Goal: Task Accomplishment & Management: Use online tool/utility

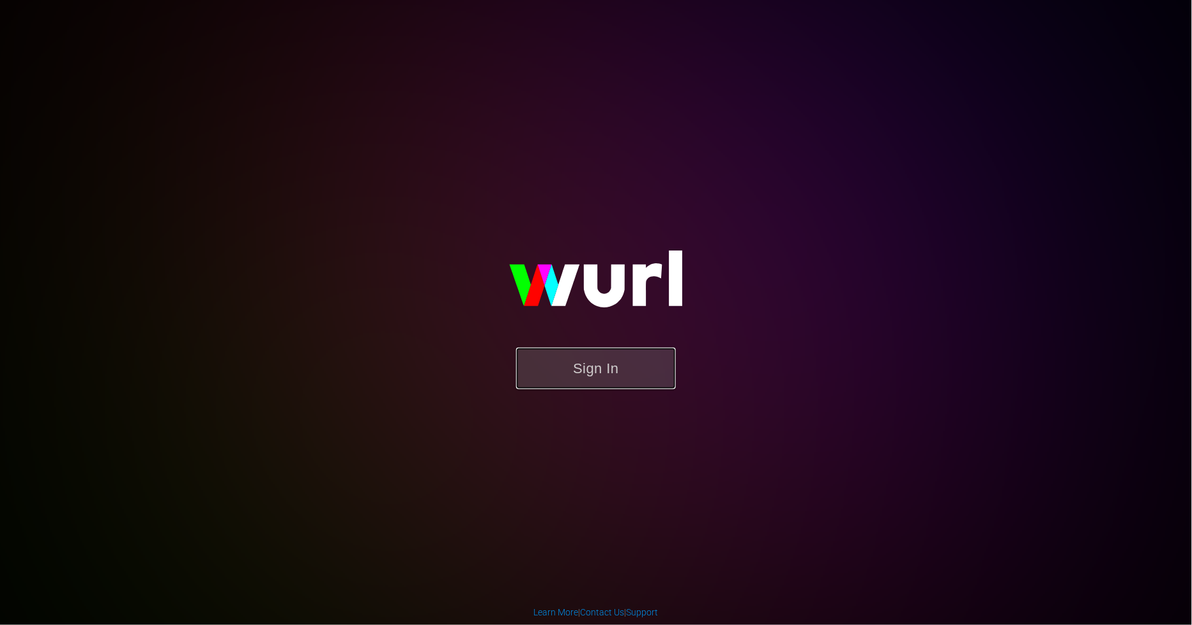
click at [546, 365] on button "Sign In" at bounding box center [596, 368] width 160 height 42
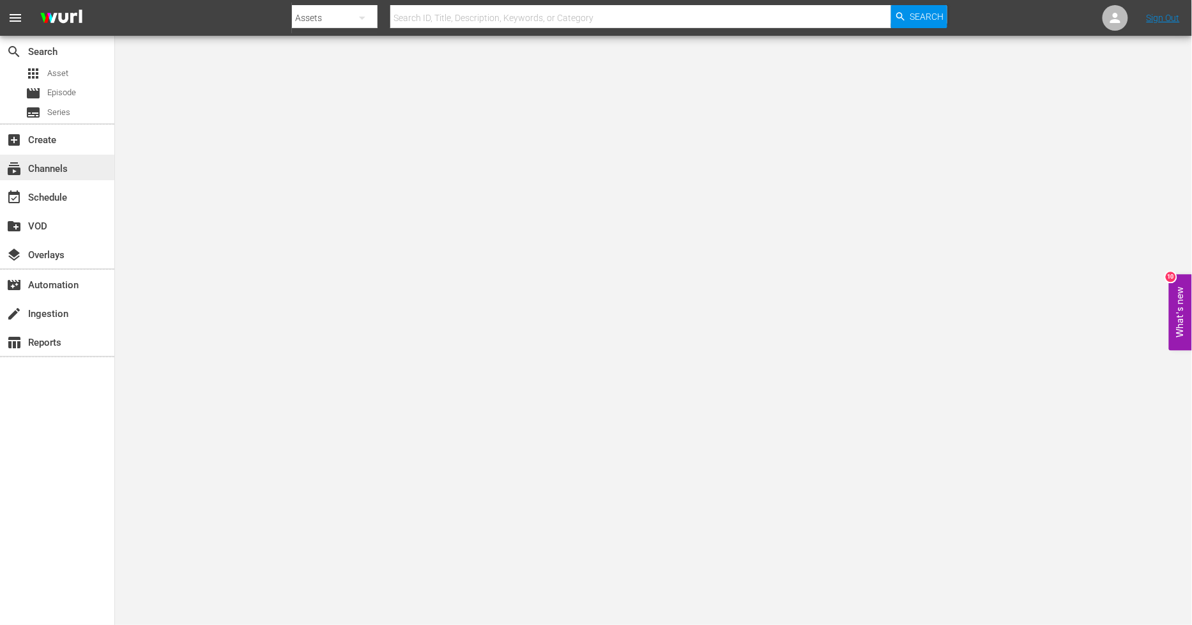
click at [62, 172] on div "subscriptions Channels" at bounding box center [36, 166] width 72 height 11
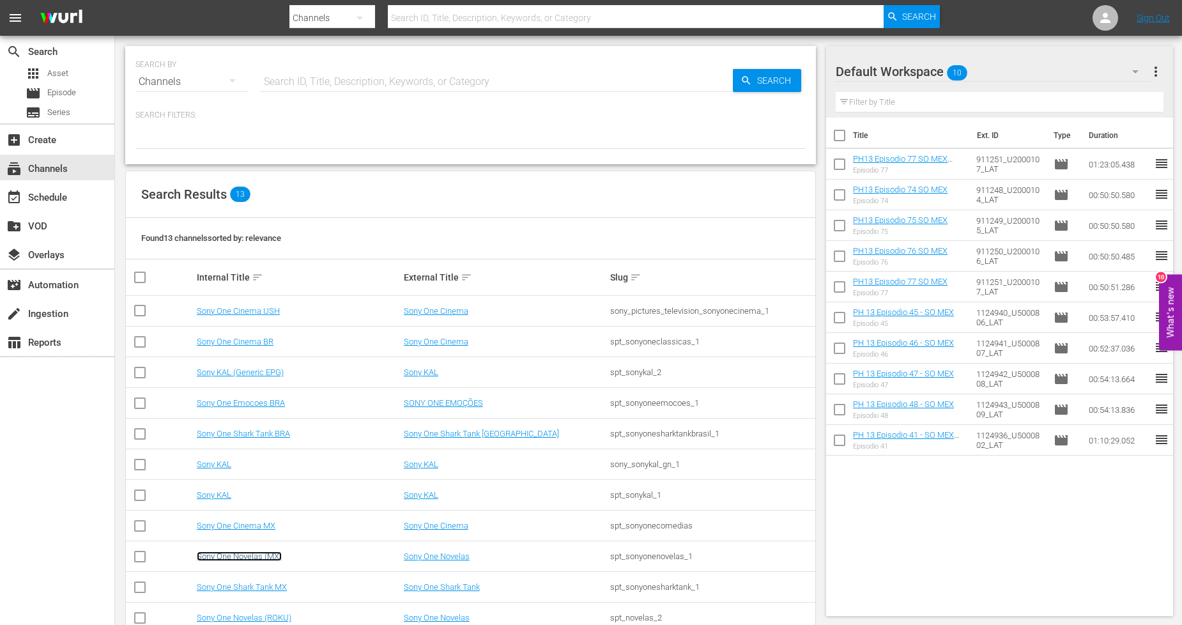
click at [256, 558] on link "Sony One Novelas (MX)" at bounding box center [239, 556] width 85 height 10
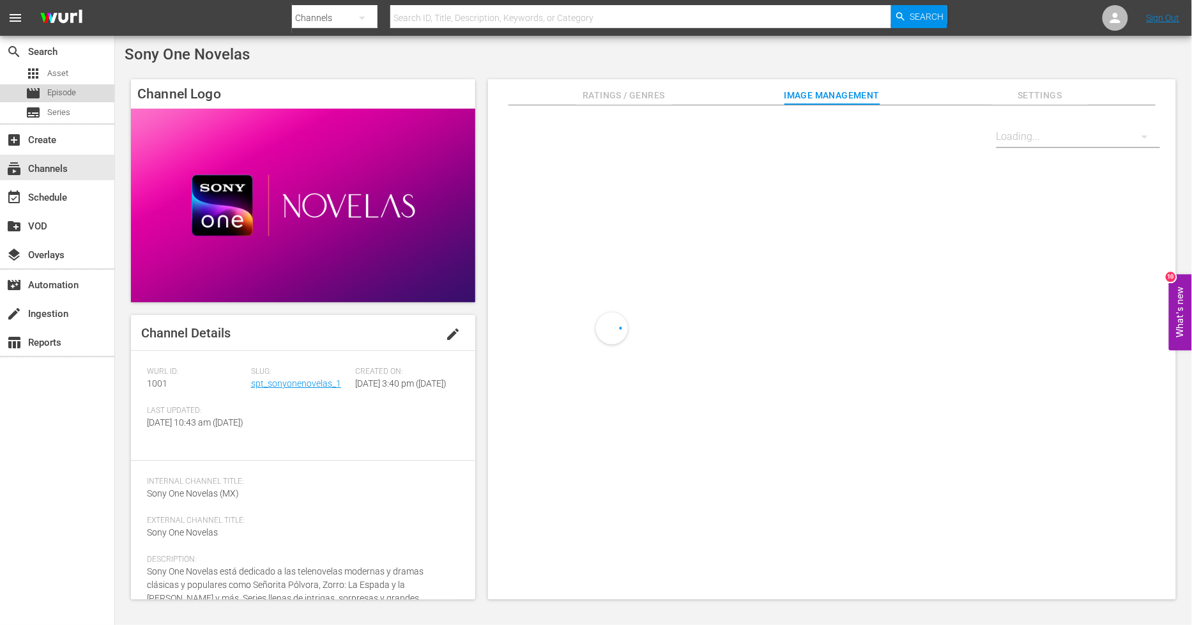
click at [67, 92] on span "Episode" at bounding box center [61, 92] width 29 height 13
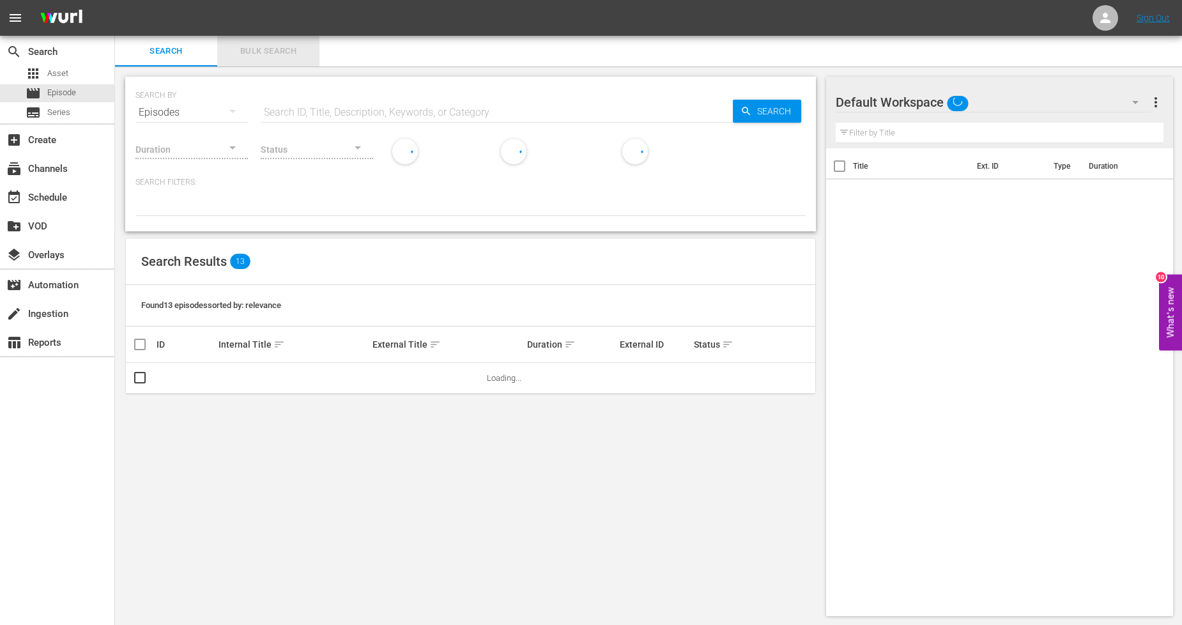
click at [282, 53] on span "Bulk Search" at bounding box center [268, 51] width 87 height 15
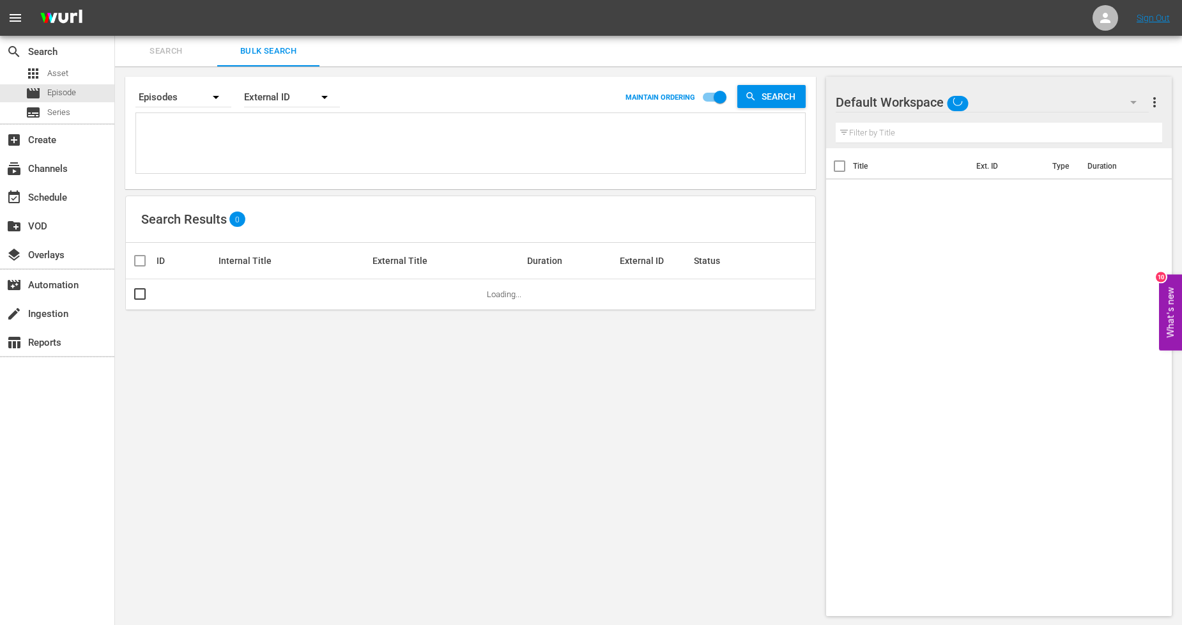
click at [253, 138] on textarea at bounding box center [472, 145] width 666 height 58
paste textarea "1124912_U5000778_LAT"
type textarea "1124912_U5000778_LAT"
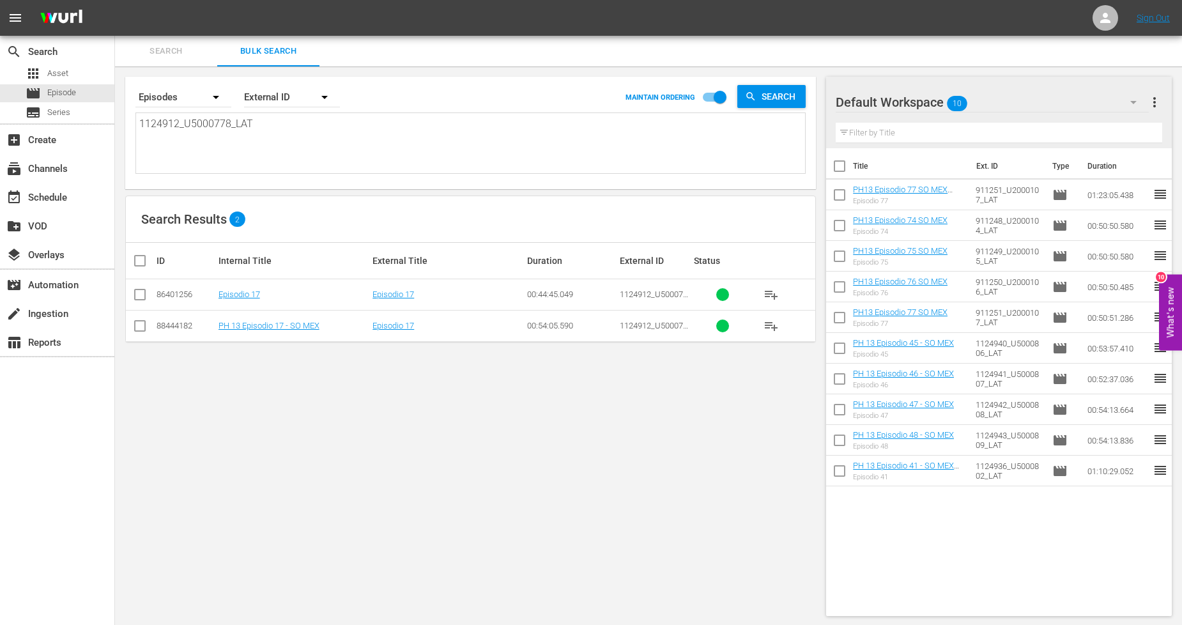
type textarea "1124912_U5000778_LAT"
drag, startPoint x: 267, startPoint y: 123, endPoint x: 0, endPoint y: 72, distance: 271.9
click at [115, 0] on div "search Search apps Asset movie Episode subtitles Series add_box Create subscrip…" at bounding box center [648, 0] width 1067 height 0
paste textarea "44_U5000810"
type textarea "1124944_U5000810_LAT"
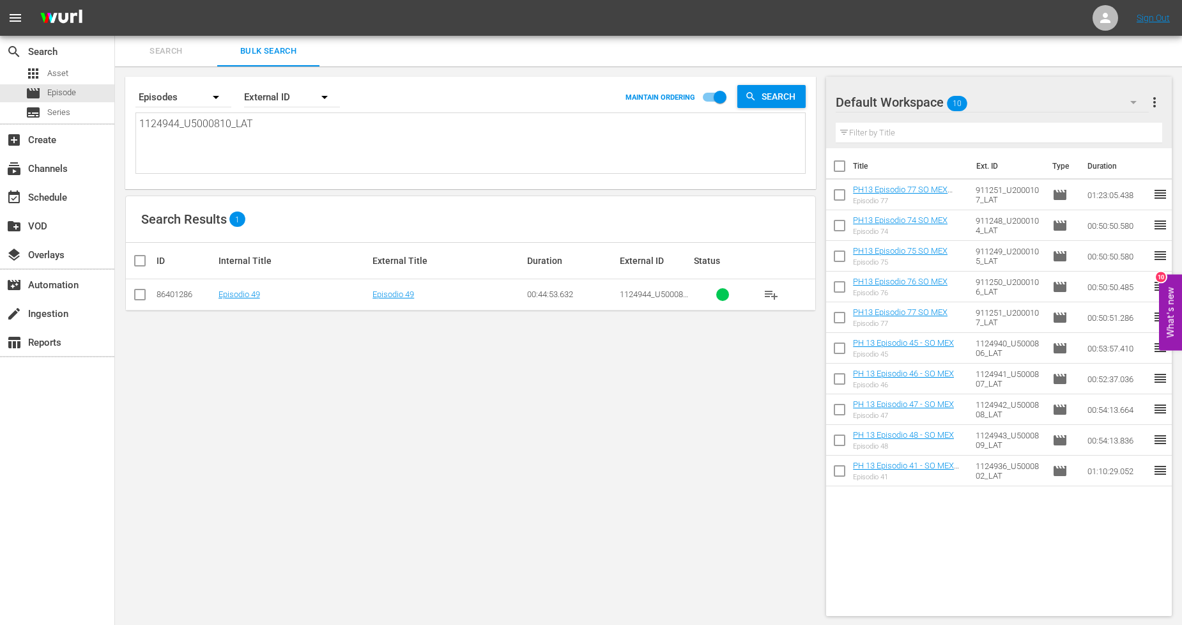
type textarea "1124944_U5000810_LAT"
click at [142, 301] on input "checkbox" at bounding box center [139, 296] width 15 height 15
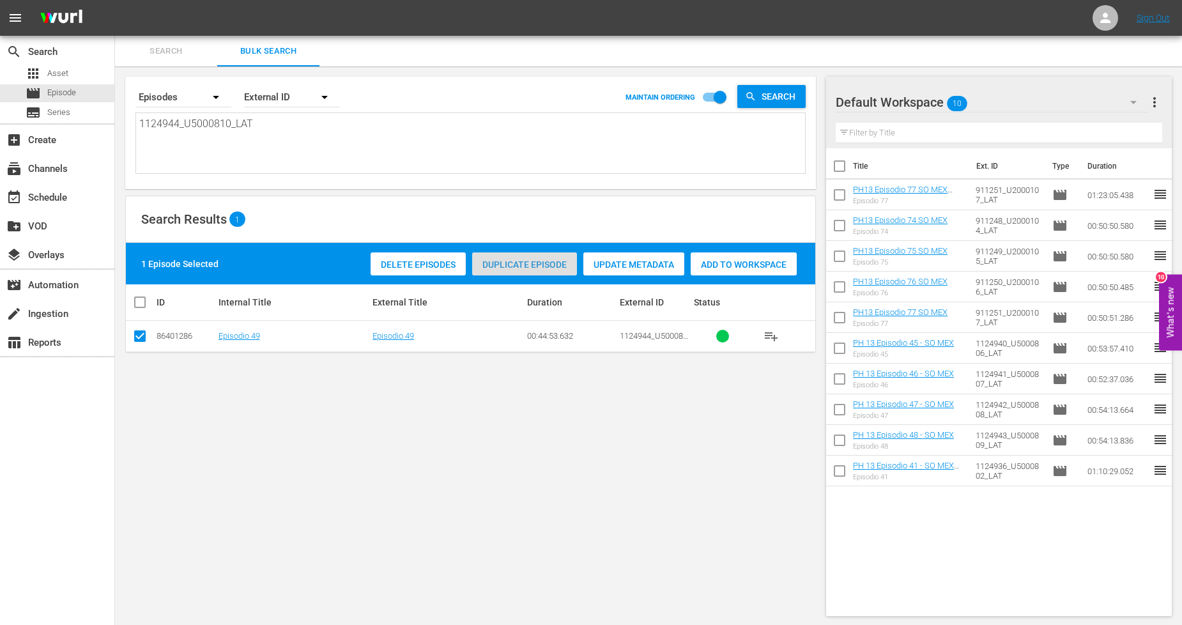
click at [535, 263] on span "Duplicate Episode" at bounding box center [524, 264] width 105 height 10
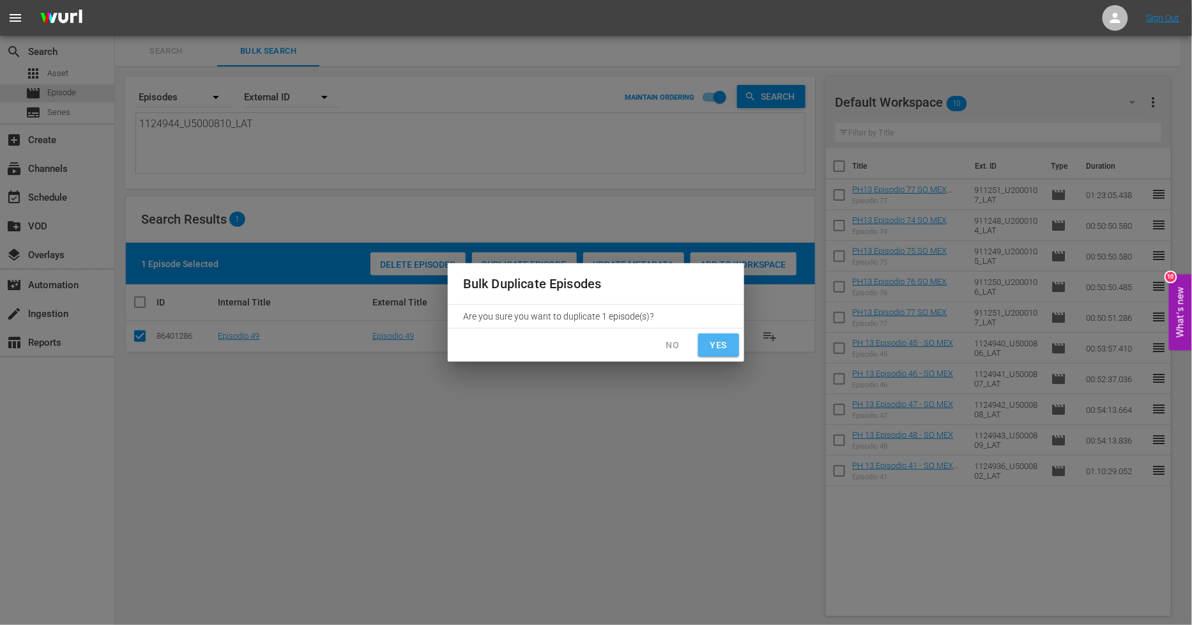
click at [713, 350] on span "Yes" at bounding box center [718, 345] width 20 height 16
checkbox input "false"
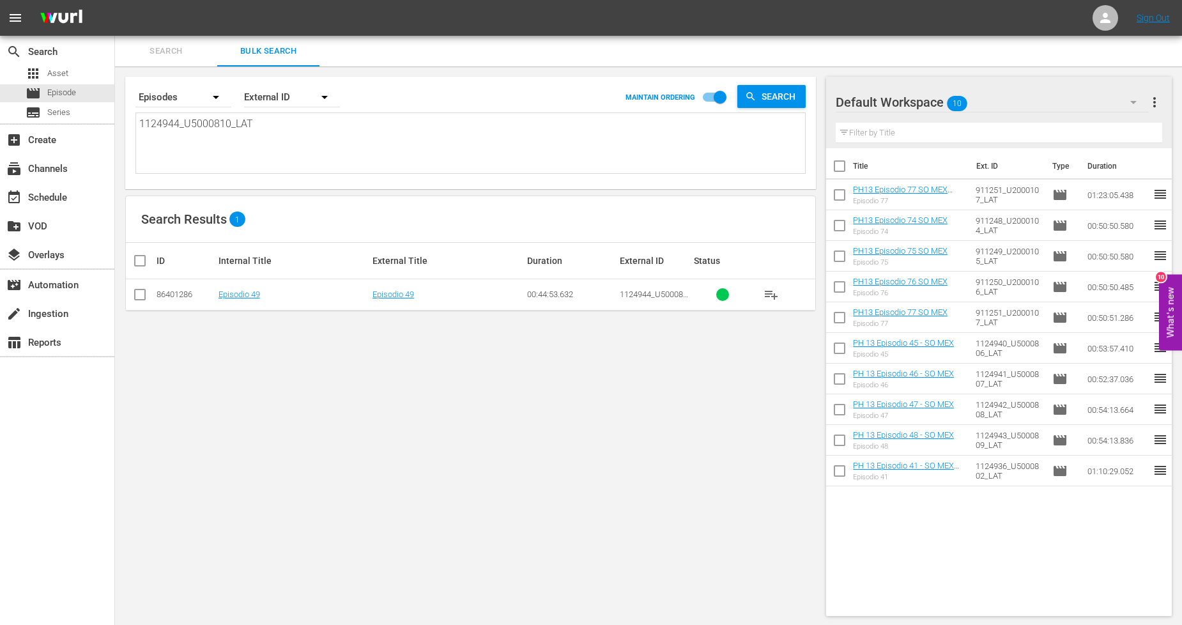
click at [838, 172] on input "checkbox" at bounding box center [839, 168] width 27 height 27
checkbox input "true"
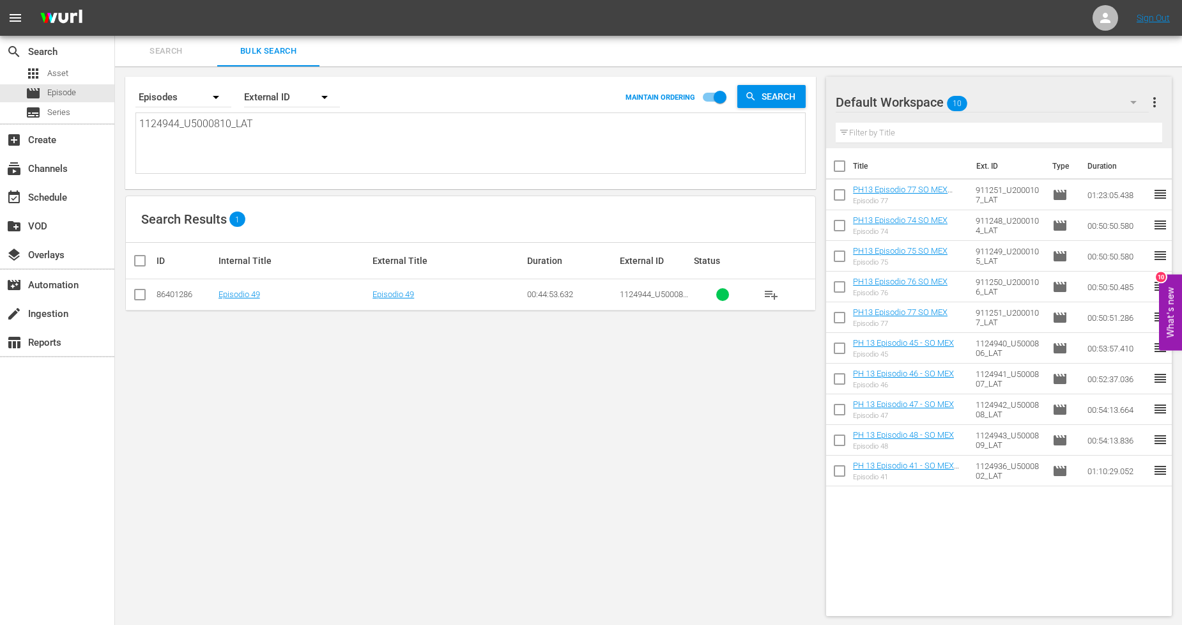
checkbox input "true"
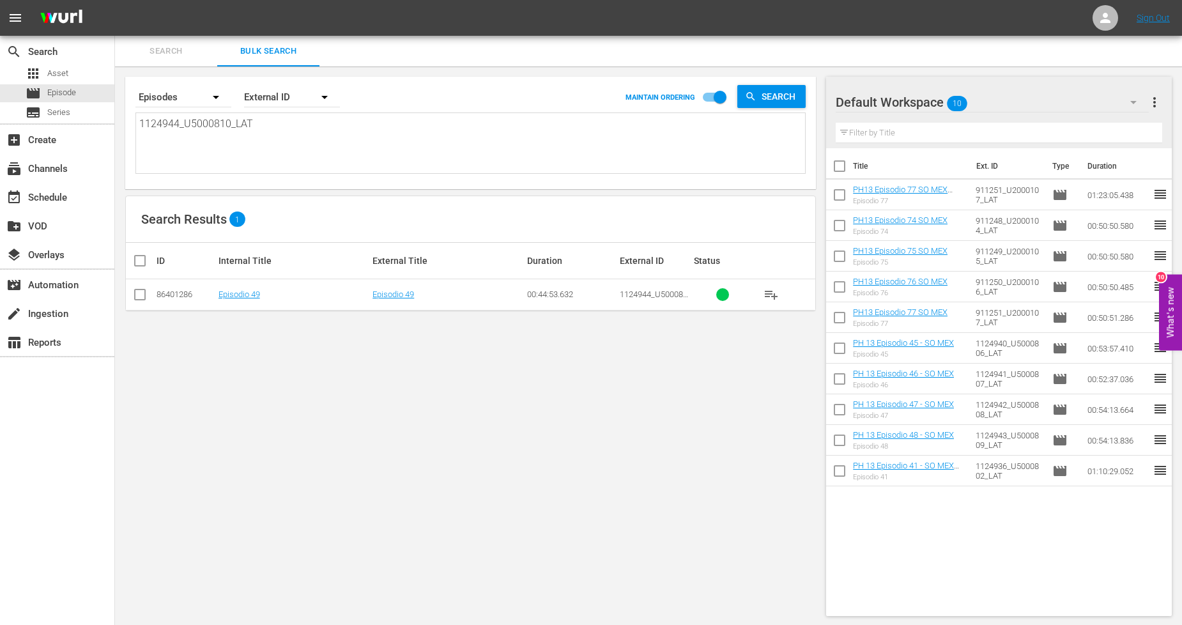
checkbox input "true"
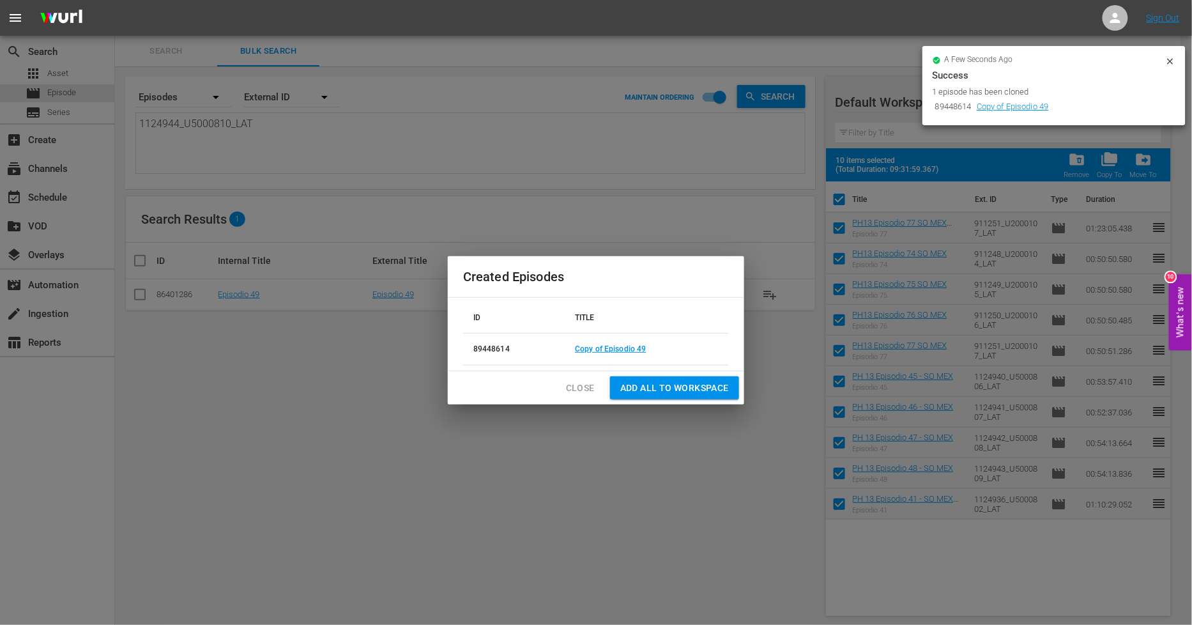
click at [583, 385] on span "Close" at bounding box center [580, 388] width 29 height 16
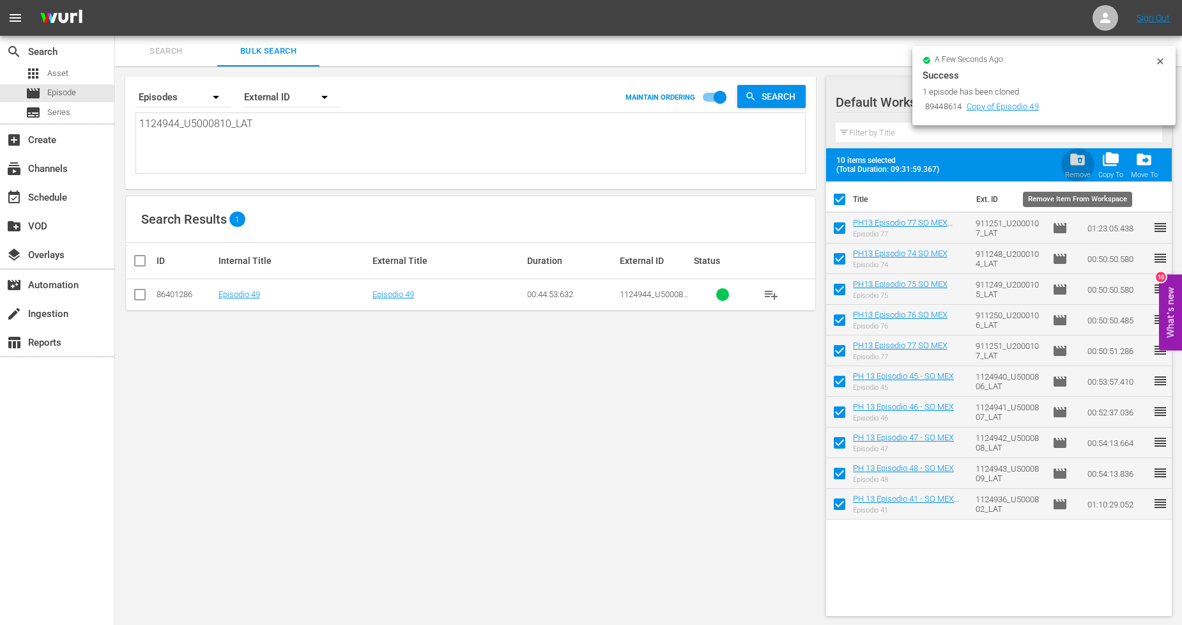
click at [1081, 176] on div "Remove" at bounding box center [1078, 175] width 26 height 8
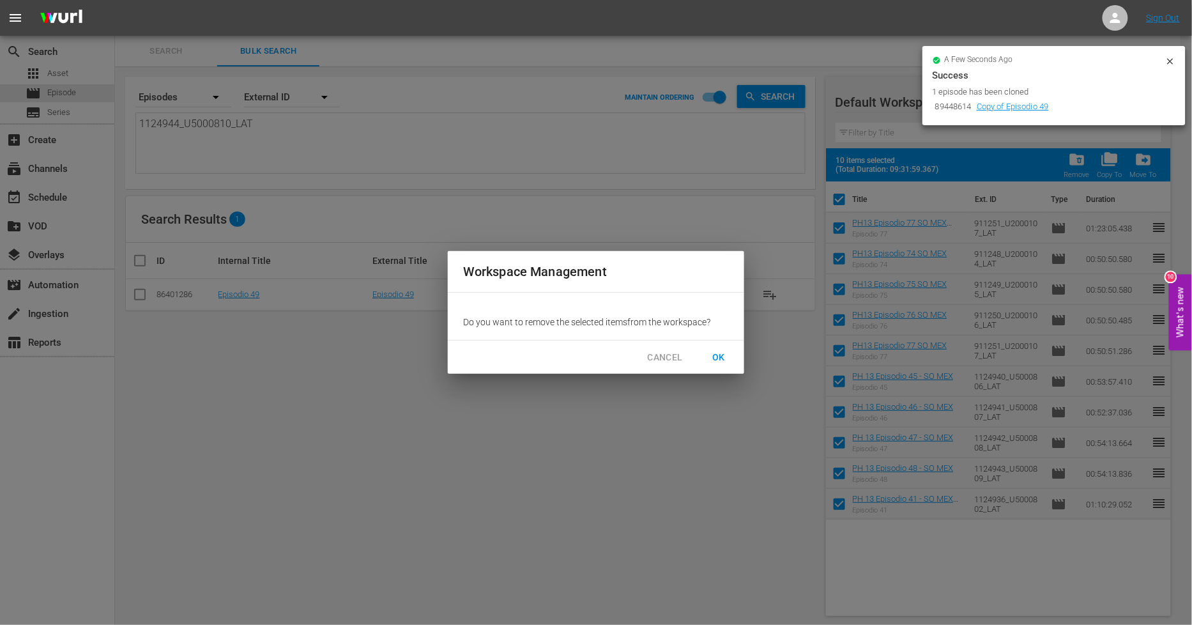
click at [724, 347] on button "OK" at bounding box center [718, 358] width 41 height 24
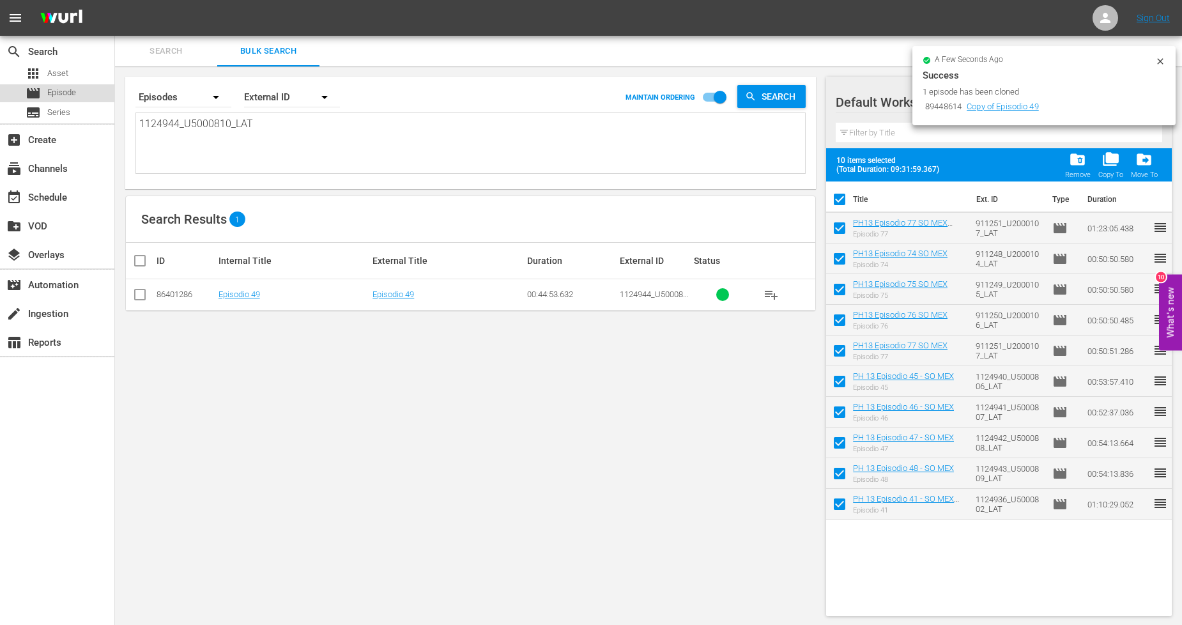
click at [99, 92] on div "movie Episode" at bounding box center [57, 93] width 114 height 18
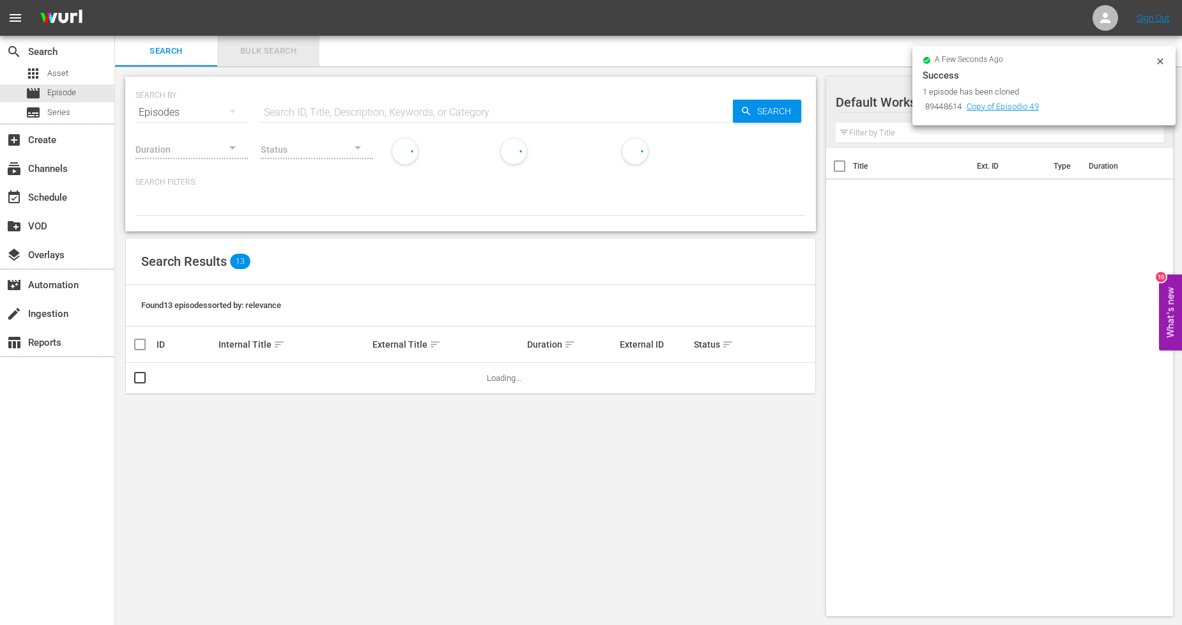
click at [287, 54] on span "Bulk Search" at bounding box center [268, 51] width 87 height 15
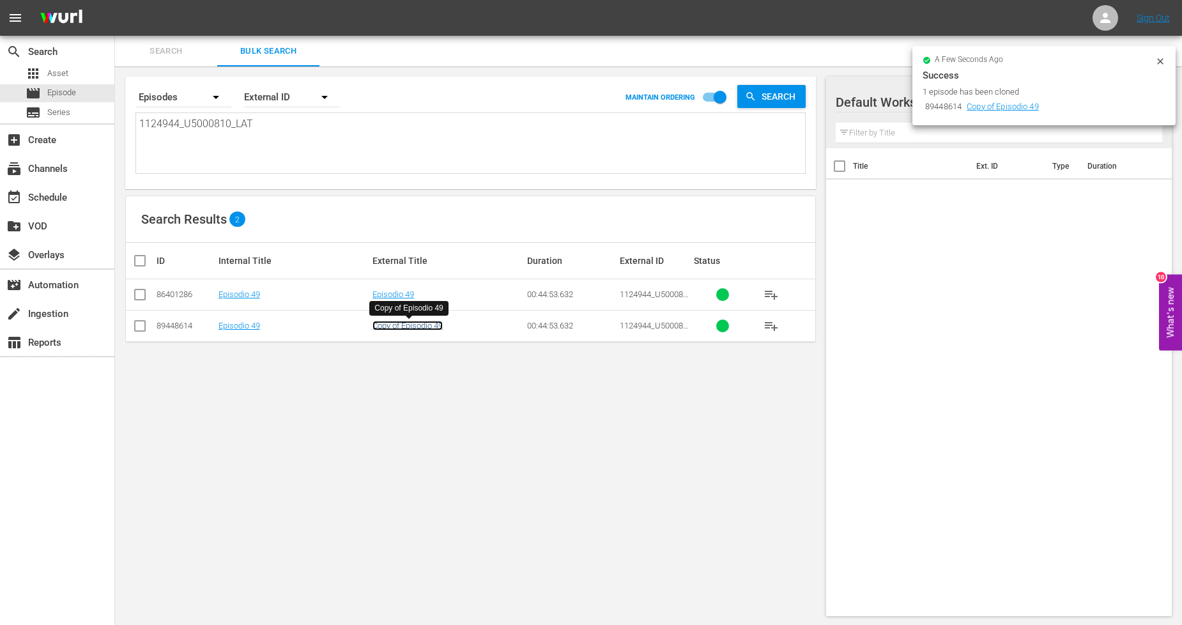
click at [415, 327] on link "Copy of Episodio 49" at bounding box center [407, 326] width 70 height 10
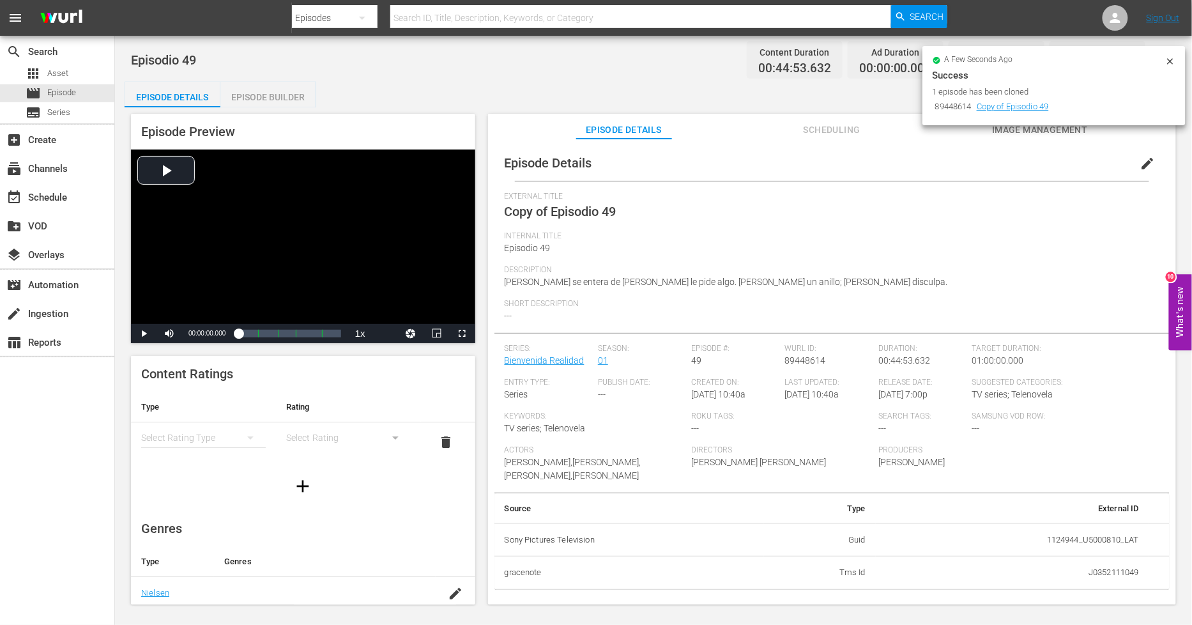
click at [1140, 156] on span "edit" at bounding box center [1147, 163] width 15 height 15
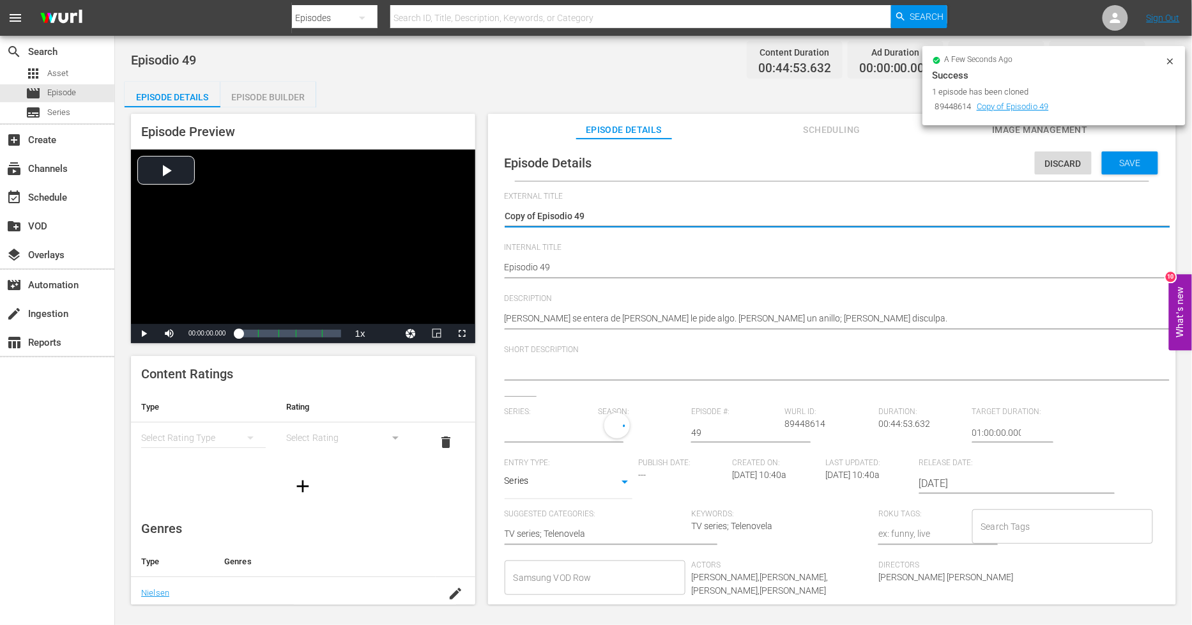
drag, startPoint x: 538, startPoint y: 213, endPoint x: 129, endPoint y: 213, distance: 408.8
click at [144, 206] on div "Episode Preview Video Player is loading. Play Video Play Mute Current Time 00:0…" at bounding box center [654, 360] width 1058 height 507
type textarea "Episodio 49"
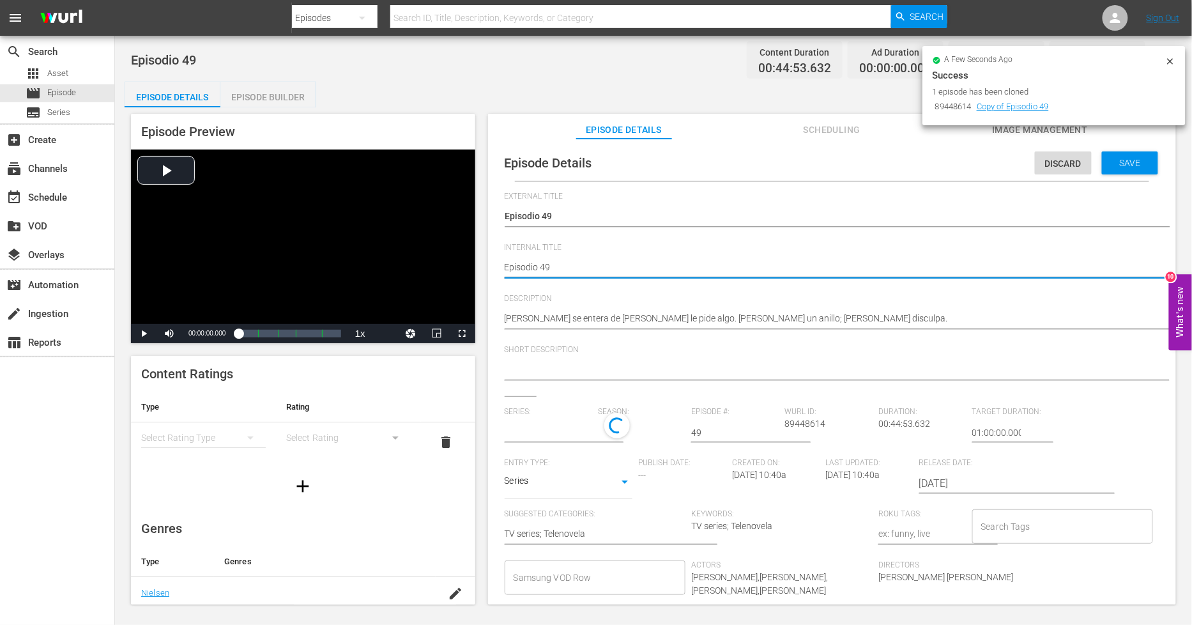
type textarea "PEpisodio 49"
type textarea "PHEpisodio 49"
type textarea "PH Episodio 49"
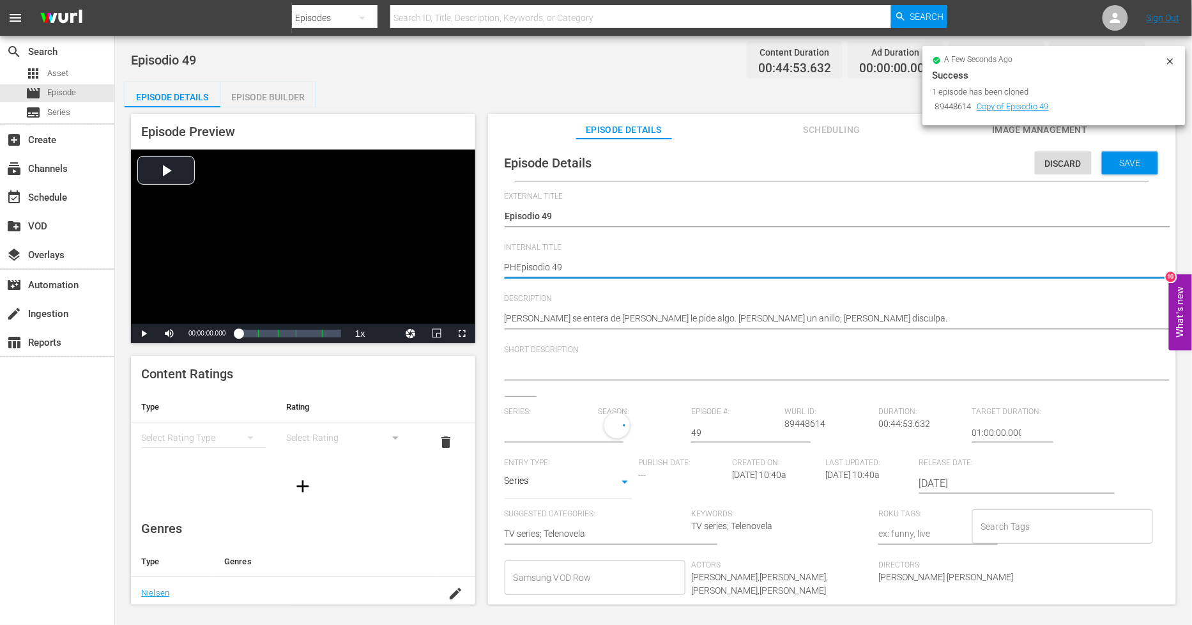
type textarea "PH Episodio 49"
type textarea "PH 1Episodio 49"
type textarea "PH 13Episodio 49"
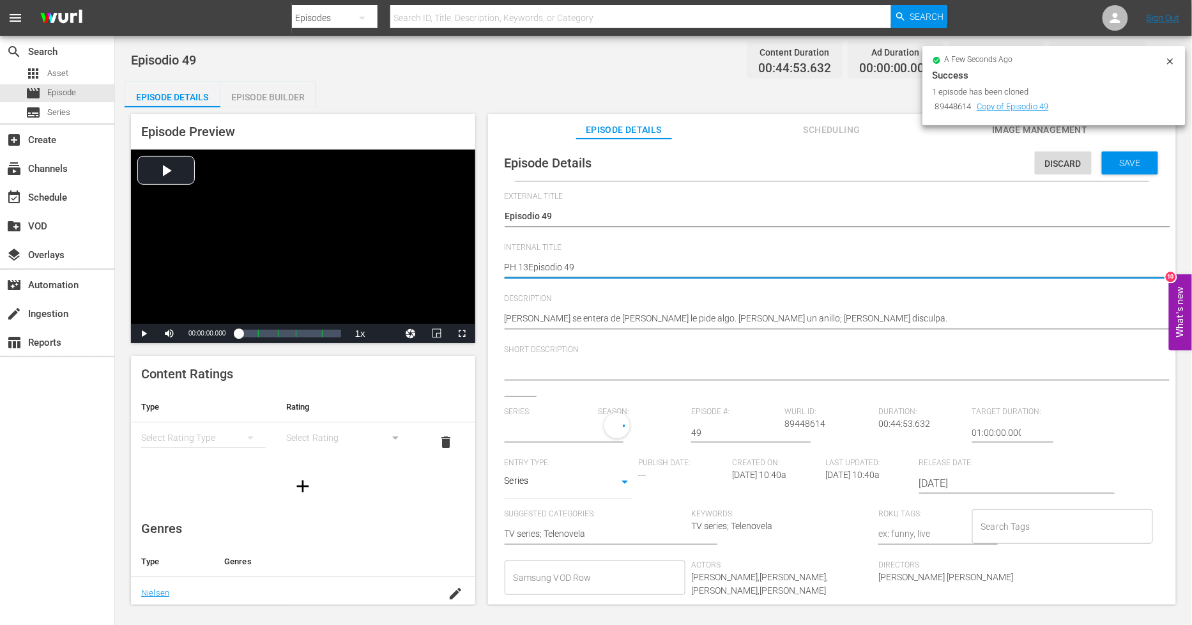
type textarea "PH 13 Episodio 49"
type textarea "PH 13 Episodio 49 -"
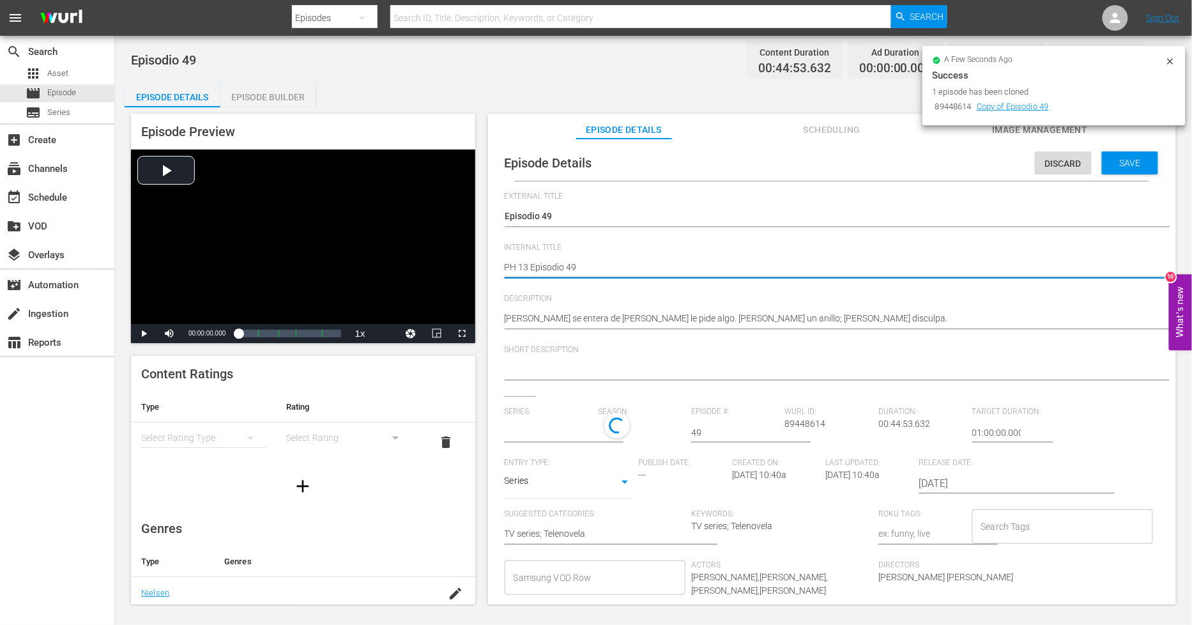
type textarea "PH 13 Episodio 49 -"
type input "Bienvenida Realidad"
type textarea "PH 13 Episodio 49 -"
type textarea "PH 13 Episodio 49 - S"
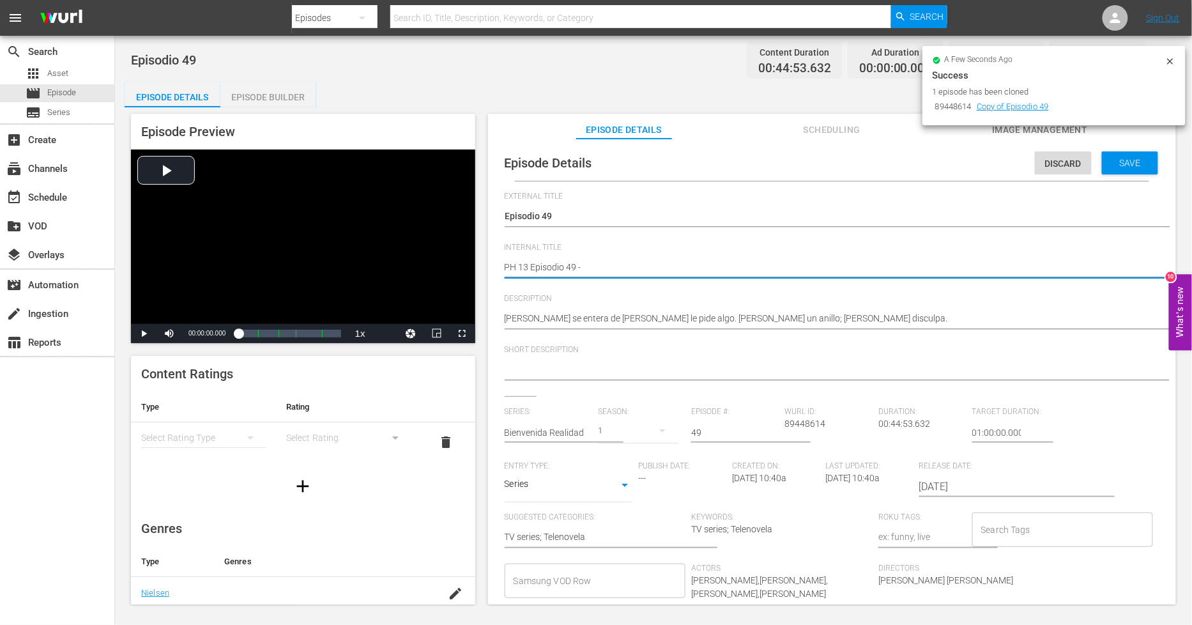
type textarea "PH 13 Episodio 49 - S"
type textarea "PH 13 Episodio 49 - SO"
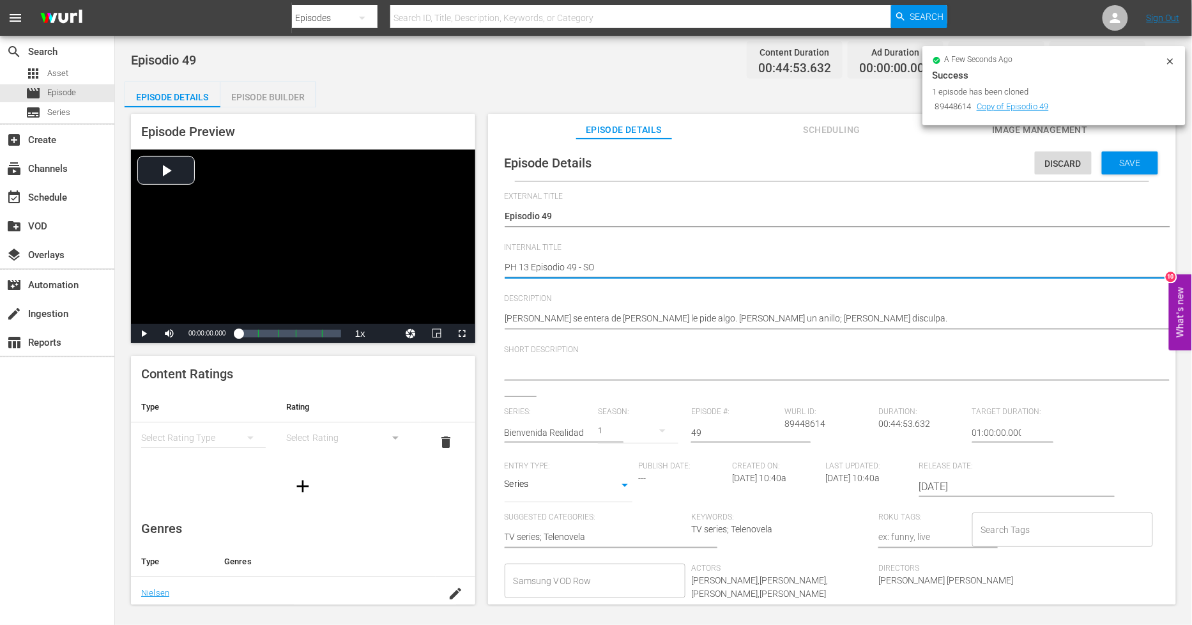
type textarea "PH 13 Episodio 49 - SO M"
type textarea "PH 13 Episodio 49 - SO ME"
type textarea "PH 13 Episodio 49 - SO MEX"
click at [1125, 169] on div "Save" at bounding box center [1130, 162] width 56 height 23
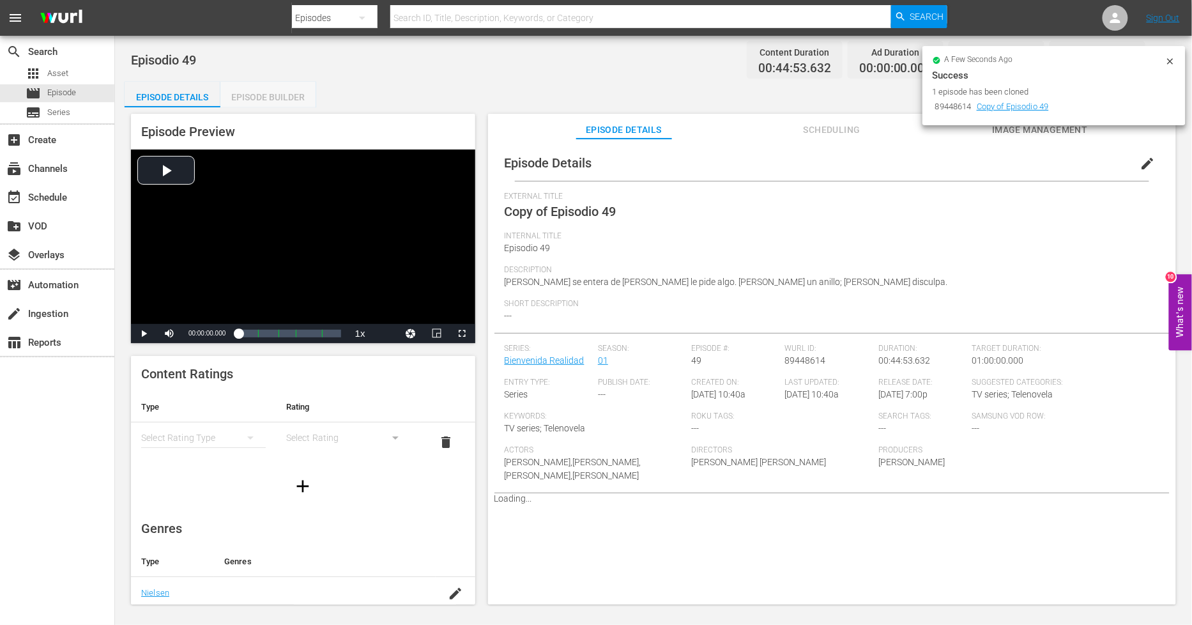
click at [273, 95] on div "Episode Builder" at bounding box center [268, 97] width 96 height 31
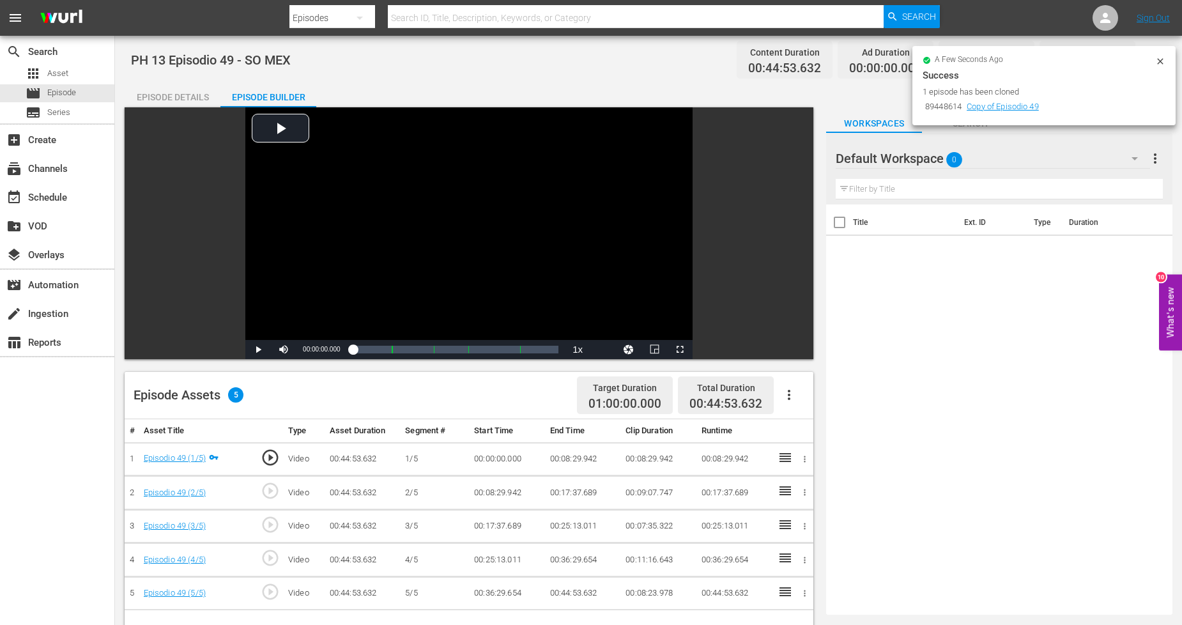
click at [779, 396] on button "button" at bounding box center [788, 394] width 31 height 31
click at [812, 402] on div "Fill with Ads" at bounding box center [827, 399] width 87 height 31
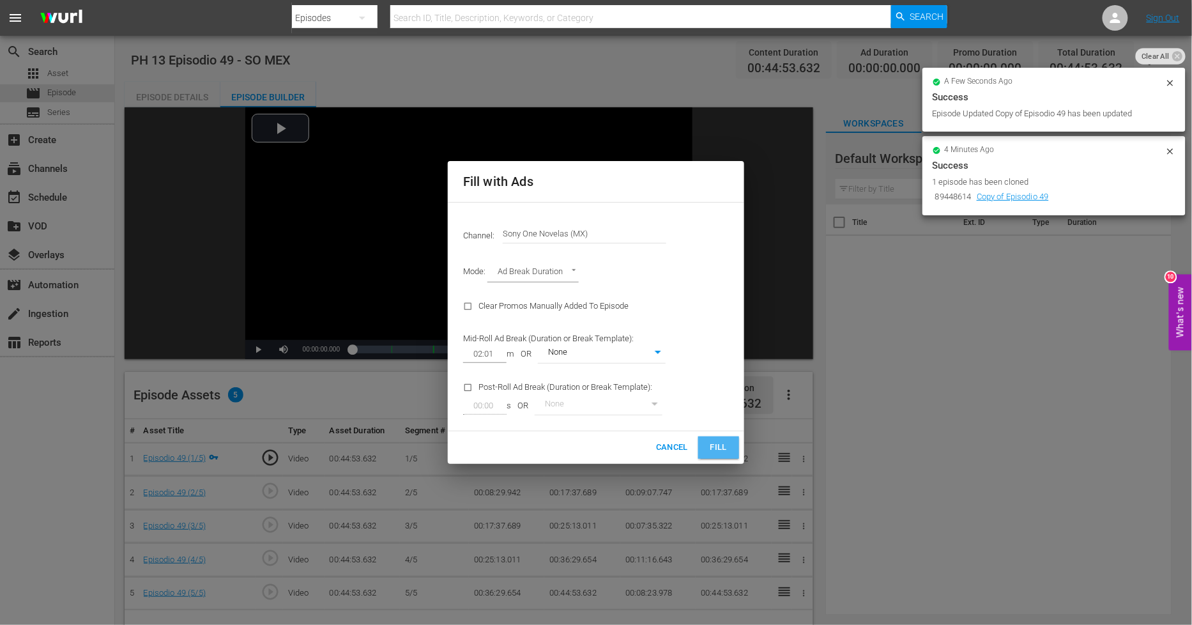
click at [726, 448] on span "Fill" at bounding box center [718, 447] width 20 height 15
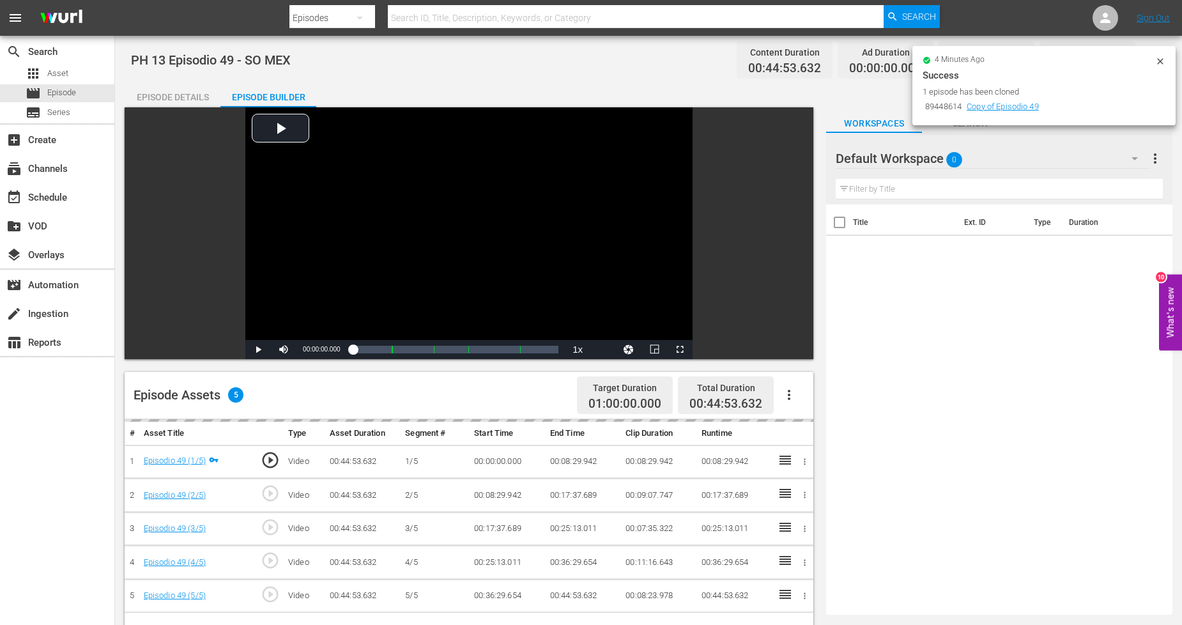
click at [1161, 58] on icon at bounding box center [1160, 61] width 10 height 10
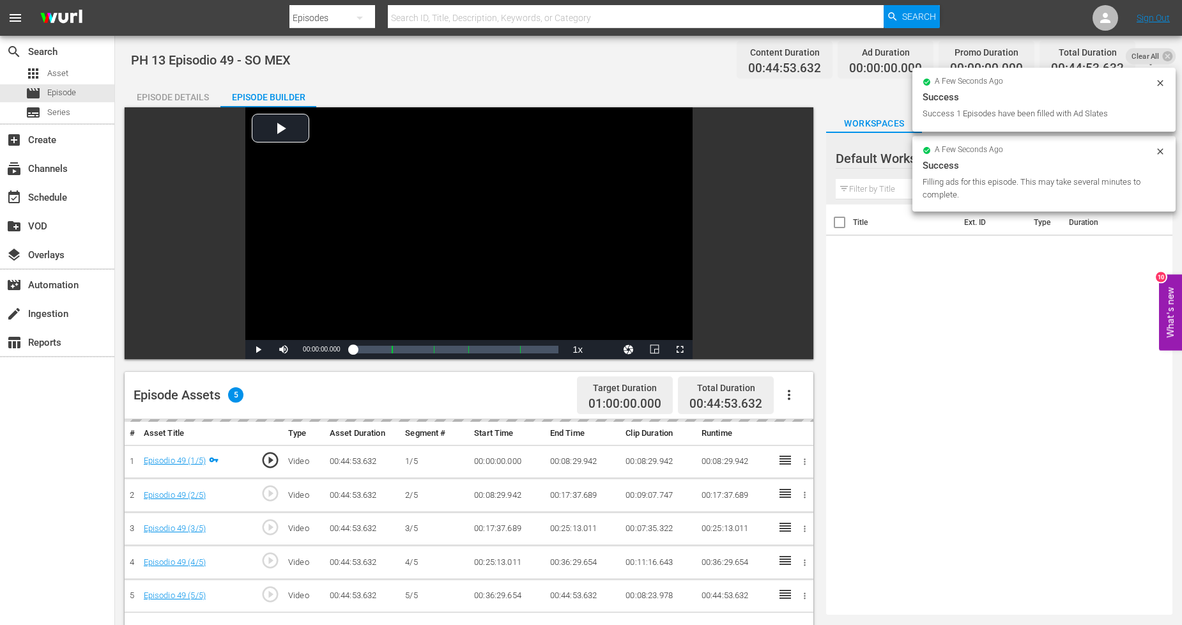
click at [1158, 151] on icon at bounding box center [1160, 151] width 10 height 10
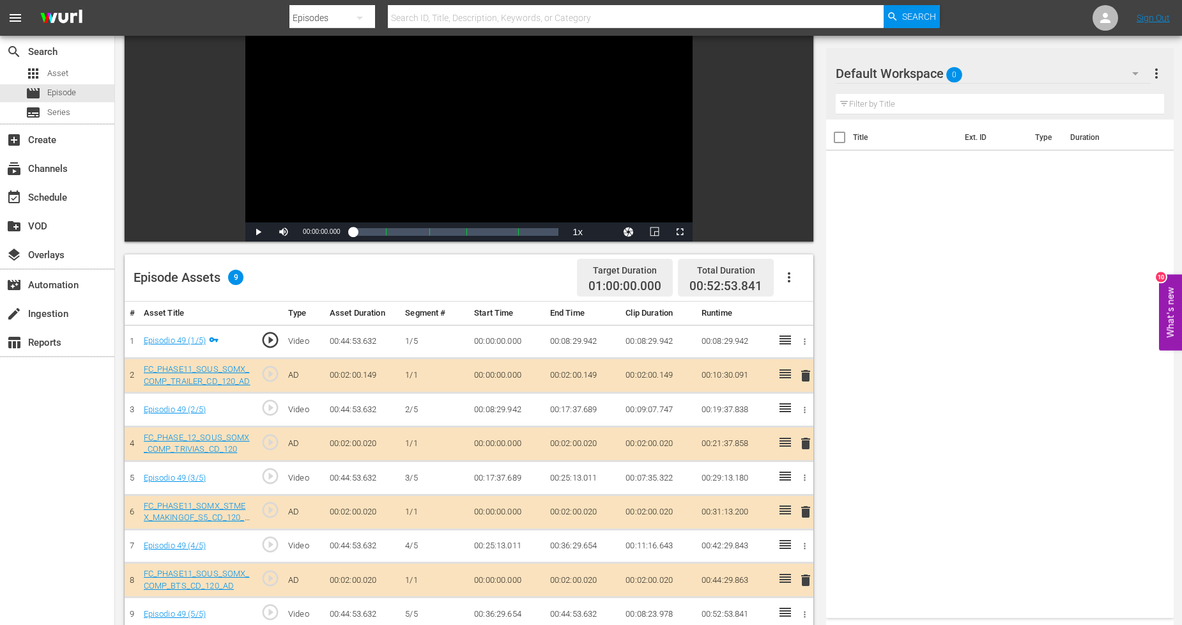
scroll to position [142, 0]
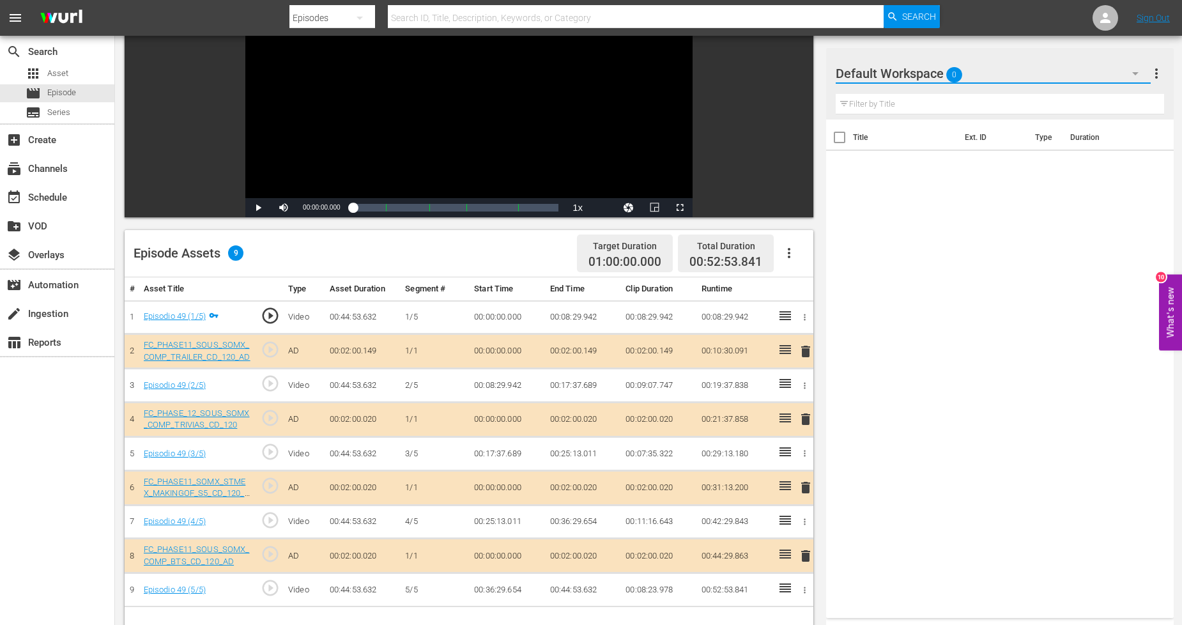
click at [1126, 77] on button "button" at bounding box center [1135, 73] width 31 height 31
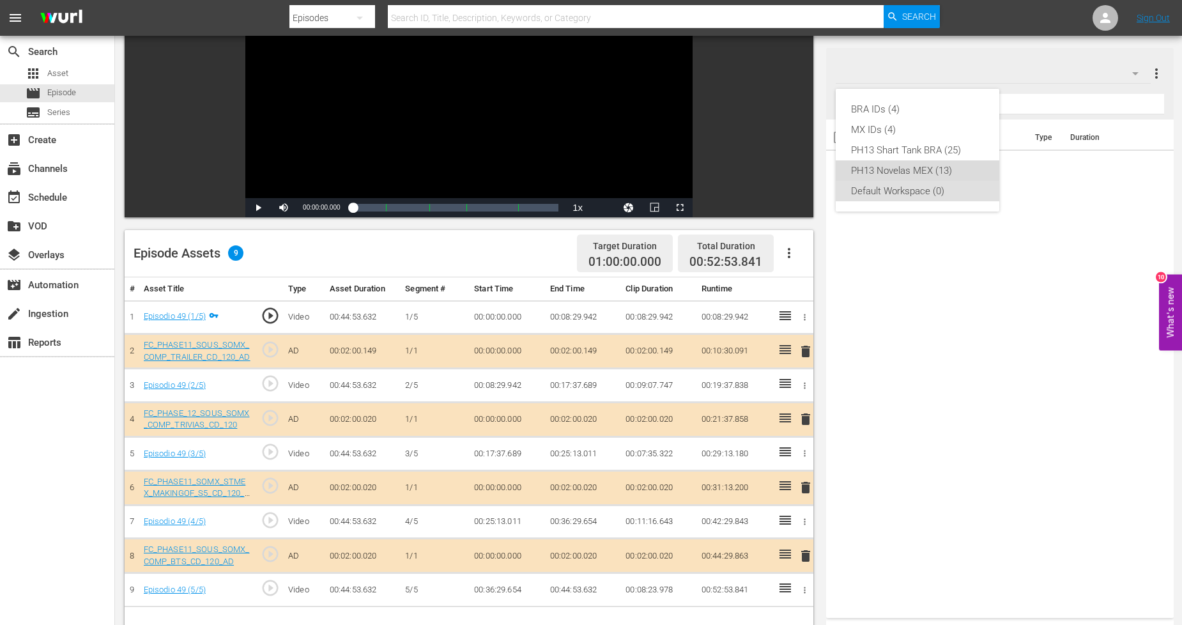
click at [939, 170] on div "PH13 Novelas MEX (13)" at bounding box center [917, 170] width 133 height 20
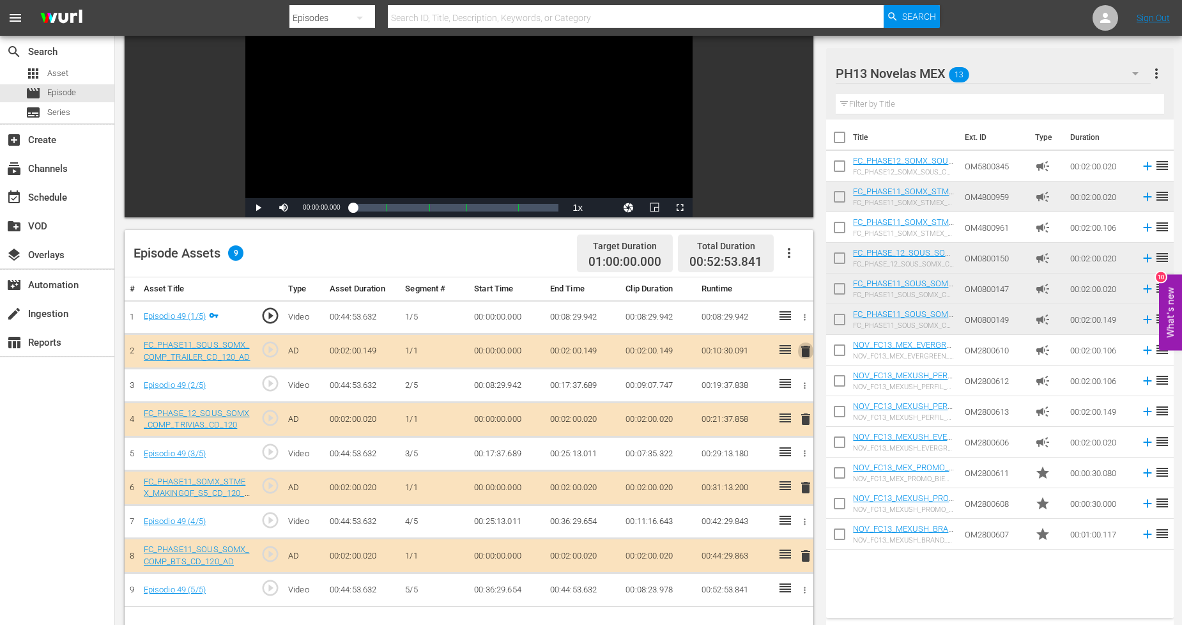
click at [806, 351] on span "delete" at bounding box center [805, 351] width 15 height 15
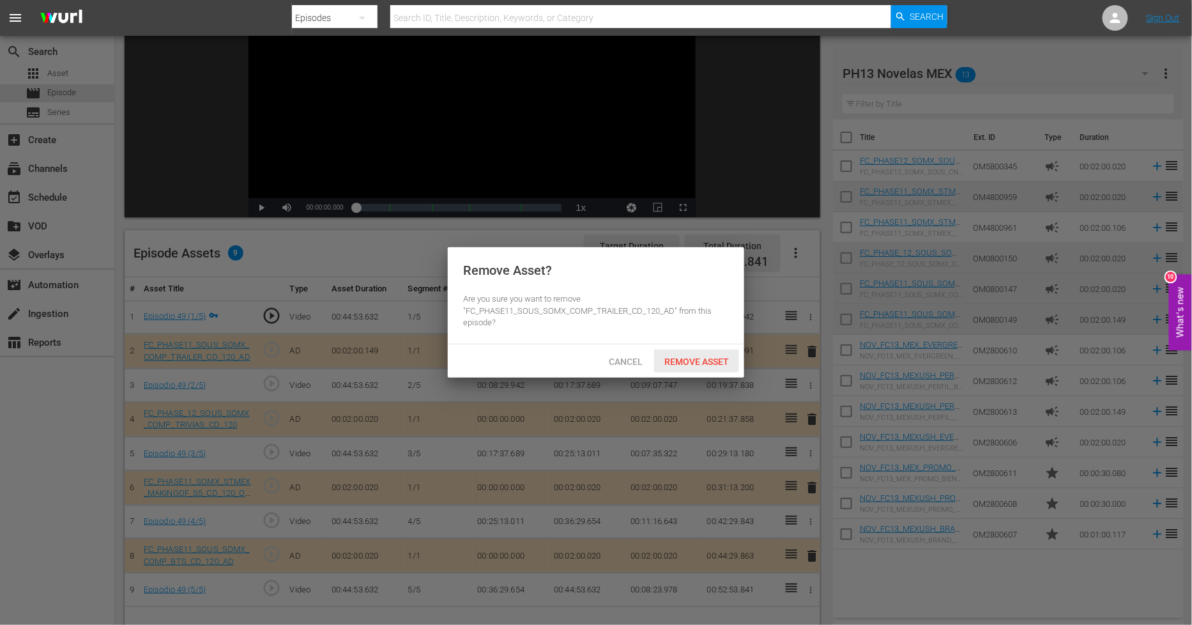
click at [725, 360] on span "Remove Asset" at bounding box center [696, 361] width 85 height 10
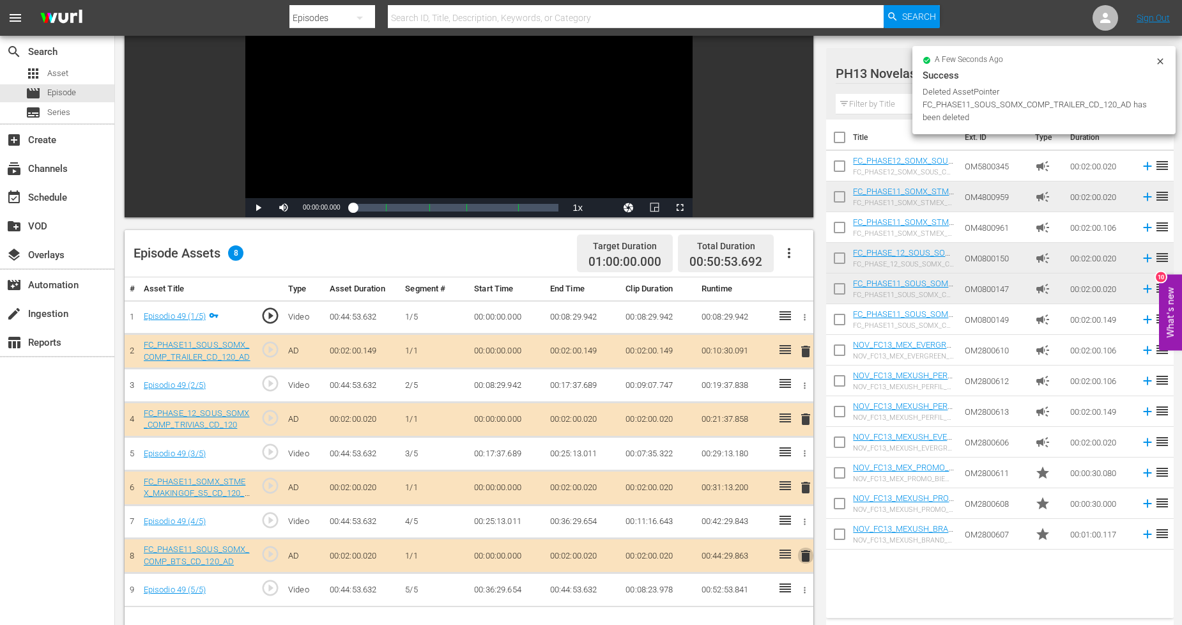
click at [802, 557] on span "delete" at bounding box center [805, 555] width 15 height 15
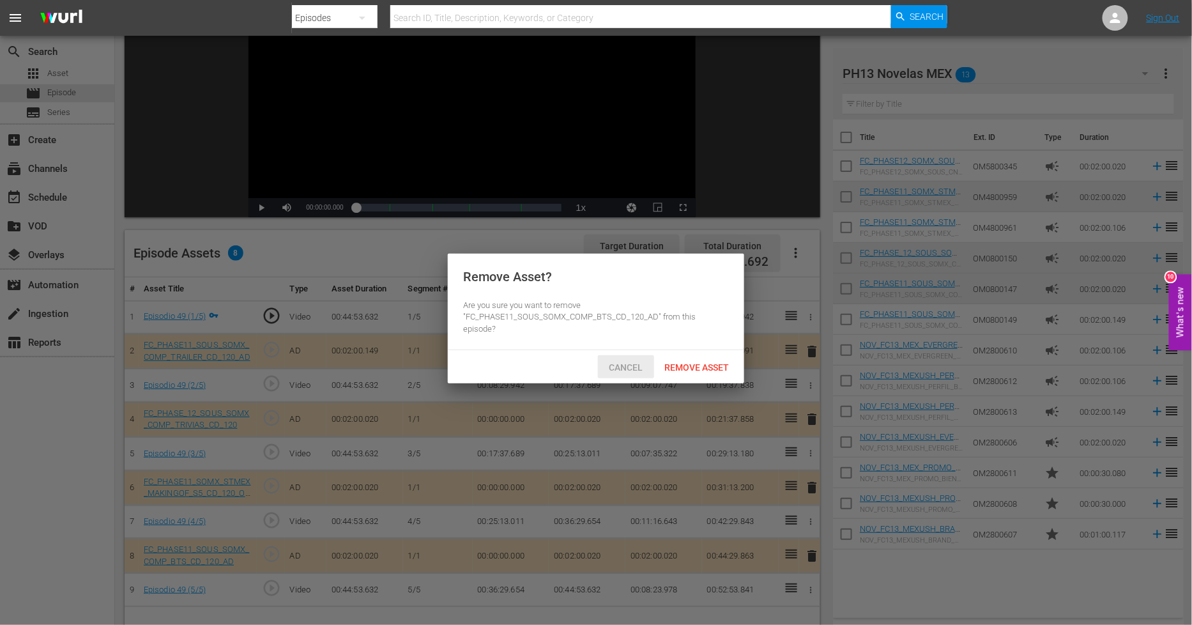
click at [631, 362] on span "Cancel" at bounding box center [626, 367] width 54 height 10
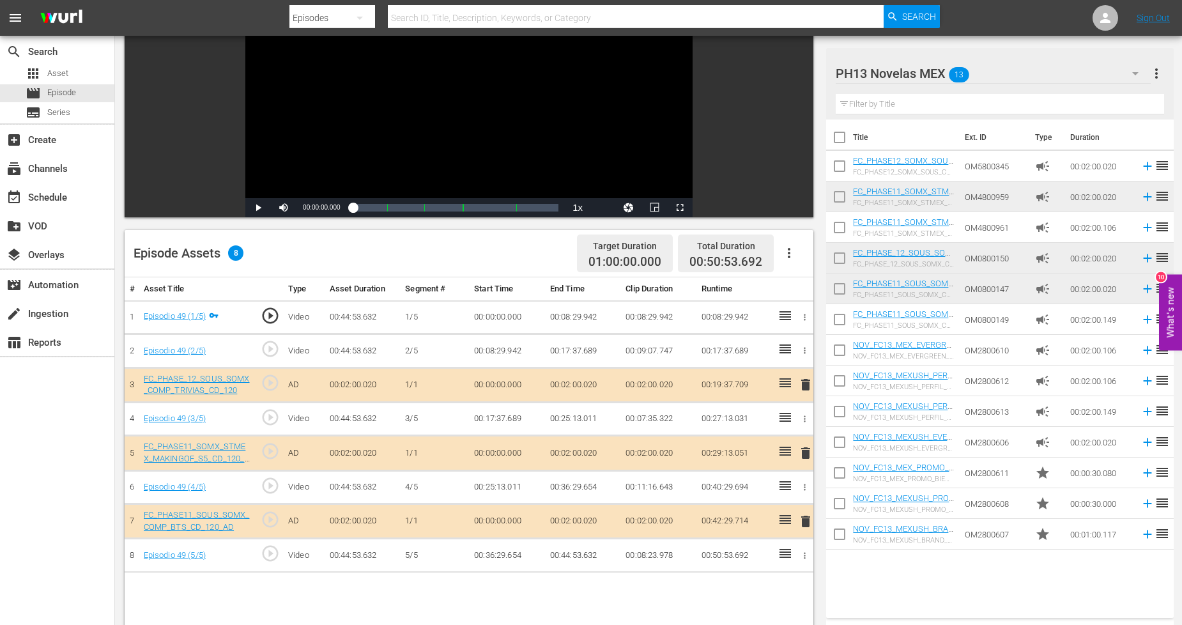
click at [808, 521] on span "delete" at bounding box center [805, 521] width 15 height 15
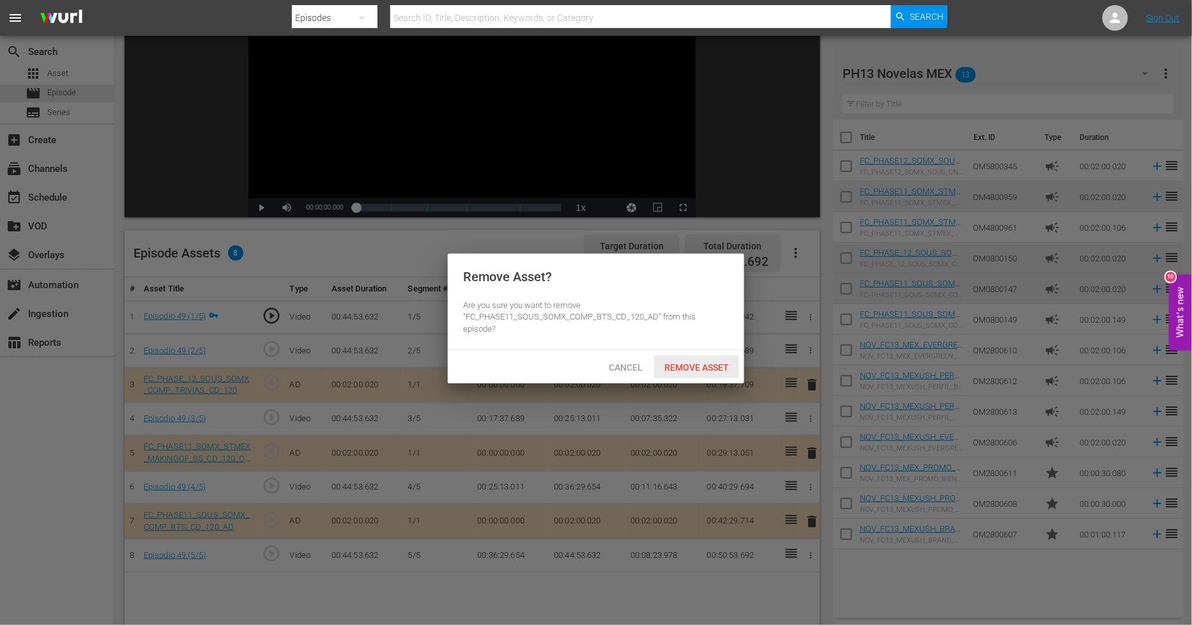
click at [712, 362] on span "Remove Asset" at bounding box center [696, 367] width 85 height 10
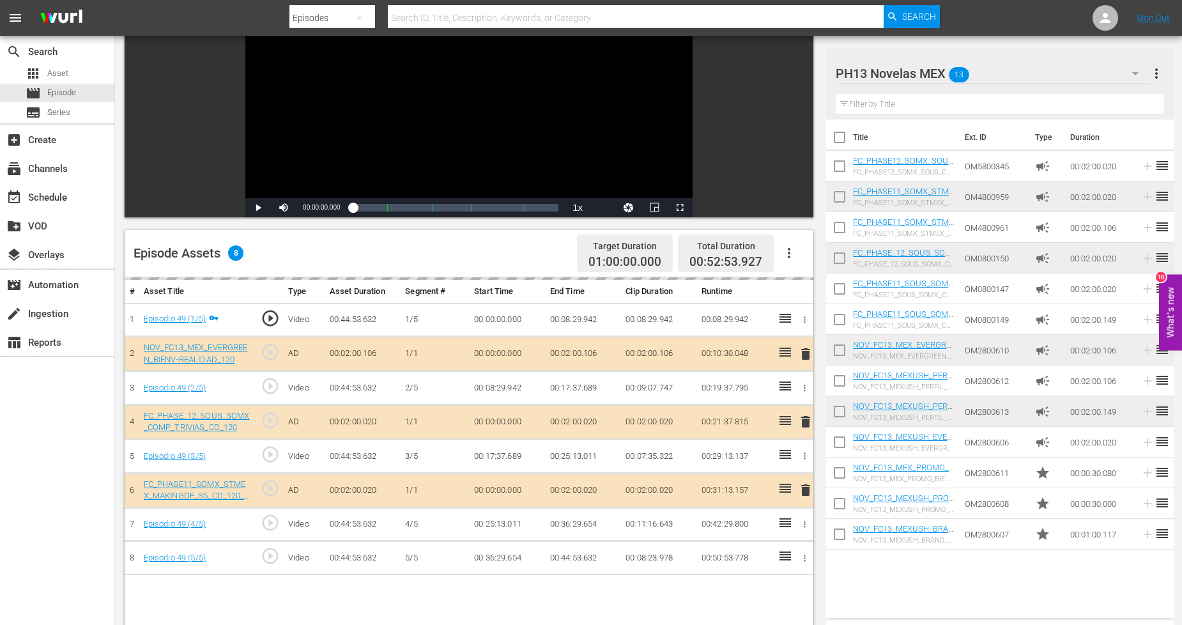
click at [1162, 60] on button "more_vert" at bounding box center [1155, 73] width 15 height 31
click at [1169, 62] on div "PH13 Novelas MEX 13 PH13 Novelas MEX more_vert Filter by Title" at bounding box center [999, 84] width 347 height 72
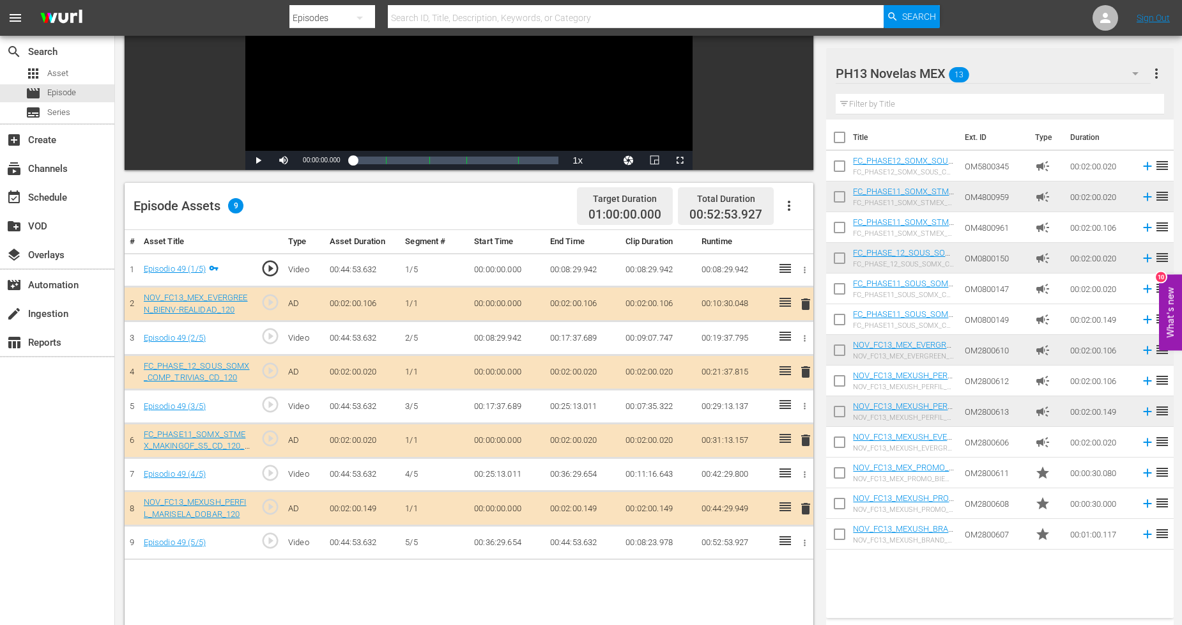
scroll to position [213, 0]
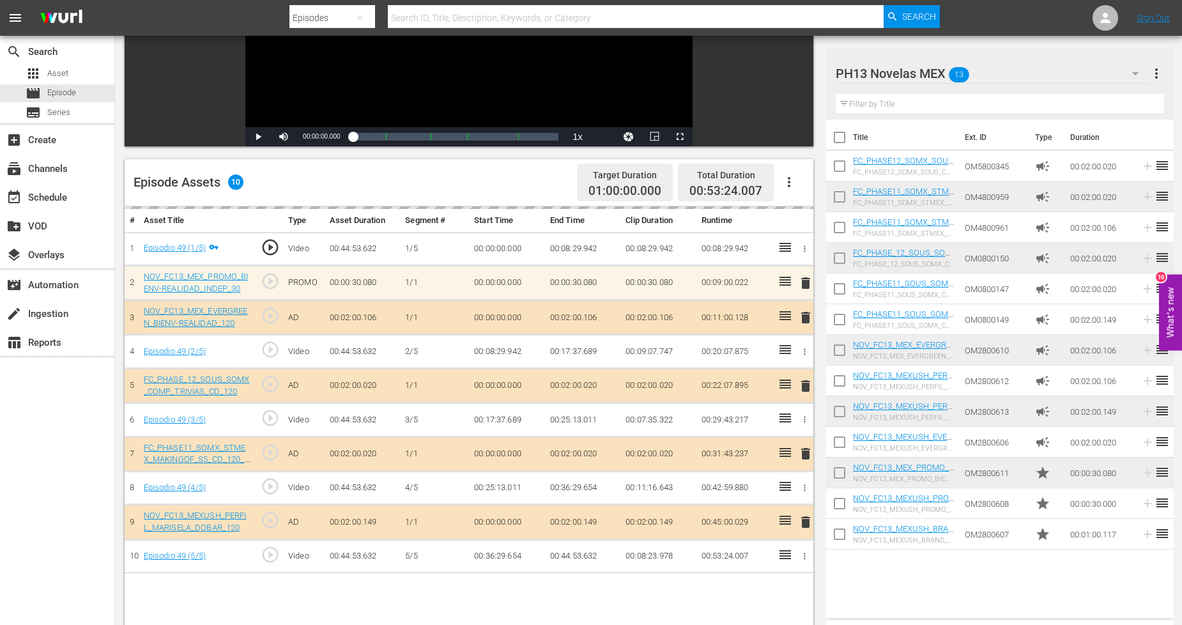
click at [1099, 79] on div "PH13 Novelas MEX 13" at bounding box center [992, 74] width 315 height 36
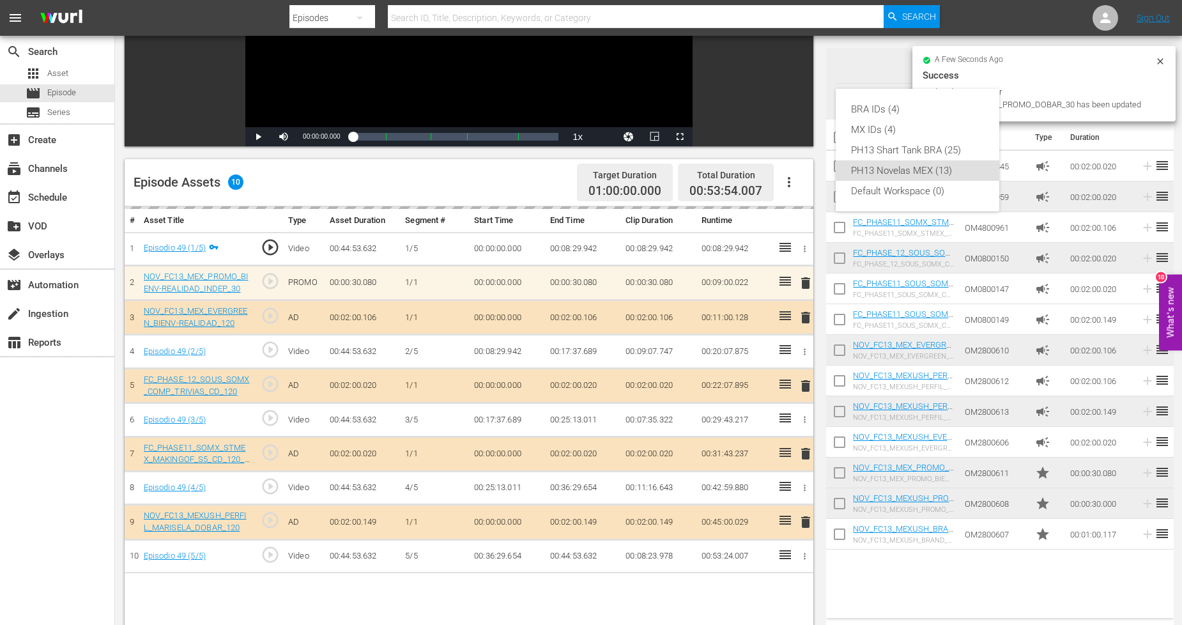
click at [873, 68] on div "BRA IDs (4) MX IDs (4) PH13 Shart Tank BRA (25) PH13 Novelas MEX (13) Default W…" at bounding box center [591, 312] width 1182 height 625
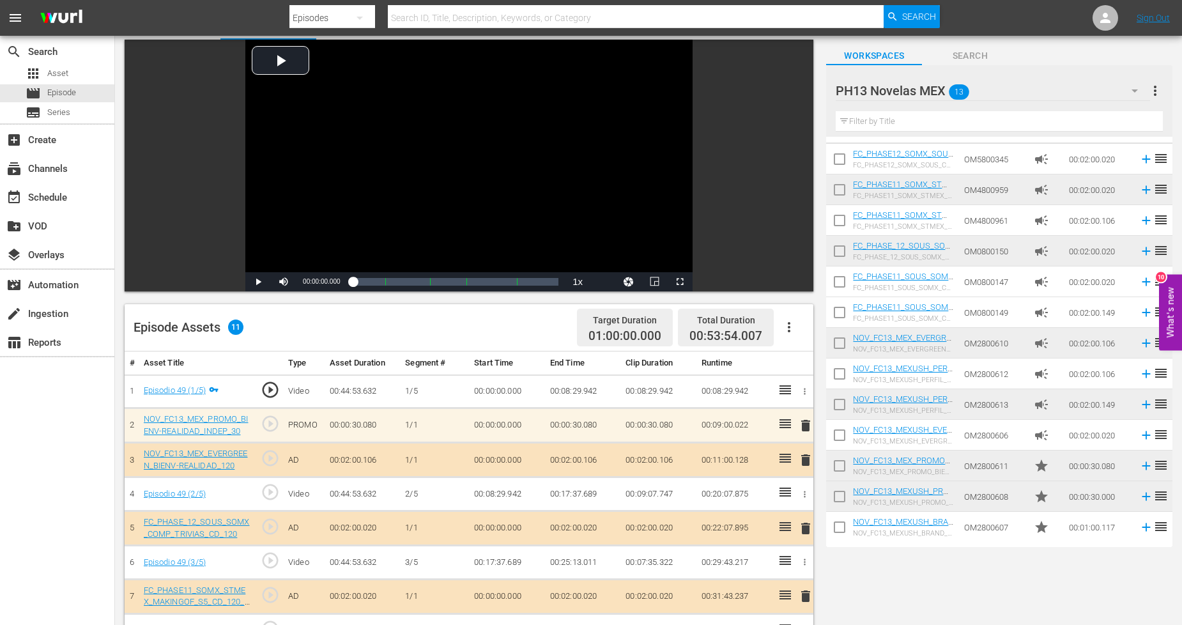
scroll to position [71, 0]
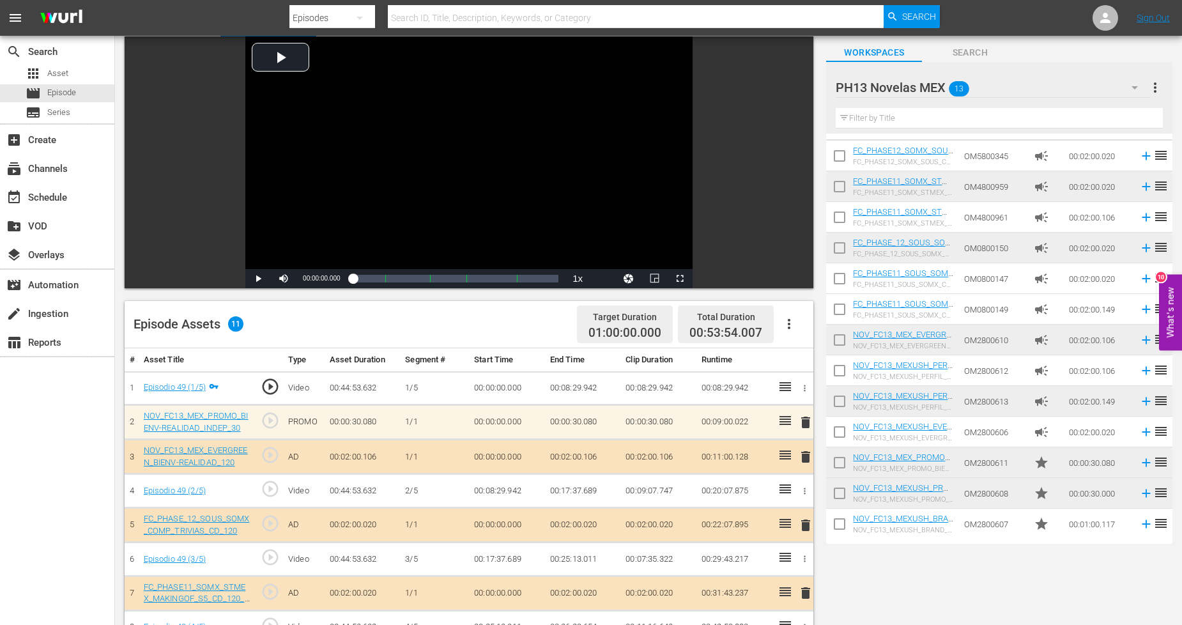
click at [1064, 91] on div "PH13 Novelas MEX 13" at bounding box center [992, 88] width 314 height 36
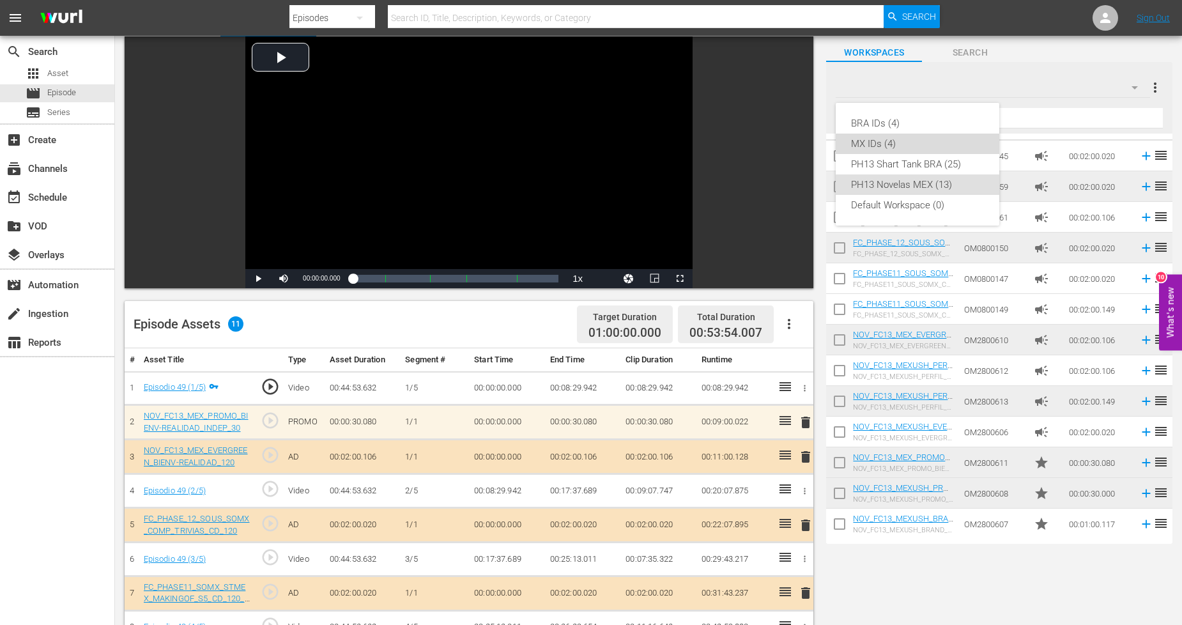
click at [887, 141] on div "MX IDs (4)" at bounding box center [917, 143] width 133 height 20
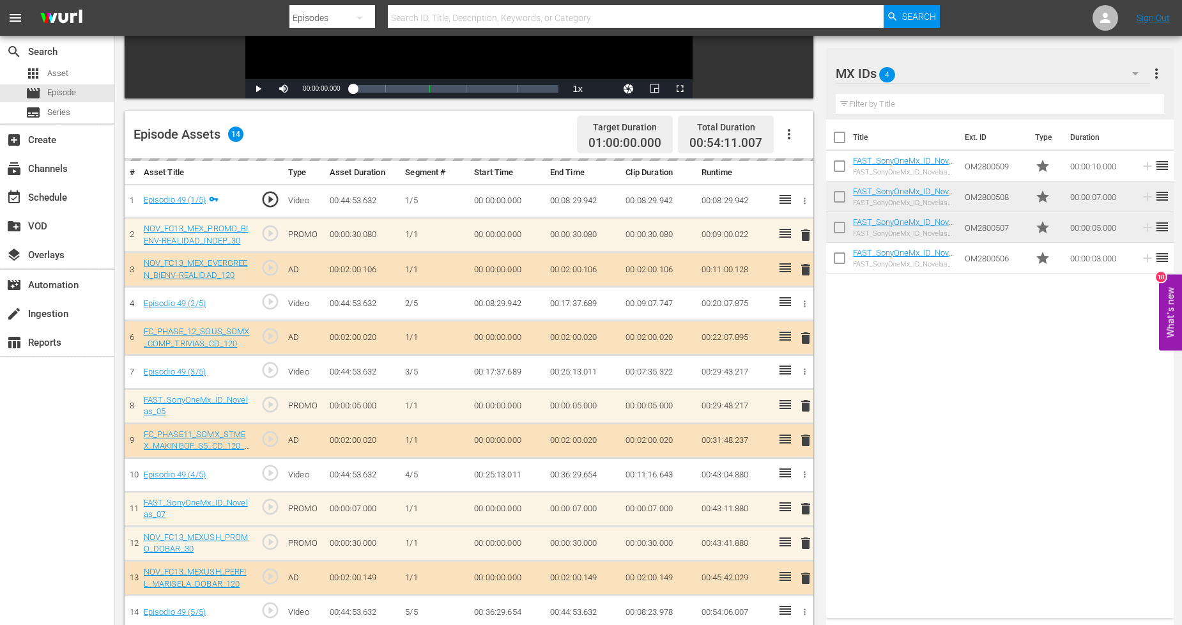
scroll to position [0, 0]
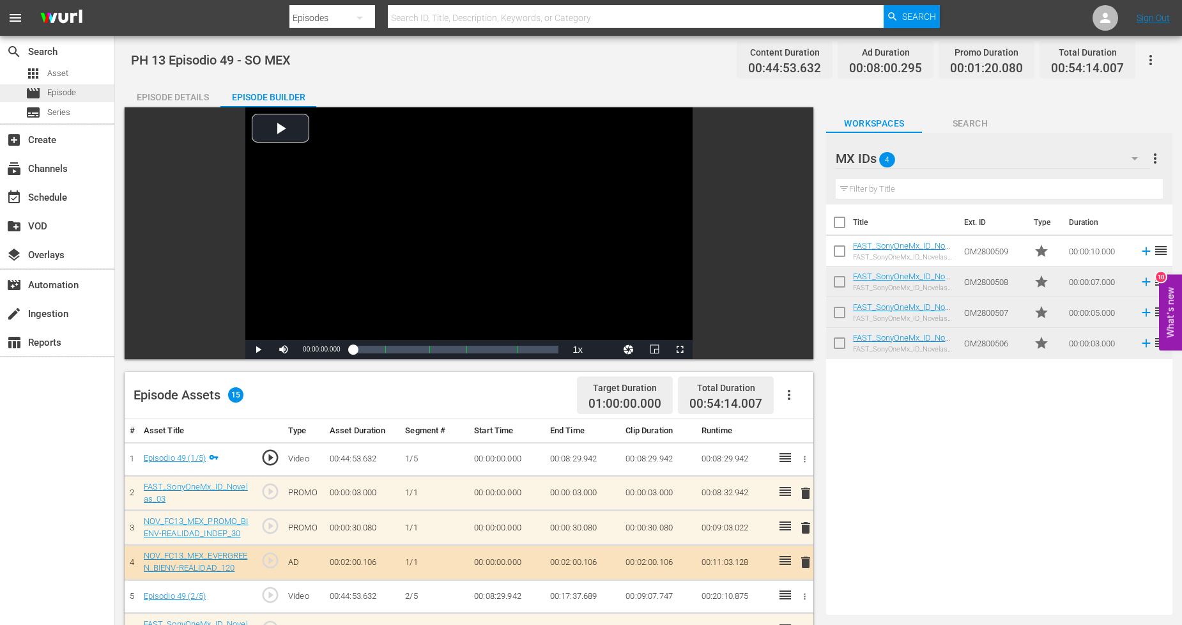
click at [88, 93] on div "movie Episode" at bounding box center [57, 93] width 114 height 18
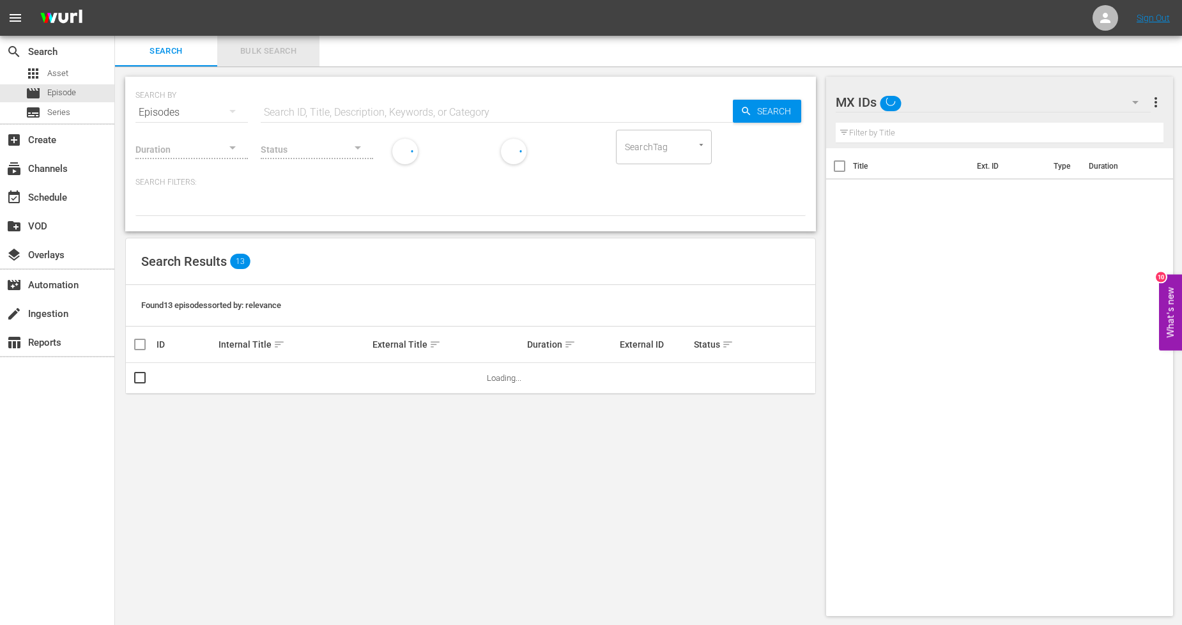
click at [290, 45] on span "Bulk Search" at bounding box center [268, 51] width 87 height 15
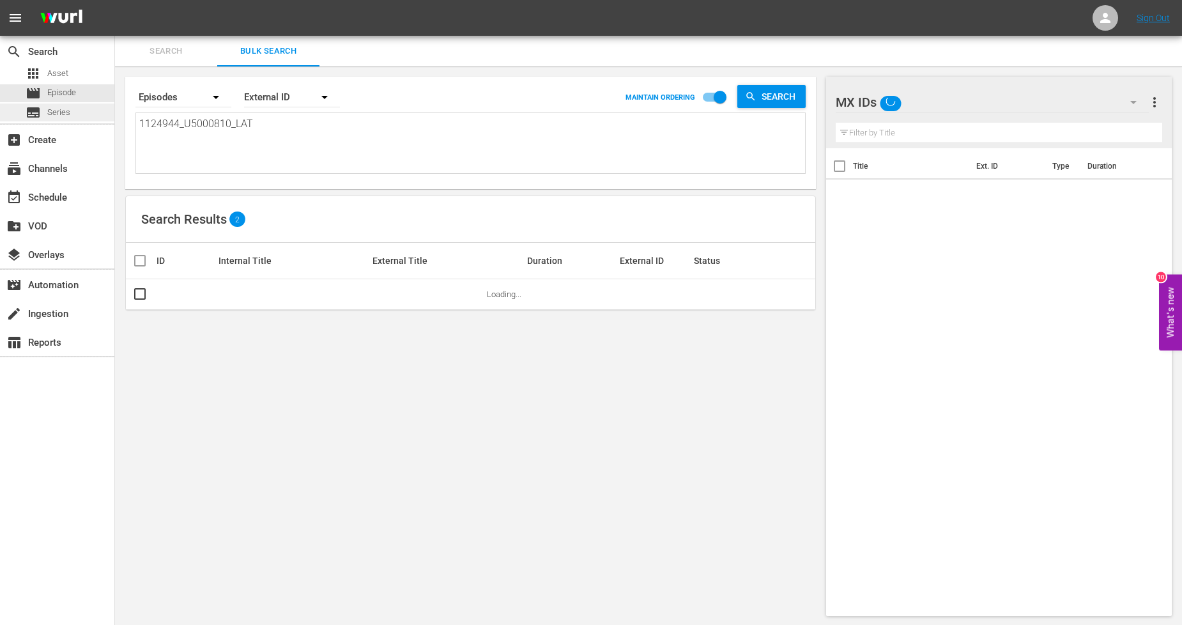
drag, startPoint x: 308, startPoint y: 135, endPoint x: 0, endPoint y: 103, distance: 310.1
click at [115, 0] on div "search Search apps Asset movie Episode subtitles Series add_box Create subscrip…" at bounding box center [648, 0] width 1067 height 0
paste textarea "5_U5000811"
type textarea "1124945_U5000811_LAT"
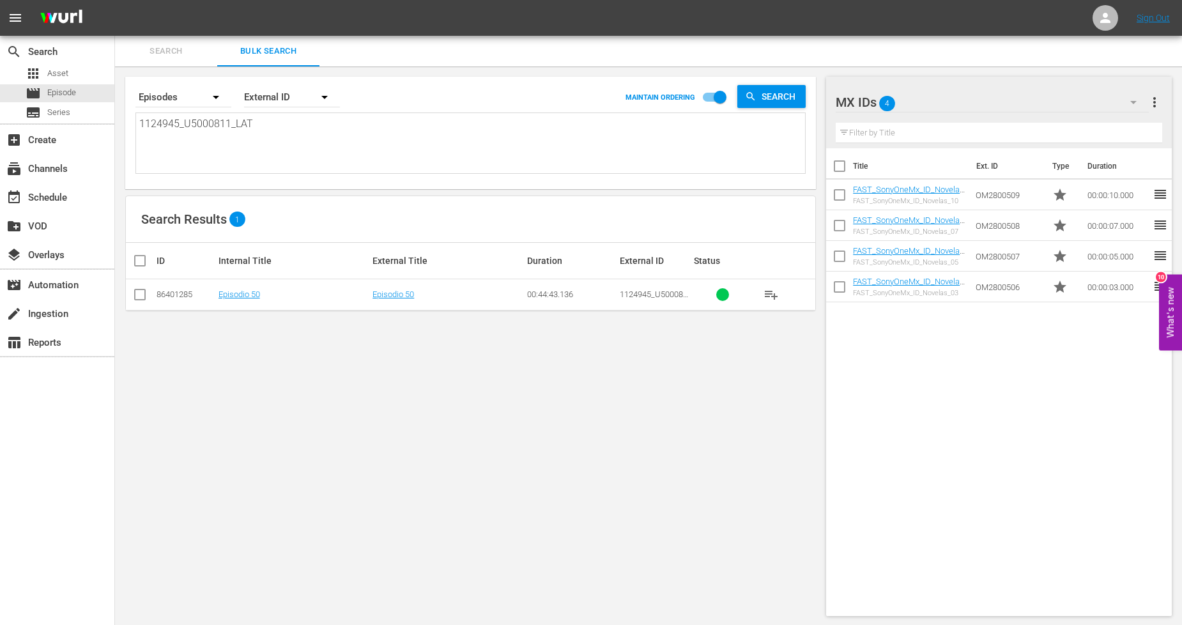
type textarea "1124945_U5000811_LAT"
click at [139, 296] on input "checkbox" at bounding box center [139, 296] width 15 height 15
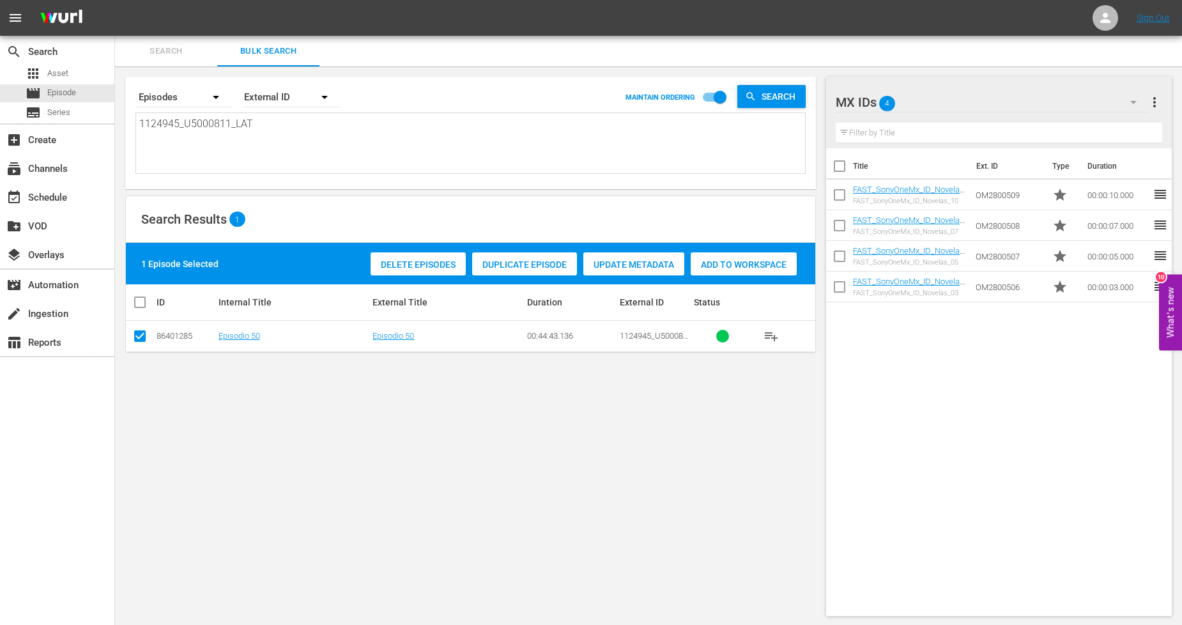
click at [524, 264] on span "Duplicate Episode" at bounding box center [524, 264] width 105 height 10
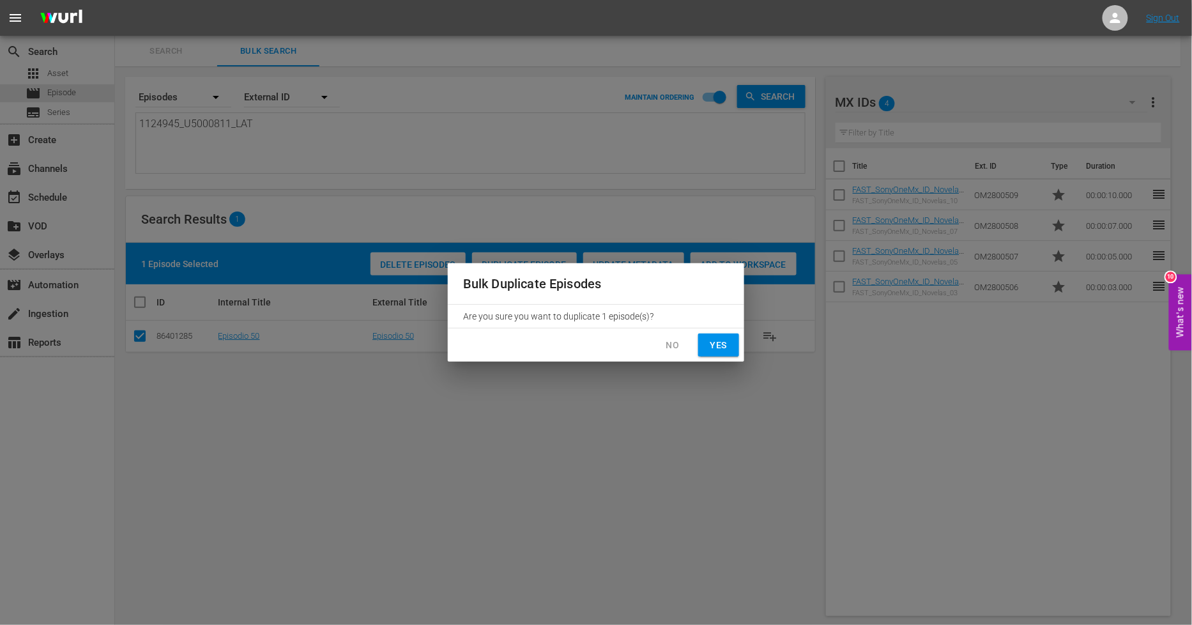
click at [718, 348] on span "Yes" at bounding box center [718, 345] width 20 height 16
checkbox input "false"
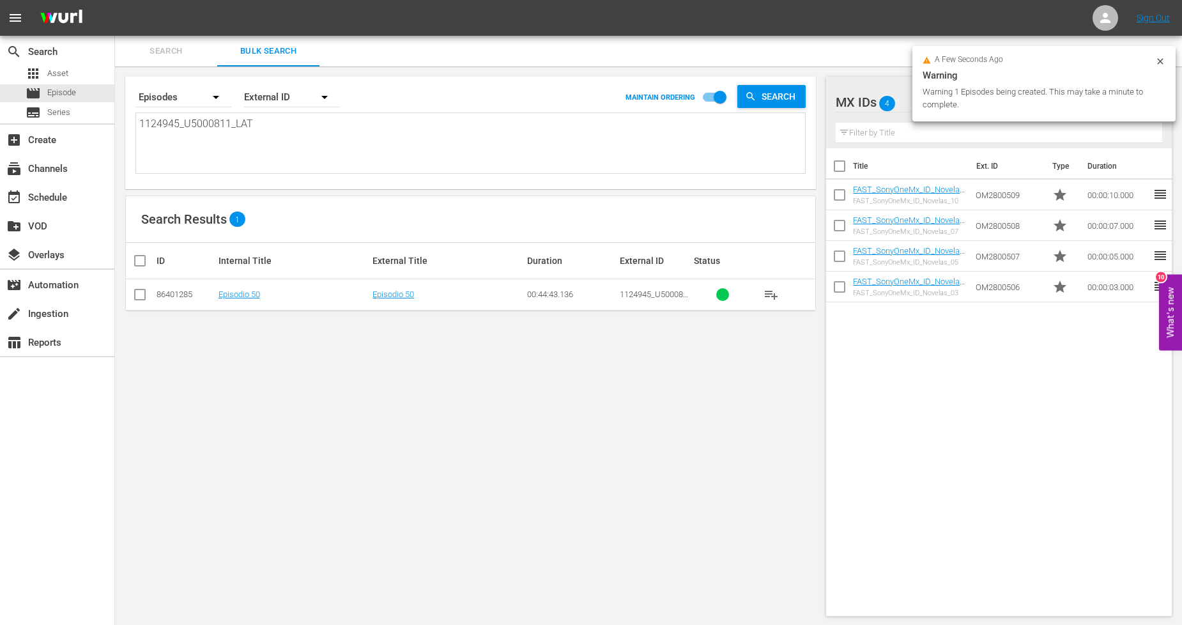
click at [1161, 56] on icon at bounding box center [1160, 61] width 10 height 10
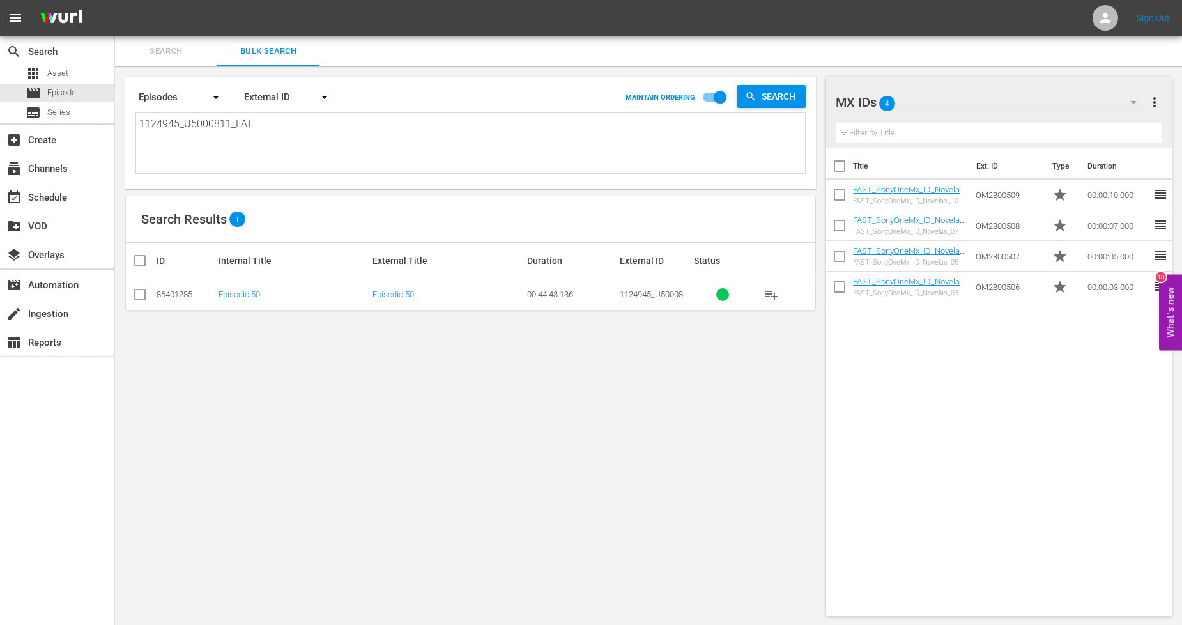
click at [1080, 105] on div "MX IDs 4" at bounding box center [991, 102] width 313 height 36
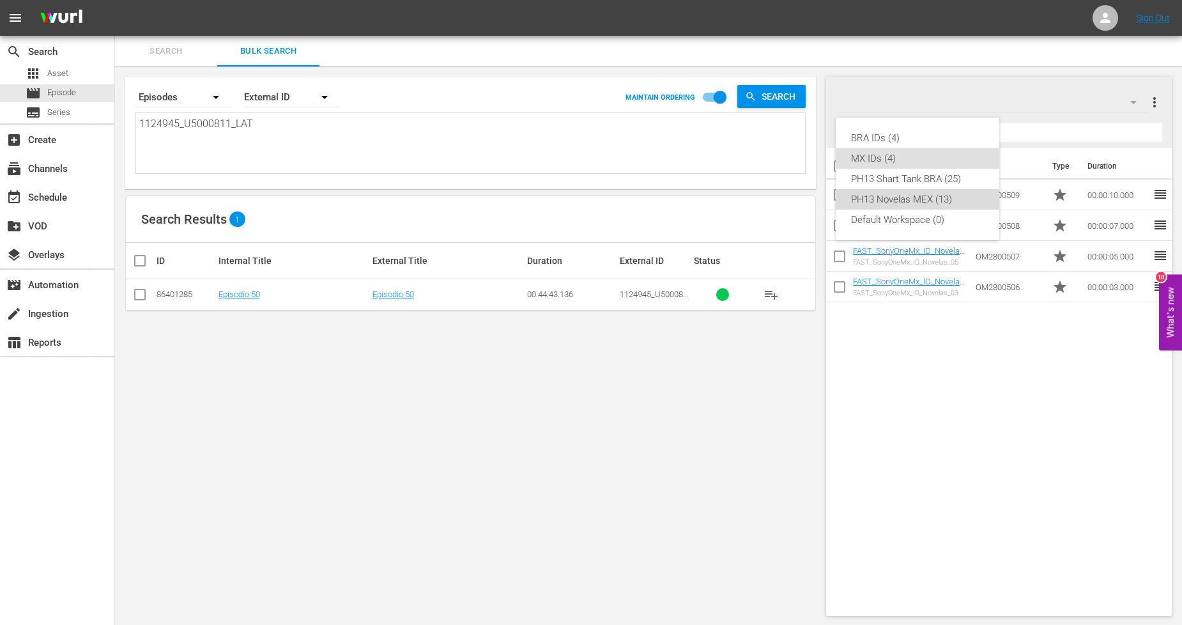
click at [939, 206] on div "PH13 Novelas MEX (13)" at bounding box center [917, 199] width 133 height 20
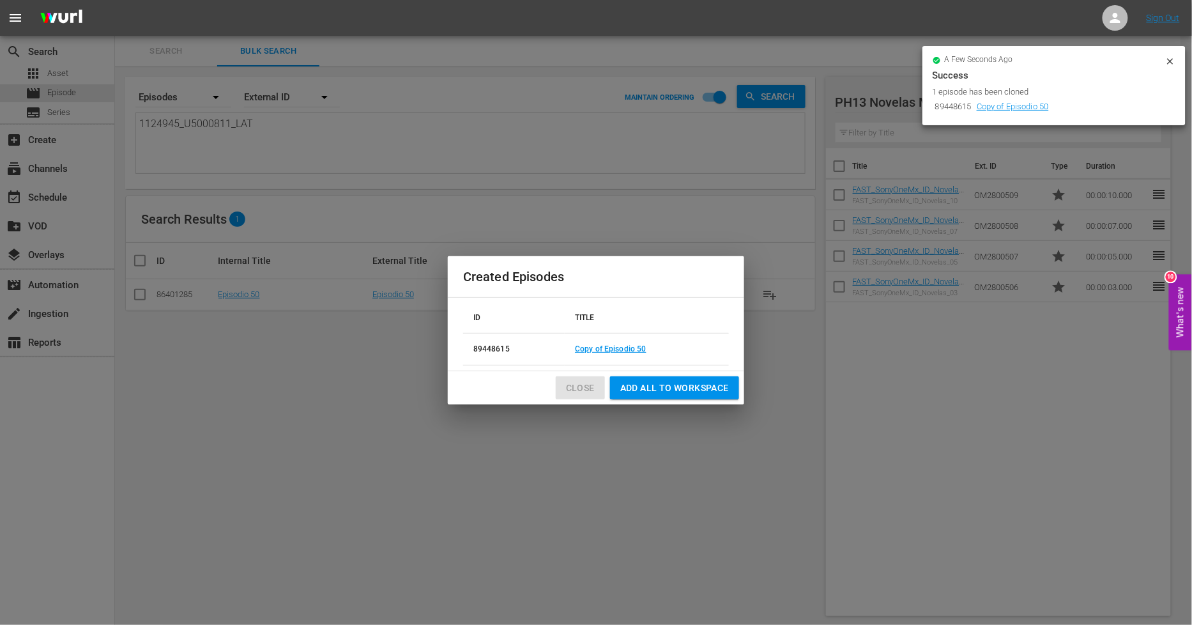
click at [575, 387] on span "Close" at bounding box center [580, 388] width 29 height 16
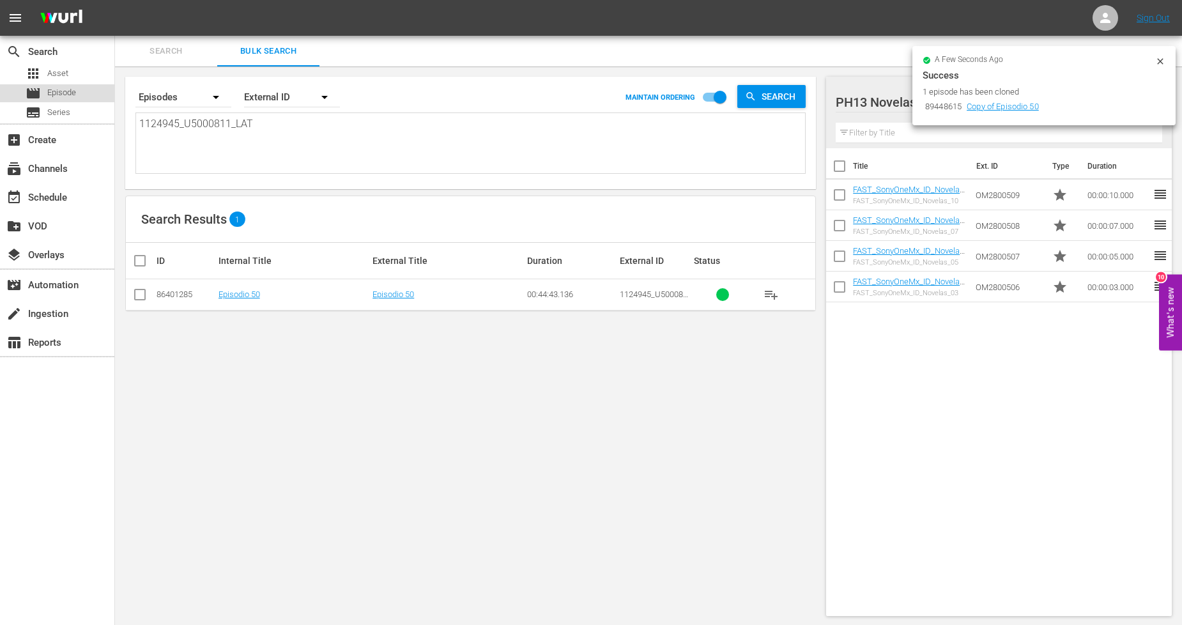
click at [95, 96] on div "movie Episode" at bounding box center [57, 93] width 114 height 18
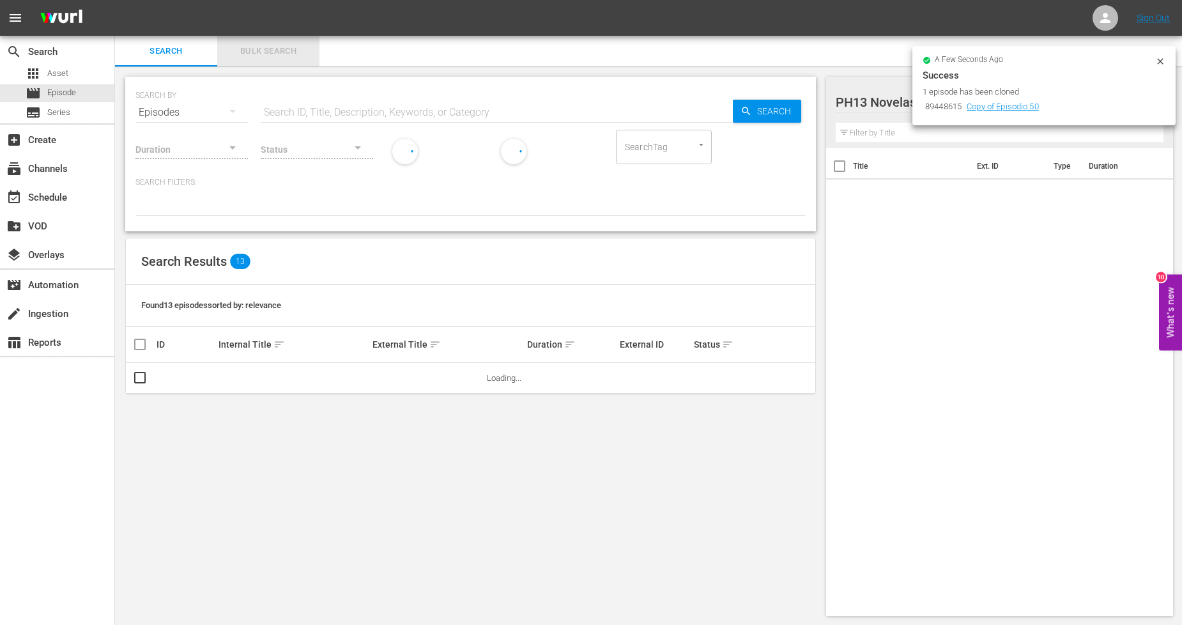
click at [302, 56] on span "Bulk Search" at bounding box center [268, 51] width 87 height 15
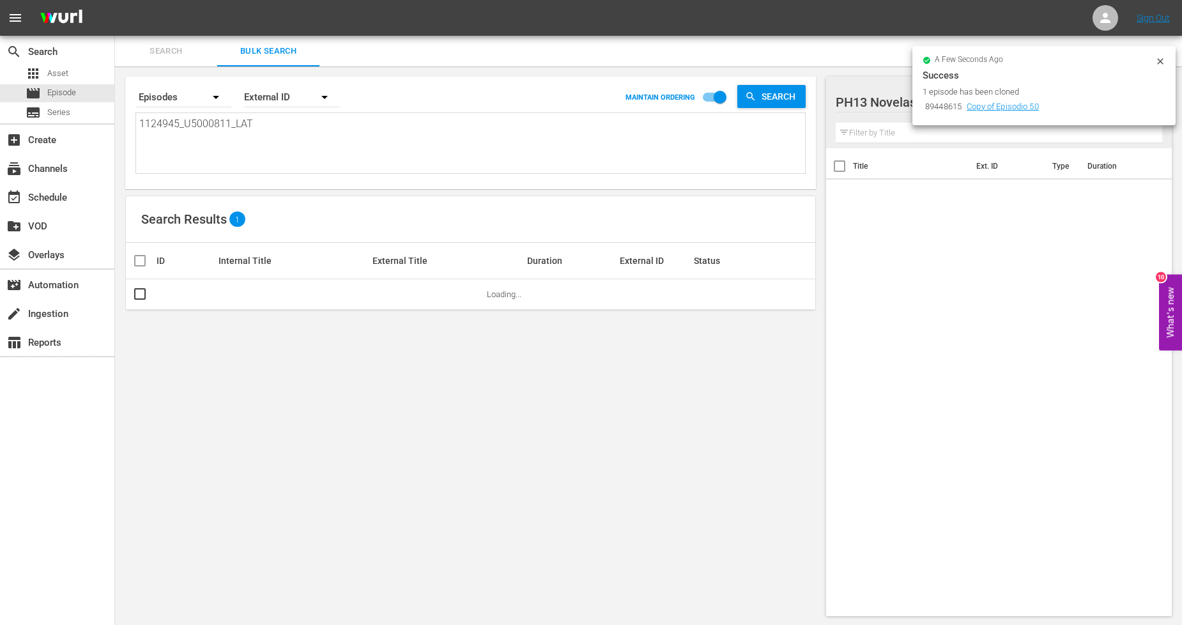
scroll to position [1, 0]
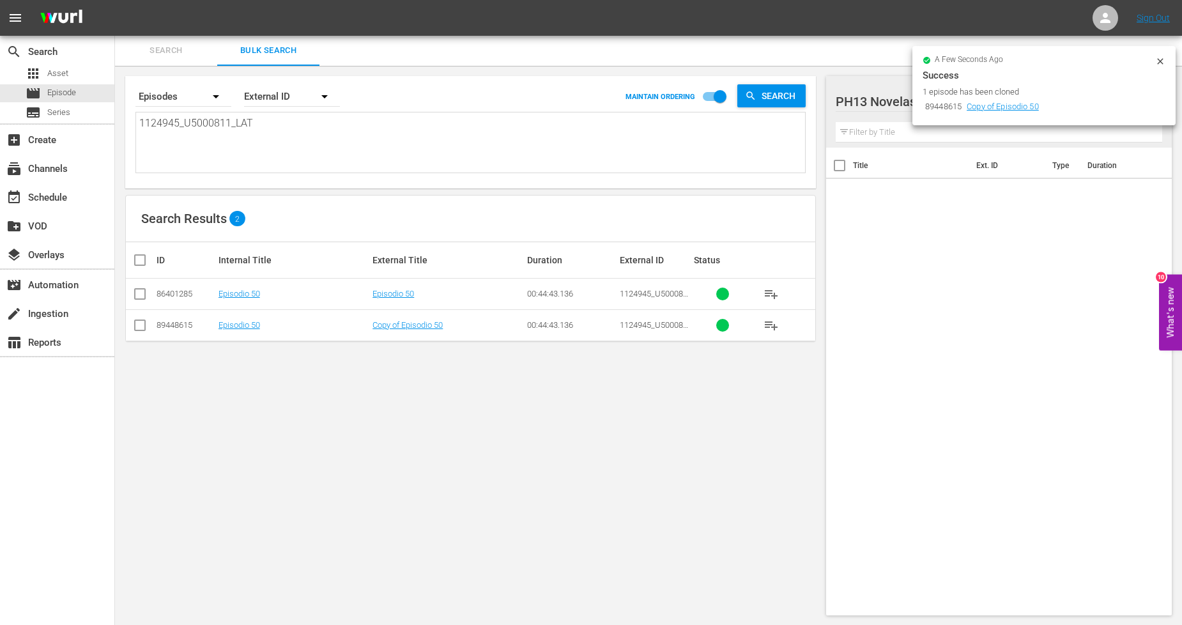
click at [1163, 62] on icon at bounding box center [1160, 61] width 10 height 10
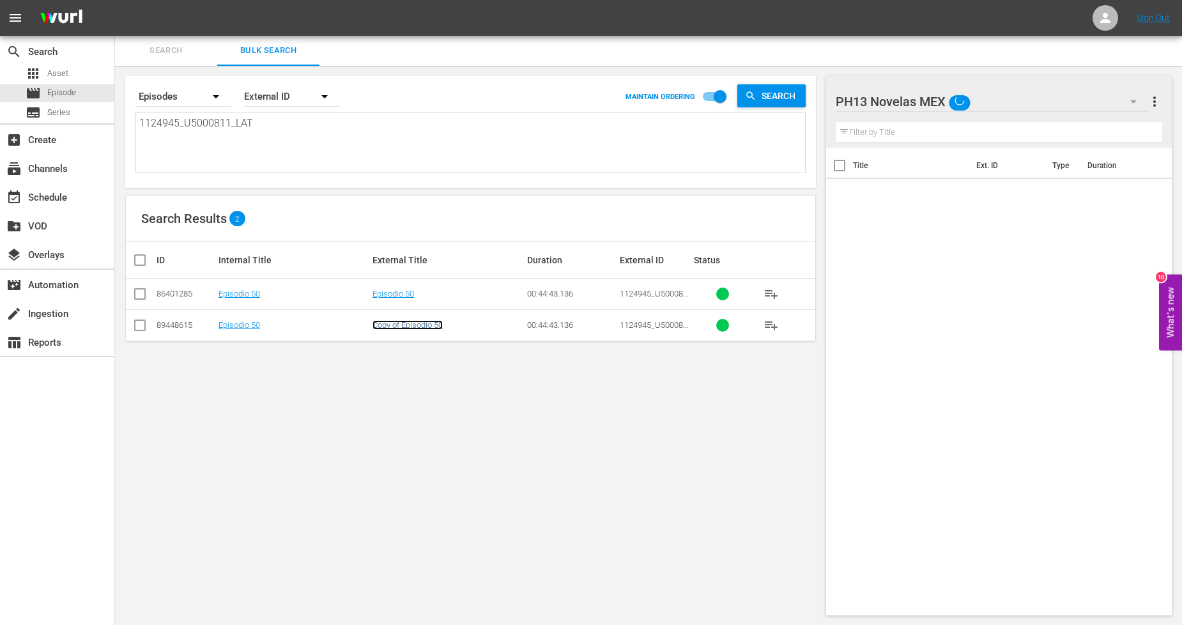
click at [430, 328] on link "Copy of Episodio 50" at bounding box center [407, 325] width 70 height 10
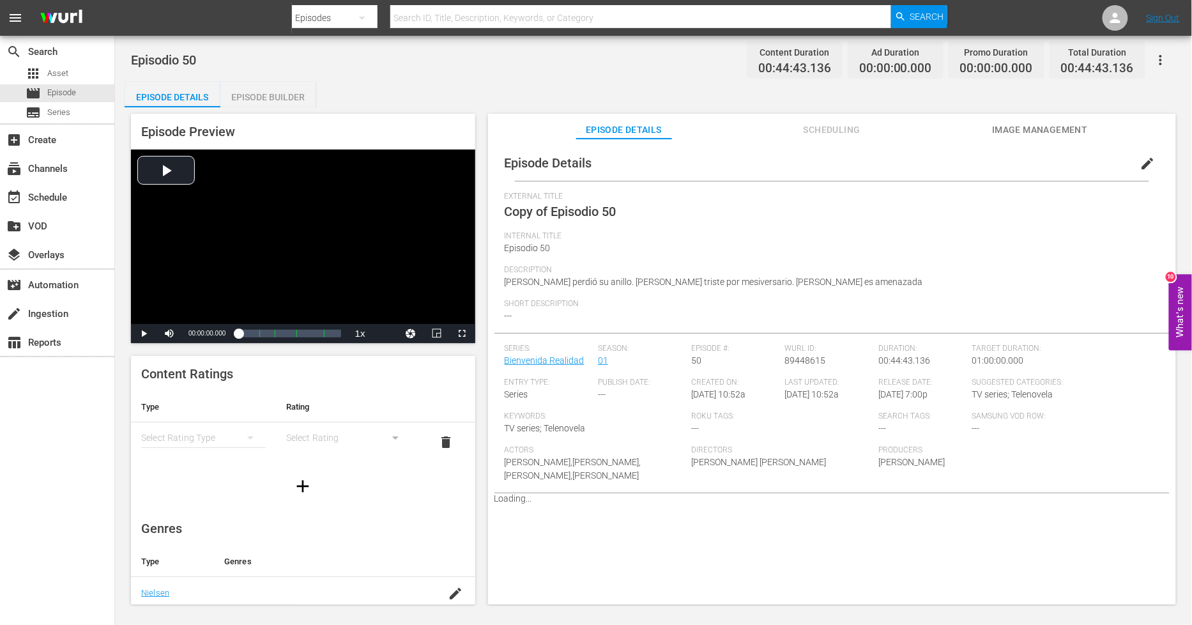
click at [1140, 163] on span "edit" at bounding box center [1147, 163] width 15 height 15
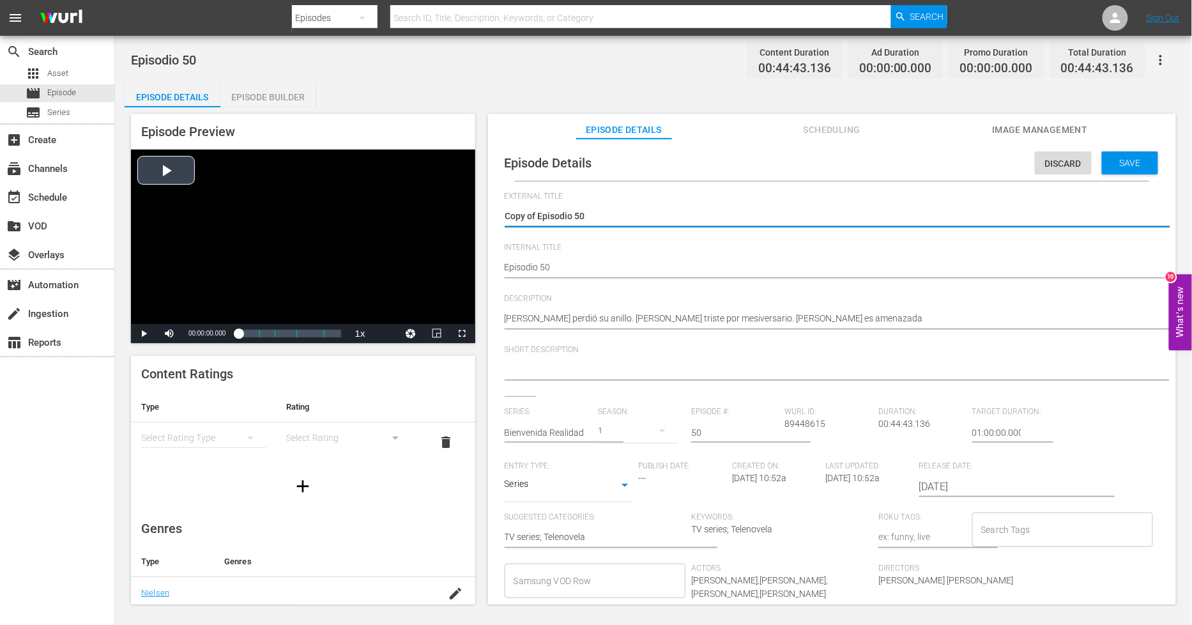
drag, startPoint x: 539, startPoint y: 214, endPoint x: 192, endPoint y: 211, distance: 346.8
click at [192, 211] on div "Episode Preview Video Player is loading. Play Video Play Mute Current Time 00:0…" at bounding box center [654, 360] width 1058 height 507
type textarea "Episodio 50"
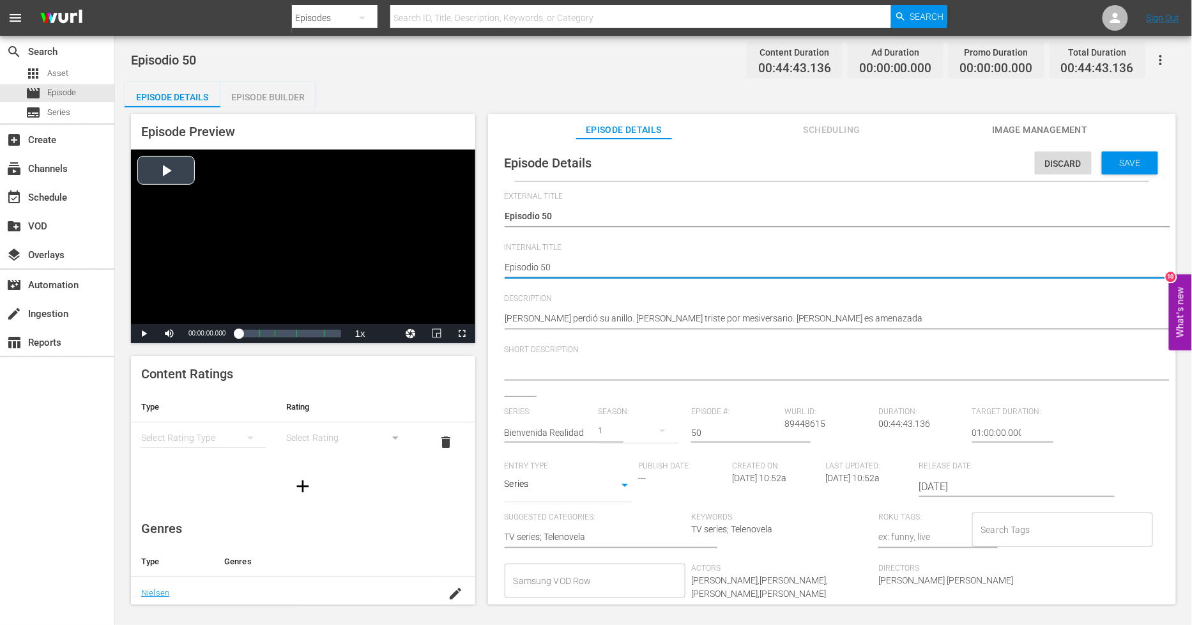
type textarea "PEpisodio 50"
type textarea "PHEpisodio 50"
type textarea "PH Episodio 50"
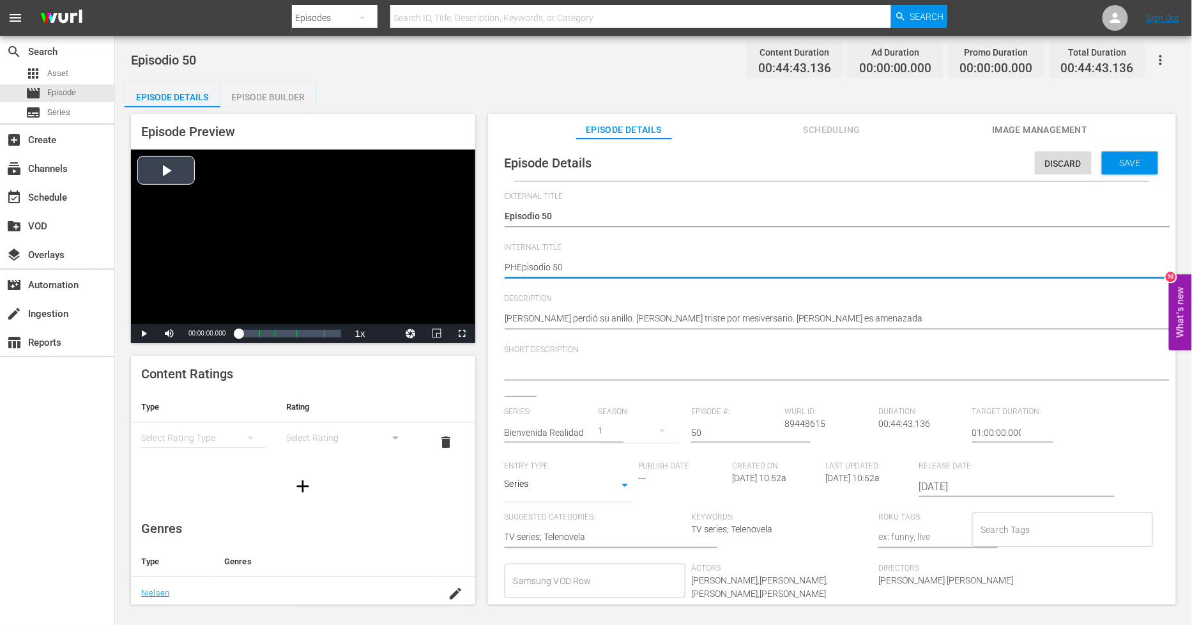
type textarea "PH Episodio 50"
type textarea "PH 1Episodio 50"
type textarea "PH 13Episodio 50"
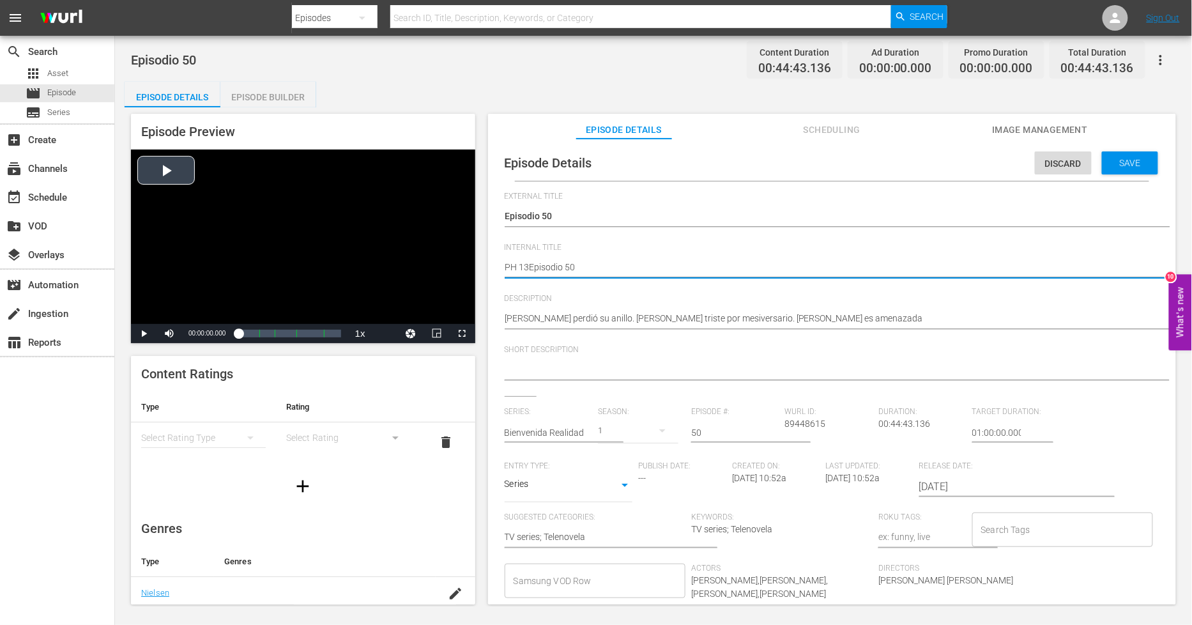
type textarea "PH 13 Episodio 50"
type textarea "PH 13 Episodio 50 -"
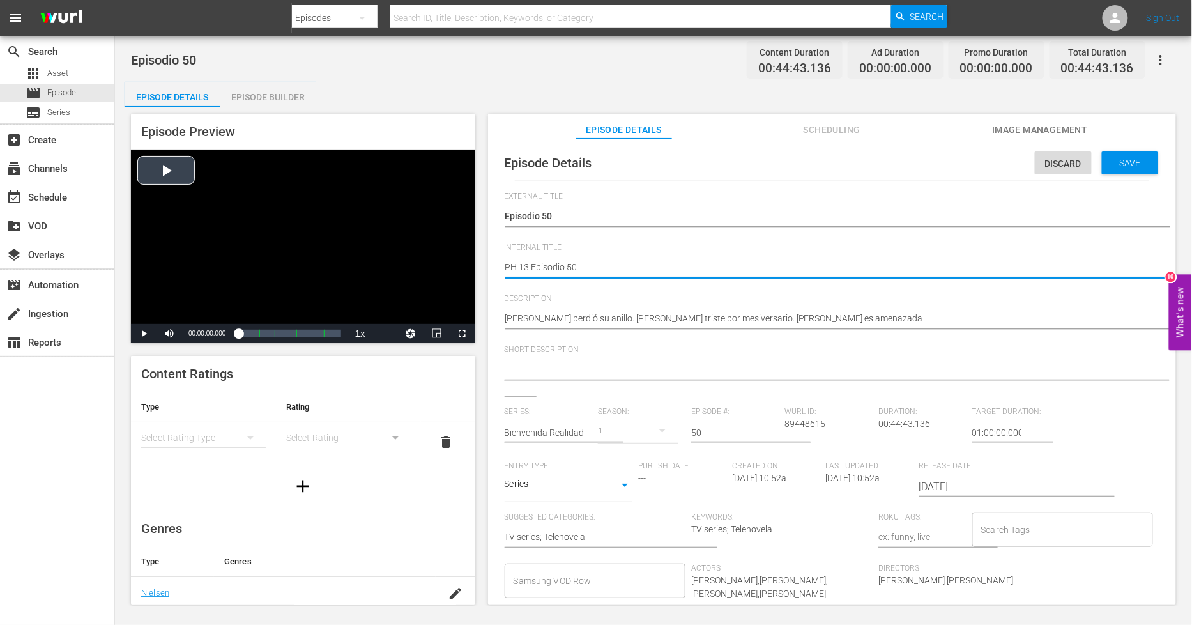
type textarea "PH 13 Episodio 50 -"
type textarea "PH 13 Episodio 50 - S"
type textarea "PH 13 Episodio 50 - SO"
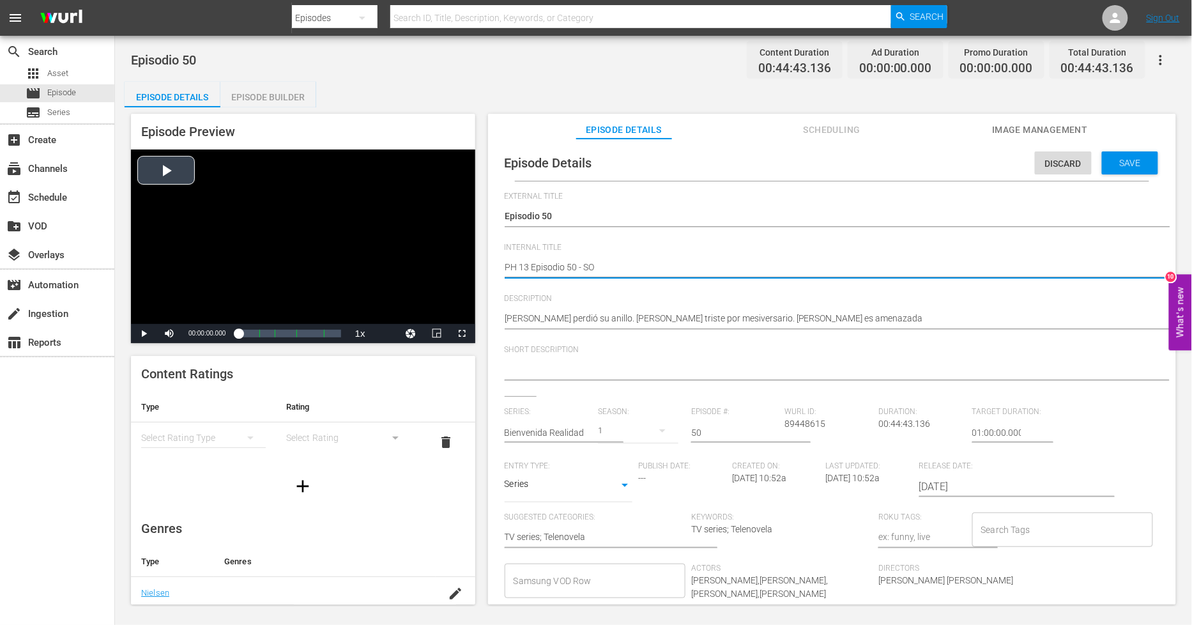
type textarea "PH 13 Episodio 50 - SO"
type textarea "PH 13 Episodio 50 - SO M"
type textarea "PH 13 Episodio 50 - SO ME"
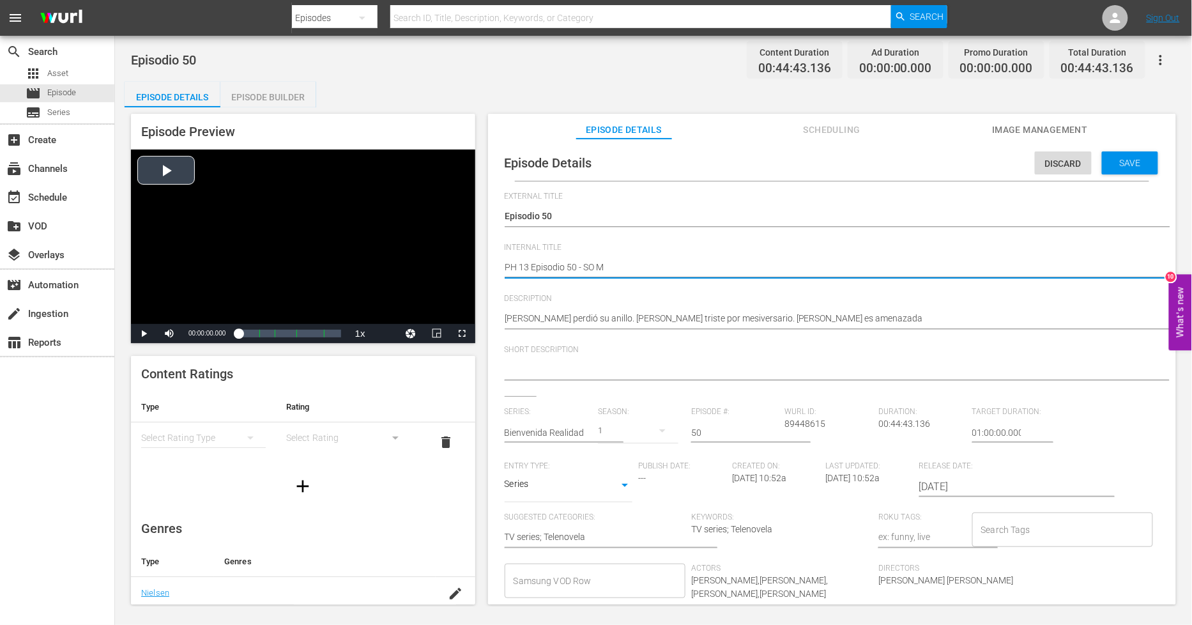
type textarea "PH 13 Episodio 50 - SO ME"
type textarea "PH 13 Episodio 50 - SO MEX"
click at [1139, 158] on span "Save" at bounding box center [1130, 163] width 42 height 10
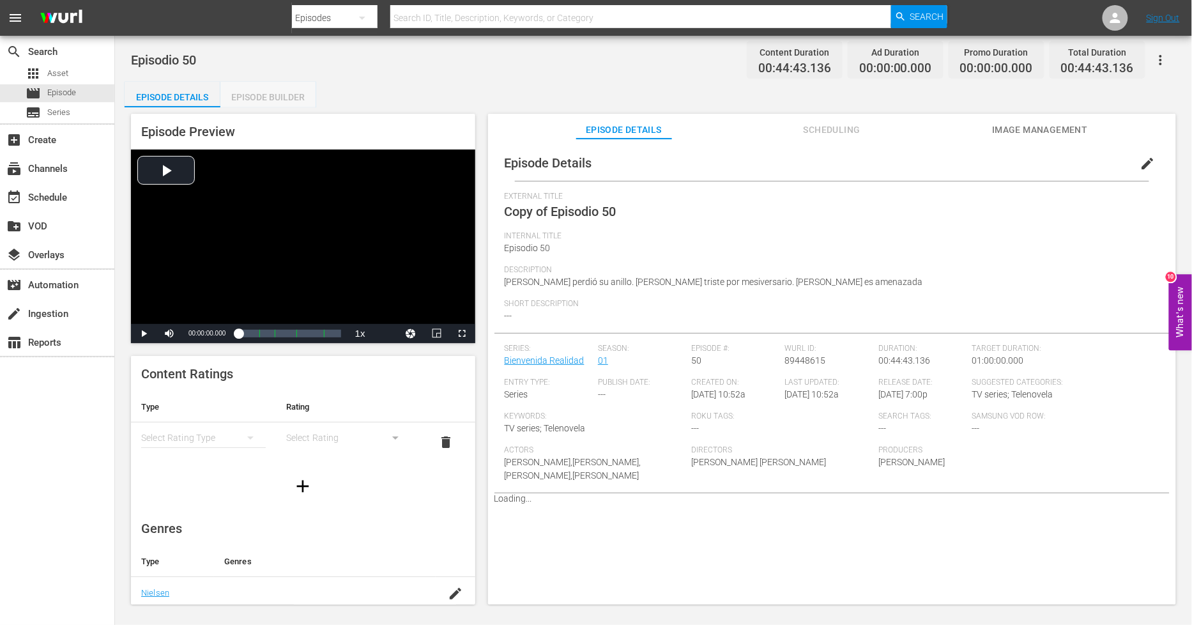
click at [285, 104] on div "Episode Builder" at bounding box center [268, 97] width 96 height 31
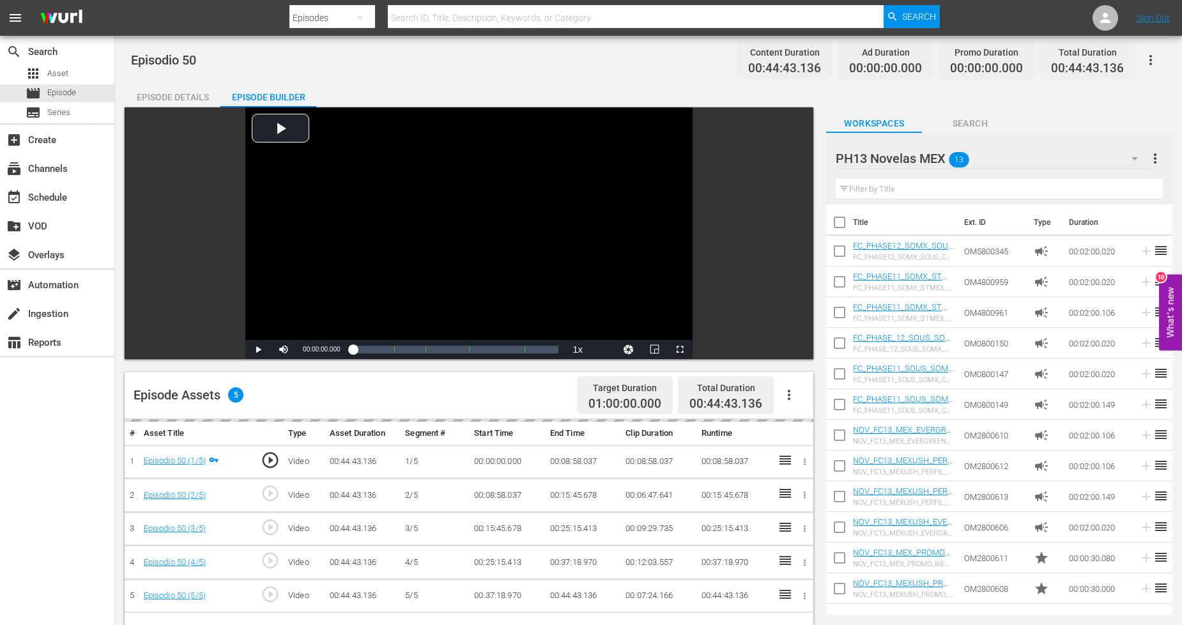
click at [791, 397] on icon "button" at bounding box center [788, 394] width 15 height 15
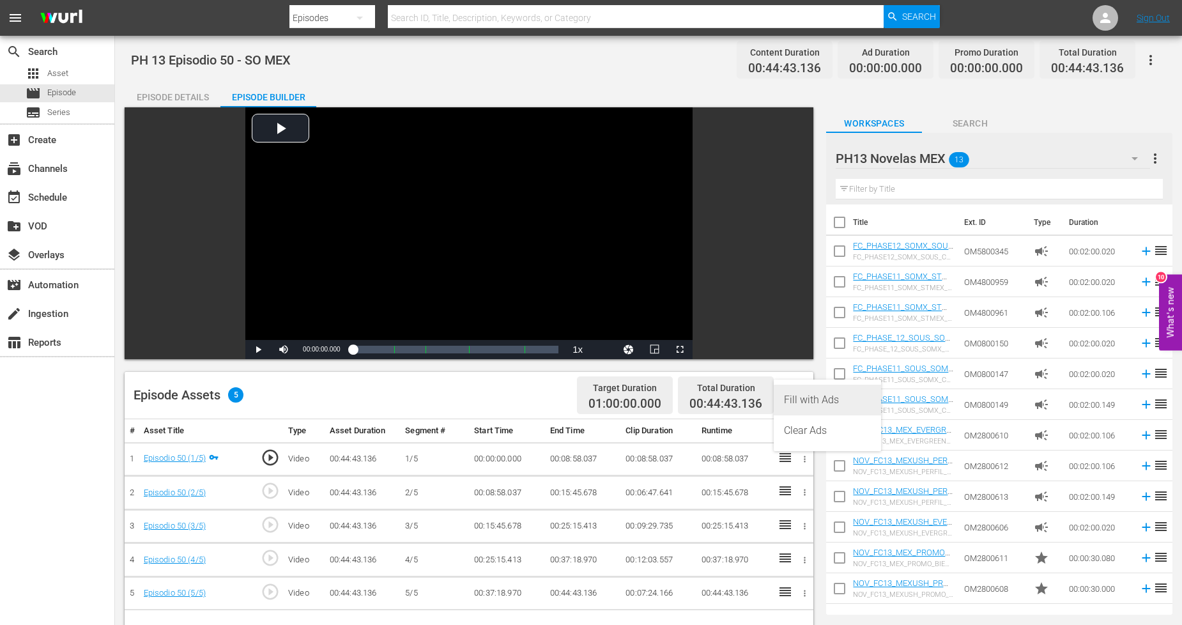
click at [839, 406] on div "Fill with Ads" at bounding box center [827, 399] width 87 height 31
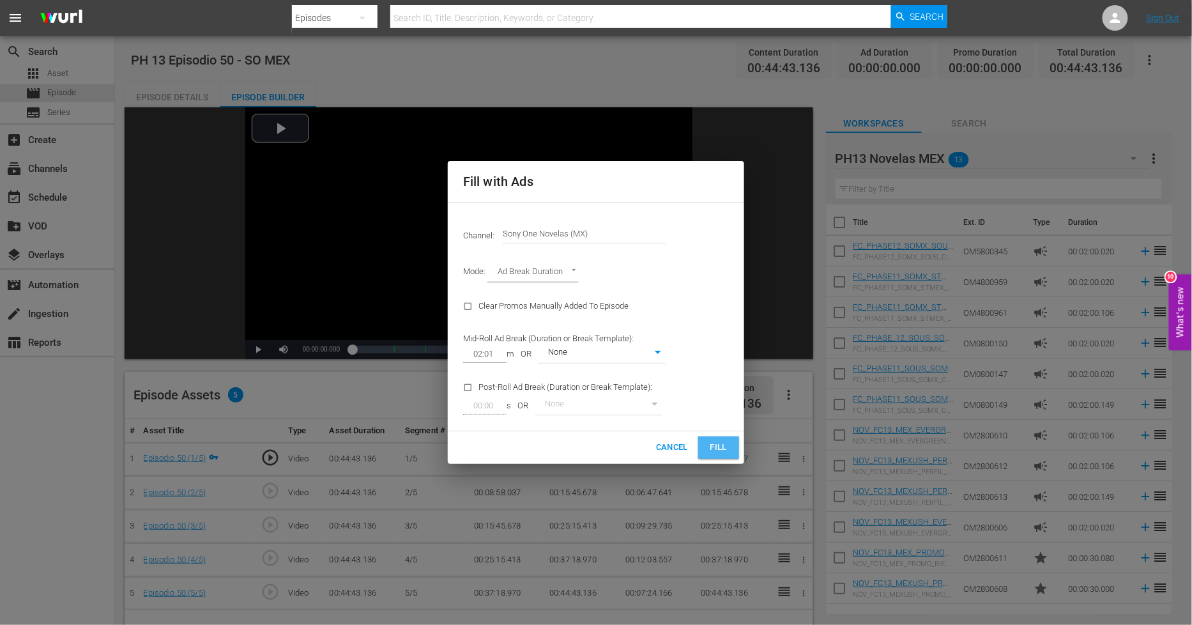
click at [718, 448] on span "Fill" at bounding box center [718, 447] width 20 height 15
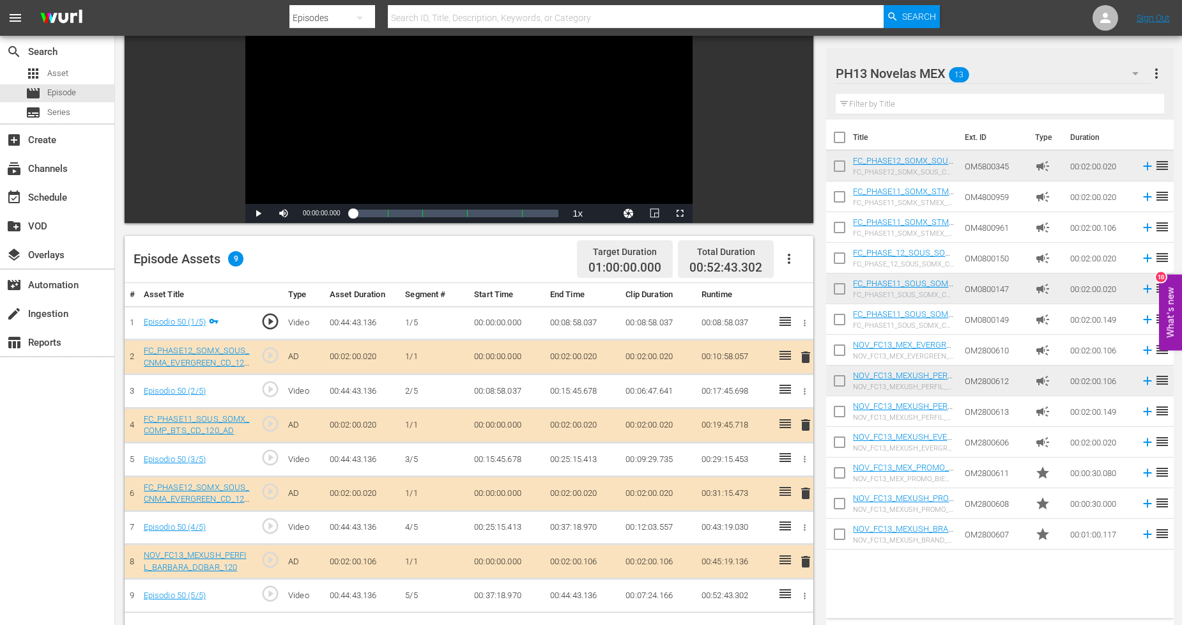
scroll to position [142, 0]
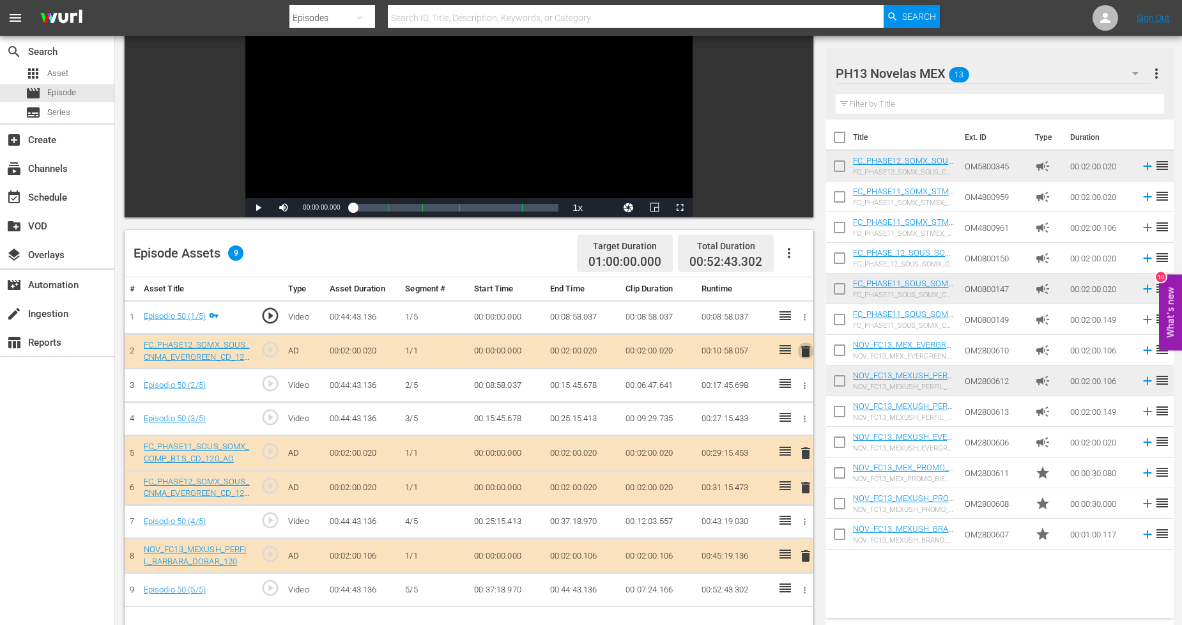
click at [805, 351] on span "delete" at bounding box center [805, 351] width 15 height 15
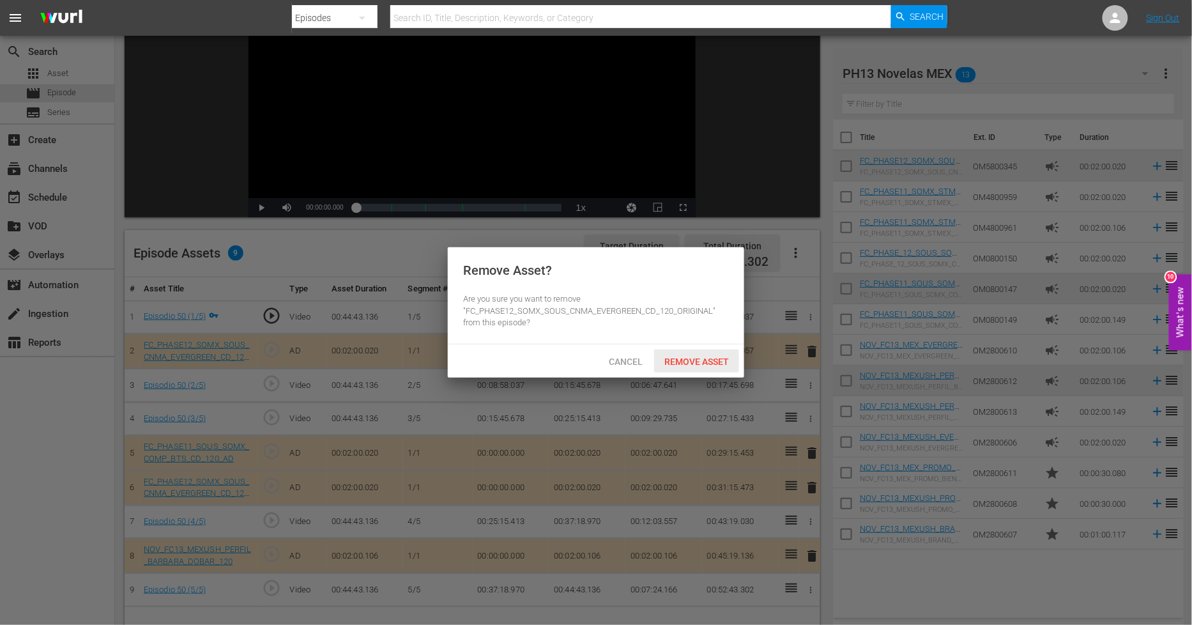
click at [700, 359] on span "Remove Asset" at bounding box center [696, 361] width 85 height 10
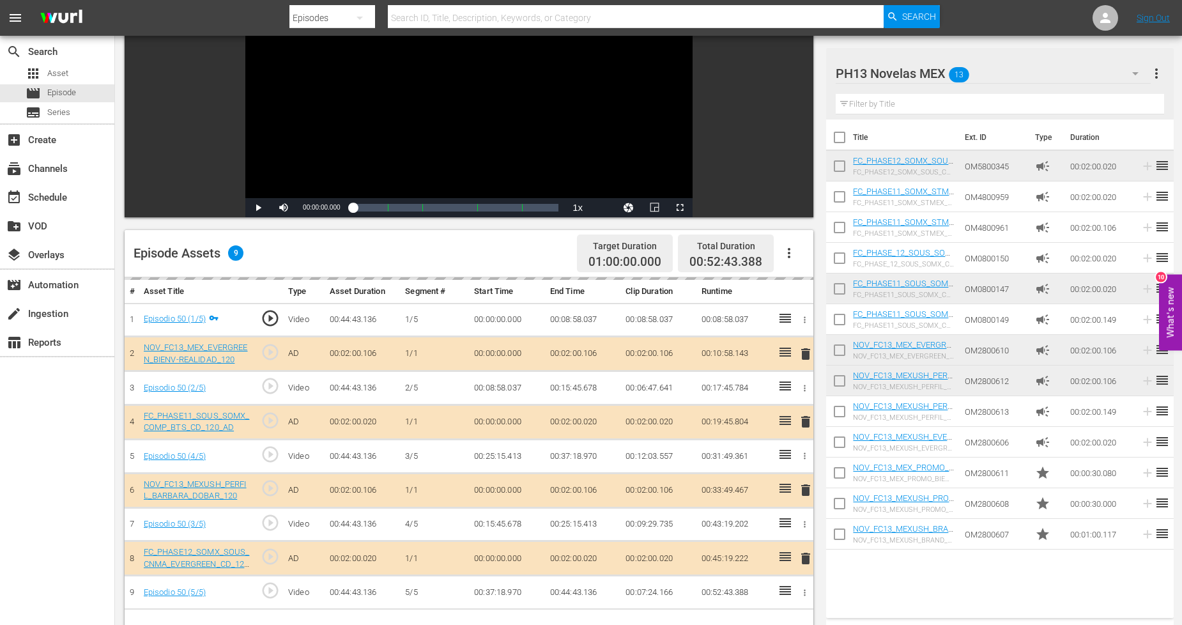
click at [1134, 75] on icon "button" at bounding box center [1134, 73] width 15 height 15
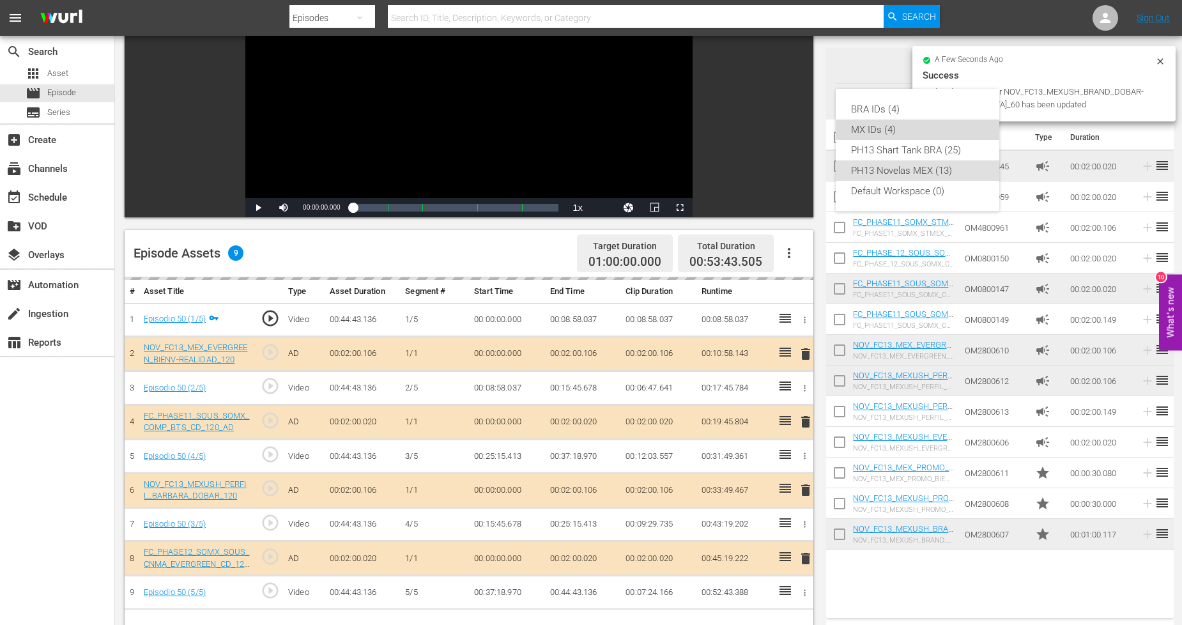
click at [903, 126] on div "MX IDs (4)" at bounding box center [917, 129] width 133 height 20
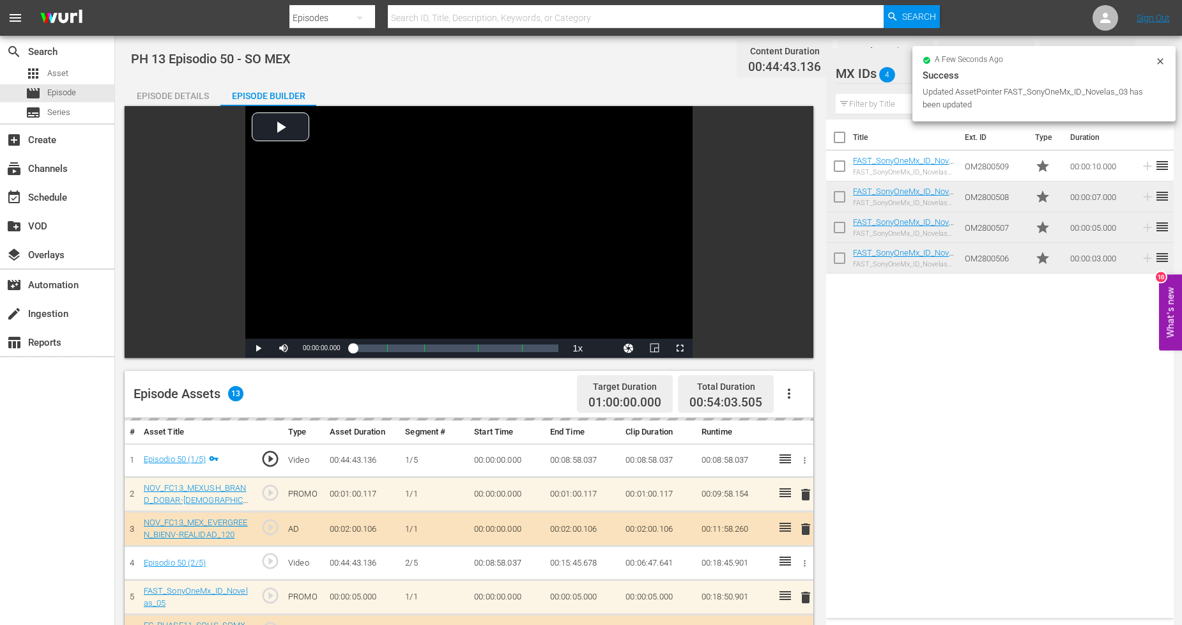
scroll to position [0, 0]
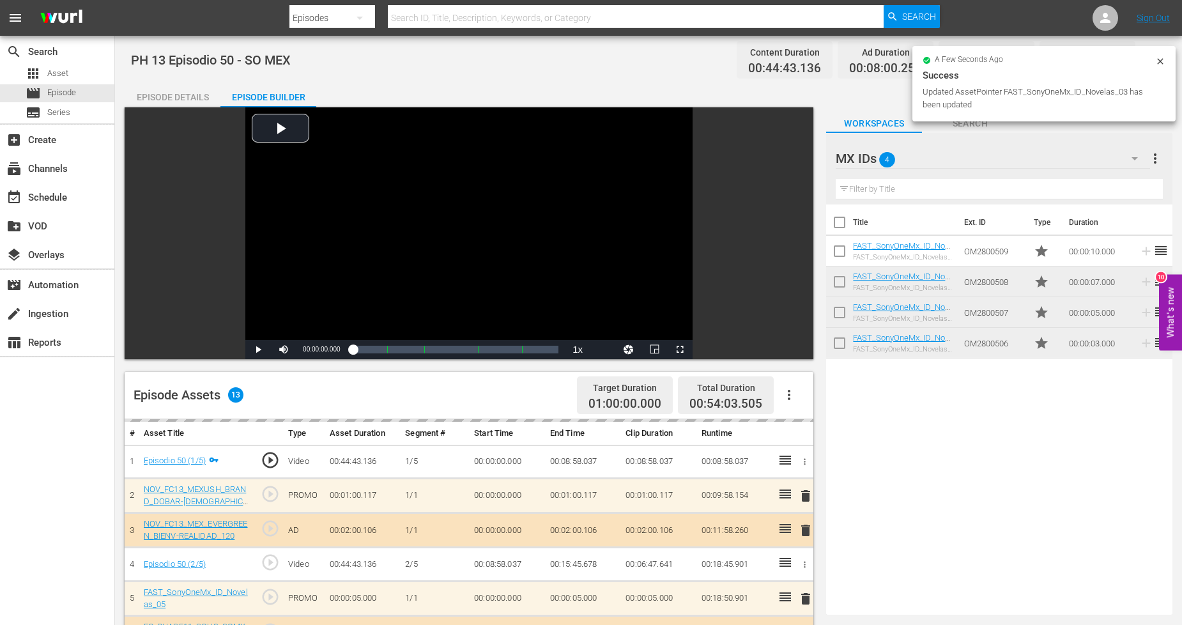
click at [1164, 62] on icon at bounding box center [1160, 61] width 10 height 10
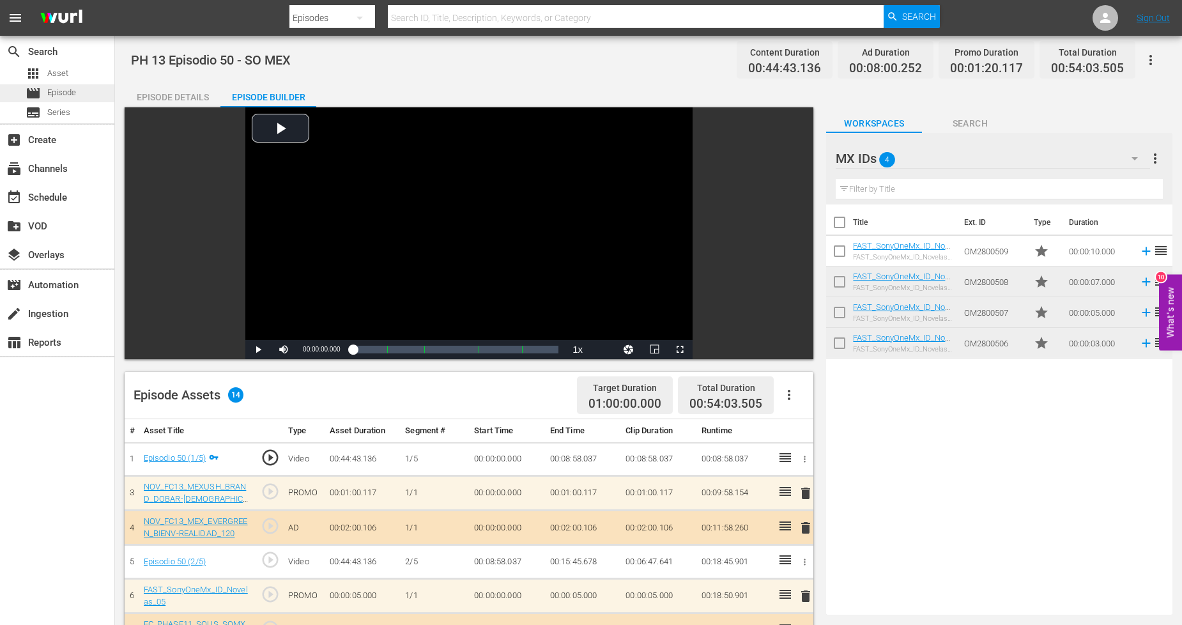
click at [91, 94] on div "movie Episode" at bounding box center [57, 93] width 114 height 18
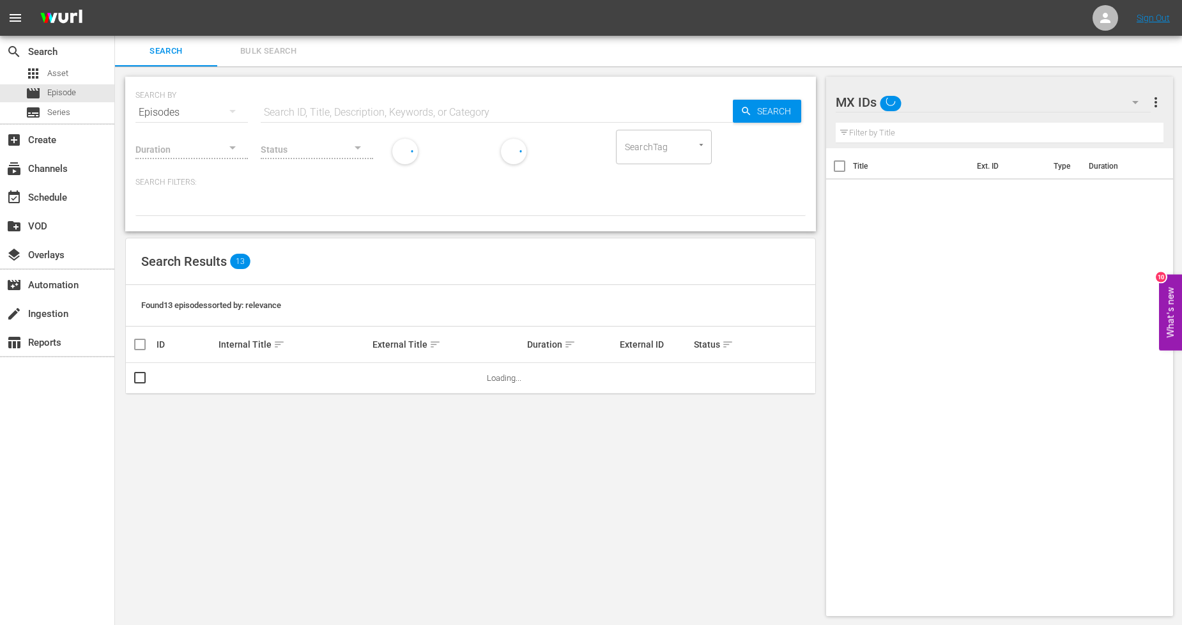
click at [271, 51] on span "Bulk Search" at bounding box center [268, 51] width 87 height 15
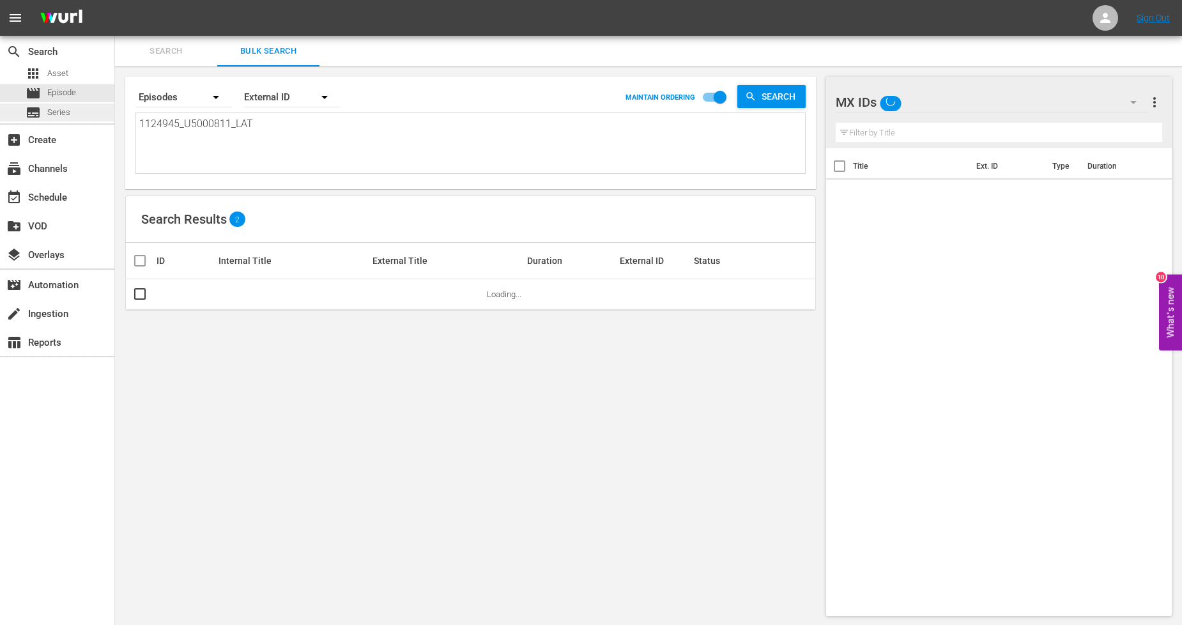
drag, startPoint x: 290, startPoint y: 141, endPoint x: 0, endPoint y: 117, distance: 291.0
click at [115, 0] on div "search Search apps Asset movie Episode subtitles Series add_box Create subscrip…" at bounding box center [648, 0] width 1067 height 0
paste textarea "6_U5000812"
type textarea "1124946_U5000812_LAT"
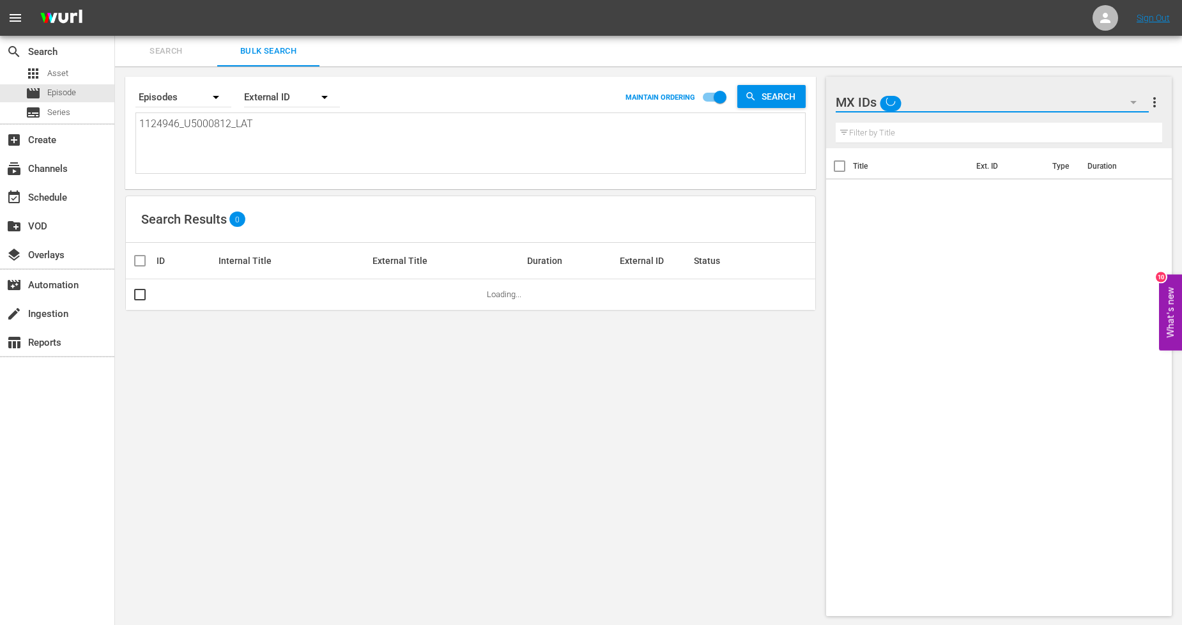
click at [1128, 99] on icon "button" at bounding box center [1132, 102] width 15 height 15
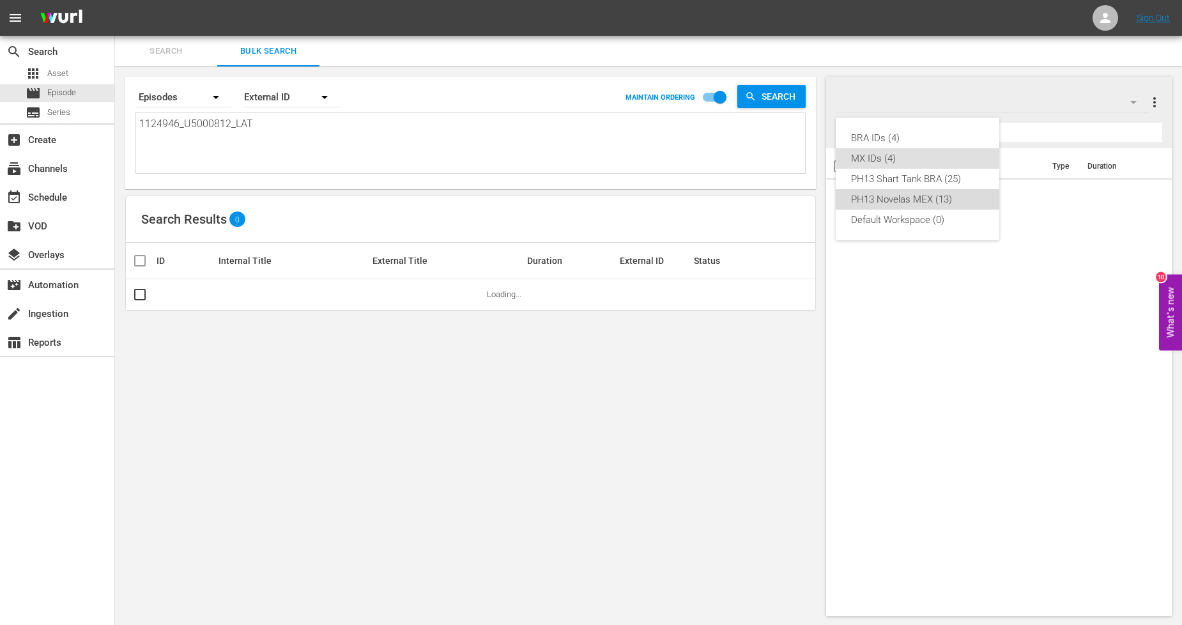
click at [927, 196] on div "PH13 Novelas MEX (13)" at bounding box center [917, 199] width 133 height 20
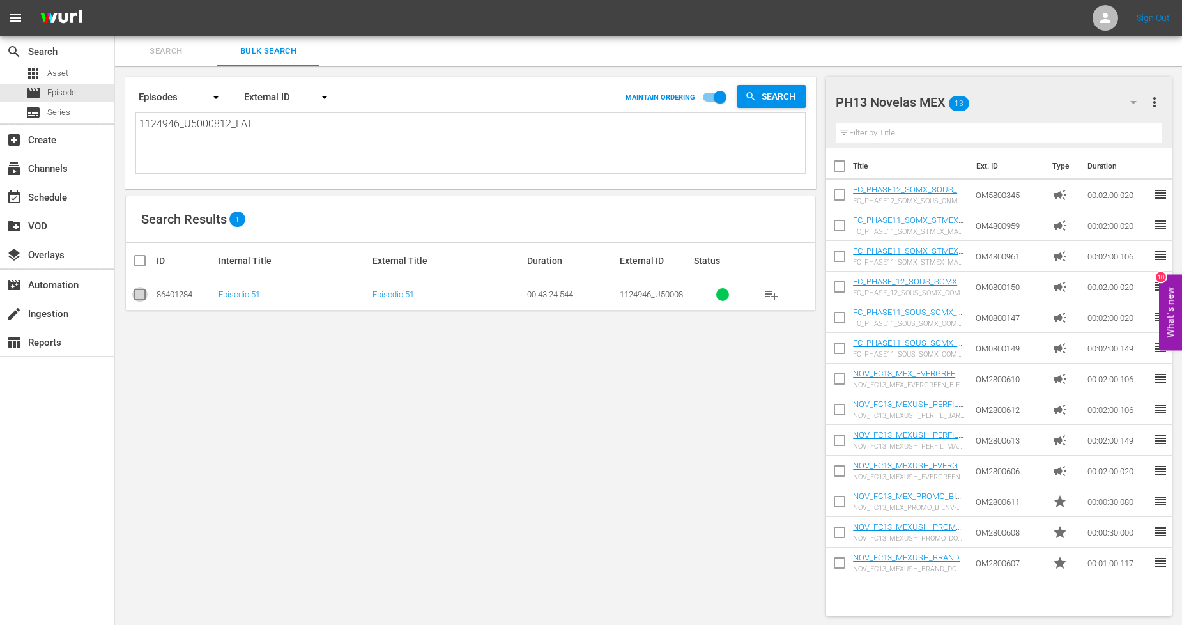
click at [138, 295] on input "checkbox" at bounding box center [139, 296] width 15 height 15
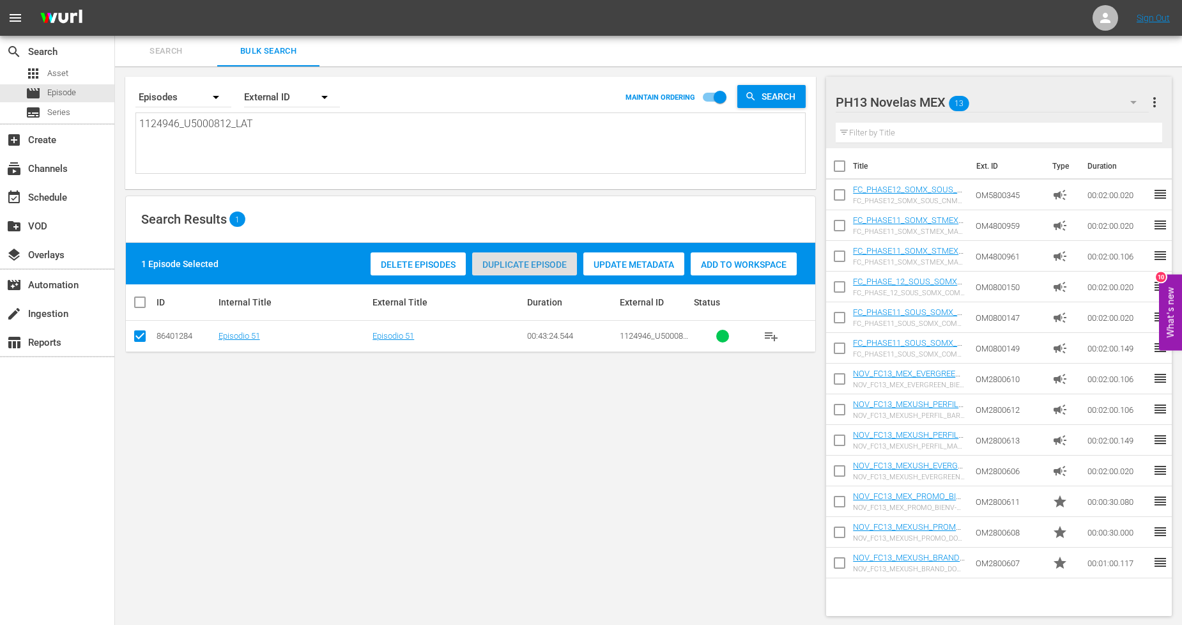
click at [543, 263] on span "Duplicate Episode" at bounding box center [524, 264] width 105 height 10
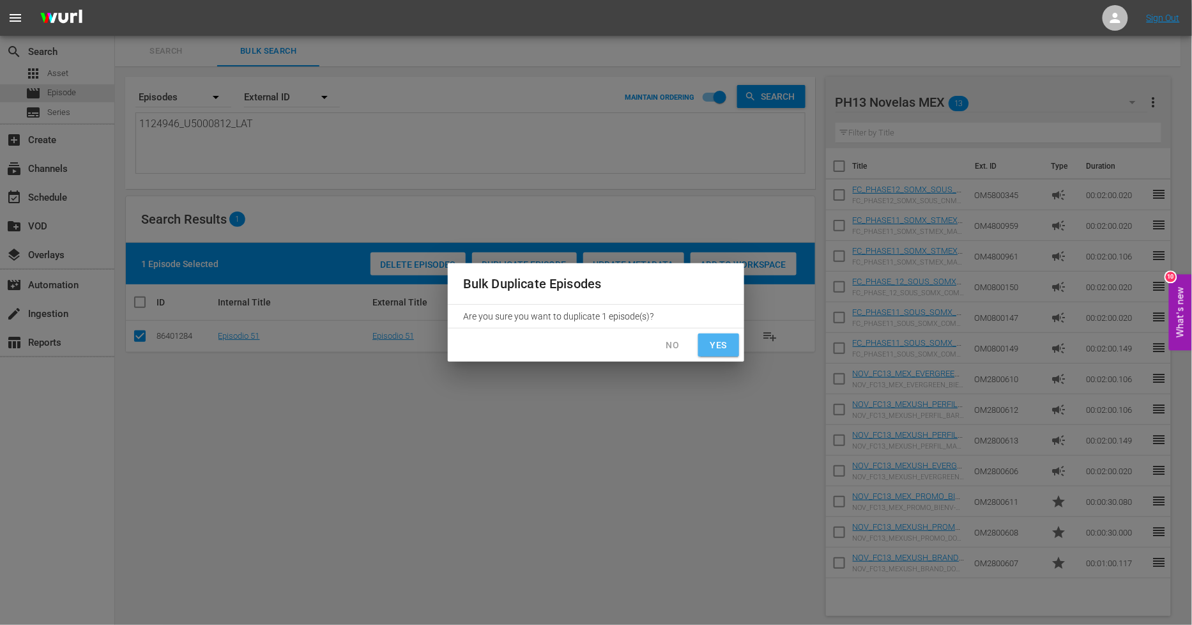
click at [709, 337] on span "Yes" at bounding box center [718, 345] width 20 height 16
checkbox input "false"
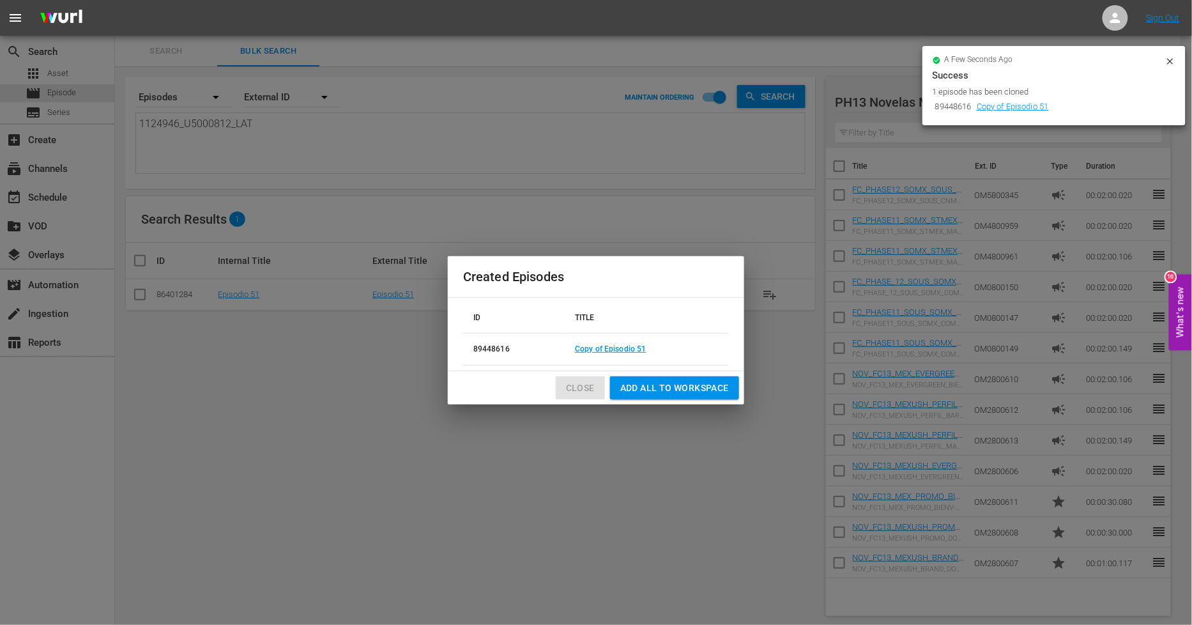
drag, startPoint x: 582, startPoint y: 388, endPoint x: 545, endPoint y: 374, distance: 39.0
click at [581, 386] on span "Close" at bounding box center [580, 388] width 29 height 16
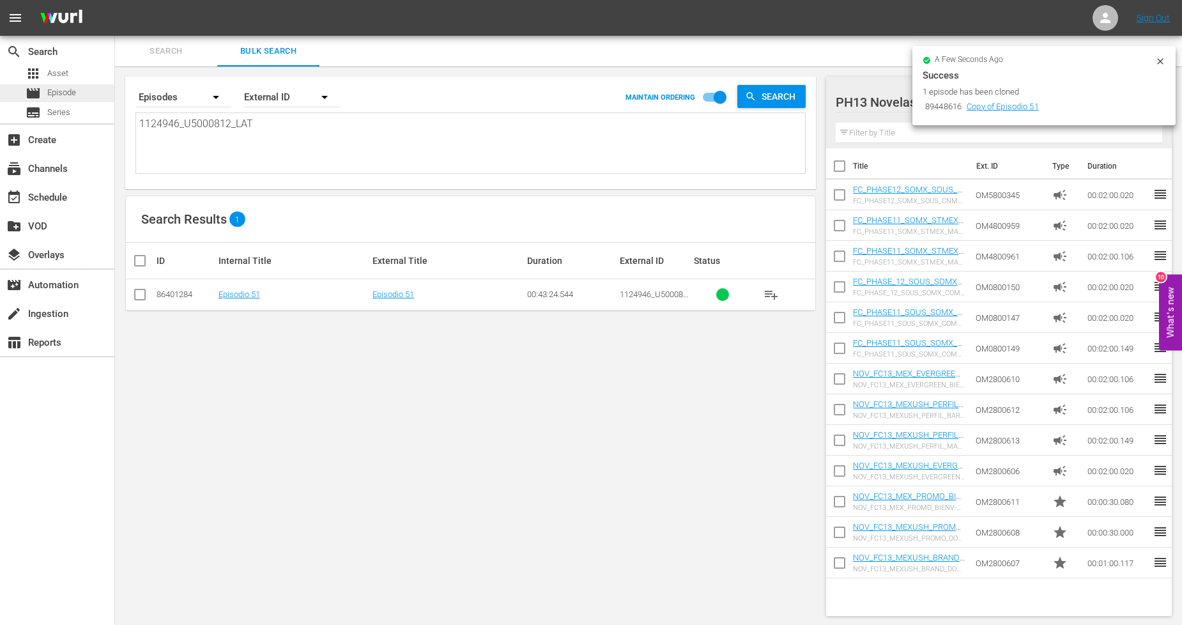
click at [91, 94] on div "movie Episode" at bounding box center [57, 93] width 114 height 18
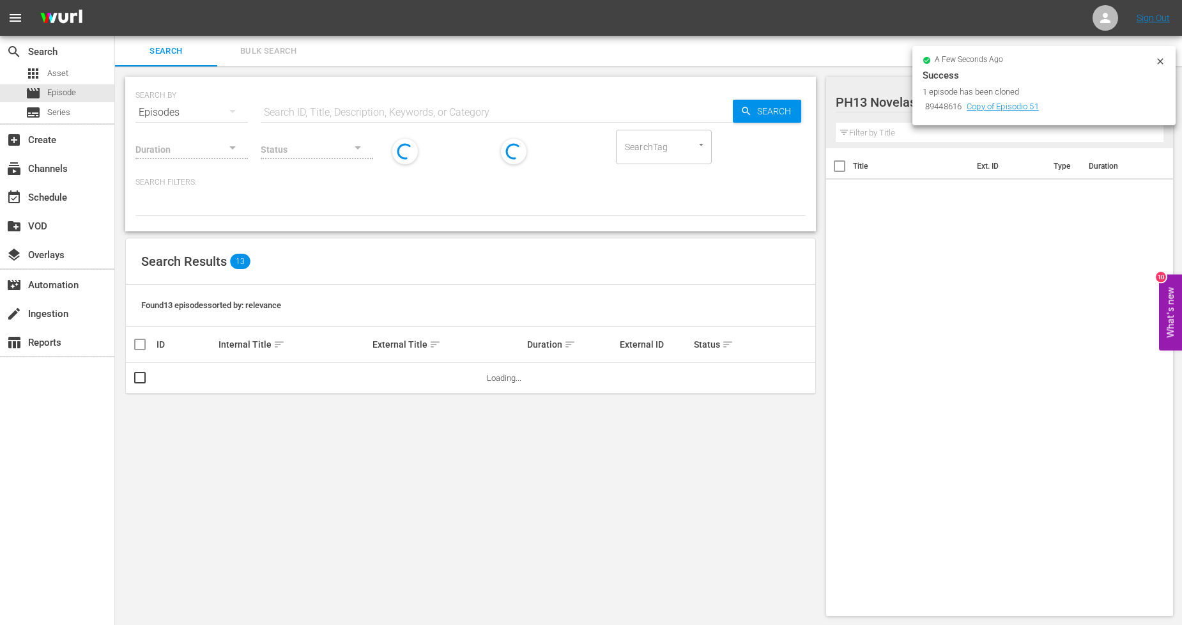
click at [289, 58] on span "Bulk Search" at bounding box center [268, 51] width 87 height 15
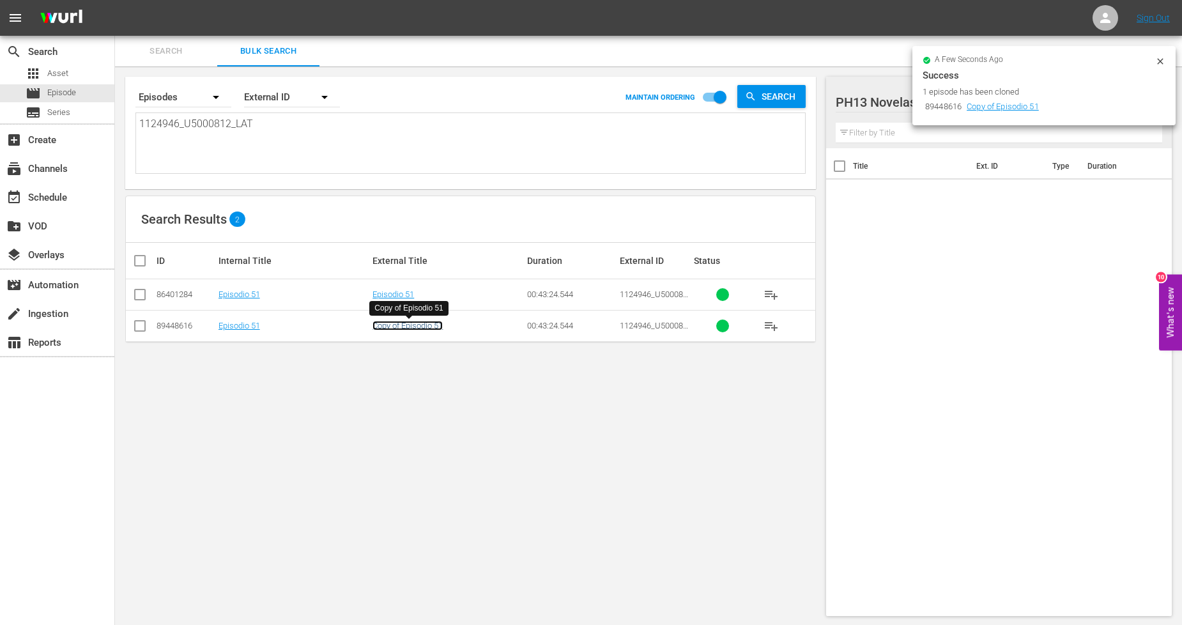
click at [412, 324] on link "Copy of Episodio 51" at bounding box center [407, 326] width 70 height 10
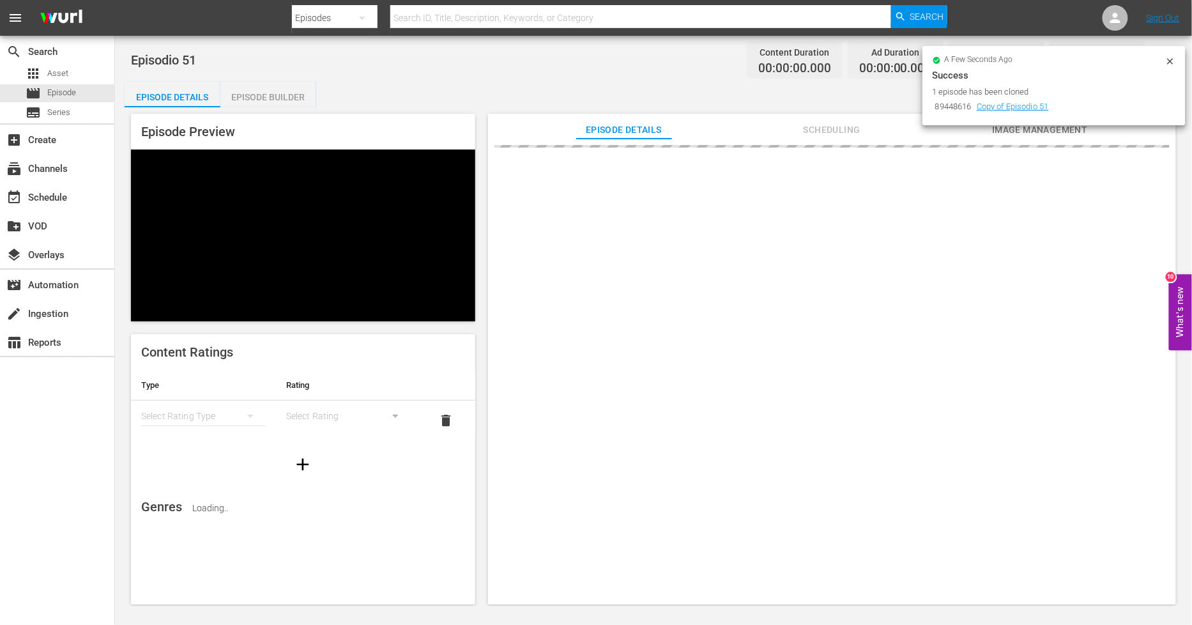
click at [1170, 59] on icon at bounding box center [1170, 61] width 6 height 6
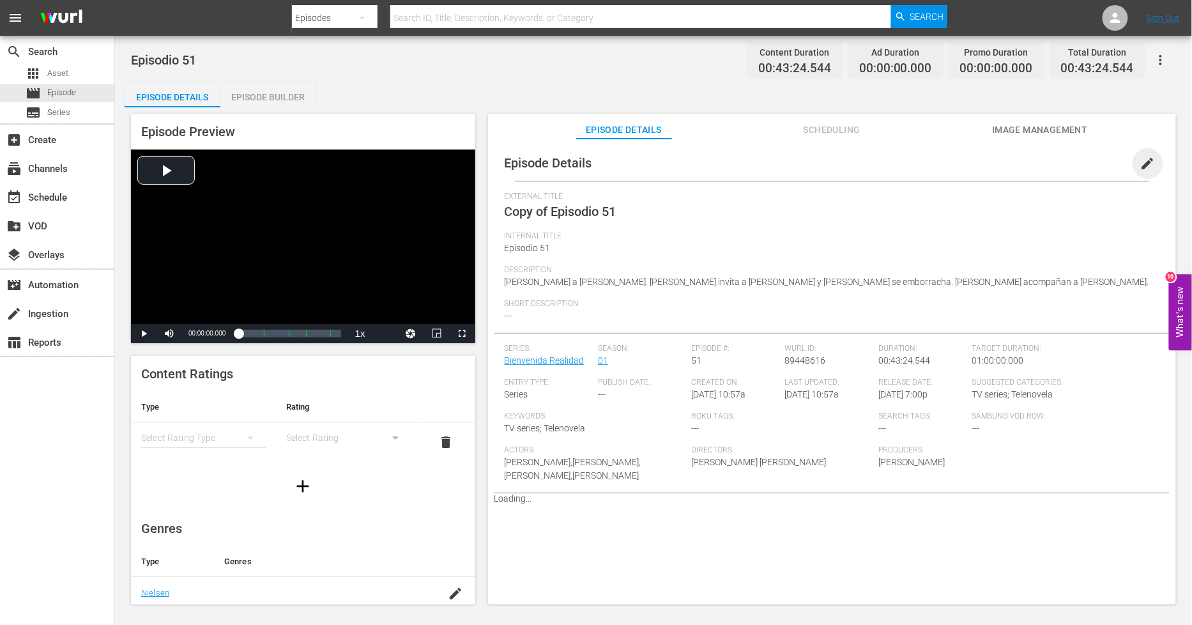
click at [1143, 163] on span "edit" at bounding box center [1147, 163] width 15 height 15
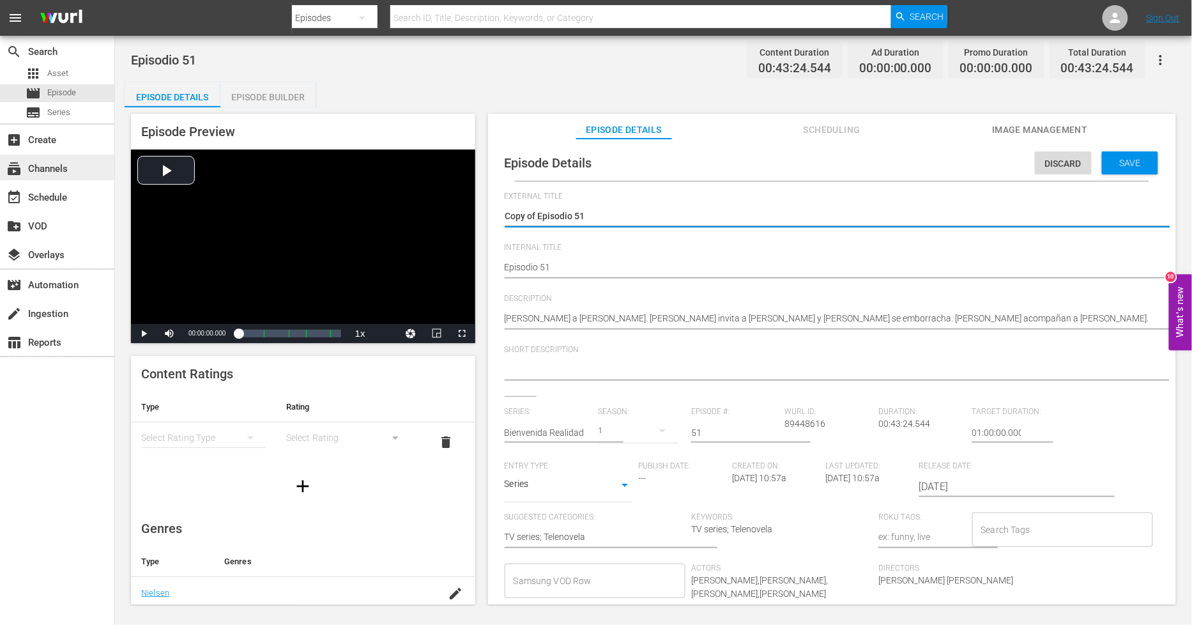
drag, startPoint x: 538, startPoint y: 215, endPoint x: 84, endPoint y: 176, distance: 455.8
click at [115, 0] on div "search Search apps Asset movie Episode subtitles Series add_box Create subscrip…" at bounding box center [653, 0] width 1077 height 0
type textarea "Episodio 51"
click at [503, 263] on div "Episode Details Discard Save External Title Copy of Episodio 51 Copy of Episodi…" at bounding box center [831, 465] width 675 height 640
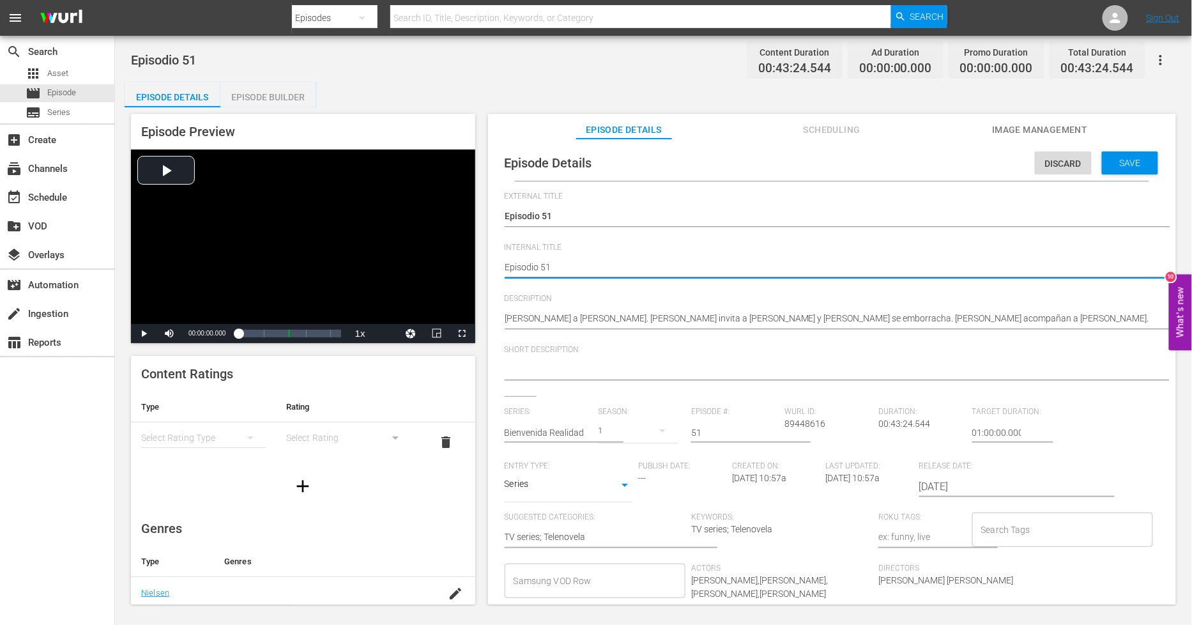
type textarea "PEpisodio 51"
type textarea "PHEpisodio 51"
type textarea "PH Episodio 51"
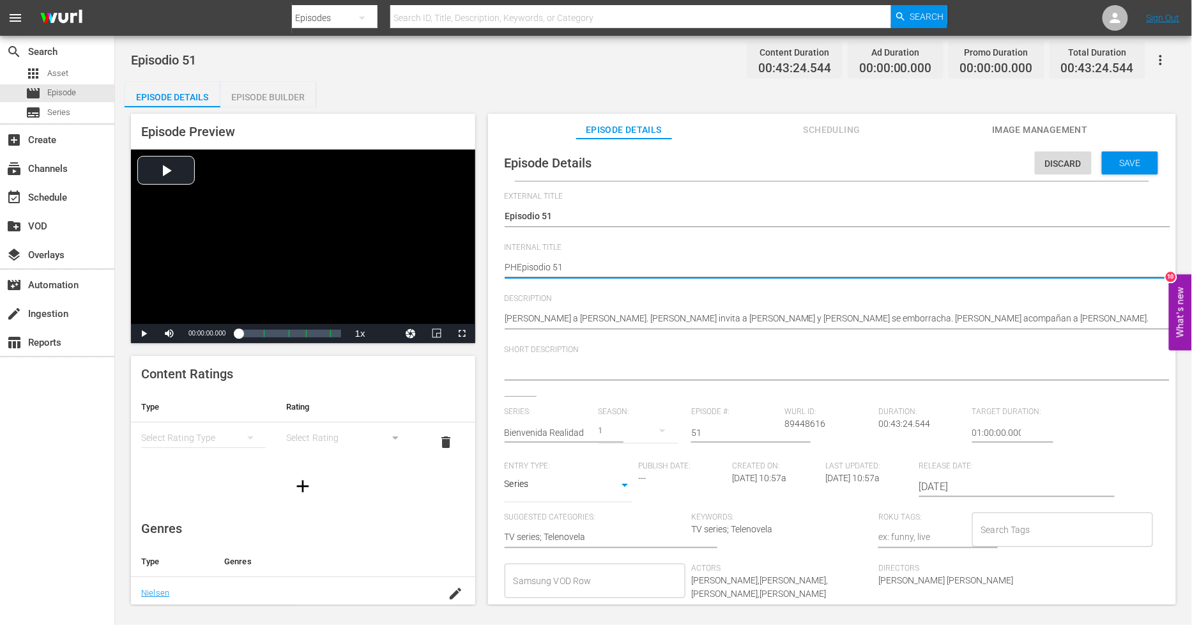
type textarea "PH Episodio 51"
type textarea "PH 1Episodio 51"
type textarea "PH 13Episodio 51"
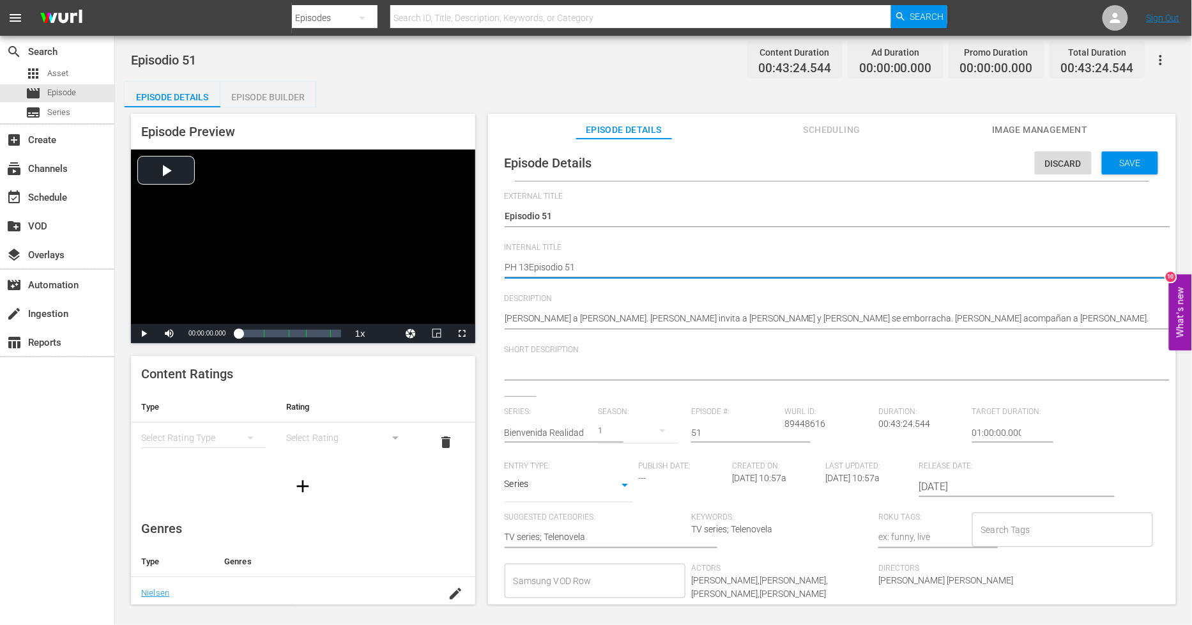
type textarea "PH 13 Episodio 51"
type textarea "PH 13 Episodio 51 -"
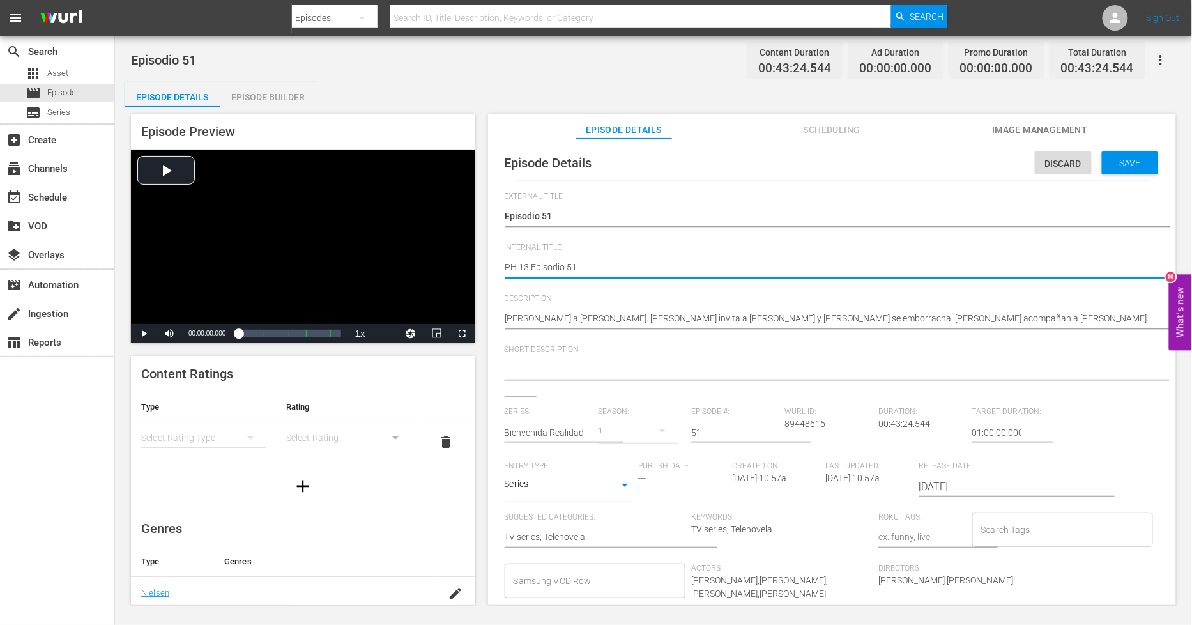
type textarea "PH 13 Episodio 51 -"
type textarea "PH 13 Episodio 51 - S"
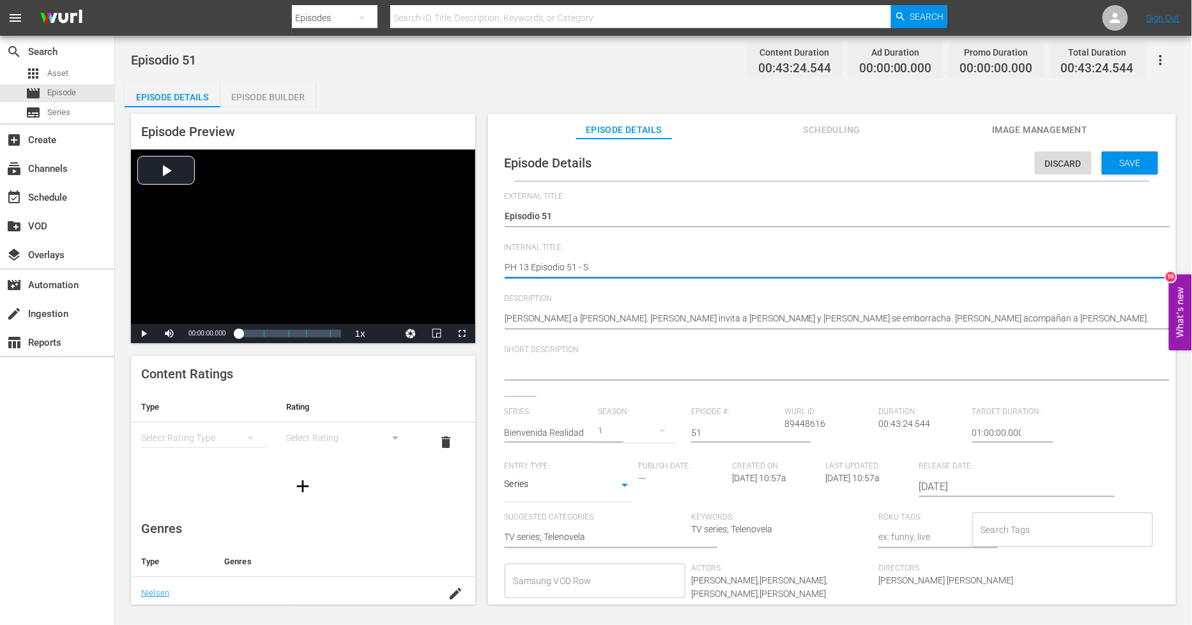
type textarea "PH 13 Episodio 51 - SO"
type textarea "PH 13 Episodio 51 - SO M"
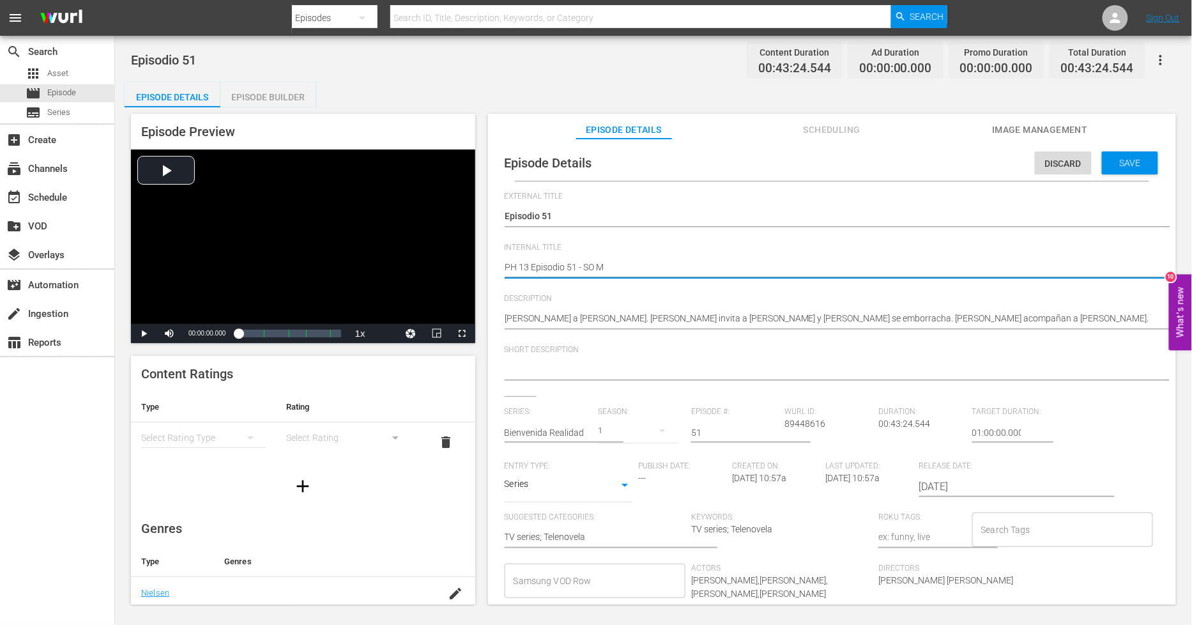
type textarea "PH 13 Episodio 51 - SO ME"
type textarea "PH 13 Episodio 51 - SO MEX"
click at [1122, 158] on span "Save" at bounding box center [1130, 163] width 42 height 10
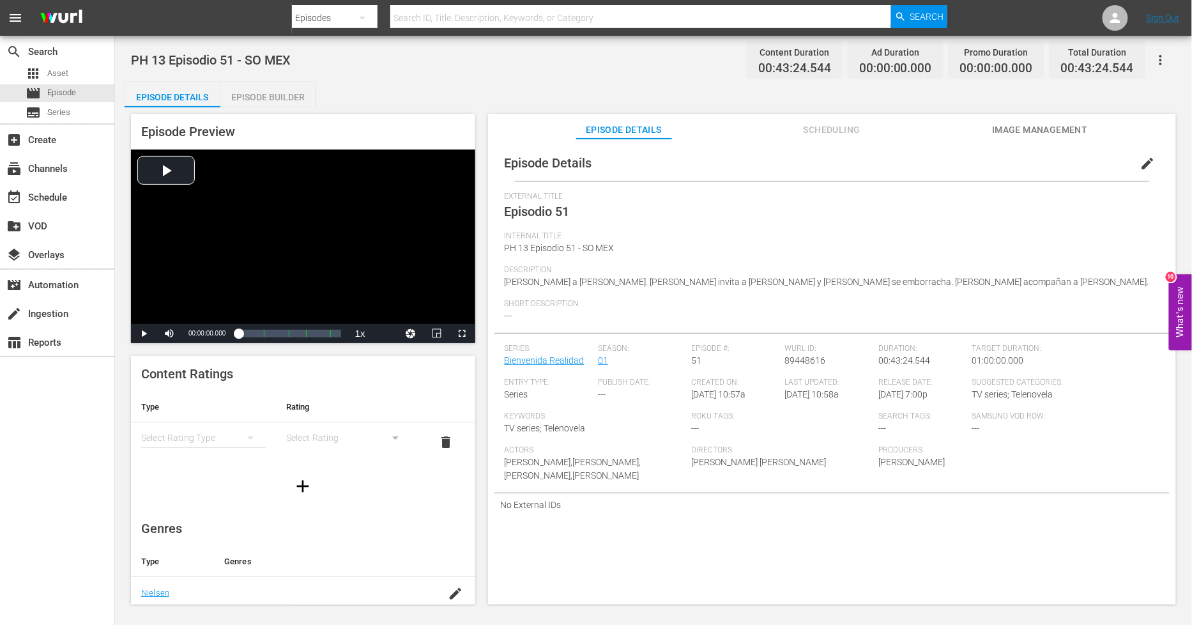
click at [303, 98] on div "Episode Builder" at bounding box center [268, 97] width 96 height 31
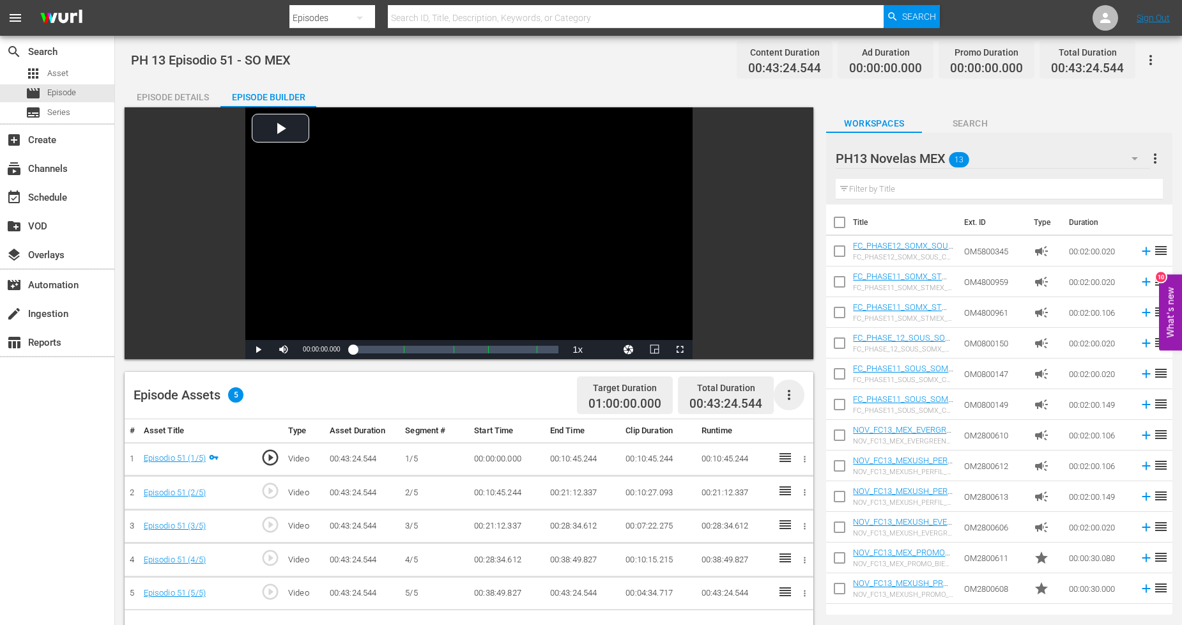
click at [791, 395] on icon "button" at bounding box center [788, 394] width 15 height 15
click at [795, 399] on div "Fill with Ads" at bounding box center [827, 399] width 87 height 31
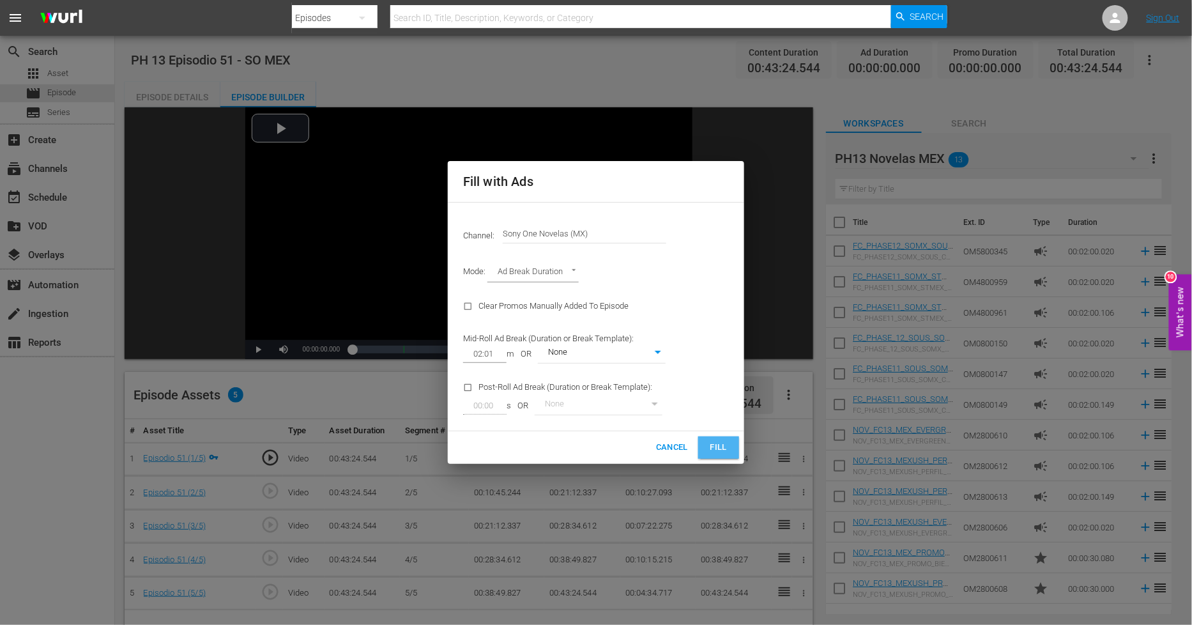
click at [716, 448] on span "Fill" at bounding box center [718, 447] width 20 height 15
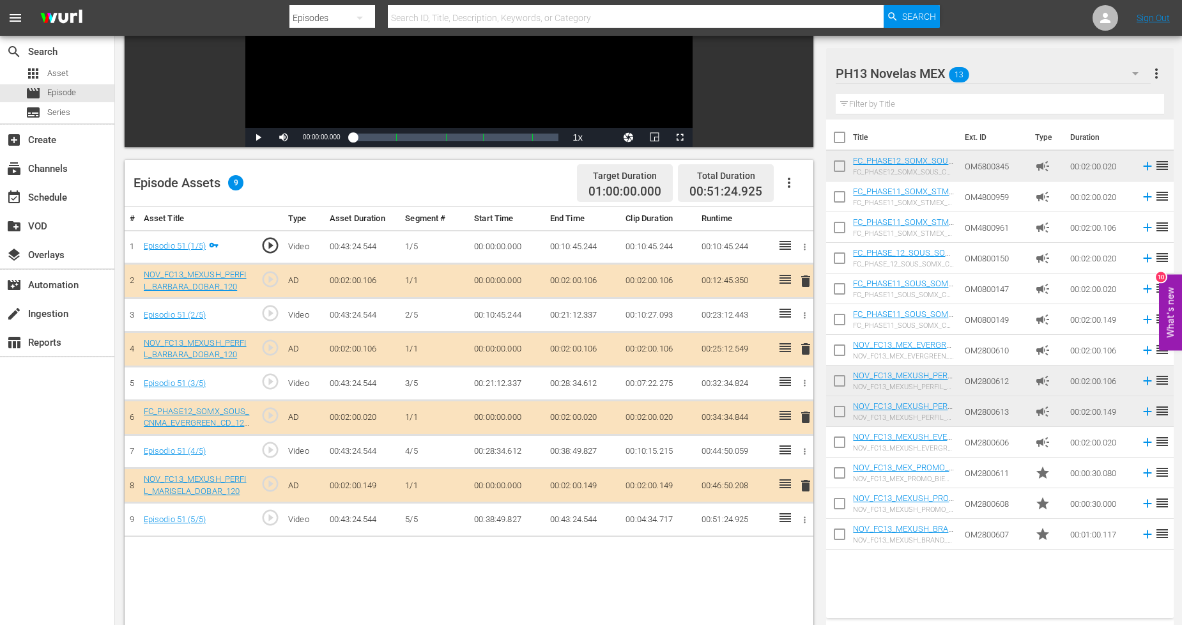
scroll to position [213, 0]
click at [809, 352] on span "delete" at bounding box center [805, 347] width 15 height 15
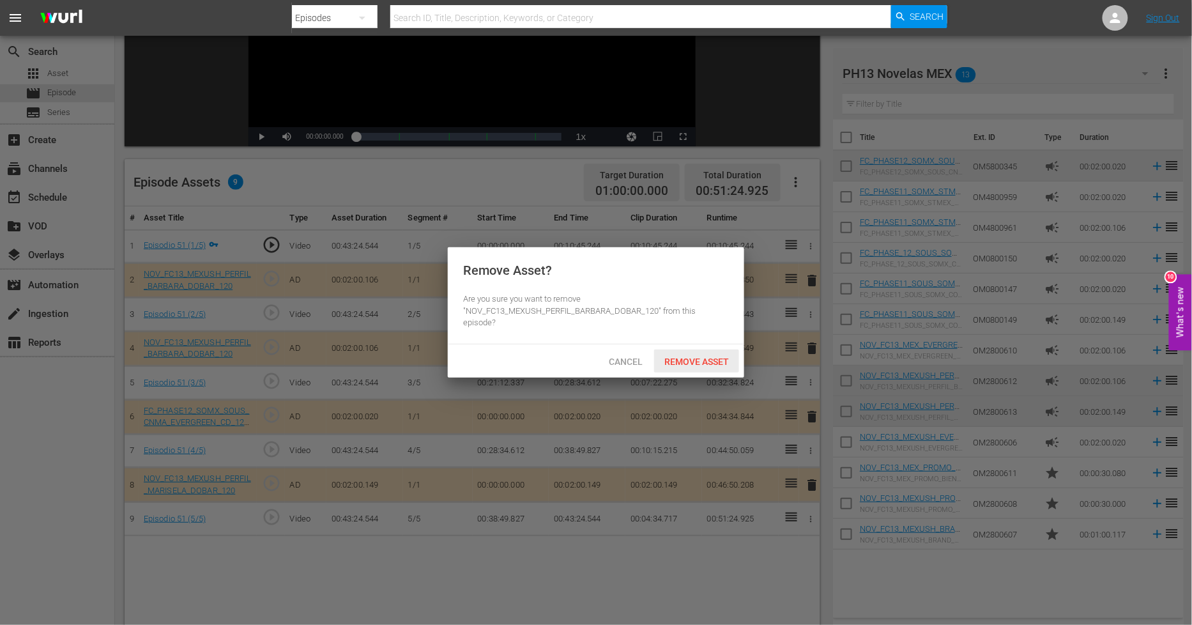
click at [672, 365] on span "Remove Asset" at bounding box center [696, 361] width 85 height 10
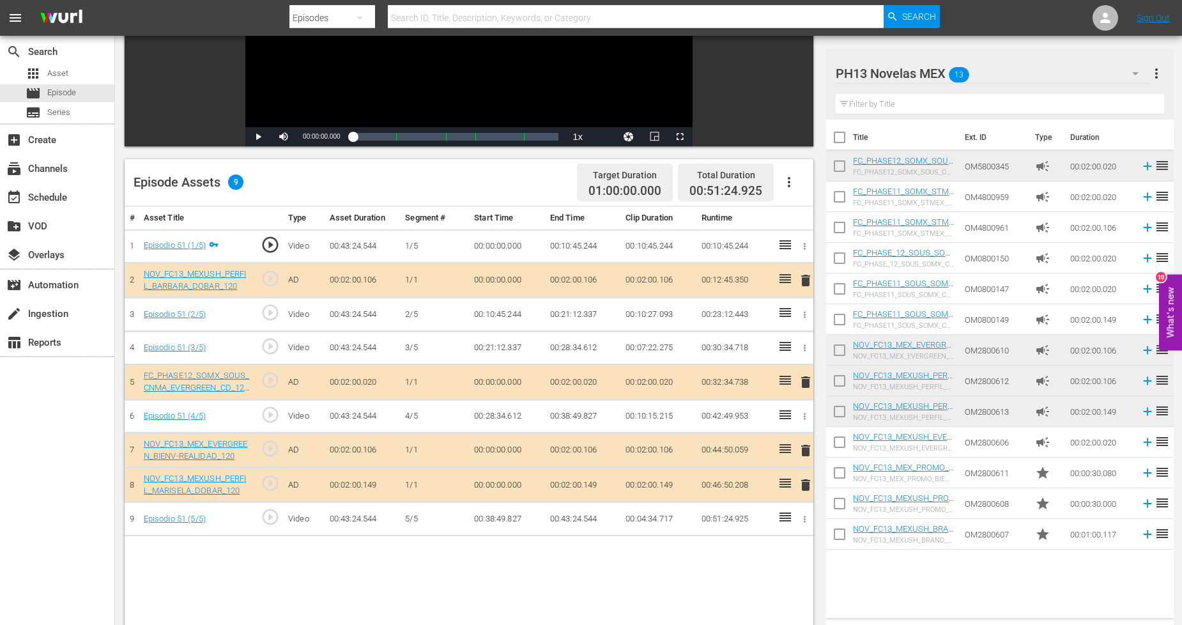
click at [809, 487] on span "delete" at bounding box center [805, 484] width 15 height 15
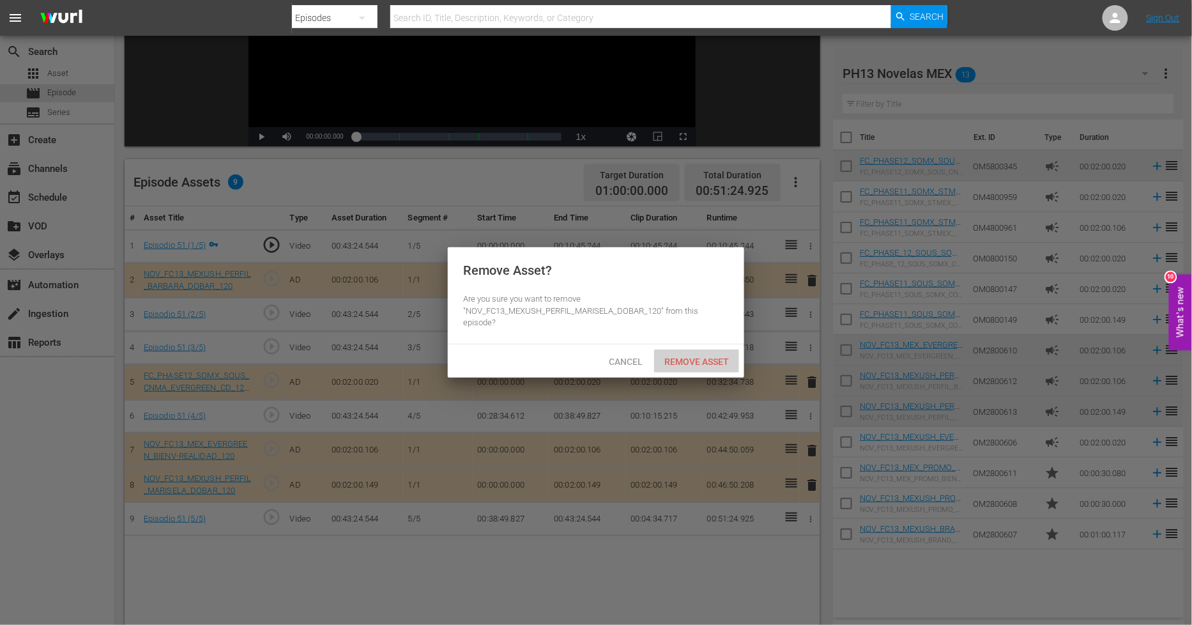
click at [714, 367] on div "Remove Asset" at bounding box center [696, 361] width 85 height 24
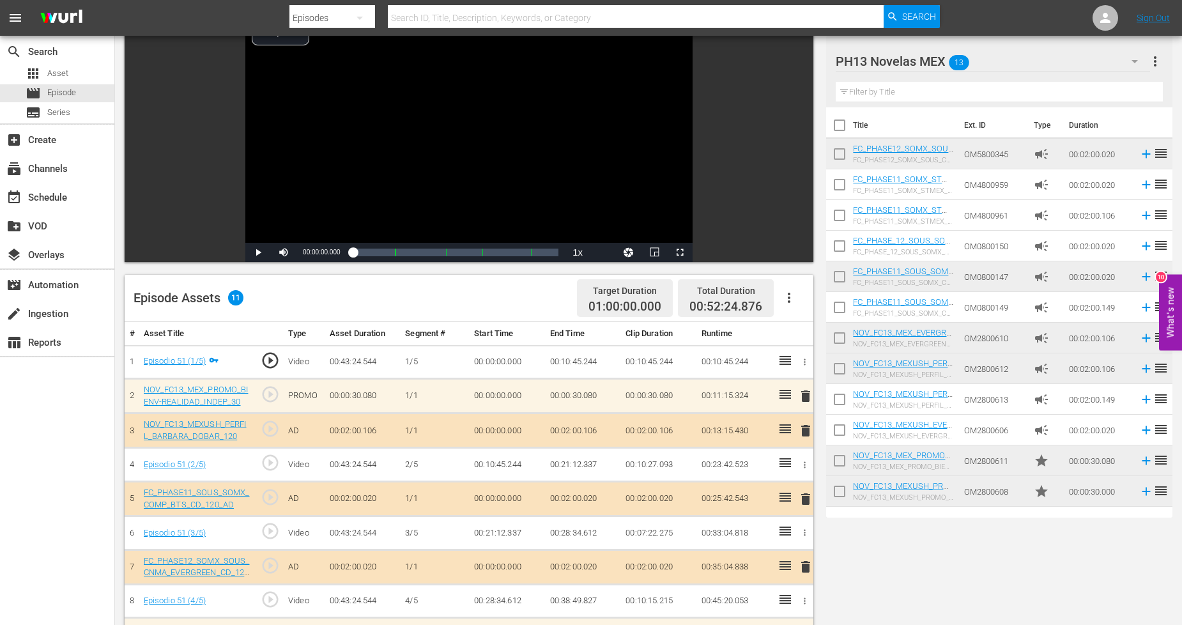
scroll to position [0, 0]
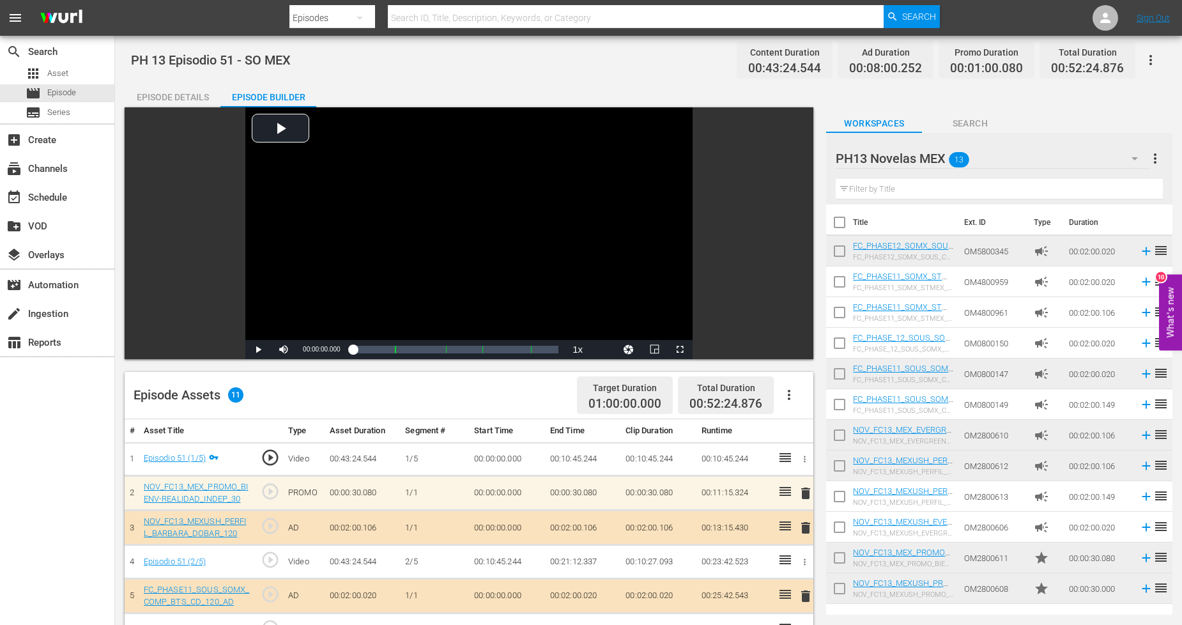
click at [1096, 153] on div "PH13 Novelas MEX 13" at bounding box center [992, 159] width 314 height 36
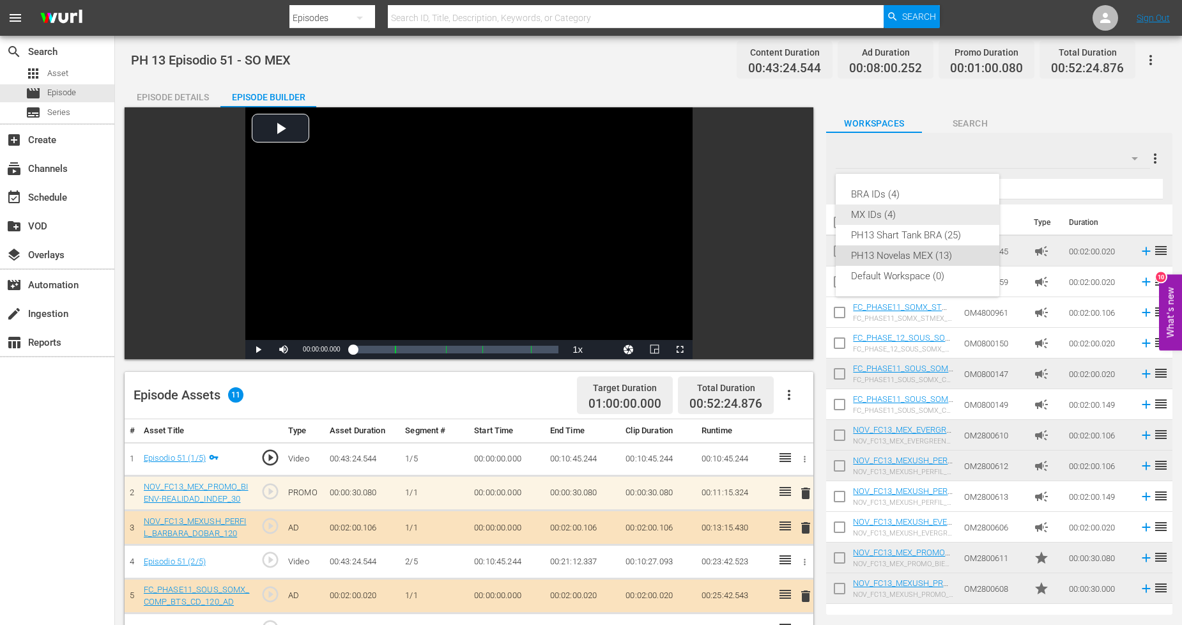
click at [920, 215] on div "MX IDs (4)" at bounding box center [917, 214] width 133 height 20
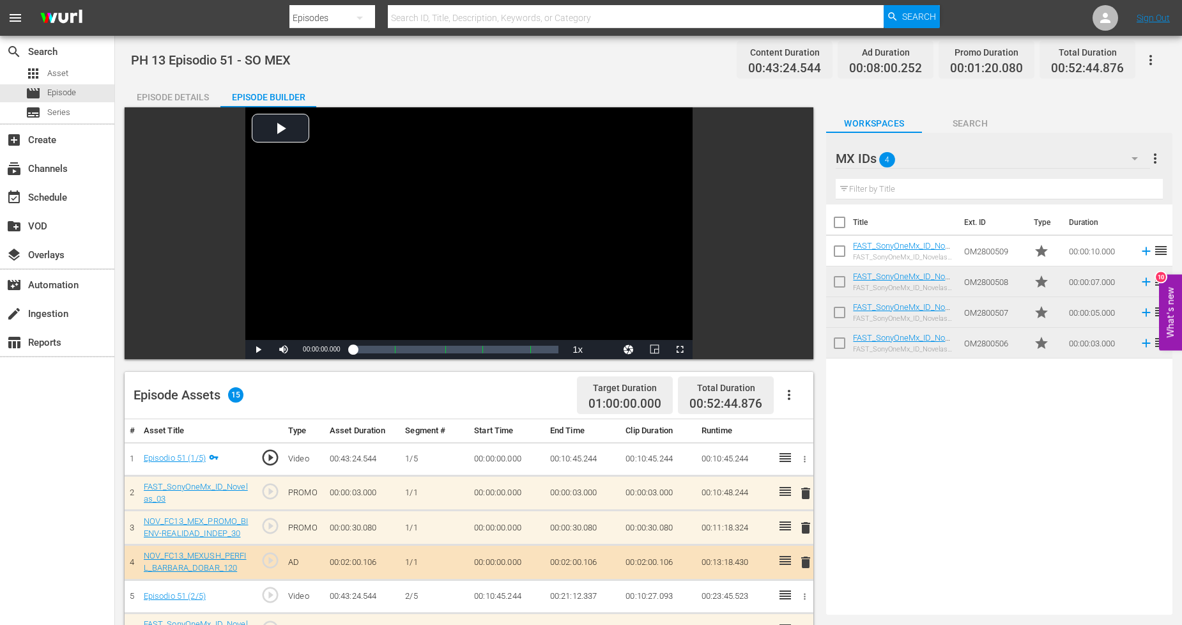
click at [68, 83] on div "apps Asset movie Episode subtitles Series" at bounding box center [57, 93] width 114 height 57
click at [67, 91] on span "Episode" at bounding box center [61, 92] width 29 height 13
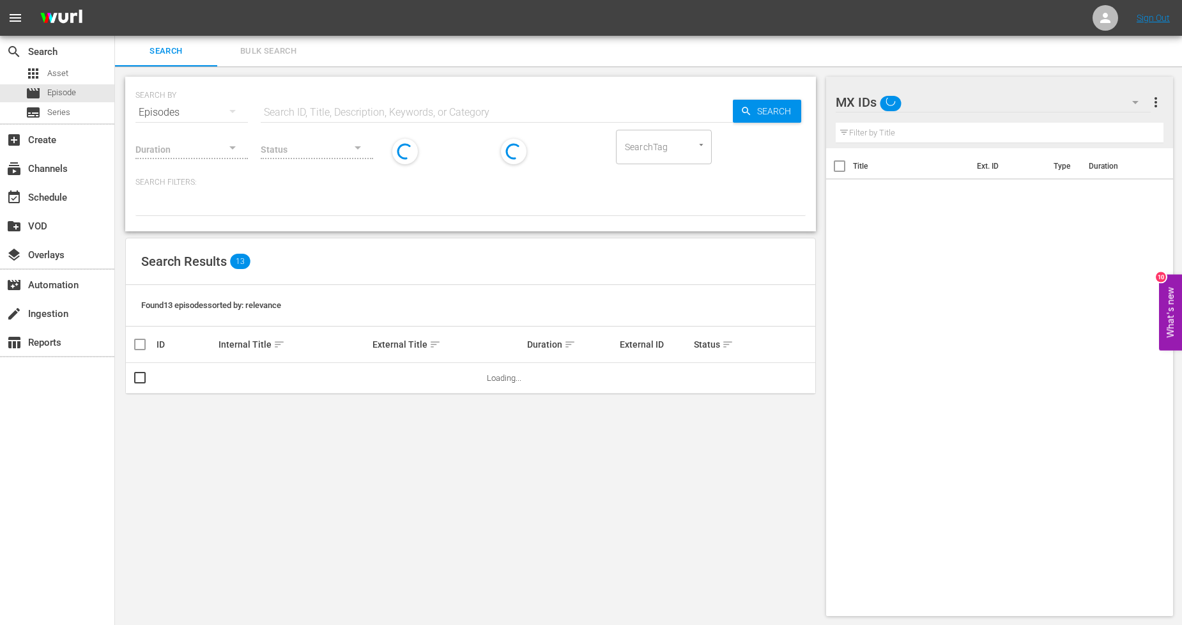
click at [282, 49] on span "Bulk Search" at bounding box center [268, 51] width 87 height 15
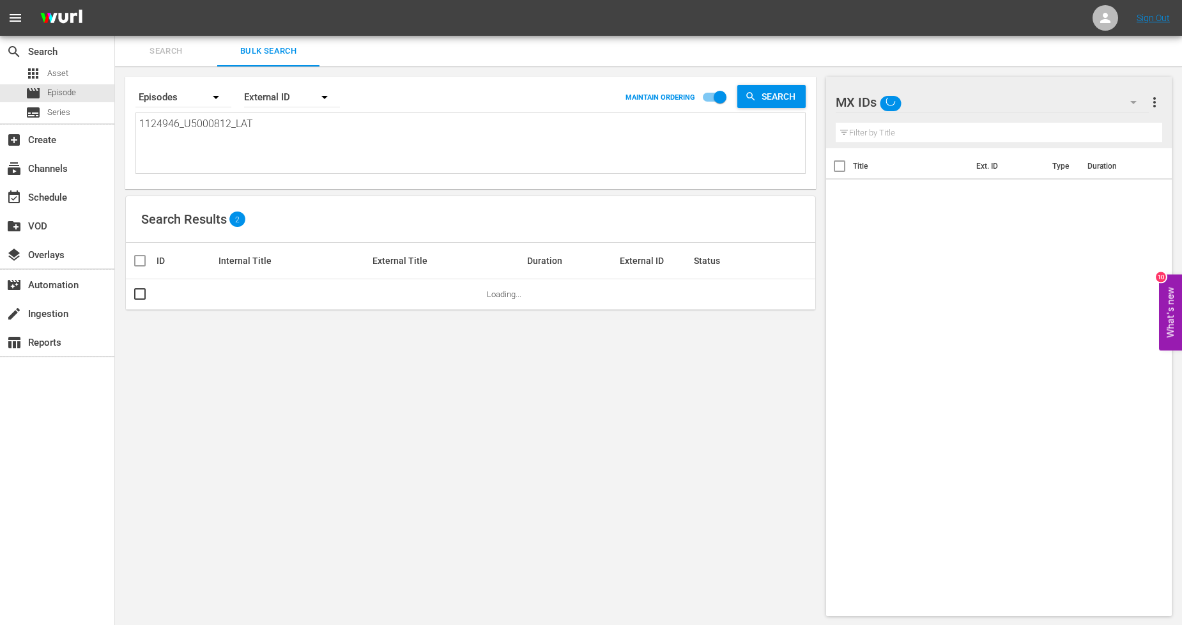
click at [254, 128] on textarea "1124946_U5000812_LAT" at bounding box center [472, 145] width 666 height 58
drag, startPoint x: 278, startPoint y: 124, endPoint x: 0, endPoint y: 123, distance: 277.8
click at [115, 0] on div "search Search apps Asset movie Episode subtitles Series add_box Create subscrip…" at bounding box center [648, 0] width 1067 height 0
paste textarea "7_U5000813"
type textarea "1124947_U5000813_LAT"
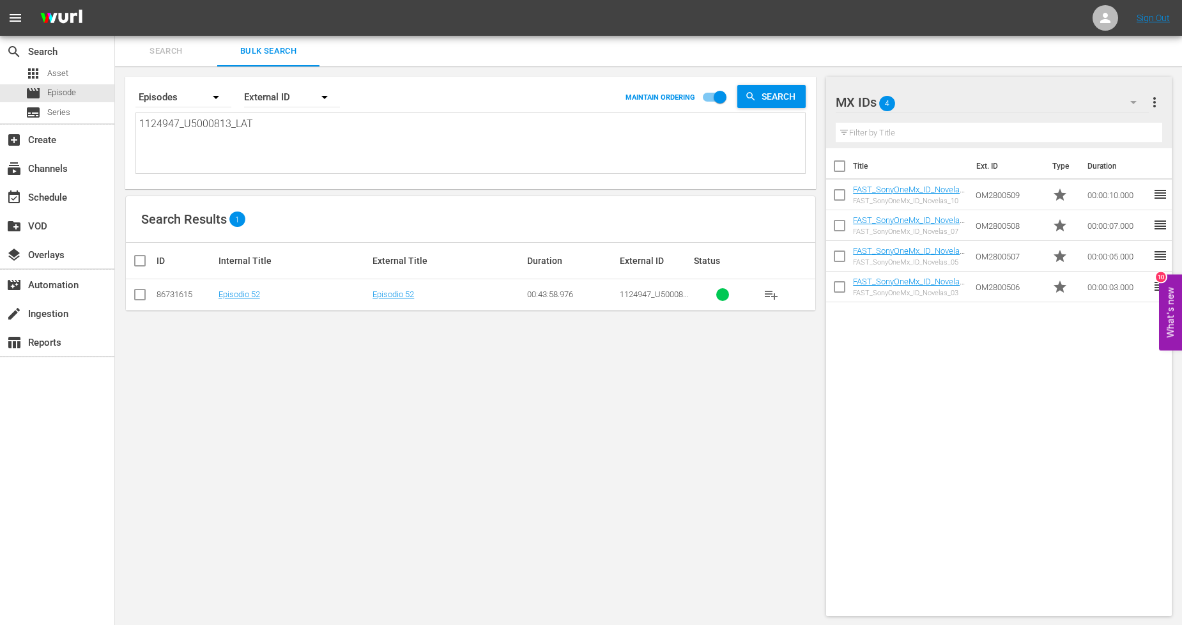
type textarea "1124947_U5000813_LAT"
click at [137, 297] on input "checkbox" at bounding box center [139, 296] width 15 height 15
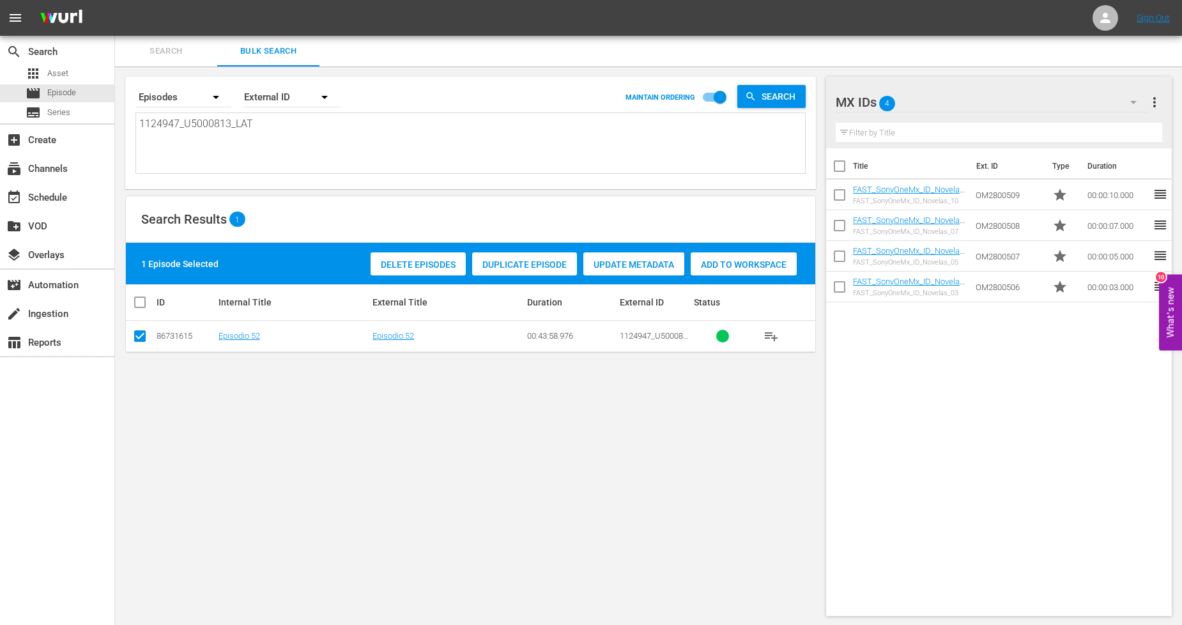
click at [502, 260] on span "Duplicate Episode" at bounding box center [524, 264] width 105 height 10
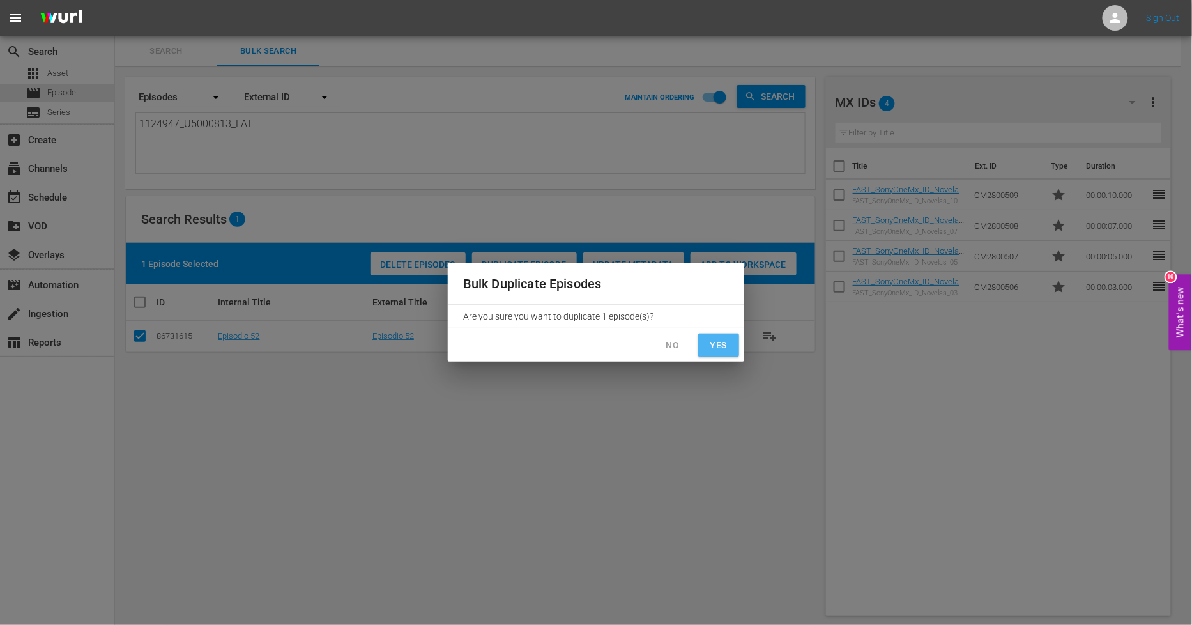
click at [704, 341] on button "Yes" at bounding box center [718, 345] width 41 height 24
checkbox input "false"
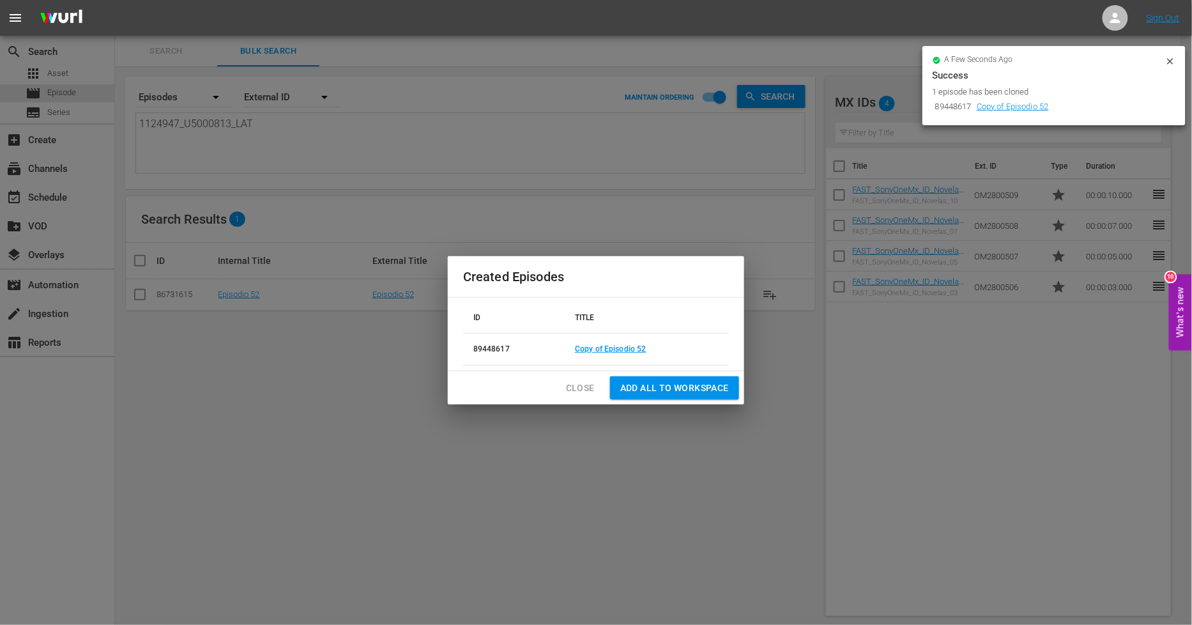
click at [570, 386] on span "Close" at bounding box center [580, 388] width 29 height 16
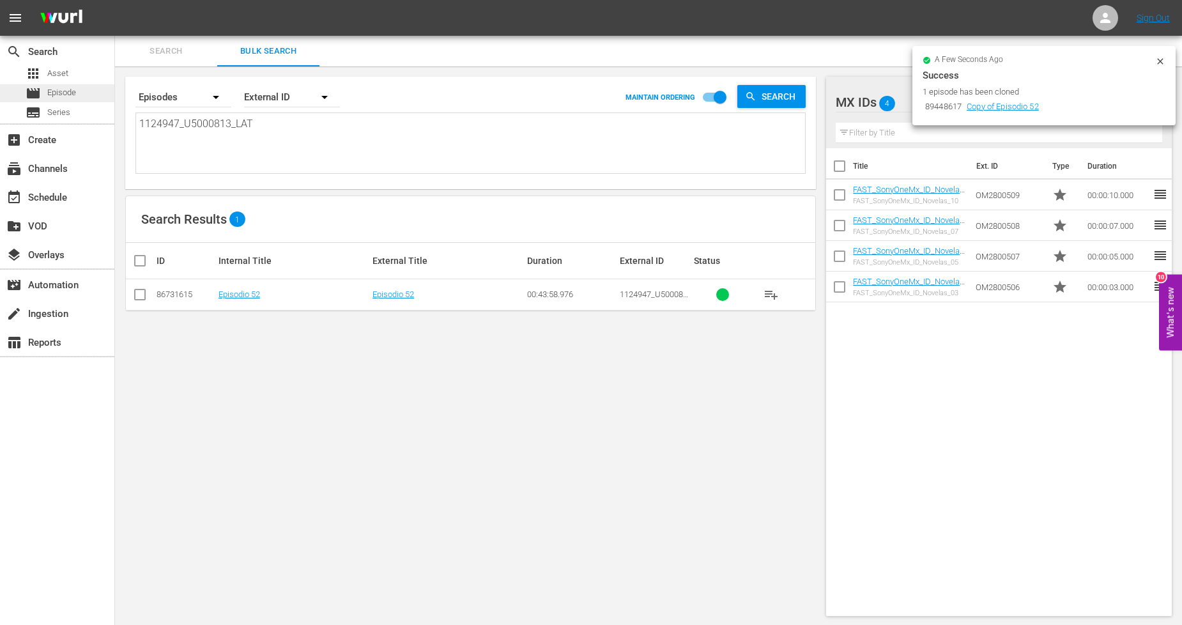
click at [94, 98] on div "movie Episode" at bounding box center [57, 93] width 114 height 18
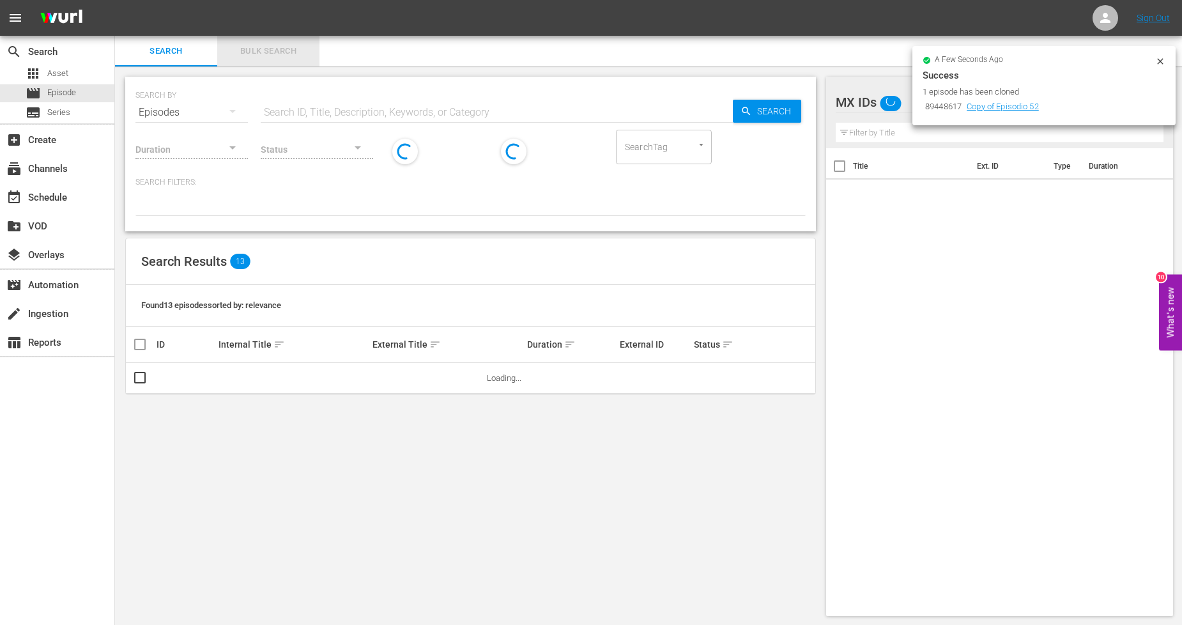
click at [284, 56] on span "Bulk Search" at bounding box center [268, 51] width 87 height 15
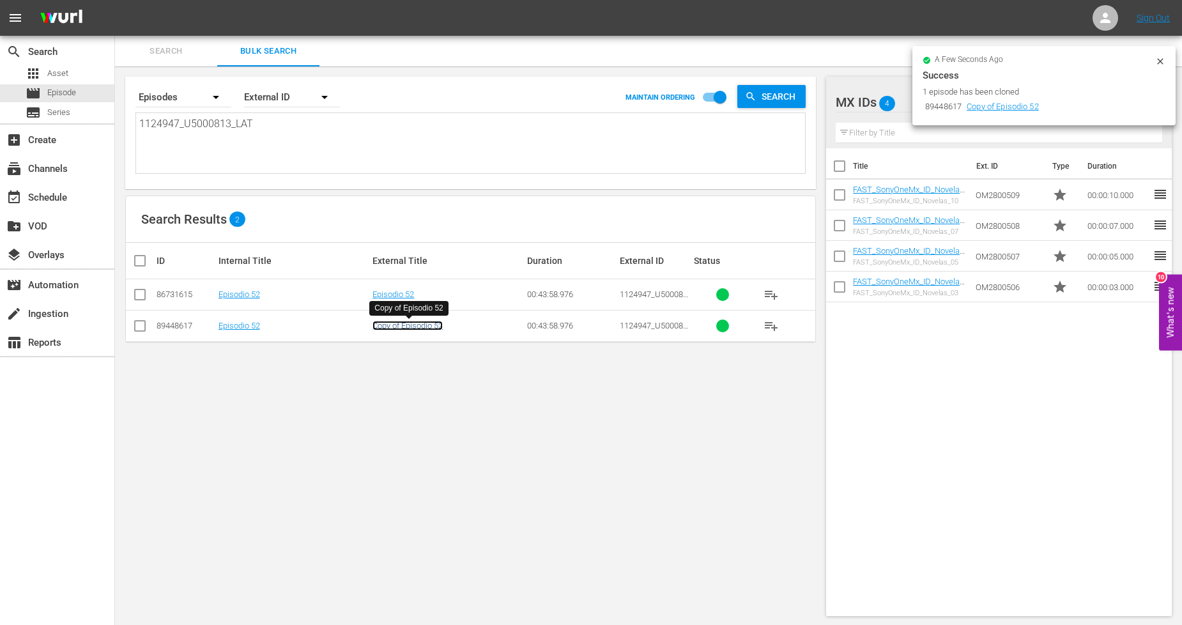
click at [404, 330] on link "Copy of Episodio 52" at bounding box center [407, 326] width 70 height 10
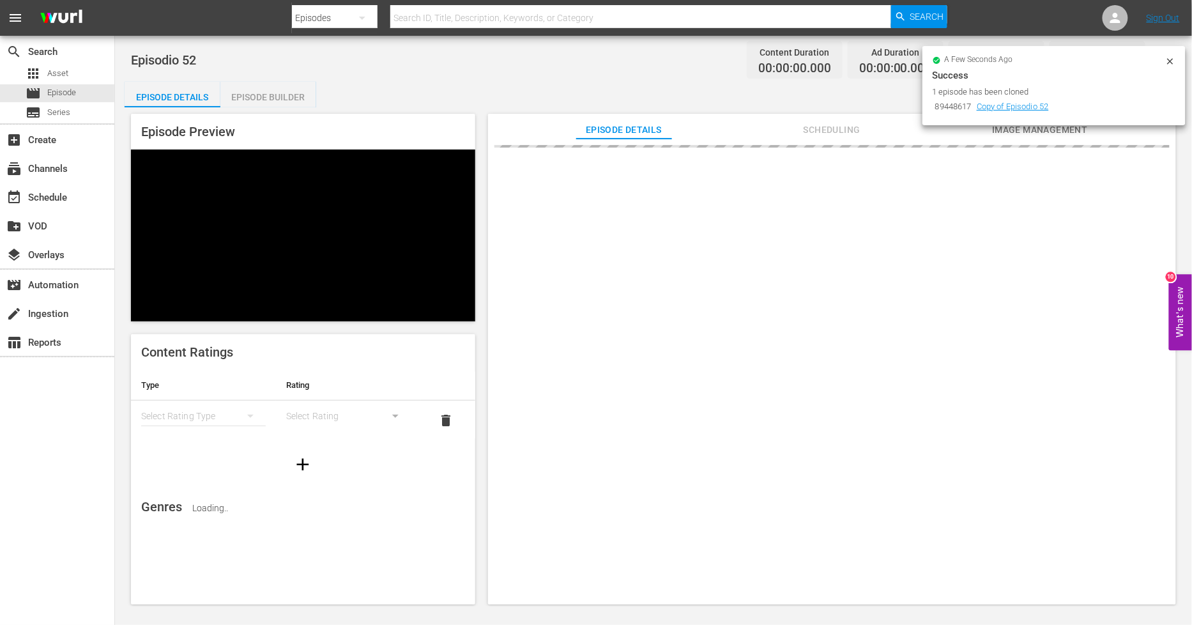
click at [1173, 59] on icon at bounding box center [1170, 61] width 10 height 10
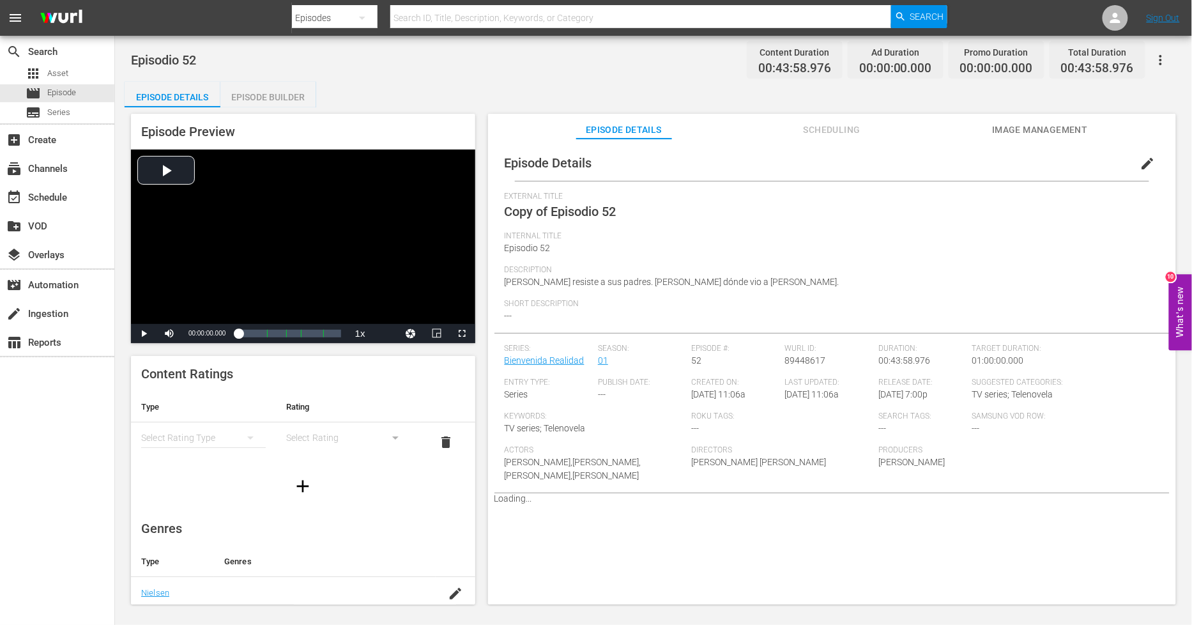
click at [1141, 158] on span "edit" at bounding box center [1147, 163] width 15 height 15
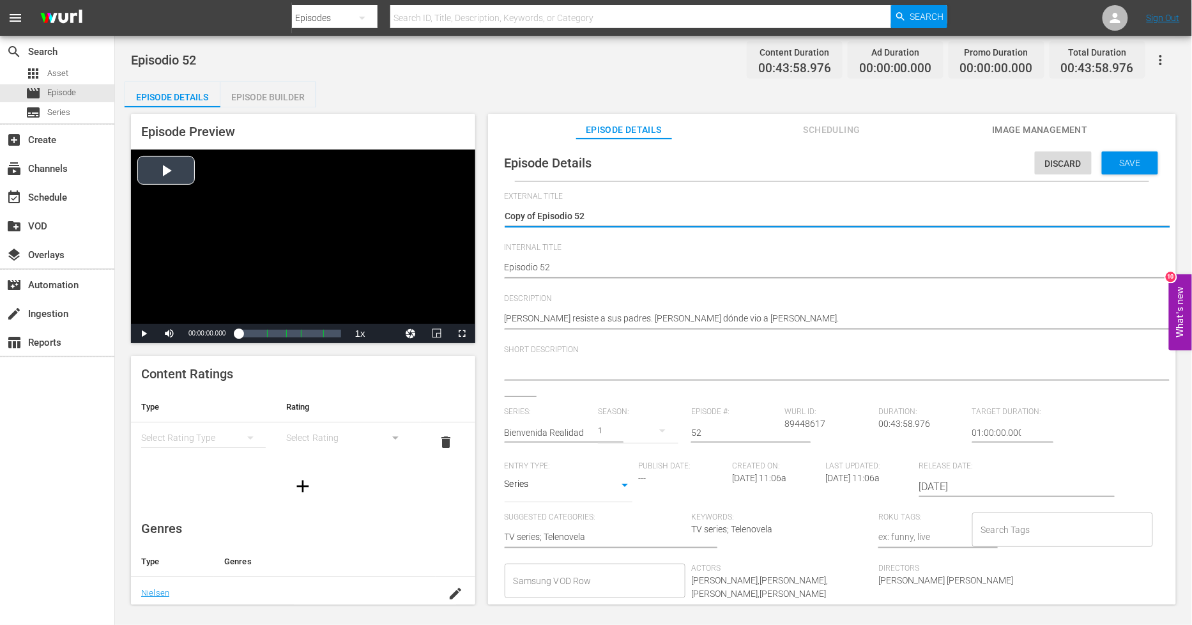
drag, startPoint x: 537, startPoint y: 213, endPoint x: 369, endPoint y: 218, distance: 168.7
click at [369, 218] on div "Episode Preview Video Player is loading. Play Video Play Mute Current Time 00:0…" at bounding box center [654, 360] width 1058 height 507
type textarea "Episodio 52"
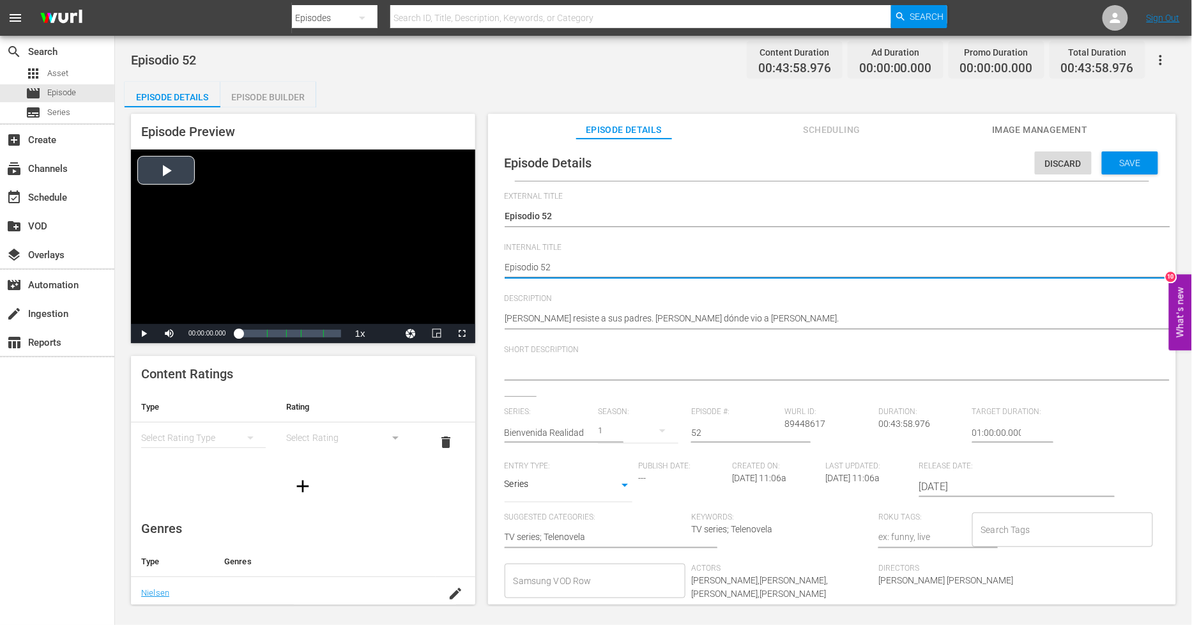
type textarea "PEpisodio 52"
type textarea "PHEpisodio 52"
type textarea "PH Episodio 52"
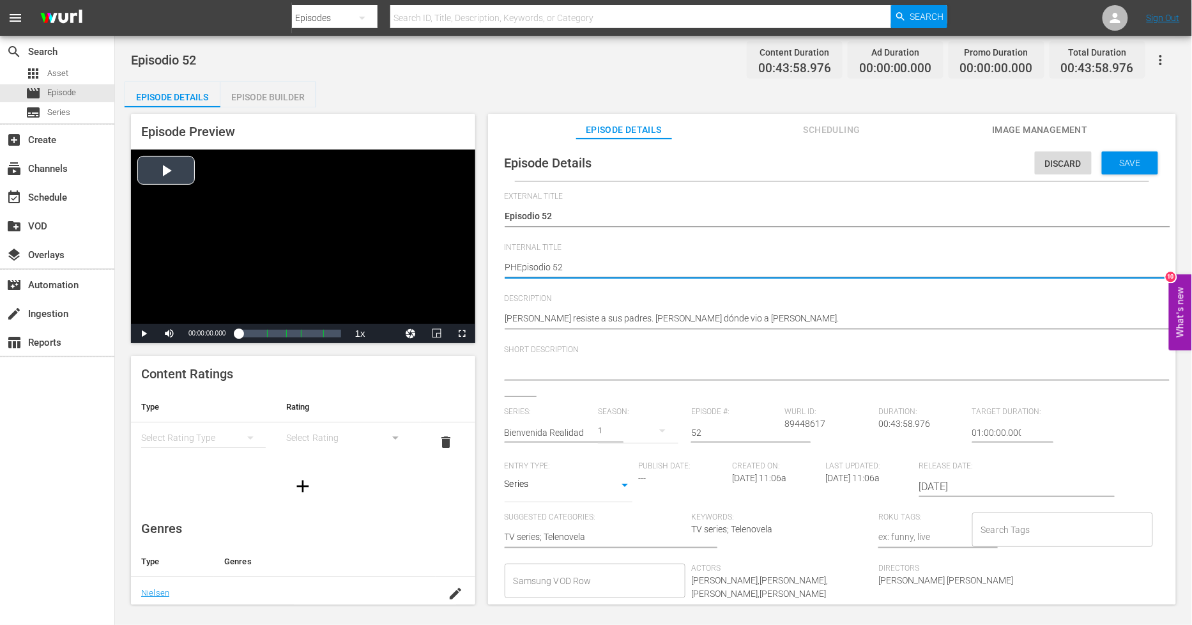
type textarea "PH Episodio 52"
type textarea "PH 1Episodio 52"
type textarea "PH 13Episodio 52"
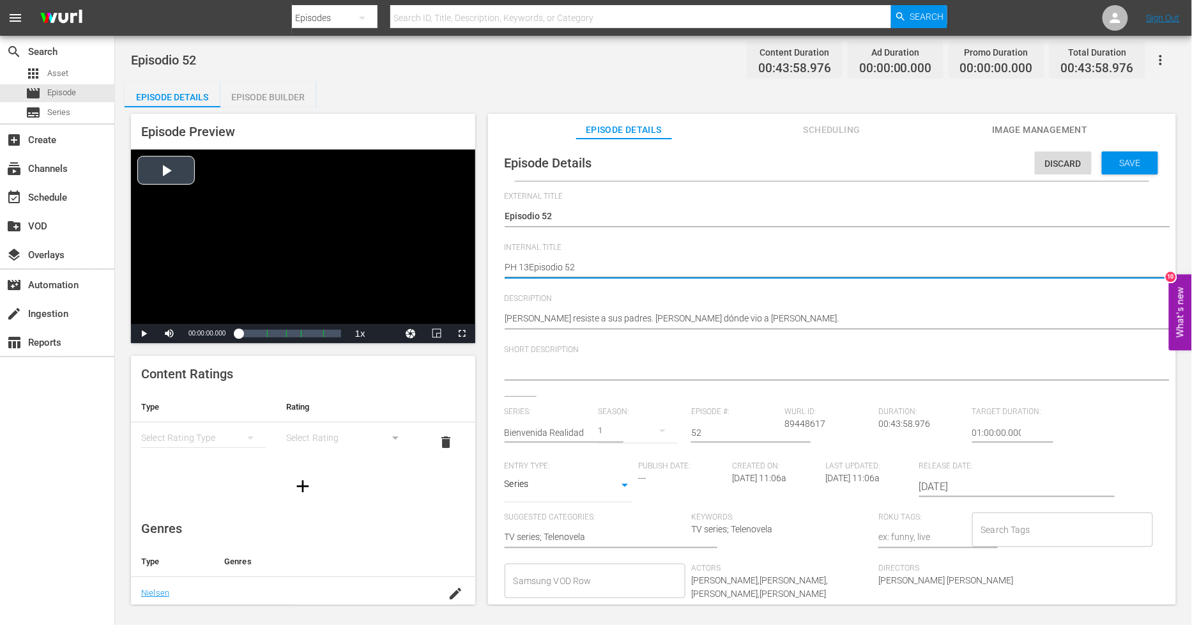
type textarea "PH 13 Episodio 52"
type textarea "PH 13 Episodio 52 -"
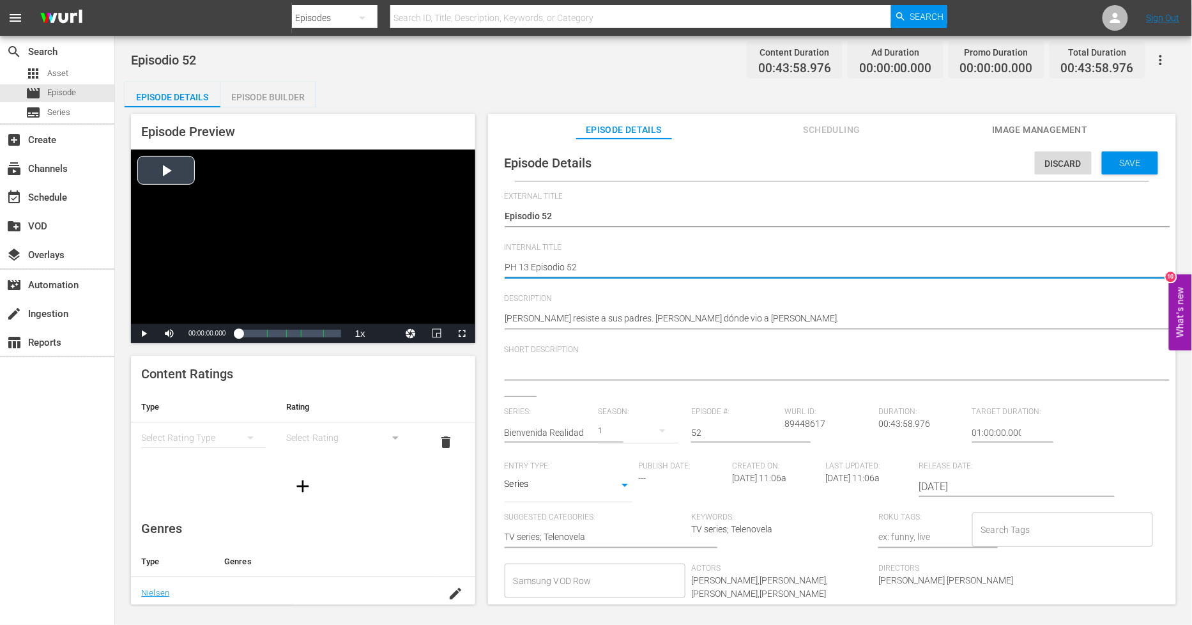
type textarea "PH 13 Episodio 52 -"
type textarea "PH 13 Episodio 52 - S"
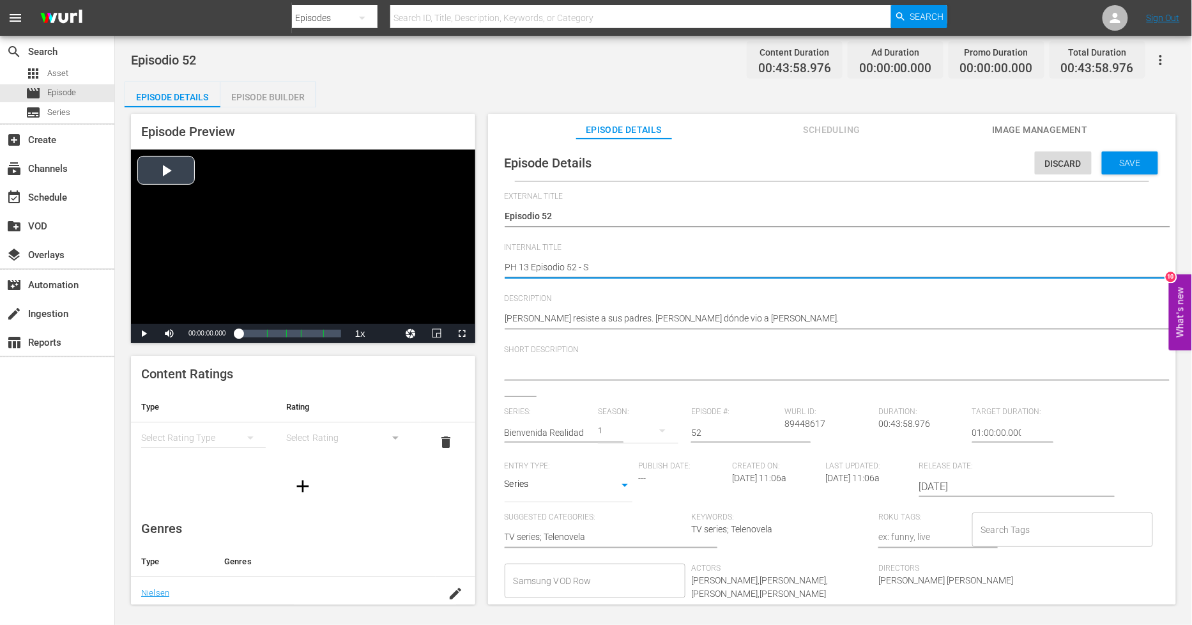
type textarea "PH 13 Episodio 52 - SO"
type textarea "PH 13 Episodio 52 - SO M"
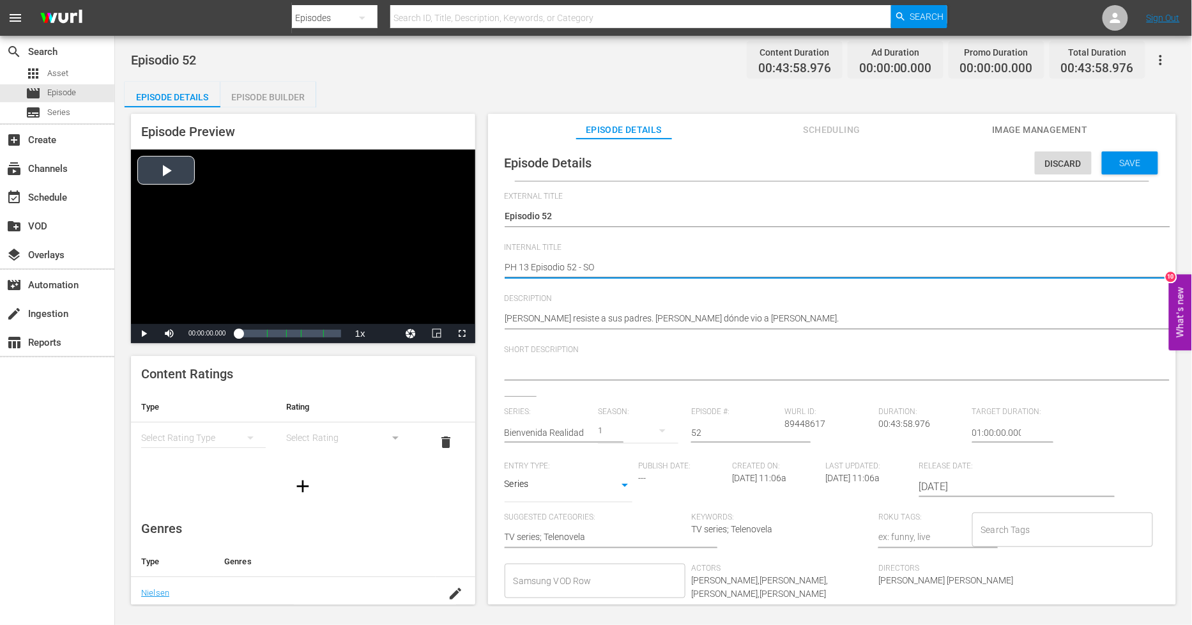
type textarea "PH 13 Episodio 52 - SO M"
type textarea "PH 13 Episodio 52 - SO ME"
type textarea "PH 13 Episodio 52 - SO MEX"
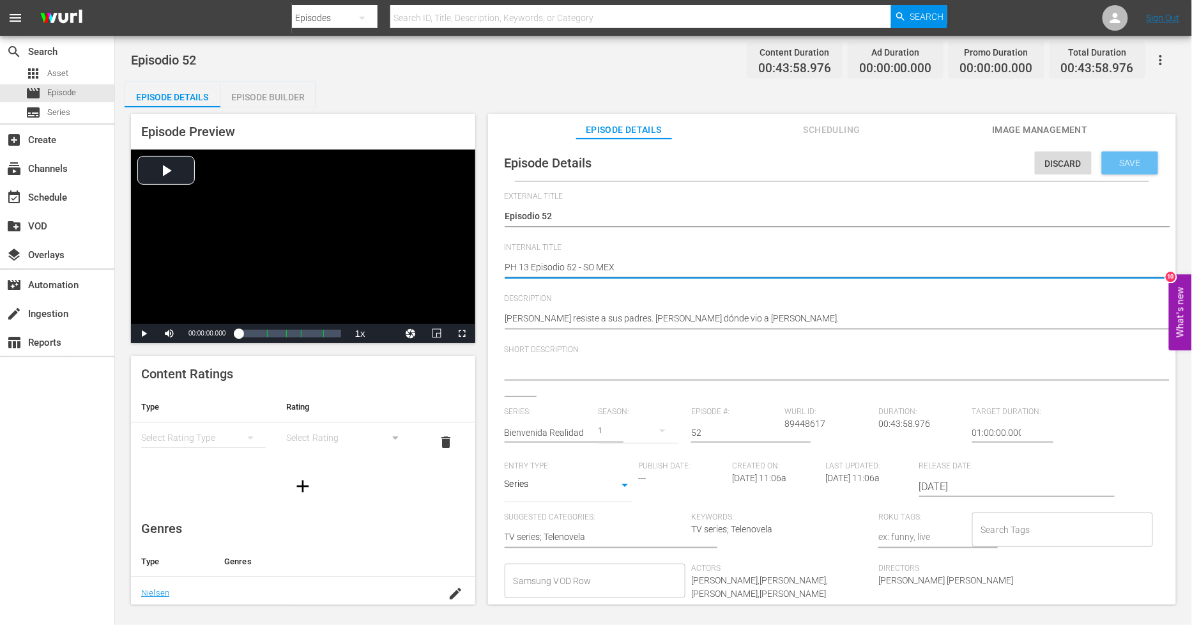
click at [1139, 158] on span "Save" at bounding box center [1130, 163] width 42 height 10
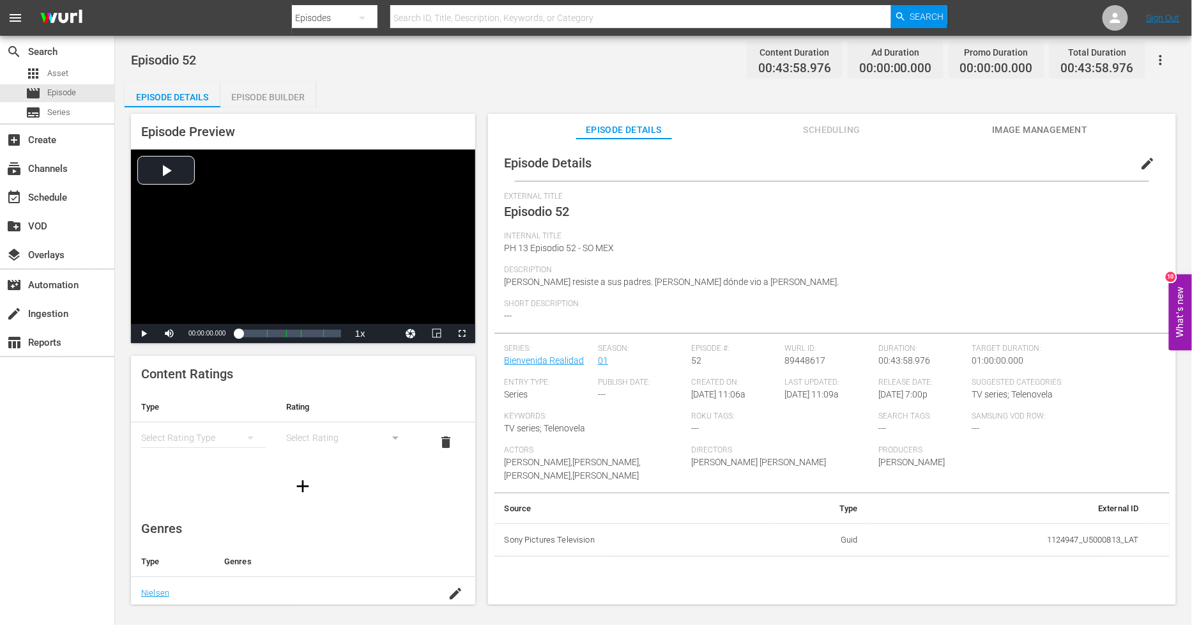
click at [287, 95] on div "Episode Builder" at bounding box center [268, 97] width 96 height 31
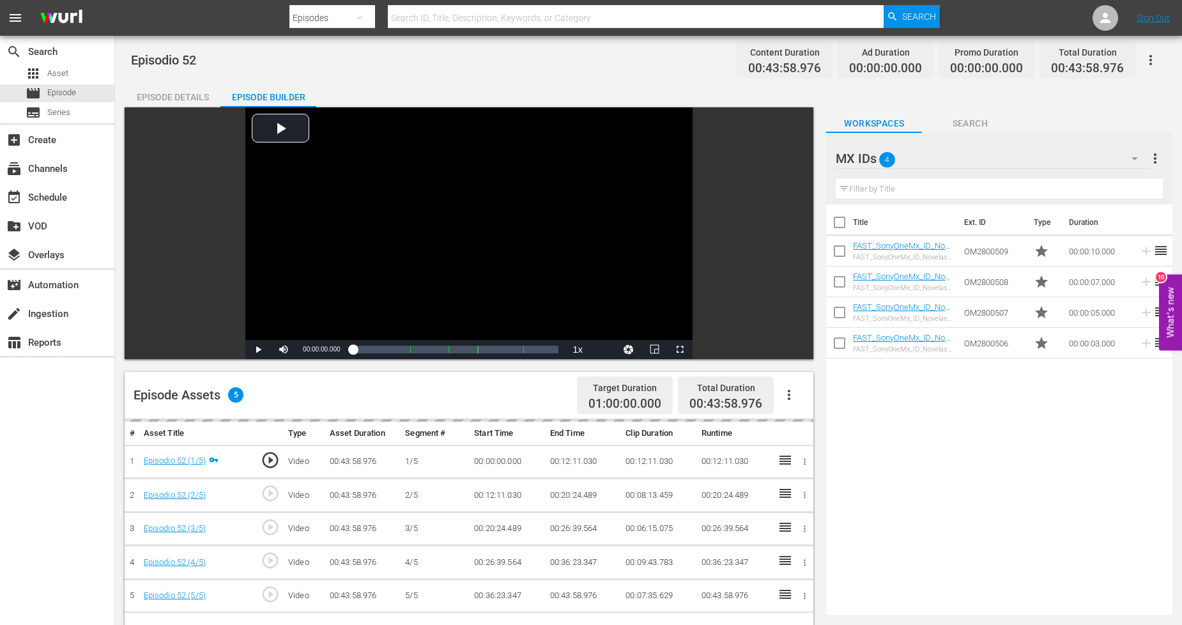
click at [787, 397] on icon "button" at bounding box center [788, 394] width 15 height 15
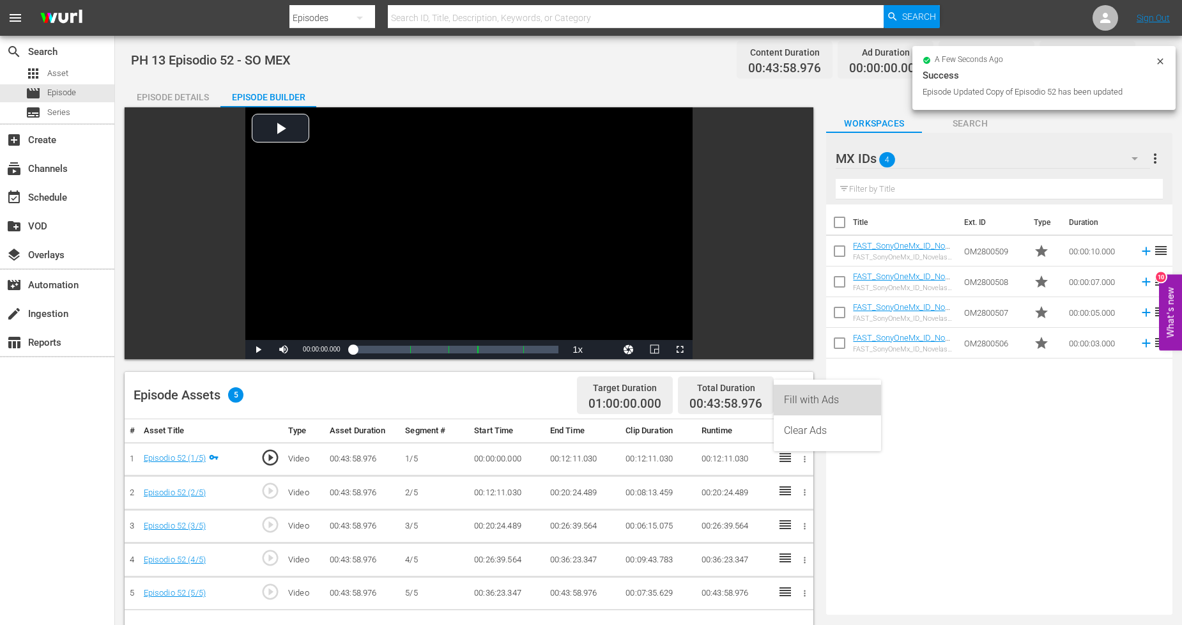
click at [800, 397] on div "Fill with Ads" at bounding box center [827, 399] width 87 height 31
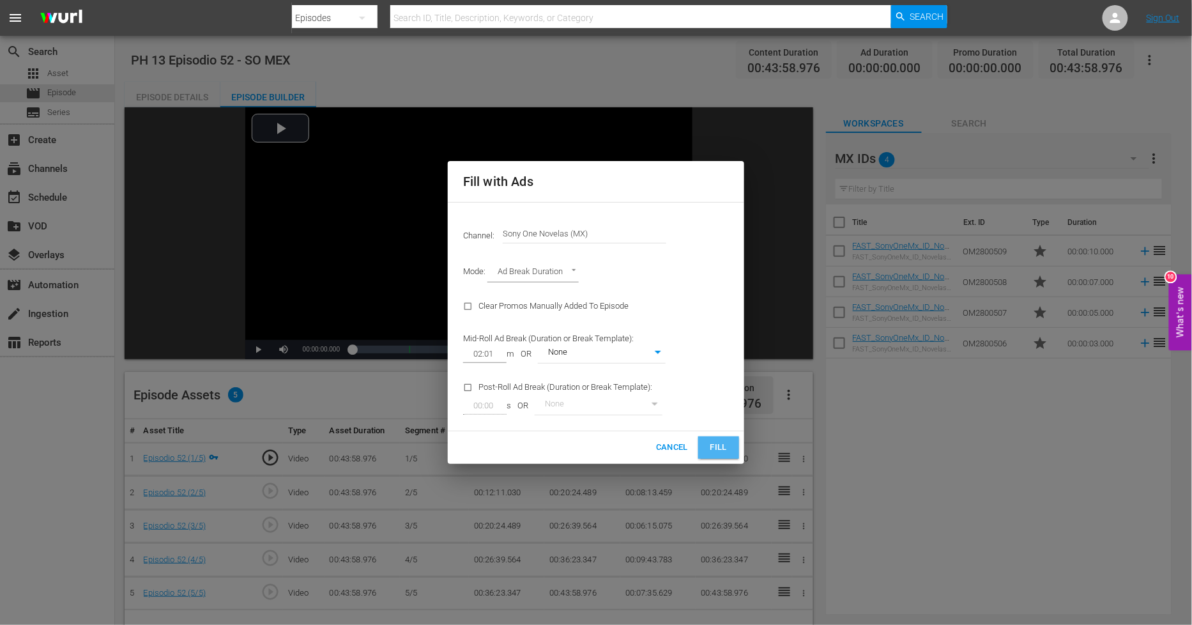
click at [719, 453] on span "Fill" at bounding box center [718, 447] width 20 height 15
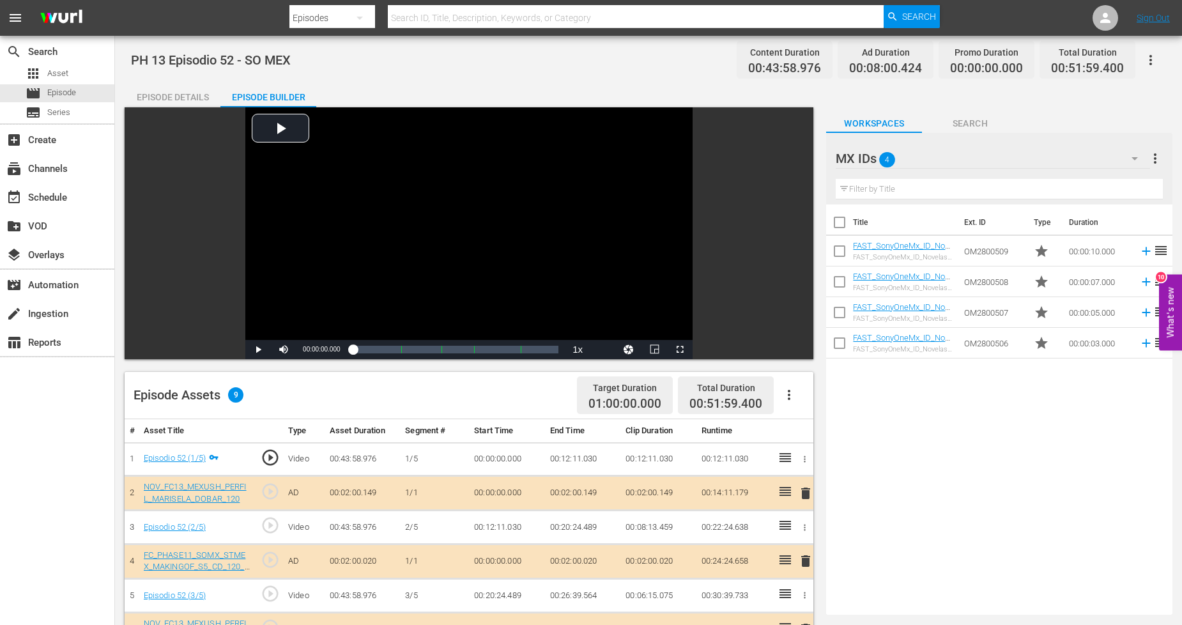
click at [1100, 150] on div "MX IDs 4" at bounding box center [992, 159] width 314 height 36
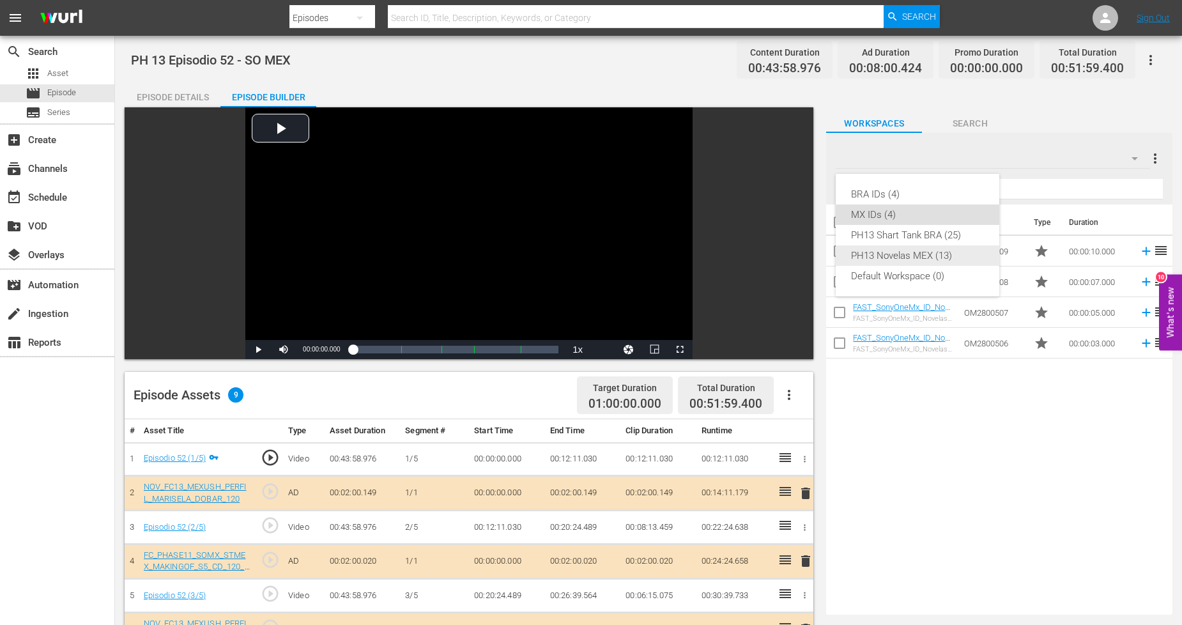
click at [952, 254] on div "PH13 Novelas MEX (13)" at bounding box center [917, 255] width 133 height 20
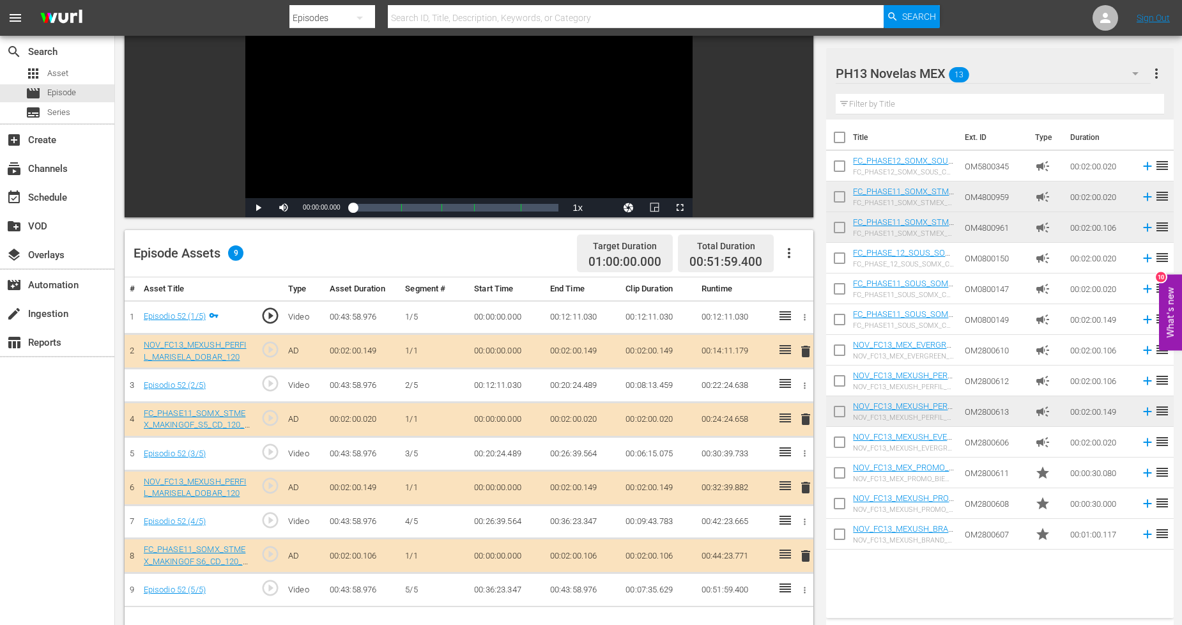
scroll to position [213, 0]
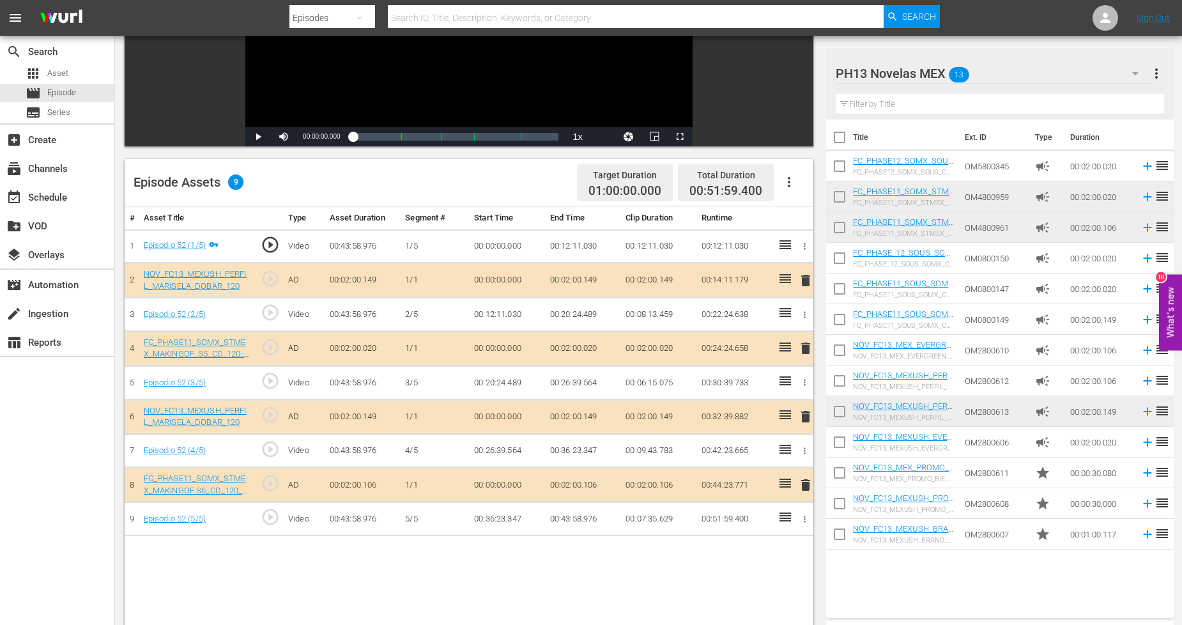
click at [805, 415] on span "delete" at bounding box center [805, 416] width 15 height 15
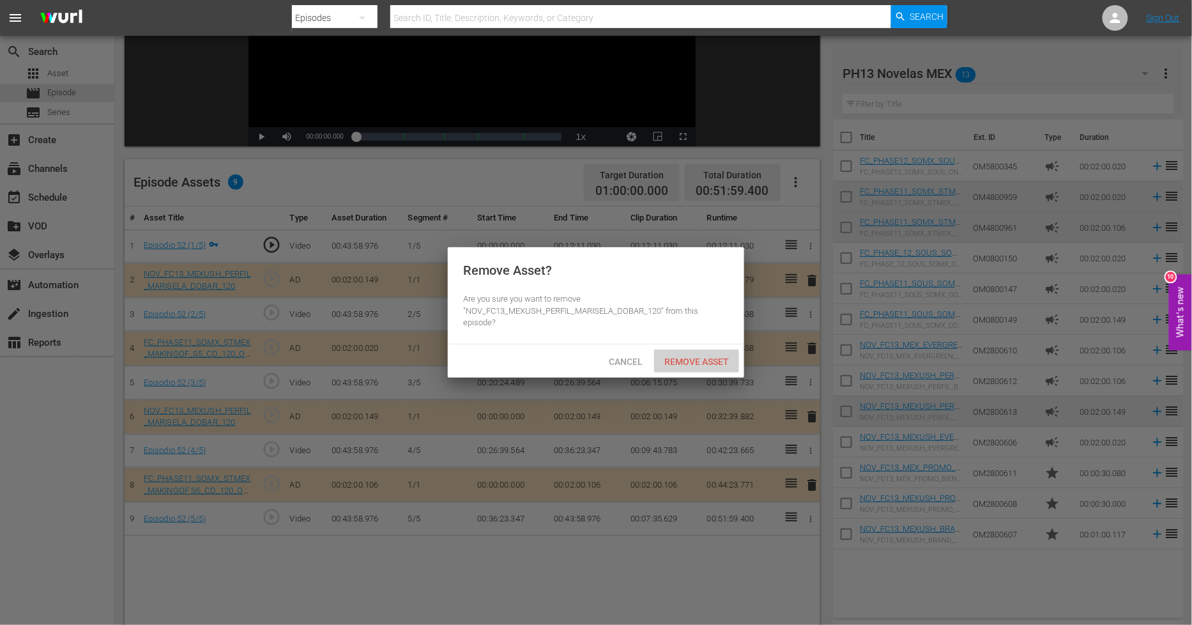
click at [728, 366] on div "Remove Asset" at bounding box center [696, 361] width 85 height 24
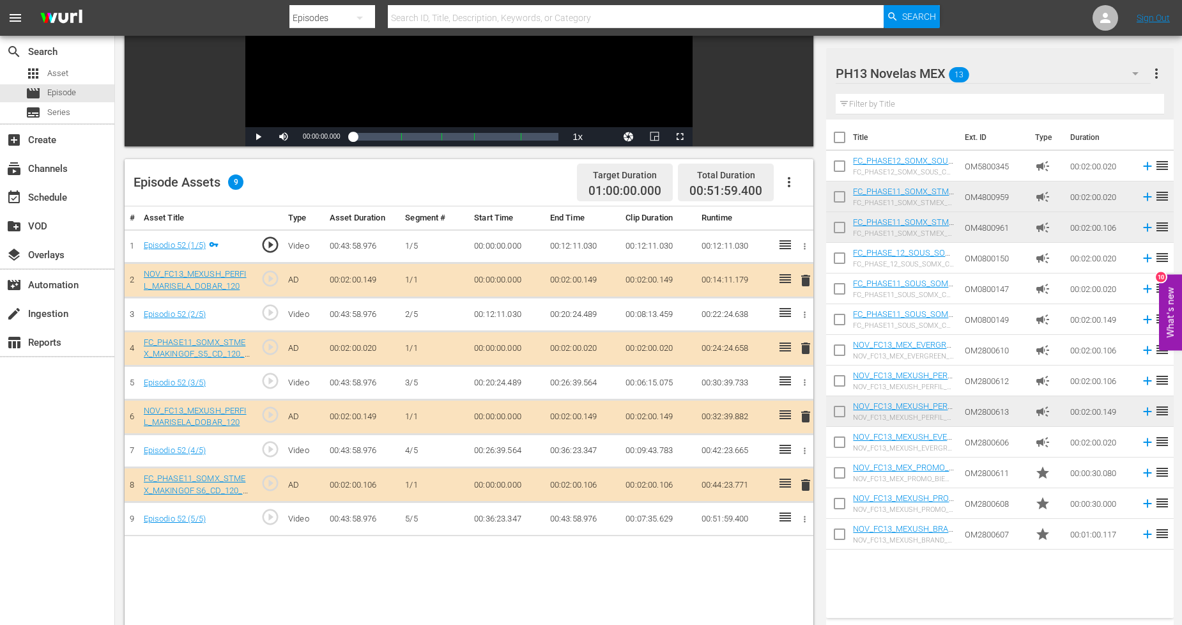
click at [805, 485] on span "delete" at bounding box center [805, 484] width 15 height 15
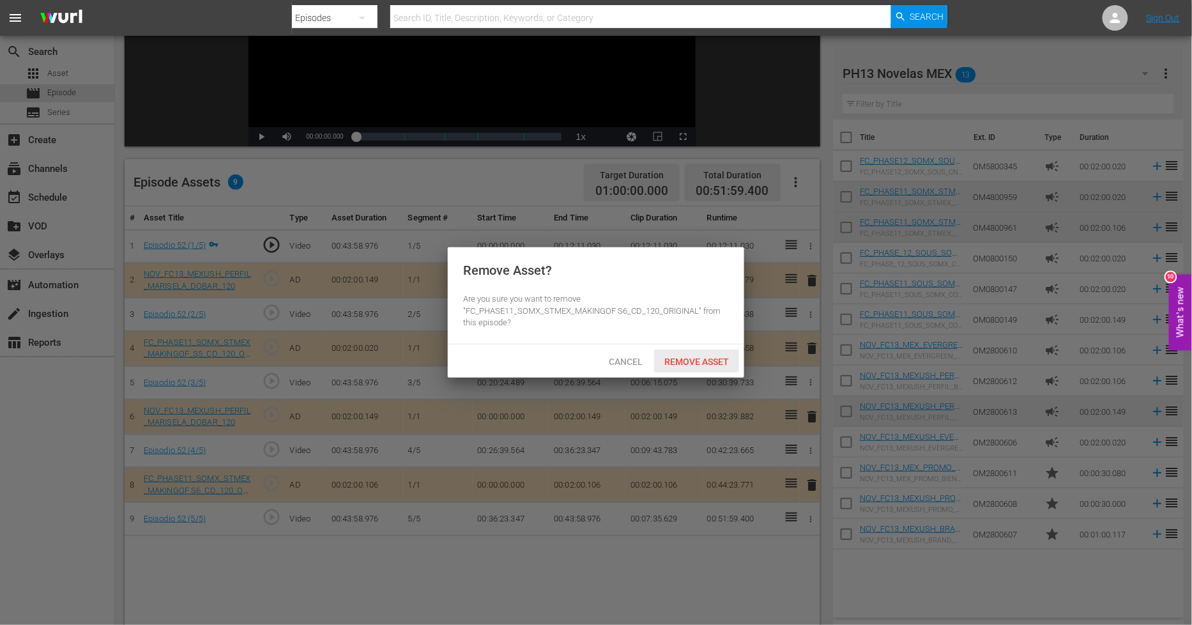
click at [728, 361] on span "Remove Asset" at bounding box center [696, 361] width 85 height 10
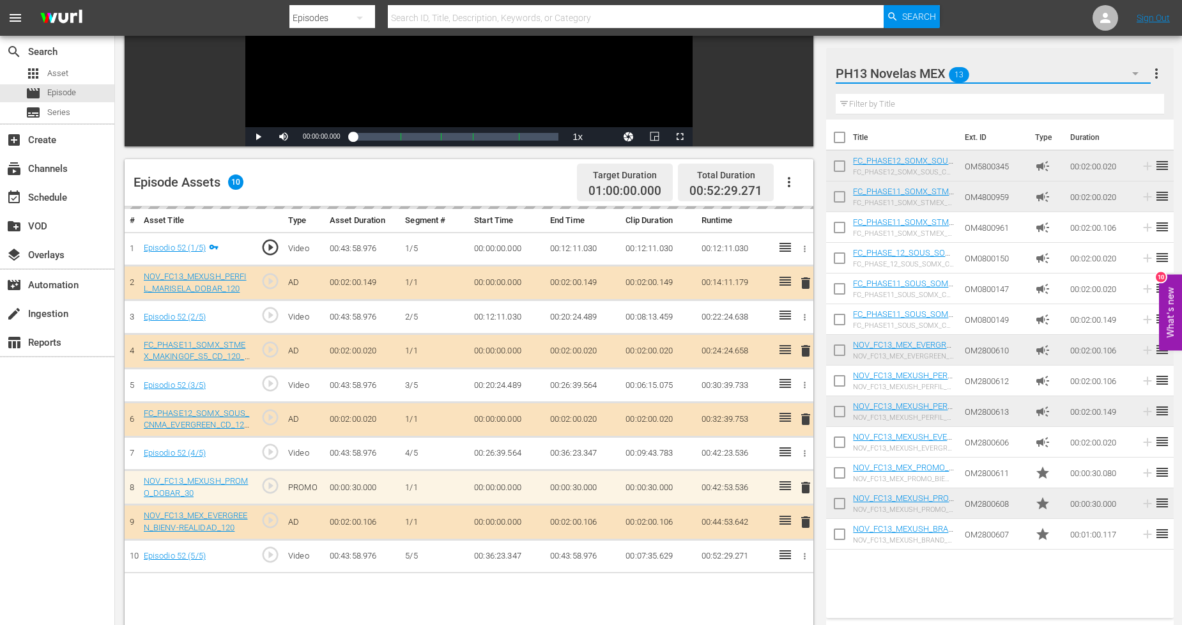
click at [1127, 63] on button "button" at bounding box center [1135, 73] width 31 height 31
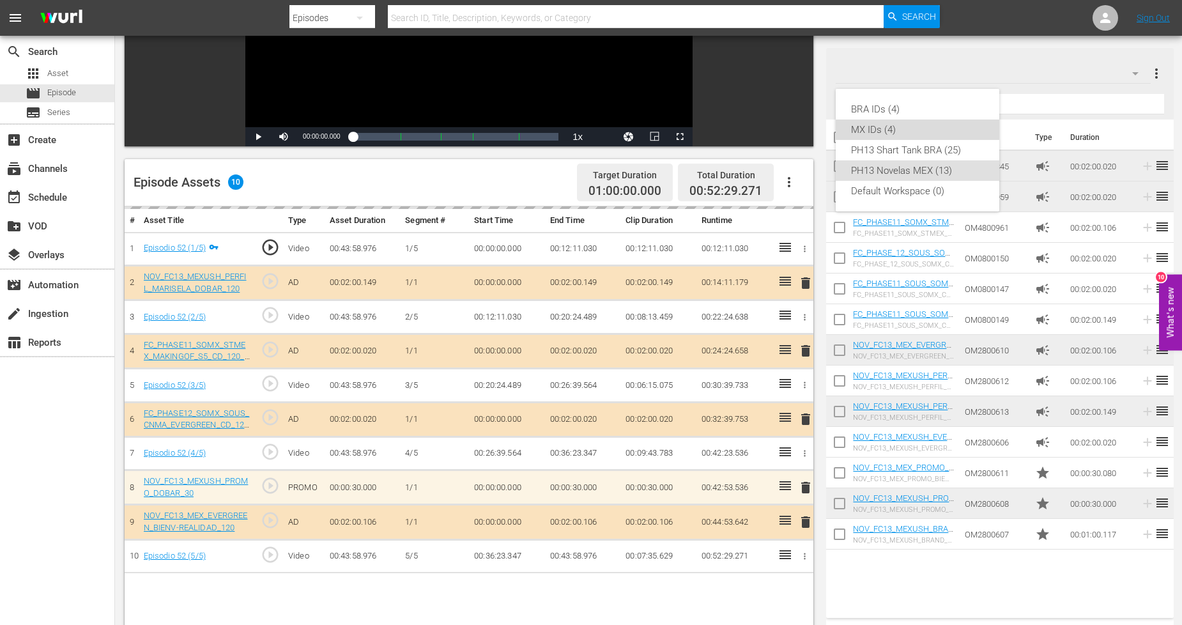
click at [899, 125] on div "MX IDs (4)" at bounding box center [917, 129] width 133 height 20
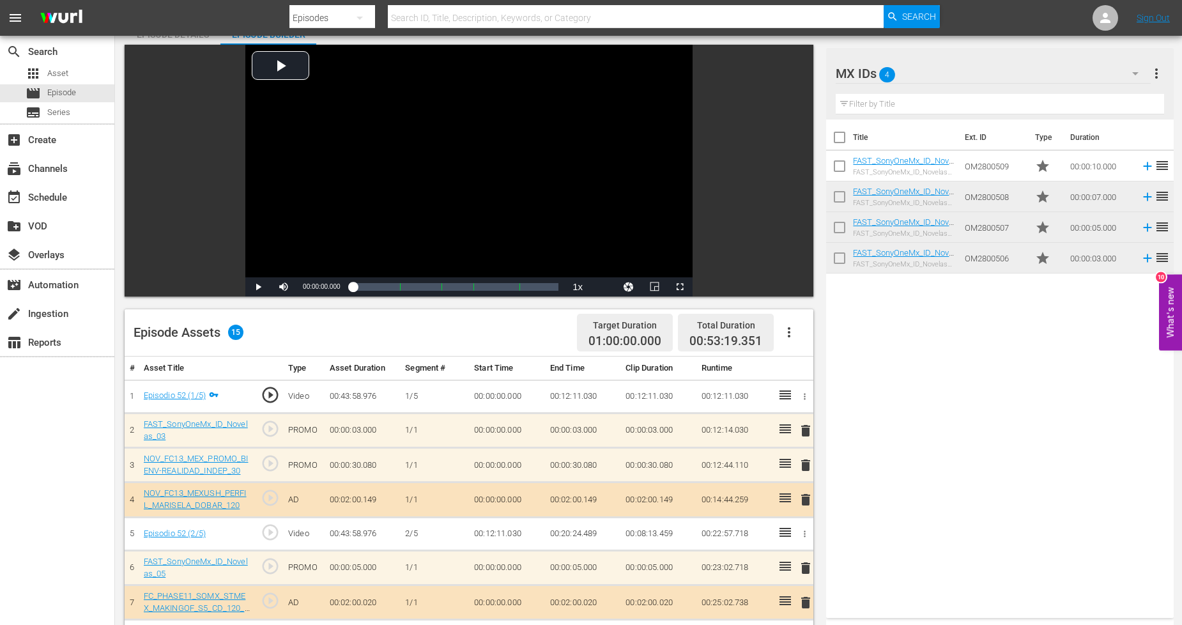
scroll to position [0, 0]
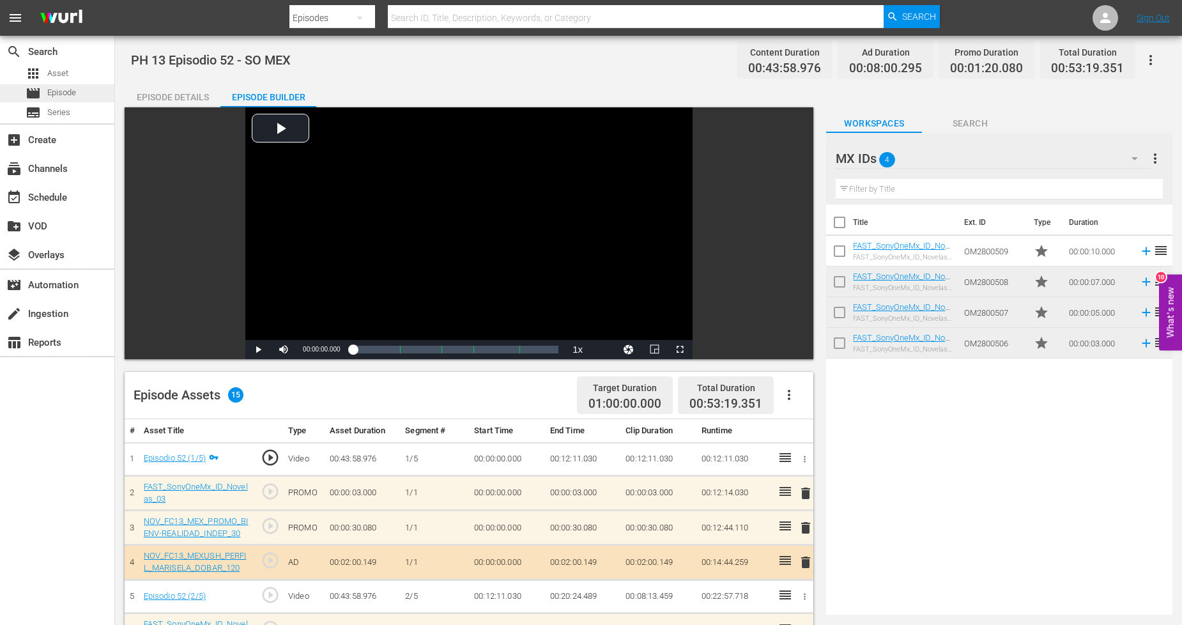
click at [66, 87] on span "Episode" at bounding box center [61, 92] width 29 height 13
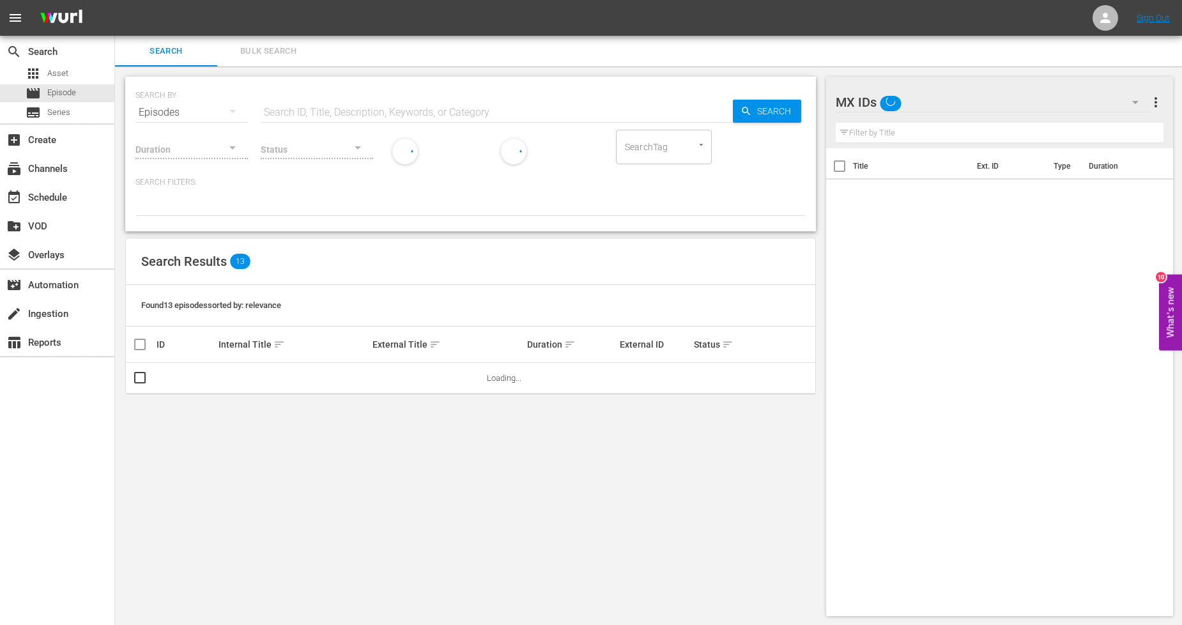
click at [270, 56] on span "Bulk Search" at bounding box center [268, 51] width 87 height 15
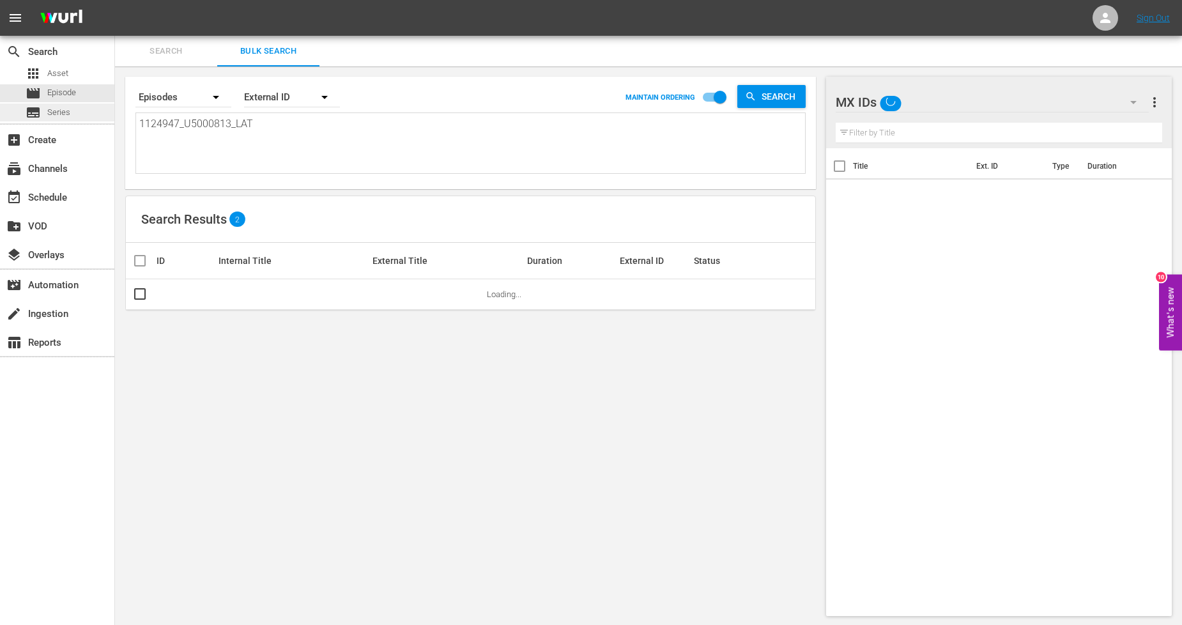
drag, startPoint x: 272, startPoint y: 120, endPoint x: 0, endPoint y: 106, distance: 272.4
click at [115, 0] on div "search Search apps Asset movie Episode subtitles Series add_box Create subscrip…" at bounding box center [648, 0] width 1067 height 0
paste textarea "8_U5000814"
type textarea "1124948_U5000814_LAT"
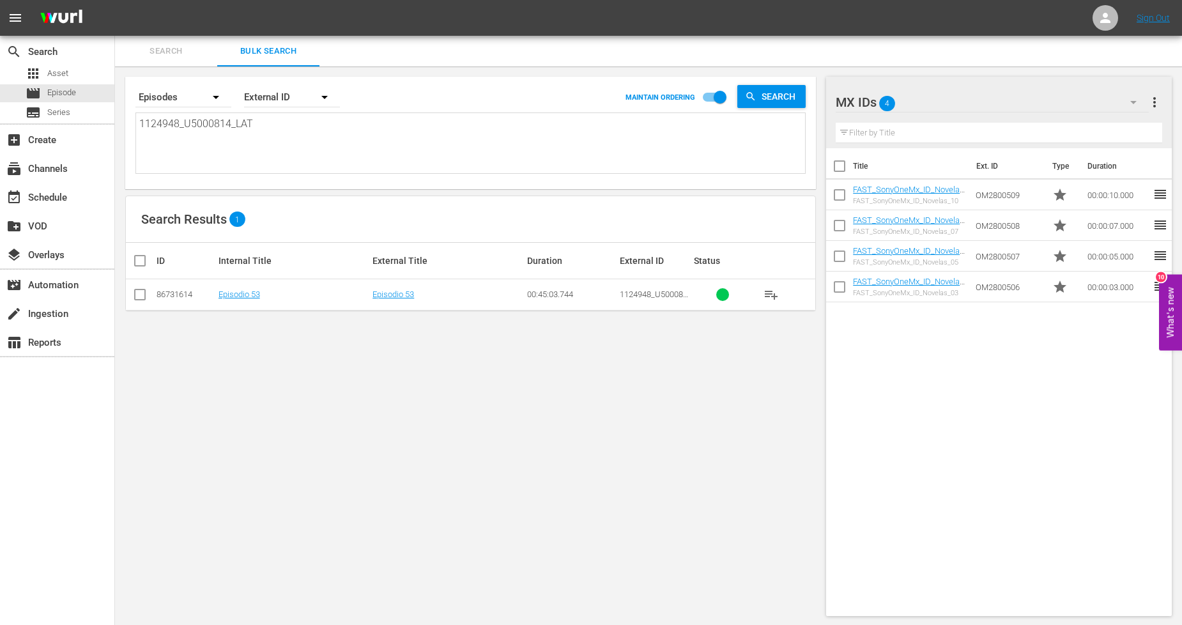
type textarea "1124948_U5000814_LAT"
click at [142, 299] on input "checkbox" at bounding box center [139, 296] width 15 height 15
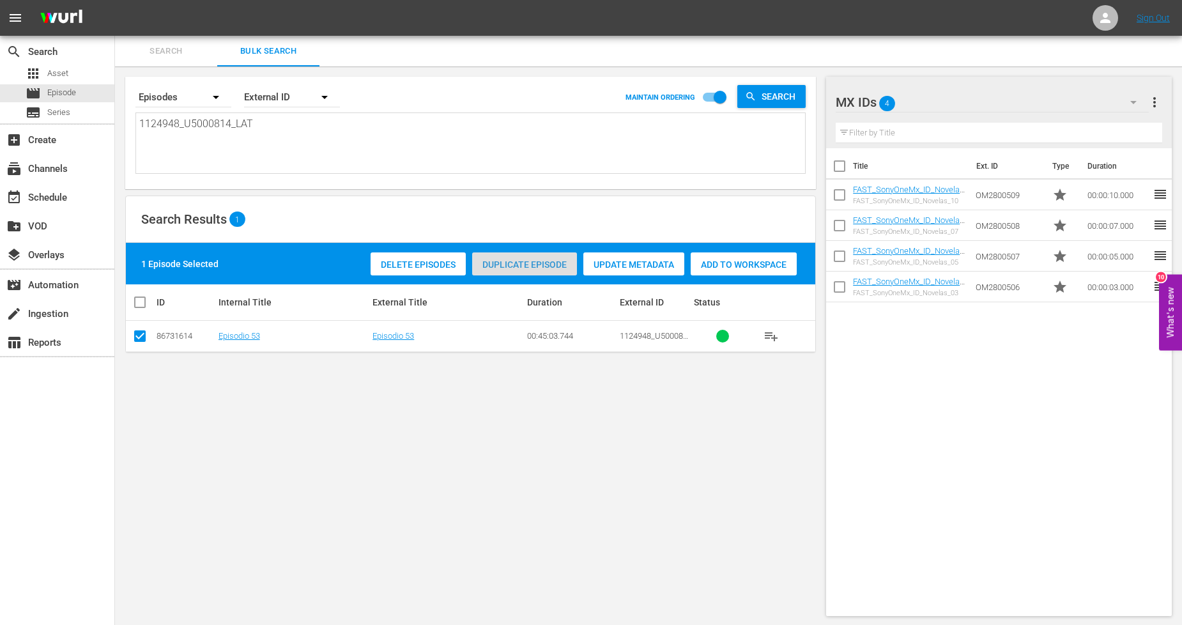
click at [539, 263] on span "Duplicate Episode" at bounding box center [524, 264] width 105 height 10
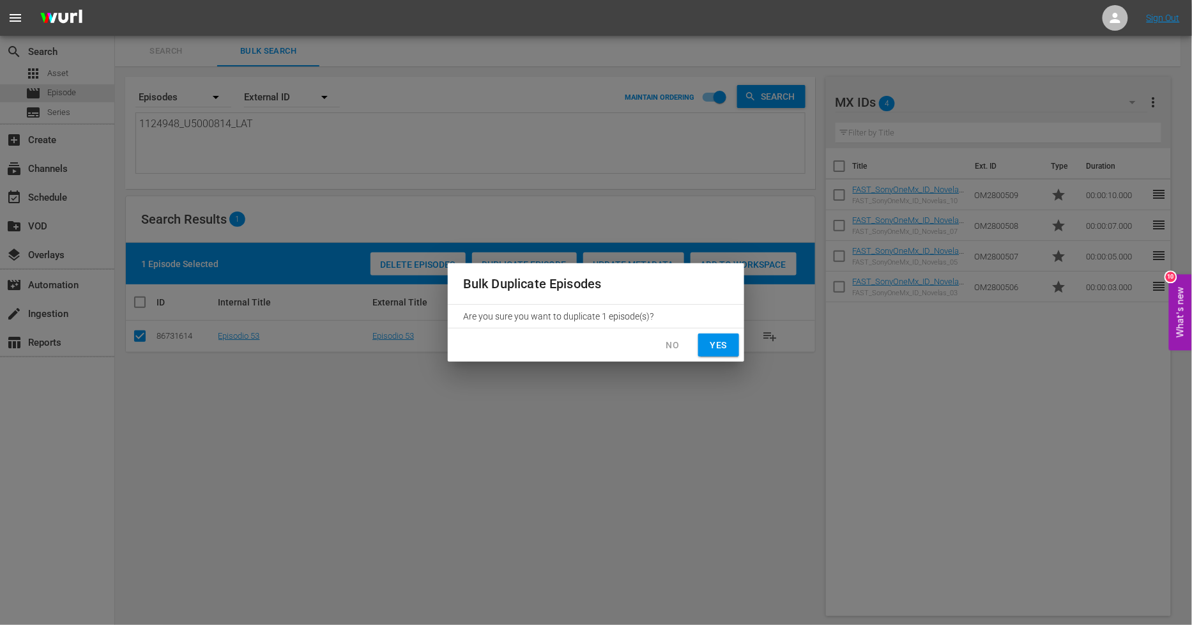
click at [712, 341] on span "Yes" at bounding box center [718, 345] width 20 height 16
checkbox input "false"
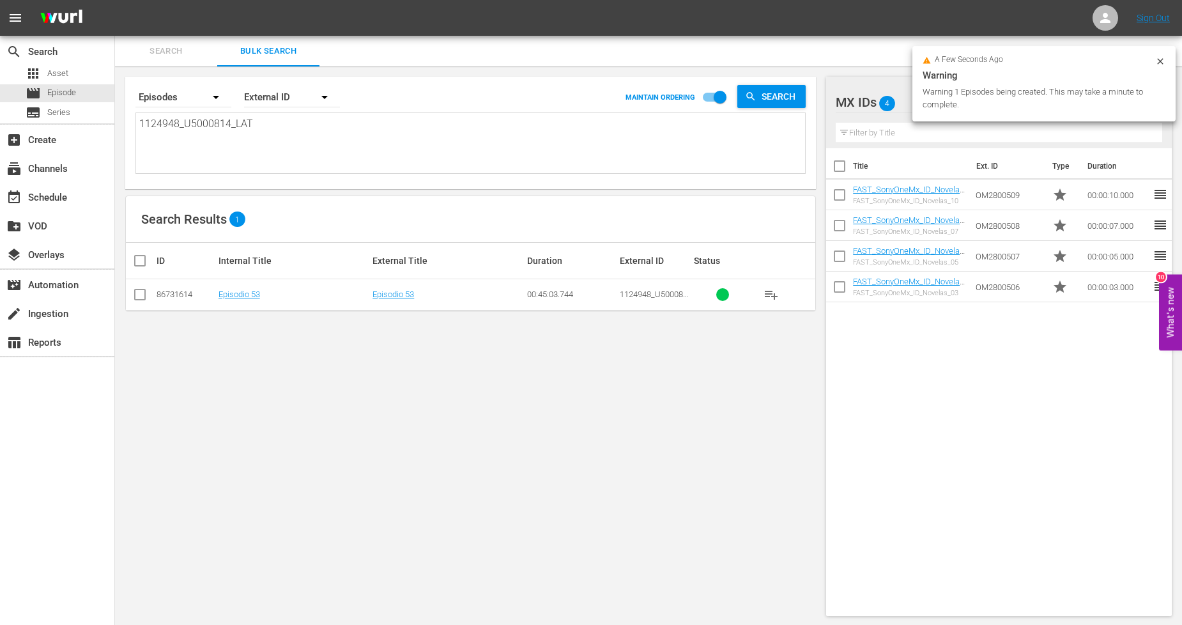
click at [1157, 58] on icon at bounding box center [1160, 61] width 10 height 10
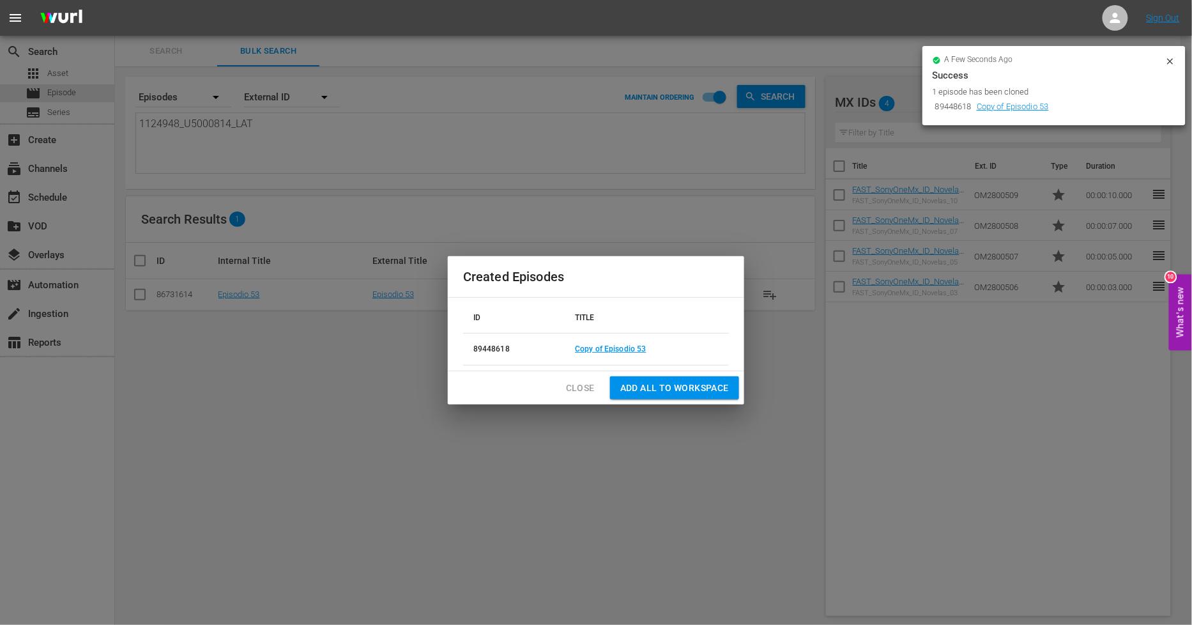
click at [575, 388] on span "Close" at bounding box center [580, 388] width 29 height 16
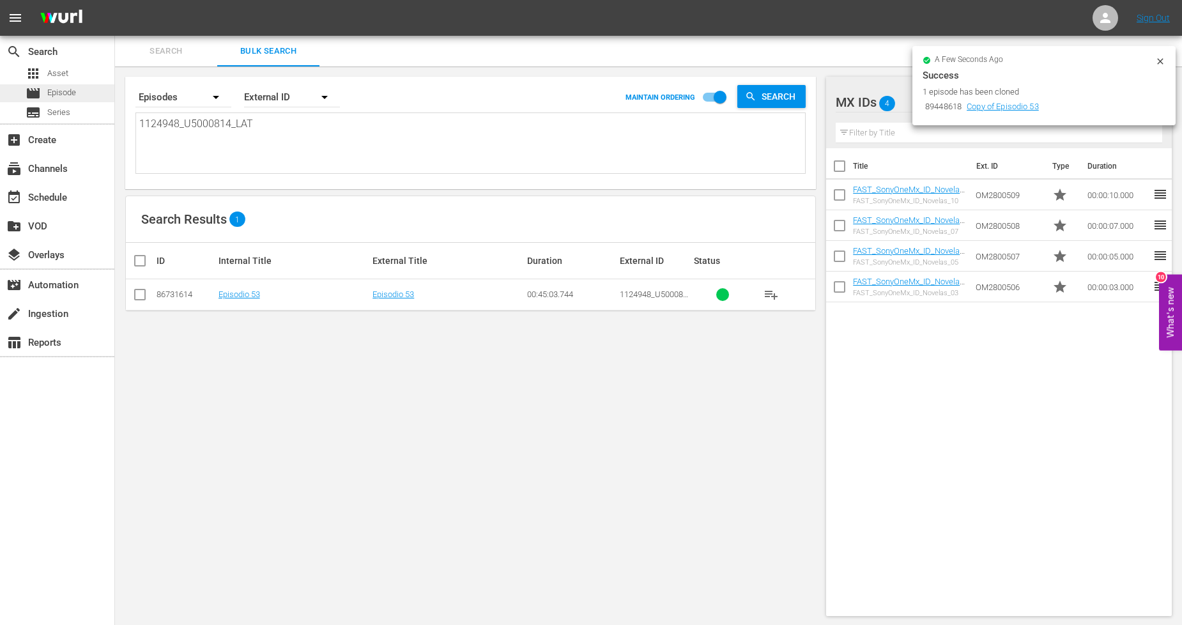
click at [95, 96] on div "movie Episode" at bounding box center [57, 93] width 114 height 18
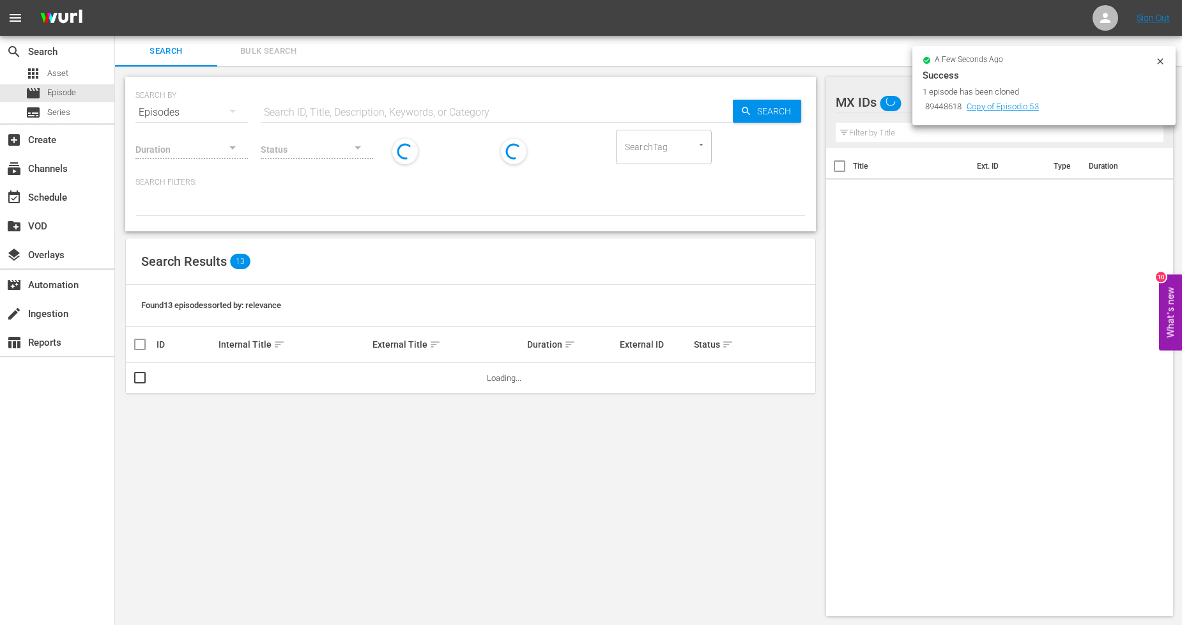
click at [292, 58] on span "Bulk Search" at bounding box center [268, 51] width 87 height 15
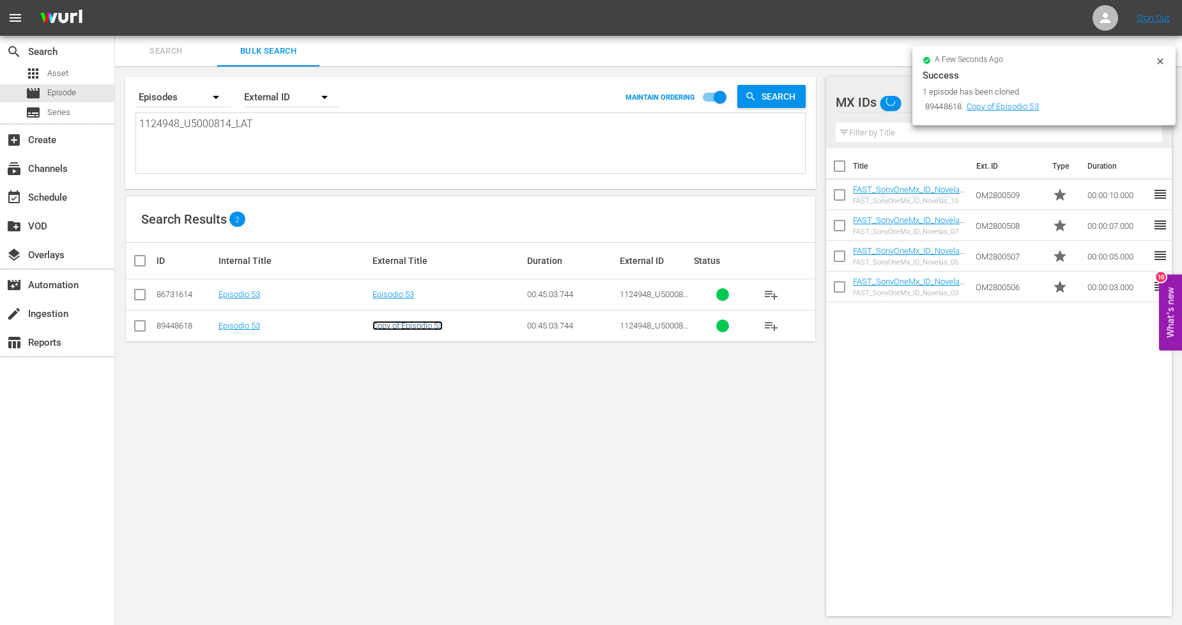
click at [443, 327] on link "Copy of Episodio 53" at bounding box center [407, 326] width 70 height 10
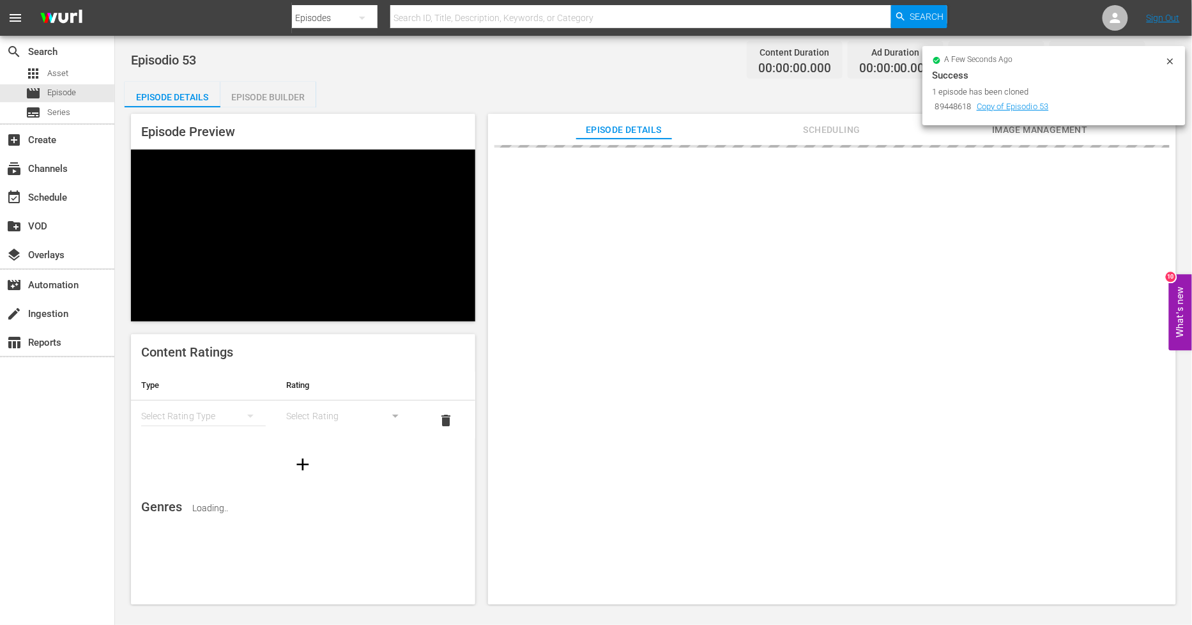
click at [1169, 60] on icon at bounding box center [1170, 61] width 10 height 10
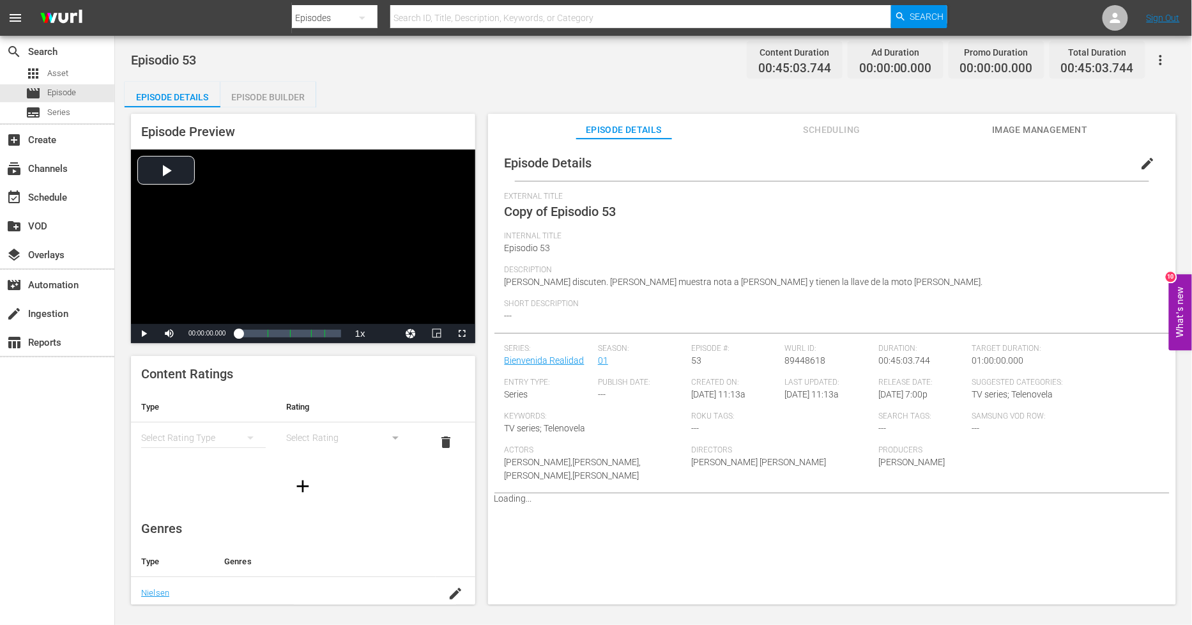
click at [1141, 164] on span "edit" at bounding box center [1147, 163] width 15 height 15
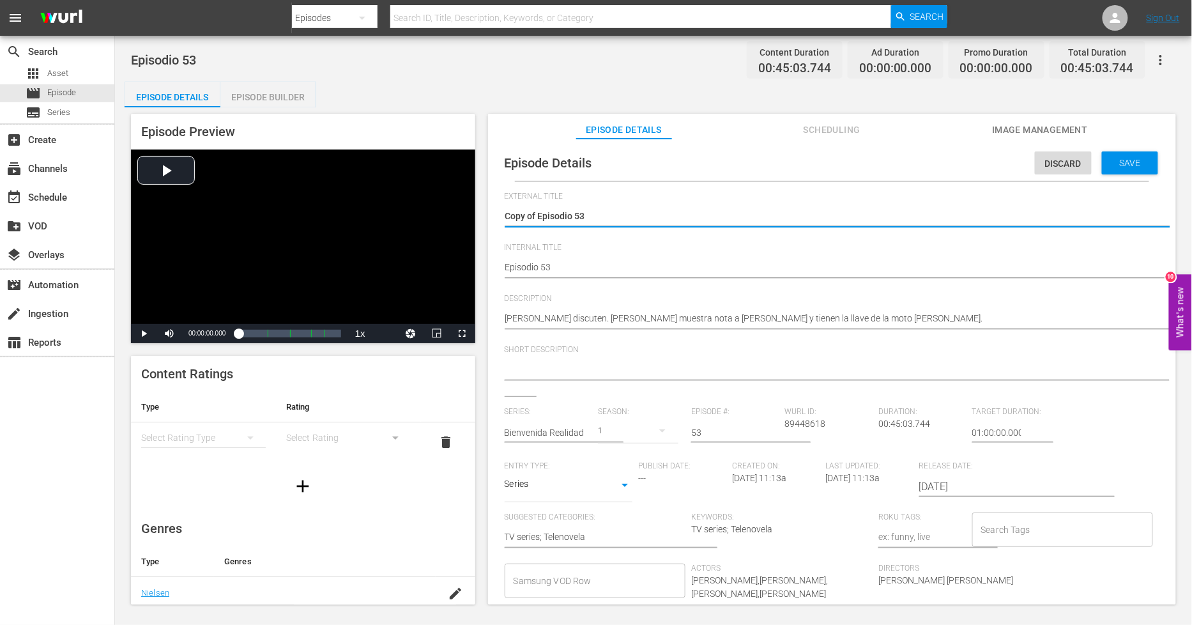
drag, startPoint x: 538, startPoint y: 213, endPoint x: 123, endPoint y: 176, distance: 416.8
click at [115, 0] on div "search Search apps Asset movie Episode subtitles Series add_box Create subscrip…" at bounding box center [653, 0] width 1077 height 0
type textarea "Episodio 53"
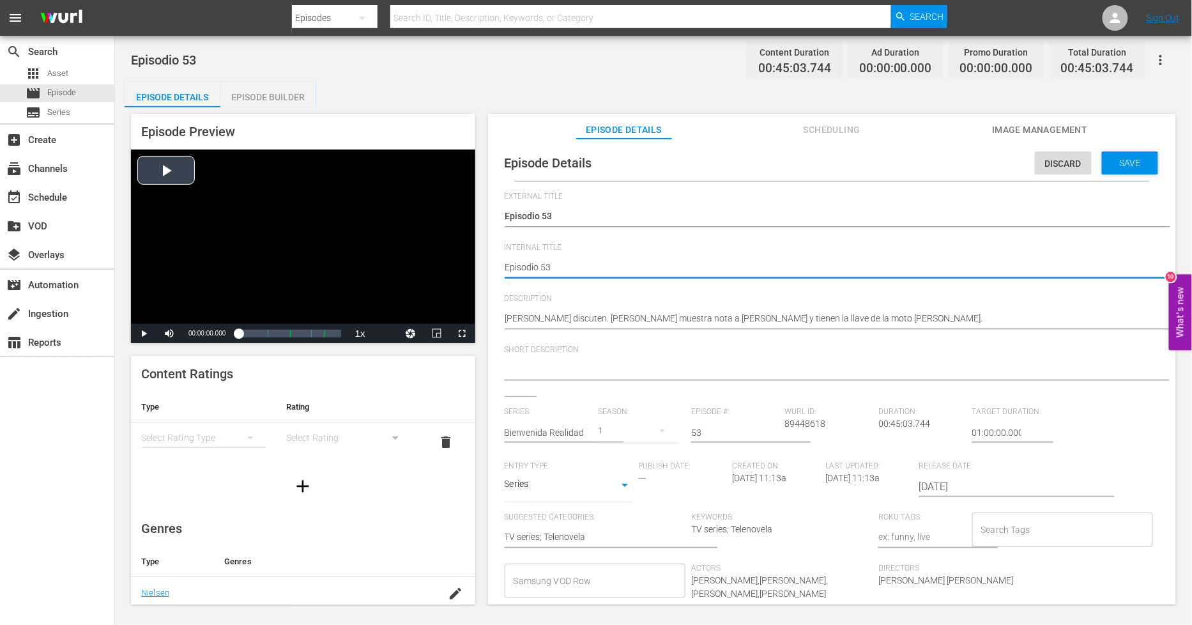
type textarea "PEpisodio 53"
type textarea "PHEpisodio 53"
type textarea "PH Episodio 53"
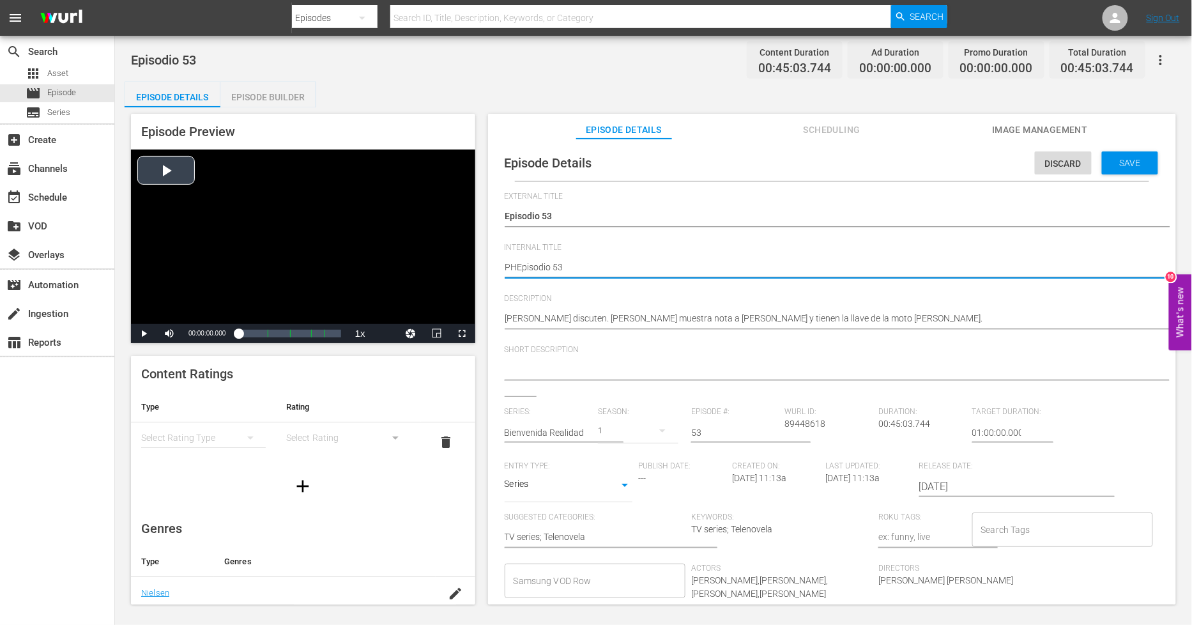
type textarea "PH Episodio 53"
type textarea "PH 1Episodio 53"
type textarea "PH 13Episodio 53"
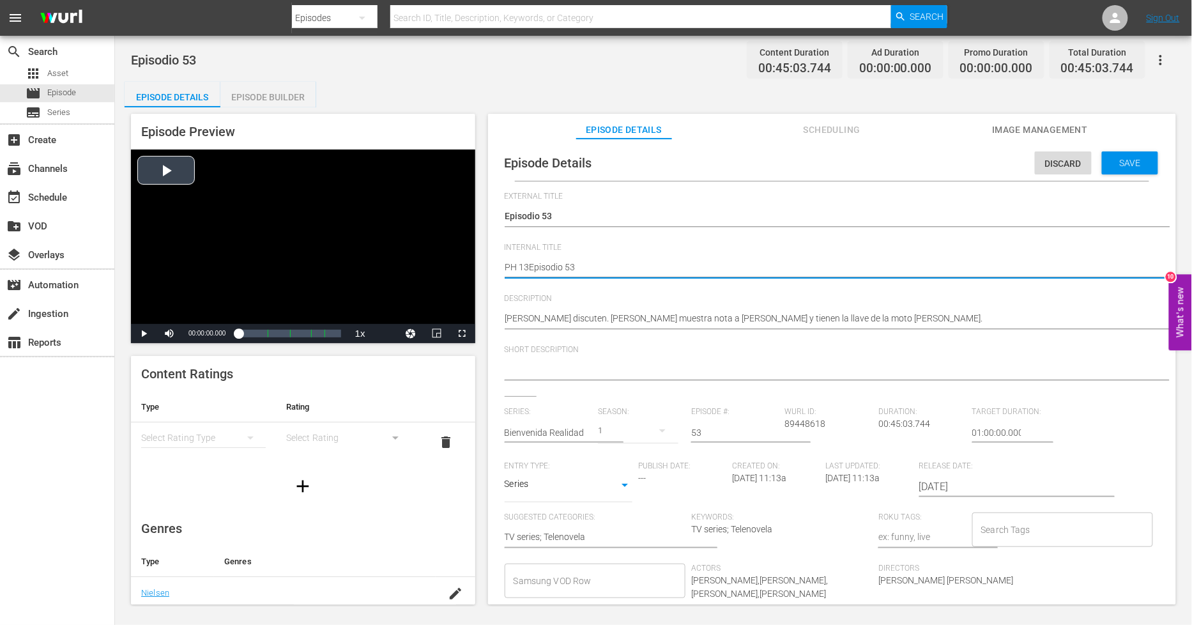
type textarea "PH 13 Episodio 53"
type textarea "PH 13 Episodio 53 -"
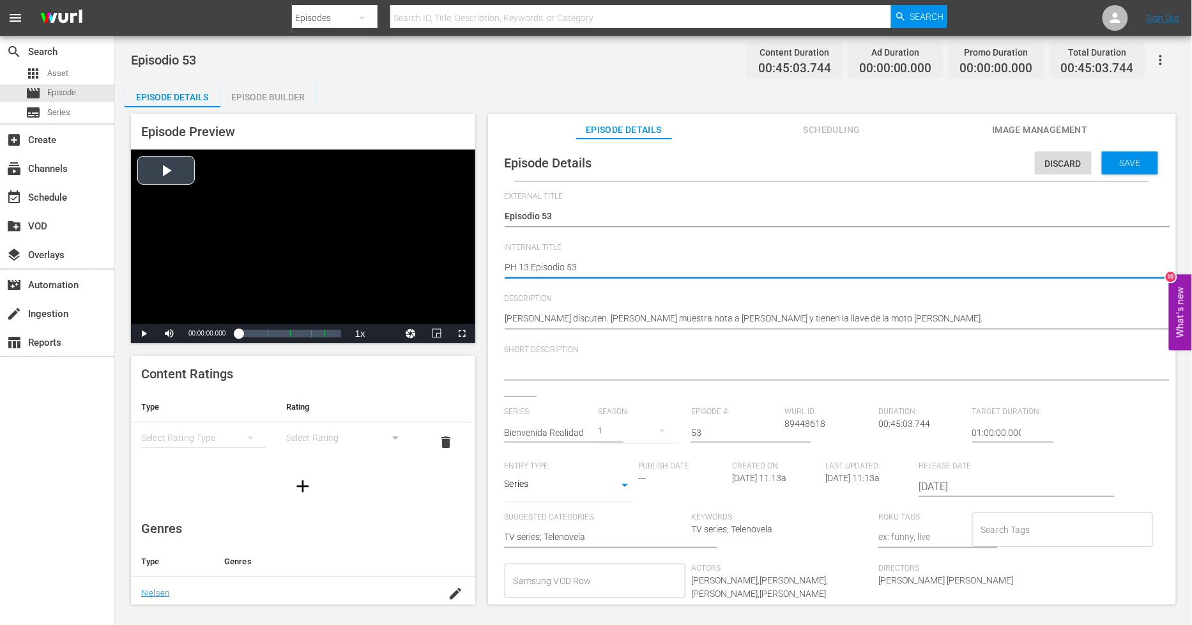
type textarea "PH 13 Episodio 53 -"
type textarea "PH 13 Episodio 53 - S"
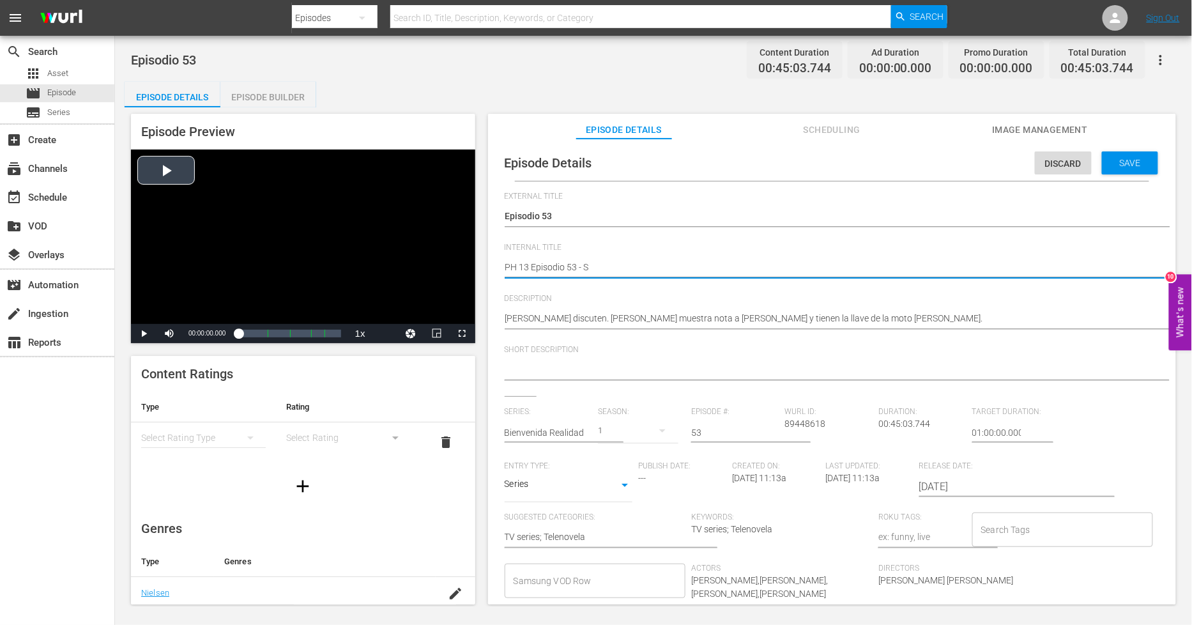
type textarea "PH 13 Episodio 53 - SO"
type textarea "PH 13 Episodio 53 - SO M"
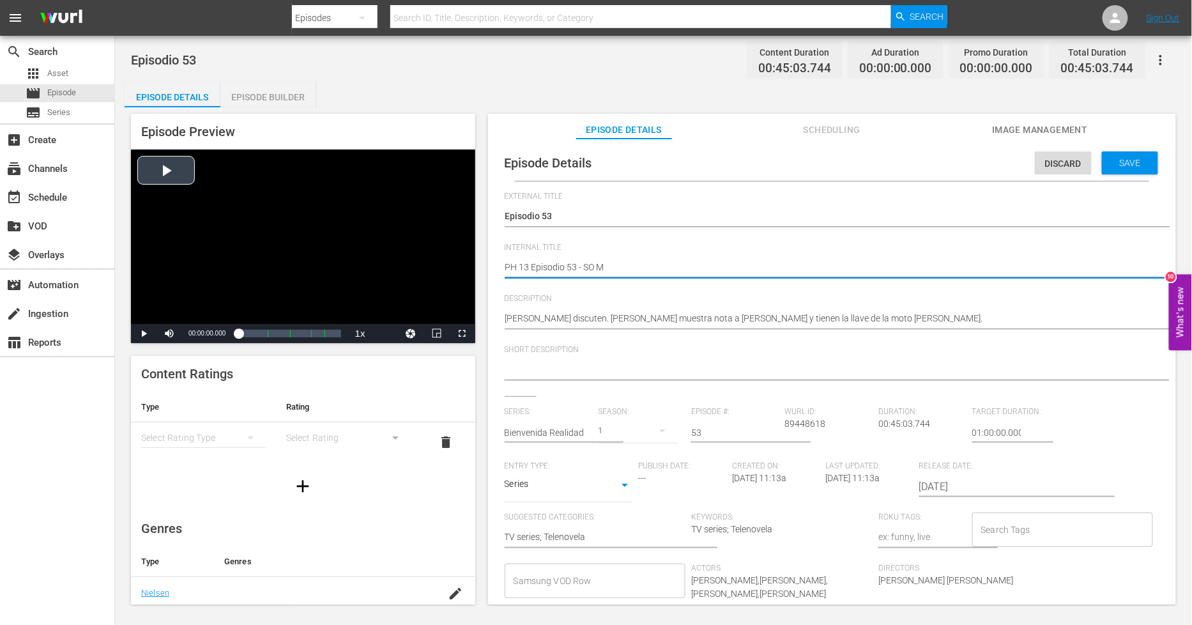
type textarea "PH 13 Episodio 53 - SO ME"
type textarea "PH 13 Episodio 53 - SO MEX"
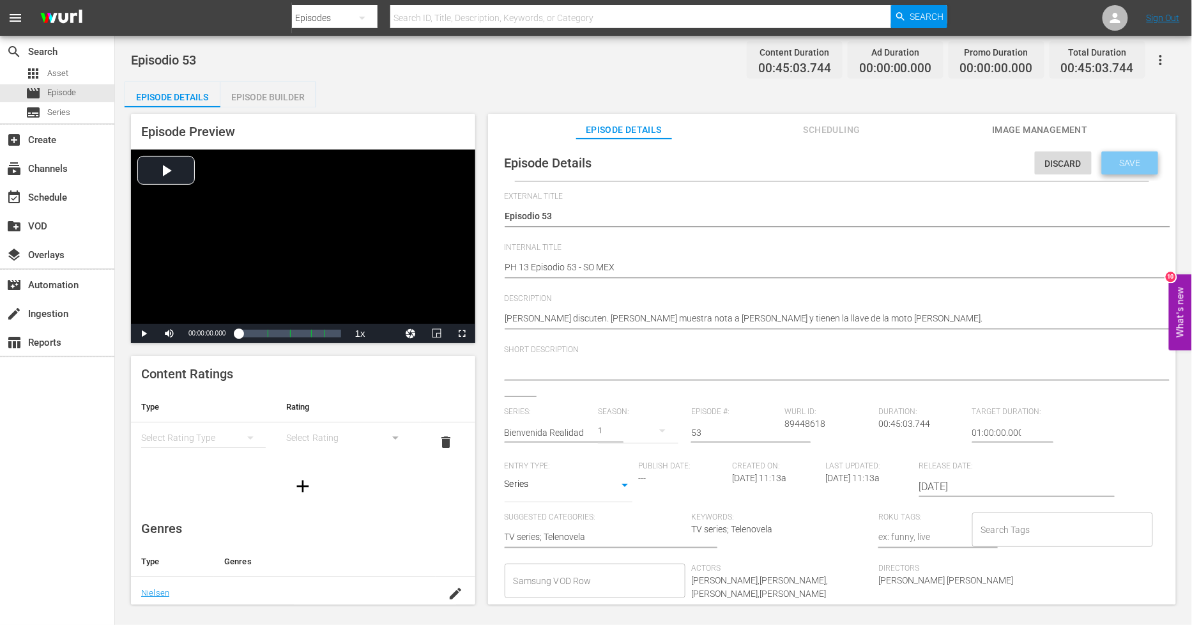
click at [1127, 165] on span "Save" at bounding box center [1130, 163] width 42 height 10
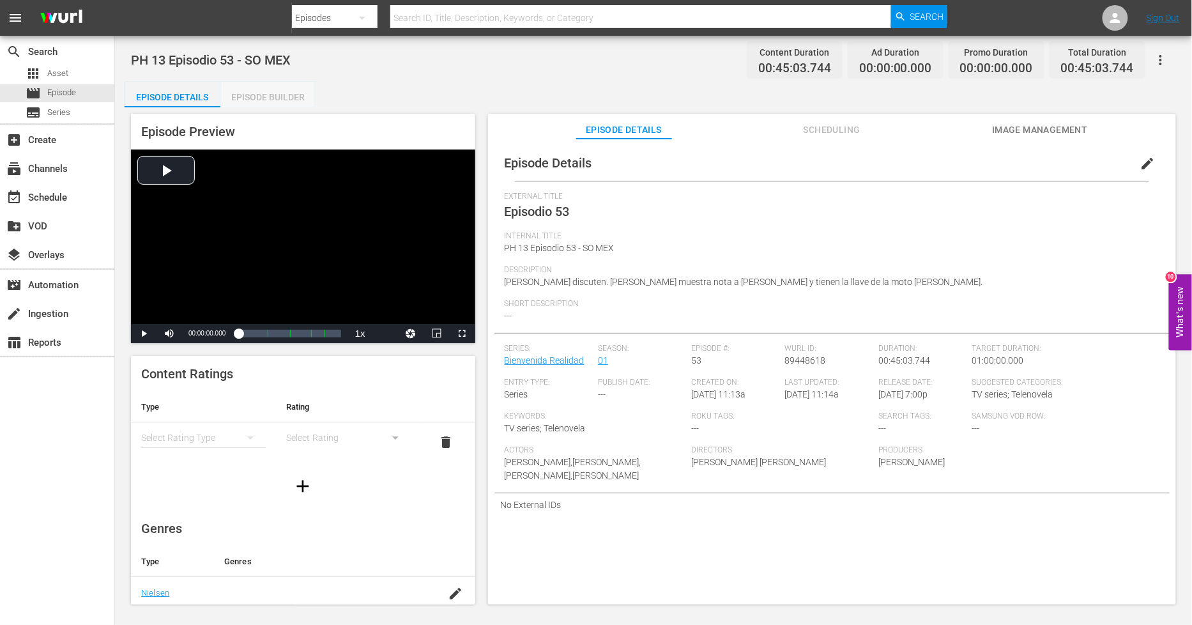
click at [296, 104] on div "Episode Builder" at bounding box center [268, 97] width 96 height 31
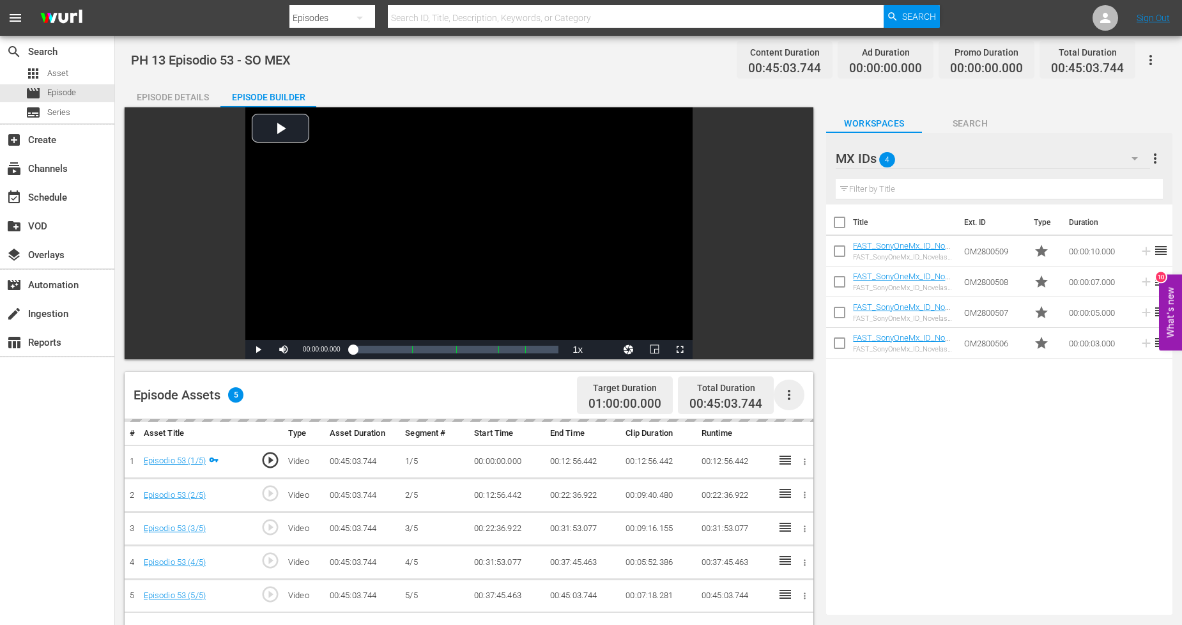
click at [791, 400] on icon "button" at bounding box center [788, 394] width 15 height 15
click at [791, 400] on div "Fill with Ads" at bounding box center [827, 399] width 87 height 31
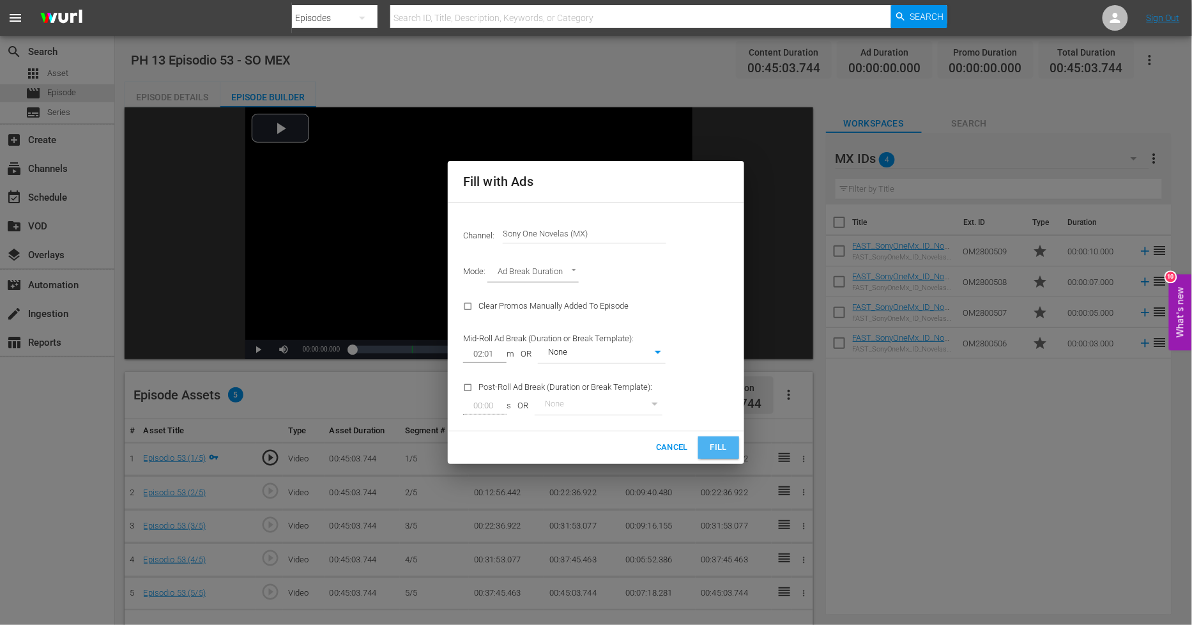
click at [712, 447] on span "Fill" at bounding box center [718, 447] width 20 height 15
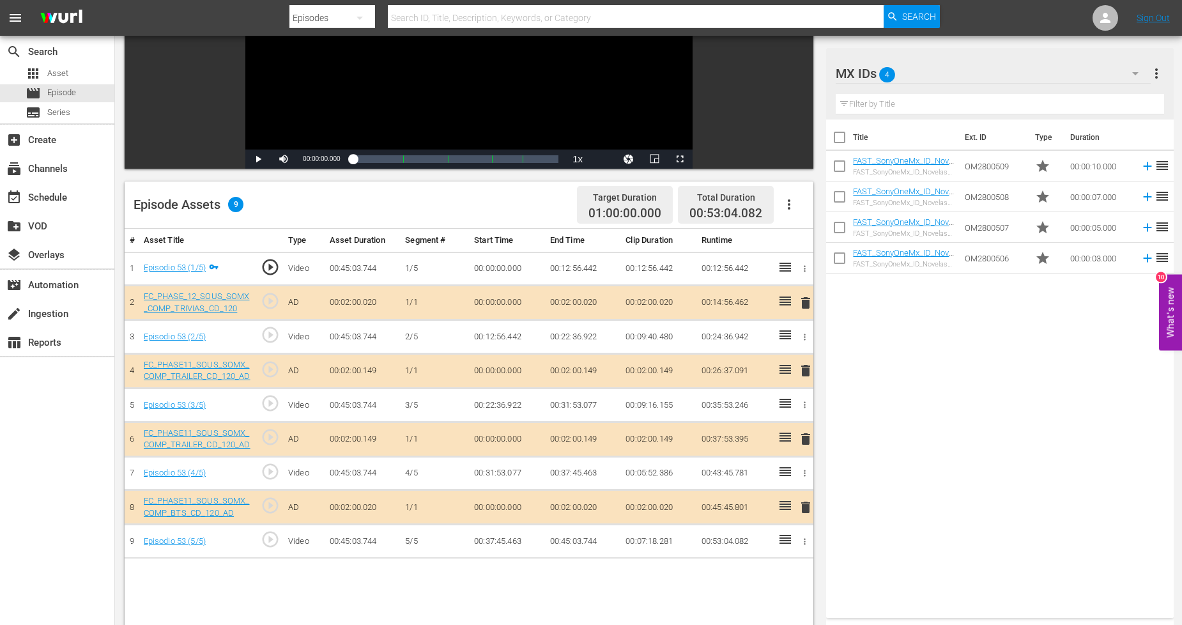
scroll to position [213, 0]
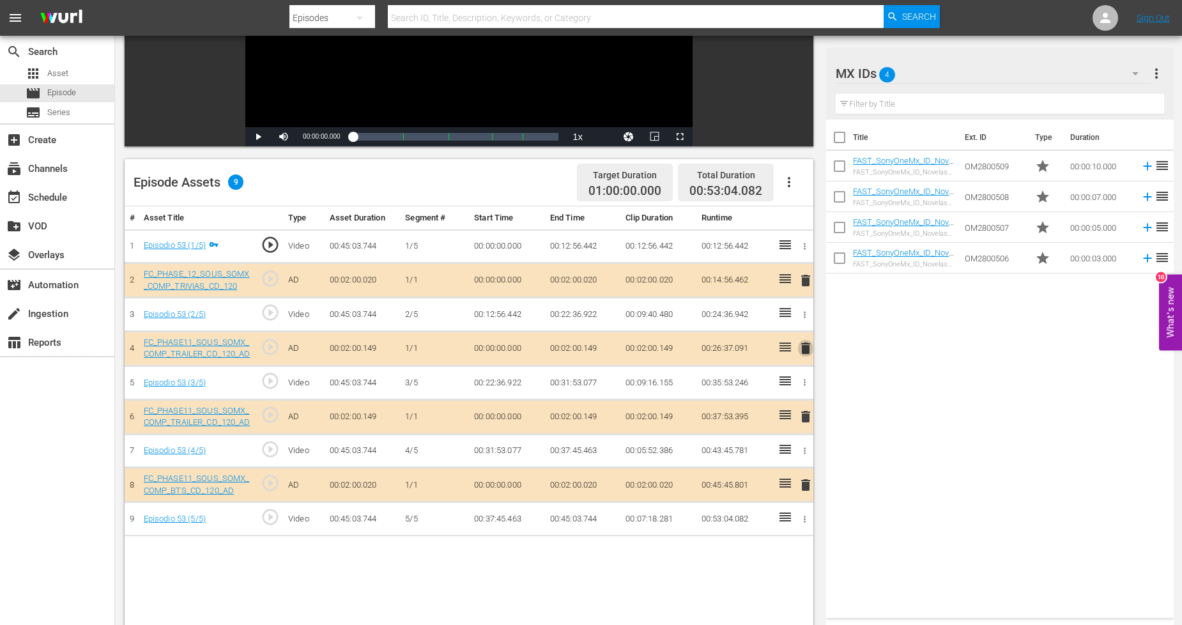
click at [805, 342] on span "delete" at bounding box center [805, 347] width 15 height 15
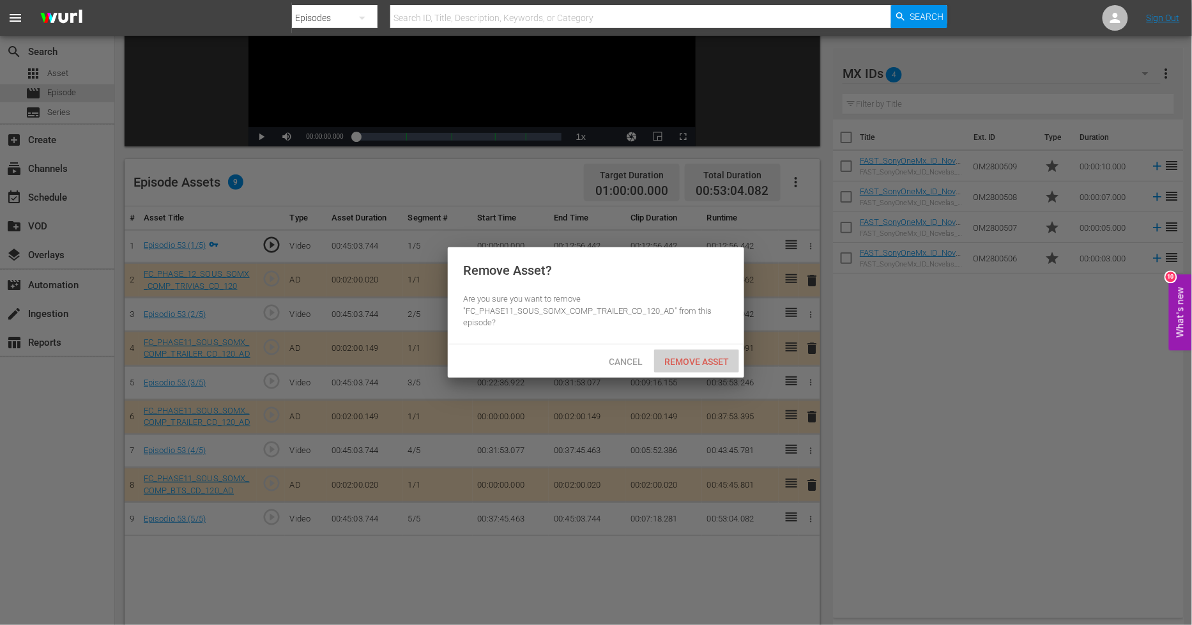
click at [712, 358] on span "Remove Asset" at bounding box center [696, 361] width 85 height 10
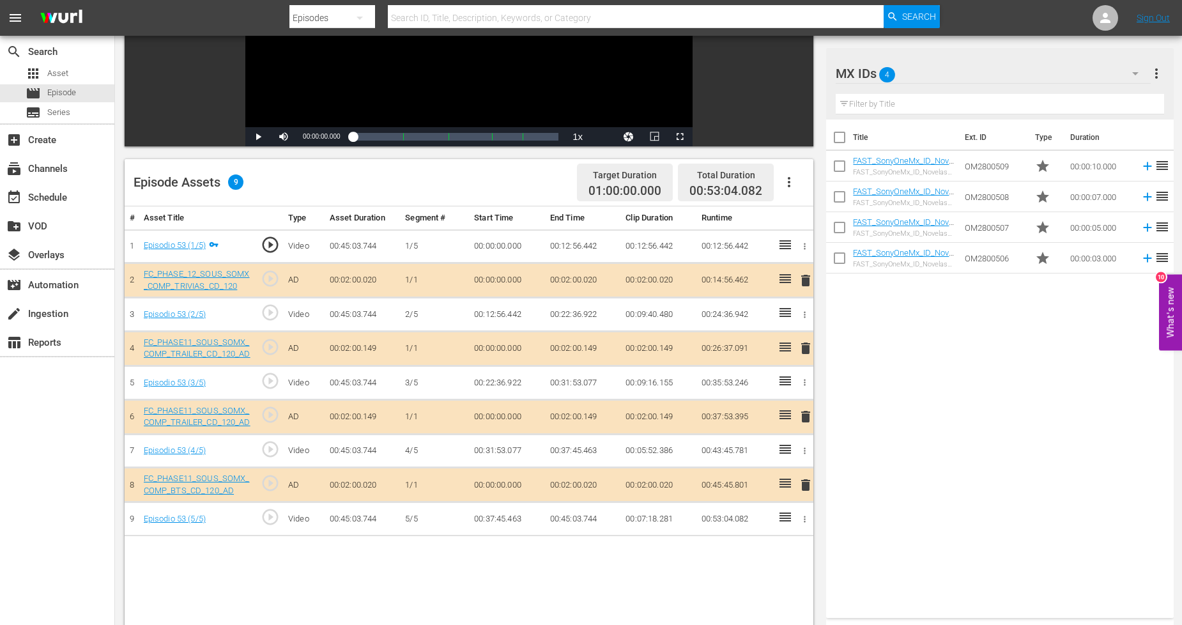
click at [807, 484] on span "delete" at bounding box center [805, 484] width 15 height 15
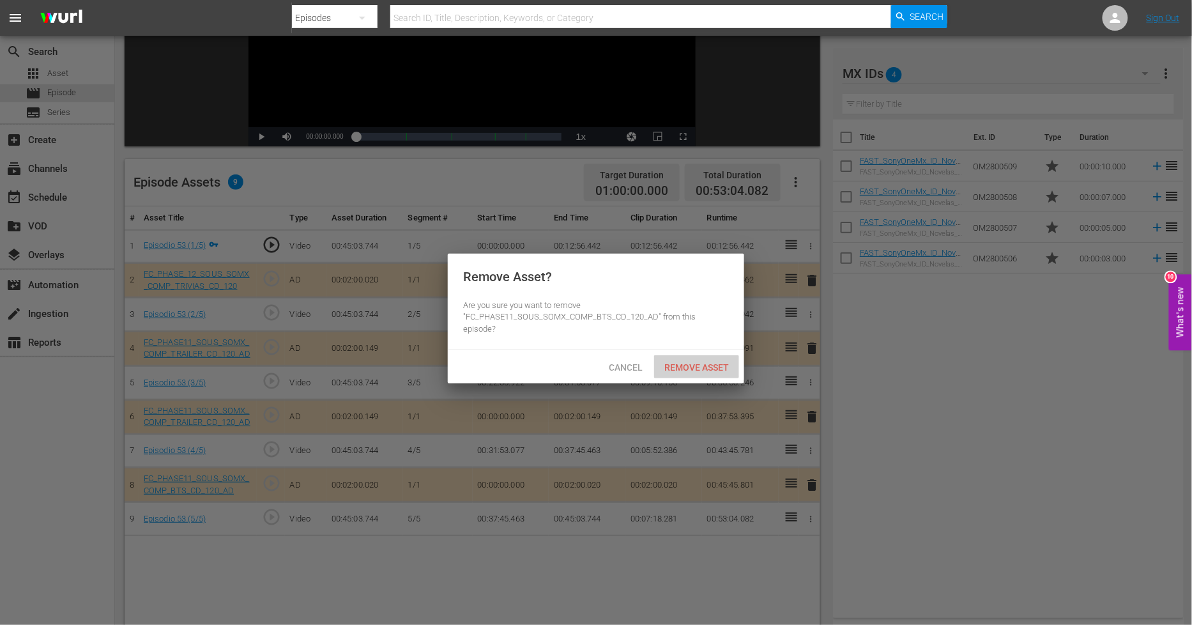
drag, startPoint x: 705, startPoint y: 356, endPoint x: 722, endPoint y: 360, distance: 17.0
click at [705, 362] on span "Remove Asset" at bounding box center [696, 367] width 85 height 10
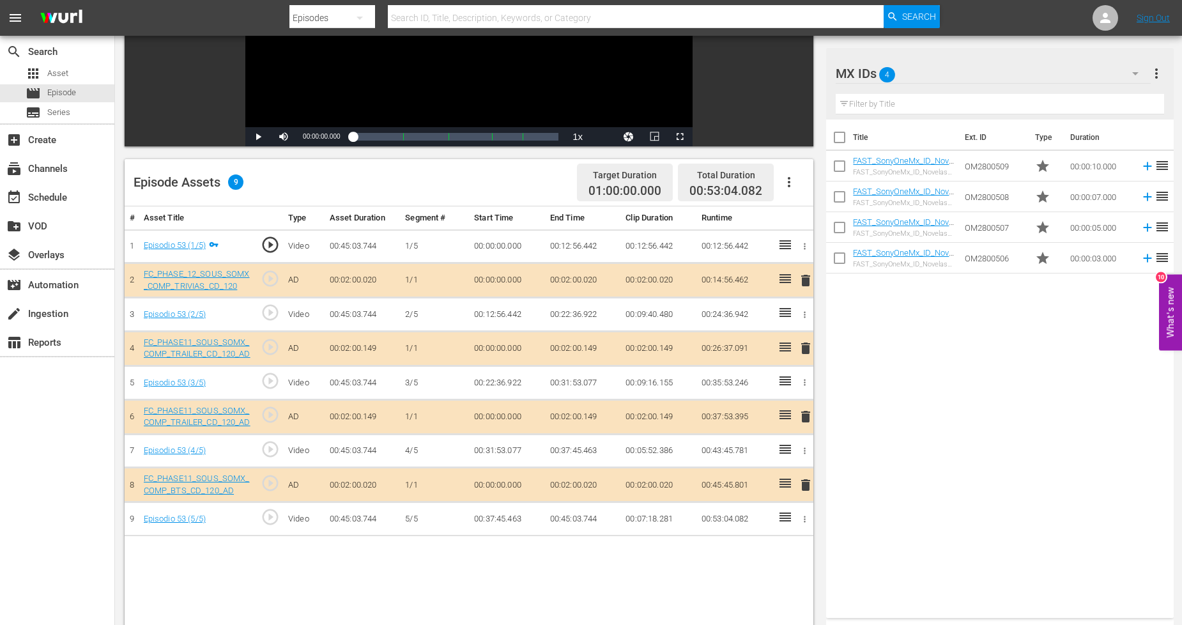
click at [806, 417] on span "delete" at bounding box center [805, 416] width 15 height 15
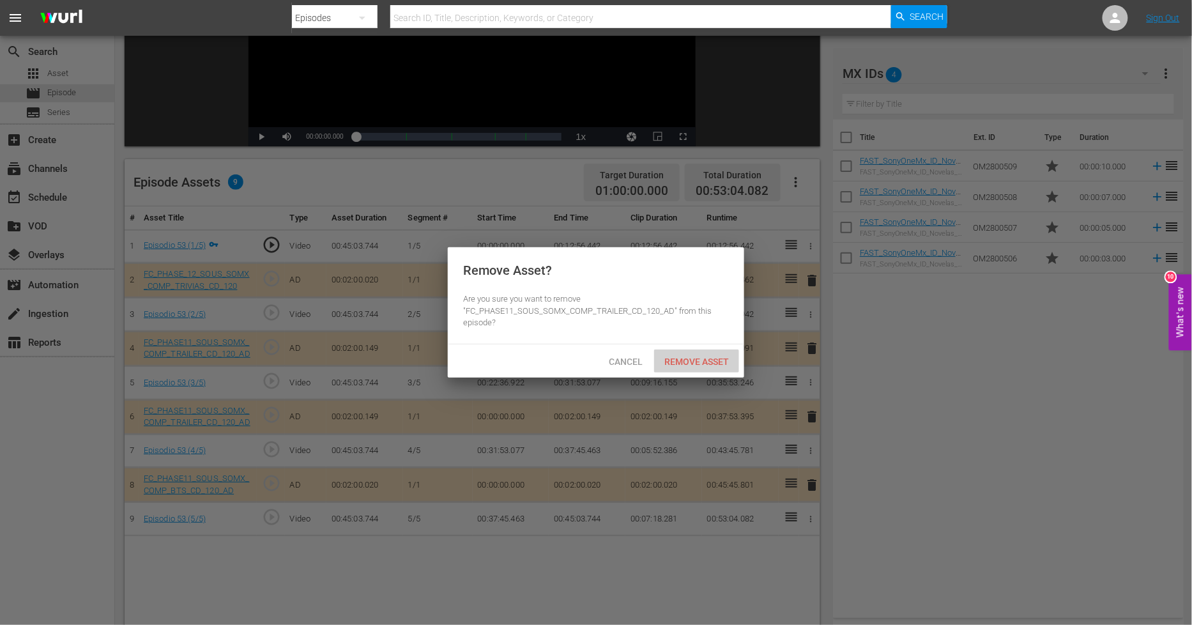
click at [699, 367] on div "Remove Asset" at bounding box center [696, 361] width 85 height 24
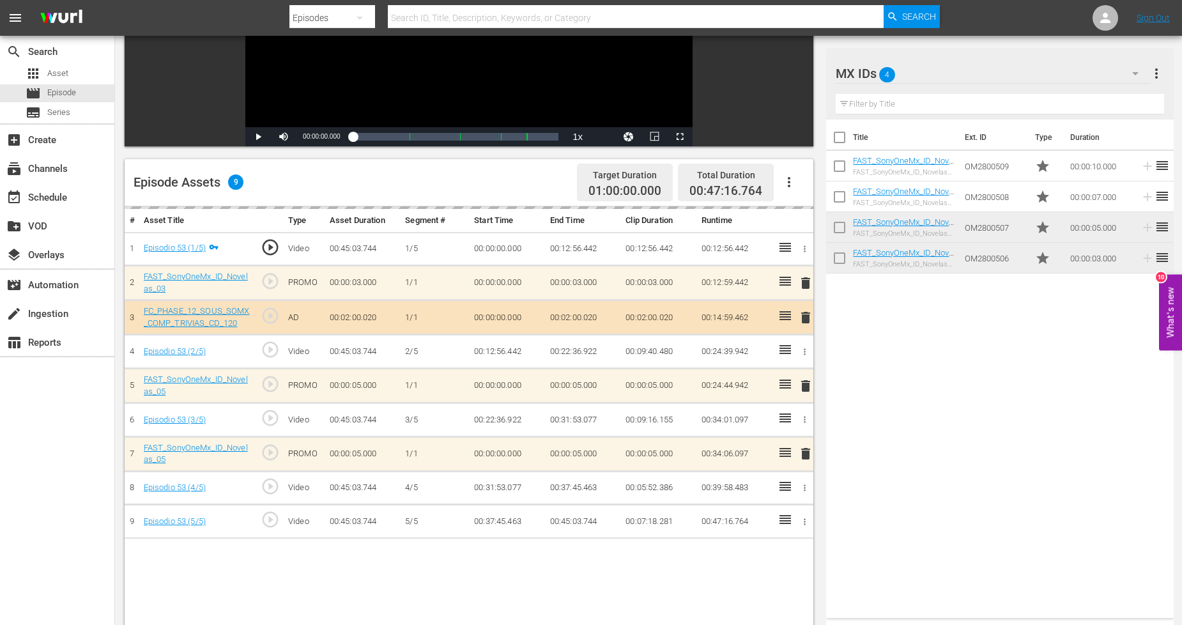
click at [1025, 68] on div "MX IDs 4" at bounding box center [992, 74] width 315 height 36
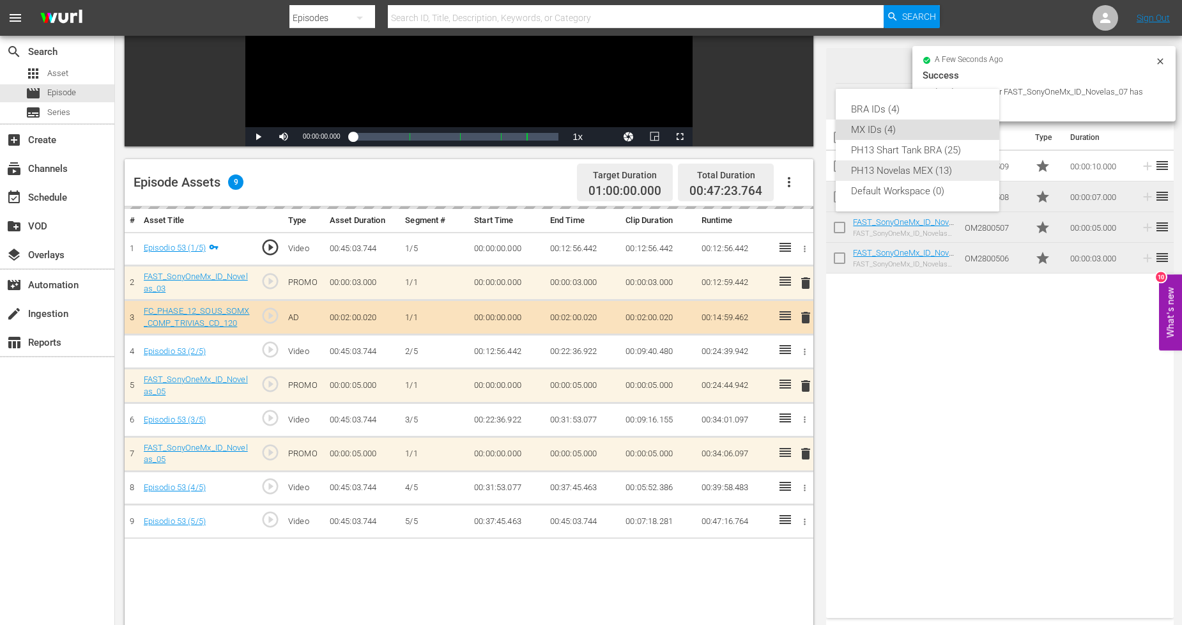
click at [920, 176] on div "PH13 Novelas MEX (13)" at bounding box center [917, 170] width 133 height 20
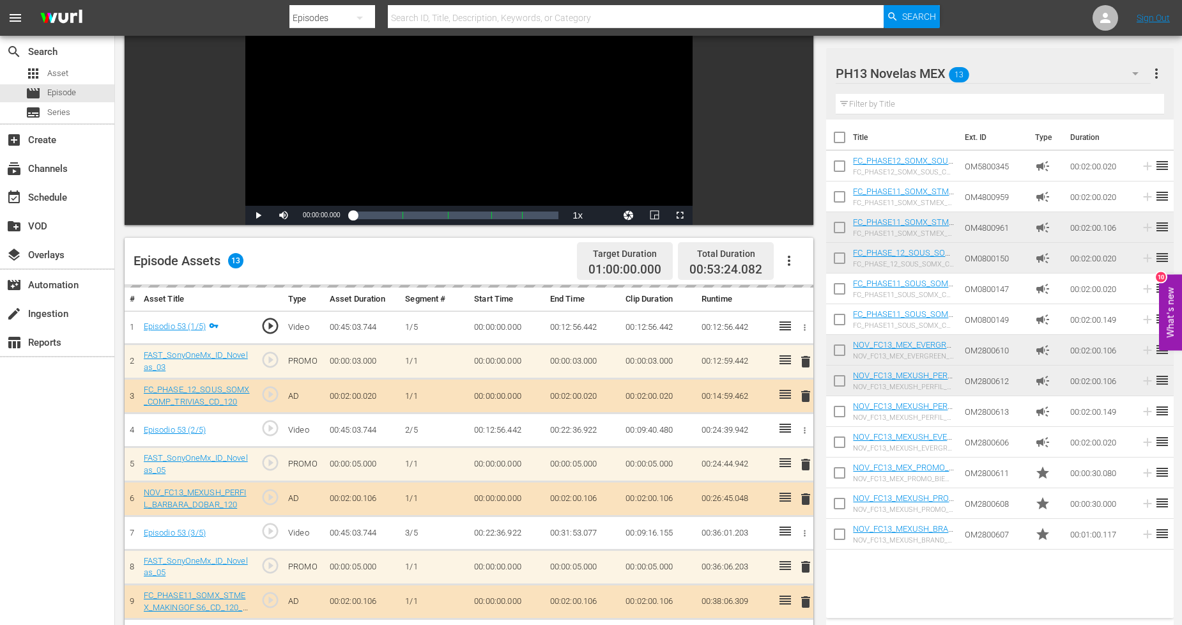
scroll to position [0, 0]
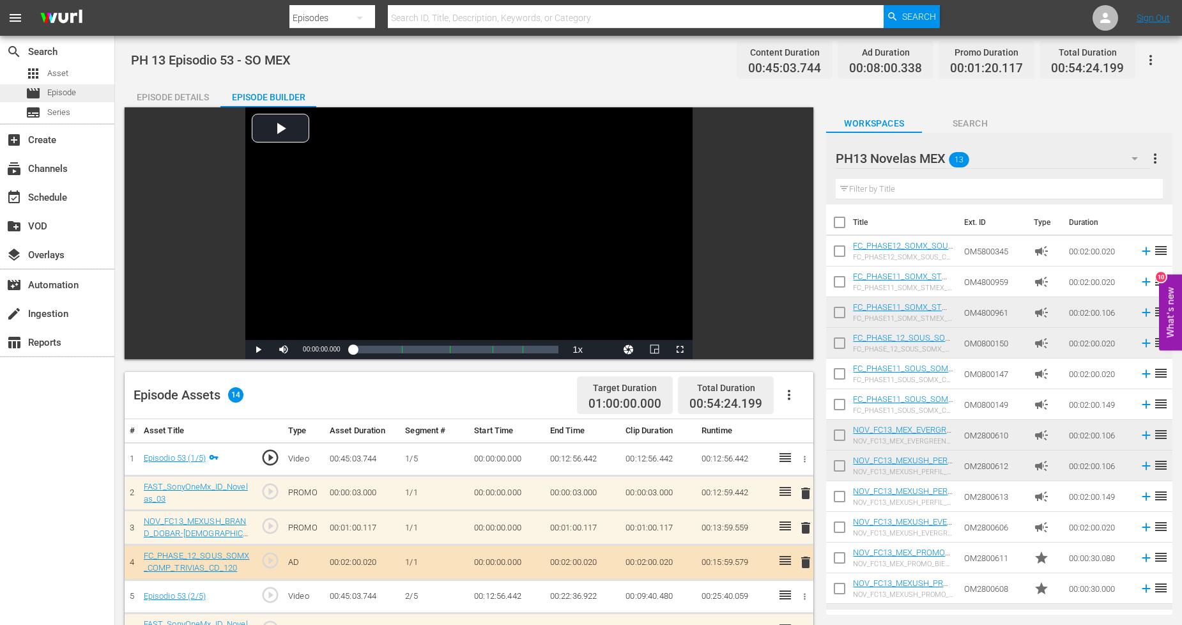
click at [73, 90] on span "Episode" at bounding box center [61, 92] width 29 height 13
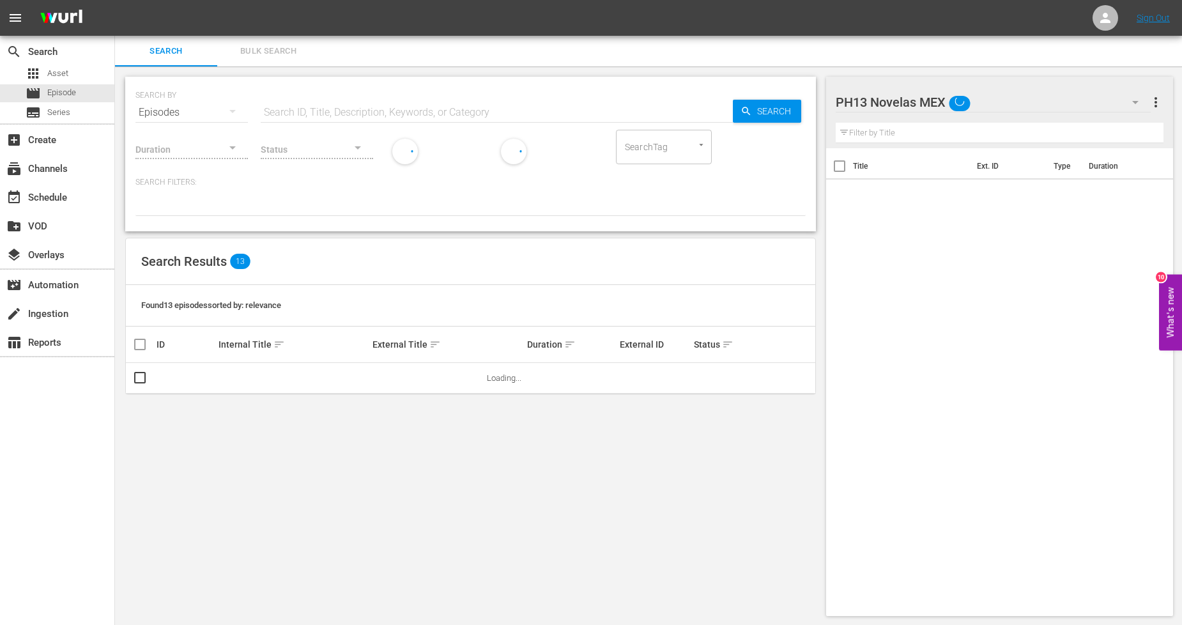
click at [282, 46] on span "Bulk Search" at bounding box center [268, 51] width 87 height 15
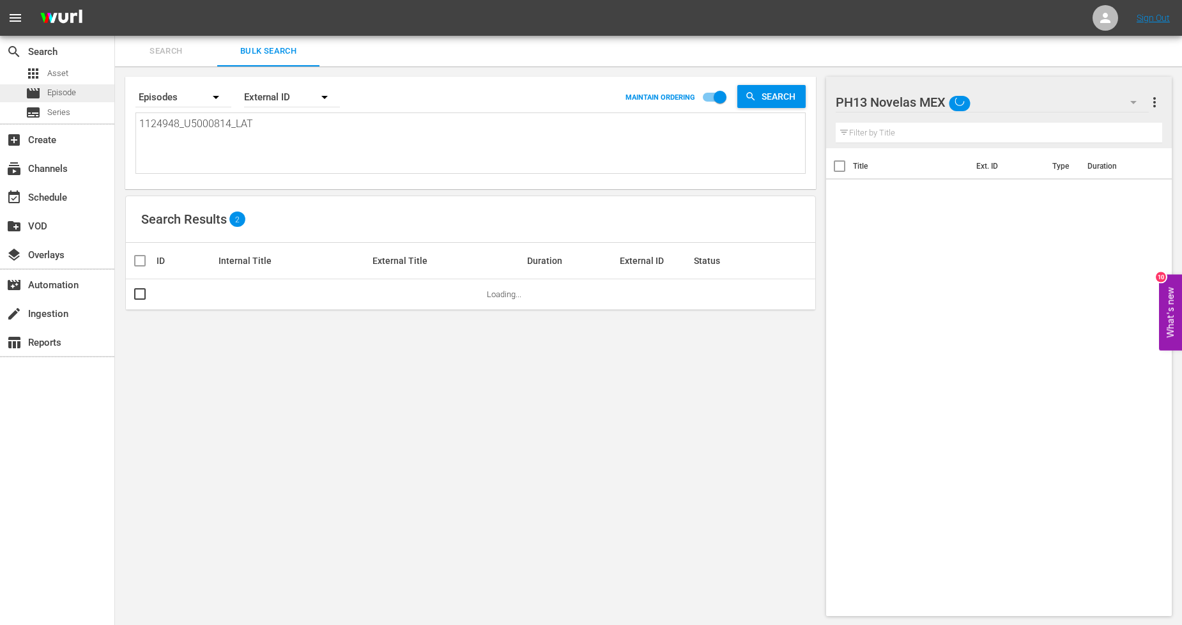
drag, startPoint x: 297, startPoint y: 126, endPoint x: 0, endPoint y: 91, distance: 299.1
click at [115, 0] on div "search Search apps Asset movie Episode subtitles Series add_box Create subscrip…" at bounding box center [648, 0] width 1067 height 0
paste textarea "9_U5000815"
type textarea "1124949_U5000815_LAT"
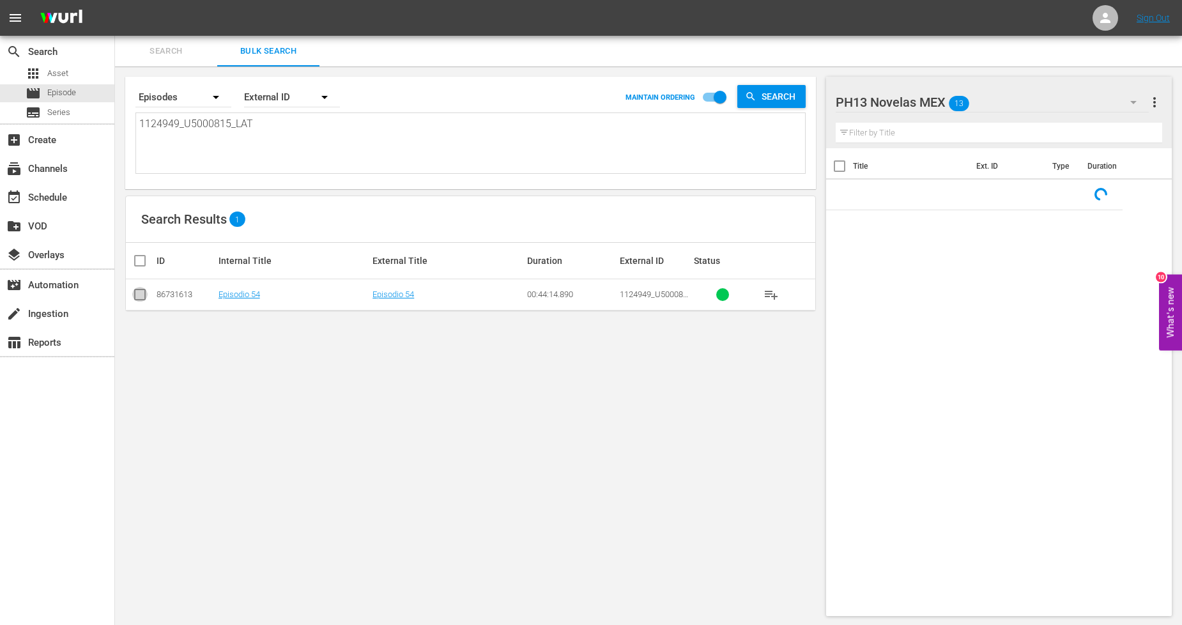
click at [141, 298] on input "checkbox" at bounding box center [139, 296] width 15 height 15
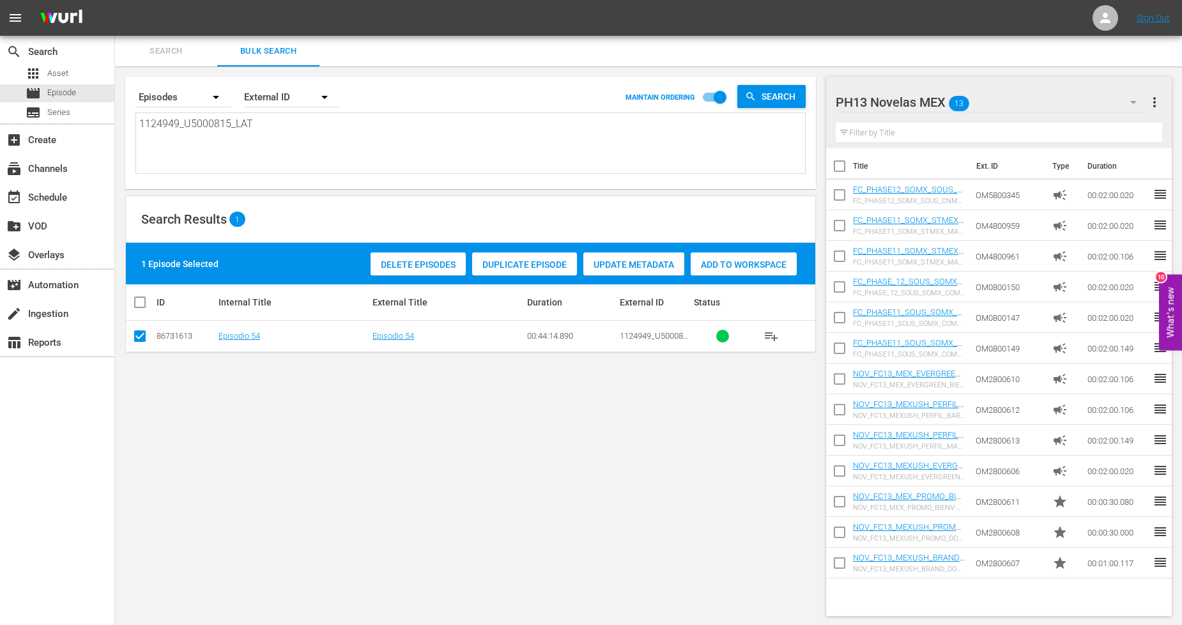
click at [526, 266] on span "Duplicate Episode" at bounding box center [524, 264] width 105 height 10
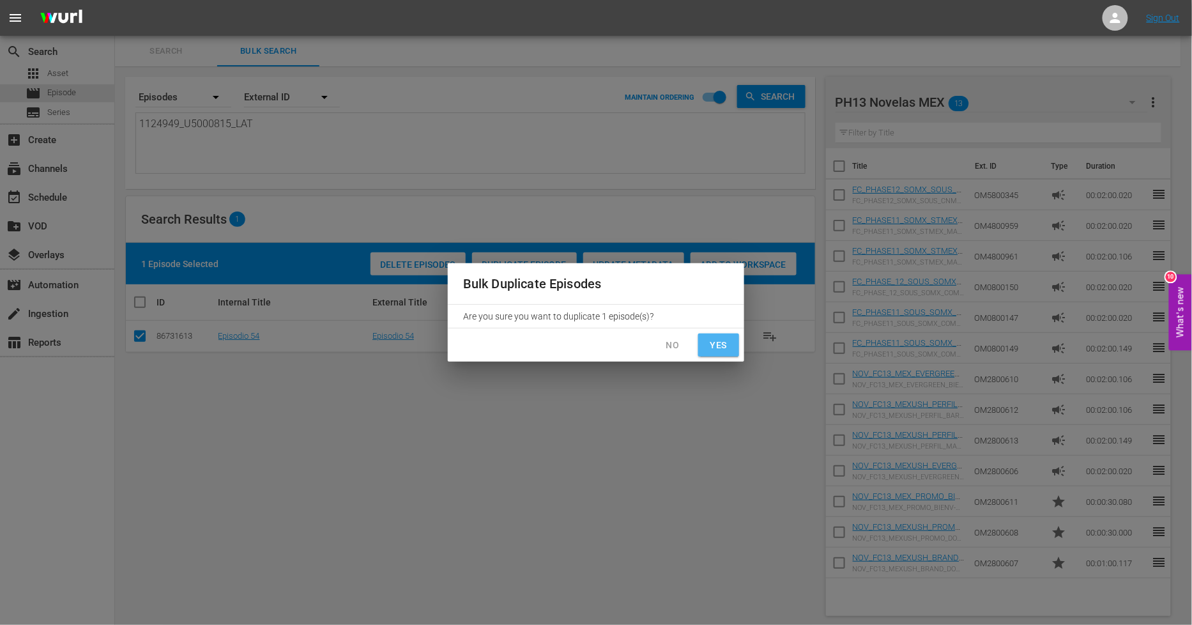
click at [708, 347] on span "Yes" at bounding box center [718, 345] width 20 height 16
checkbox input "false"
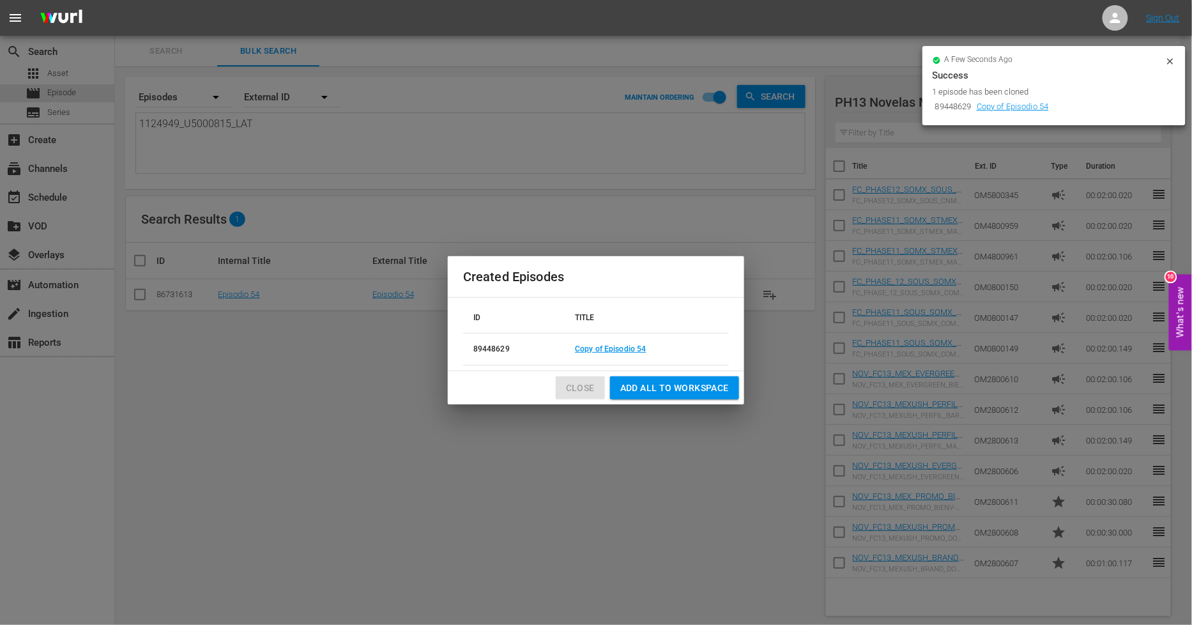
click at [588, 384] on span "Close" at bounding box center [580, 388] width 29 height 16
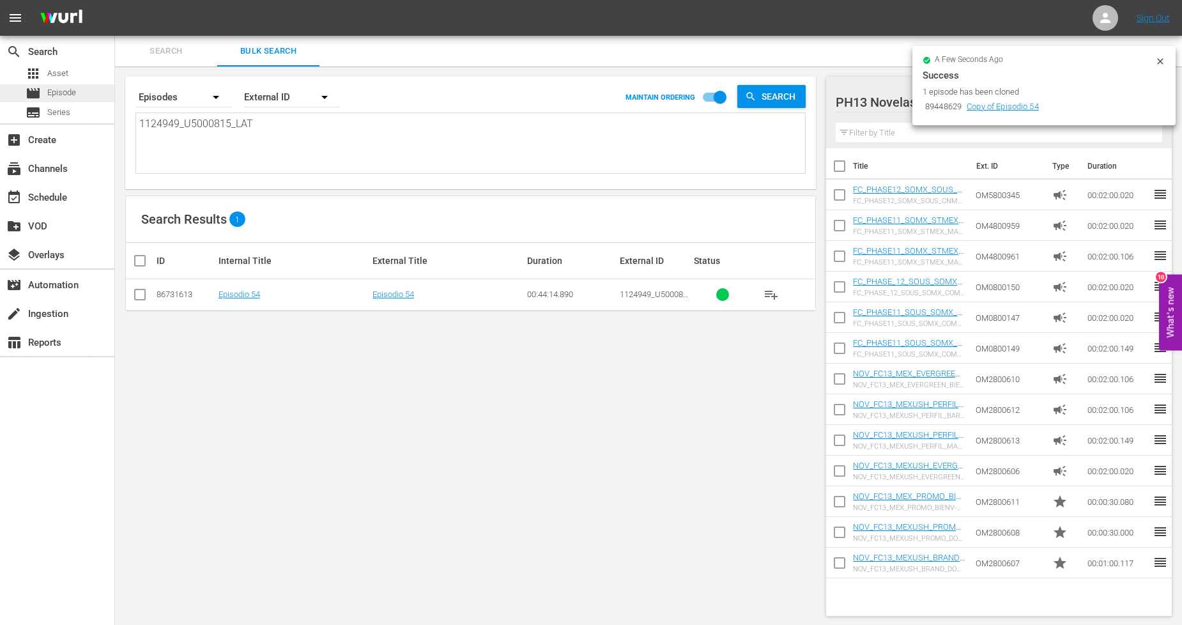
click at [73, 94] on span "Episode" at bounding box center [61, 92] width 29 height 13
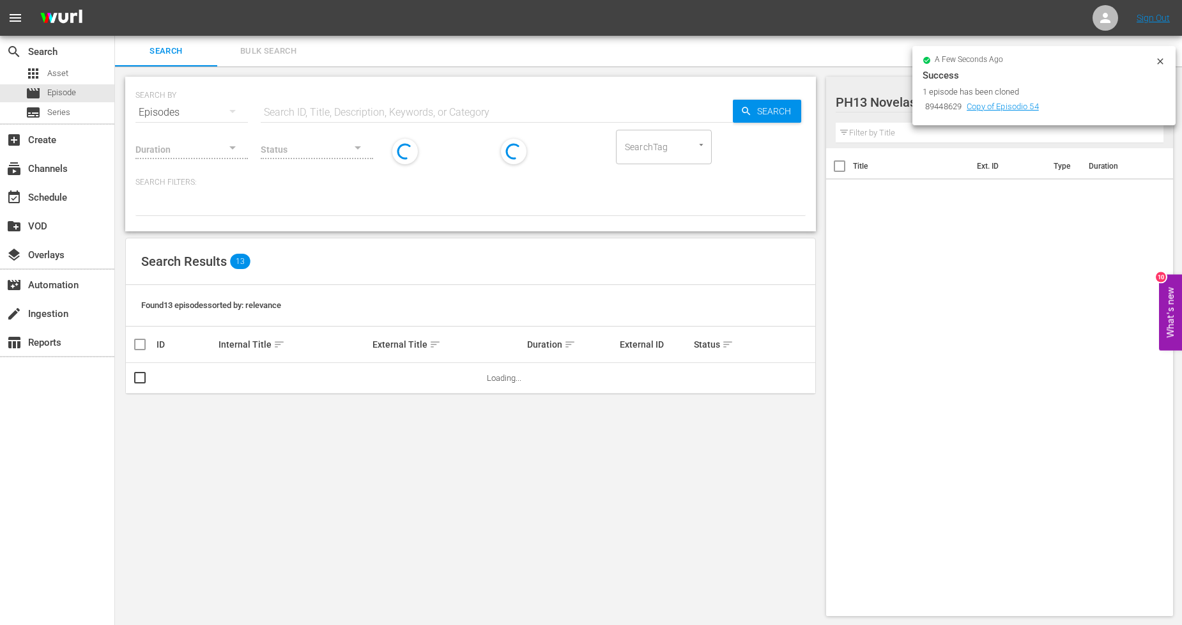
click at [303, 49] on span "Bulk Search" at bounding box center [268, 51] width 87 height 15
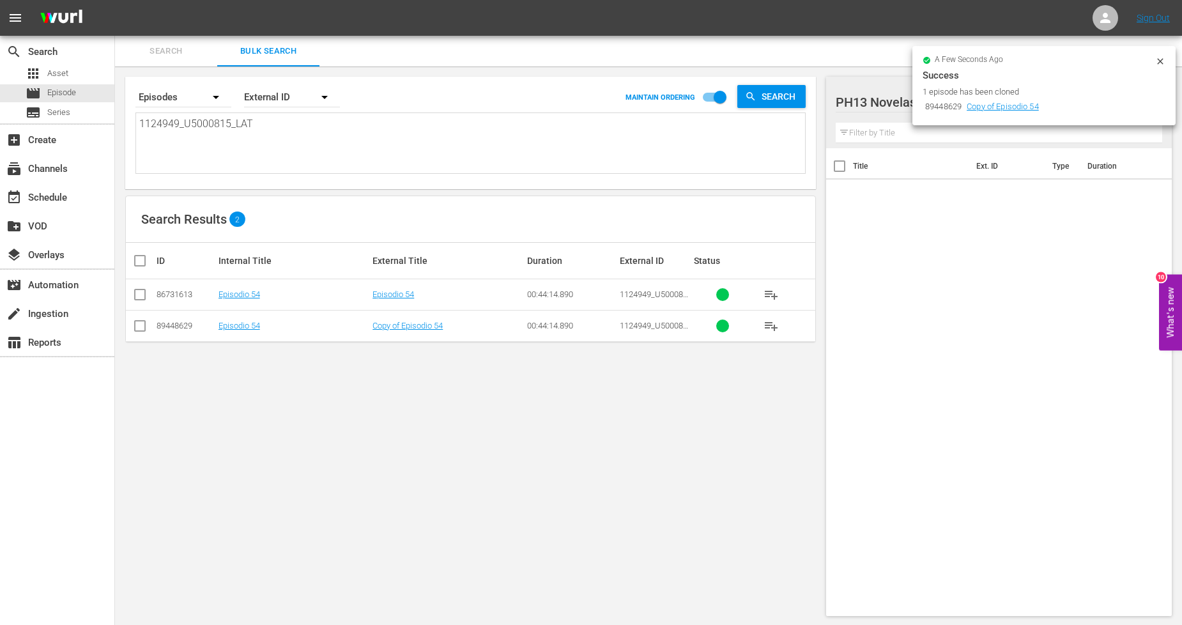
click at [411, 332] on td "Copy of Episodio 54" at bounding box center [447, 325] width 155 height 31
click at [423, 329] on link "Copy of Episodio 54" at bounding box center [407, 326] width 70 height 10
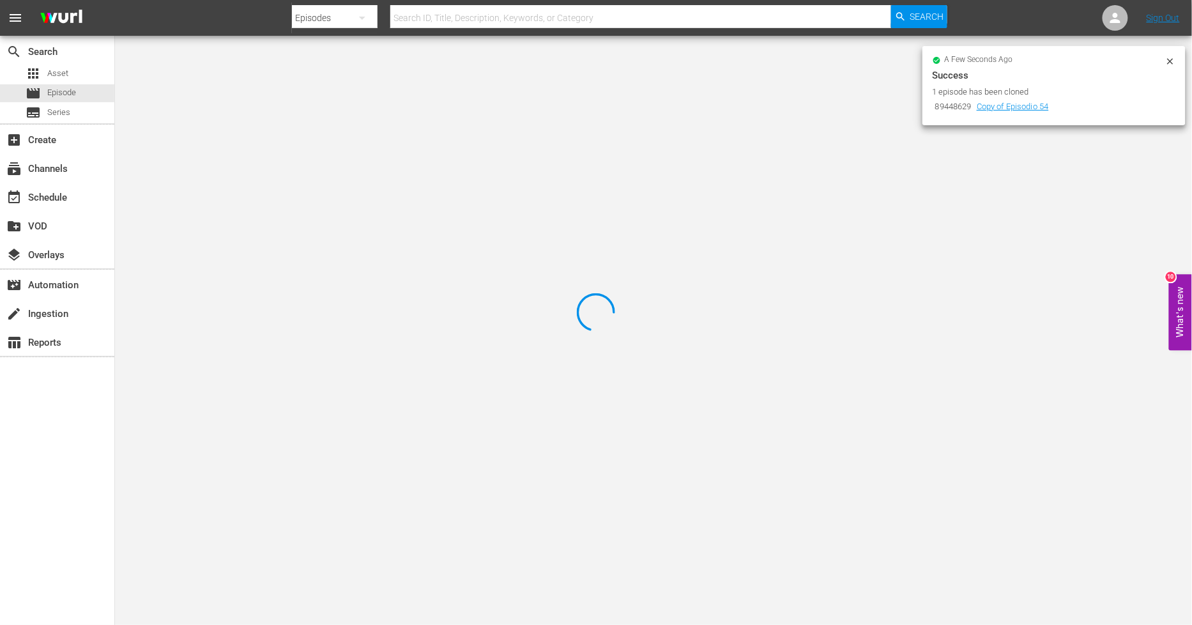
click at [1171, 64] on icon at bounding box center [1170, 61] width 10 height 10
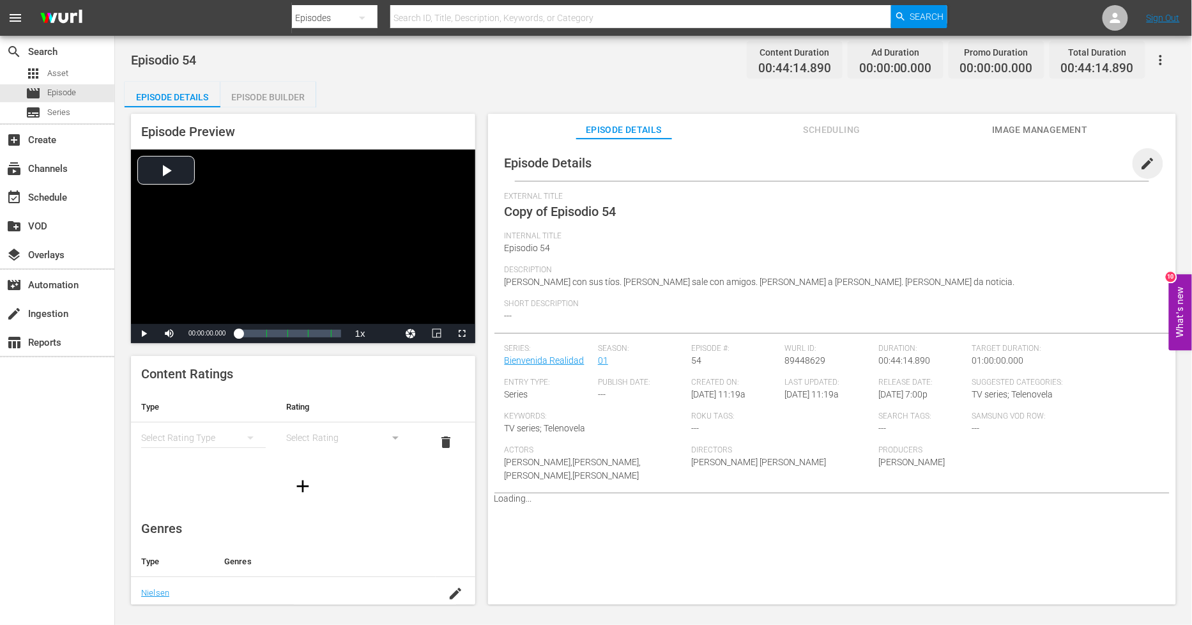
click at [1146, 160] on span "edit" at bounding box center [1147, 163] width 15 height 15
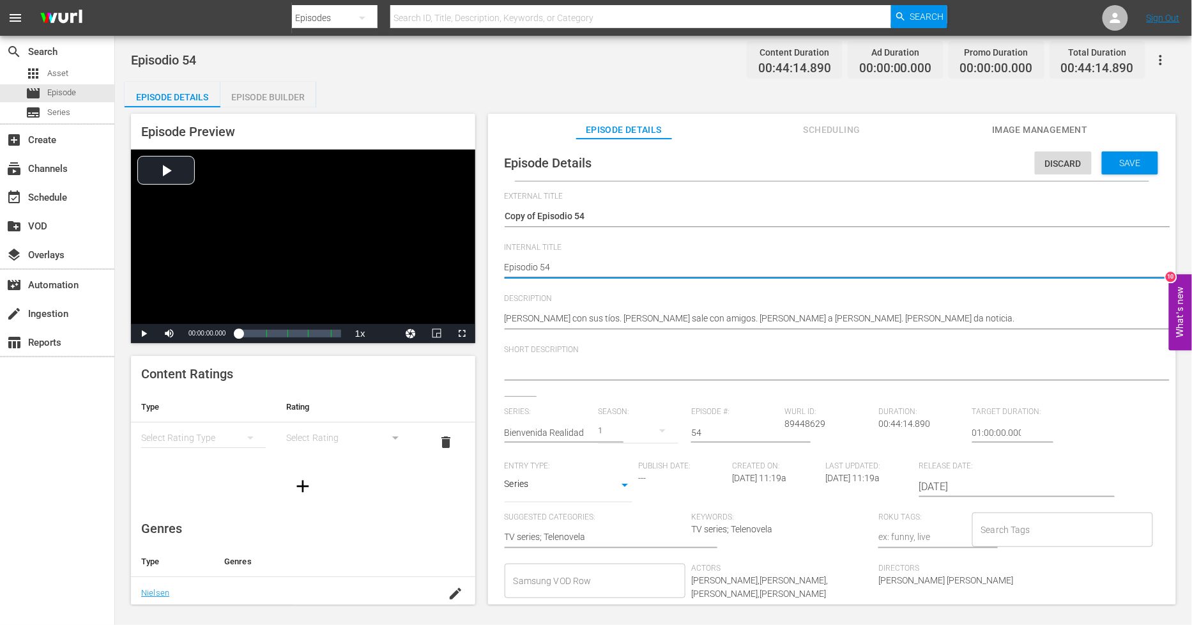
type textarea "PEpisodio 54"
type textarea "PHEpisodio 54"
type textarea "PH Episodio 54"
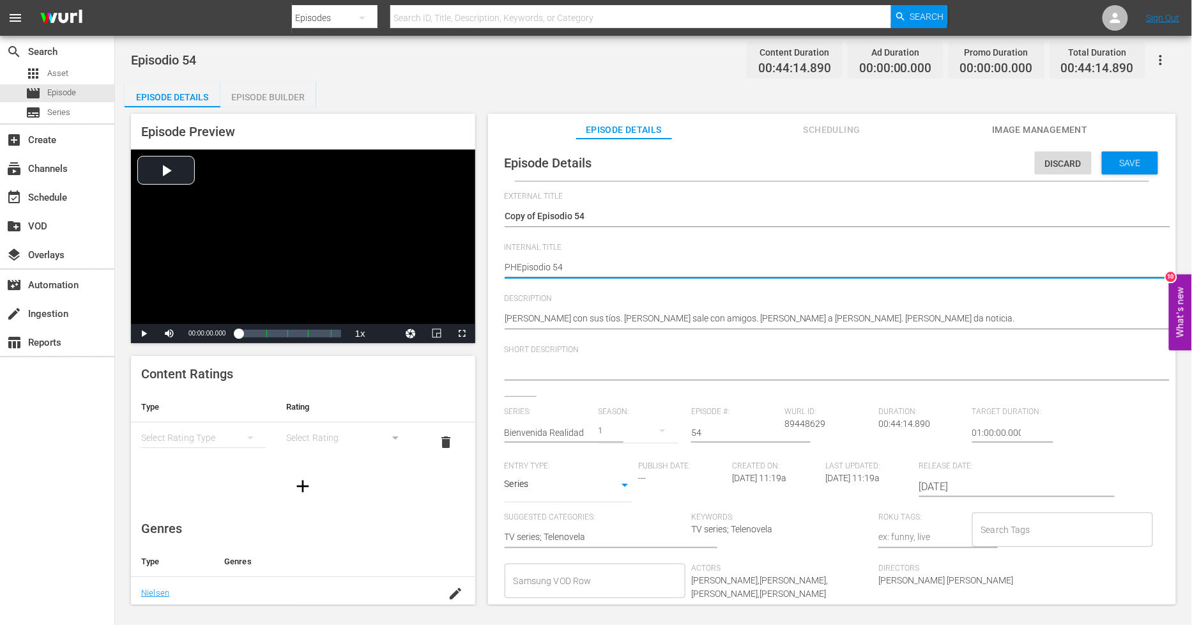
type textarea "PH Episodio 54"
type textarea "PH 1Episodio 54"
type textarea "PH 13Episodio 54"
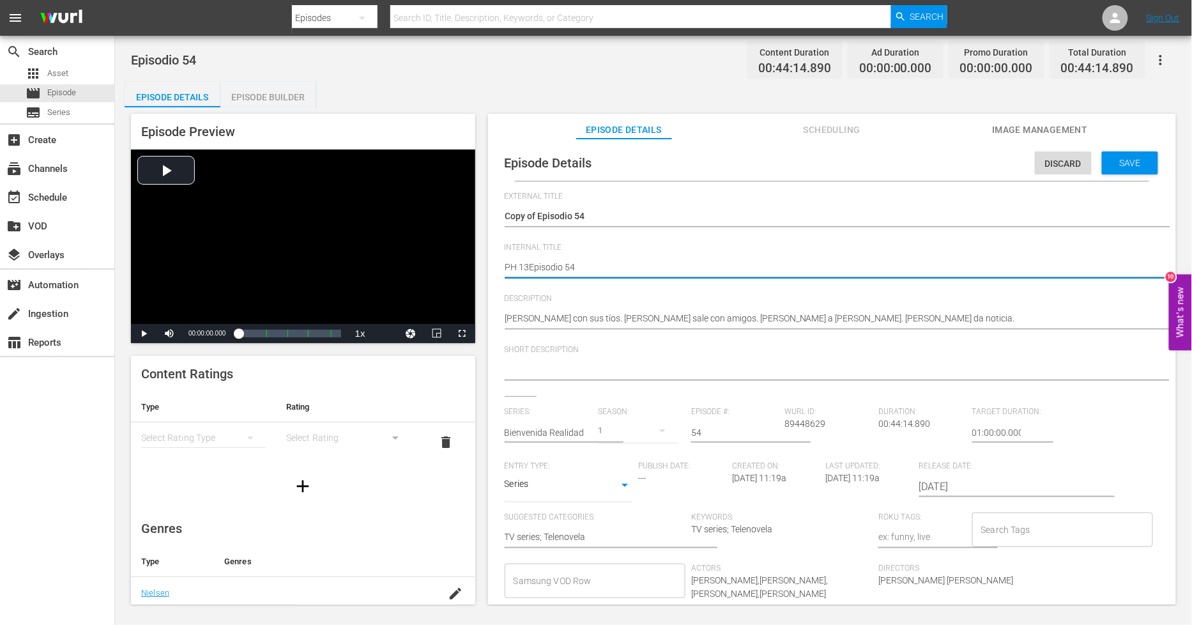
type textarea "PH 13 Episodio 54"
type textarea "PH 13 Episodio 54 -"
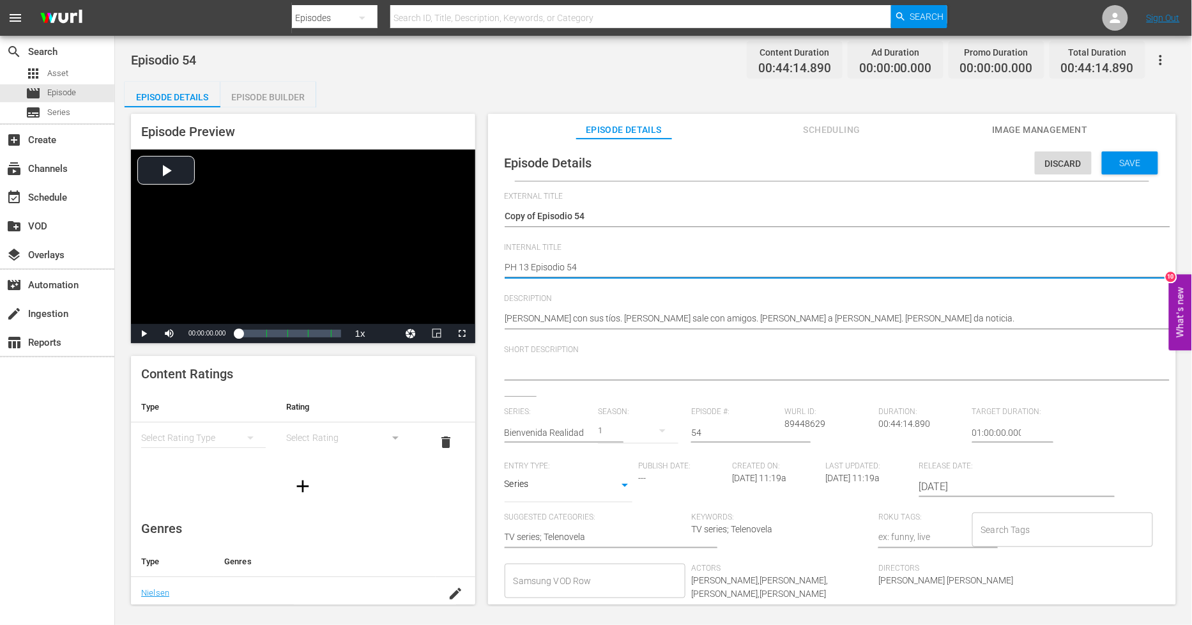
type textarea "PH 13 Episodio 54 -"
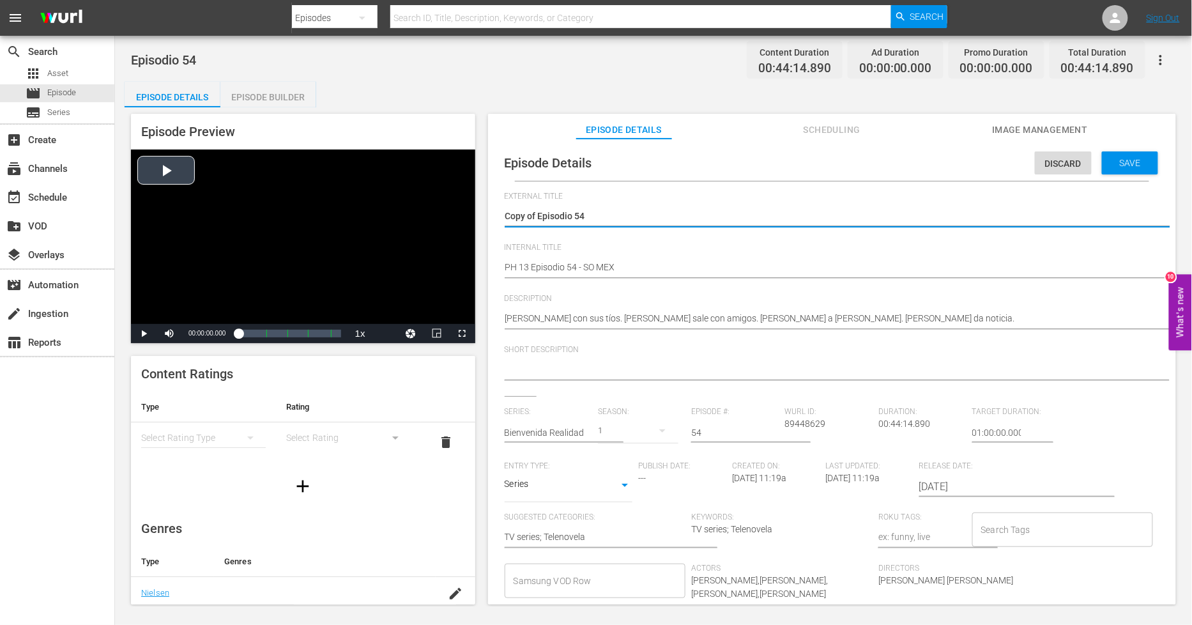
drag, startPoint x: 538, startPoint y: 215, endPoint x: 240, endPoint y: 185, distance: 299.8
click at [1126, 163] on span "Save" at bounding box center [1130, 163] width 42 height 10
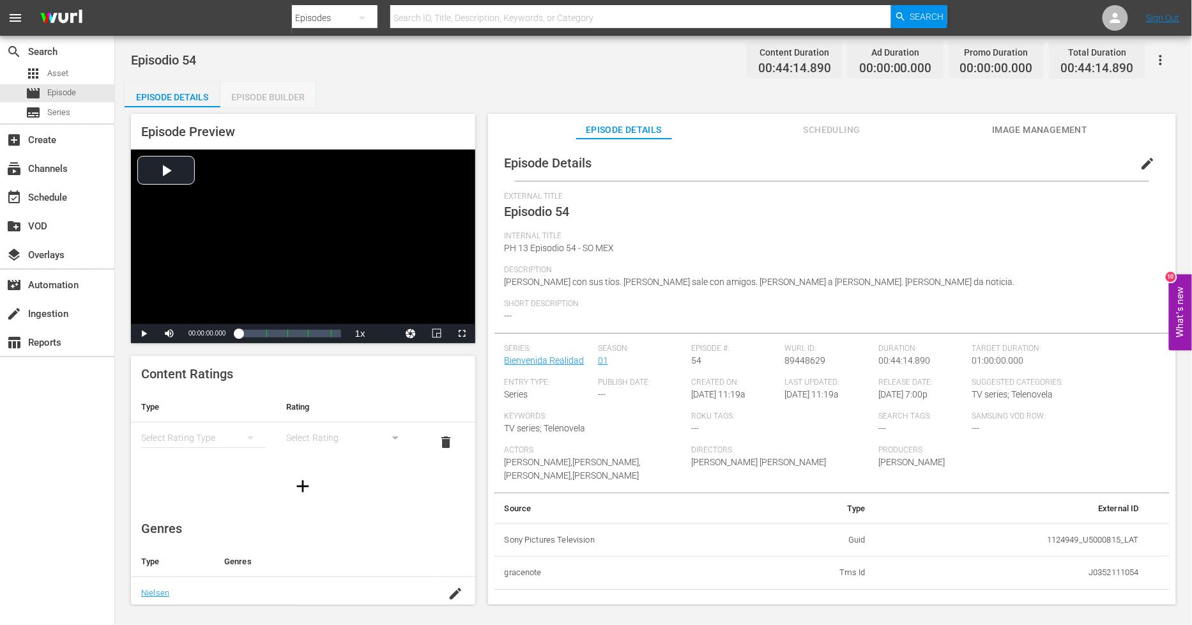
click at [294, 95] on div "Episode Builder" at bounding box center [268, 97] width 96 height 31
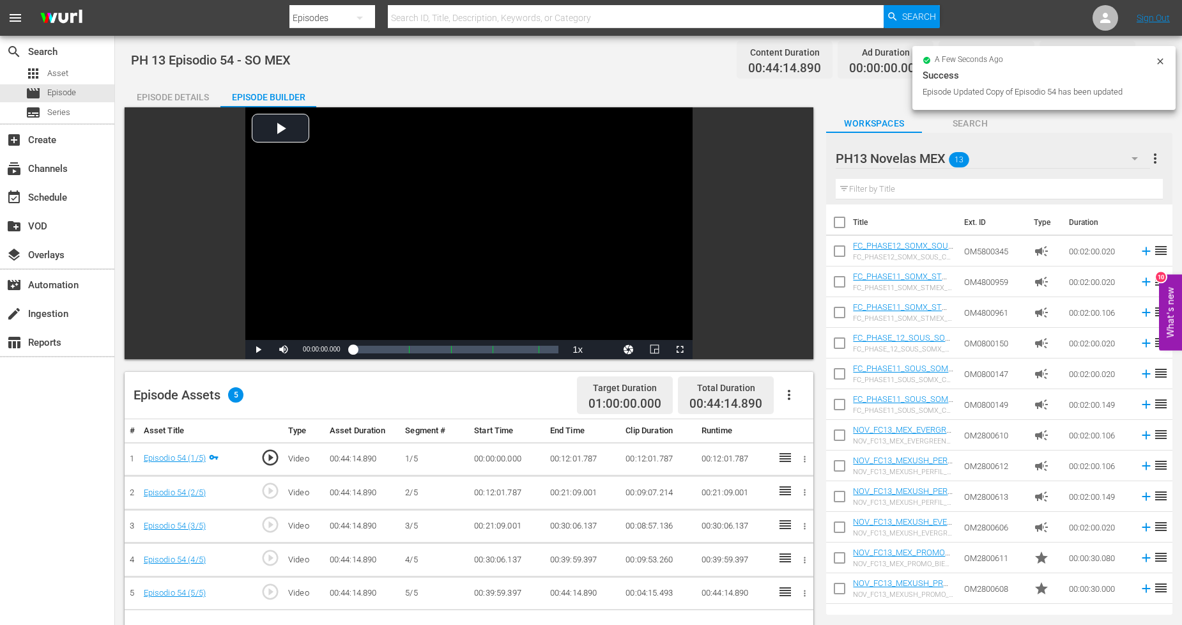
click at [792, 395] on icon "button" at bounding box center [788, 394] width 15 height 15
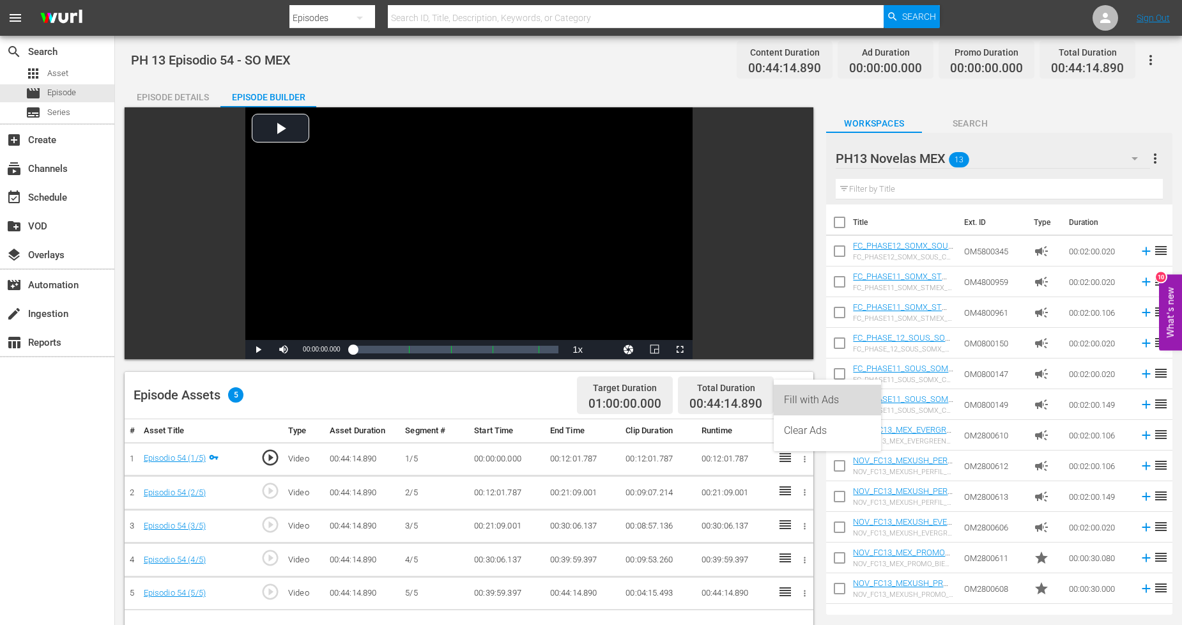
click at [814, 397] on div "Fill with Ads" at bounding box center [827, 399] width 87 height 31
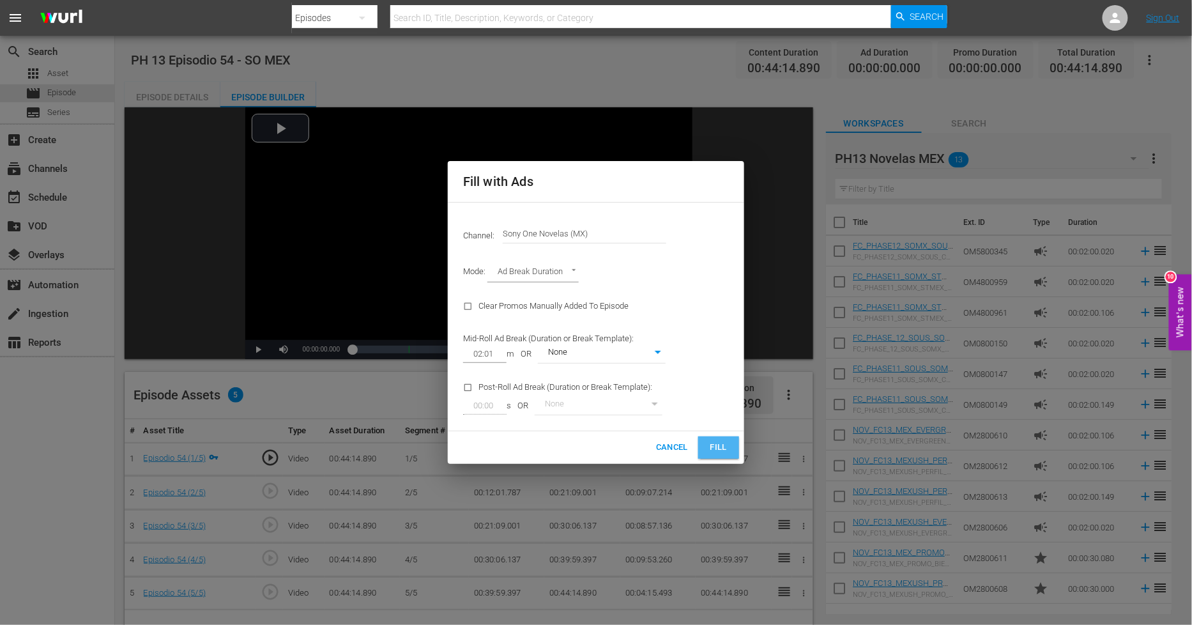
click at [732, 447] on button "Fill" at bounding box center [718, 447] width 41 height 22
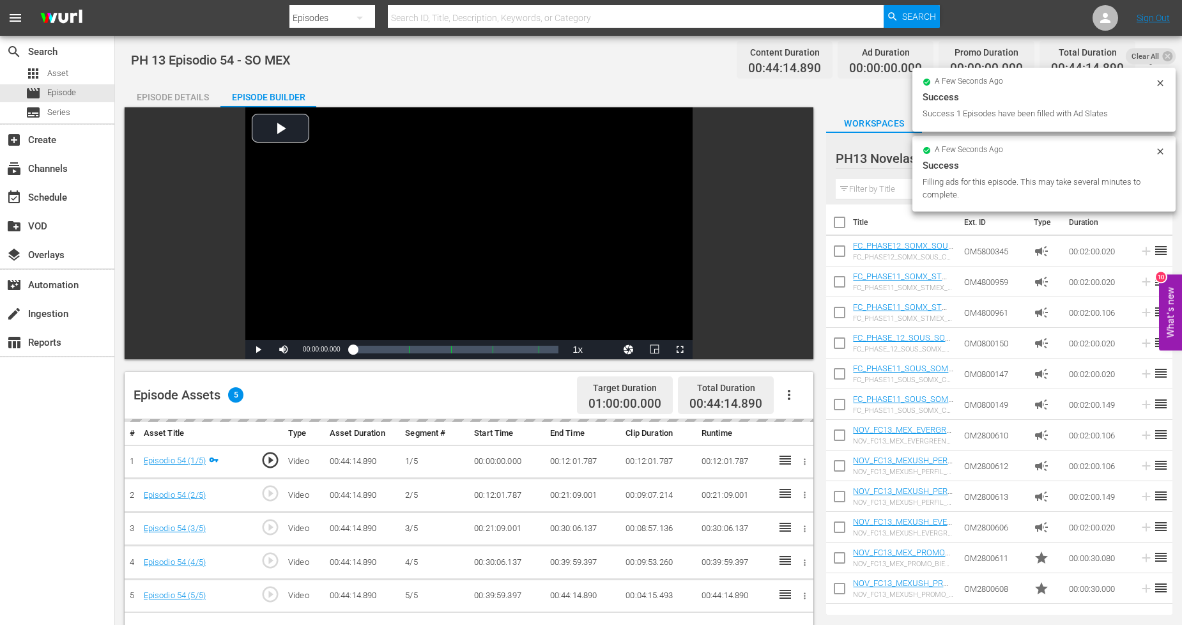
click at [1162, 151] on icon at bounding box center [1160, 151] width 10 height 10
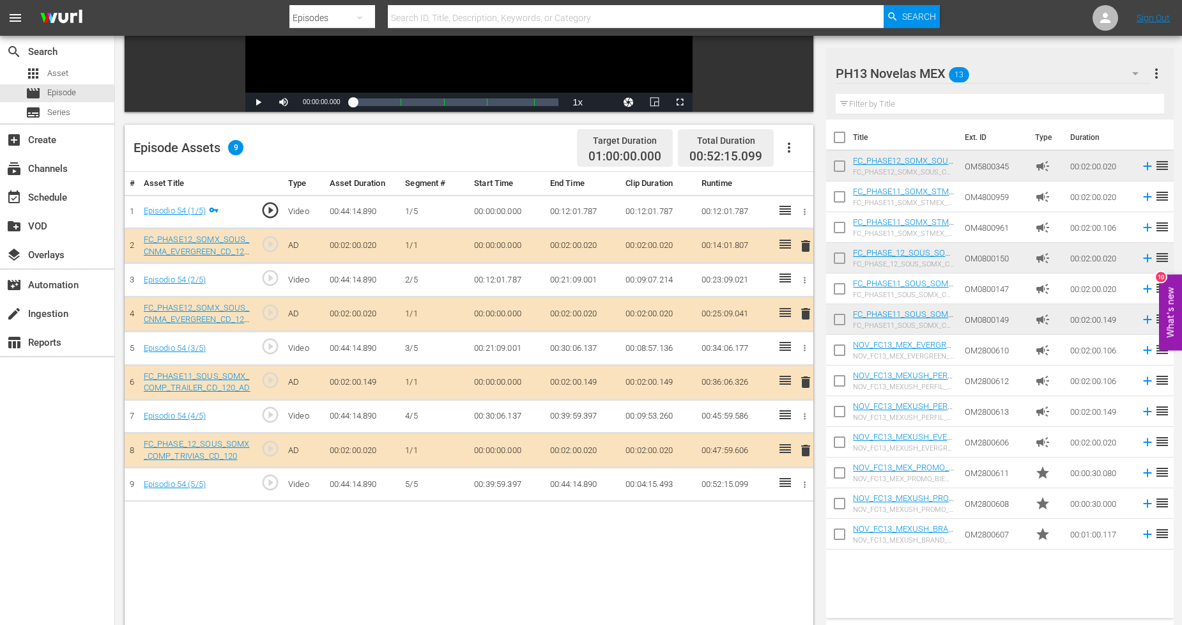
scroll to position [213, 0]
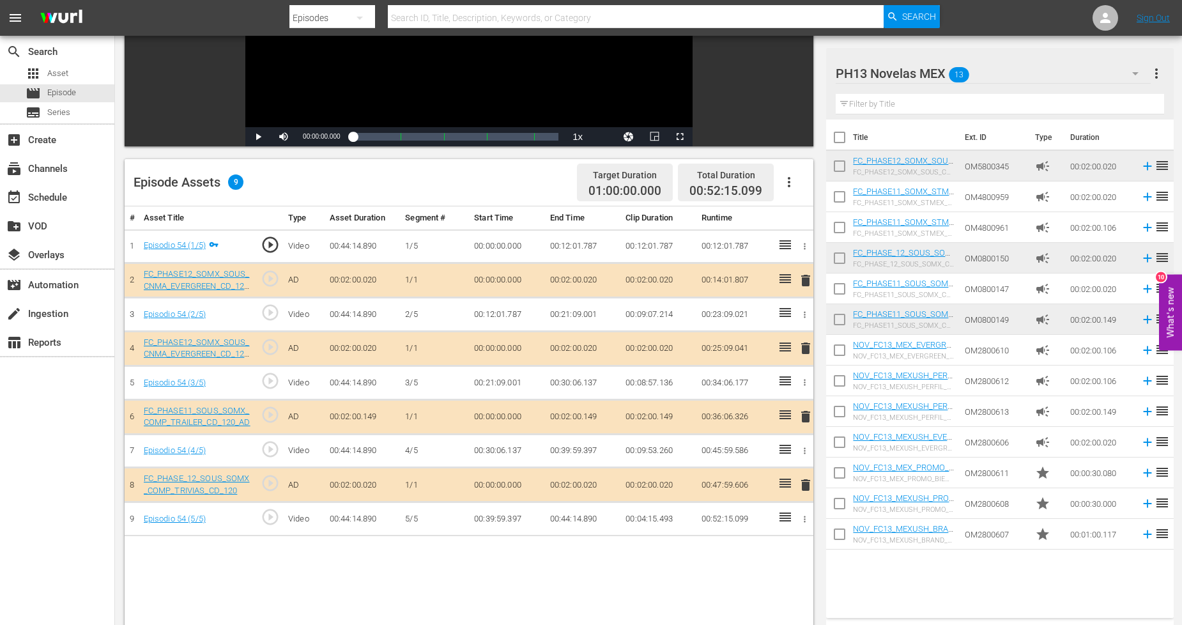
click at [807, 344] on span "delete" at bounding box center [805, 347] width 15 height 15
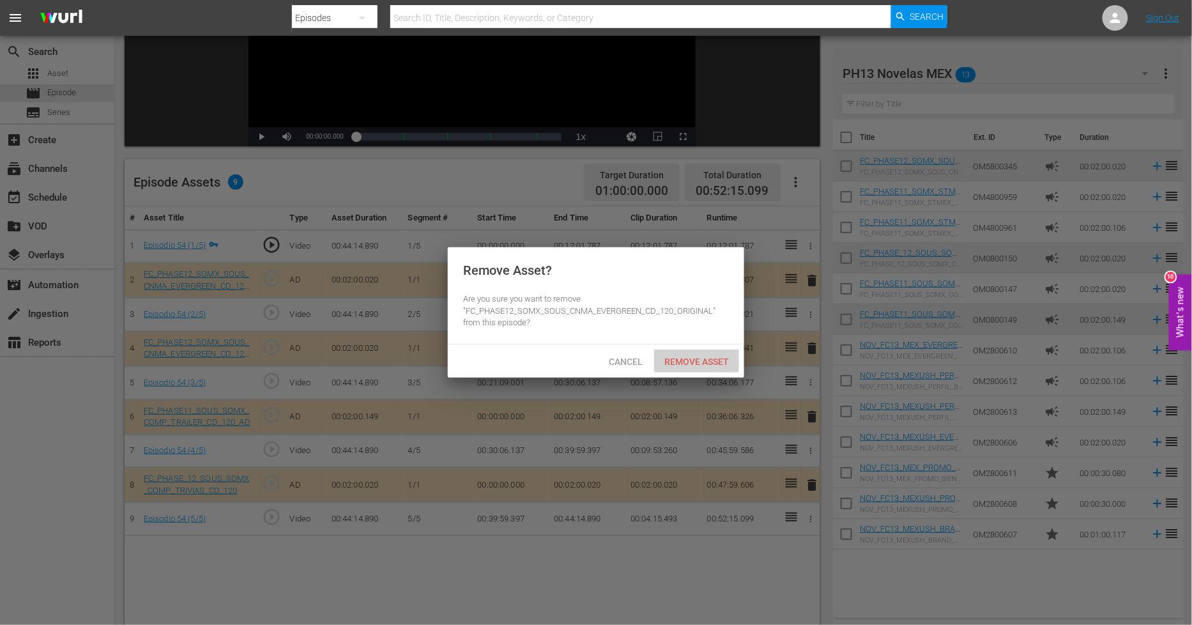
click at [719, 363] on span "Remove Asset" at bounding box center [696, 361] width 85 height 10
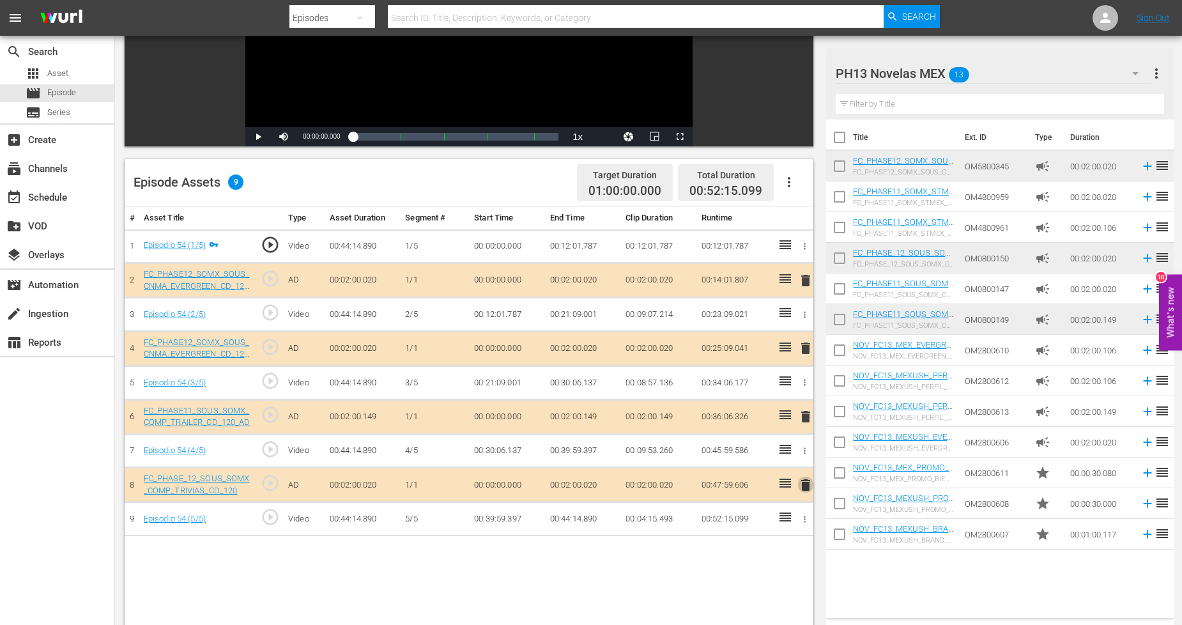
click at [802, 482] on span "delete" at bounding box center [805, 484] width 15 height 15
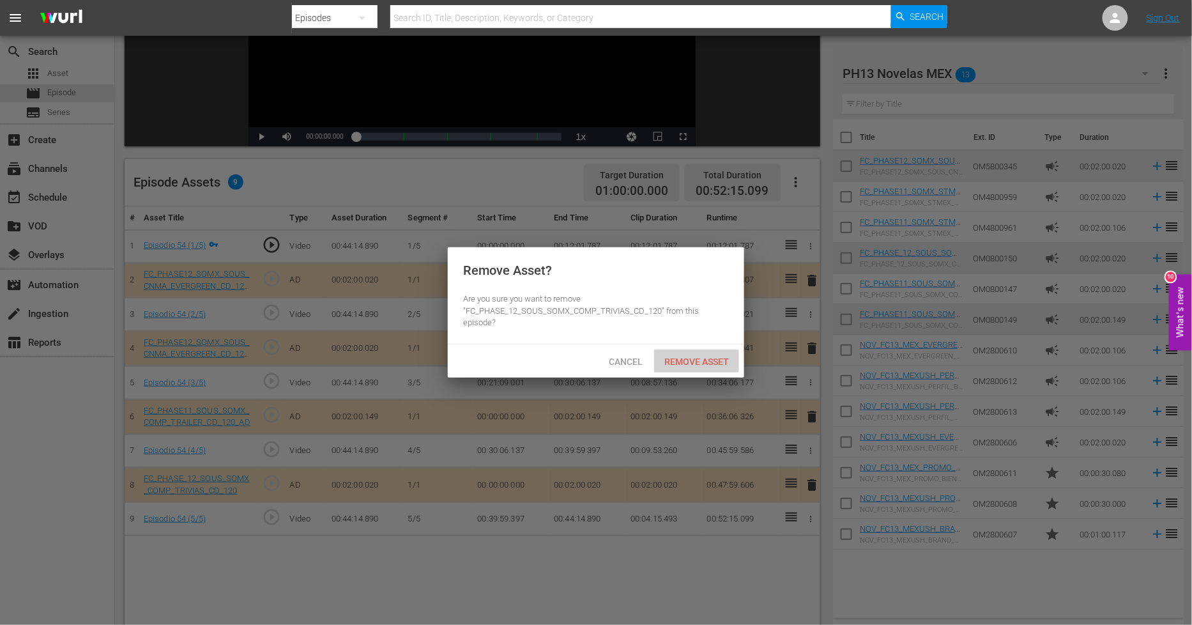
click at [719, 360] on span "Remove Asset" at bounding box center [696, 361] width 85 height 10
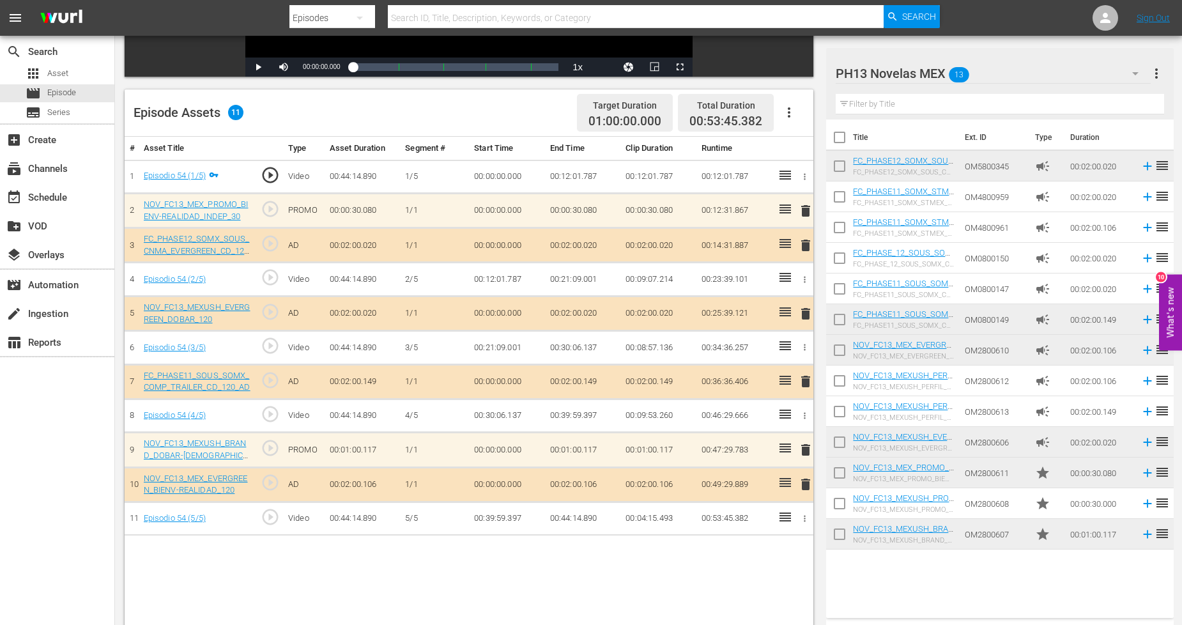
scroll to position [284, 0]
click at [811, 451] on span "delete" at bounding box center [805, 448] width 15 height 15
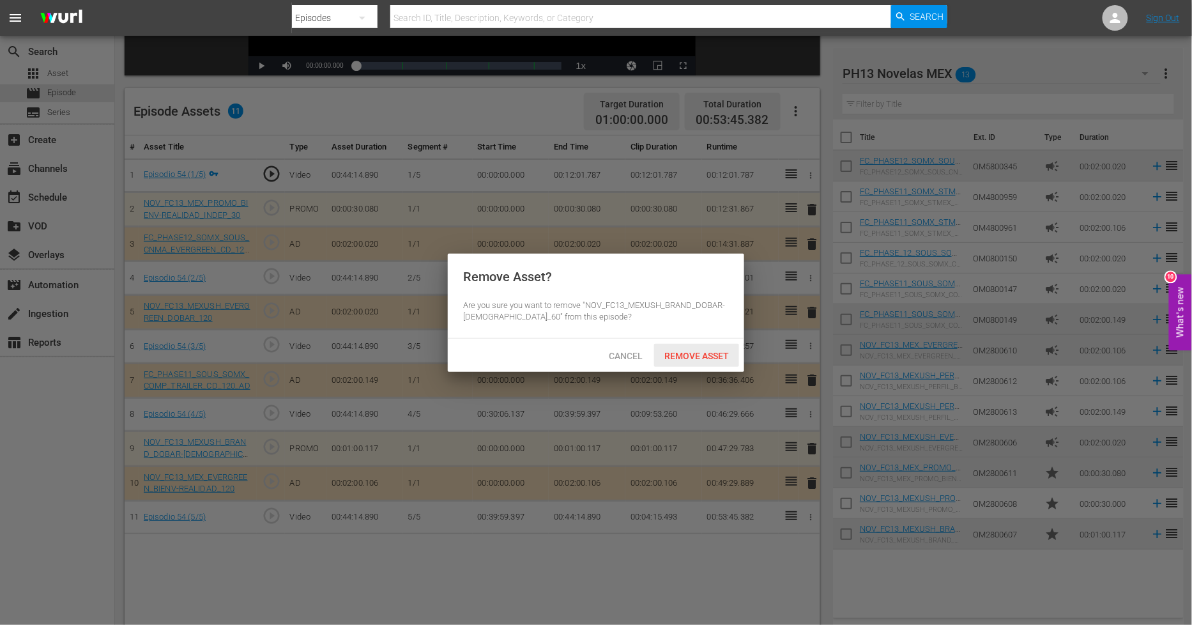
click at [707, 352] on span "Remove Asset" at bounding box center [696, 356] width 85 height 10
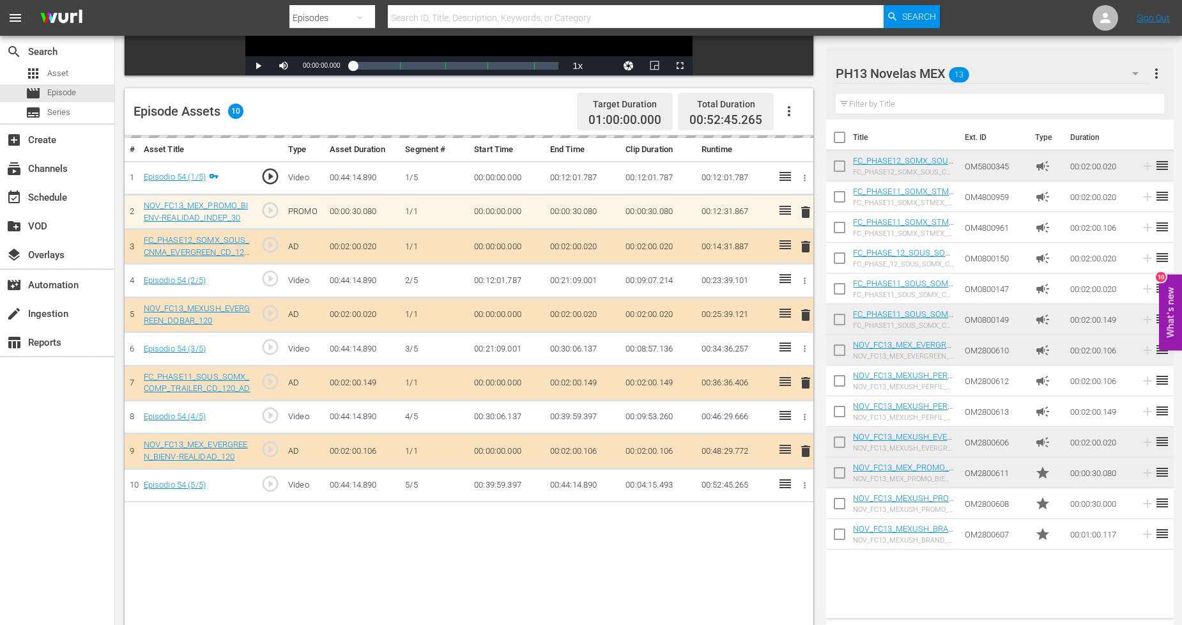
click at [1116, 72] on div "PH13 Novelas MEX 13" at bounding box center [992, 74] width 315 height 36
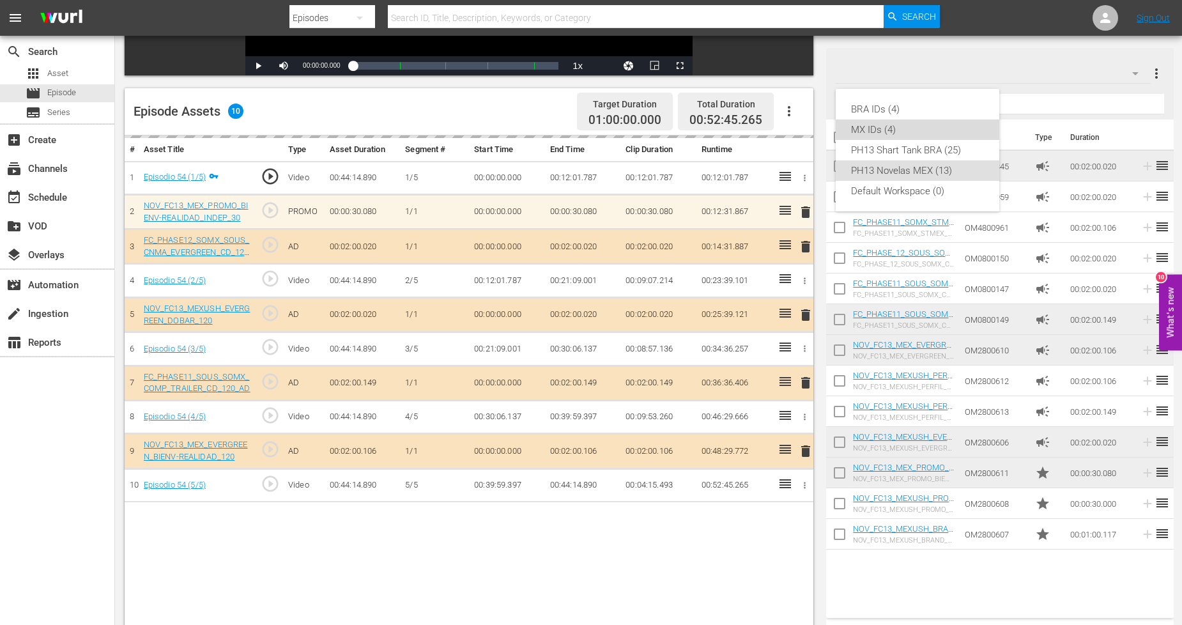
click at [891, 126] on div "MX IDs (4)" at bounding box center [917, 129] width 133 height 20
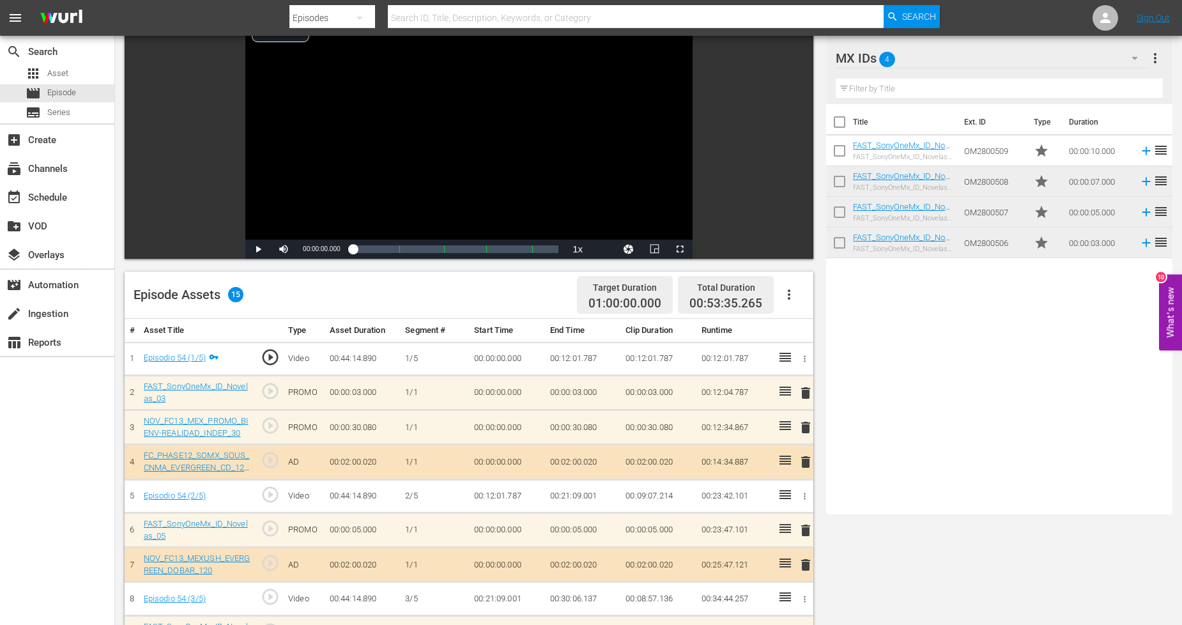
scroll to position [0, 0]
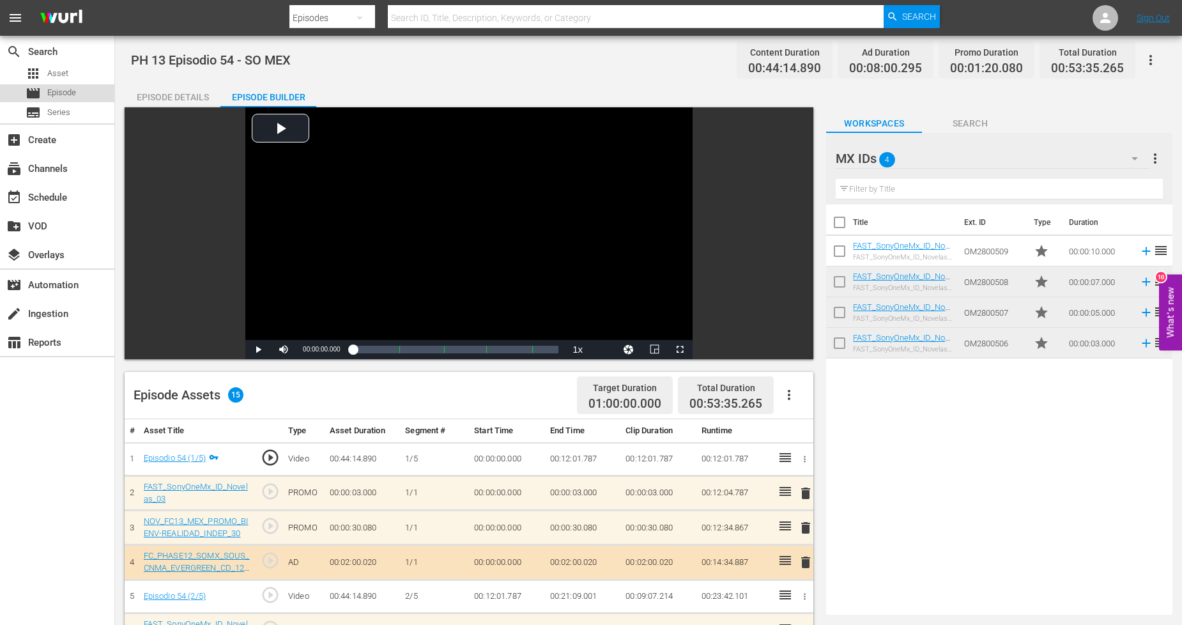
click at [69, 99] on div "movie Episode" at bounding box center [51, 93] width 50 height 18
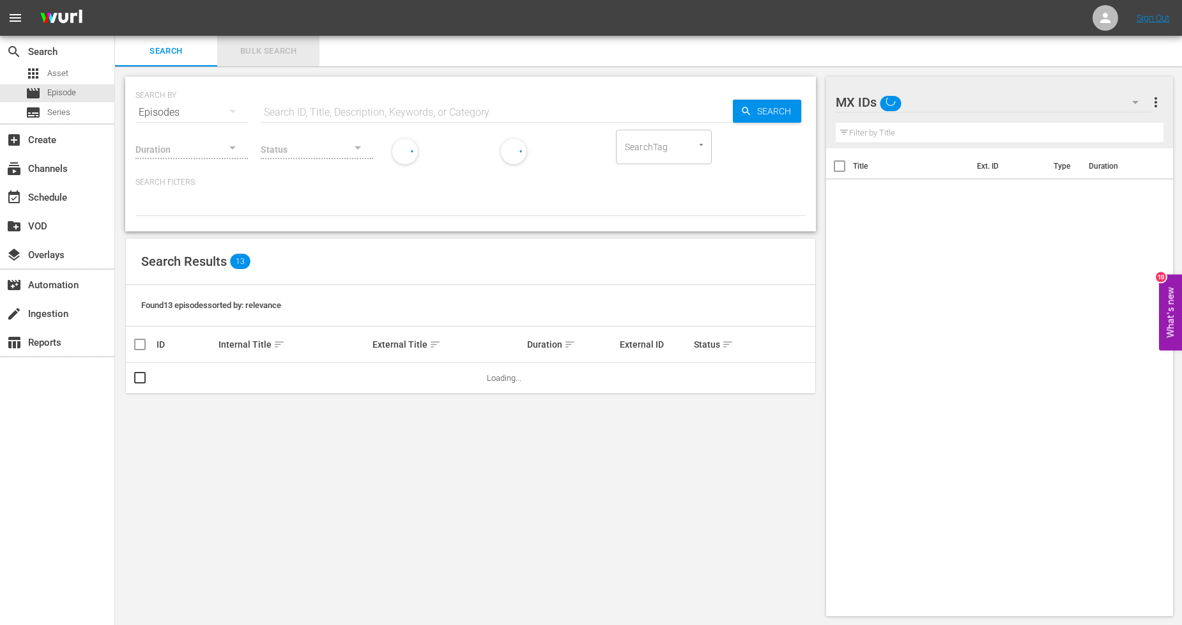
click at [262, 58] on span "Bulk Search" at bounding box center [268, 51] width 87 height 15
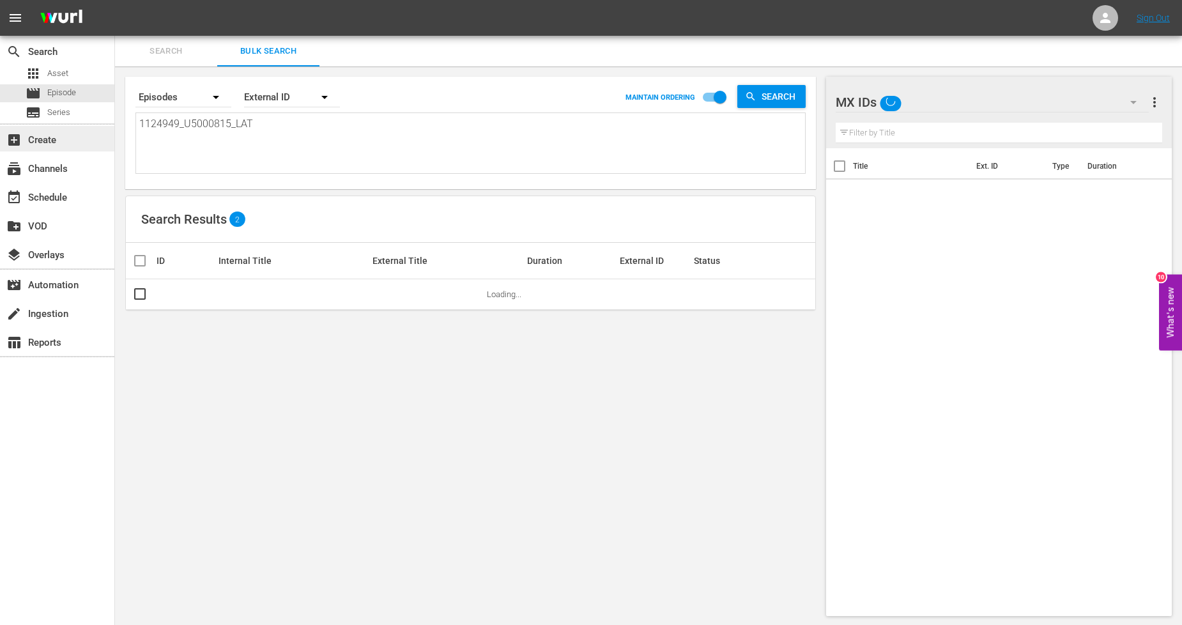
drag, startPoint x: 279, startPoint y: 139, endPoint x: 0, endPoint y: 141, distance: 279.1
click at [115, 0] on div "search Search apps Asset movie Episode subtitles Series add_box Create subscrip…" at bounding box center [648, 0] width 1067 height 0
paste textarea "50_U5000816"
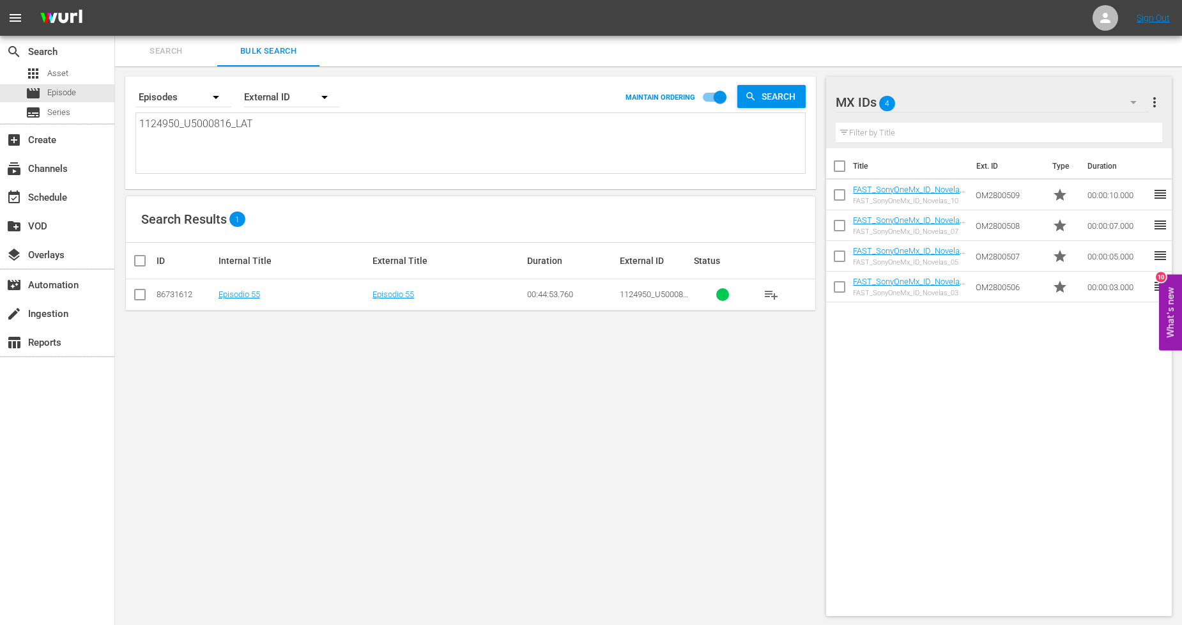
click at [132, 299] on input "checkbox" at bounding box center [139, 296] width 15 height 15
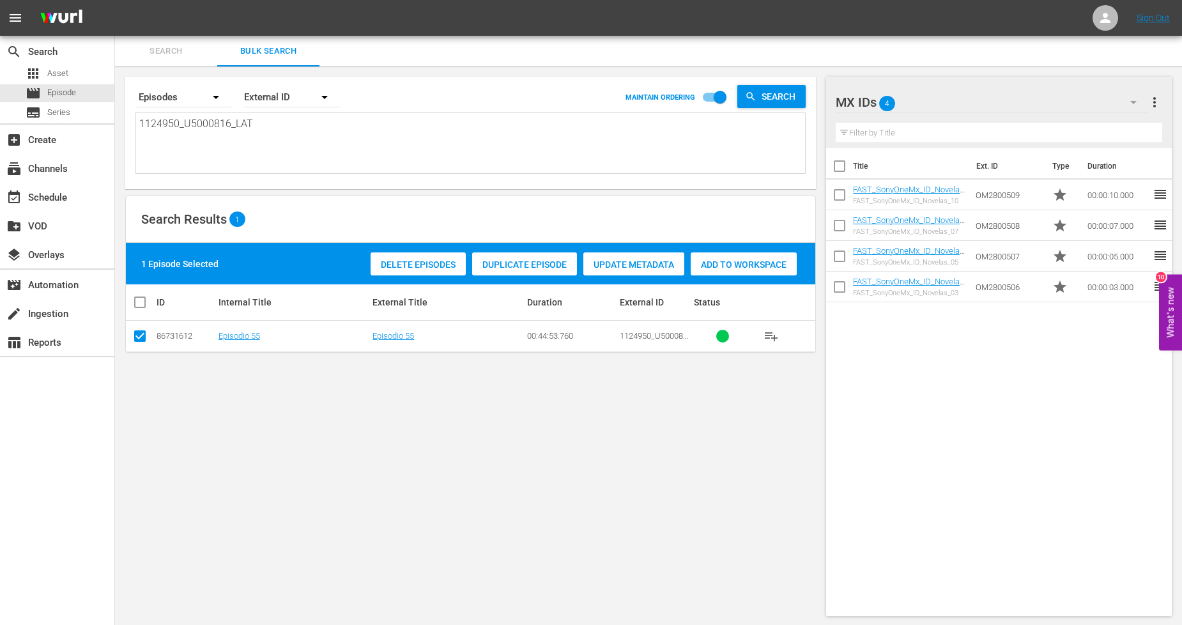
click at [501, 266] on span "Duplicate Episode" at bounding box center [524, 264] width 105 height 10
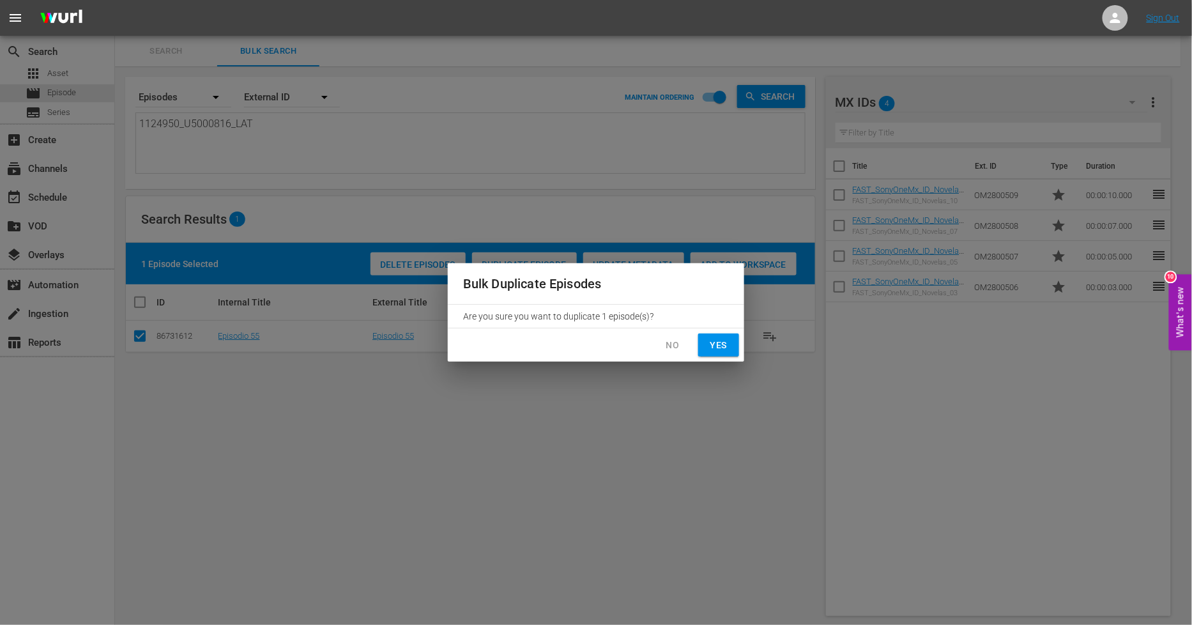
drag, startPoint x: 725, startPoint y: 346, endPoint x: 725, endPoint y: 317, distance: 28.7
click at [726, 346] on span "Yes" at bounding box center [718, 345] width 20 height 16
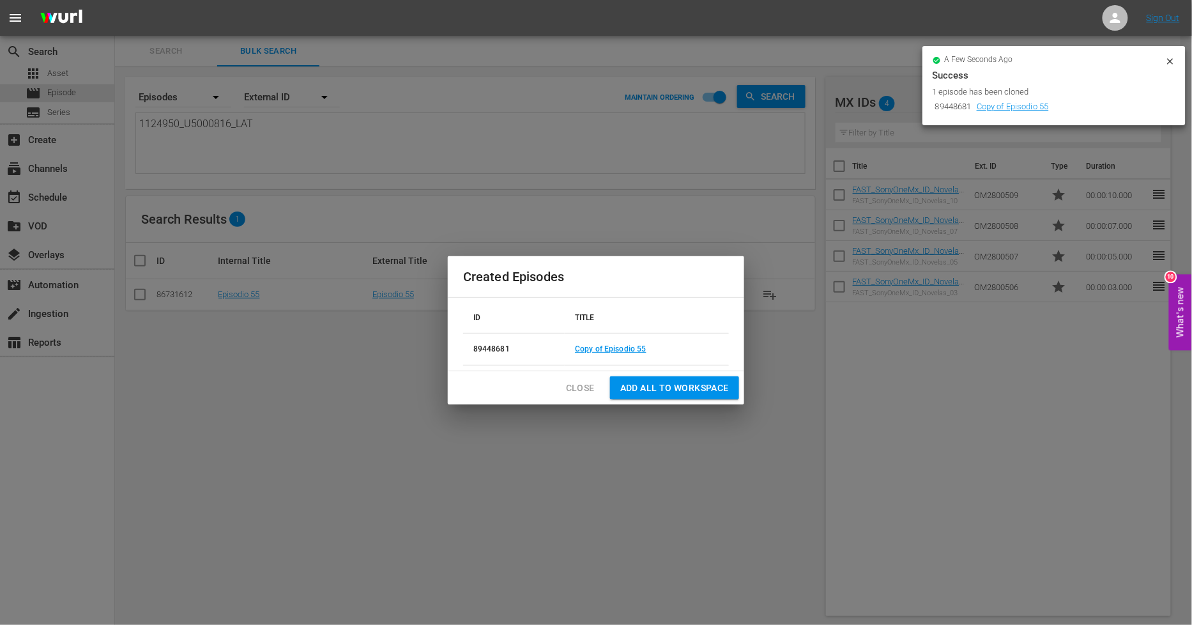
click at [581, 390] on span "Close" at bounding box center [580, 388] width 29 height 16
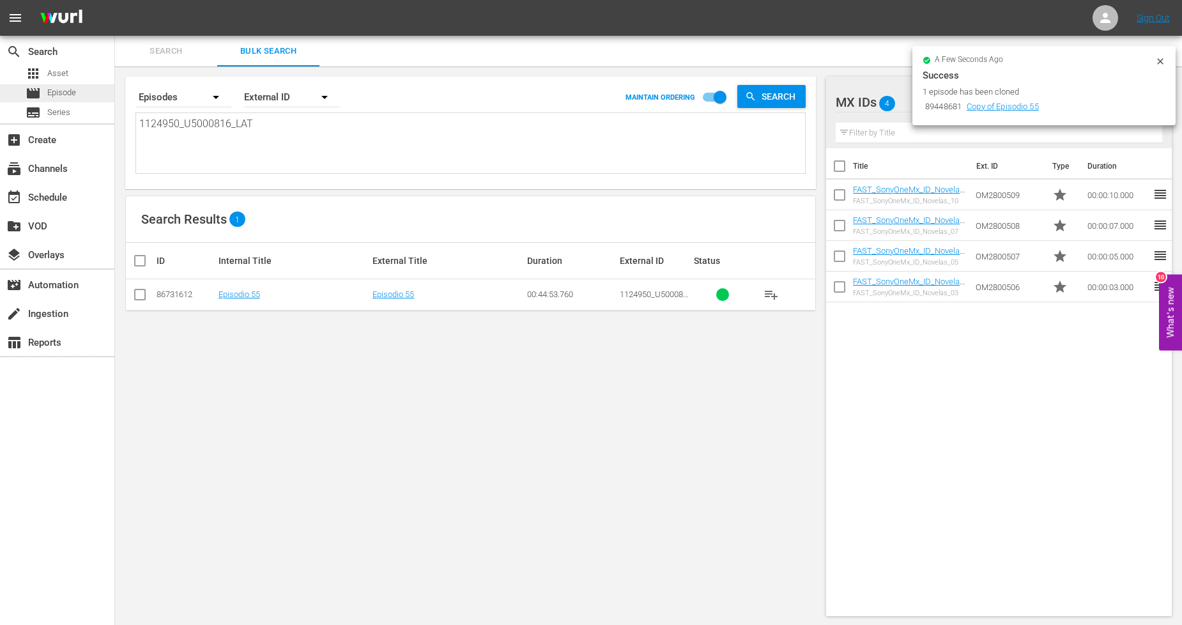
click at [96, 94] on div "movie Episode" at bounding box center [57, 93] width 114 height 18
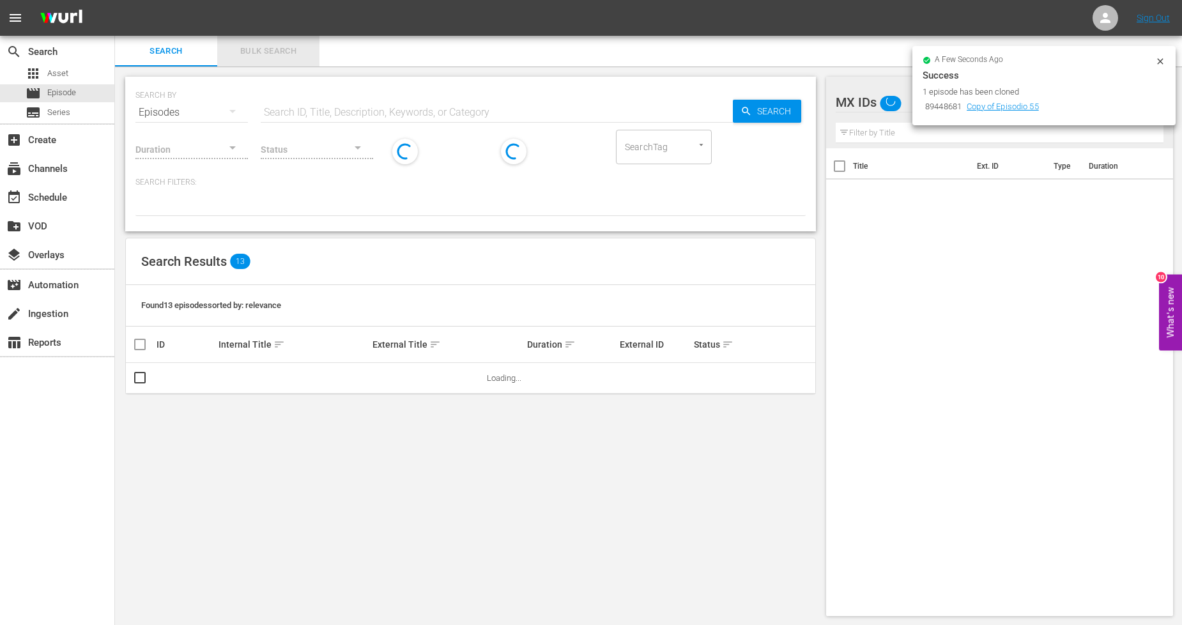
click at [287, 46] on span "Bulk Search" at bounding box center [268, 51] width 87 height 15
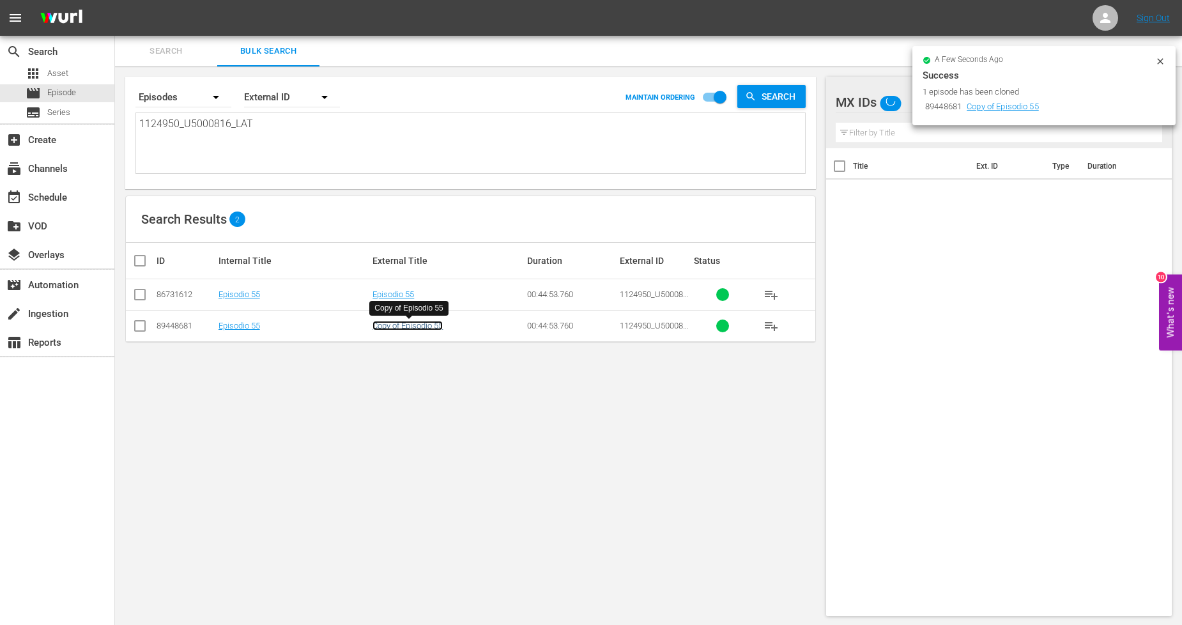
click at [441, 328] on link "Copy of Episodio 55" at bounding box center [407, 326] width 70 height 10
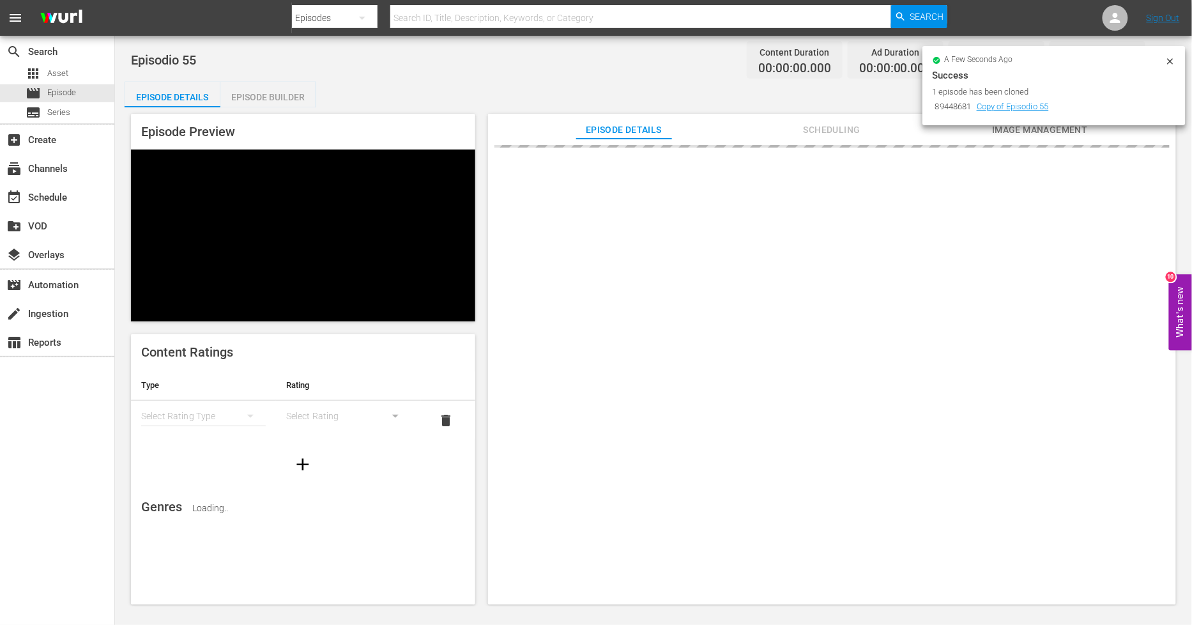
click at [1170, 59] on icon at bounding box center [1170, 61] width 10 height 10
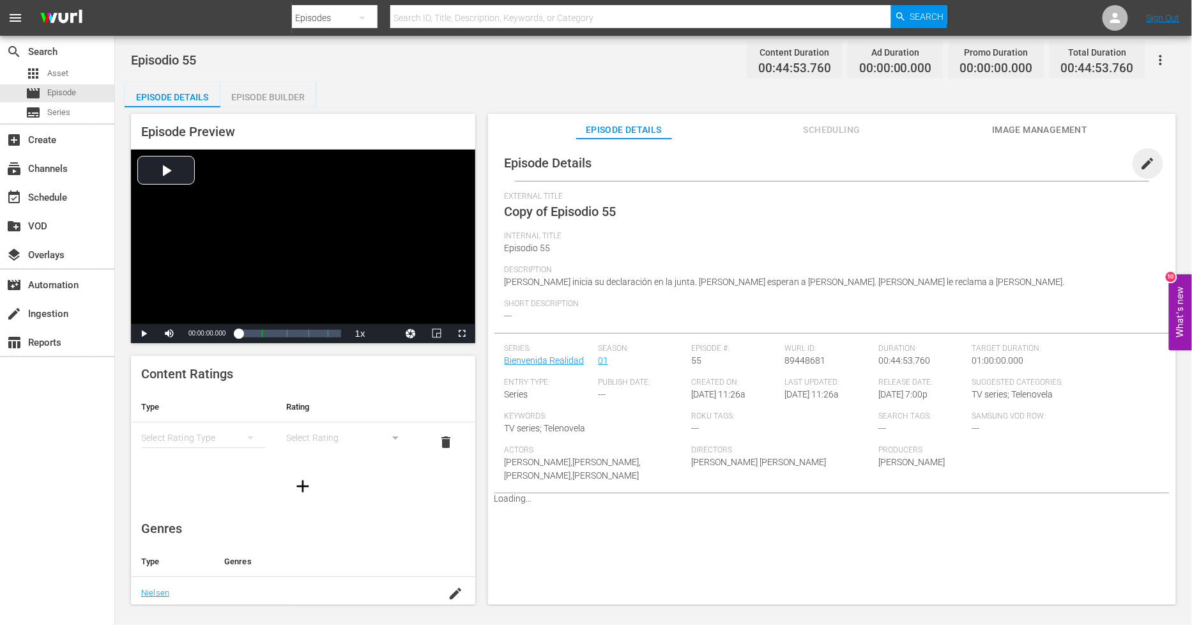
click at [1141, 166] on span "edit" at bounding box center [1147, 163] width 15 height 15
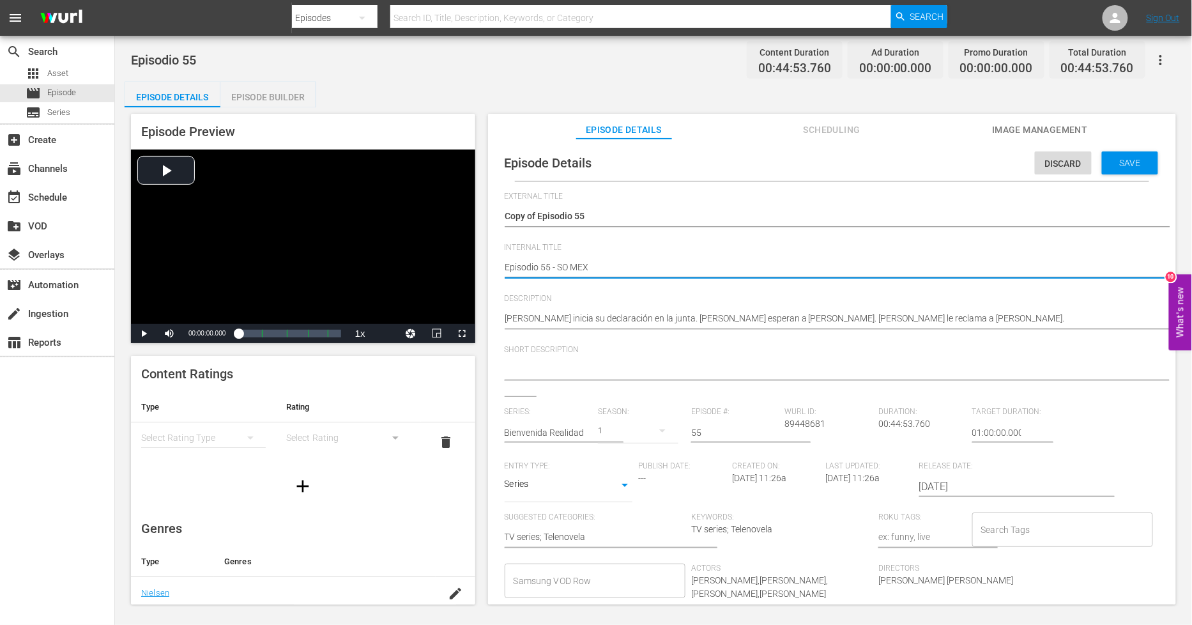
click at [507, 270] on textarea "Episodio 55" at bounding box center [829, 268] width 648 height 15
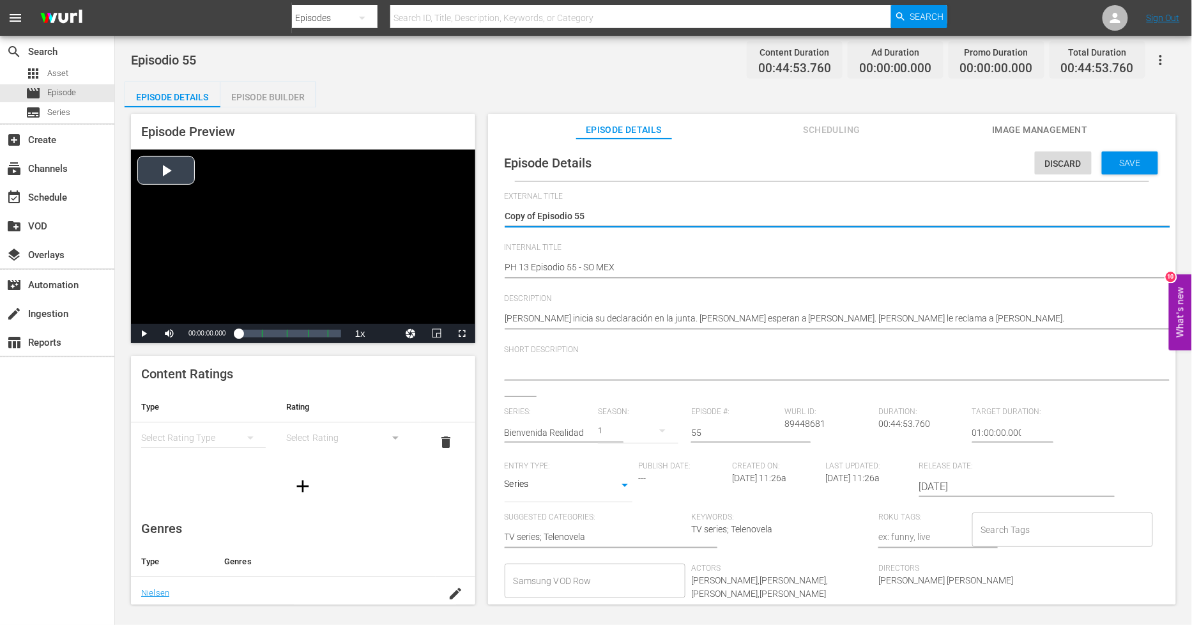
drag, startPoint x: 538, startPoint y: 215, endPoint x: 269, endPoint y: 216, distance: 268.9
click at [1109, 167] on span "Save" at bounding box center [1130, 163] width 42 height 10
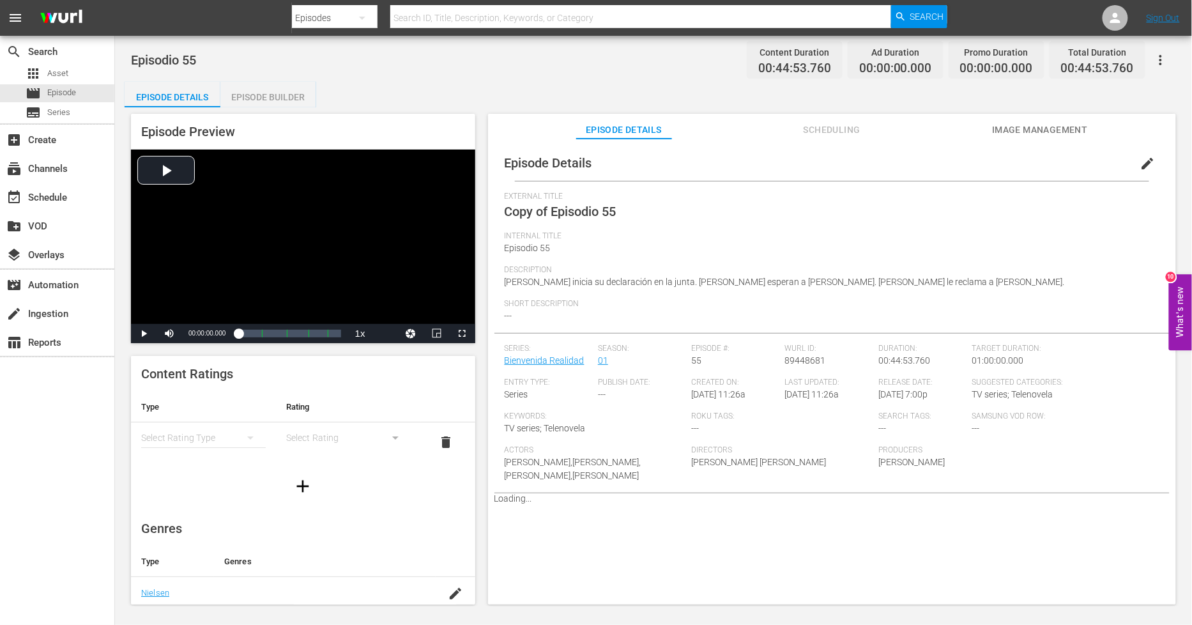
click at [271, 101] on div "Episode Builder" at bounding box center [268, 97] width 96 height 31
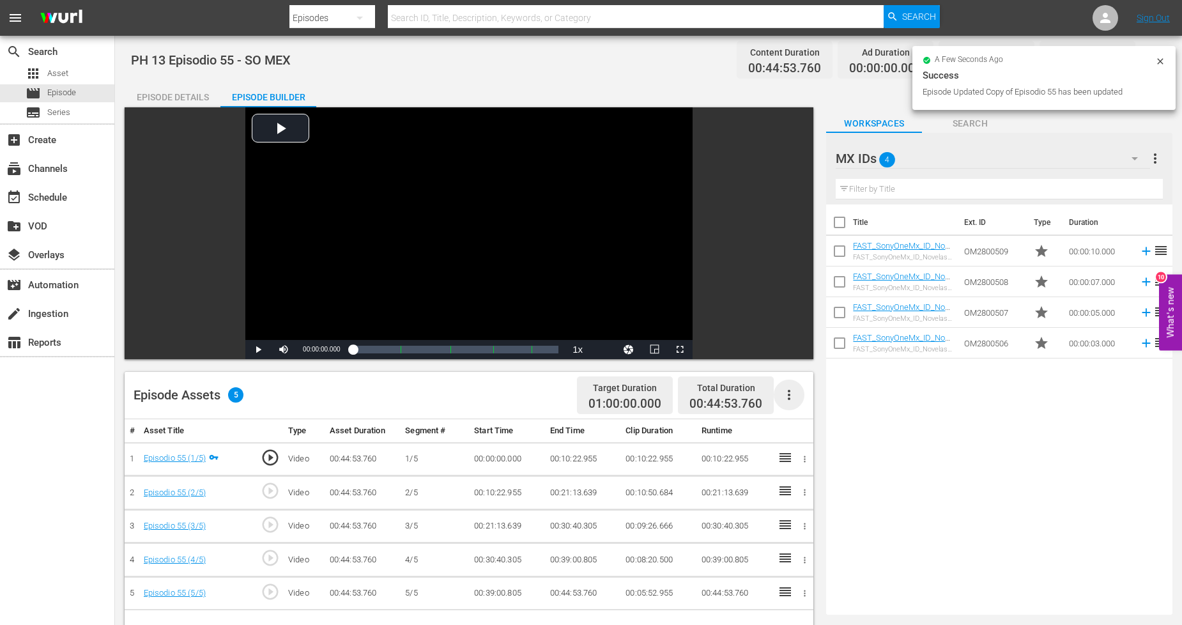
click at [788, 397] on icon "button" at bounding box center [788, 394] width 15 height 15
click at [789, 399] on div "Fill with Ads" at bounding box center [827, 399] width 87 height 31
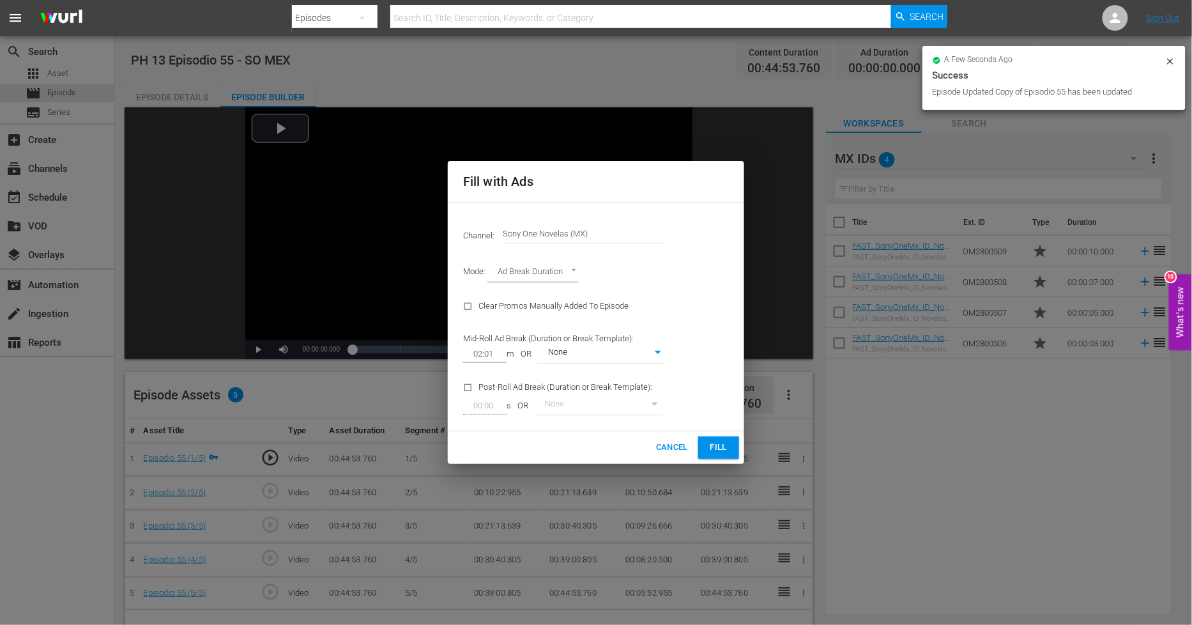
click at [717, 451] on span "Fill" at bounding box center [718, 447] width 20 height 15
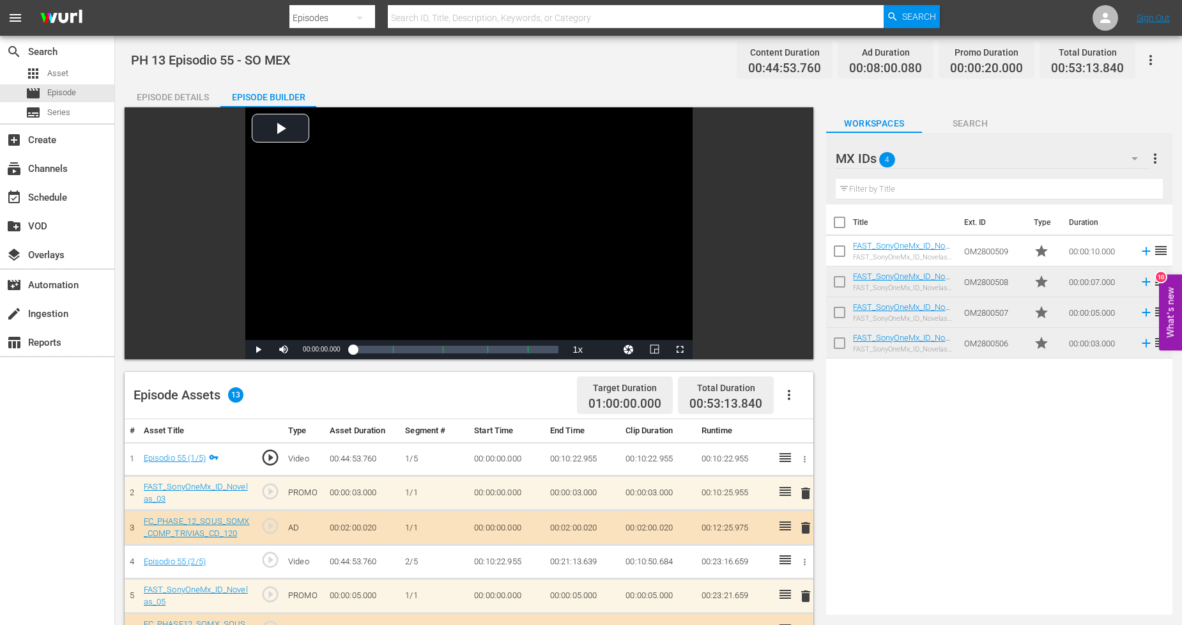
click at [1067, 158] on div "MX IDs 4" at bounding box center [992, 159] width 314 height 36
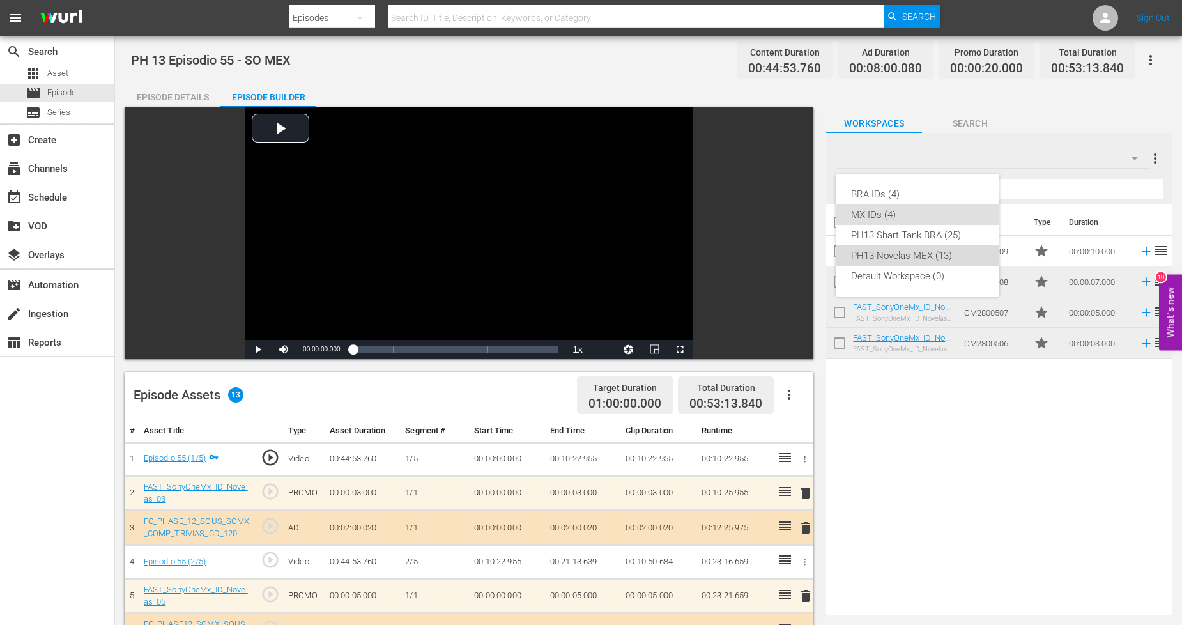
click at [929, 254] on div "PH13 Novelas MEX (13)" at bounding box center [917, 255] width 133 height 20
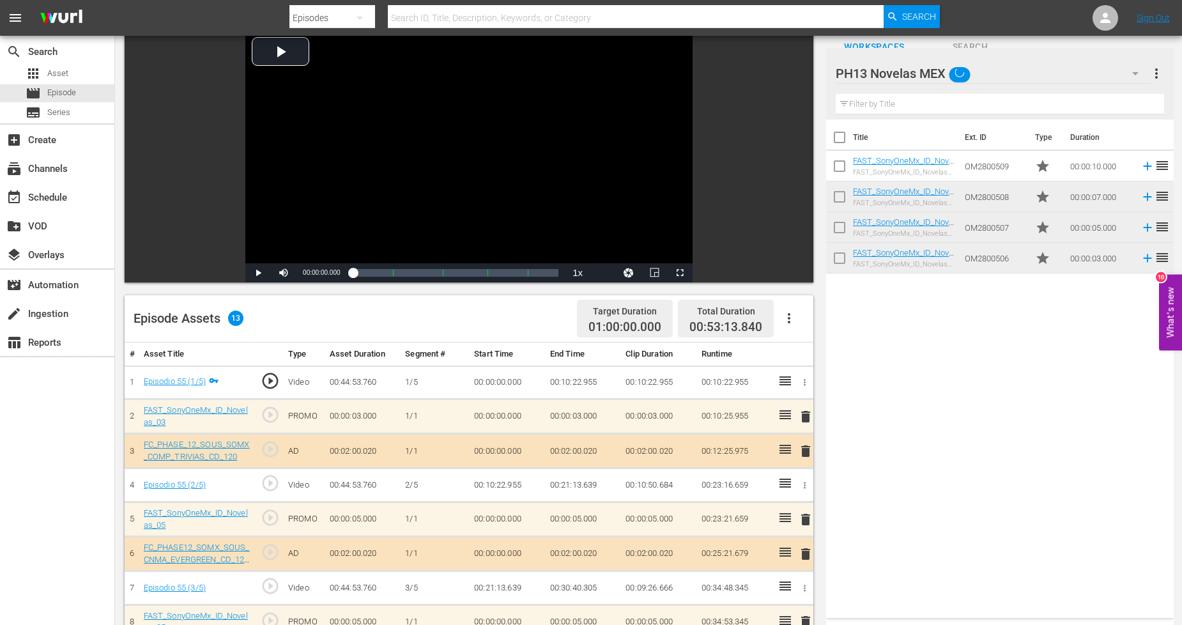
scroll to position [332, 0]
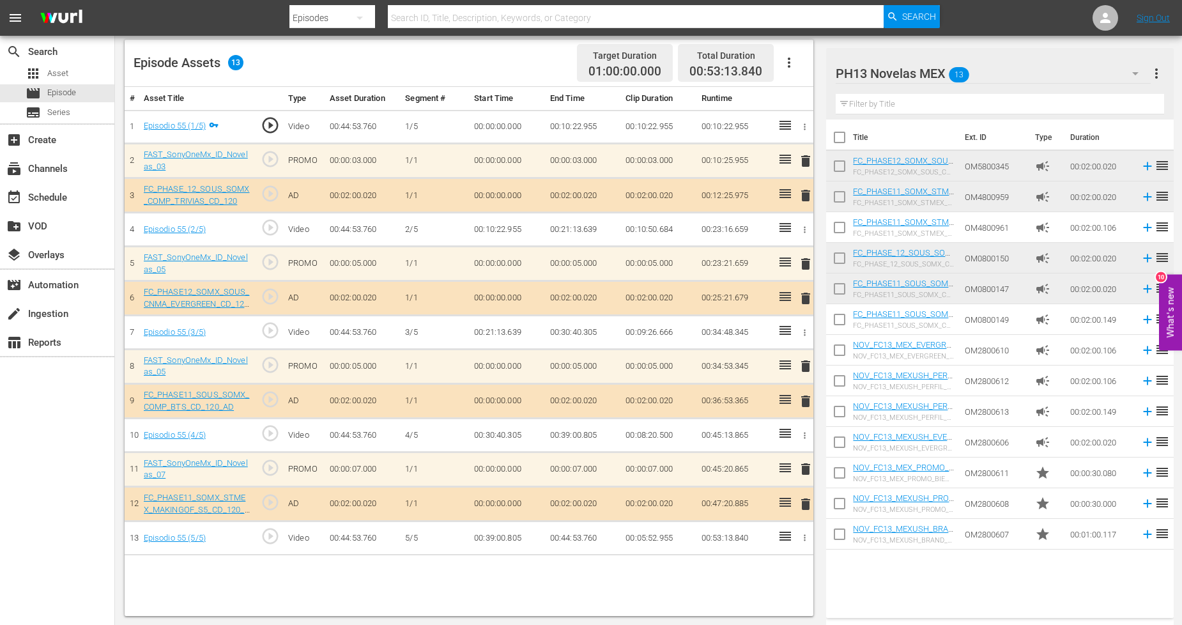
click at [803, 402] on span "delete" at bounding box center [805, 400] width 15 height 15
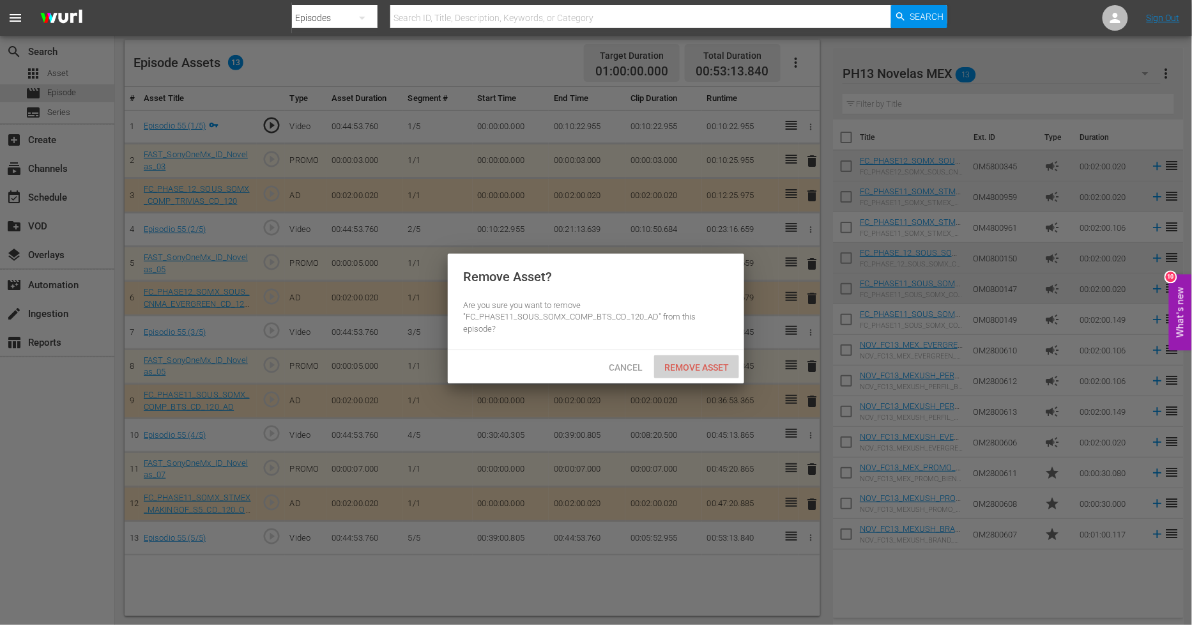
click at [722, 362] on span "Remove Asset" at bounding box center [696, 367] width 85 height 10
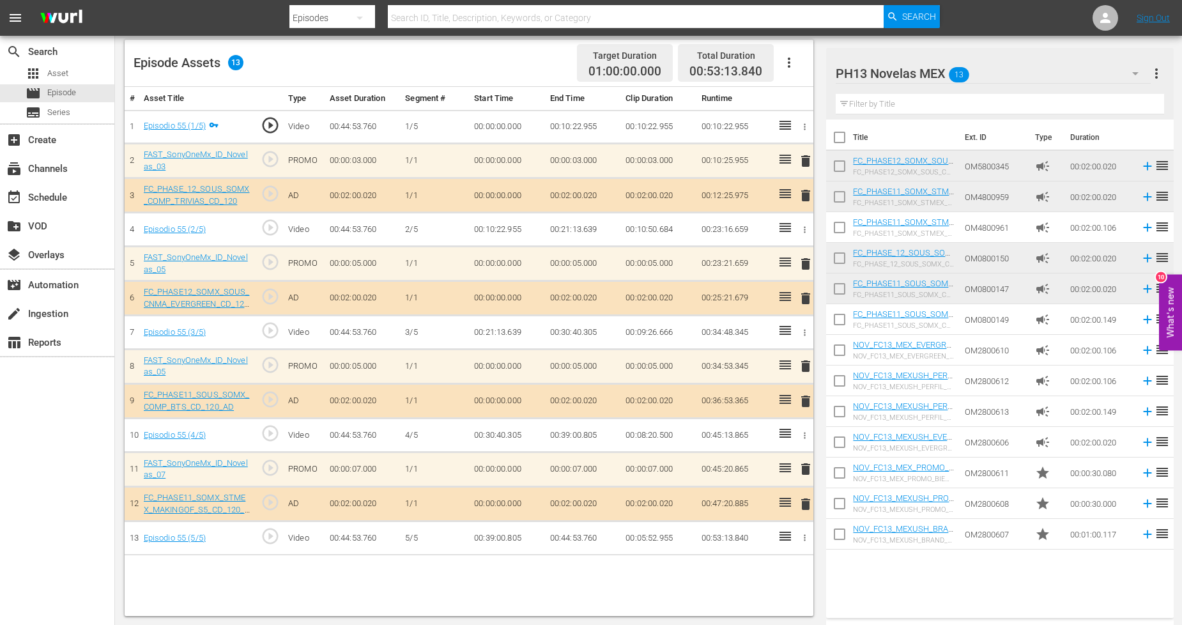
click at [801, 194] on span "delete" at bounding box center [805, 195] width 15 height 15
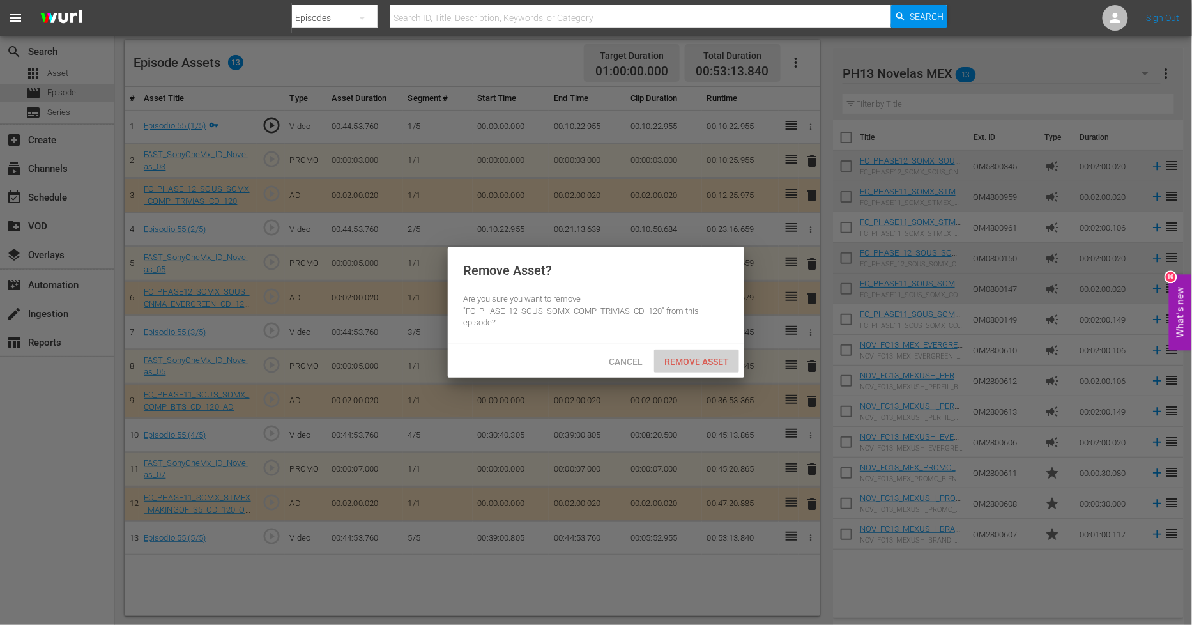
click at [692, 362] on span "Remove Asset" at bounding box center [696, 361] width 85 height 10
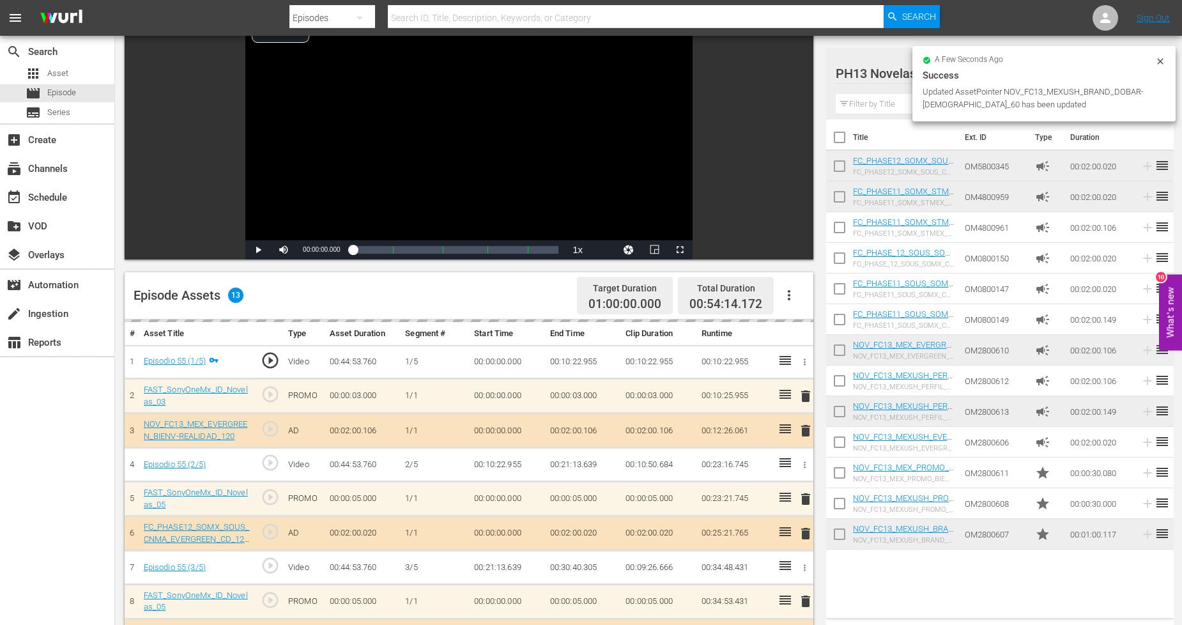
scroll to position [48, 0]
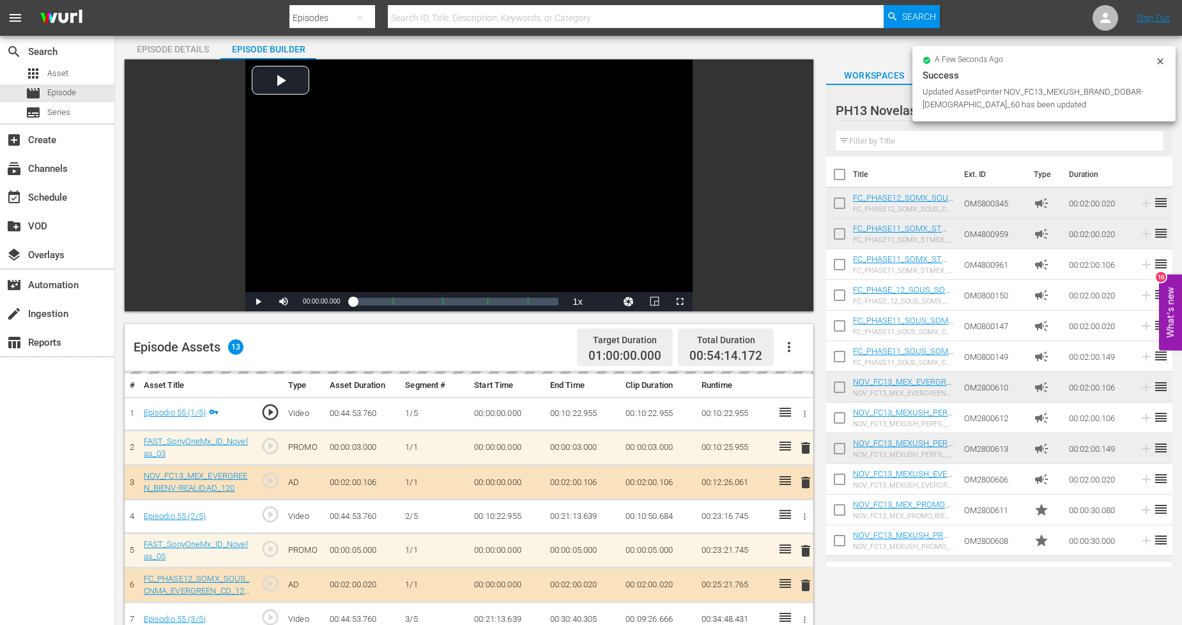
click at [1159, 59] on icon at bounding box center [1160, 61] width 10 height 10
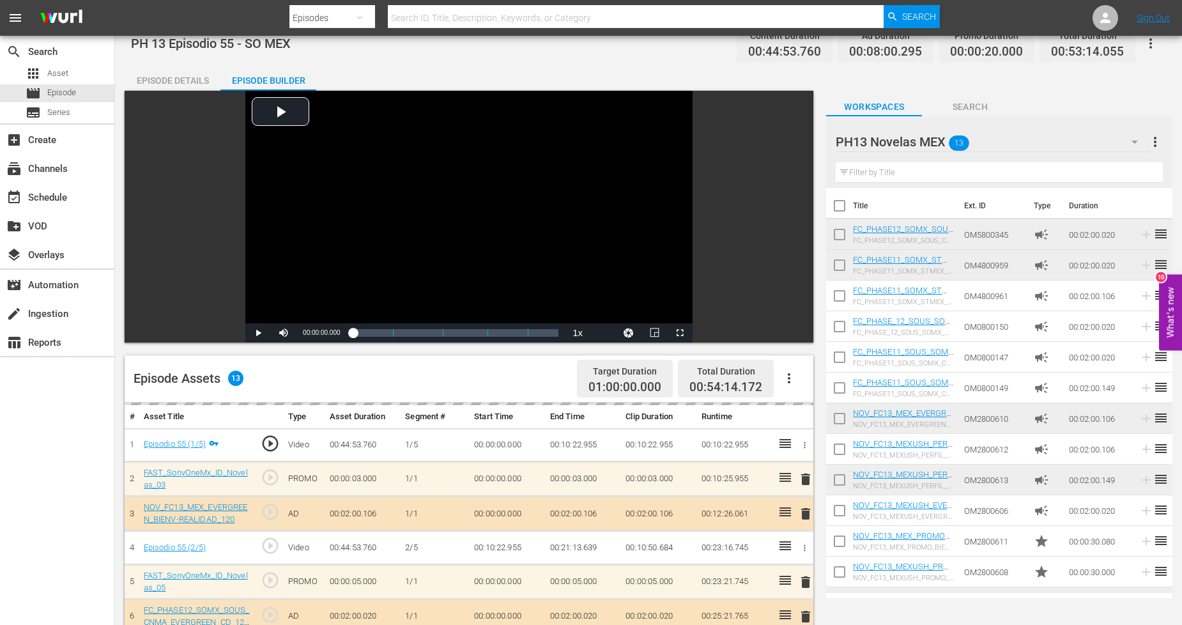
scroll to position [0, 0]
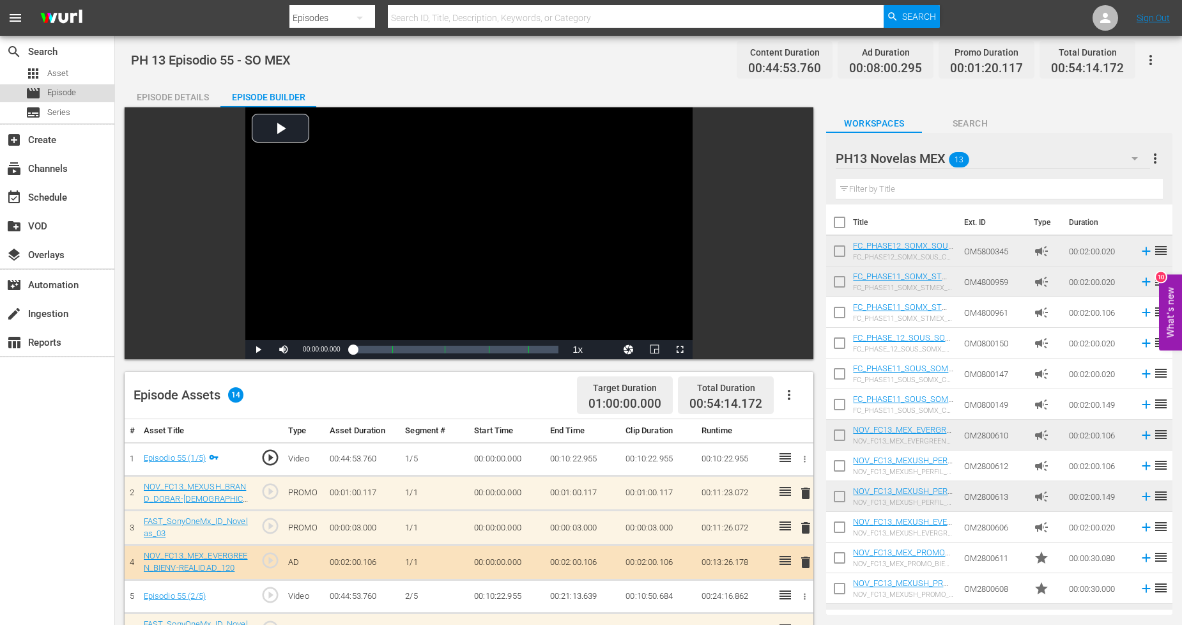
click at [84, 96] on div "movie Episode" at bounding box center [57, 93] width 114 height 18
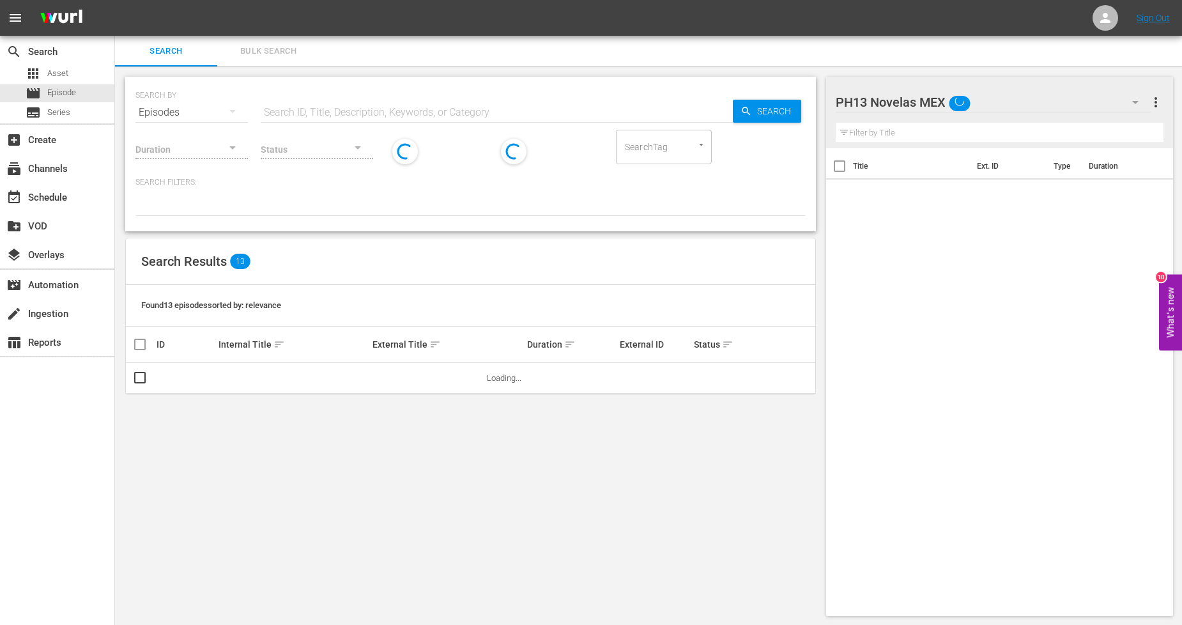
click at [281, 54] on span "Bulk Search" at bounding box center [268, 51] width 87 height 15
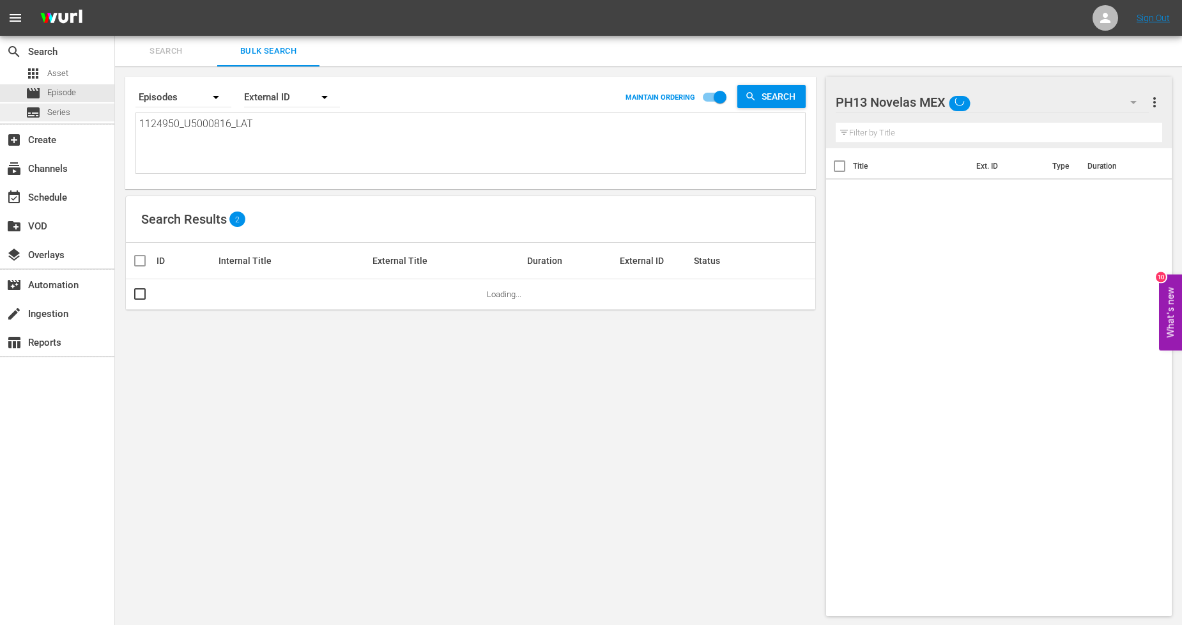
click at [115, 0] on div "search Search apps Asset movie Episode subtitles Series add_box Create subscrip…" at bounding box center [648, 0] width 1067 height 0
paste textarea "1_U5000817"
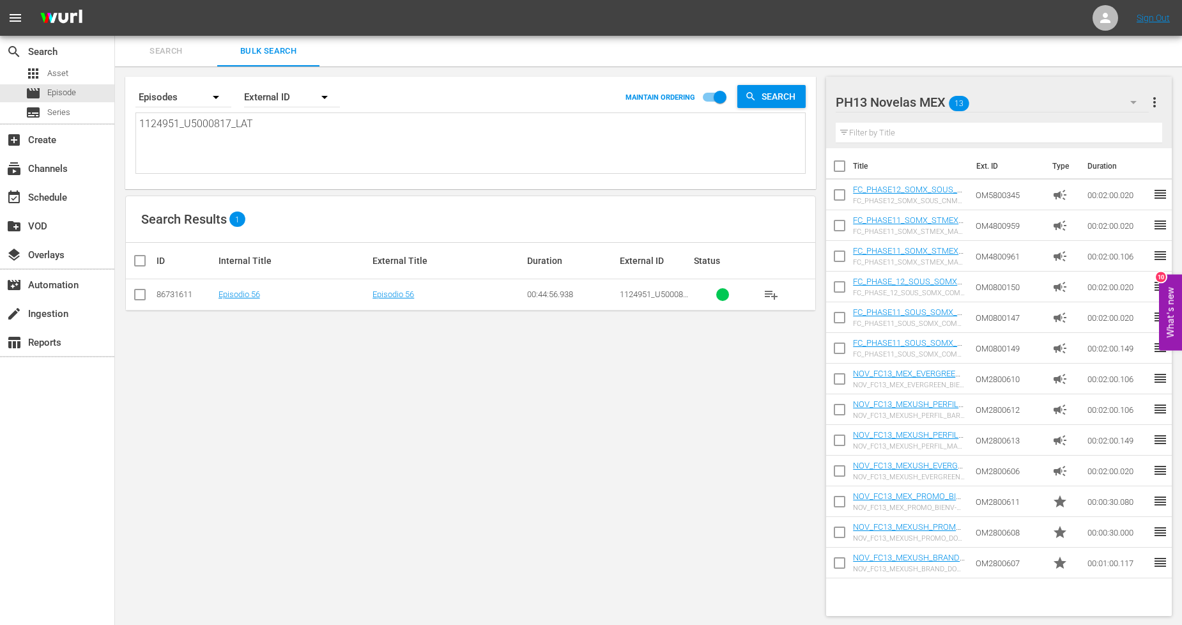
click at [141, 291] on input "checkbox" at bounding box center [139, 296] width 15 height 15
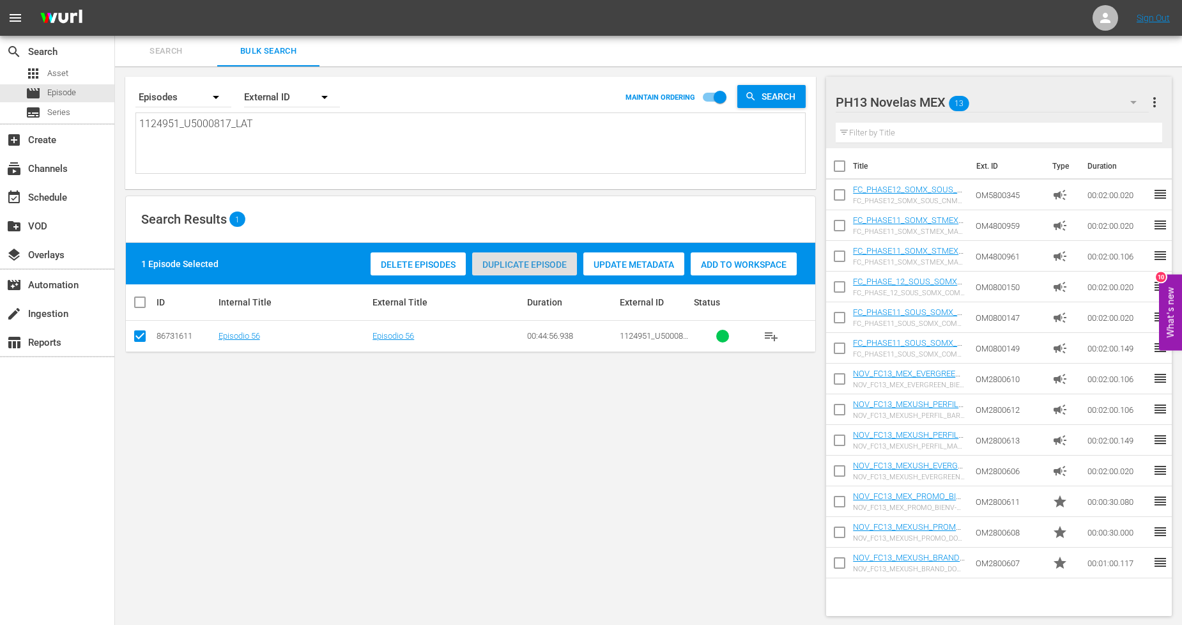
click at [535, 271] on div "Duplicate Episode" at bounding box center [524, 264] width 105 height 24
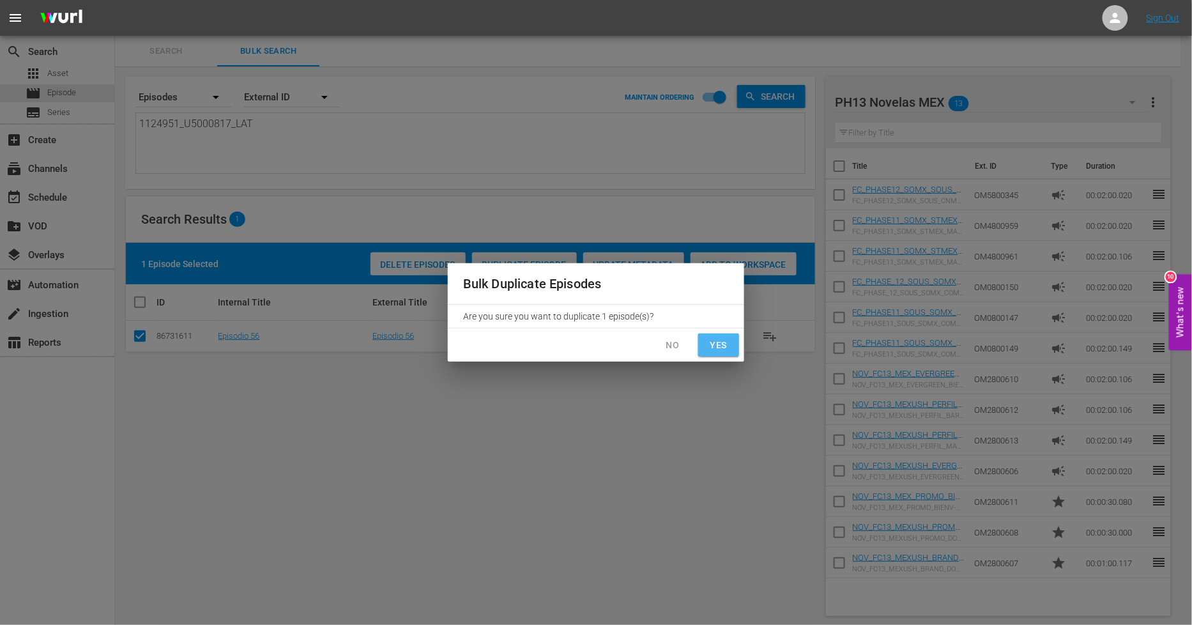
click at [724, 342] on span "Yes" at bounding box center [718, 345] width 20 height 16
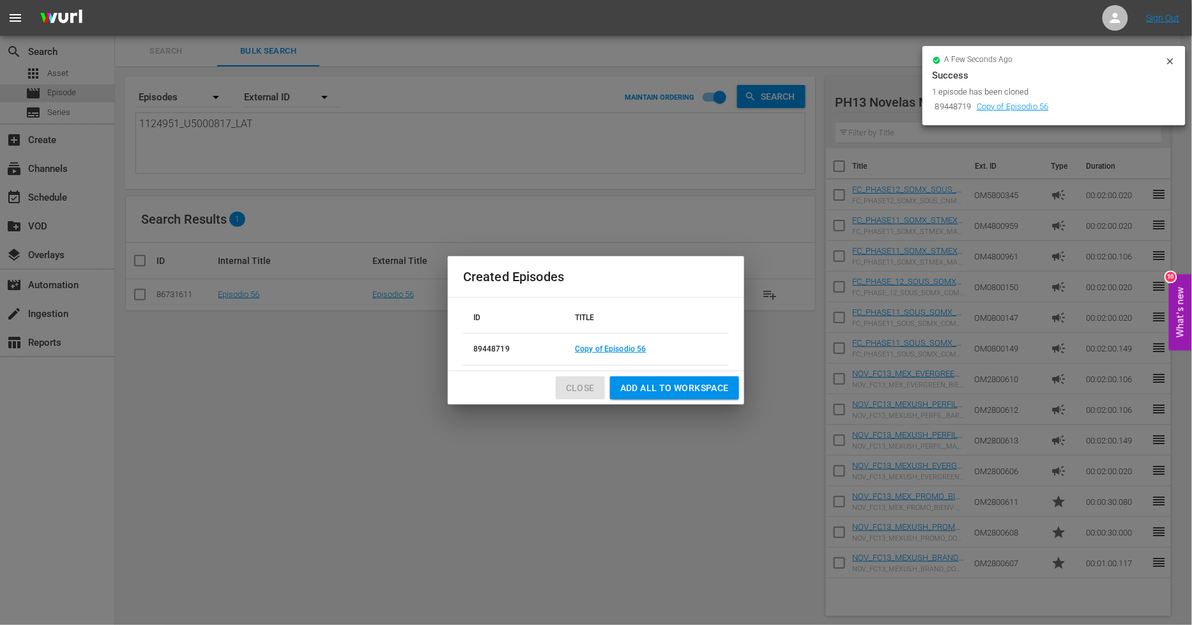
click at [575, 394] on span "Close" at bounding box center [580, 388] width 29 height 16
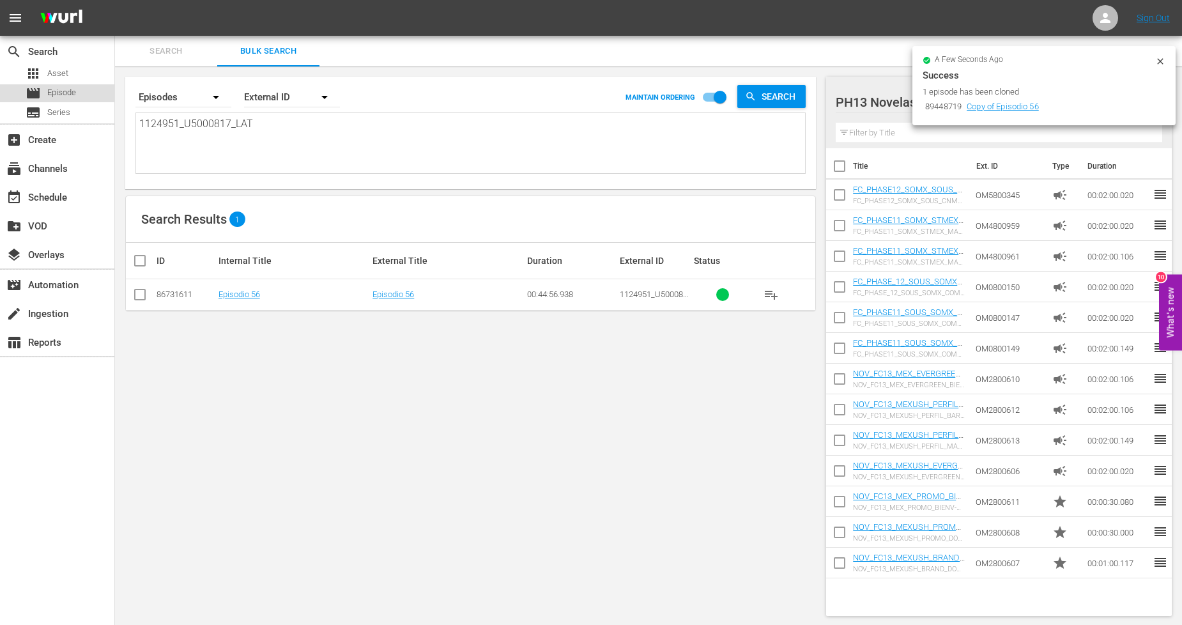
click at [86, 93] on div "movie Episode" at bounding box center [57, 93] width 114 height 18
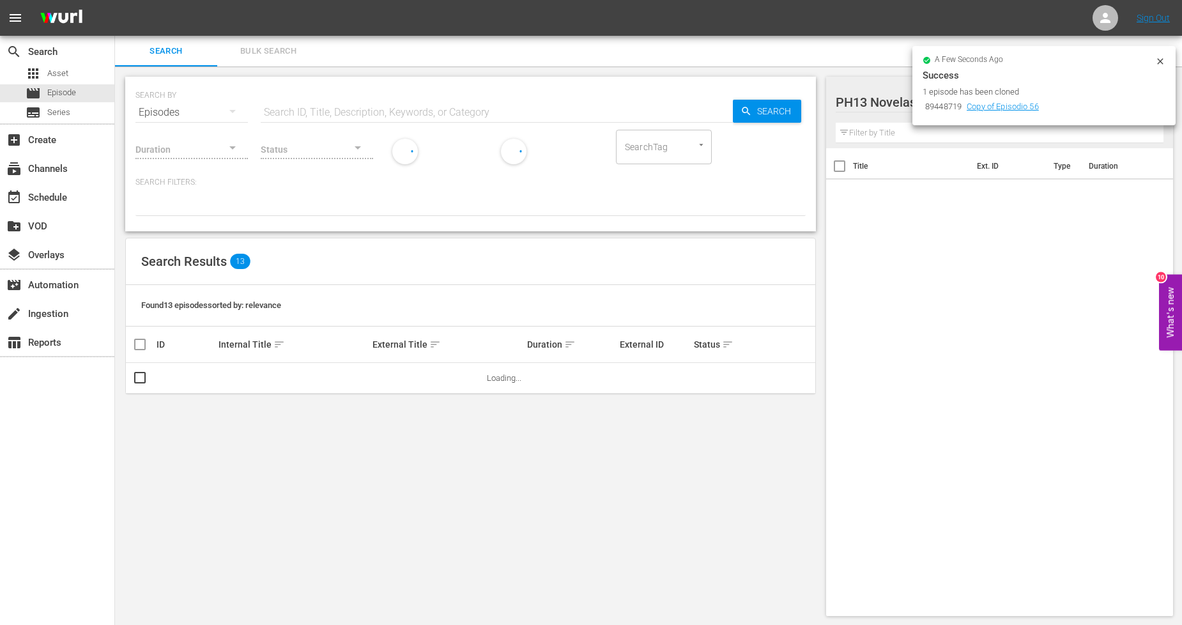
click at [298, 61] on button "Bulk Search" at bounding box center [268, 51] width 102 height 31
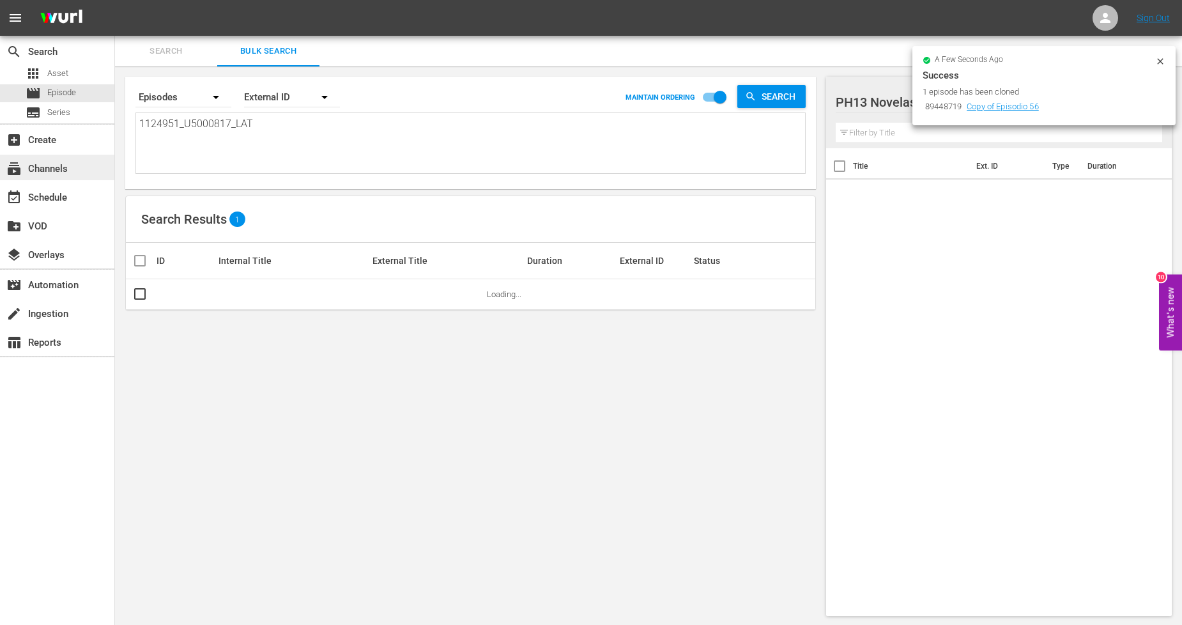
drag, startPoint x: 367, startPoint y: 148, endPoint x: 0, endPoint y: 158, distance: 367.4
click at [115, 0] on div "search Search apps Asset movie Episode subtitles Series add_box Create subscrip…" at bounding box center [648, 0] width 1067 height 0
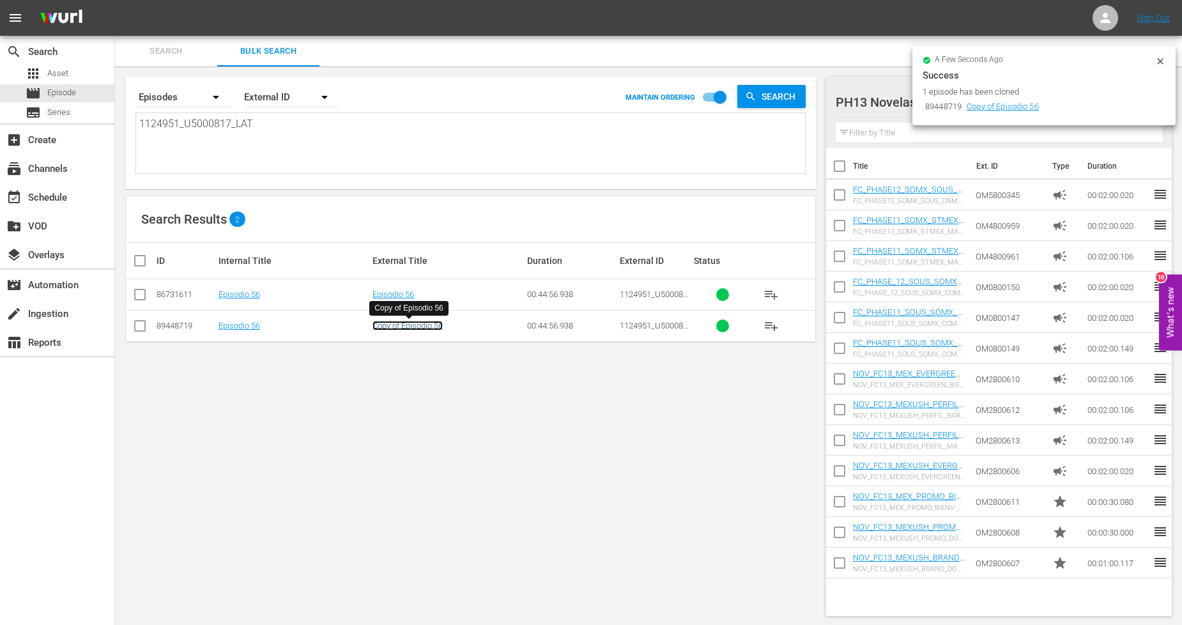
click at [435, 324] on link "Copy of Episodio 56" at bounding box center [407, 326] width 70 height 10
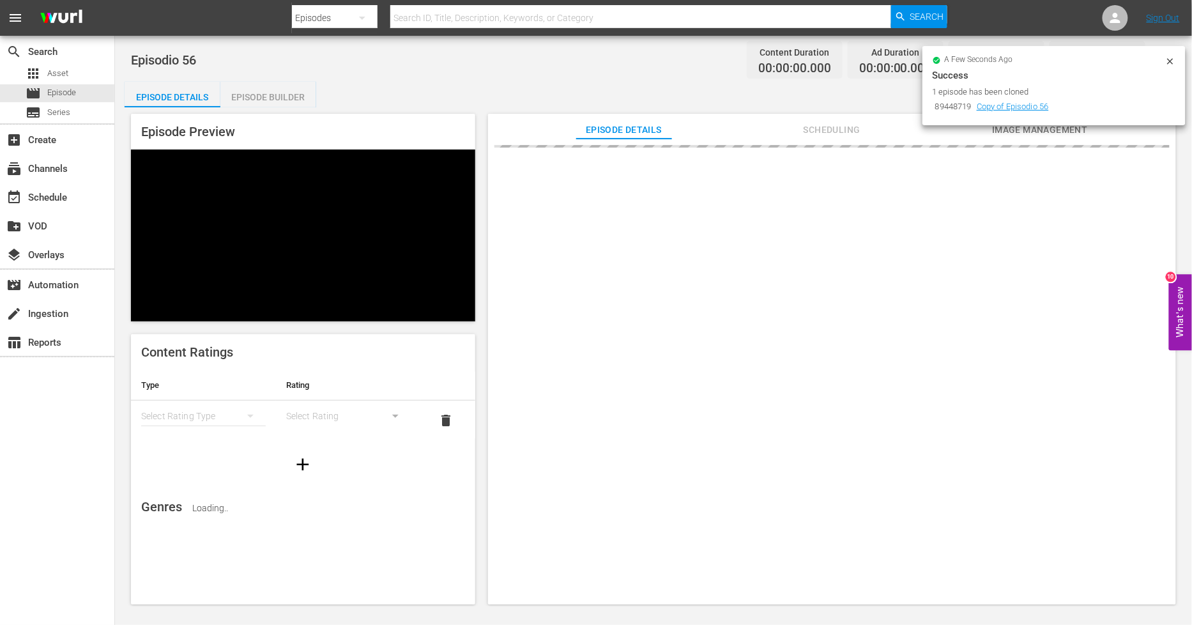
click at [1173, 56] on icon at bounding box center [1170, 61] width 10 height 10
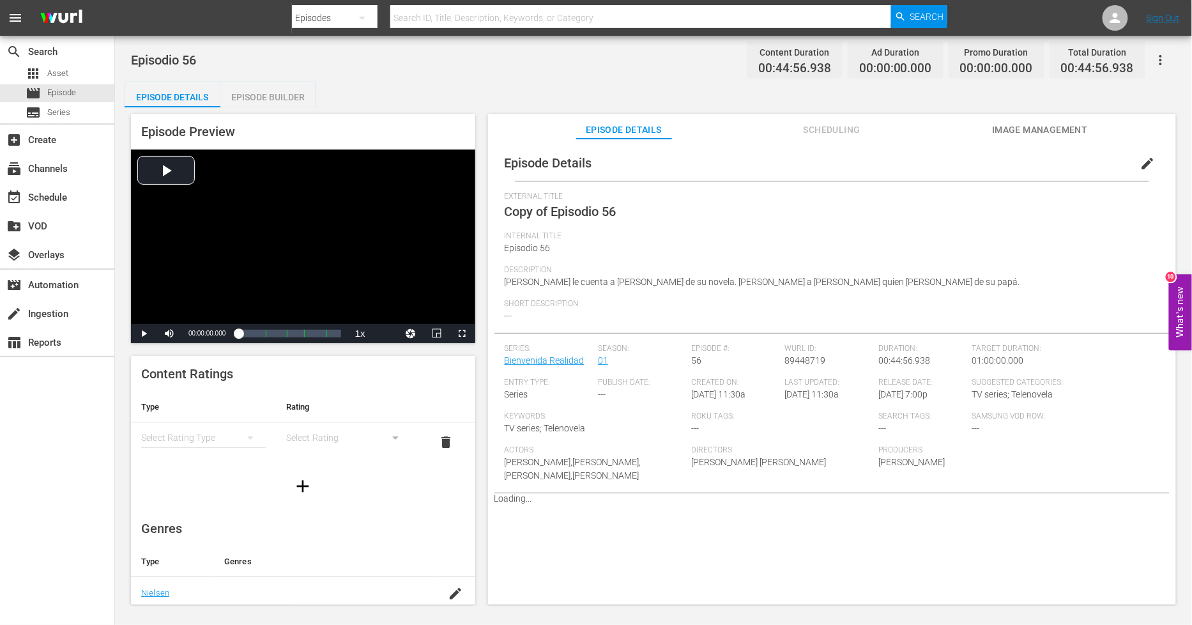
click at [1132, 165] on button "edit" at bounding box center [1147, 163] width 31 height 31
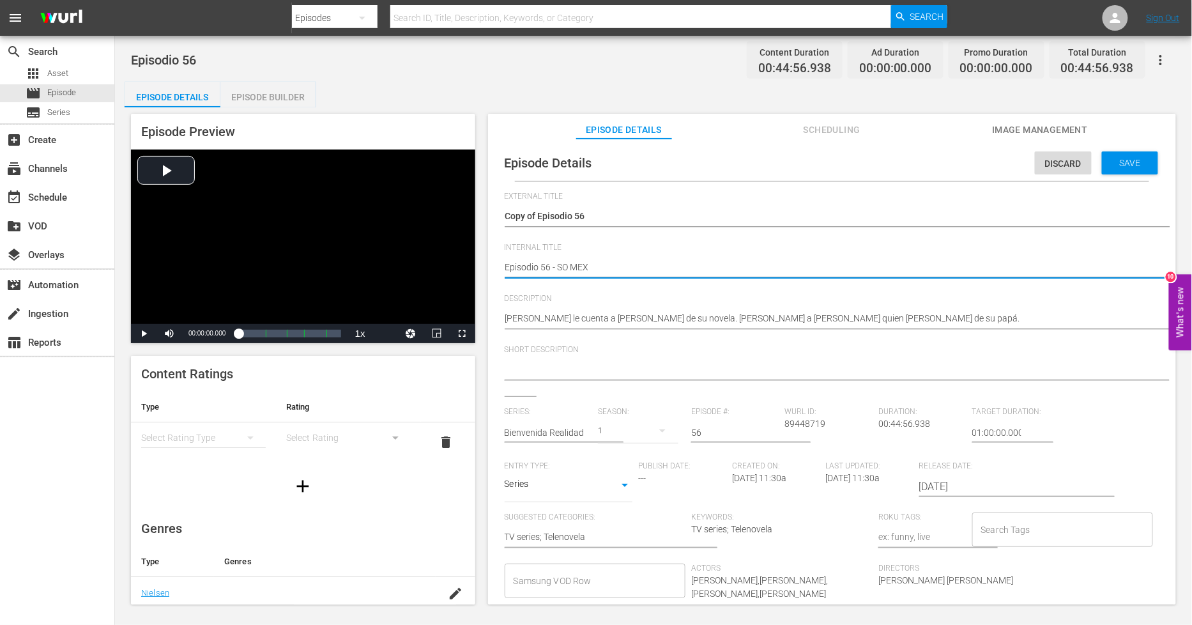
click at [507, 268] on textarea "Episodio 56" at bounding box center [829, 268] width 648 height 15
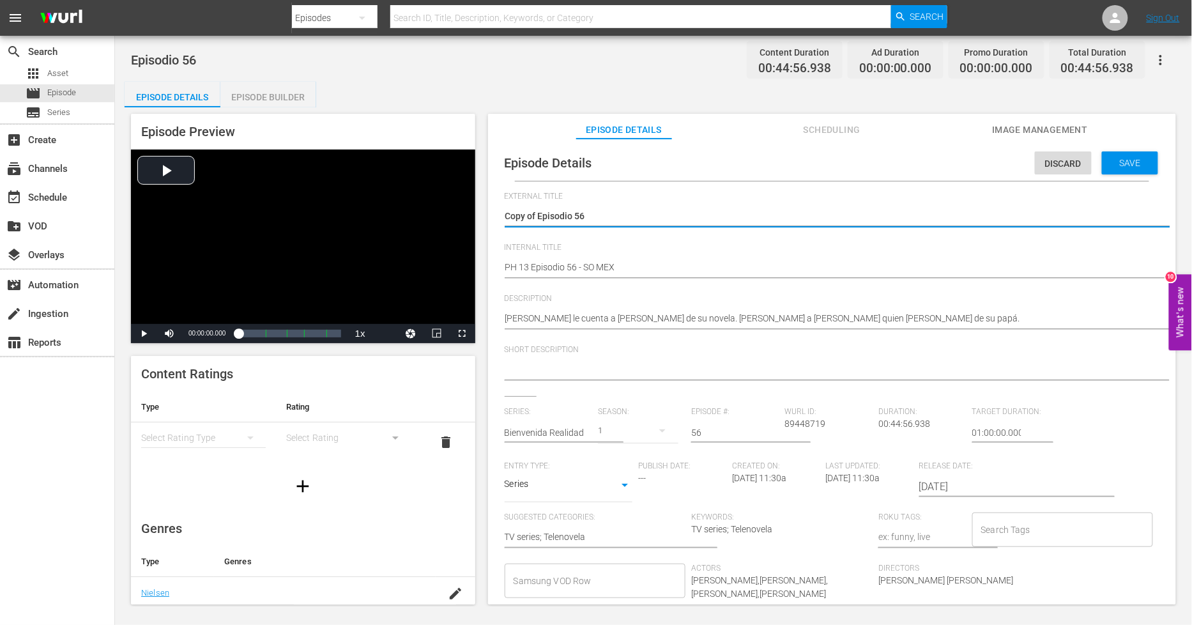
click at [538, 213] on textarea "Copy of Episodio 56" at bounding box center [829, 216] width 648 height 15
drag, startPoint x: 537, startPoint y: 213, endPoint x: 367, endPoint y: 204, distance: 169.5
click at [364, 208] on div "Episode Preview Video Player is loading. Play Video Play Mute Current Time 00:0…" at bounding box center [654, 360] width 1058 height 507
click at [1129, 156] on div "Save" at bounding box center [1130, 162] width 56 height 23
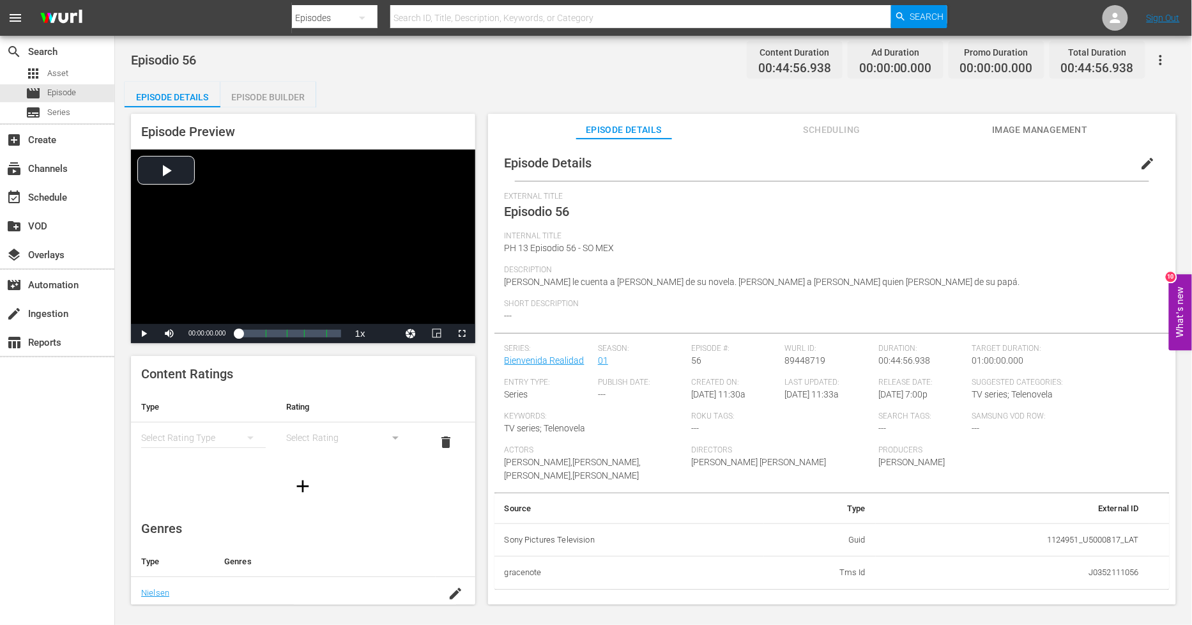
click at [305, 95] on div "Episode Builder" at bounding box center [268, 97] width 96 height 31
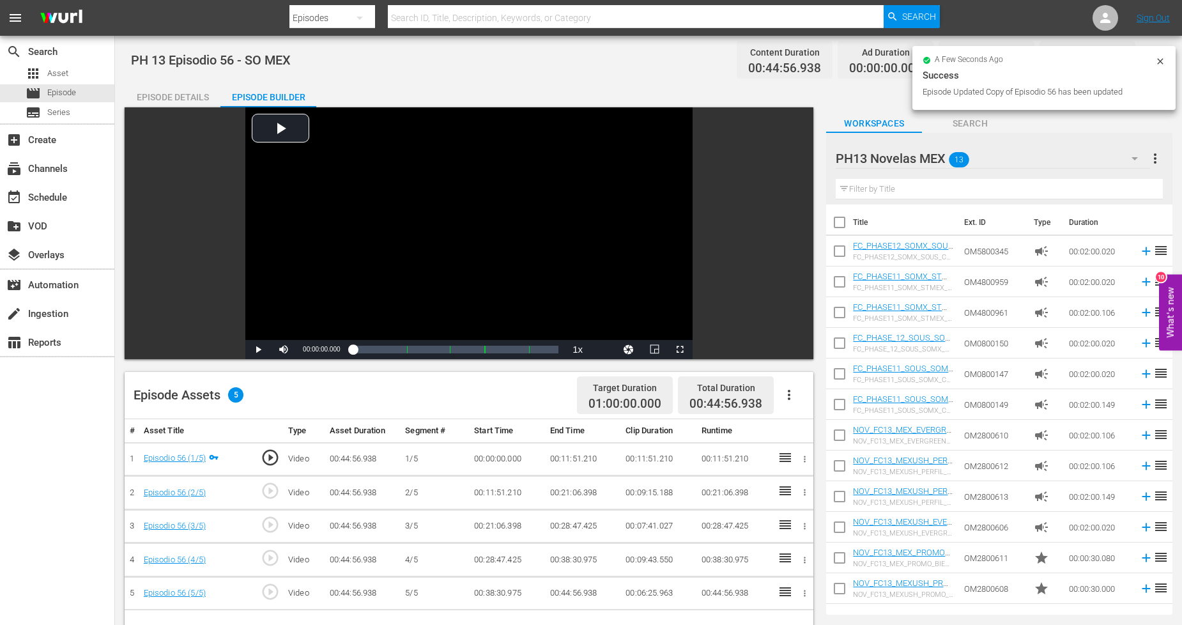
click at [790, 399] on icon "button" at bounding box center [788, 394] width 15 height 15
click at [807, 399] on div "Fill with Ads" at bounding box center [827, 399] width 87 height 31
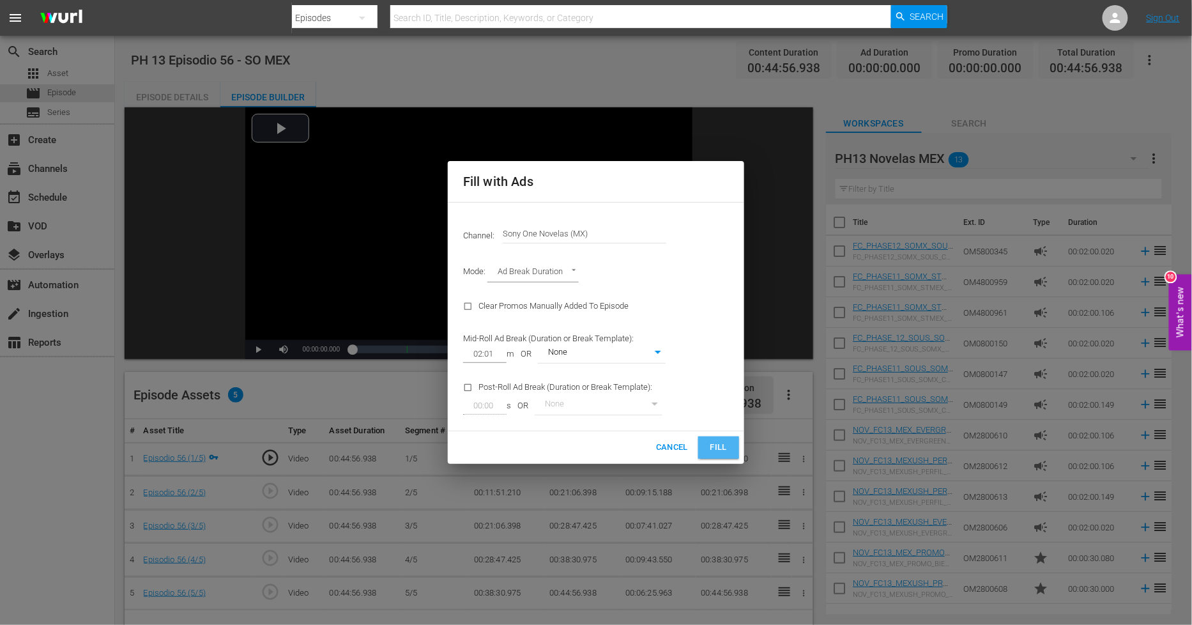
click at [731, 446] on button "Fill" at bounding box center [718, 447] width 41 height 22
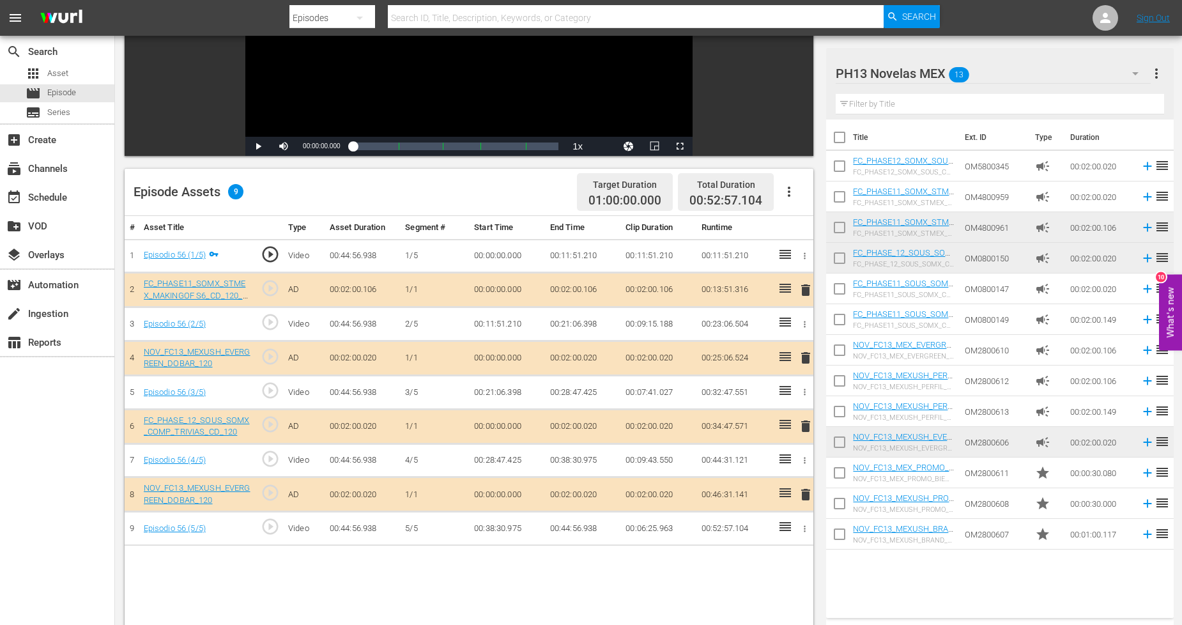
scroll to position [213, 0]
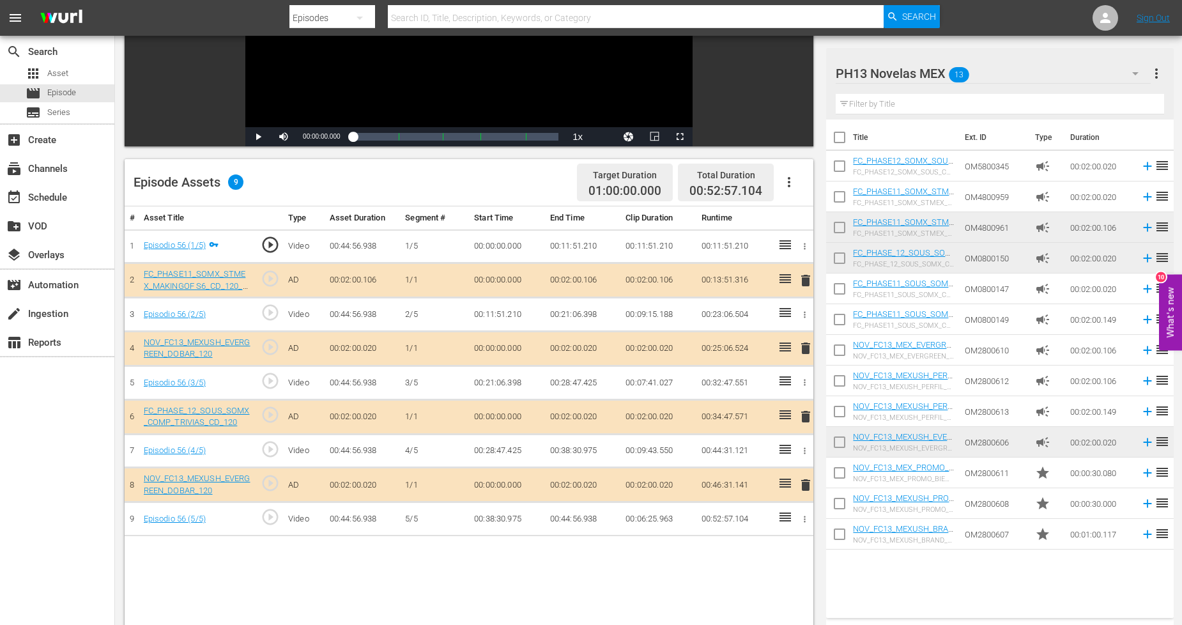
click at [803, 346] on span "delete" at bounding box center [805, 347] width 15 height 15
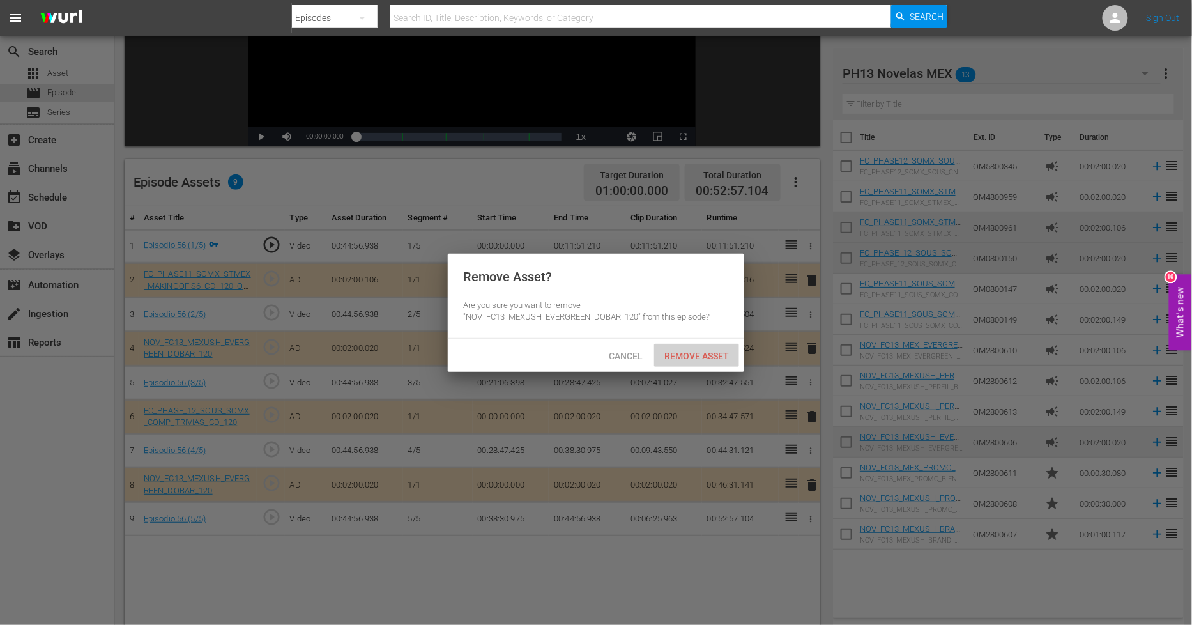
click at [713, 354] on span "Remove Asset" at bounding box center [696, 356] width 85 height 10
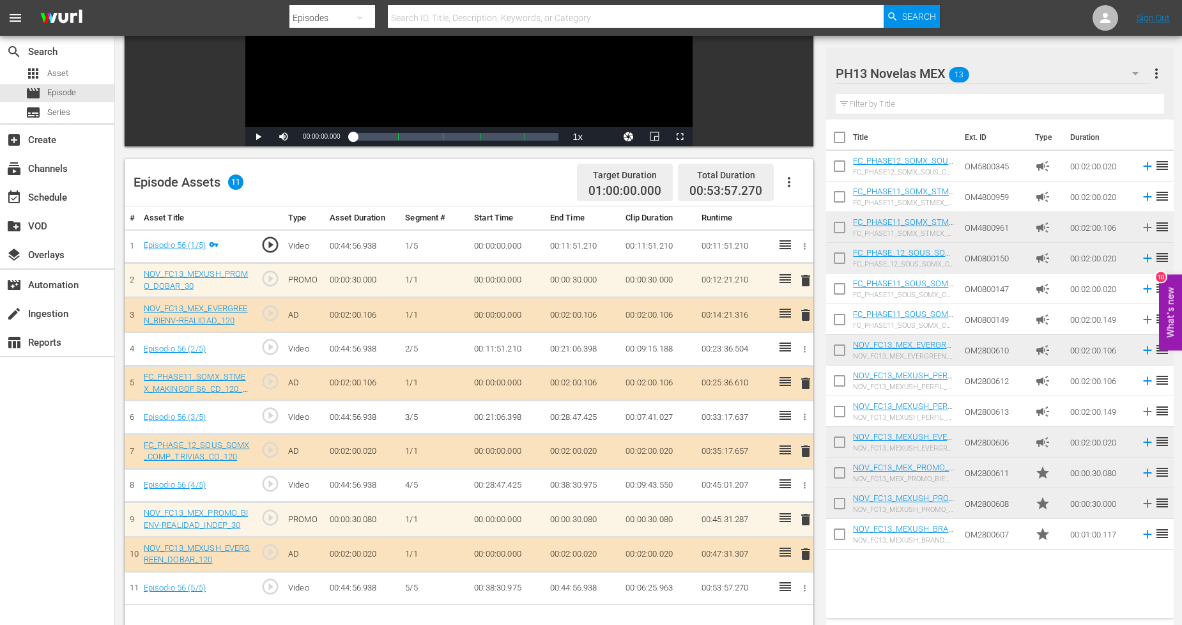
click at [1111, 75] on div "PH13 Novelas MEX 13" at bounding box center [992, 74] width 315 height 36
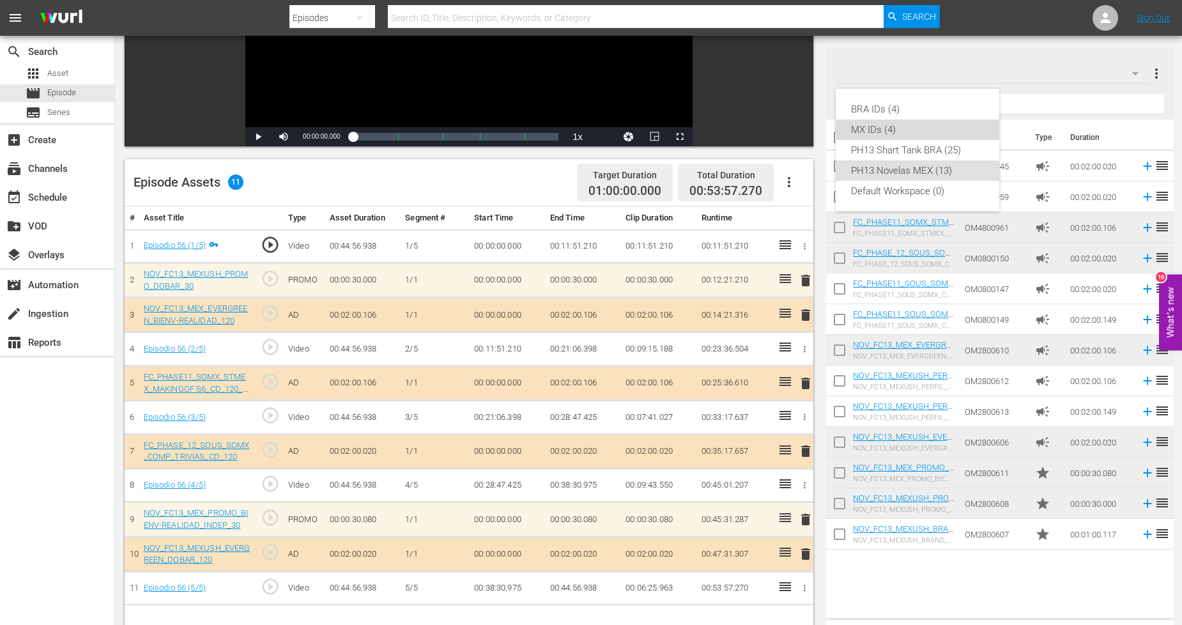
click at [910, 130] on div "MX IDs (4)" at bounding box center [917, 129] width 133 height 20
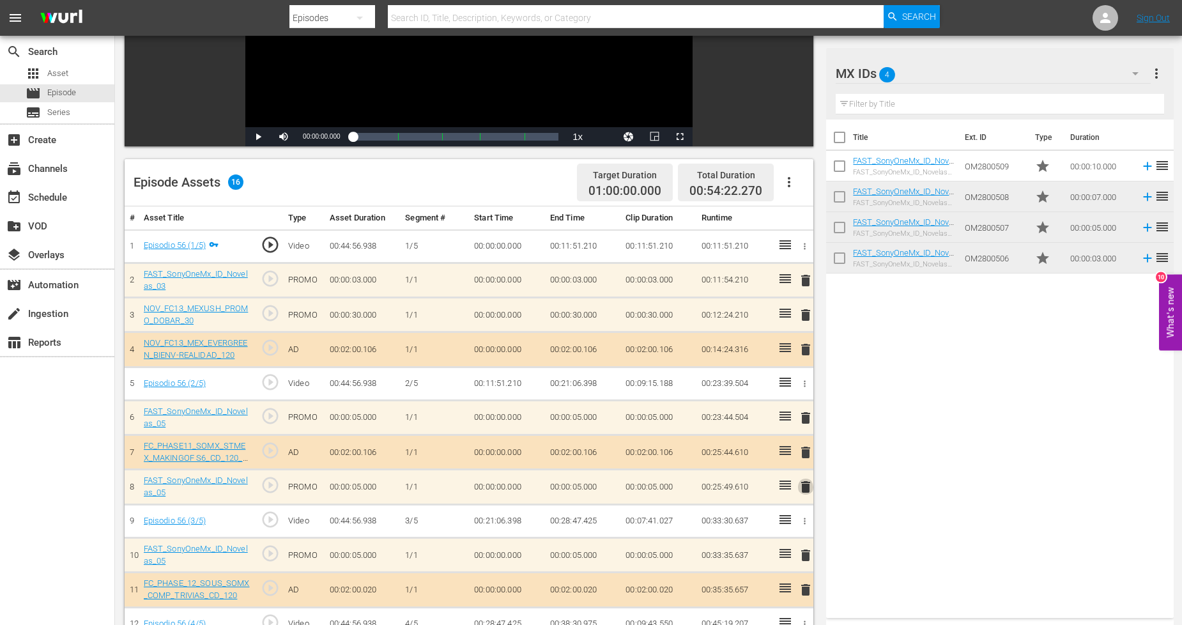
click at [803, 486] on span "delete" at bounding box center [805, 486] width 15 height 15
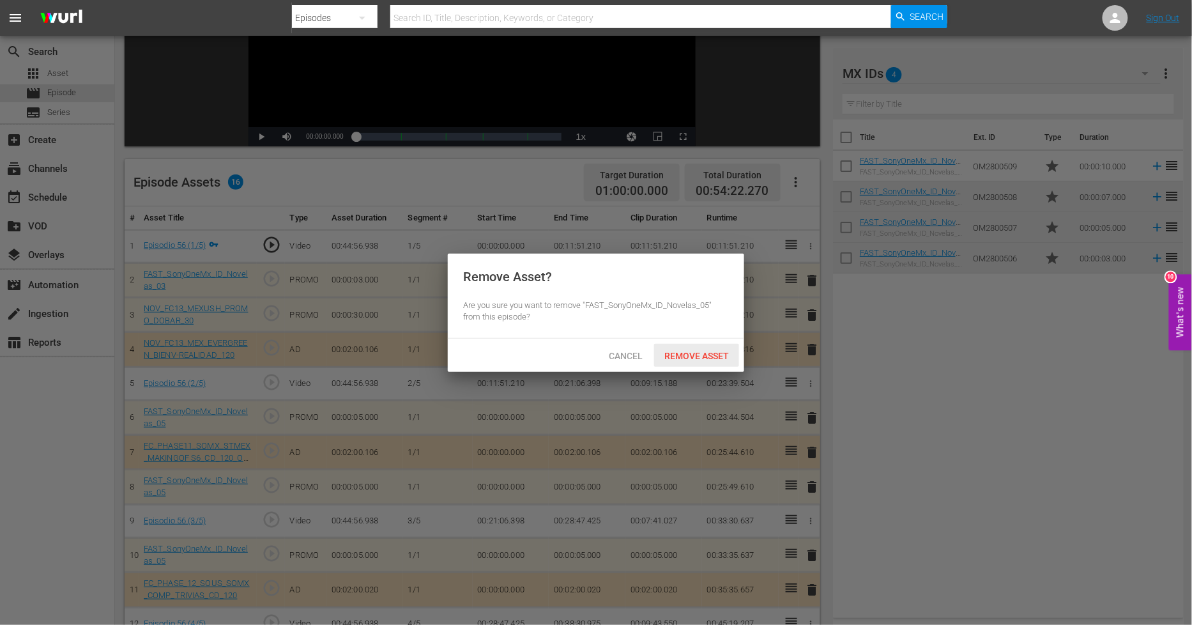
click at [712, 347] on div "Remove Asset" at bounding box center [696, 356] width 85 height 24
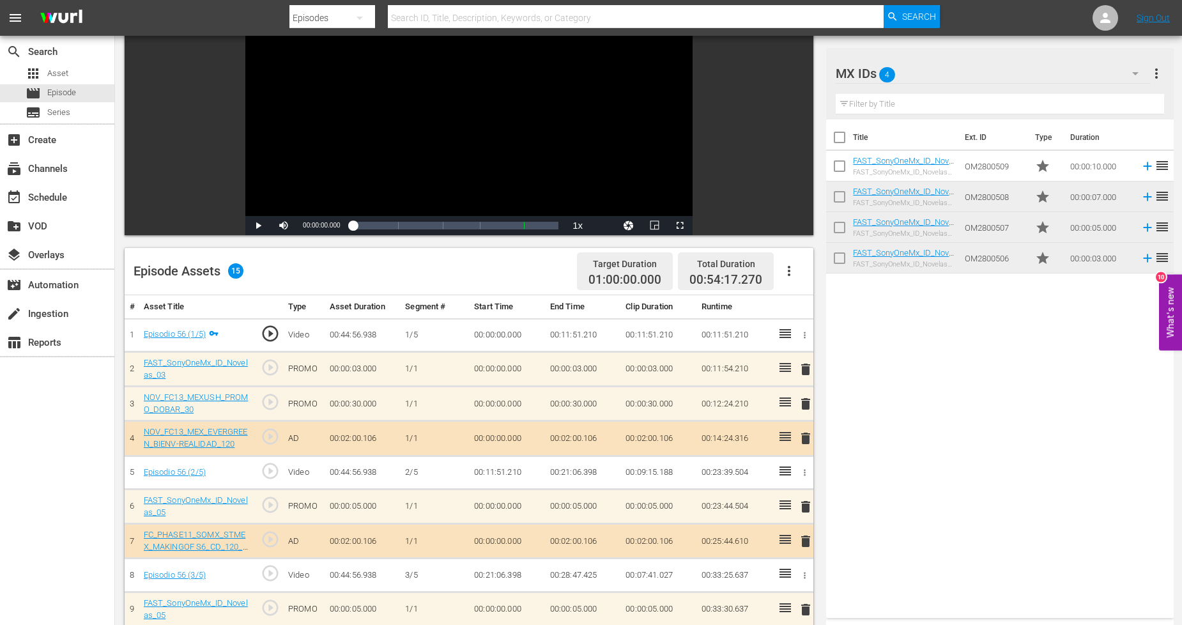
scroll to position [0, 0]
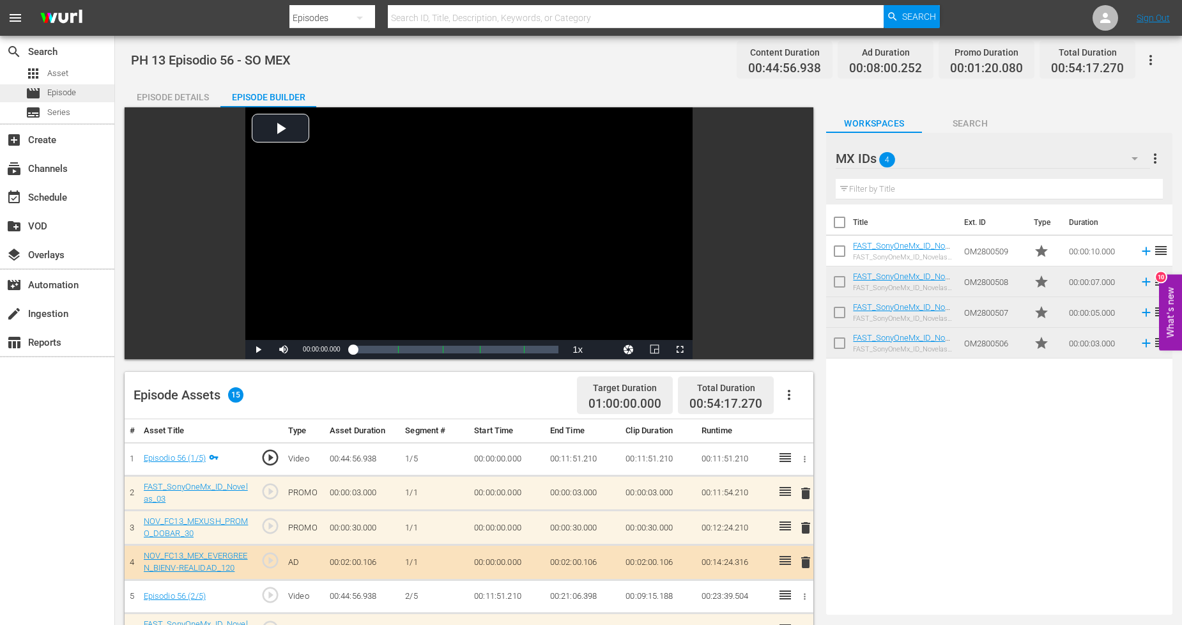
click at [71, 92] on span "Episode" at bounding box center [61, 92] width 29 height 13
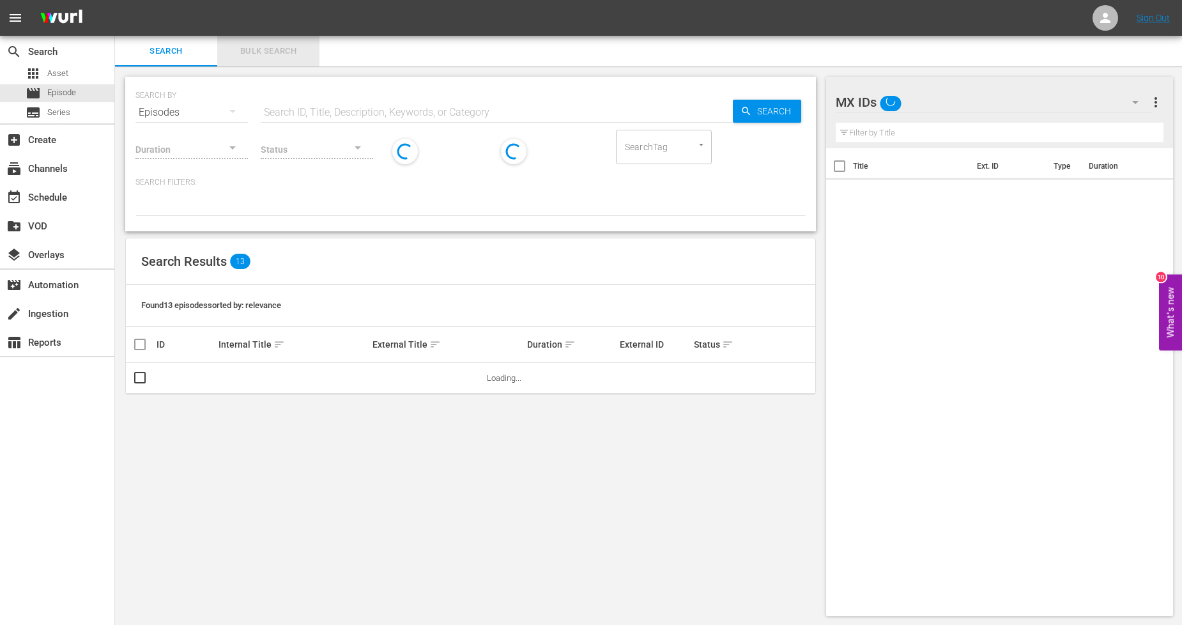
click at [283, 59] on button "Bulk Search" at bounding box center [268, 51] width 102 height 31
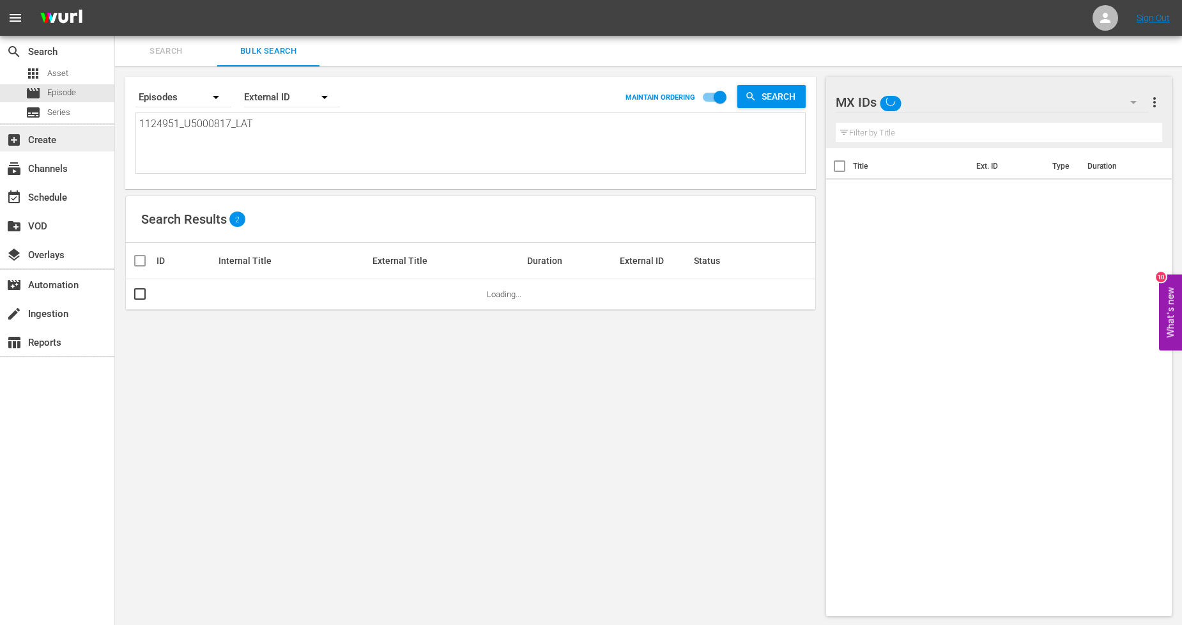
drag, startPoint x: 262, startPoint y: 116, endPoint x: 31, endPoint y: 126, distance: 231.4
click at [115, 0] on div "search Search apps Asset movie Episode subtitles Series add_box Create subscrip…" at bounding box center [648, 0] width 1067 height 0
paste textarea "2_U5000818"
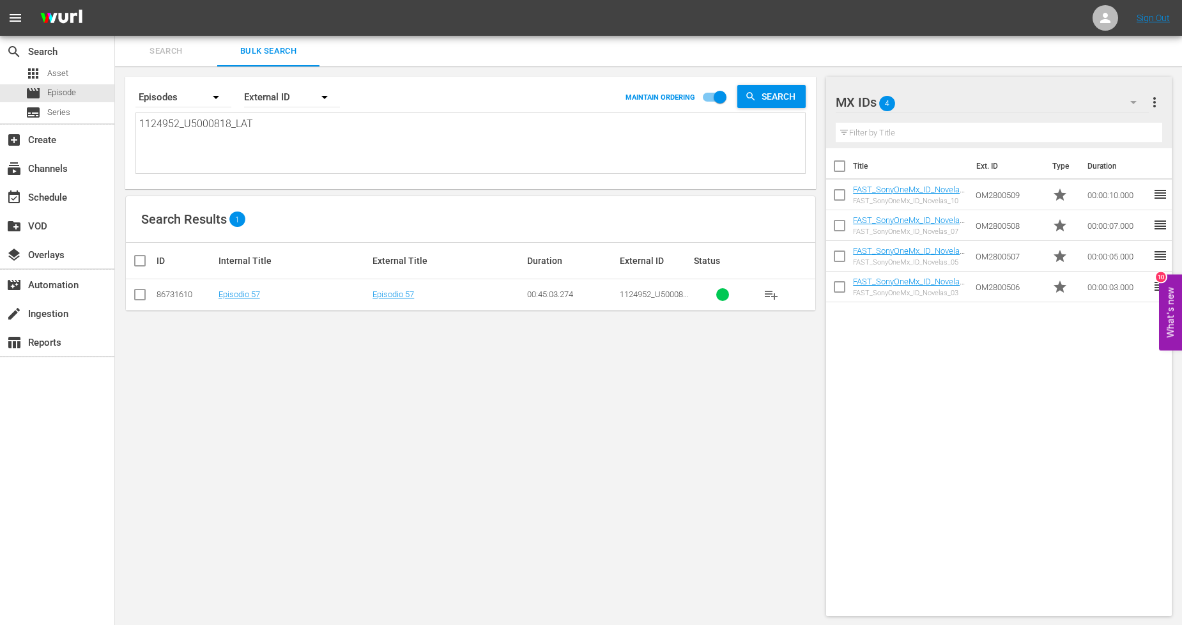
click at [137, 294] on input "checkbox" at bounding box center [139, 296] width 15 height 15
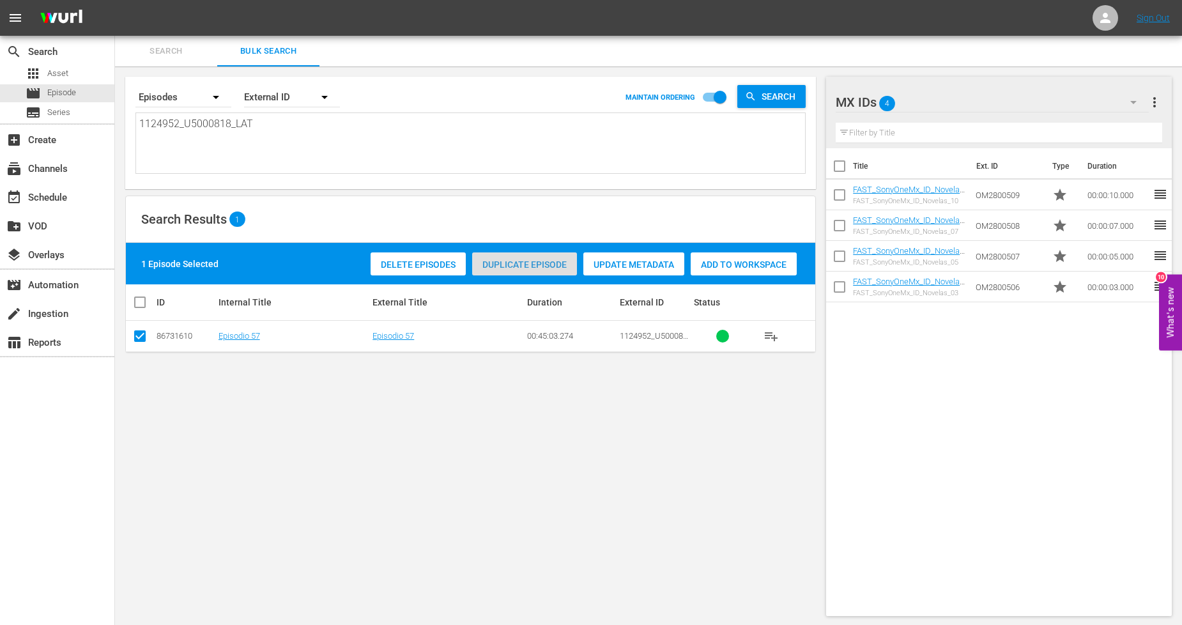
click at [540, 266] on span "Duplicate Episode" at bounding box center [524, 264] width 105 height 10
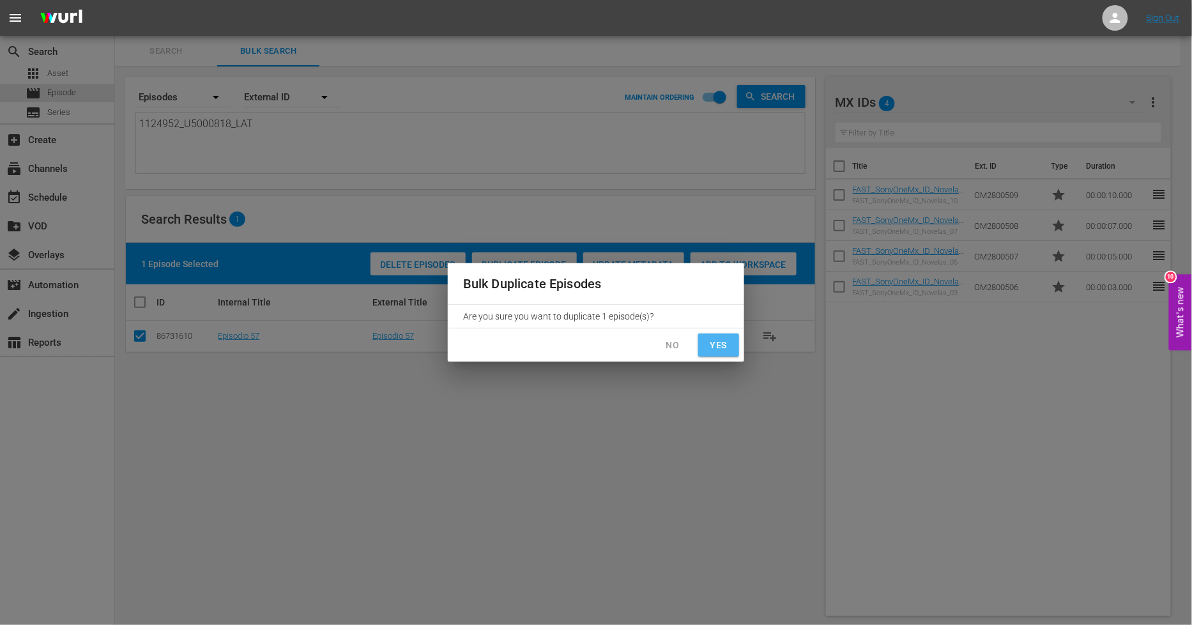
click at [704, 346] on button "Yes" at bounding box center [718, 345] width 41 height 24
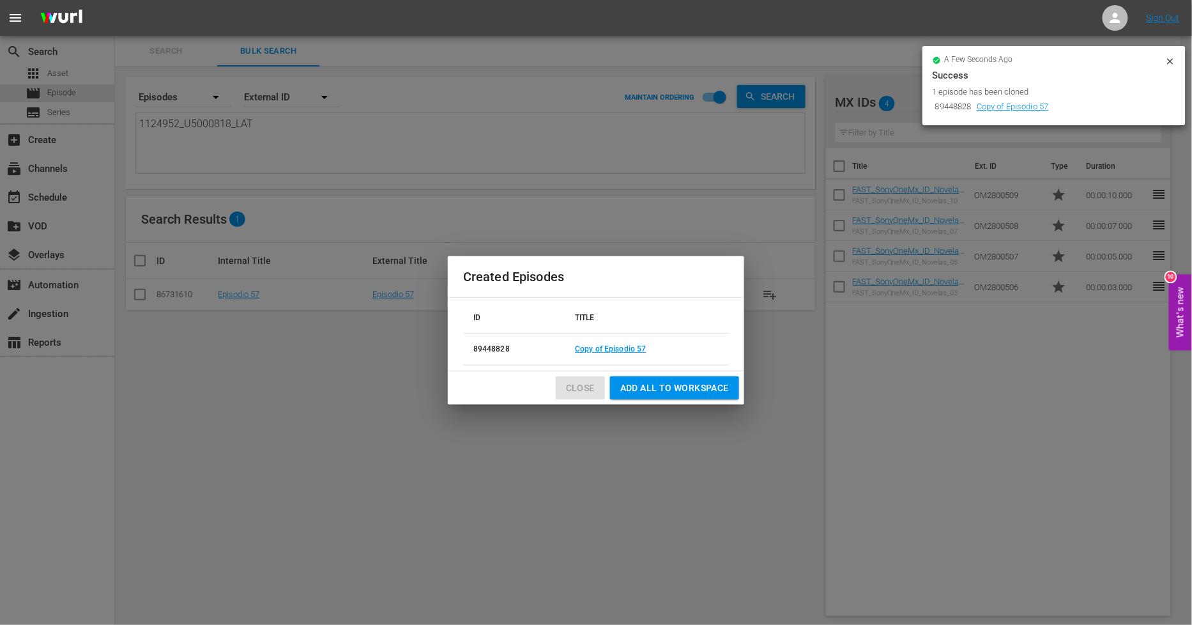
click at [580, 386] on span "Close" at bounding box center [580, 388] width 29 height 16
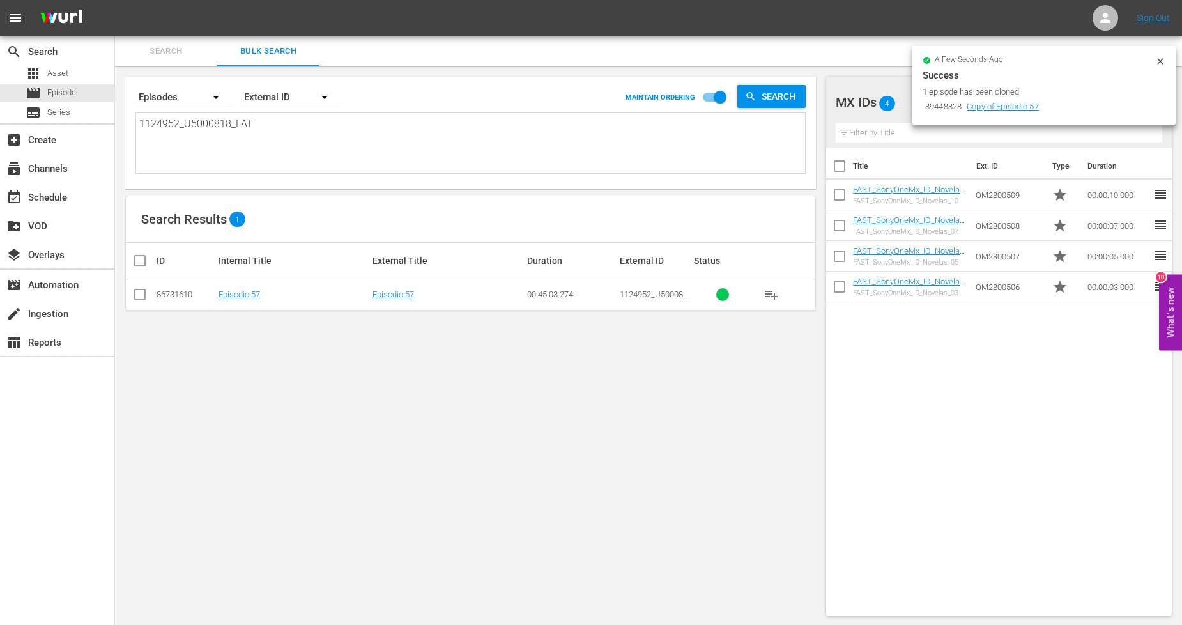
drag, startPoint x: 142, startPoint y: 295, endPoint x: 149, endPoint y: 291, distance: 7.8
click at [142, 295] on input "checkbox" at bounding box center [139, 296] width 15 height 15
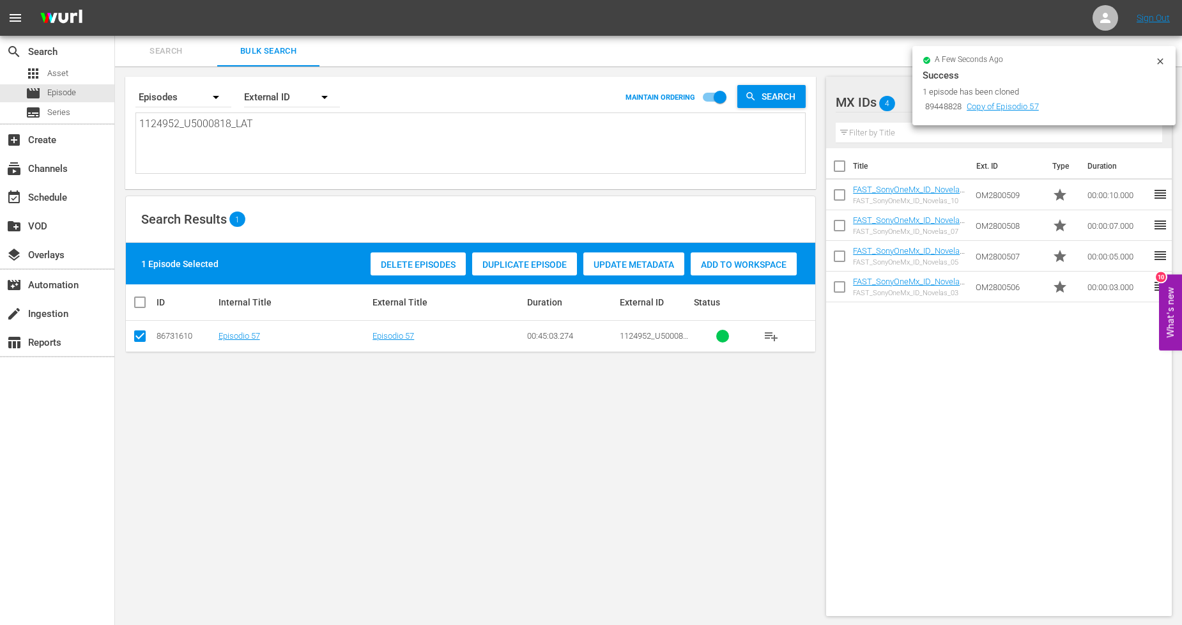
click at [539, 264] on span "Duplicate Episode" at bounding box center [524, 264] width 105 height 10
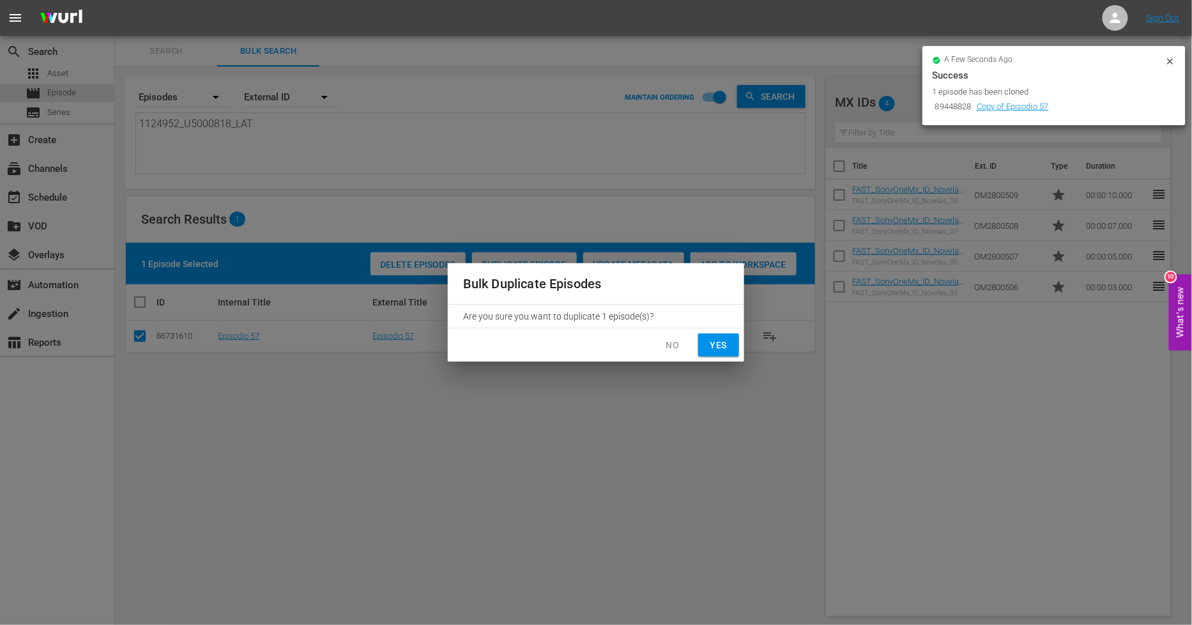
click at [727, 347] on span "Yes" at bounding box center [718, 345] width 20 height 16
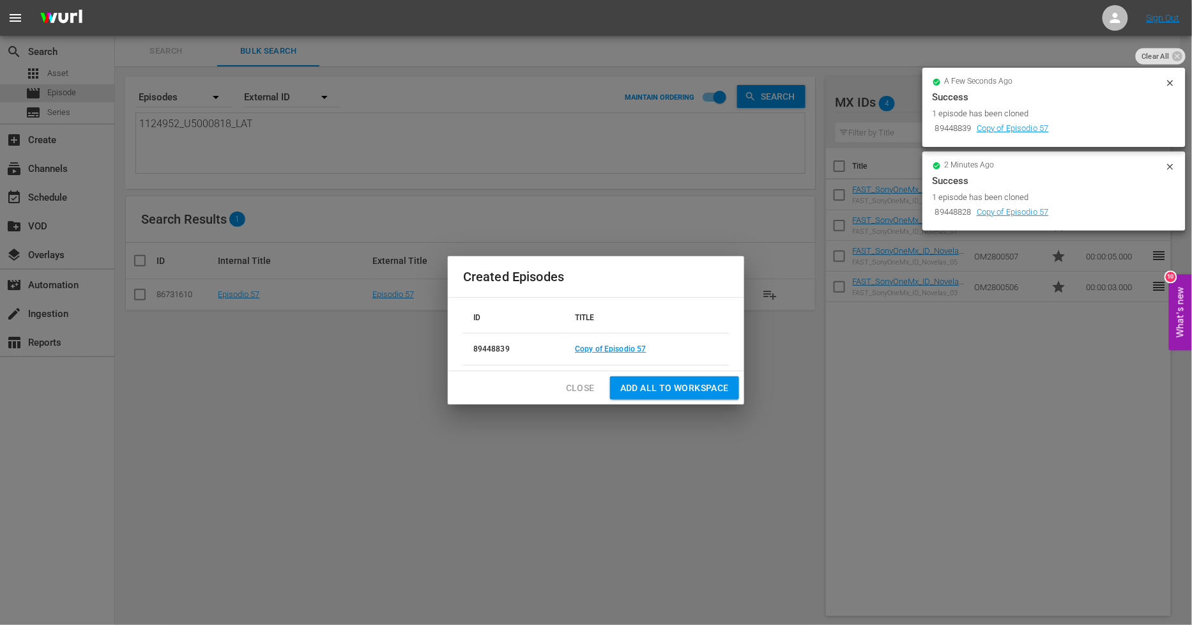
click at [572, 388] on span "Close" at bounding box center [580, 388] width 29 height 16
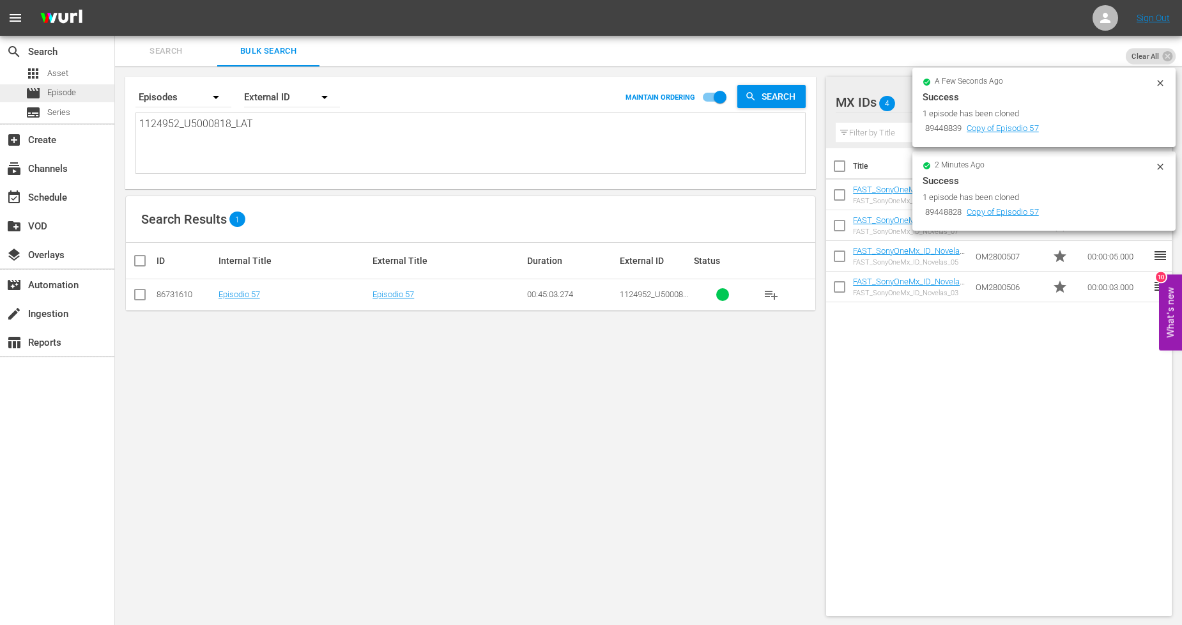
click at [79, 97] on div "movie Episode" at bounding box center [57, 93] width 114 height 18
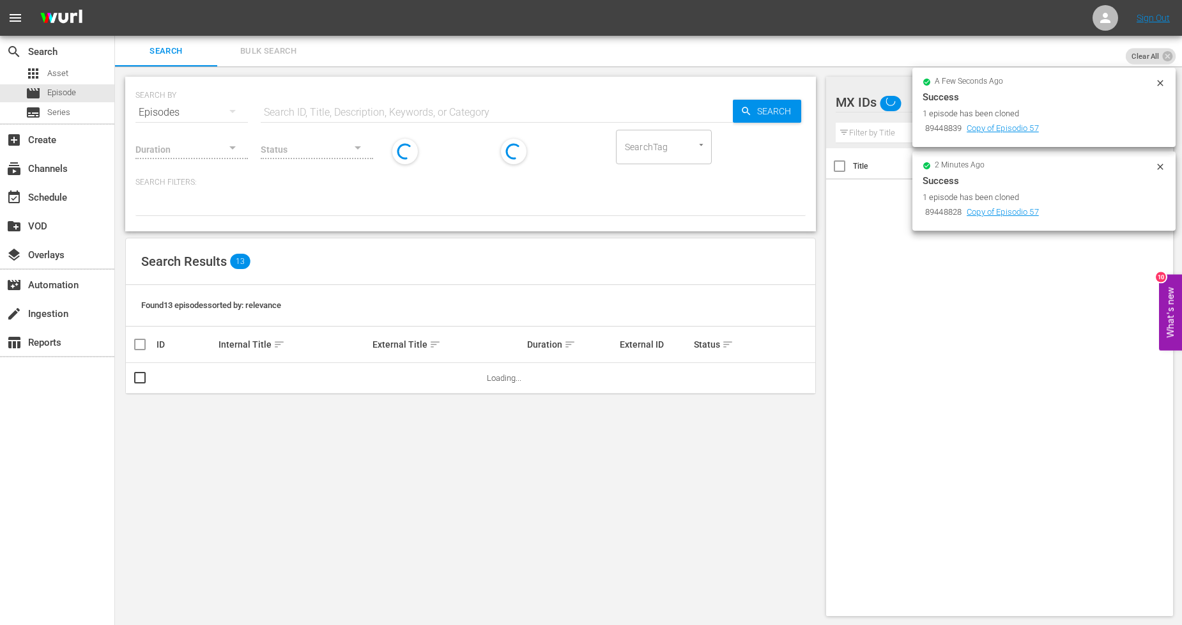
click at [278, 54] on span "Bulk Search" at bounding box center [268, 51] width 87 height 15
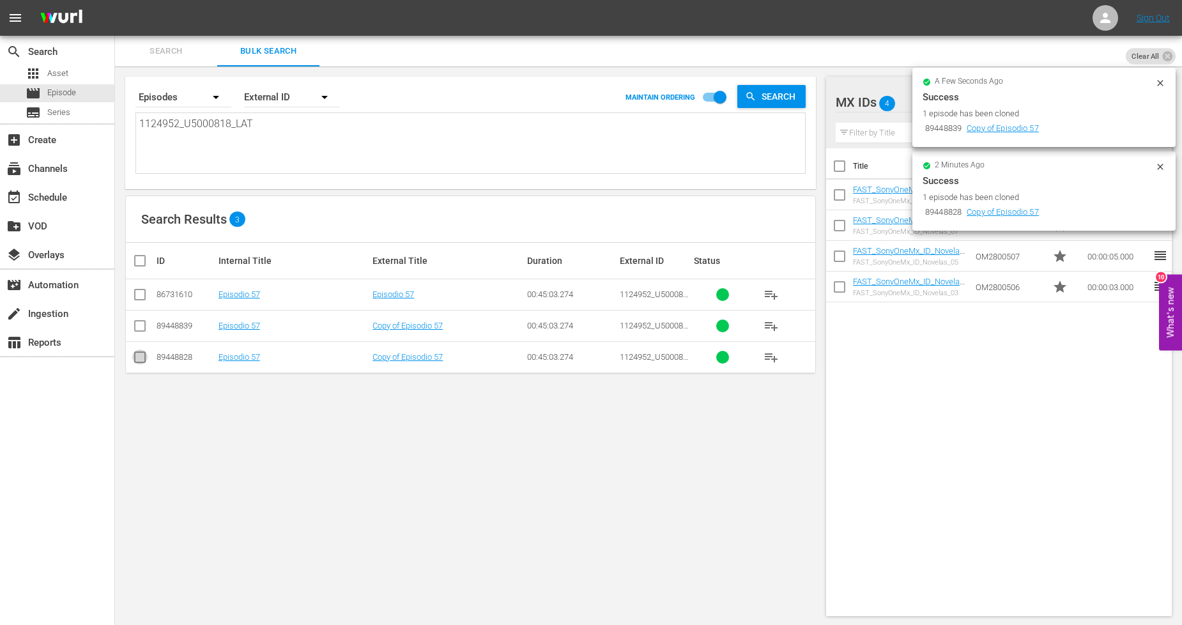
click at [139, 363] on input "checkbox" at bounding box center [139, 359] width 15 height 15
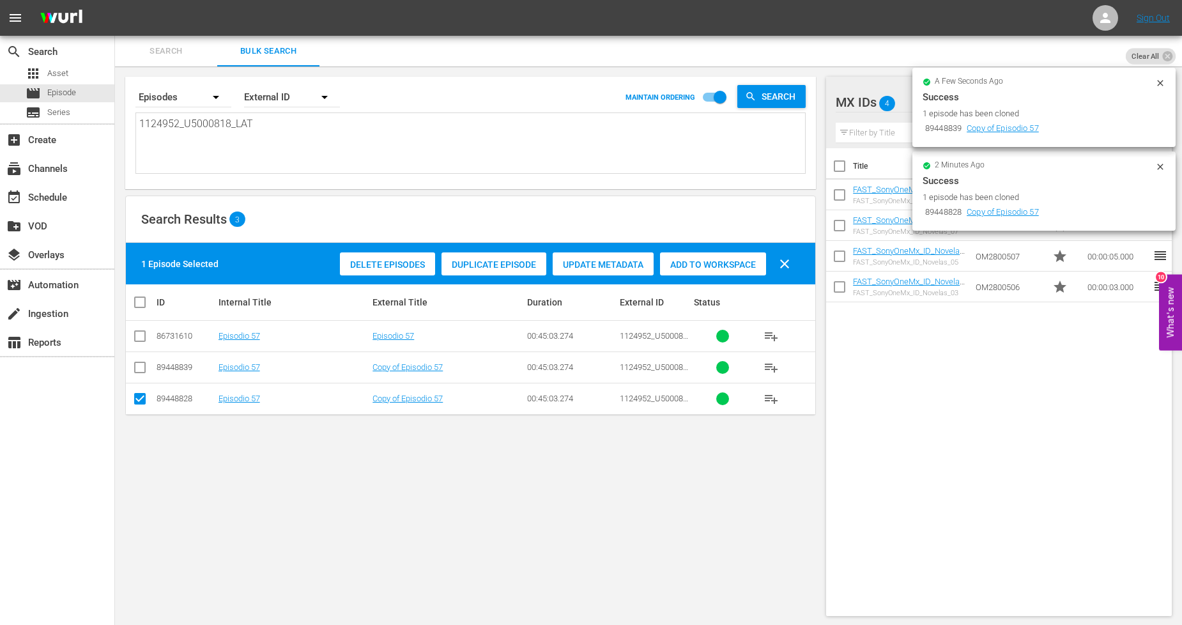
click at [398, 259] on span "Delete Episodes" at bounding box center [387, 264] width 95 height 10
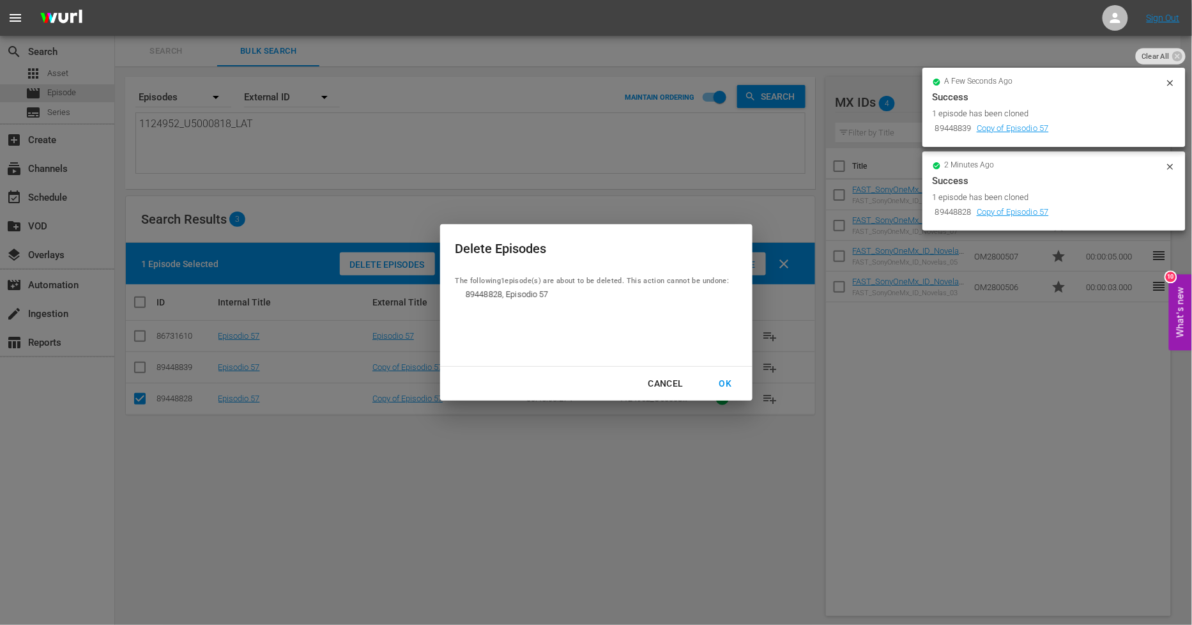
click at [724, 386] on div "OK" at bounding box center [725, 384] width 33 height 16
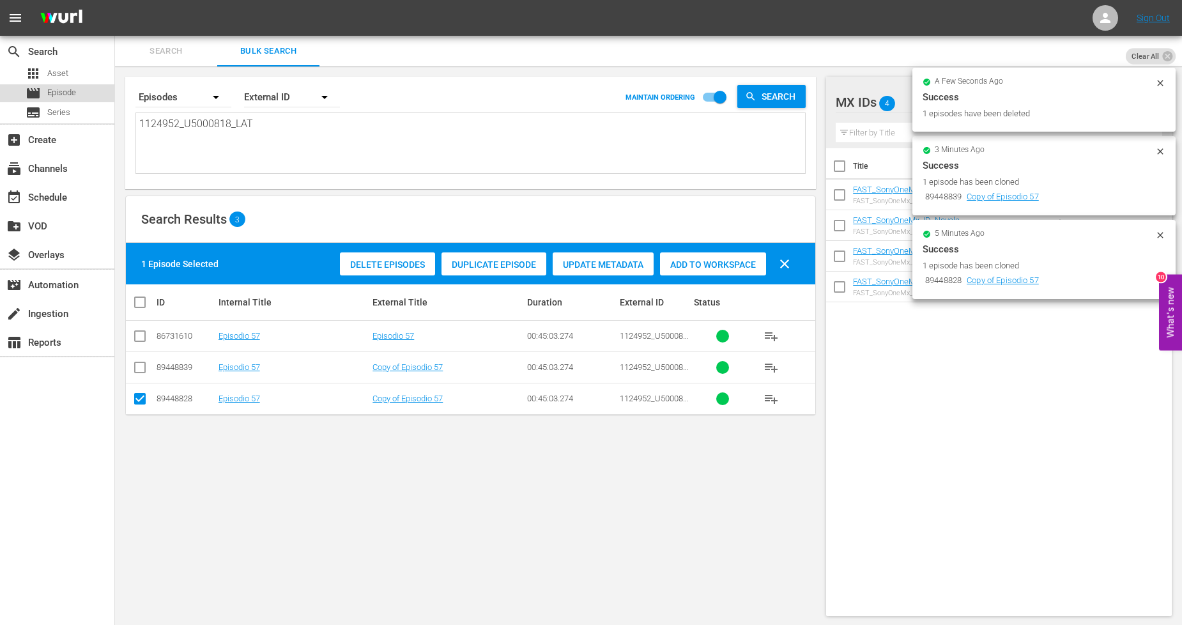
click at [84, 93] on div "movie Episode" at bounding box center [57, 93] width 114 height 18
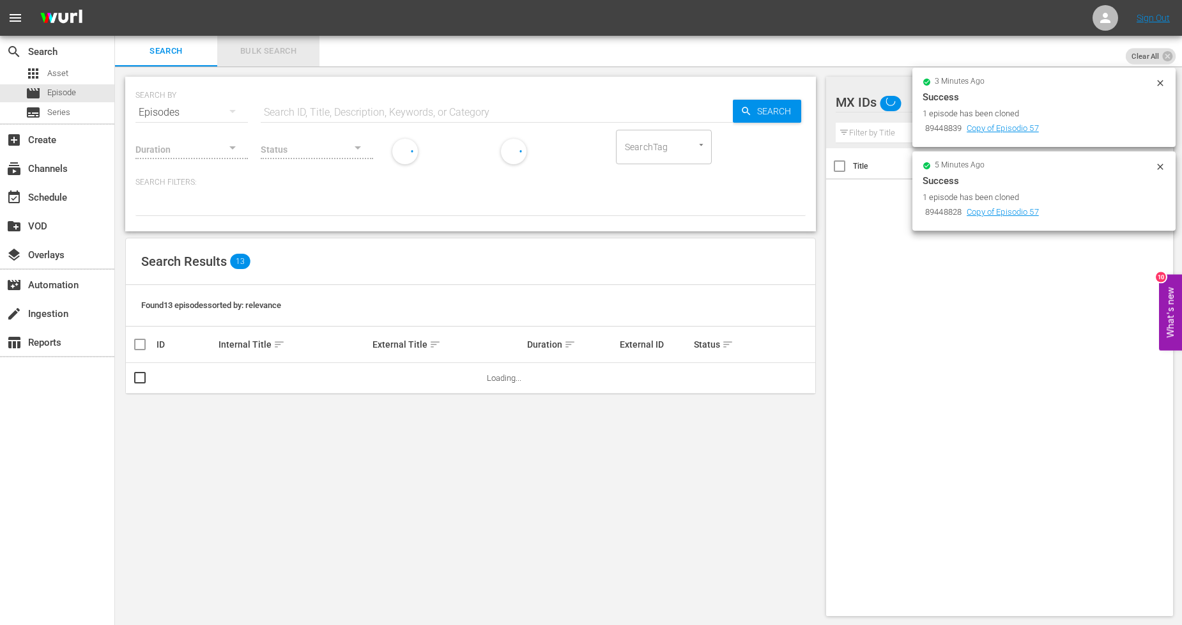
click at [276, 51] on span "Bulk Search" at bounding box center [268, 51] width 87 height 15
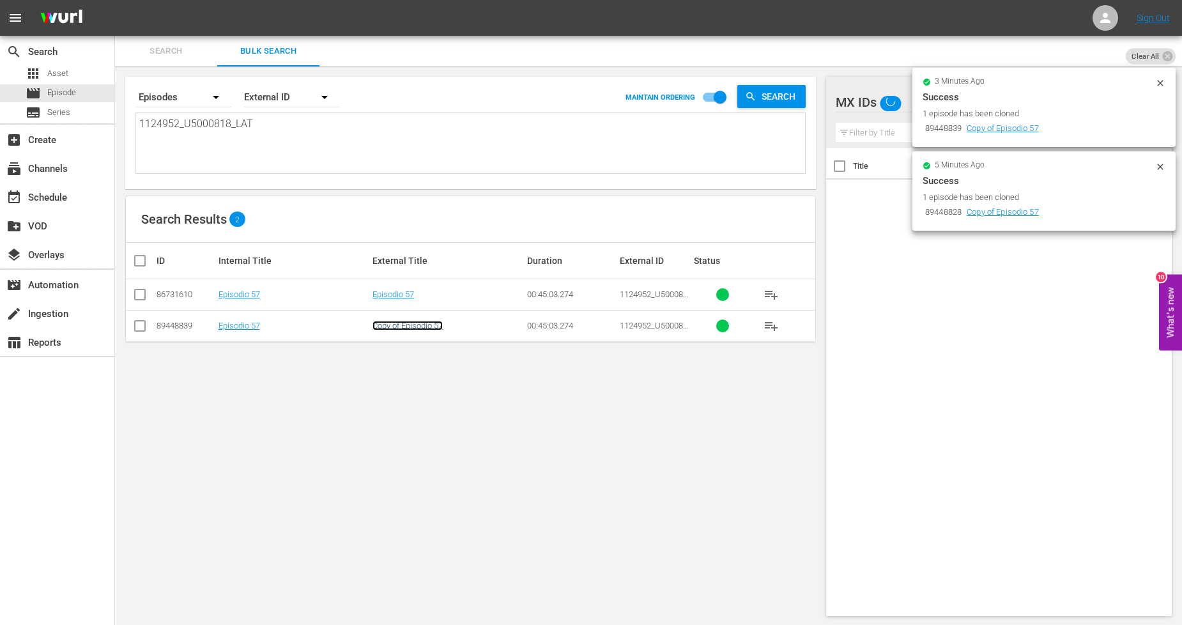
click at [434, 327] on link "Copy of Episodio 57" at bounding box center [407, 326] width 70 height 10
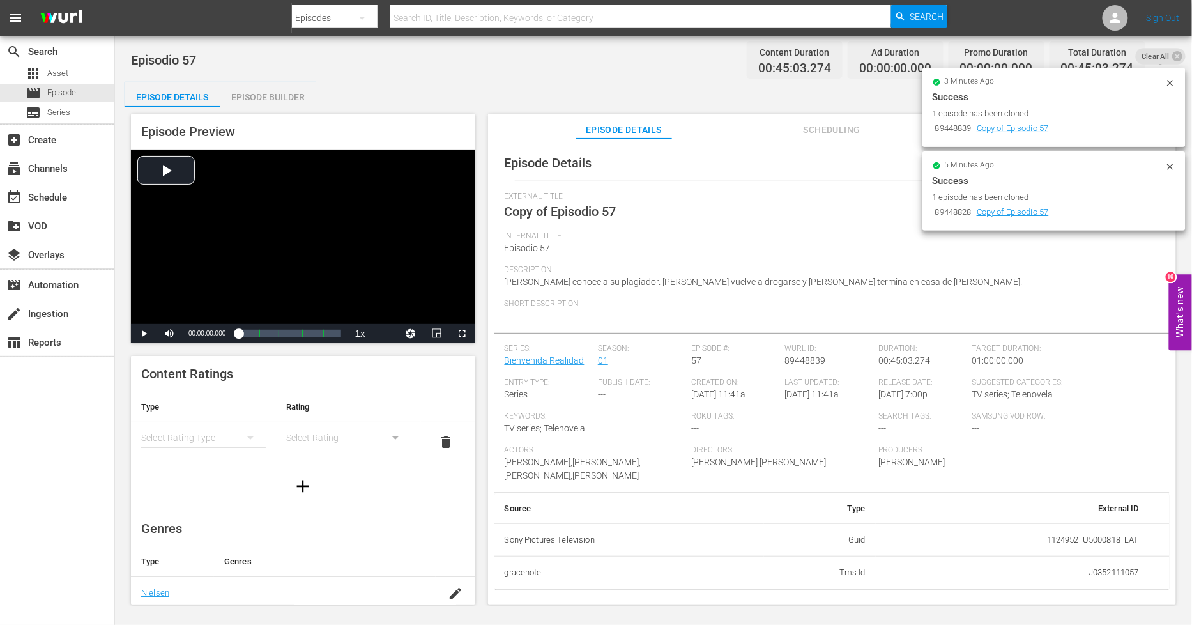
click at [1175, 167] on icon at bounding box center [1170, 167] width 10 height 10
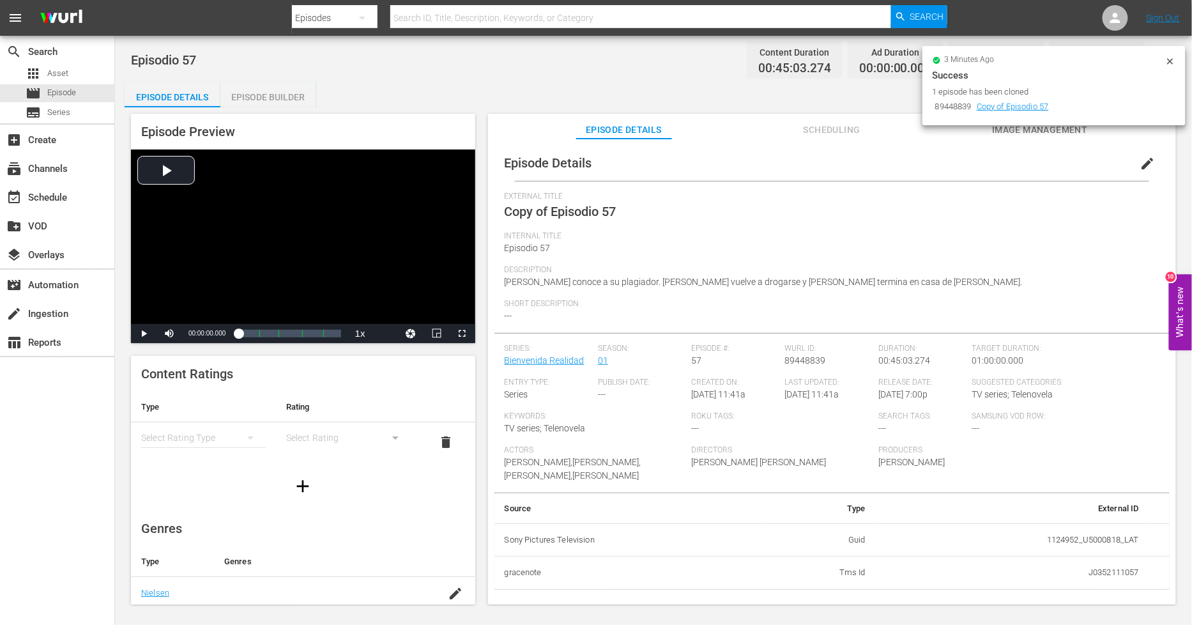
click at [1169, 63] on icon at bounding box center [1170, 61] width 6 height 6
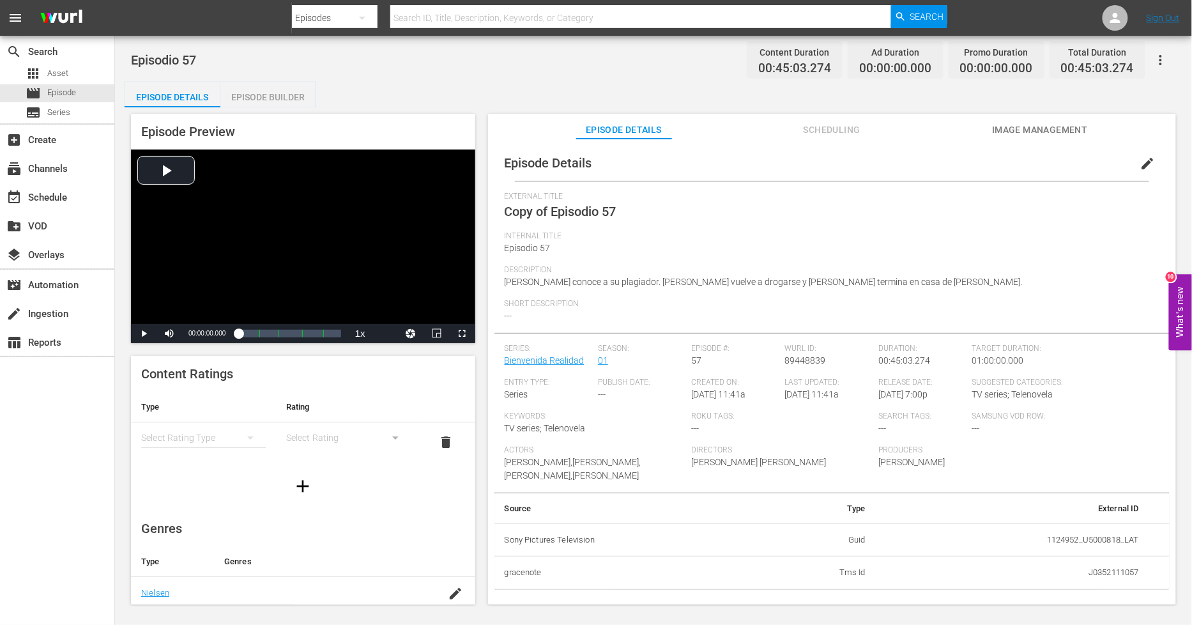
click at [1132, 162] on button "edit" at bounding box center [1147, 163] width 31 height 31
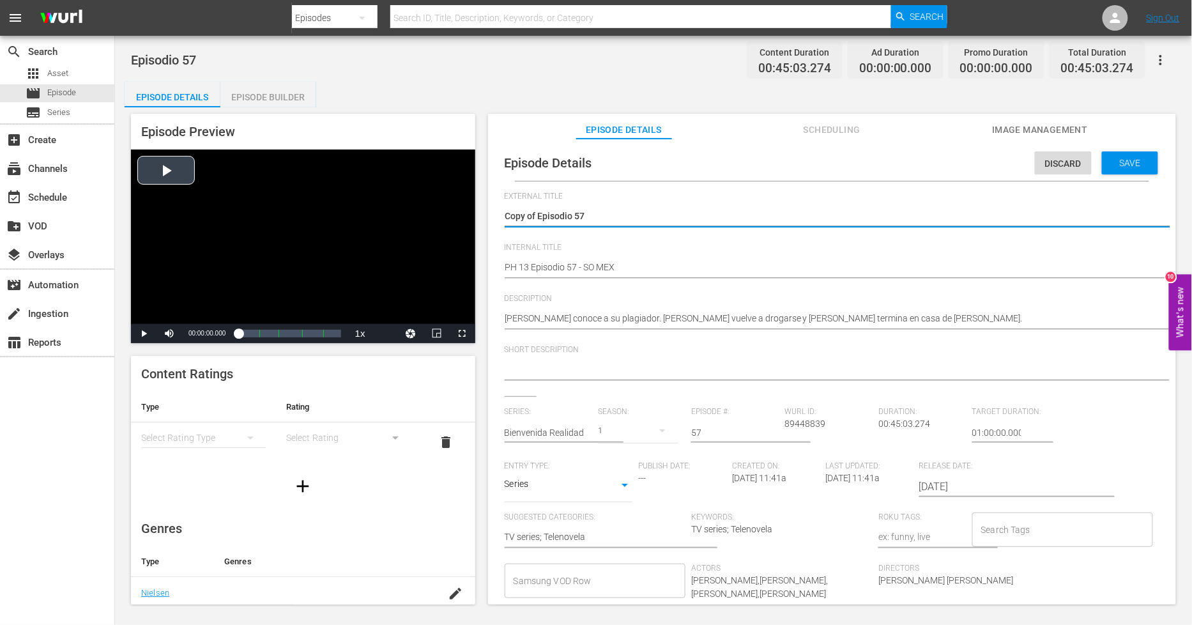
drag, startPoint x: 537, startPoint y: 215, endPoint x: 466, endPoint y: 222, distance: 70.6
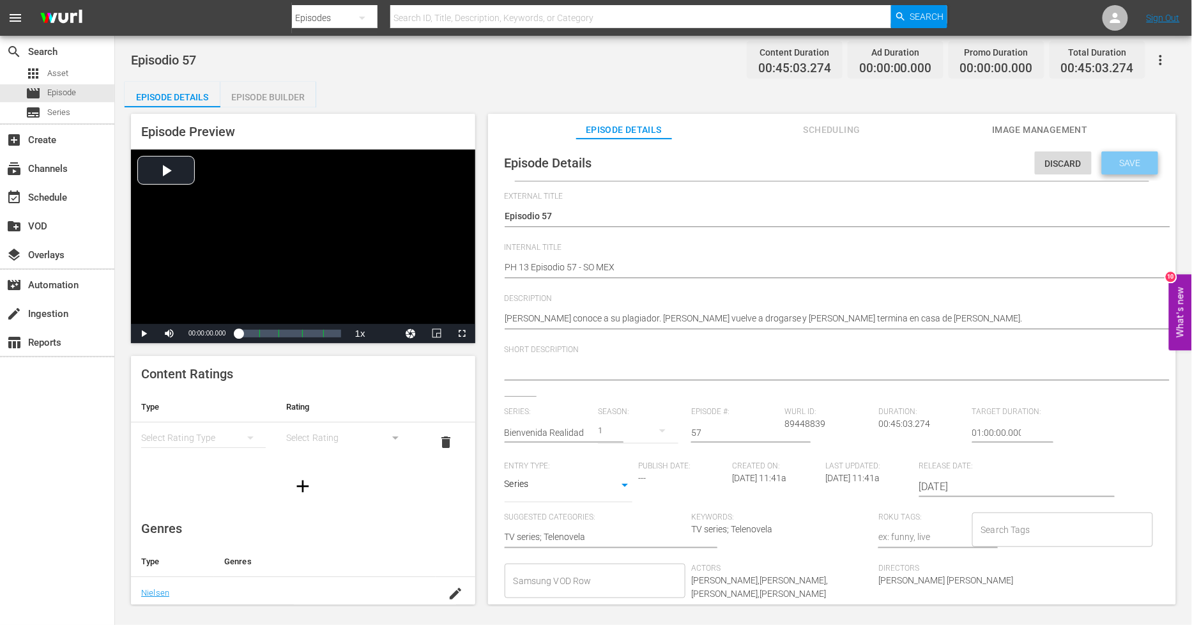
click at [1129, 166] on span "Save" at bounding box center [1130, 163] width 42 height 10
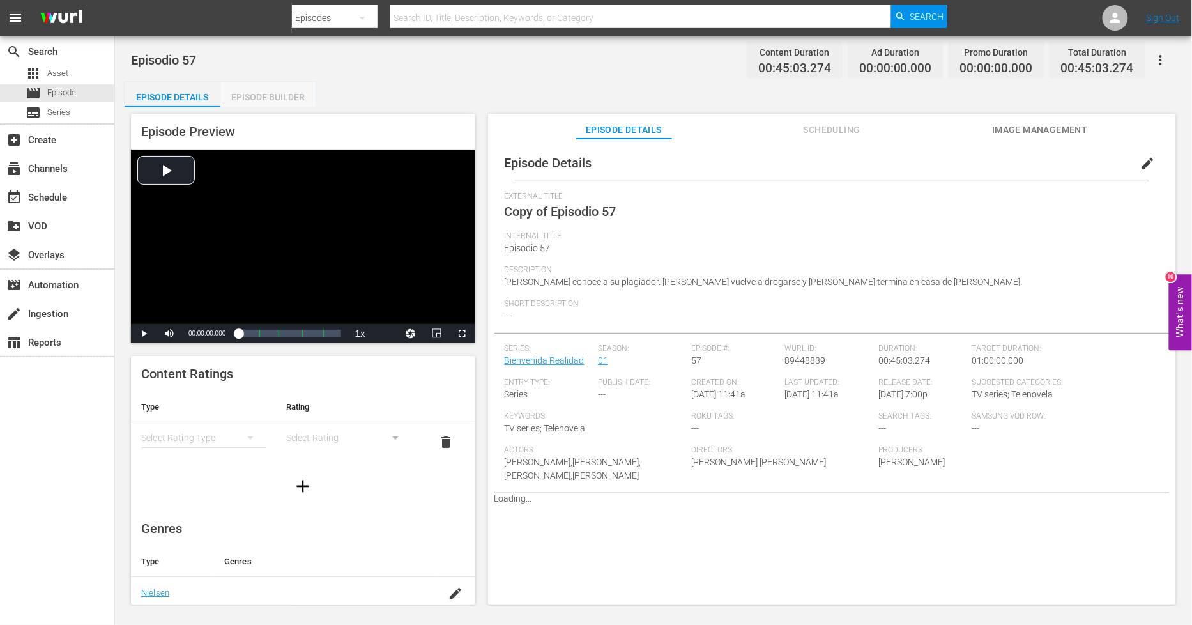
click at [291, 98] on div "Episode Builder" at bounding box center [268, 97] width 96 height 31
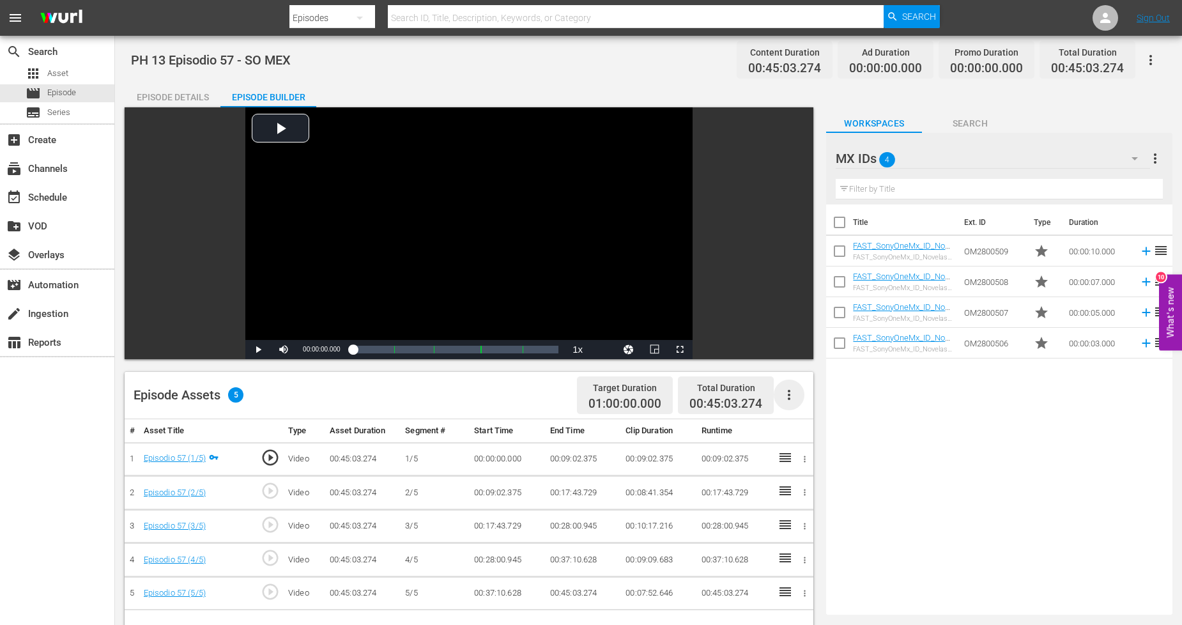
click at [790, 392] on icon "button" at bounding box center [788, 394] width 15 height 15
click at [835, 405] on div "Fill with Ads" at bounding box center [827, 399] width 87 height 31
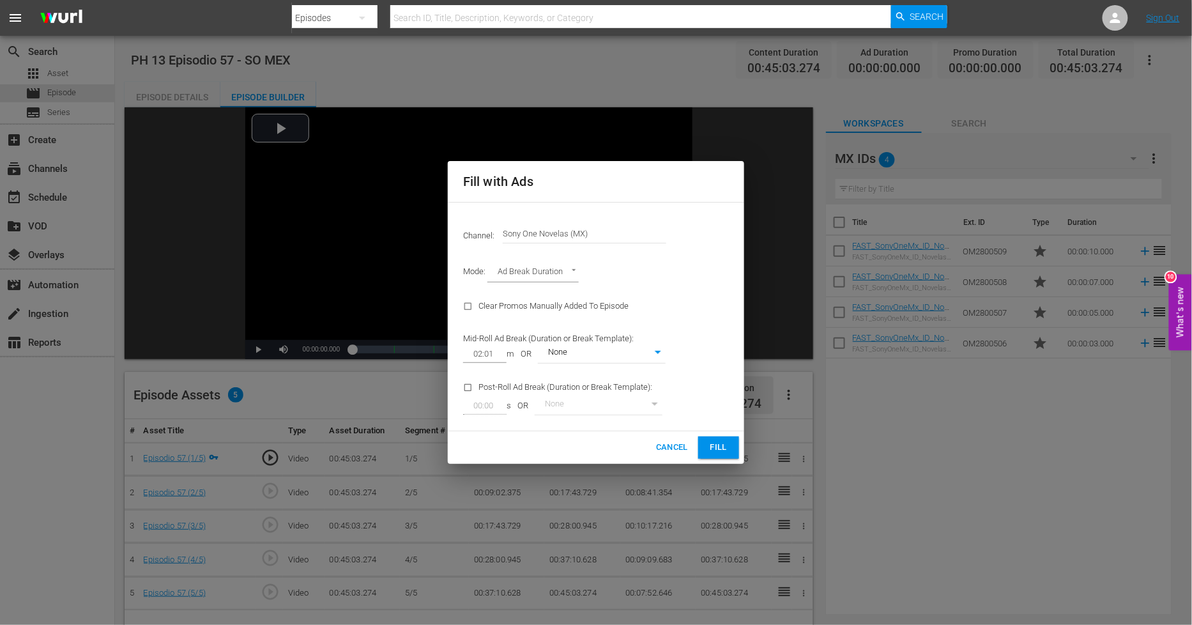
click at [724, 438] on button "Fill" at bounding box center [718, 447] width 41 height 22
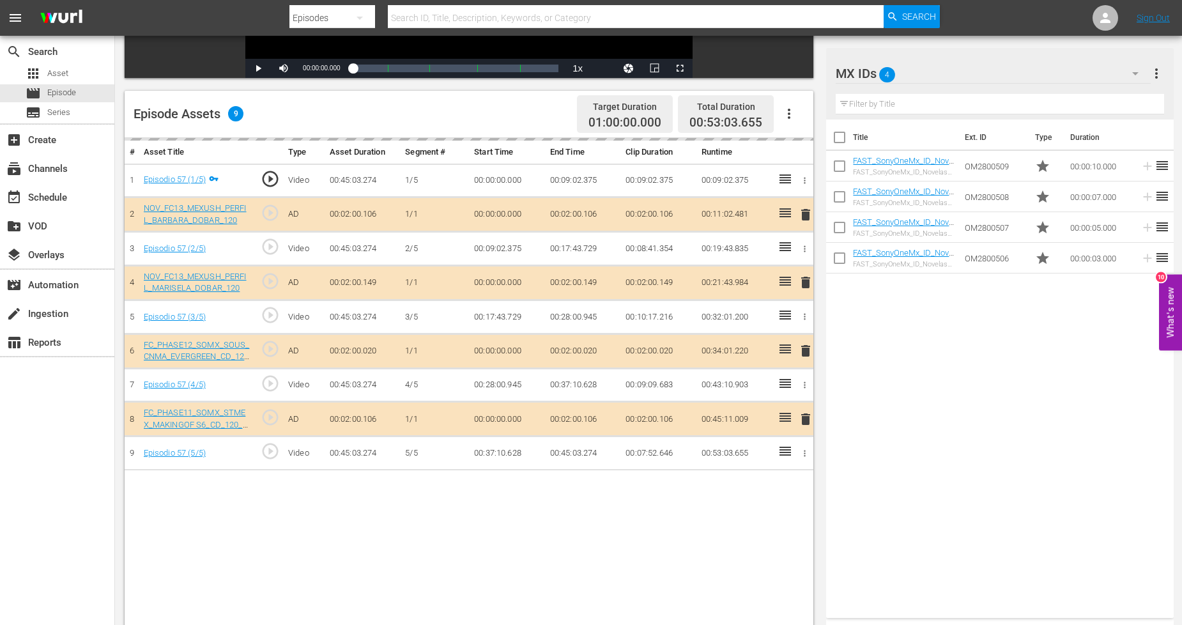
scroll to position [332, 0]
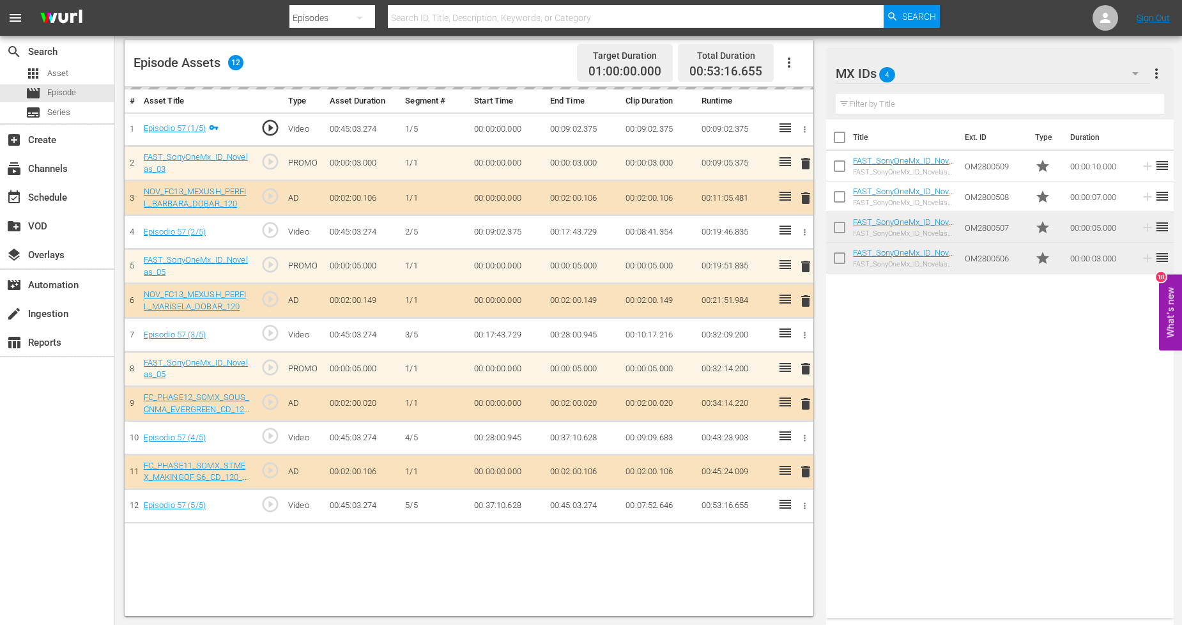
click at [1134, 73] on icon "button" at bounding box center [1135, 73] width 6 height 3
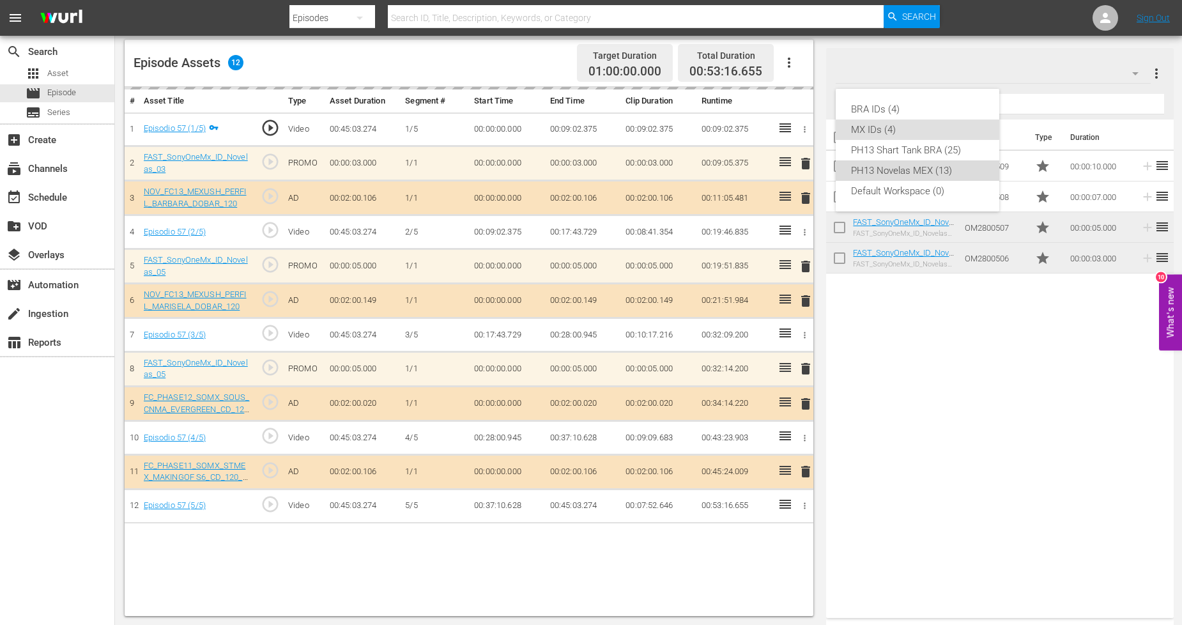
click at [955, 169] on div "PH13 Novelas MEX (13)" at bounding box center [917, 170] width 133 height 20
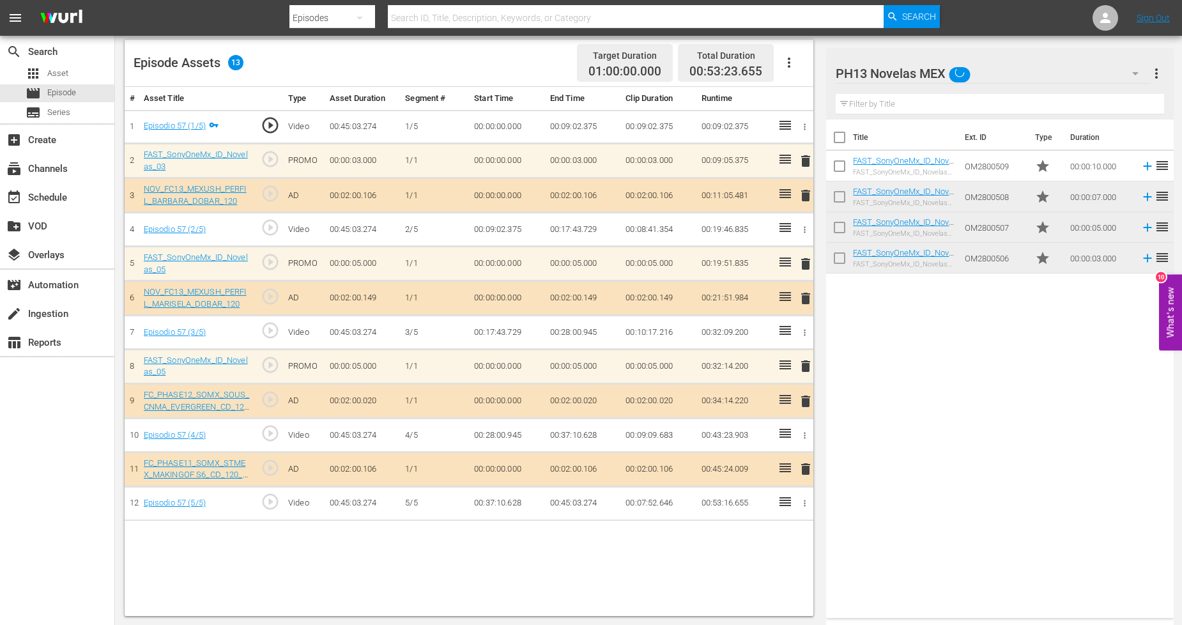
click at [1120, 66] on button "button" at bounding box center [1135, 73] width 31 height 31
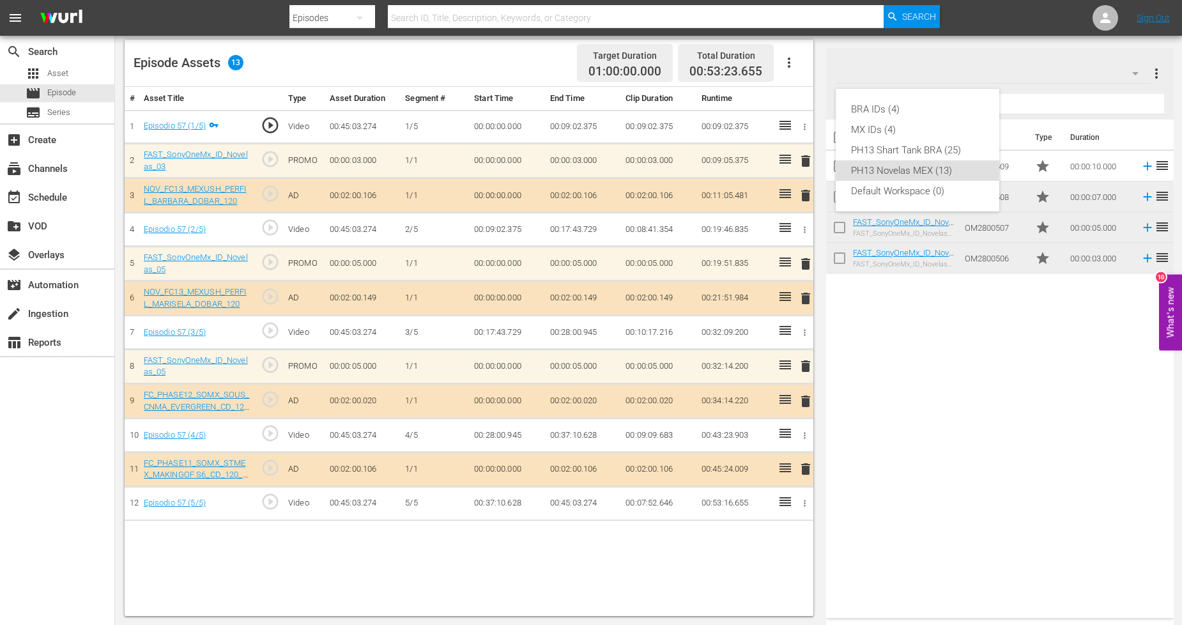
click at [932, 175] on div "PH13 Novelas MEX (13)" at bounding box center [917, 170] width 133 height 20
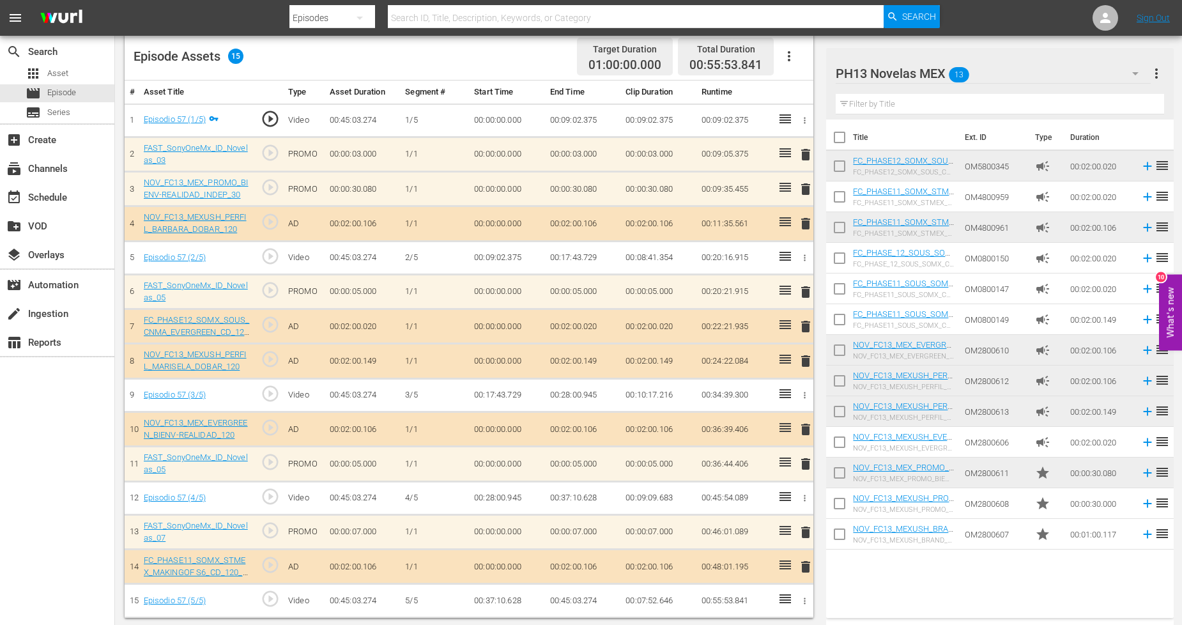
scroll to position [340, 0]
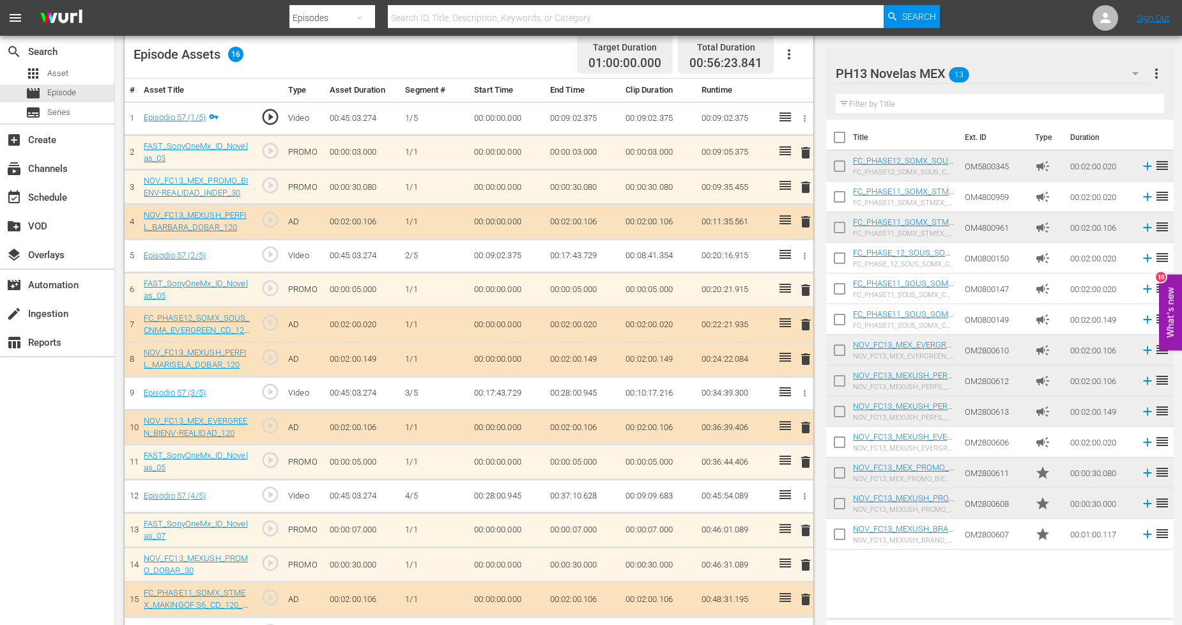
drag, startPoint x: 807, startPoint y: 464, endPoint x: 860, endPoint y: 566, distance: 114.6
click at [860, 566] on div "Video Player is loading. Play Video Play Mute Current Time 00:00:00.000 / Durat…" at bounding box center [648, 208] width 1047 height 883
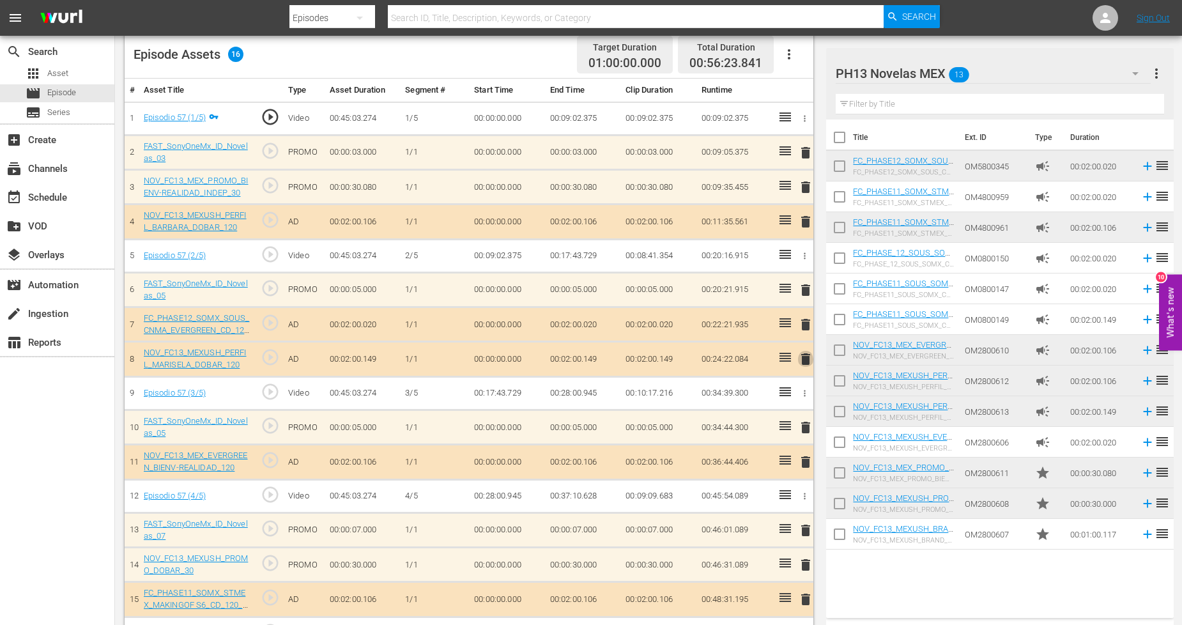
click at [805, 362] on span "delete" at bounding box center [805, 358] width 15 height 15
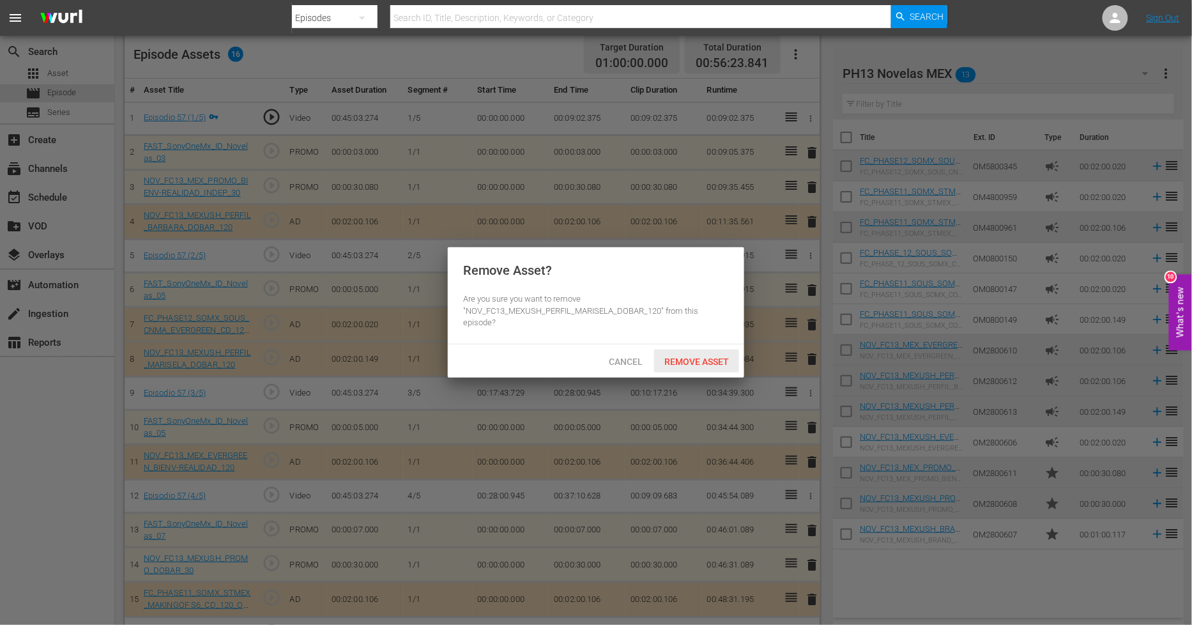
click at [692, 358] on span "Remove Asset" at bounding box center [696, 361] width 85 height 10
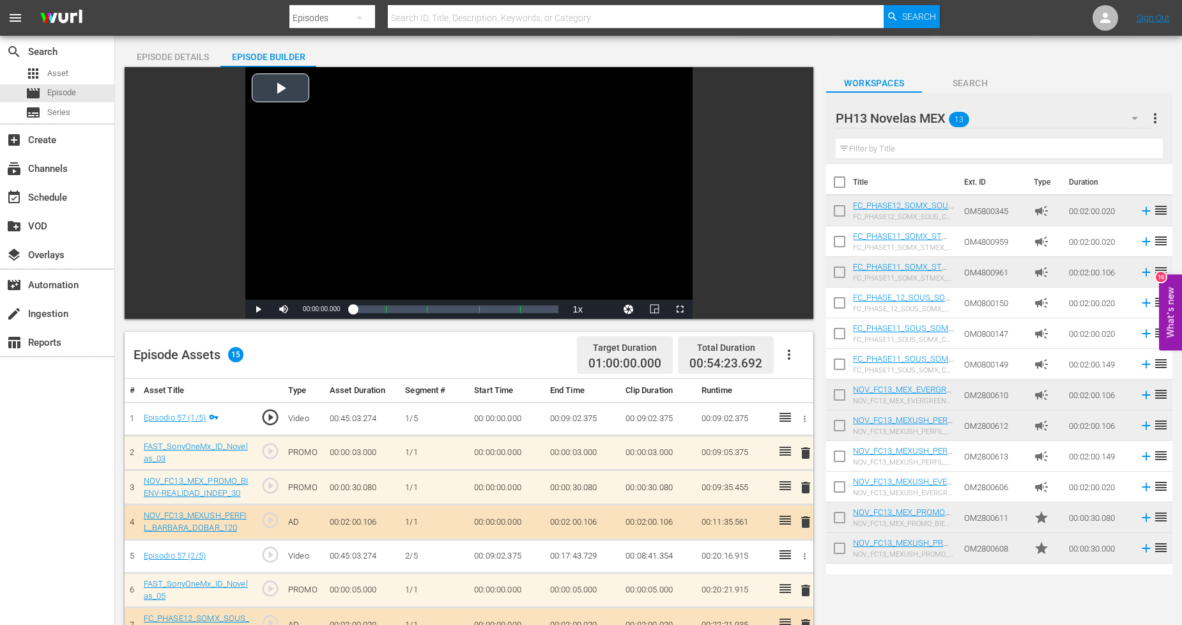
scroll to position [0, 0]
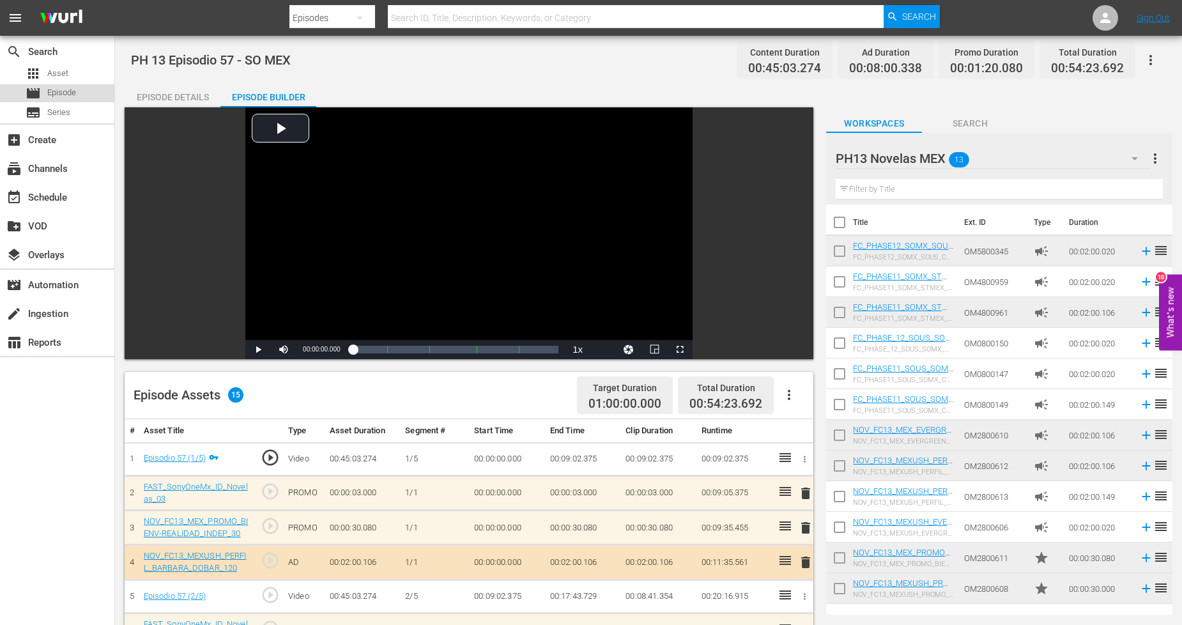
click at [70, 91] on span "Episode" at bounding box center [61, 92] width 29 height 13
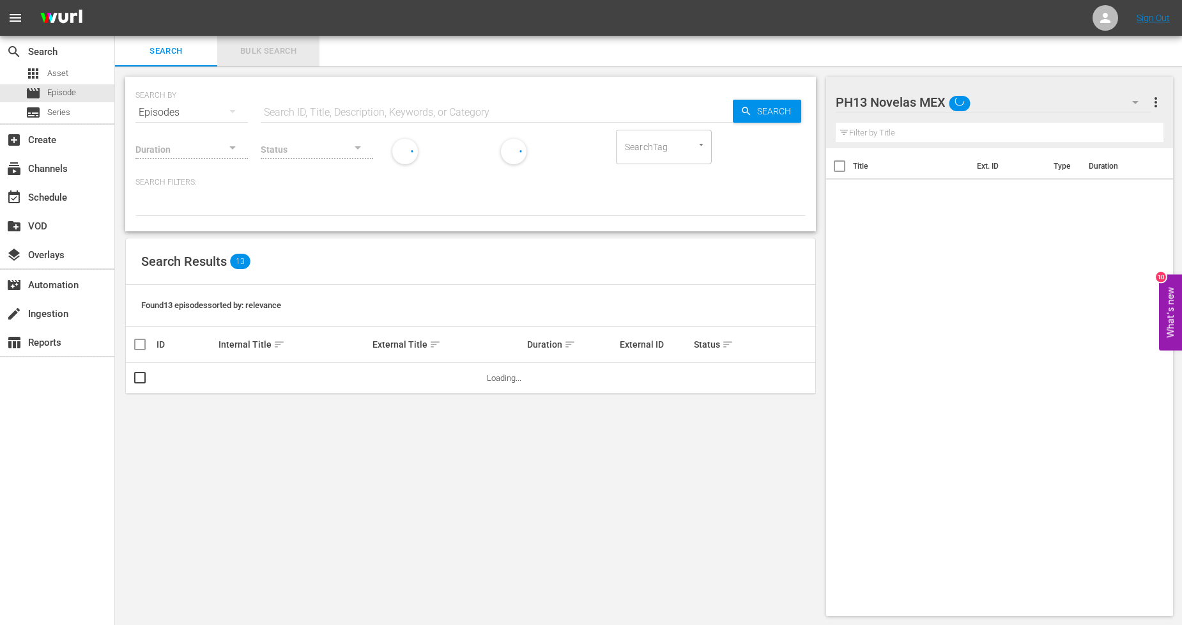
click at [271, 57] on span "Bulk Search" at bounding box center [268, 51] width 87 height 15
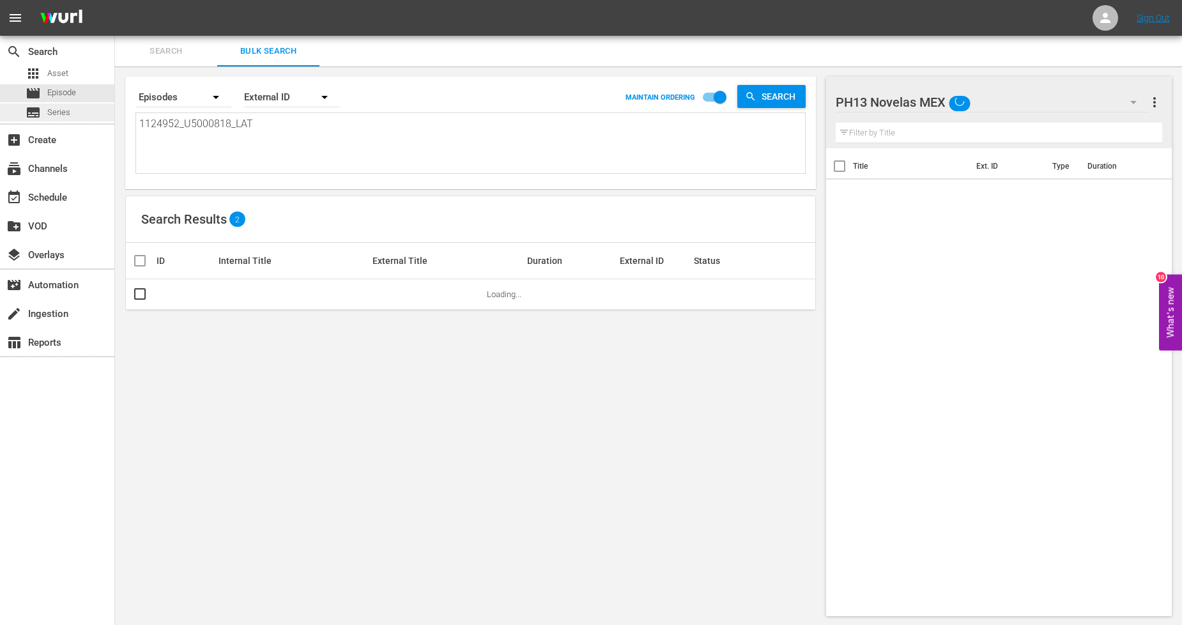
drag, startPoint x: 298, startPoint y: 118, endPoint x: 0, endPoint y: 107, distance: 298.4
click at [115, 0] on div "search Search apps Asset movie Episode subtitles Series add_box Create subscrip…" at bounding box center [648, 0] width 1067 height 0
paste textarea "3_U5000819"
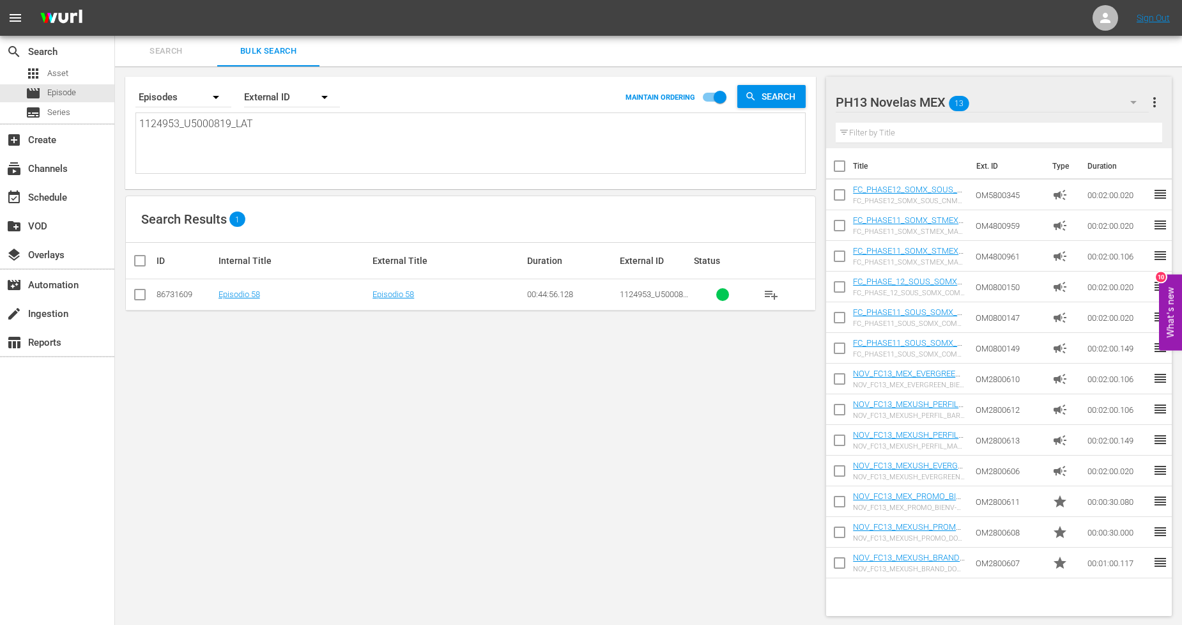
click at [136, 298] on input "checkbox" at bounding box center [139, 296] width 15 height 15
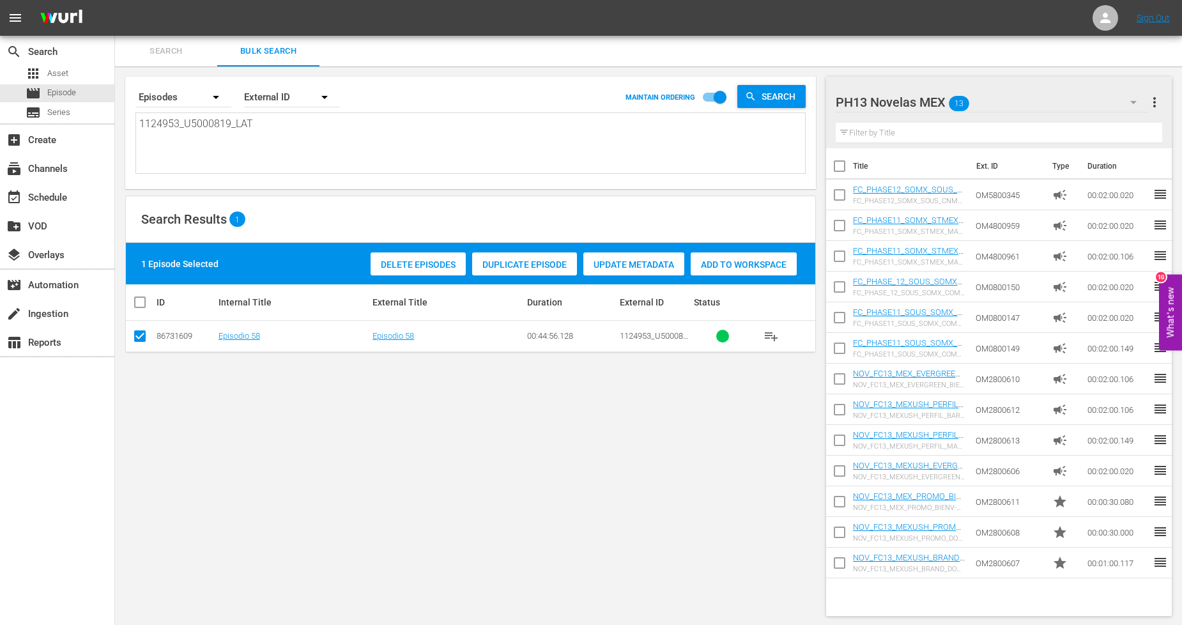
click at [515, 264] on span "Duplicate Episode" at bounding box center [524, 264] width 105 height 10
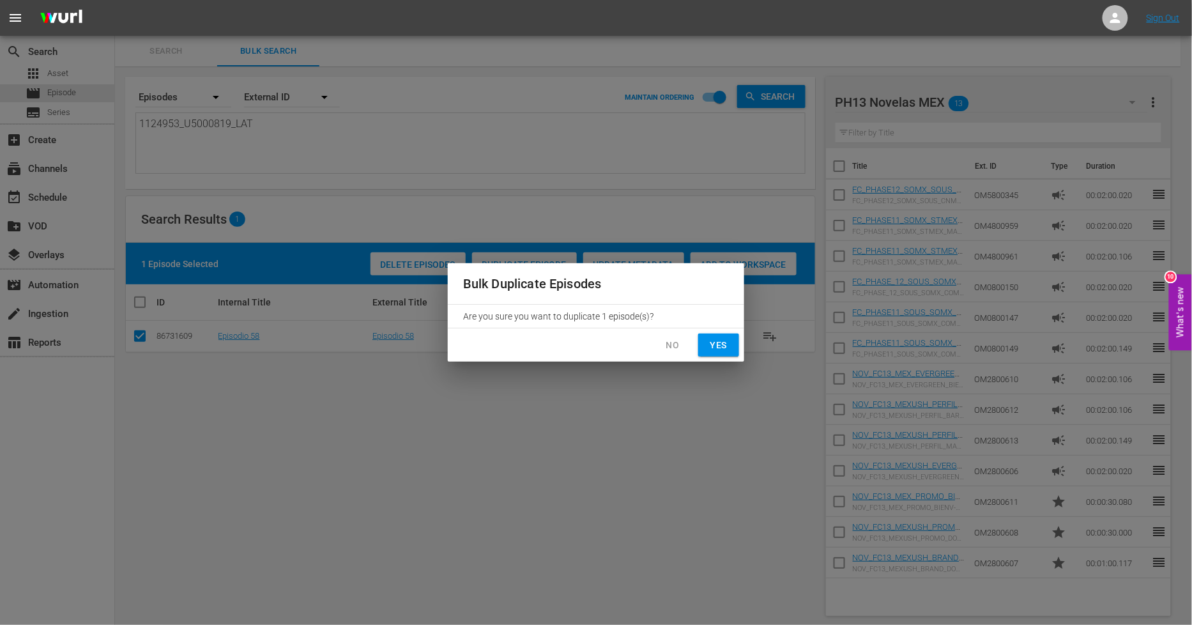
click at [724, 342] on span "Yes" at bounding box center [718, 345] width 20 height 16
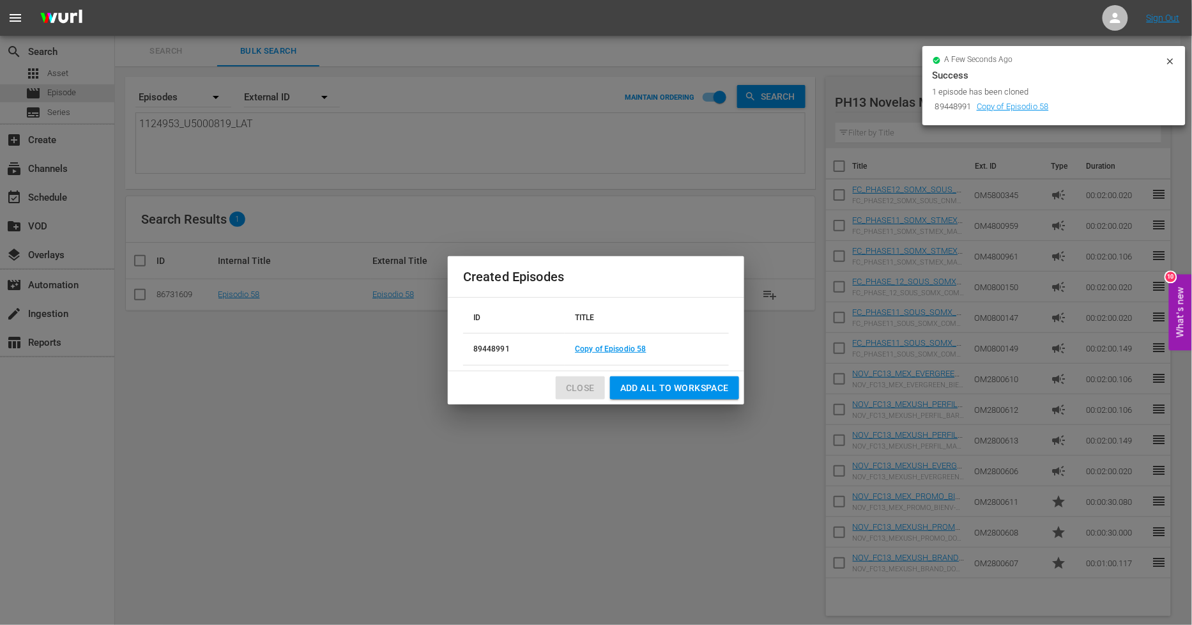
click at [584, 390] on span "Close" at bounding box center [580, 388] width 29 height 16
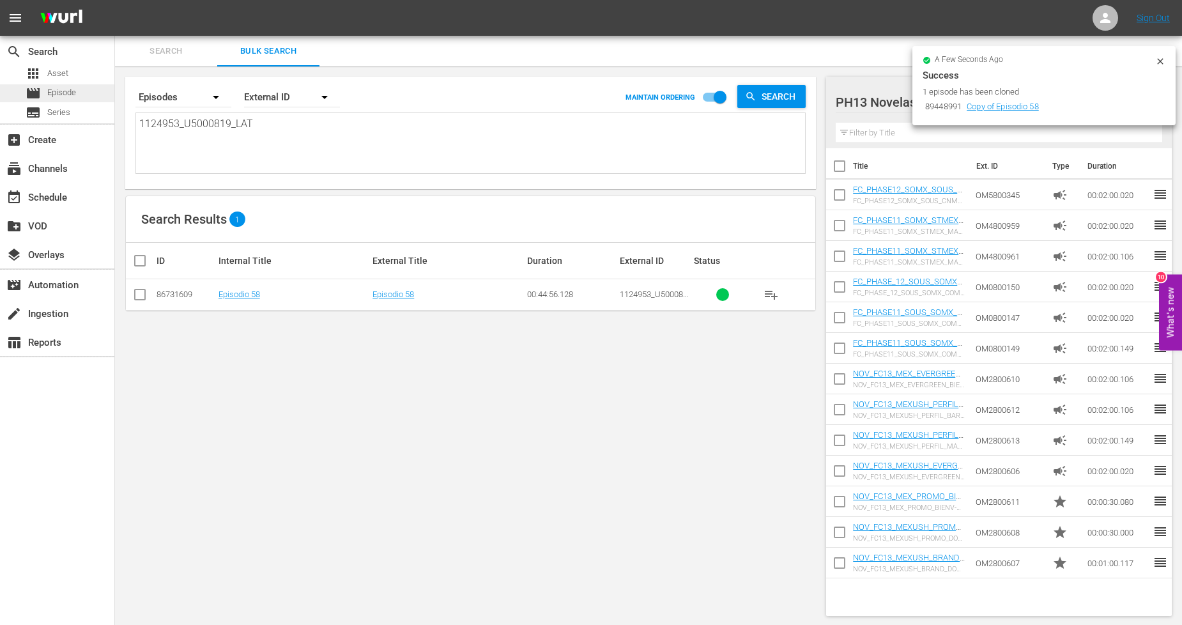
click at [96, 96] on div "movie Episode" at bounding box center [57, 93] width 114 height 18
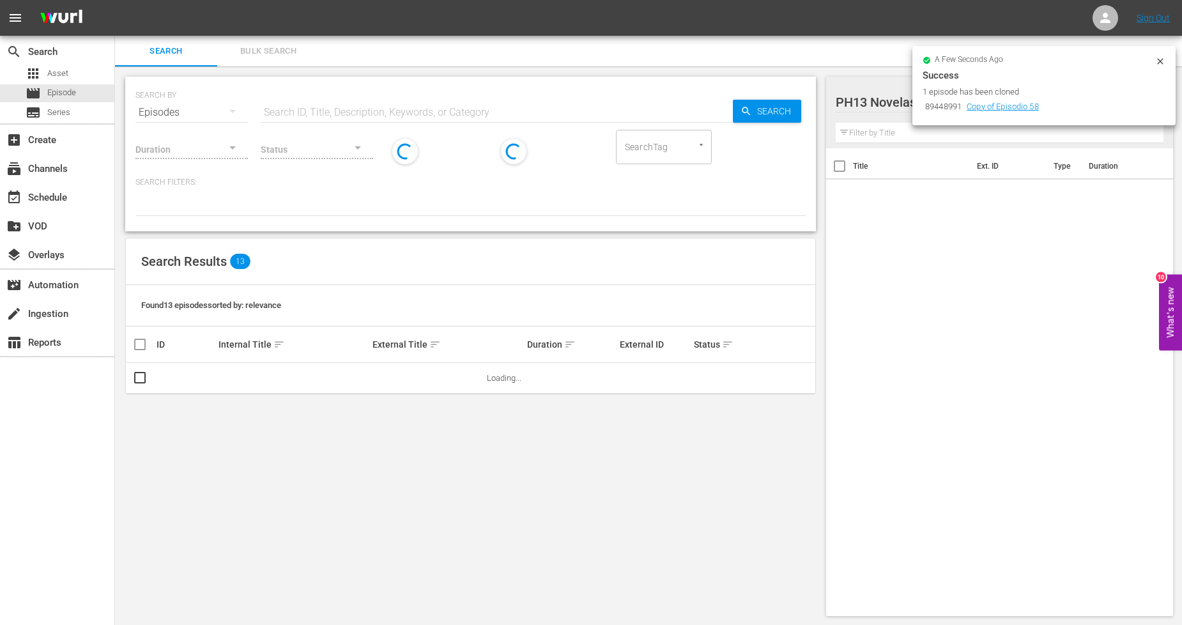
click at [255, 56] on span "Bulk Search" at bounding box center [268, 51] width 87 height 15
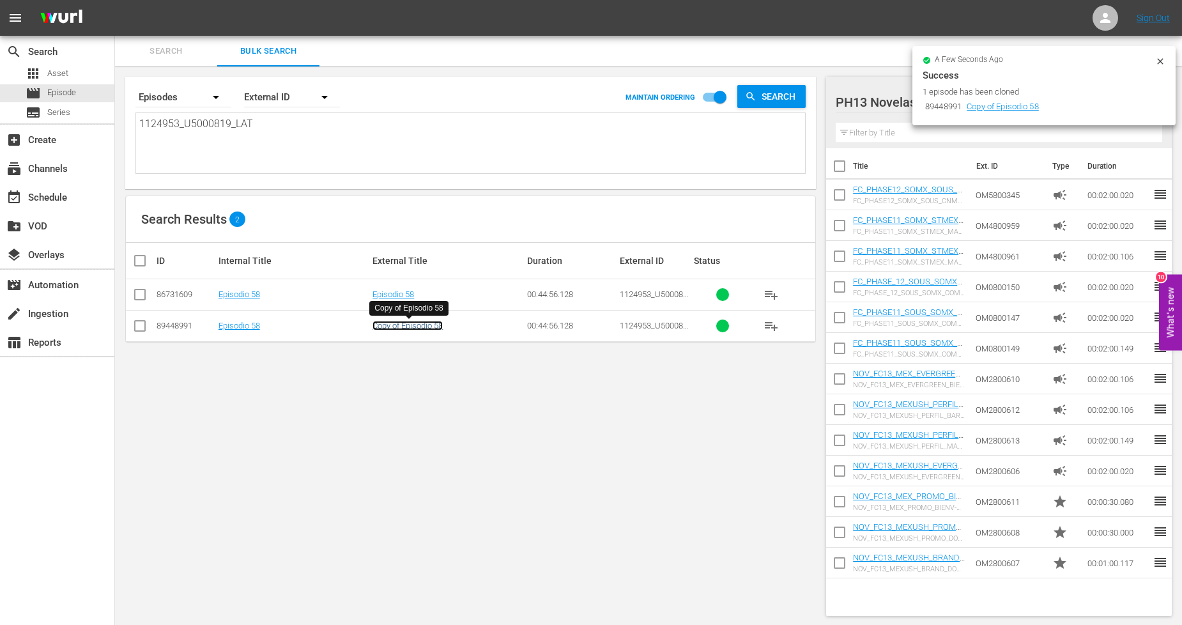
click at [428, 327] on link "Copy of Episodio 58" at bounding box center [407, 326] width 70 height 10
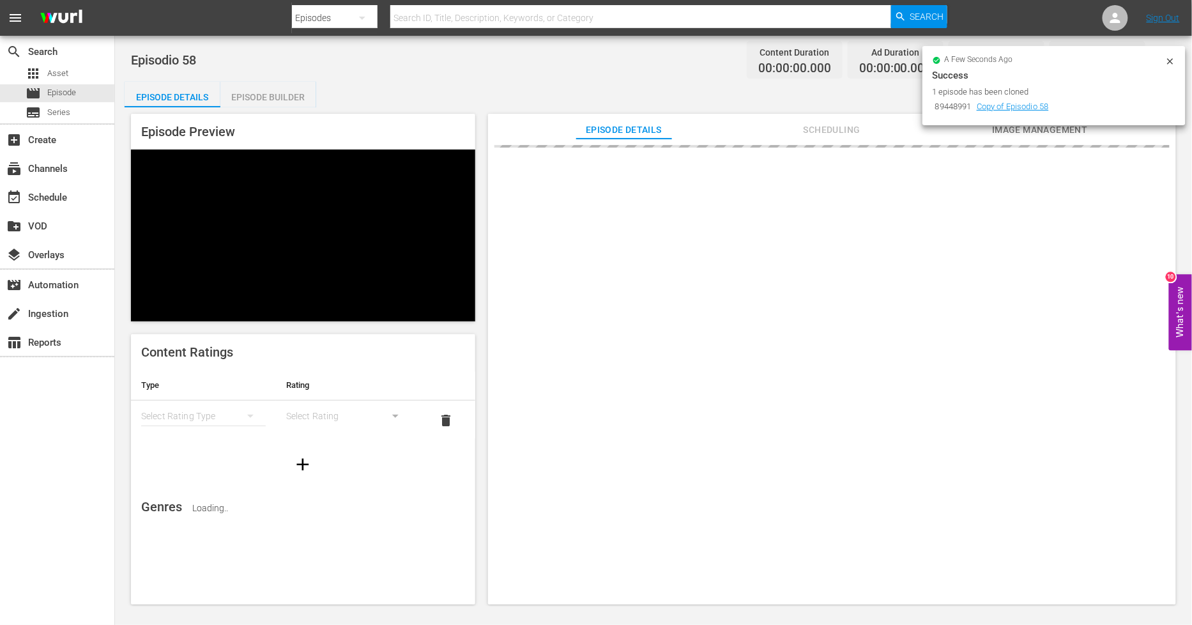
click at [1173, 57] on icon at bounding box center [1170, 61] width 10 height 10
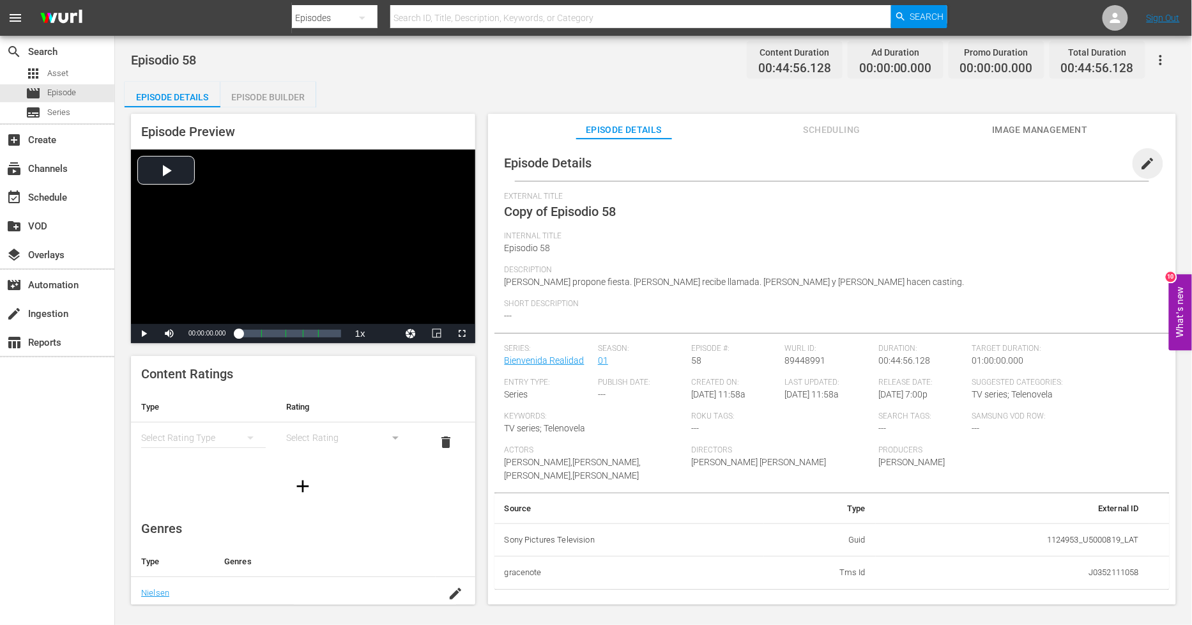
click at [1140, 162] on span "edit" at bounding box center [1147, 163] width 15 height 15
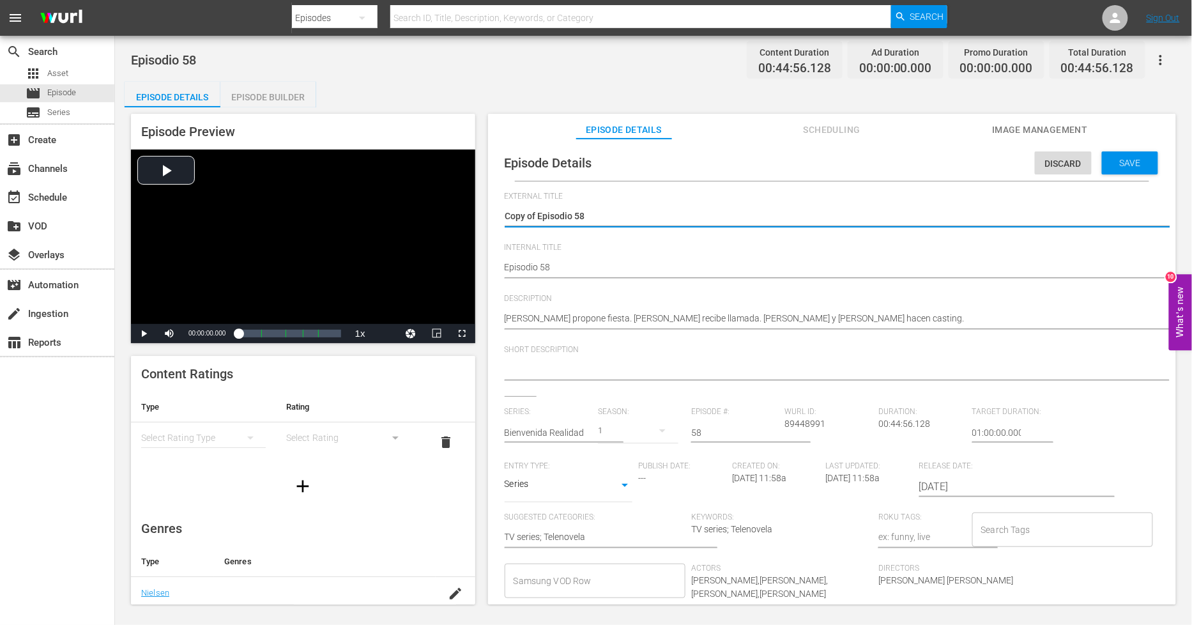
click at [503, 261] on div "Episode Details Discard Save External Title Copy of Episodio 58 Copy of Episodi…" at bounding box center [831, 413] width 675 height 537
drag, startPoint x: 506, startPoint y: 266, endPoint x: 650, endPoint y: 305, distance: 148.9
drag, startPoint x: 538, startPoint y: 215, endPoint x: 130, endPoint y: 208, distance: 408.8
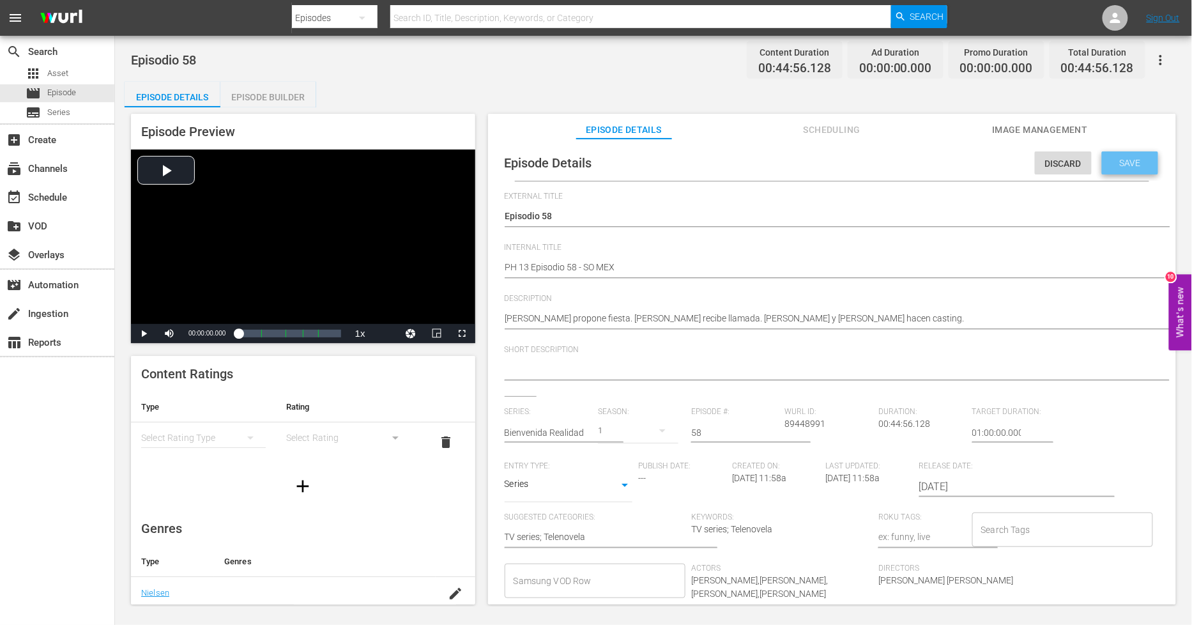
click at [1112, 153] on div "Save" at bounding box center [1130, 162] width 56 height 23
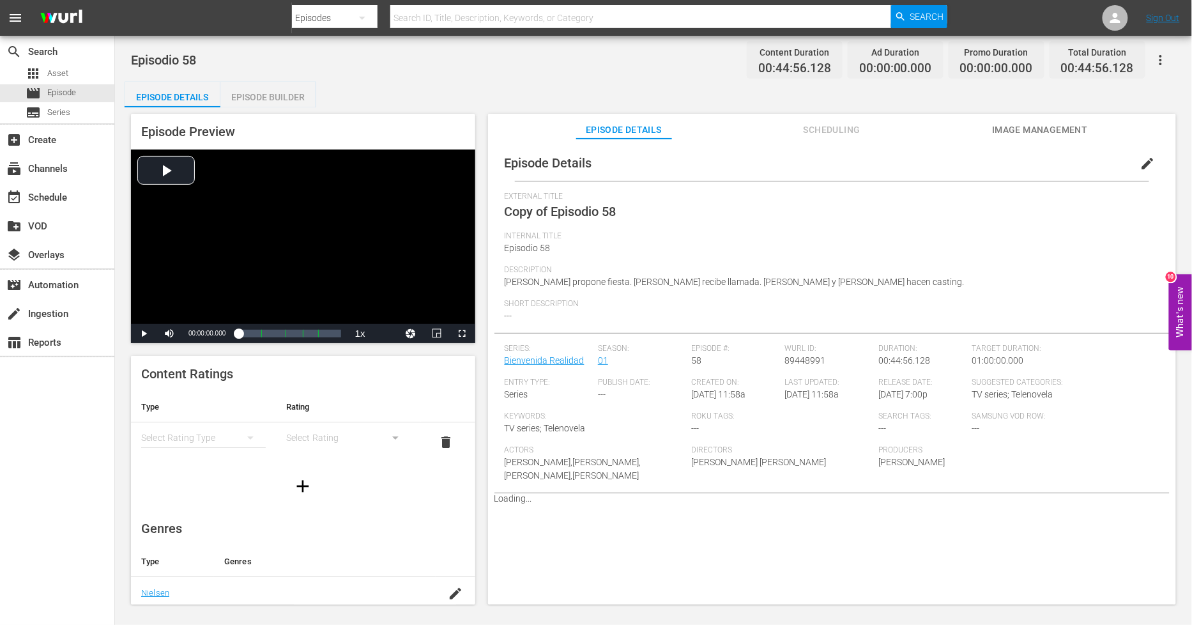
click at [277, 94] on div "Episode Builder" at bounding box center [268, 97] width 96 height 31
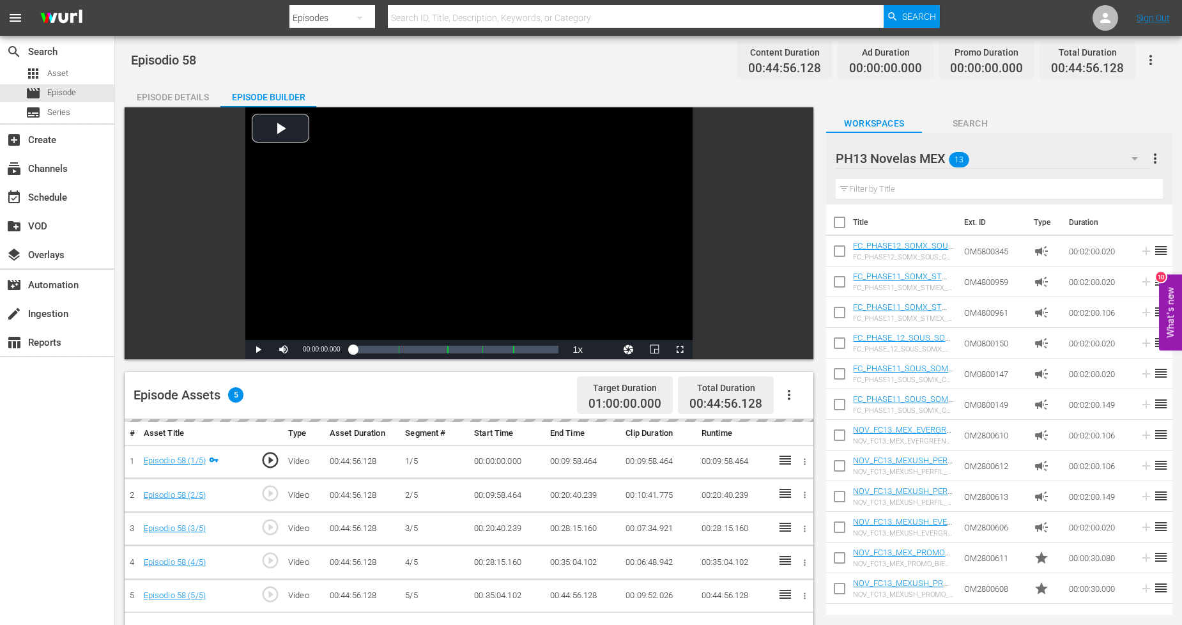
click at [794, 396] on icon "button" at bounding box center [788, 394] width 15 height 15
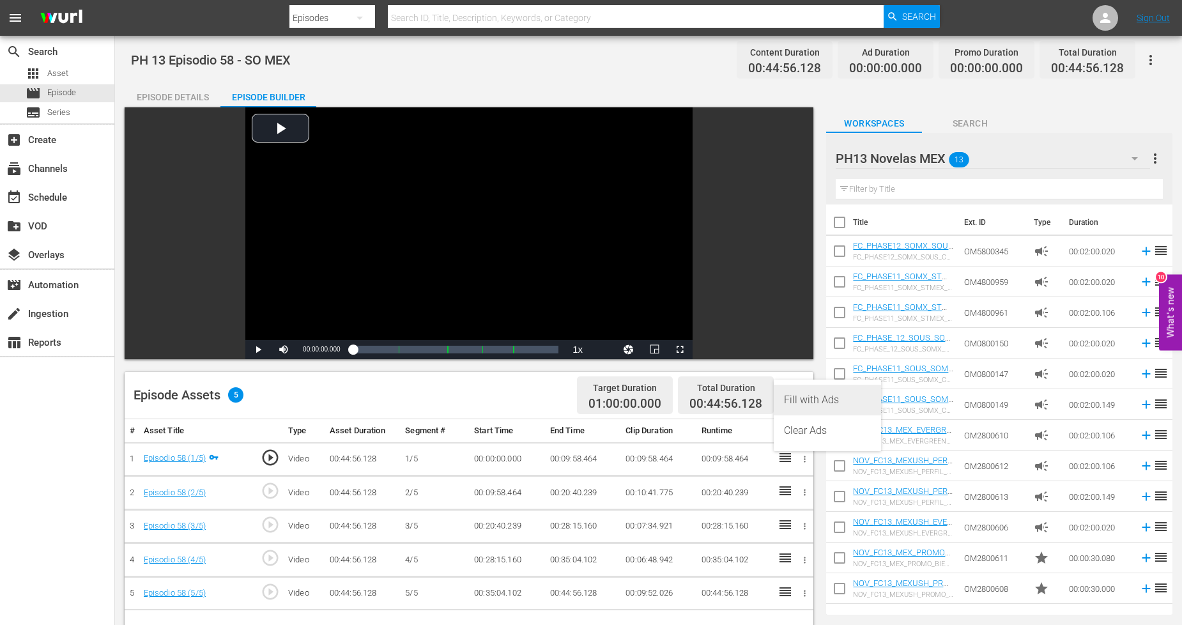
click at [818, 399] on div "Fill with Ads" at bounding box center [827, 399] width 87 height 31
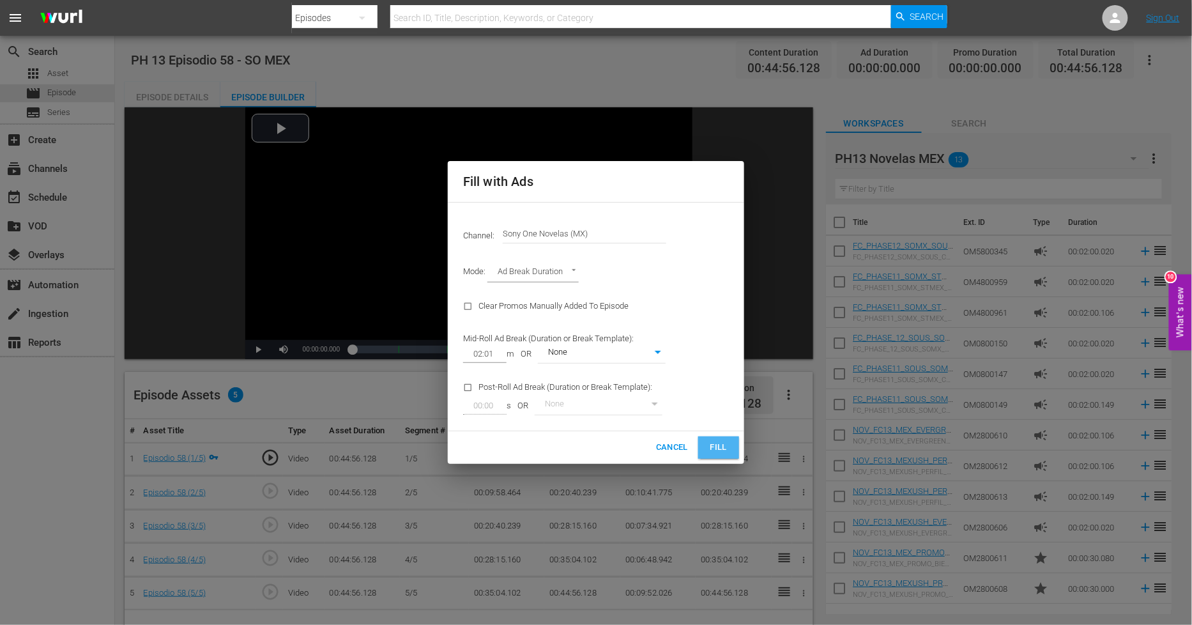
click at [732, 448] on button "Fill" at bounding box center [718, 447] width 41 height 22
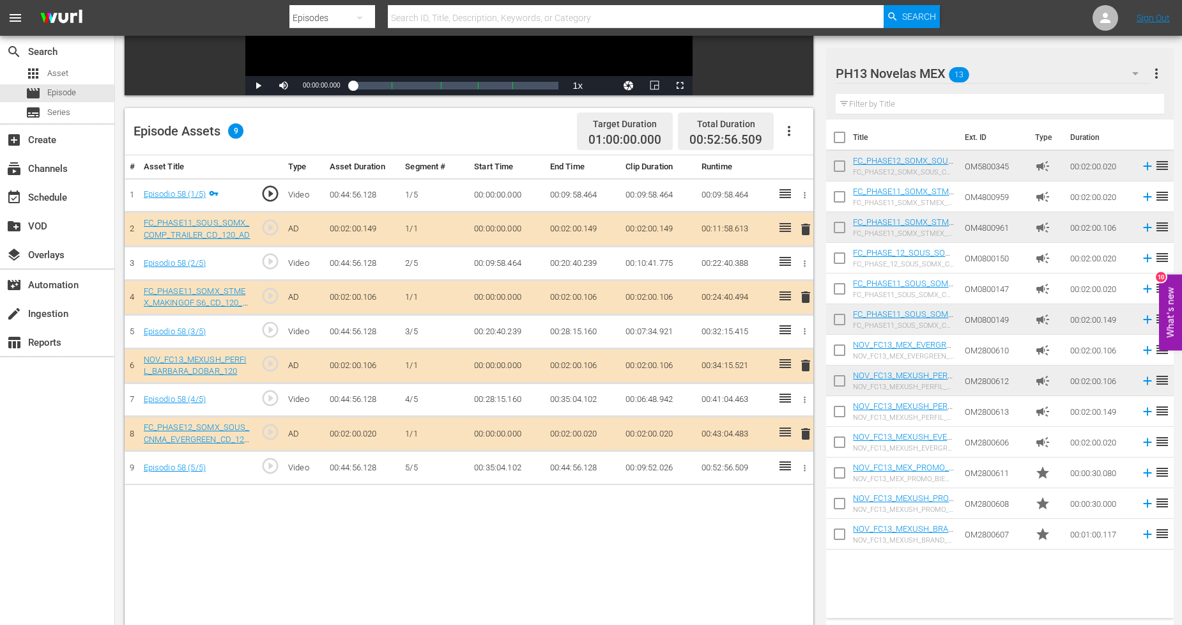
scroll to position [284, 0]
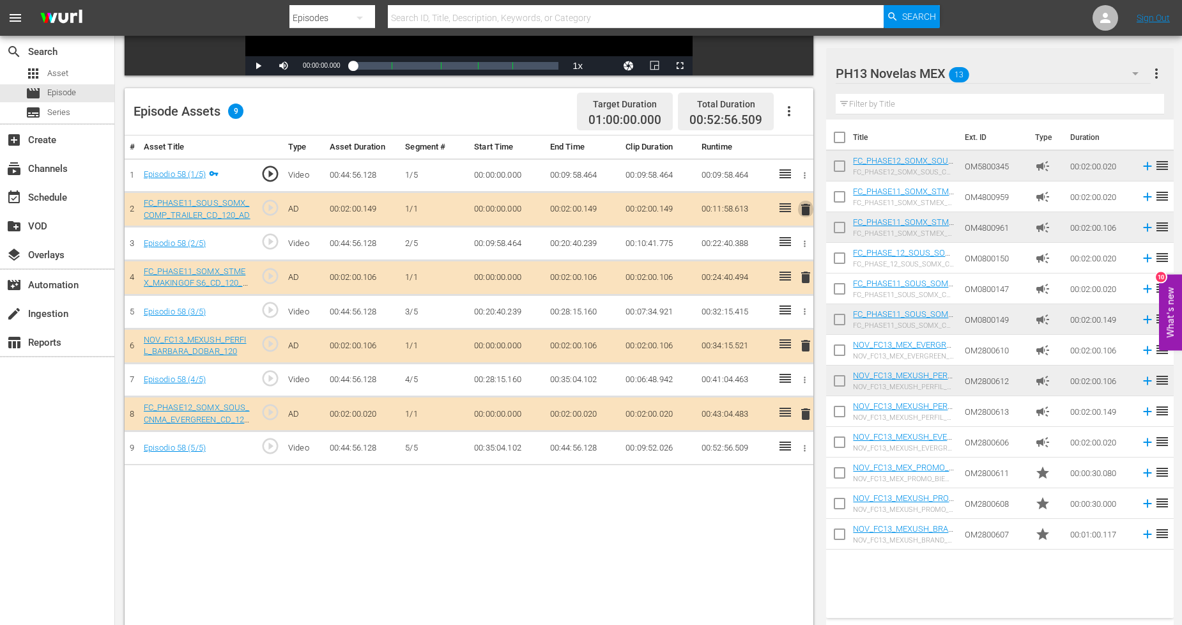
click at [805, 208] on span "delete" at bounding box center [805, 209] width 15 height 15
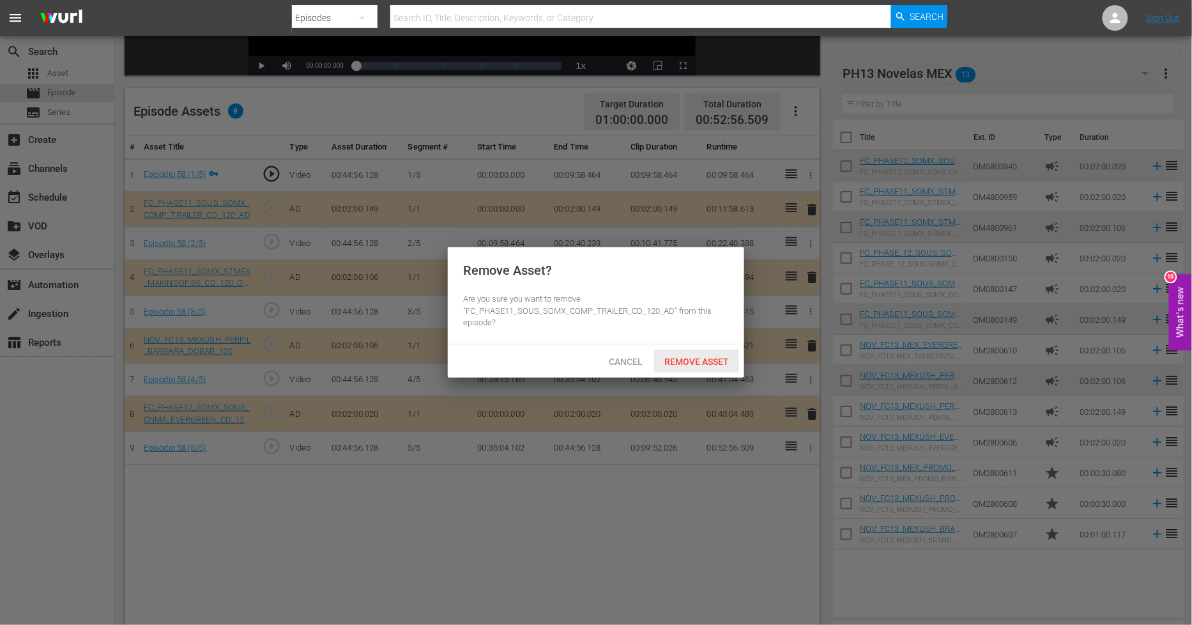
click at [698, 361] on span "Remove Asset" at bounding box center [696, 361] width 85 height 10
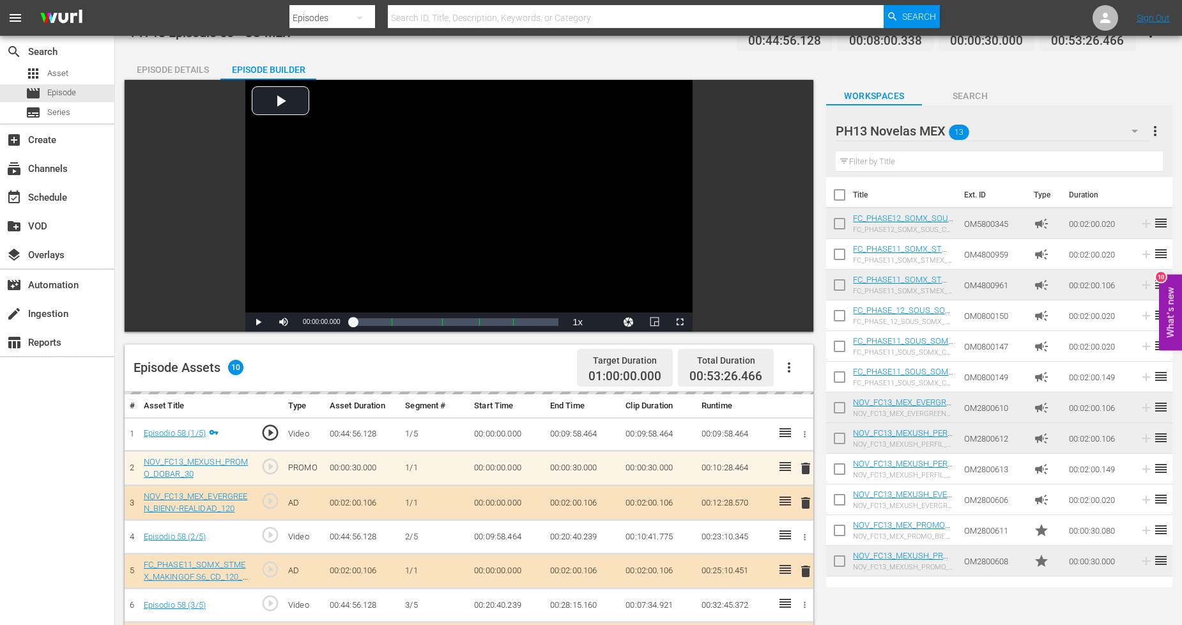
scroll to position [0, 0]
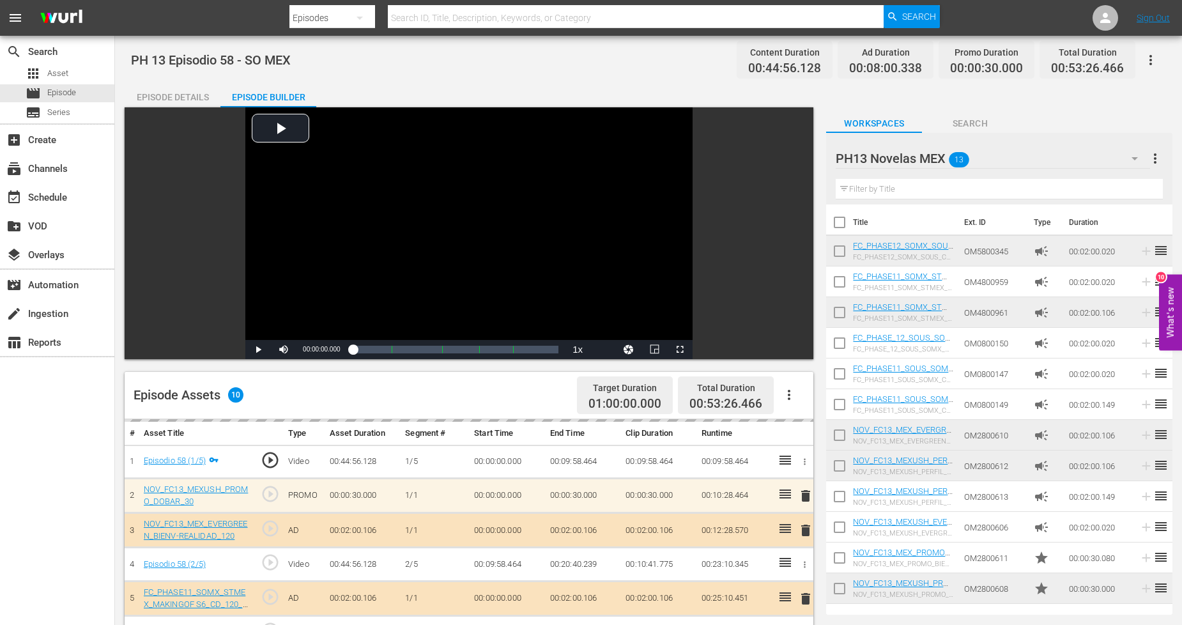
click at [1127, 155] on icon "button" at bounding box center [1134, 158] width 15 height 15
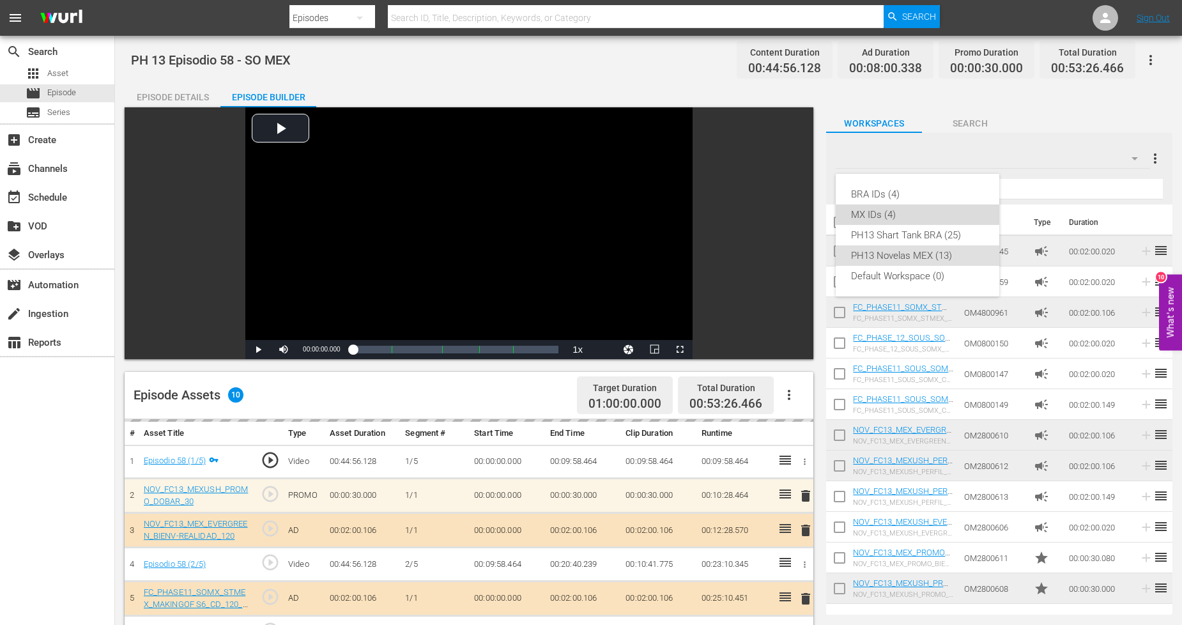
click at [922, 220] on div "MX IDs (4)" at bounding box center [917, 214] width 133 height 20
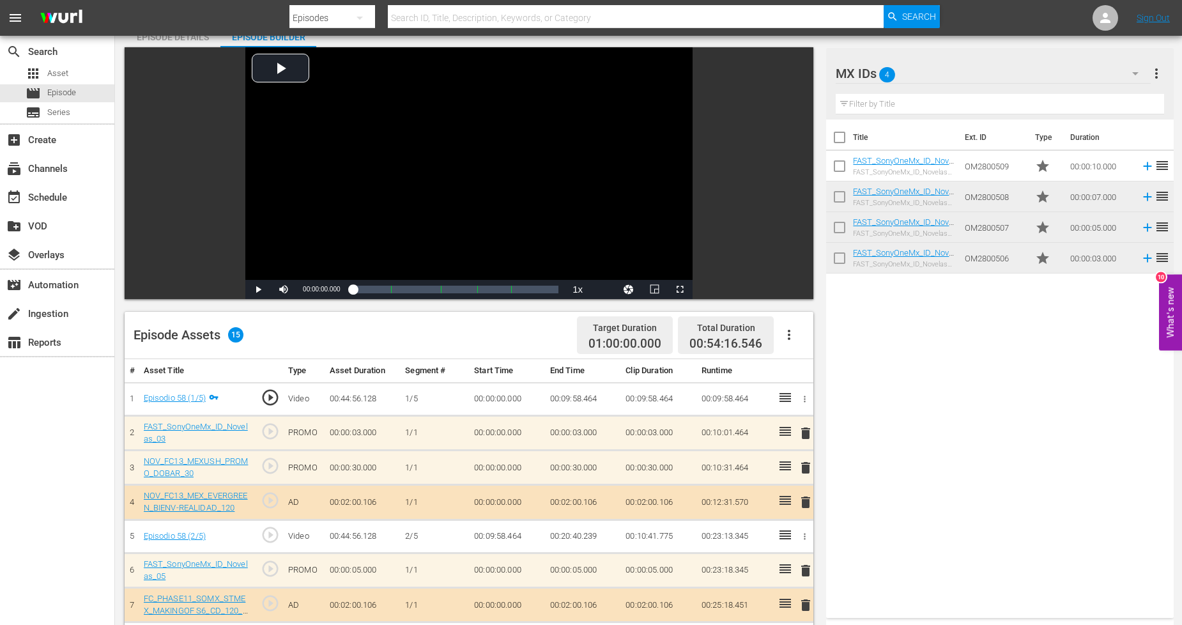
scroll to position [142, 0]
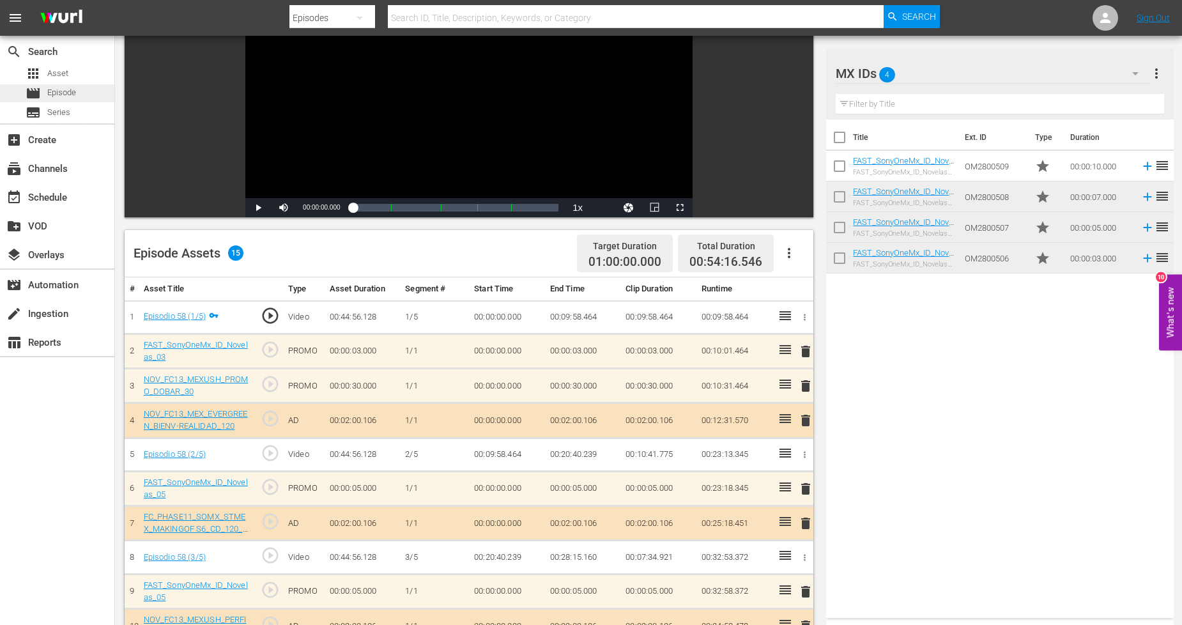
click at [68, 87] on span "Episode" at bounding box center [61, 92] width 29 height 13
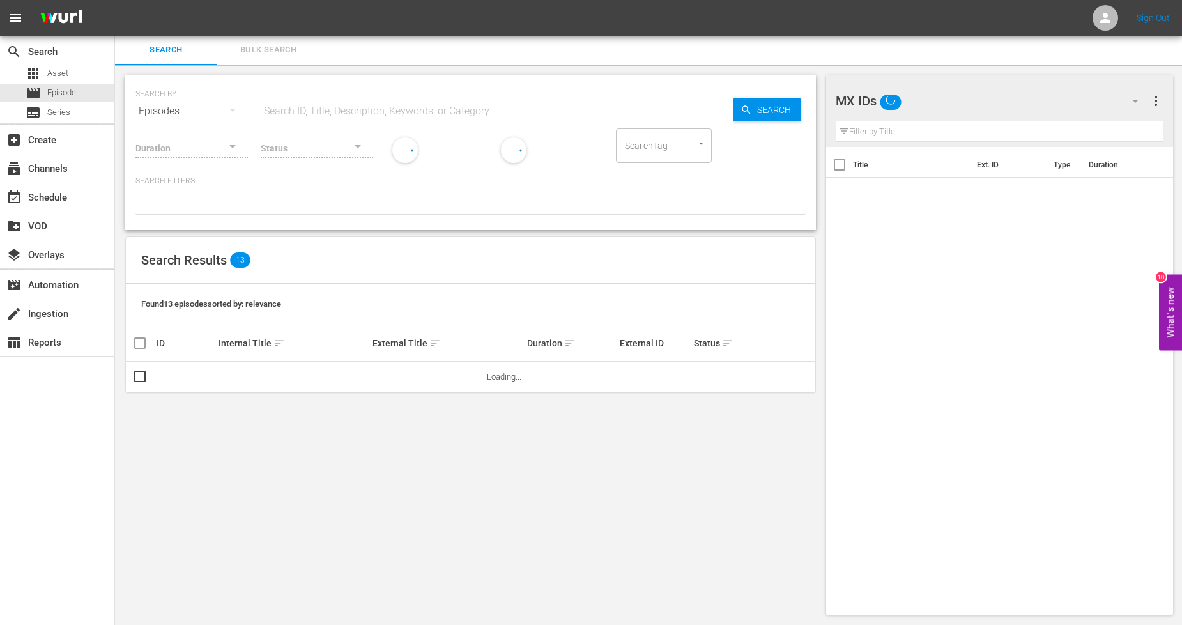
scroll to position [1, 0]
click at [275, 45] on span "Bulk Search" at bounding box center [268, 50] width 87 height 15
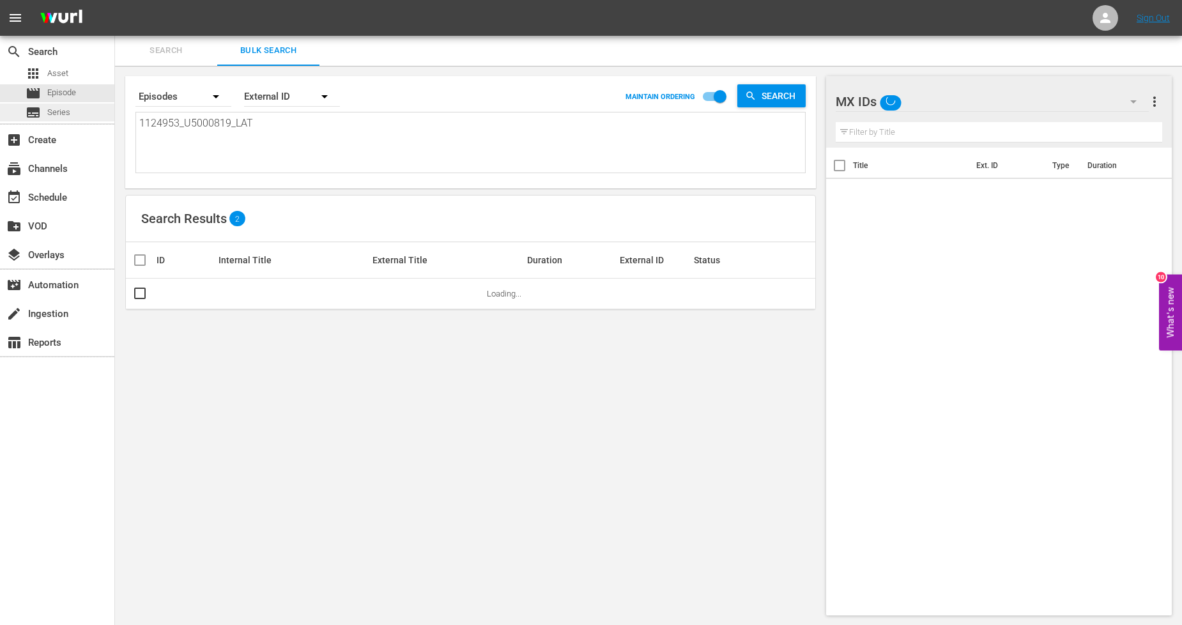
drag, startPoint x: 273, startPoint y: 117, endPoint x: 0, endPoint y: 117, distance: 272.7
paste textarea "4_U5000820"
type textarea "1124954_U5000820_LAT"
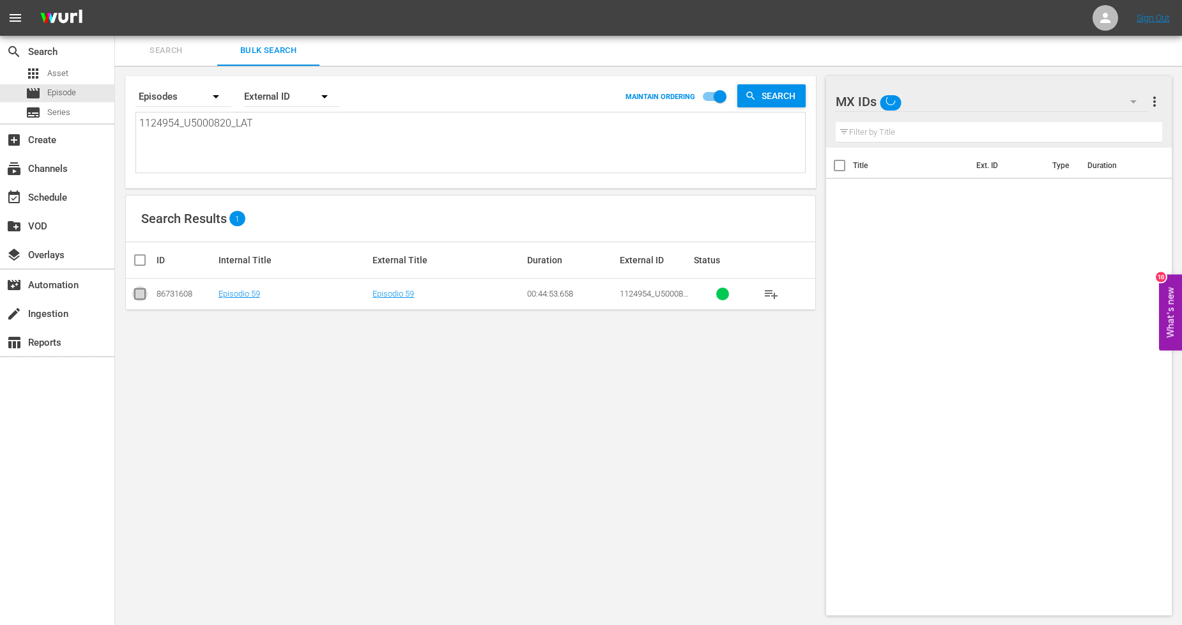
click at [135, 299] on input "checkbox" at bounding box center [139, 296] width 15 height 15
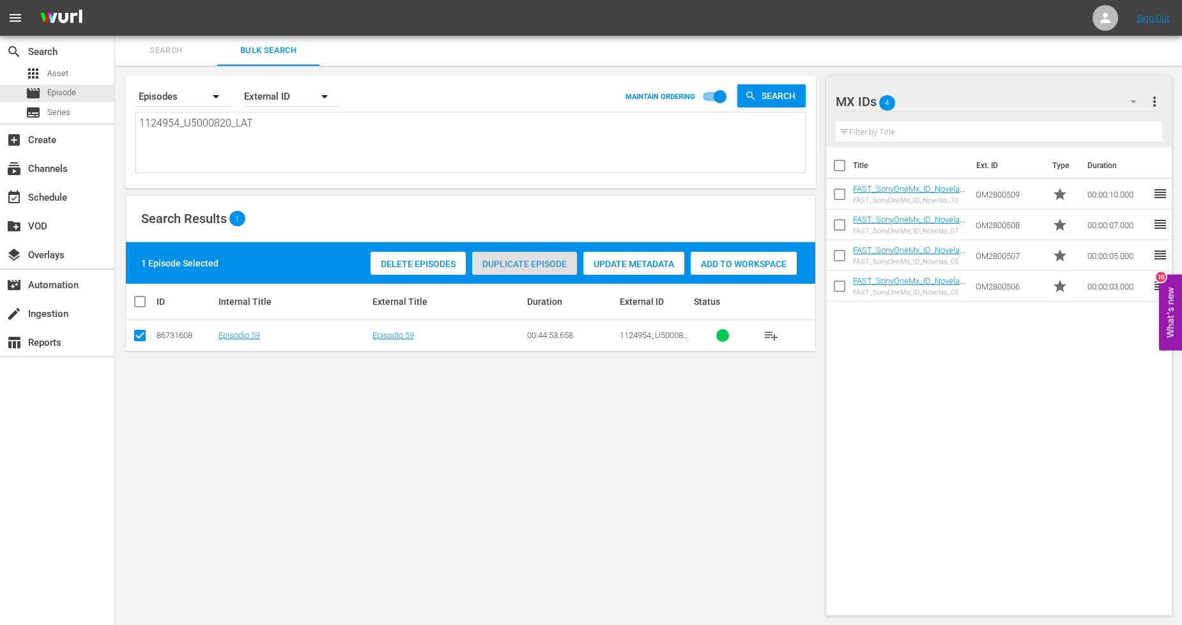
click at [538, 260] on span "Duplicate Episode" at bounding box center [524, 264] width 105 height 10
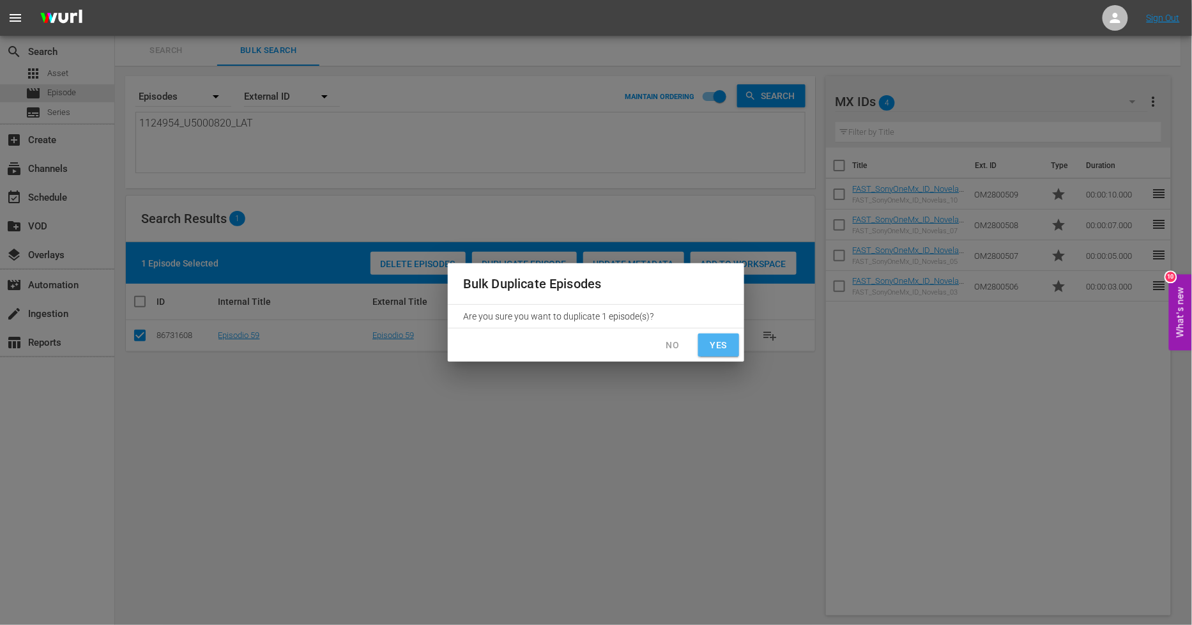
click at [710, 346] on span "Yes" at bounding box center [718, 345] width 20 height 16
checkbox input "false"
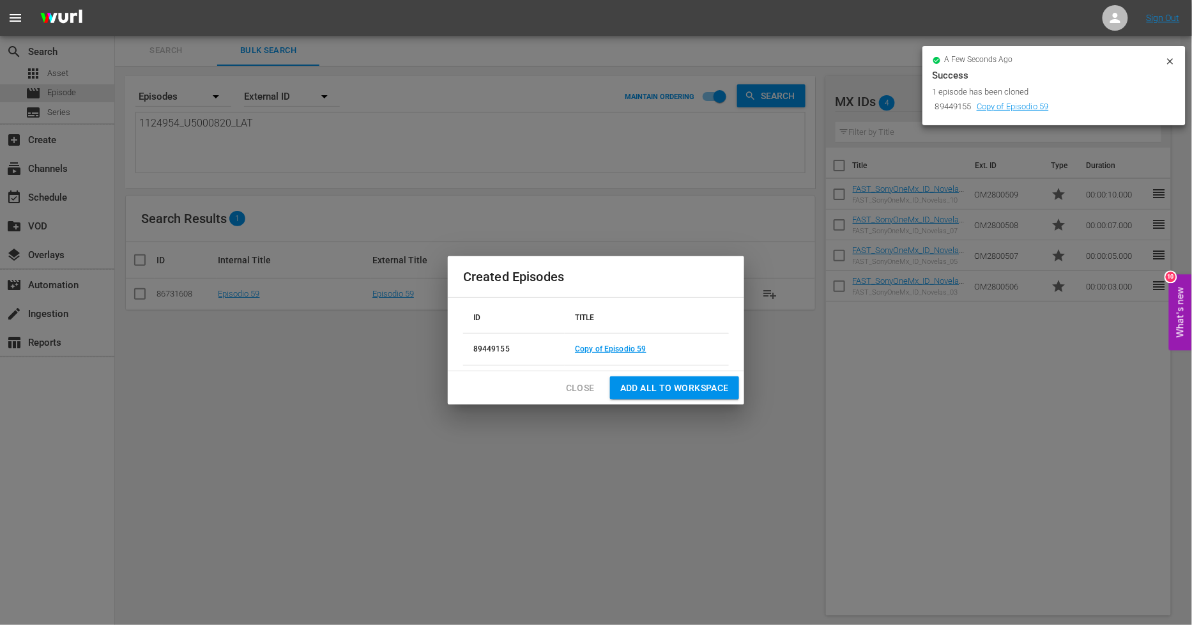
drag, startPoint x: 580, startPoint y: 383, endPoint x: 354, endPoint y: 314, distance: 235.8
click at [579, 383] on span "Close" at bounding box center [580, 388] width 29 height 16
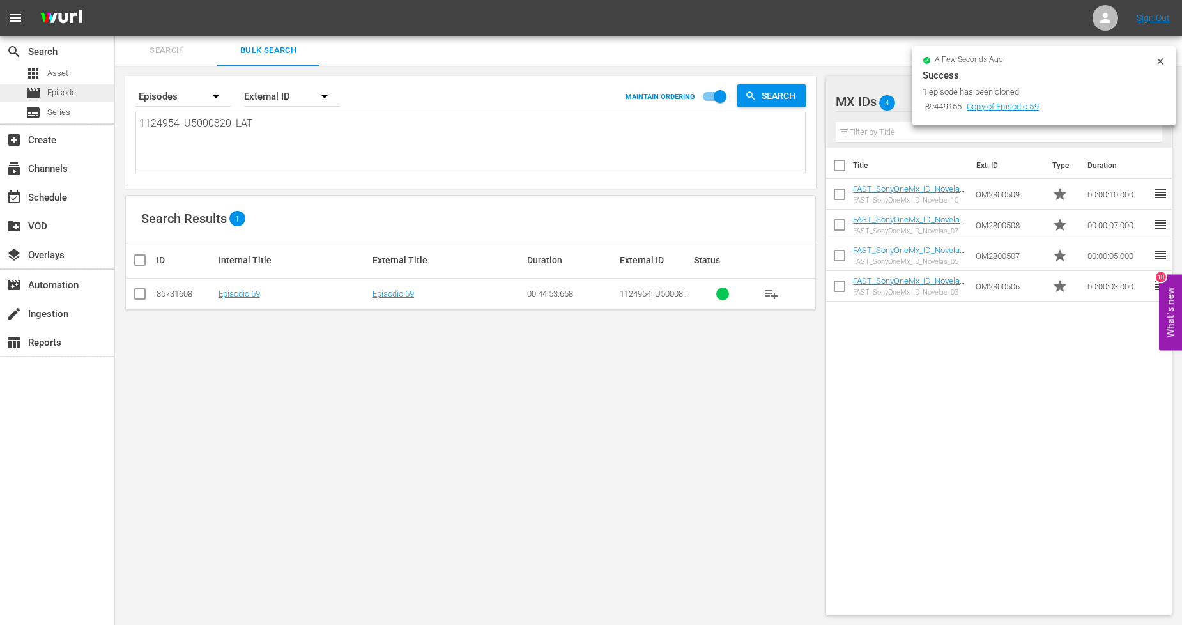
click at [88, 97] on div "movie Episode" at bounding box center [57, 93] width 114 height 18
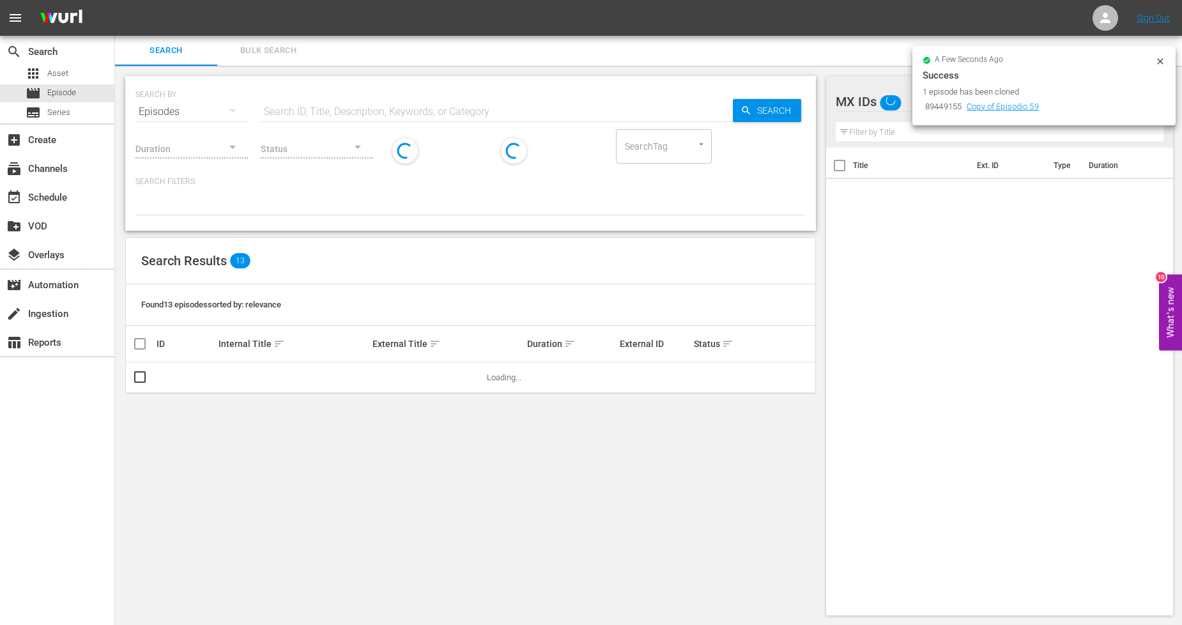
click at [282, 49] on span "Bulk Search" at bounding box center [268, 50] width 87 height 15
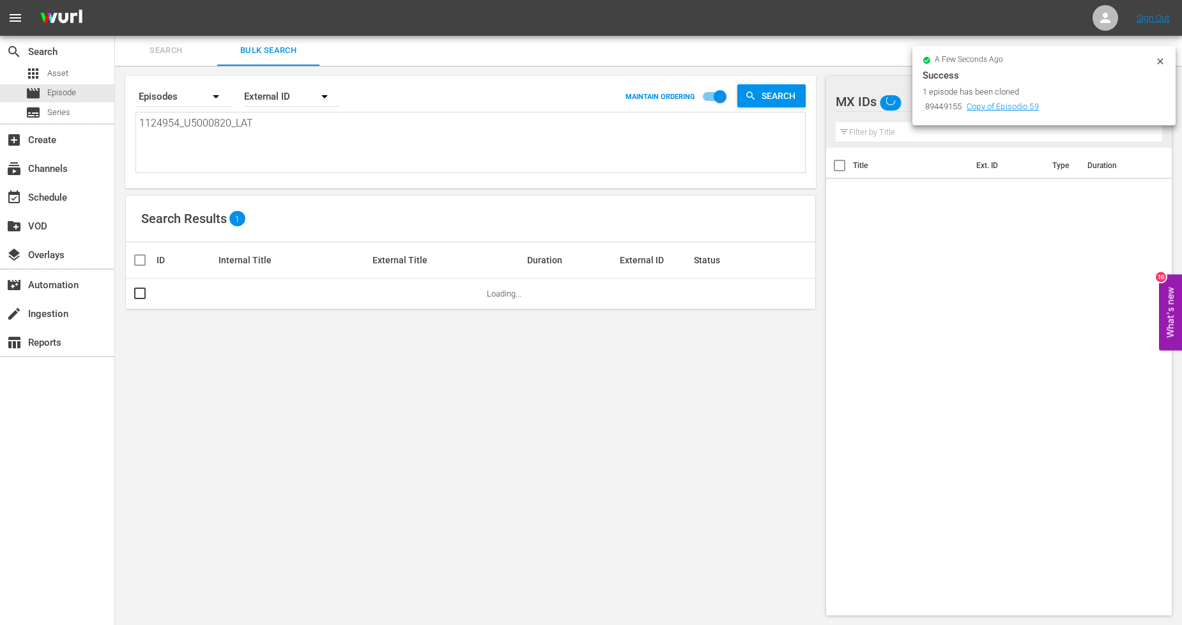
click at [1160, 57] on icon at bounding box center [1160, 61] width 10 height 10
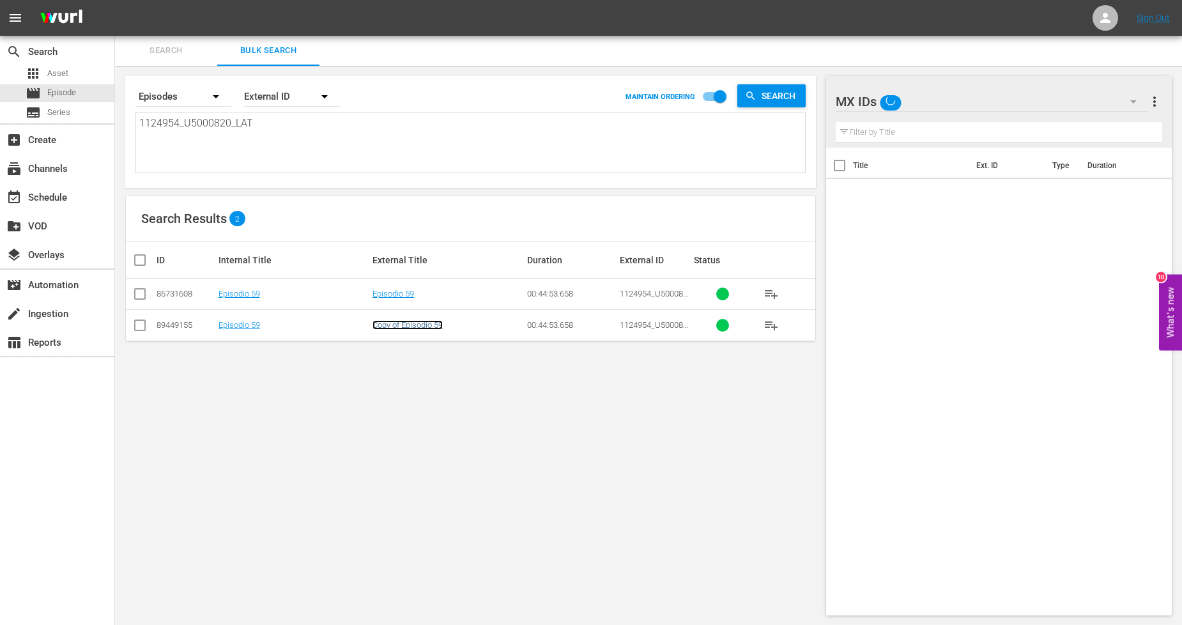
click at [411, 320] on link "Copy of Episodio 59" at bounding box center [407, 325] width 70 height 10
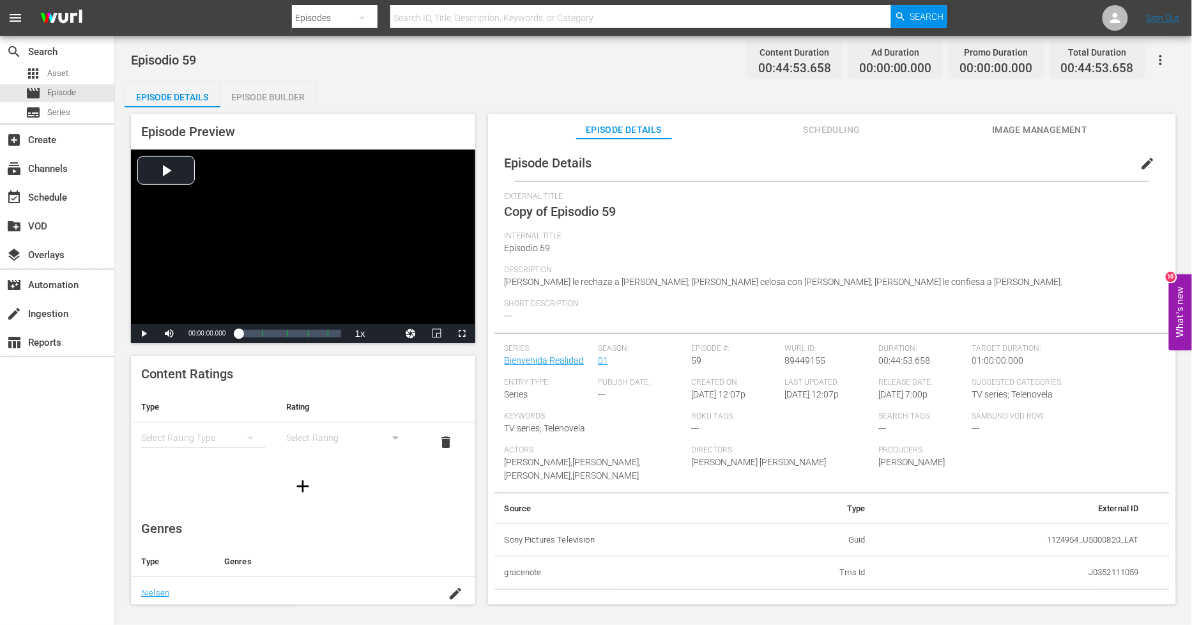
click at [1140, 164] on span "edit" at bounding box center [1147, 163] width 15 height 15
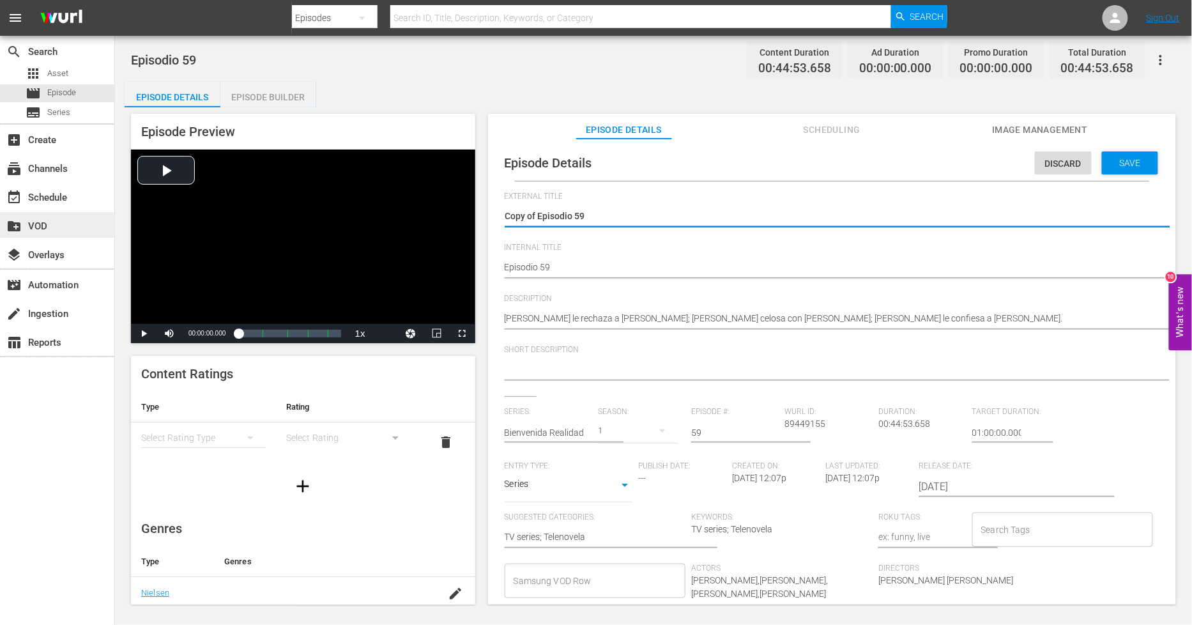
drag, startPoint x: 538, startPoint y: 216, endPoint x: 0, endPoint y: 227, distance: 537.9
click at [115, 0] on div "search Search apps Asset movie Episode subtitles Series add_box Create subscrip…" at bounding box center [653, 0] width 1077 height 0
type textarea "Episodio 59"
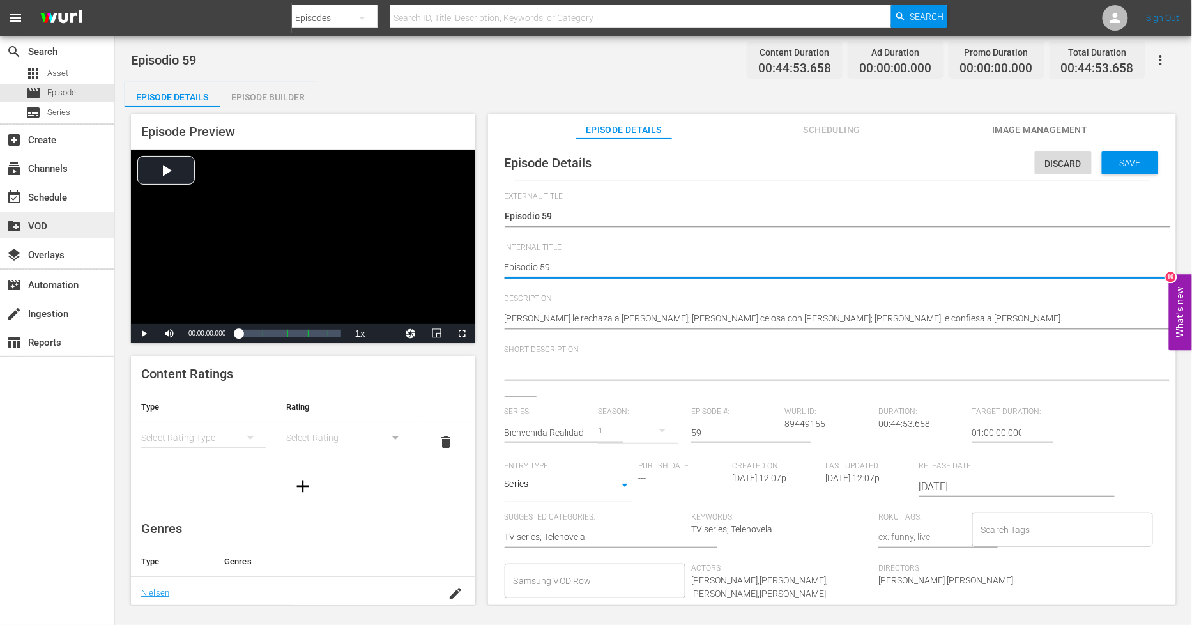
type textarea "PEpisodio 59"
type textarea "PHEpisodio 59"
type textarea "PH Episodio 59"
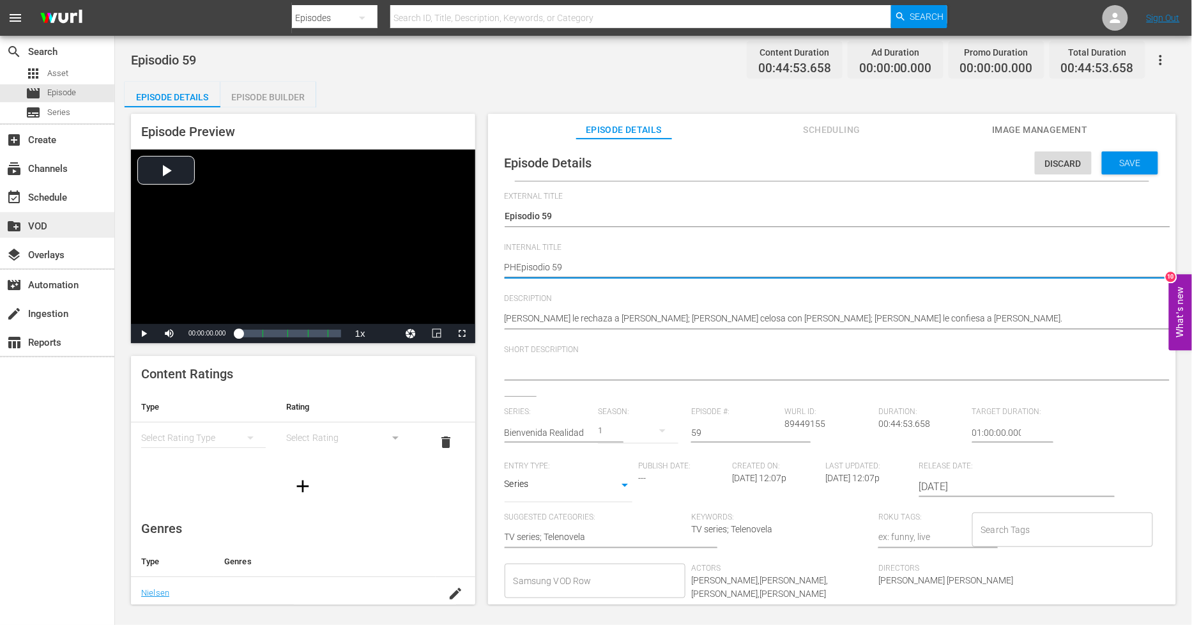
type textarea "PH Episodio 59"
type textarea "PH 1Episodio 59"
type textarea "PH 13Episodio 59"
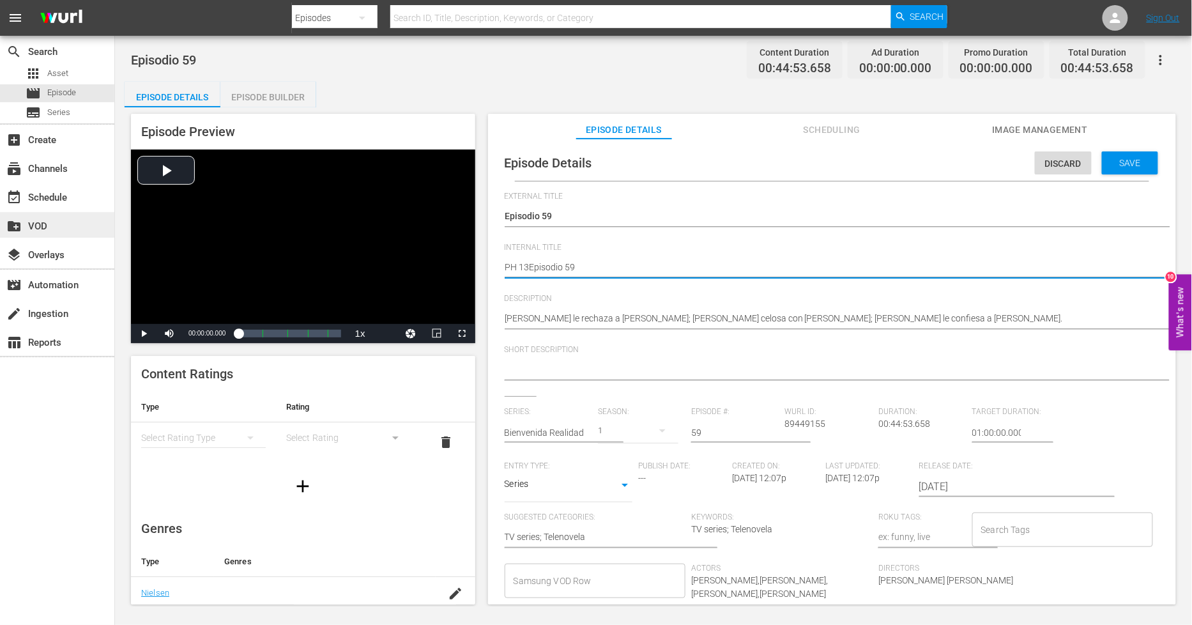
type textarea "PH 13 Episodio 59"
type textarea "PH 13 Episodio 59 -"
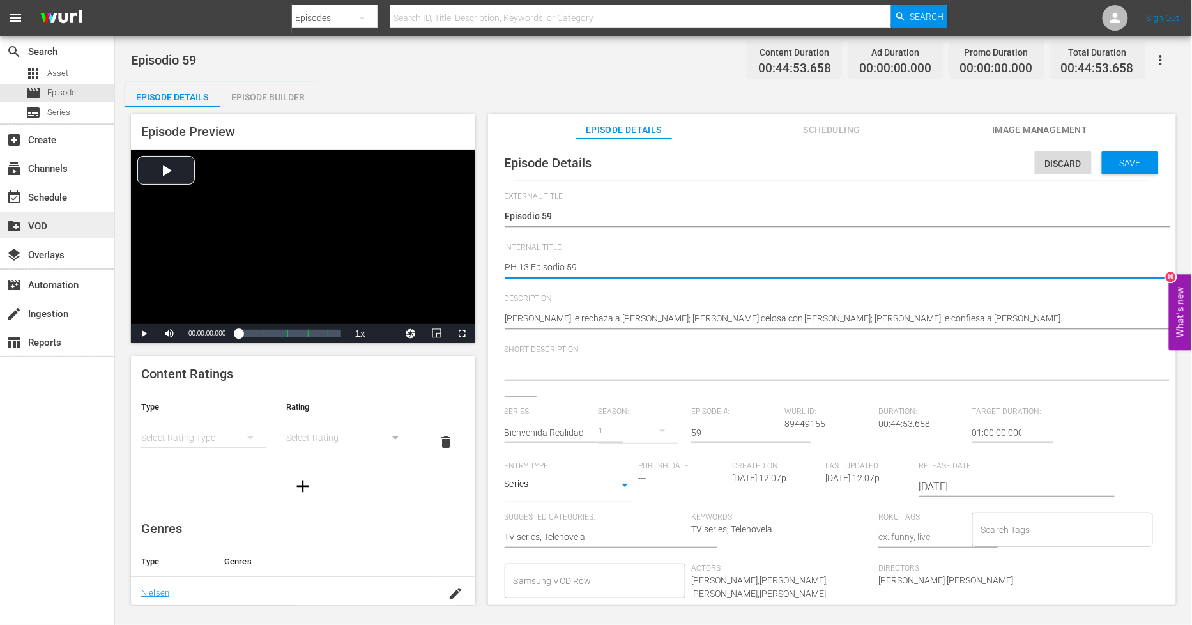
type textarea "PH 13 Episodio 59 -"
type textarea "PH 13 Episodio 59 - S"
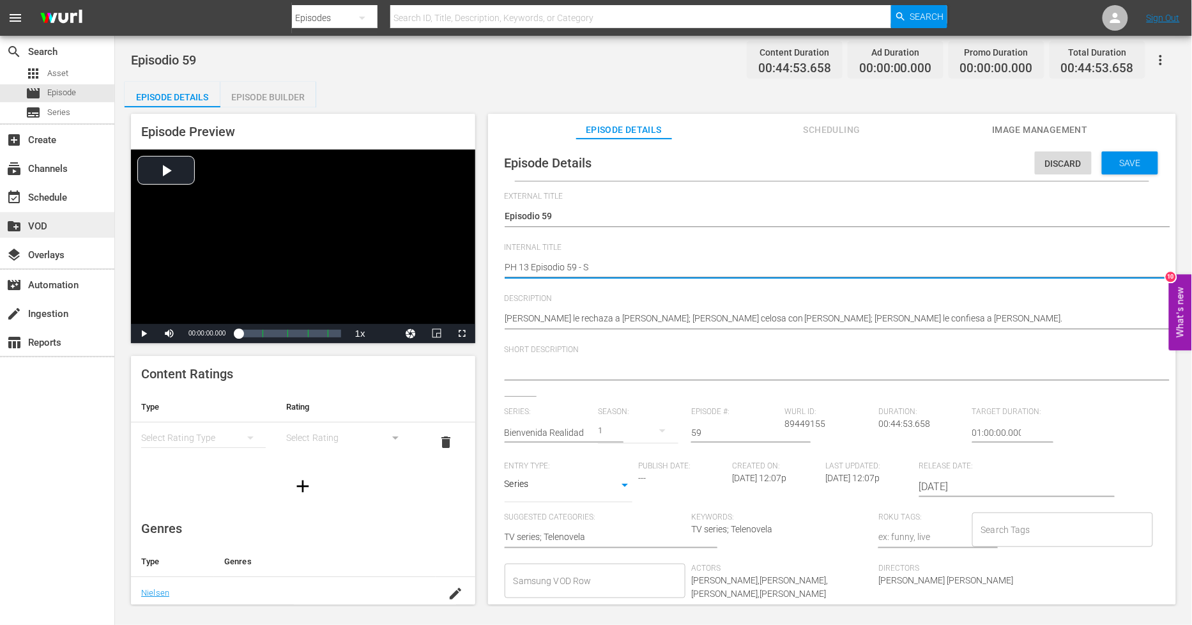
type textarea "PH 13 Episodio 59 - SO"
type textarea "PH 13 Episodio 59 - SO M"
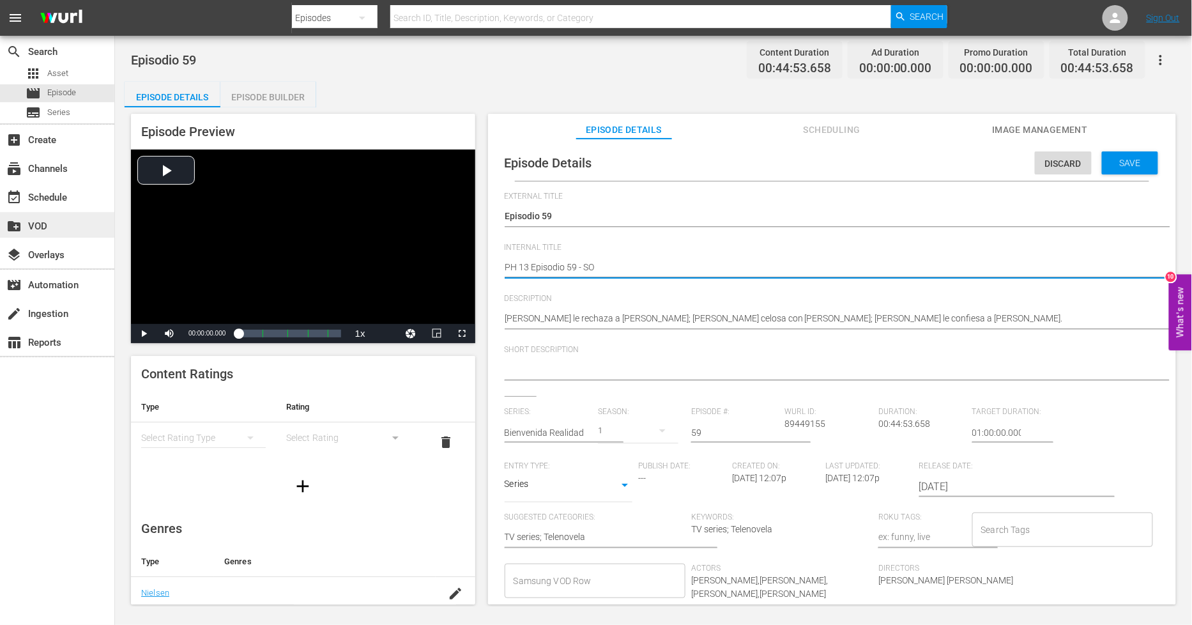
type textarea "PH 13 Episodio 59 - SO M"
type textarea "PH 13 Episodio 59 - SO ME"
type textarea "PH 13 Episodio 59 - SO MEX"
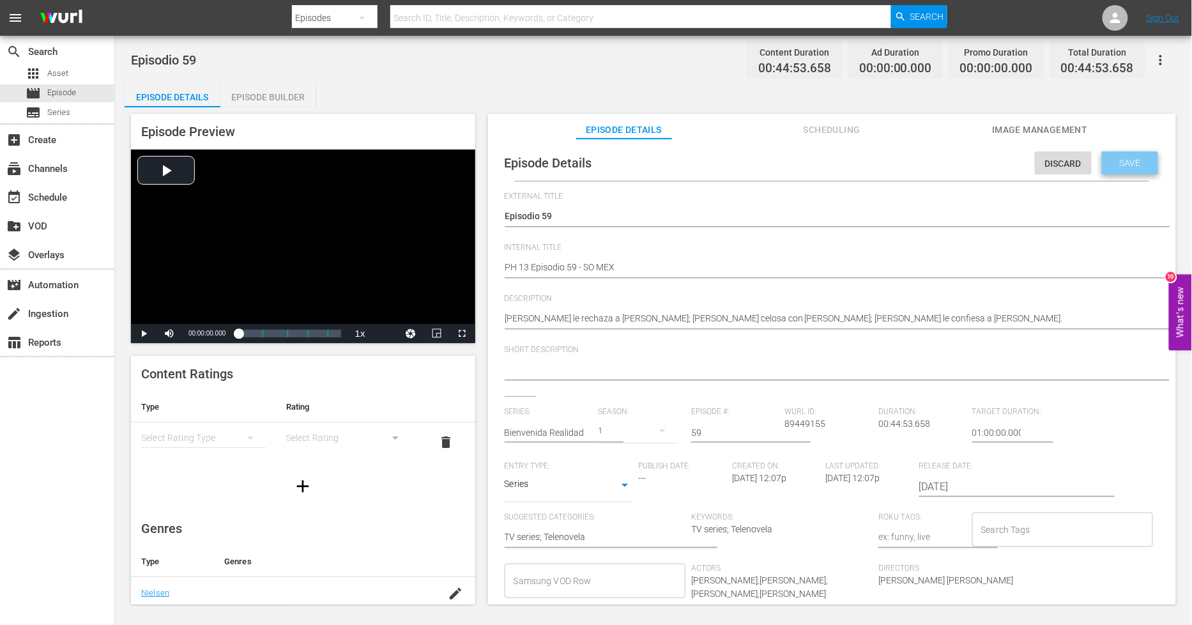
click at [1120, 160] on span "Save" at bounding box center [1130, 163] width 42 height 10
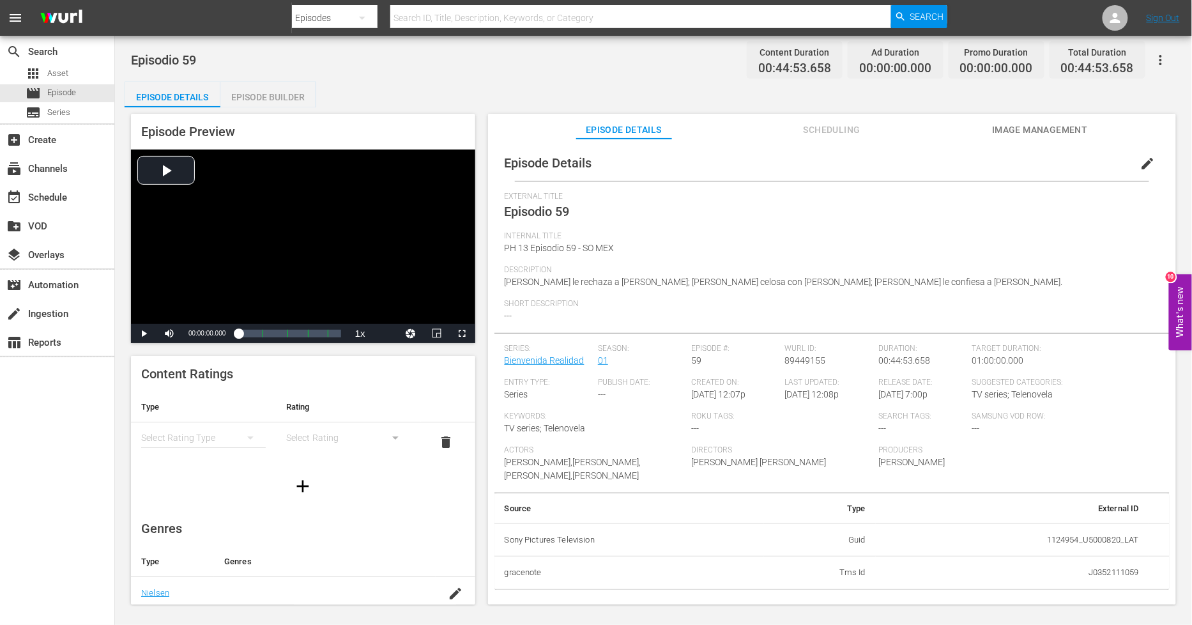
click at [272, 101] on div "Episode Builder" at bounding box center [268, 97] width 96 height 31
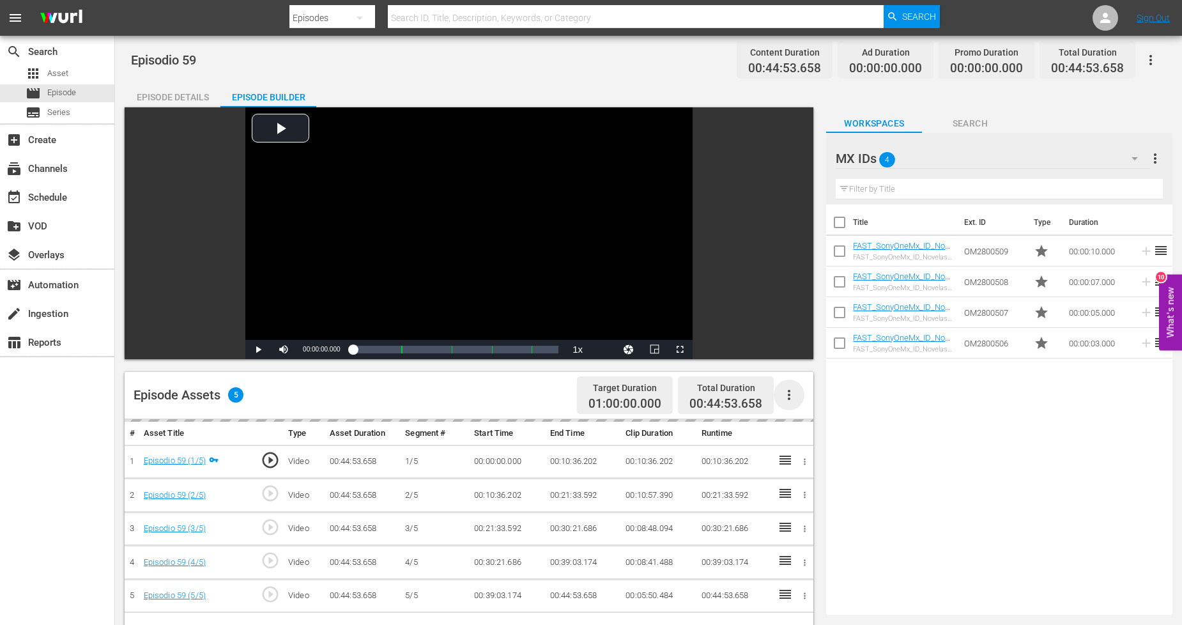
click at [792, 394] on icon "button" at bounding box center [788, 394] width 15 height 15
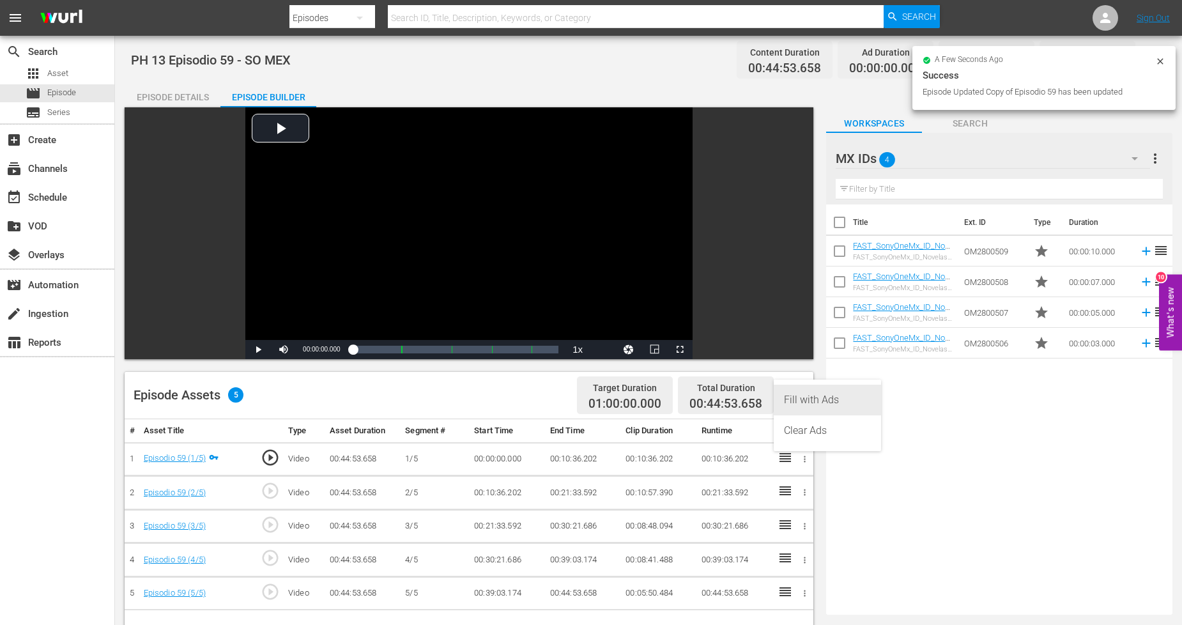
click at [809, 404] on div "Fill with Ads" at bounding box center [827, 399] width 87 height 31
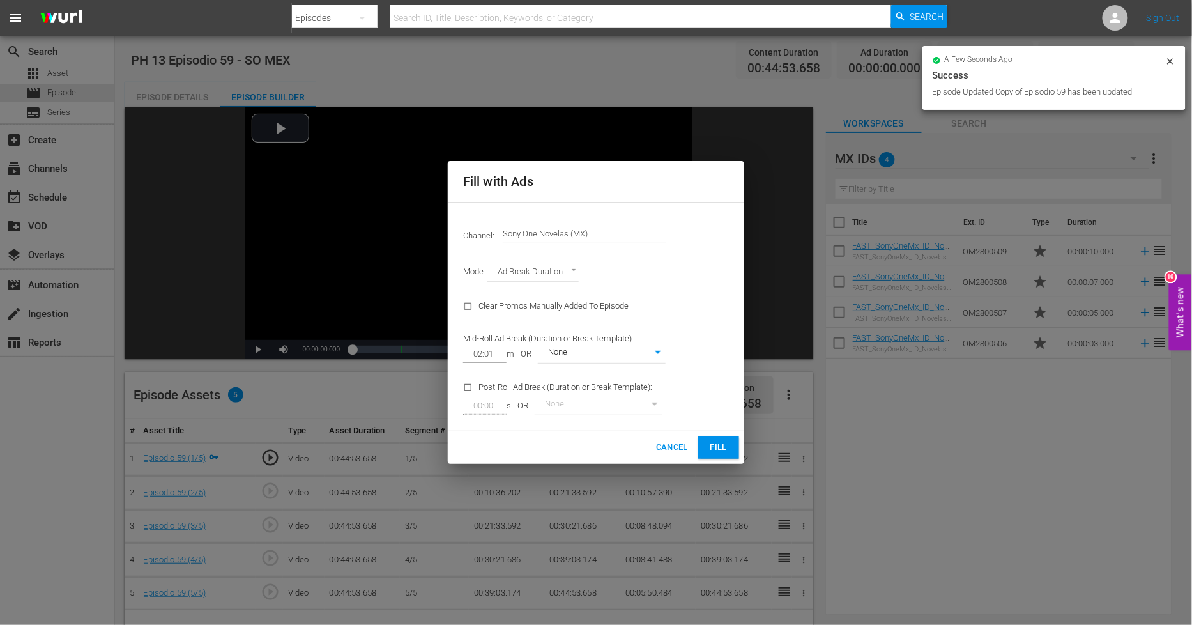
click at [720, 446] on span "Fill" at bounding box center [718, 447] width 20 height 15
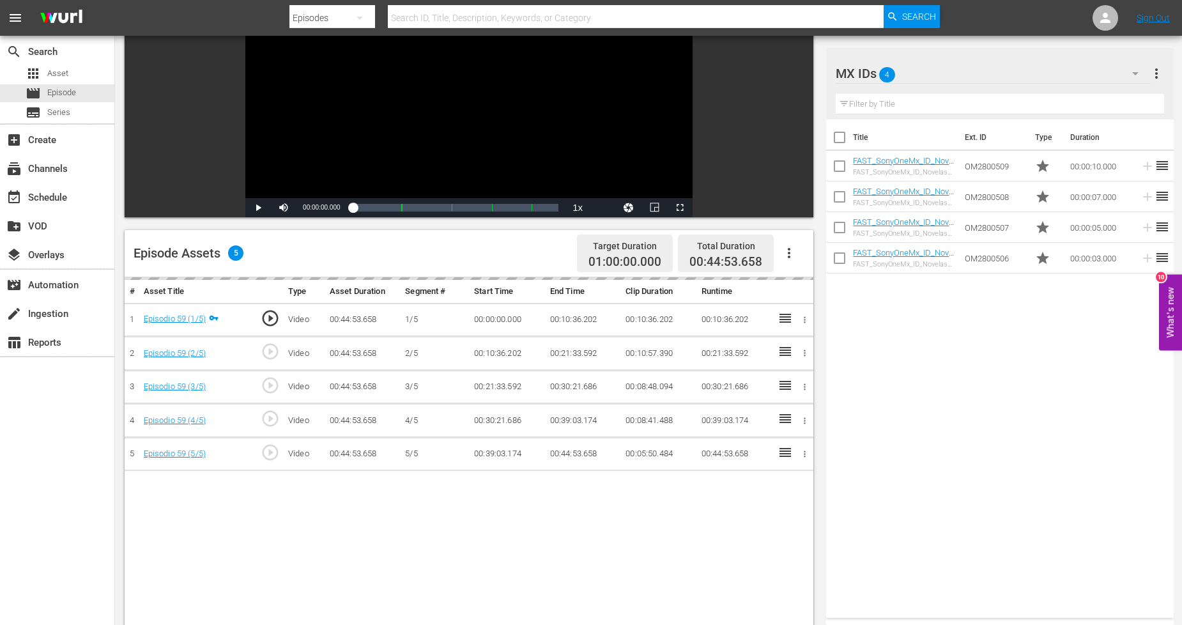
scroll to position [213, 0]
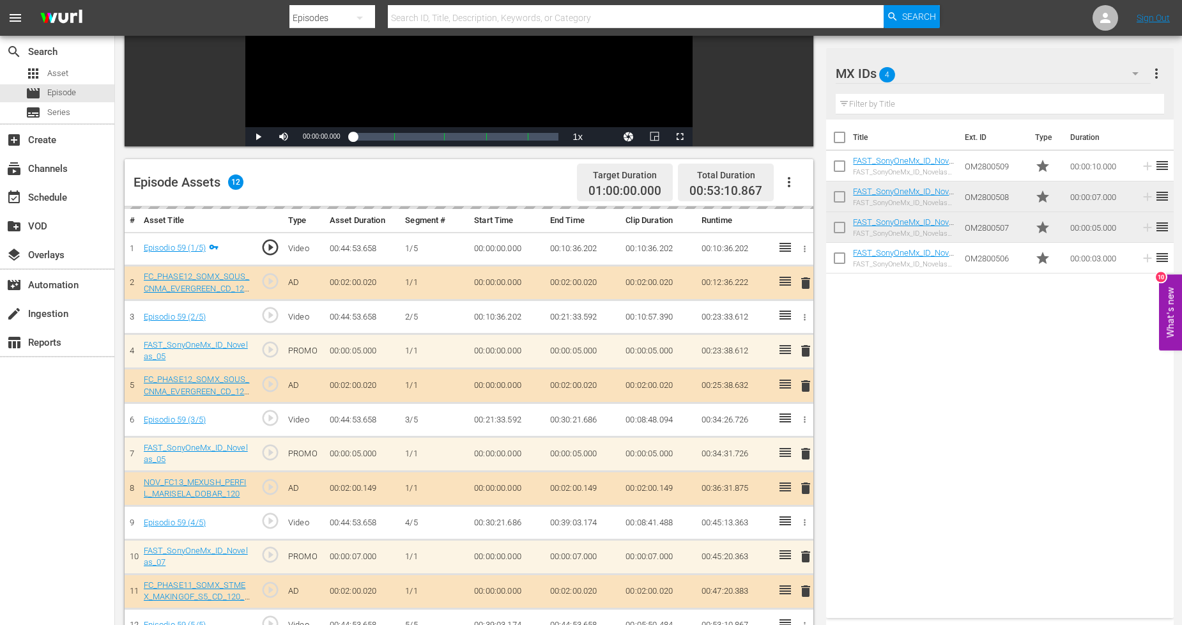
click at [1083, 77] on div "MX IDs 4" at bounding box center [992, 74] width 315 height 36
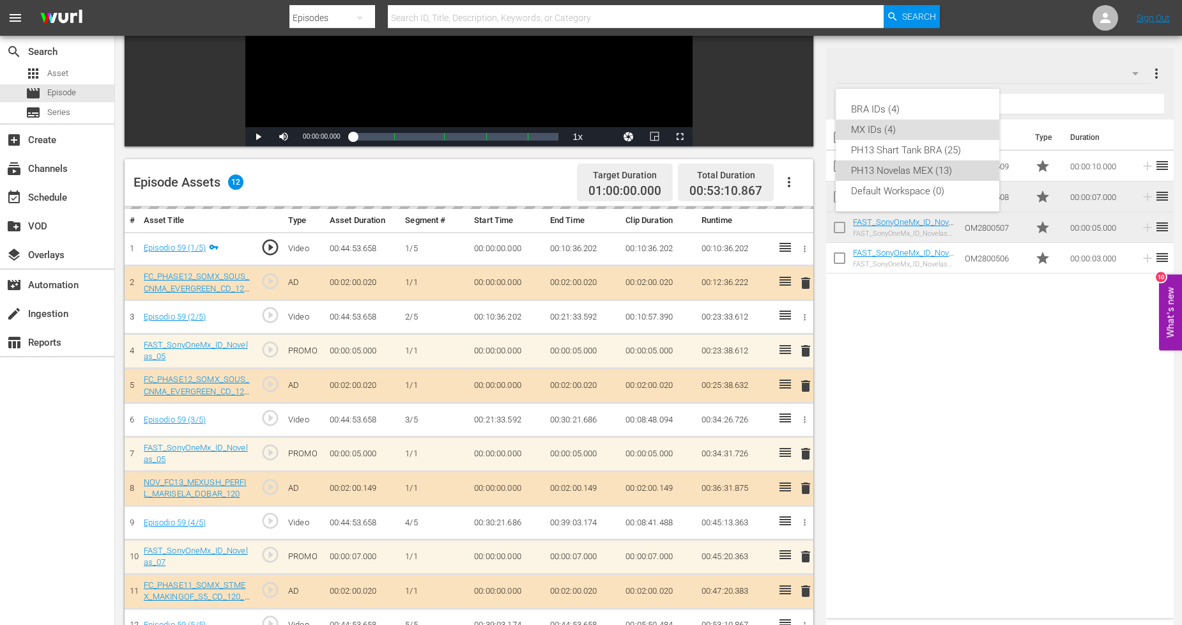
click at [936, 172] on div "PH13 Novelas MEX (13)" at bounding box center [917, 170] width 133 height 20
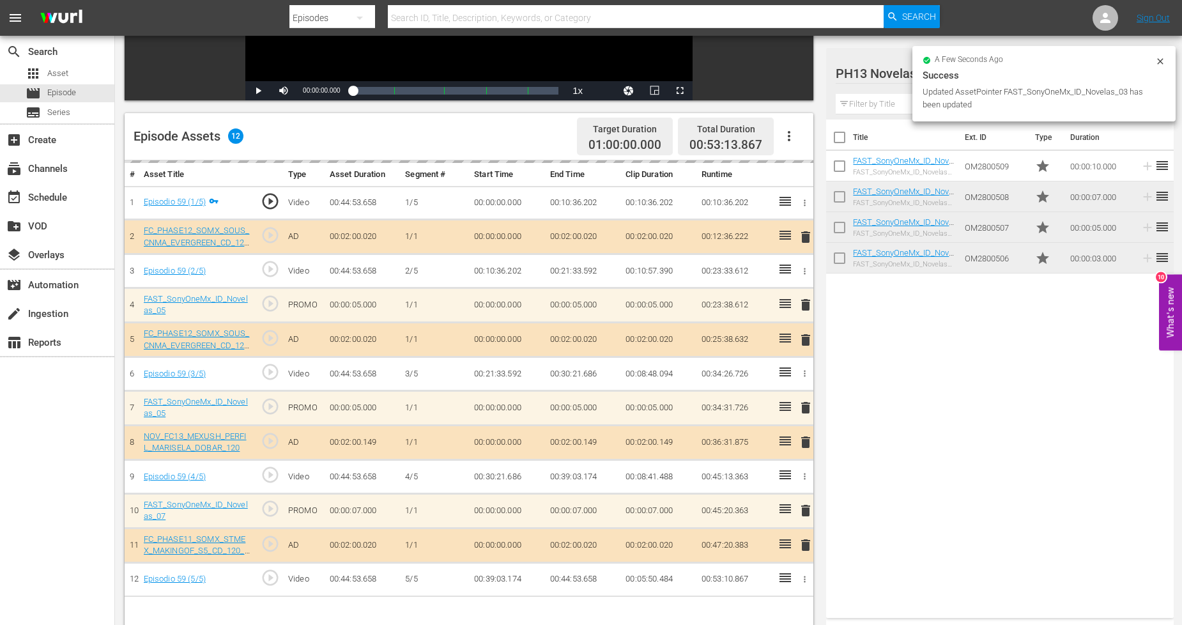
scroll to position [284, 0]
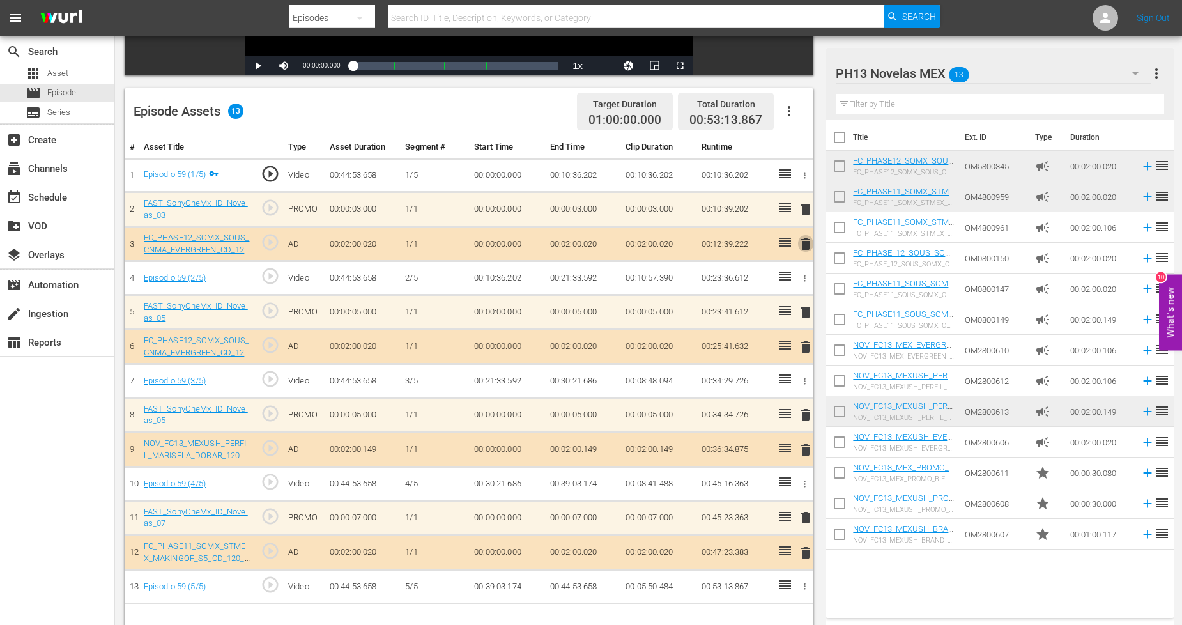
click at [807, 238] on span "delete" at bounding box center [805, 243] width 15 height 15
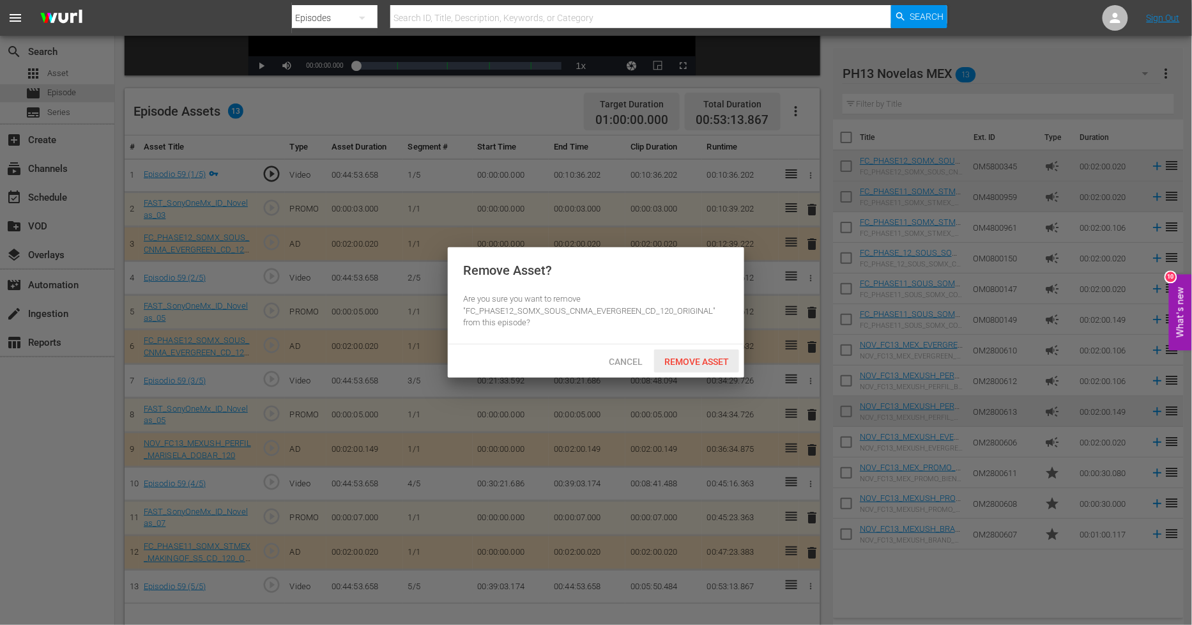
click at [701, 365] on span "Remove Asset" at bounding box center [696, 361] width 85 height 10
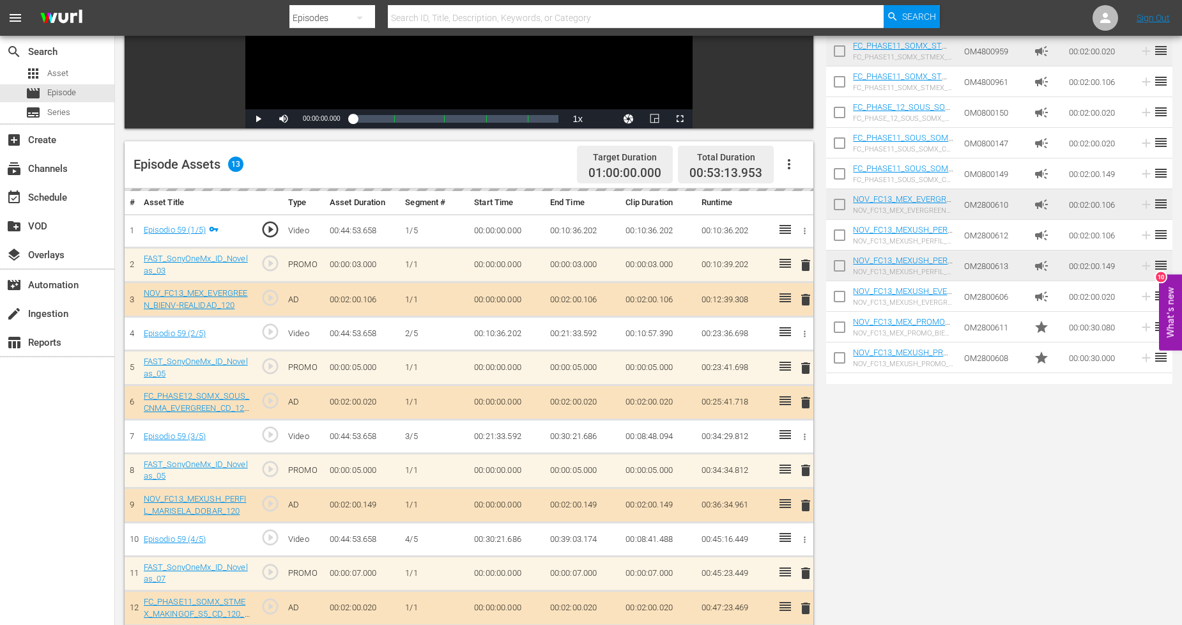
scroll to position [0, 0]
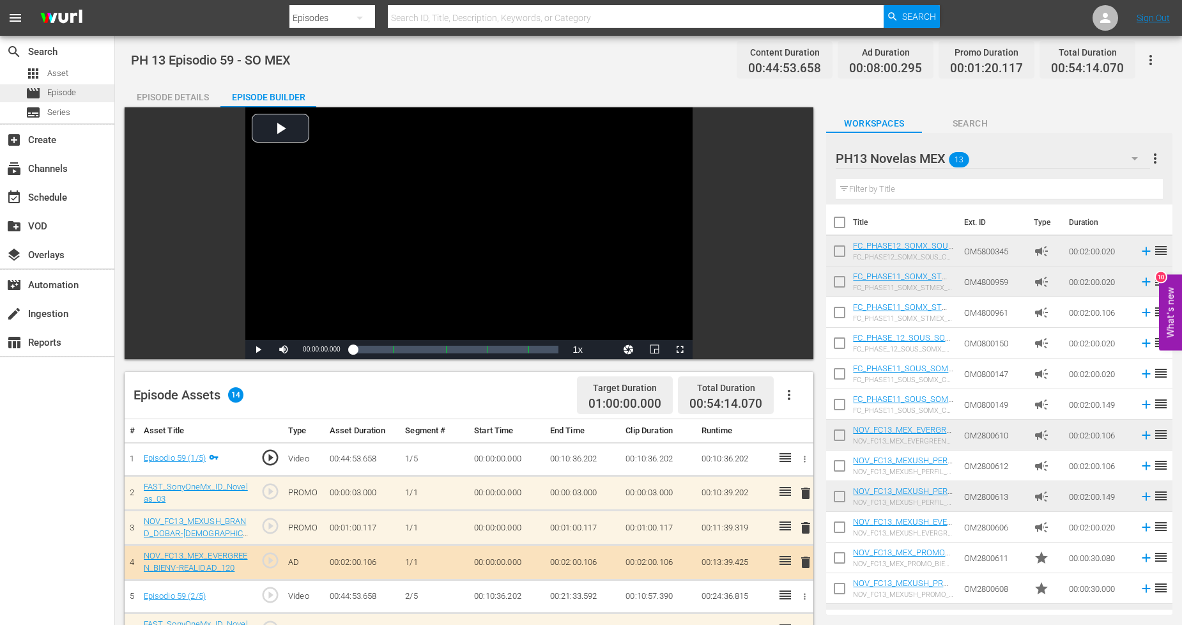
click at [74, 96] on span "Episode" at bounding box center [61, 92] width 29 height 13
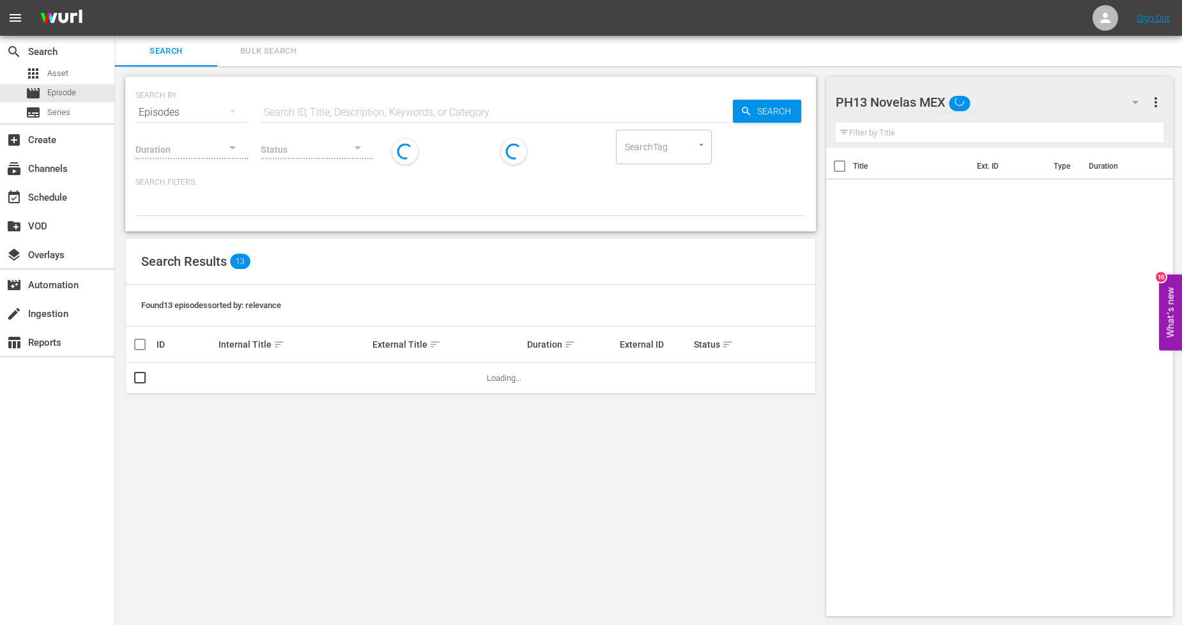
click at [289, 54] on span "Bulk Search" at bounding box center [268, 51] width 87 height 15
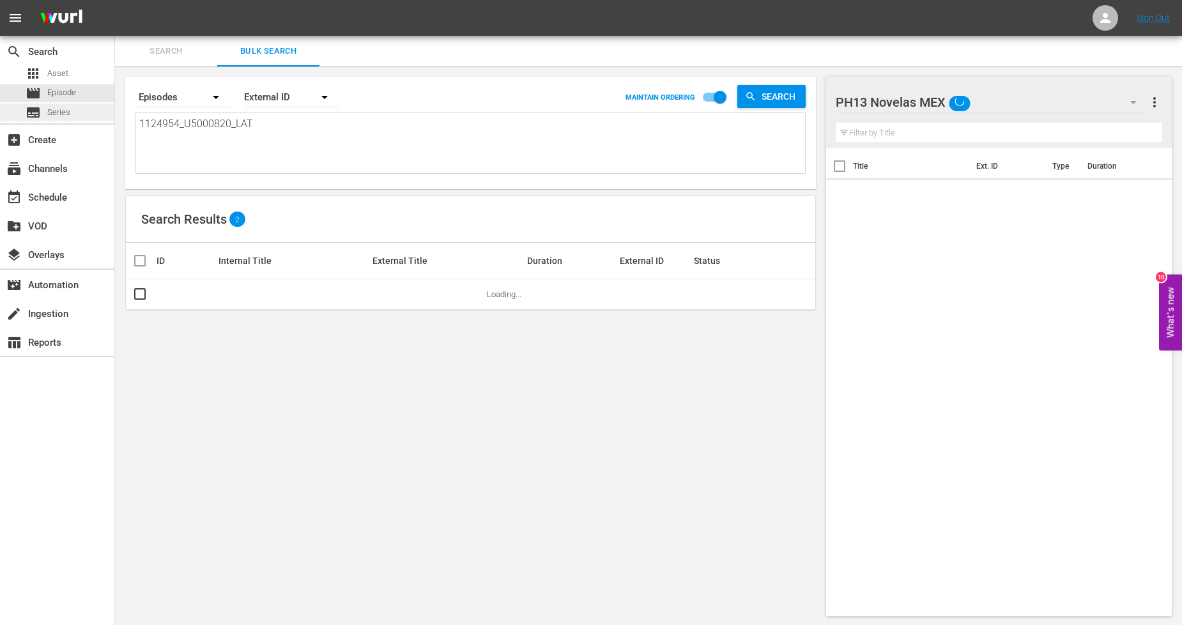
drag, startPoint x: 235, startPoint y: 121, endPoint x: 0, endPoint y: 115, distance: 235.1
click at [115, 0] on div "search Search apps Asset movie Episode subtitles Series add_box Create subscrip…" at bounding box center [648, 0] width 1067 height 0
paste textarea "5_U5000821"
type textarea "1124955_U5000821_LAT"
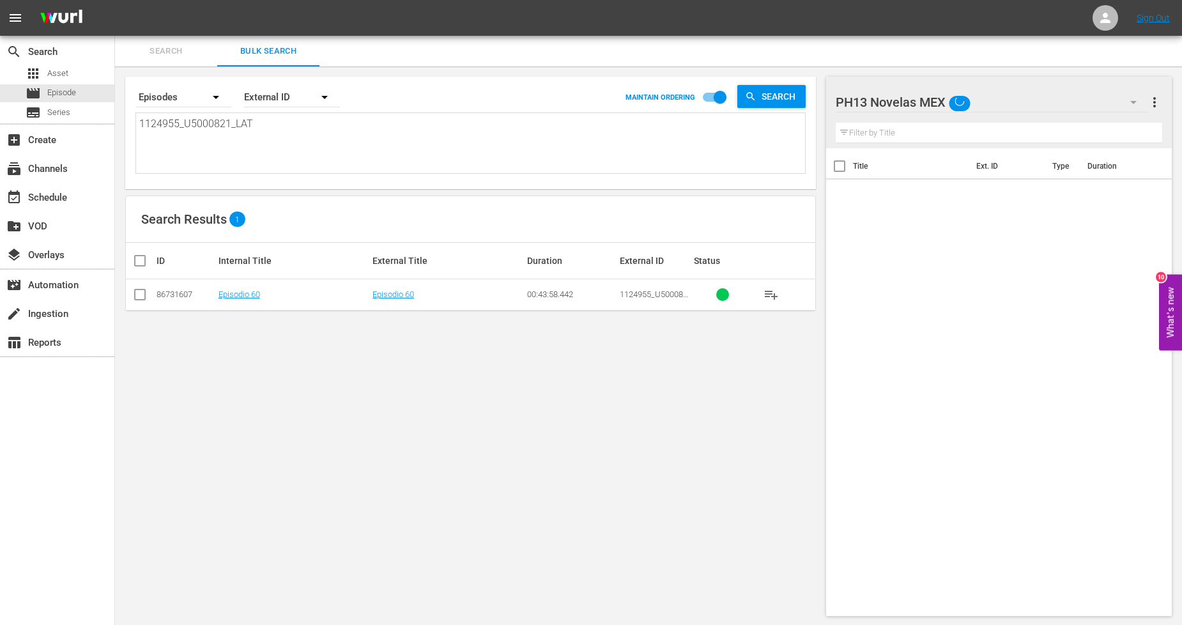
click at [138, 300] on input "checkbox" at bounding box center [139, 296] width 15 height 15
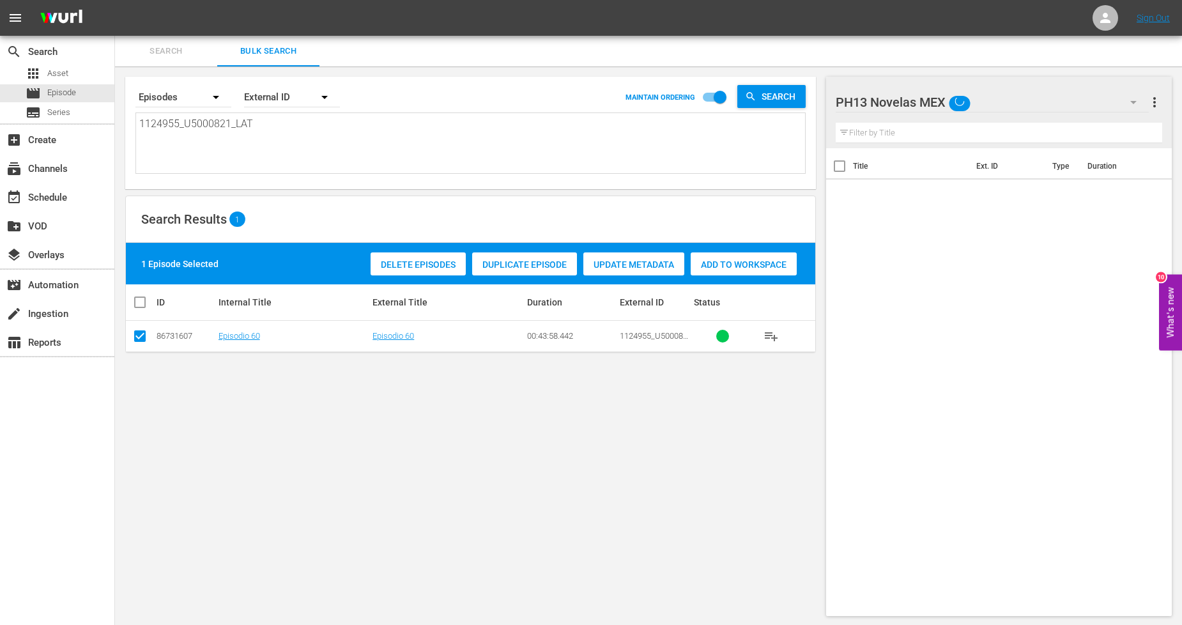
click at [538, 269] on div "Duplicate Episode" at bounding box center [524, 264] width 105 height 24
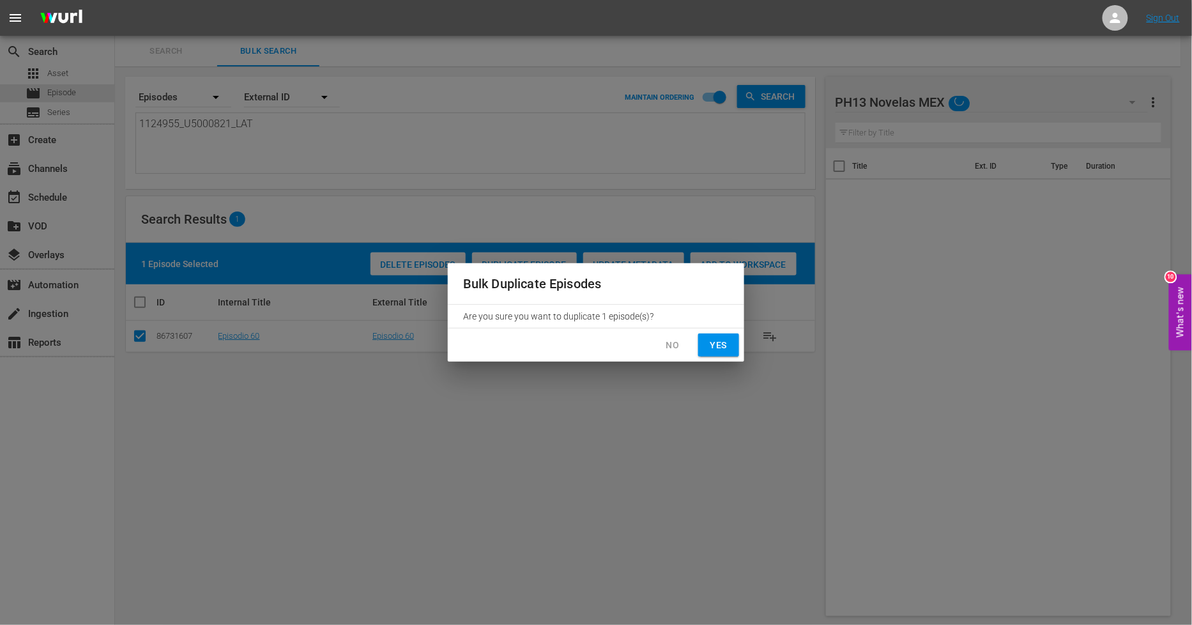
click at [729, 342] on span "Yes" at bounding box center [718, 345] width 20 height 16
checkbox input "false"
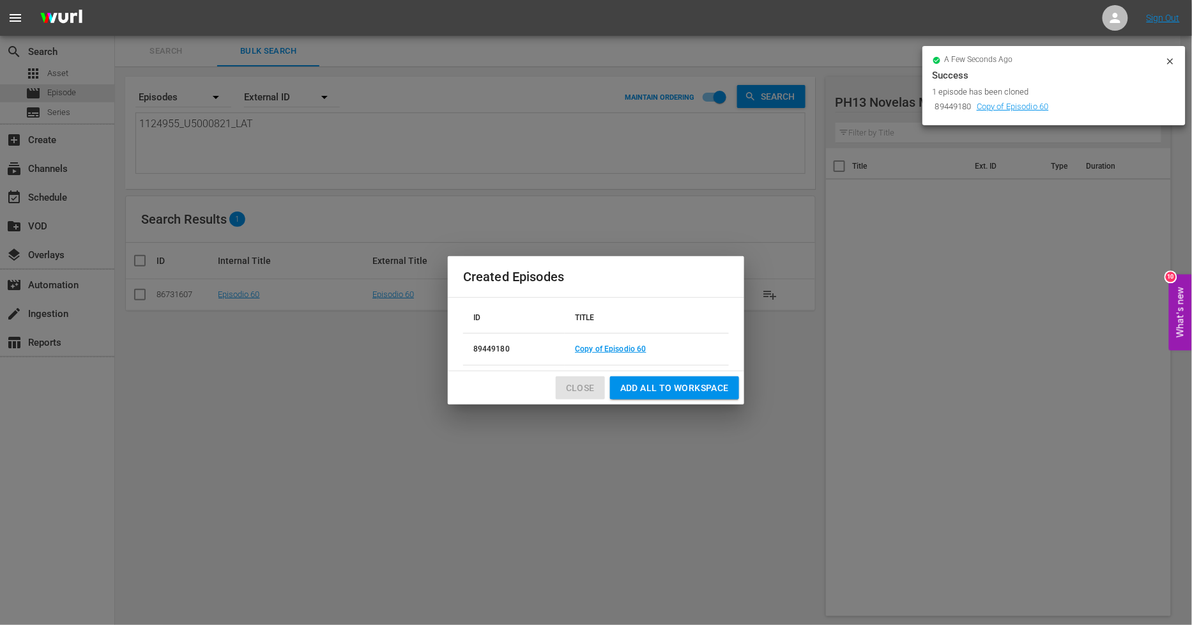
click at [579, 387] on span "Close" at bounding box center [580, 388] width 29 height 16
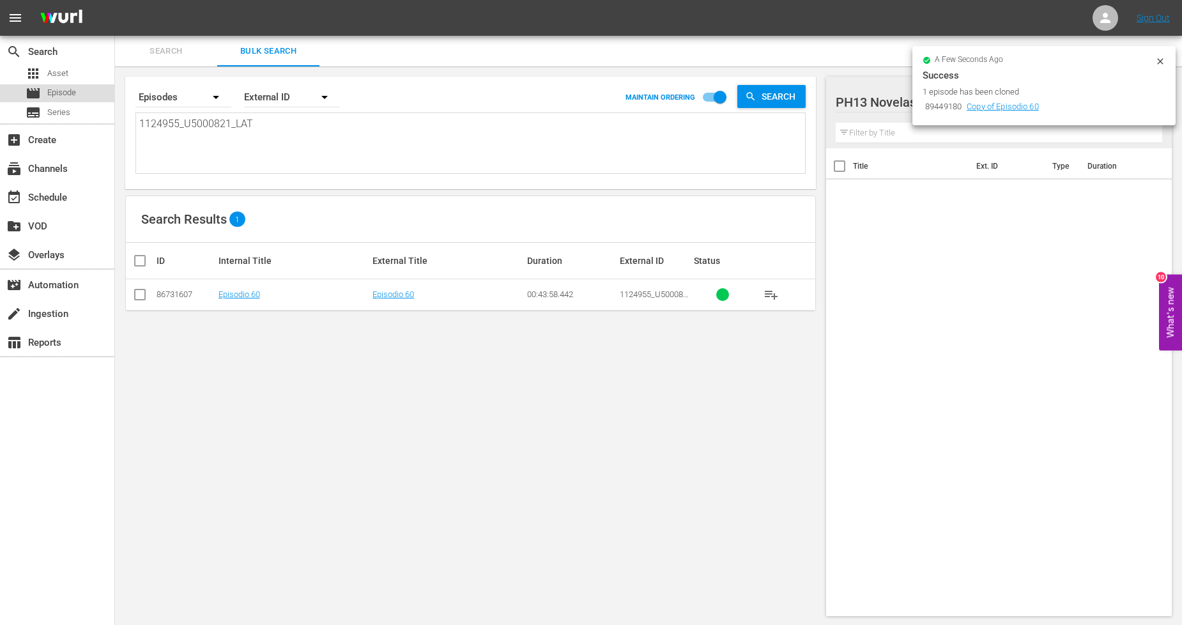
click at [98, 98] on div "movie Episode" at bounding box center [57, 93] width 114 height 18
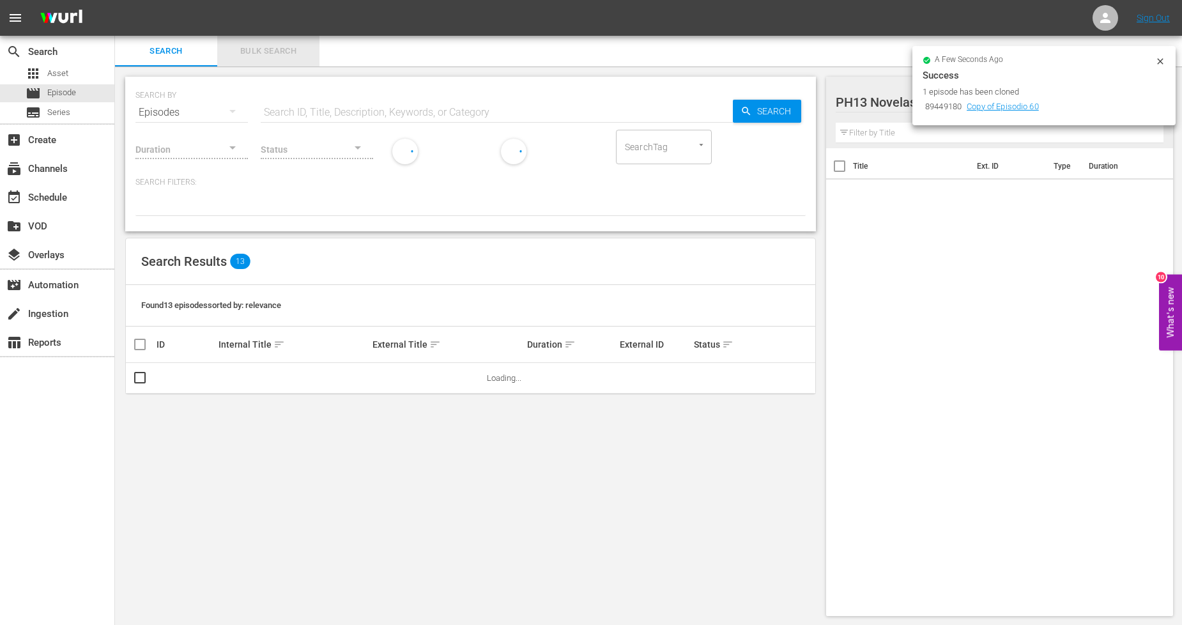
click at [276, 57] on span "Bulk Search" at bounding box center [268, 51] width 87 height 15
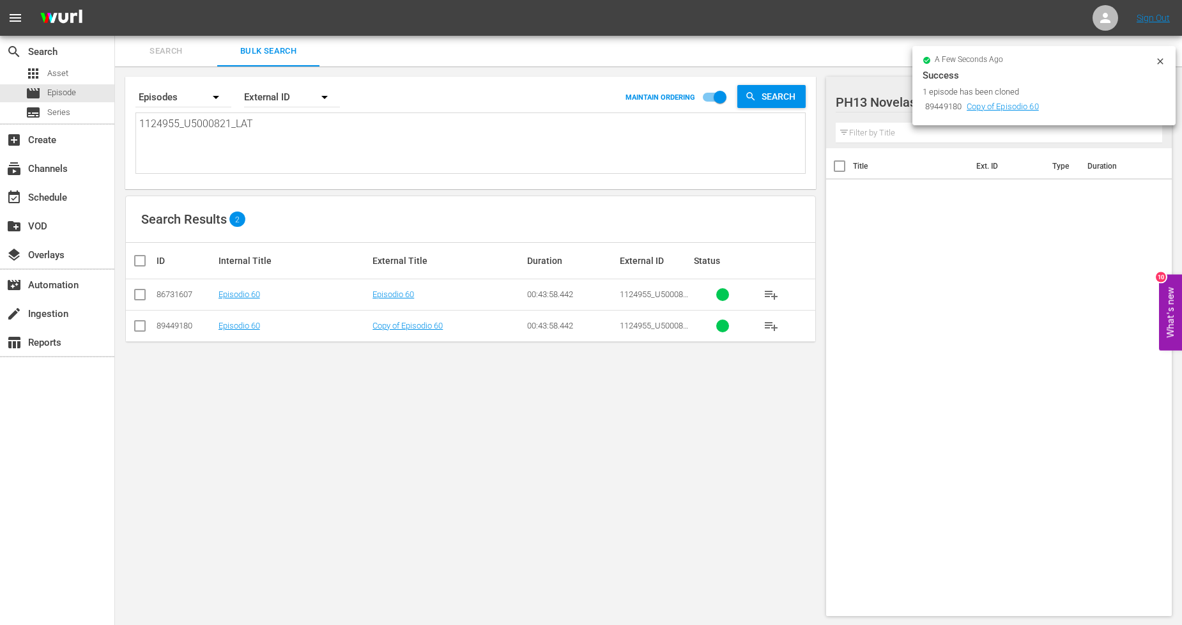
click at [432, 330] on td "Copy of Episodio 60" at bounding box center [447, 325] width 155 height 31
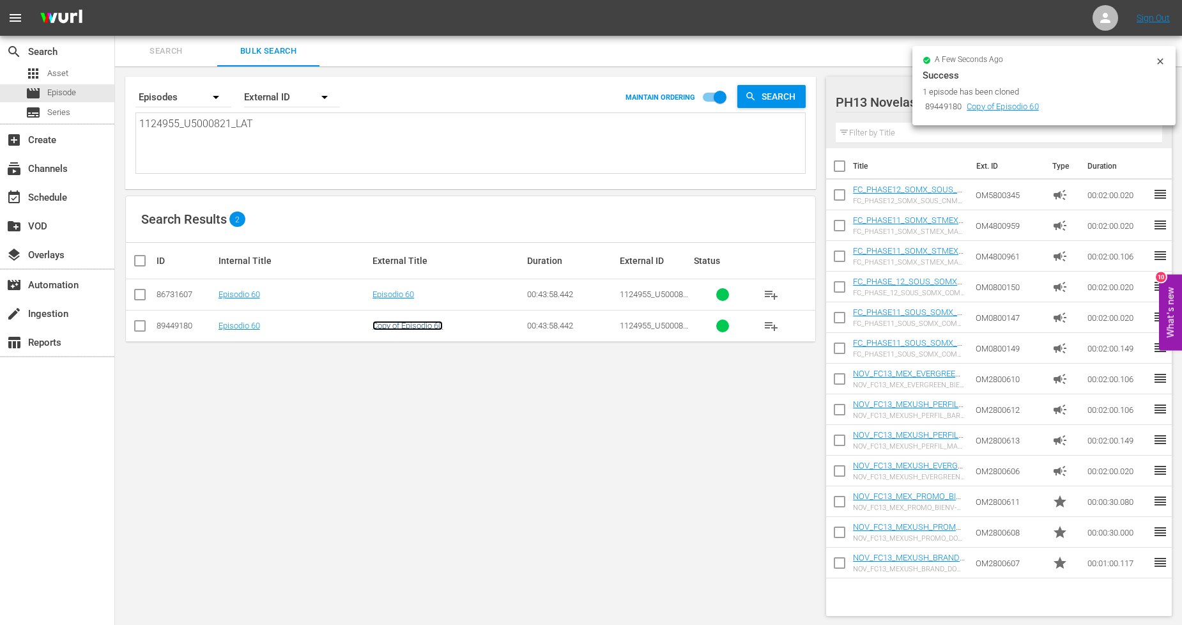
click at [430, 326] on link "Copy of Episodio 60" at bounding box center [407, 326] width 70 height 10
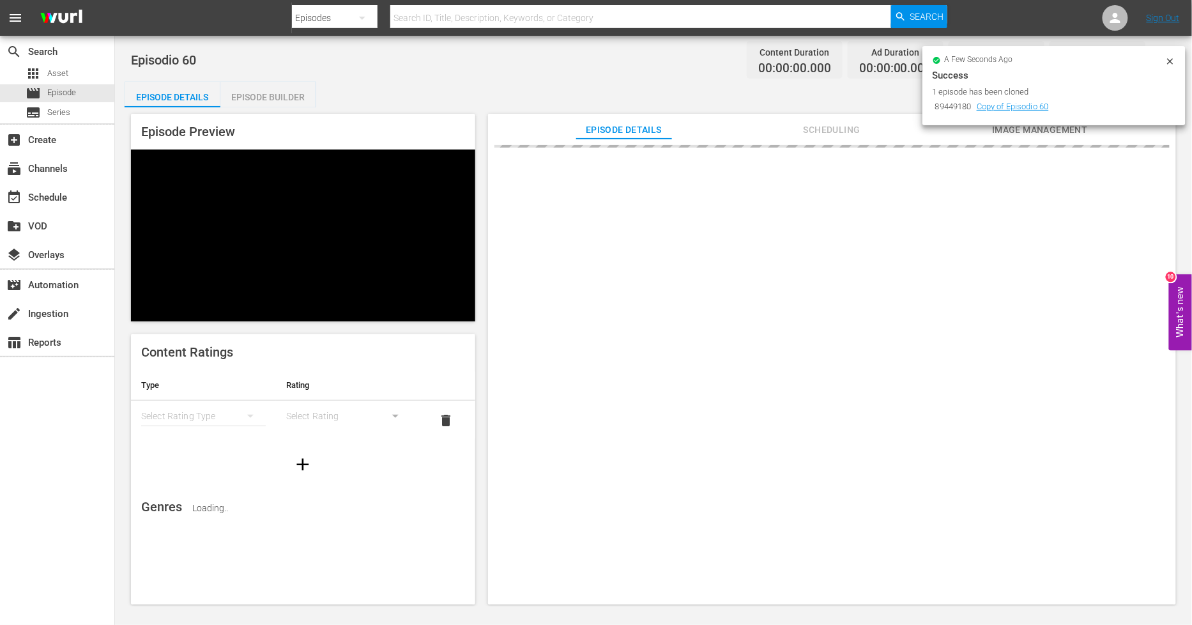
click at [1171, 61] on icon at bounding box center [1170, 61] width 6 height 6
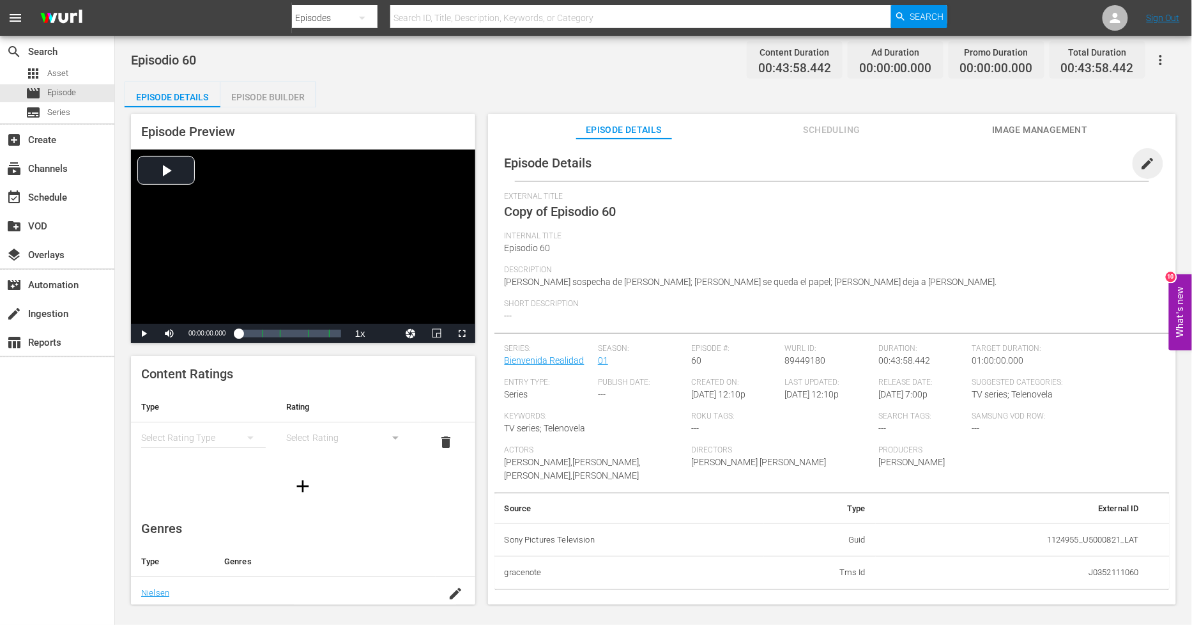
click at [1145, 169] on span "edit" at bounding box center [1147, 163] width 15 height 15
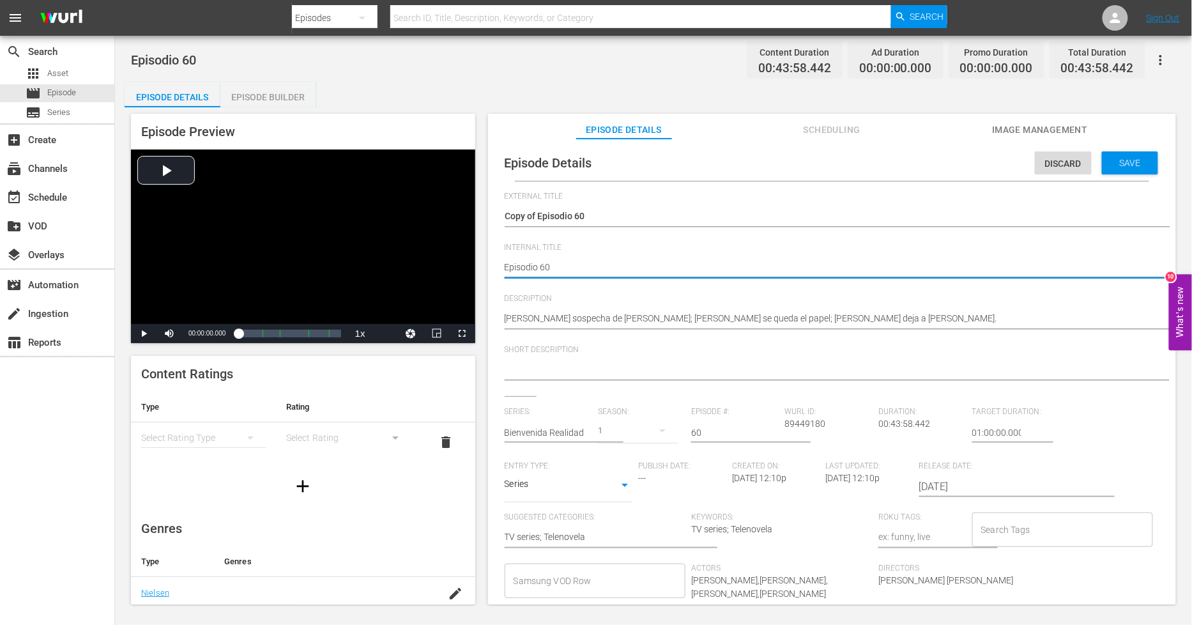
type textarea "PEpisodio 60"
type textarea "PHEpisodio 60"
type textarea "PH Episodio 60"
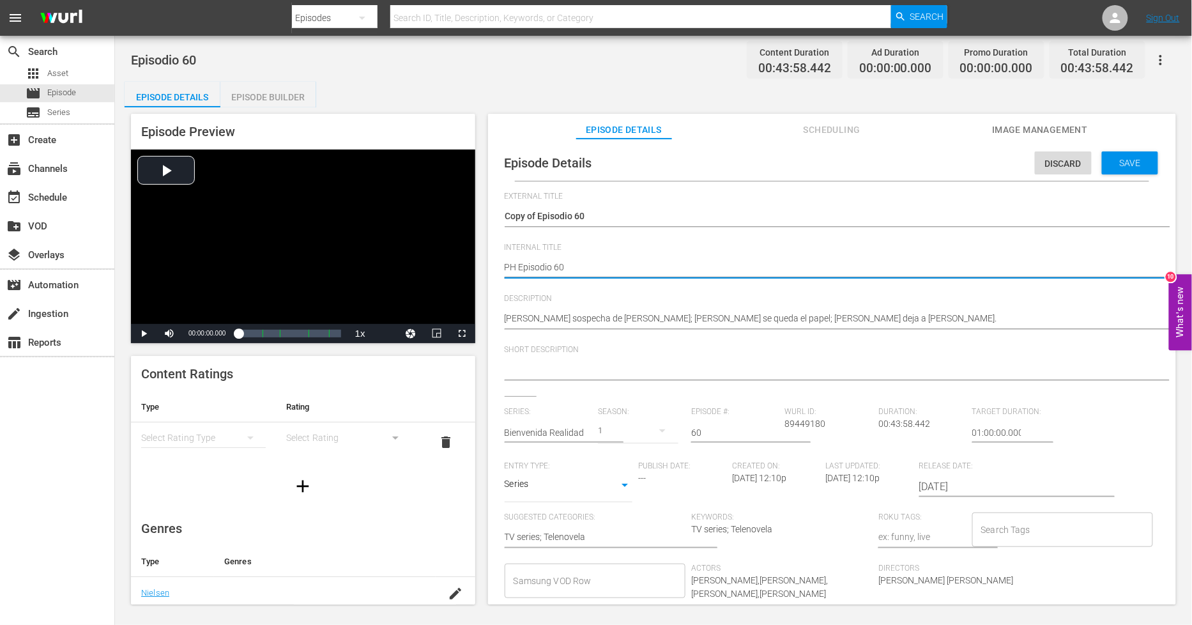
type textarea "PH 1Episodio 60"
type textarea "PH 13Episodio 60"
type textarea "PH 13 Episodio 60"
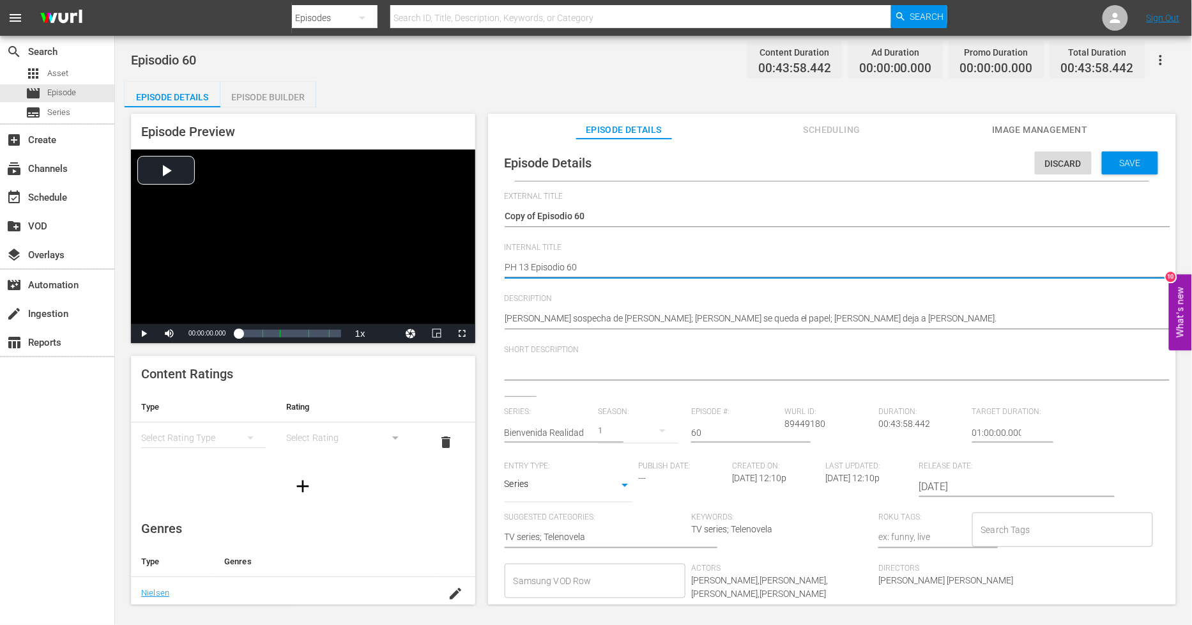
type textarea "PH 13 Episodio 60"
type textarea "PH 13 Episodio 60 -"
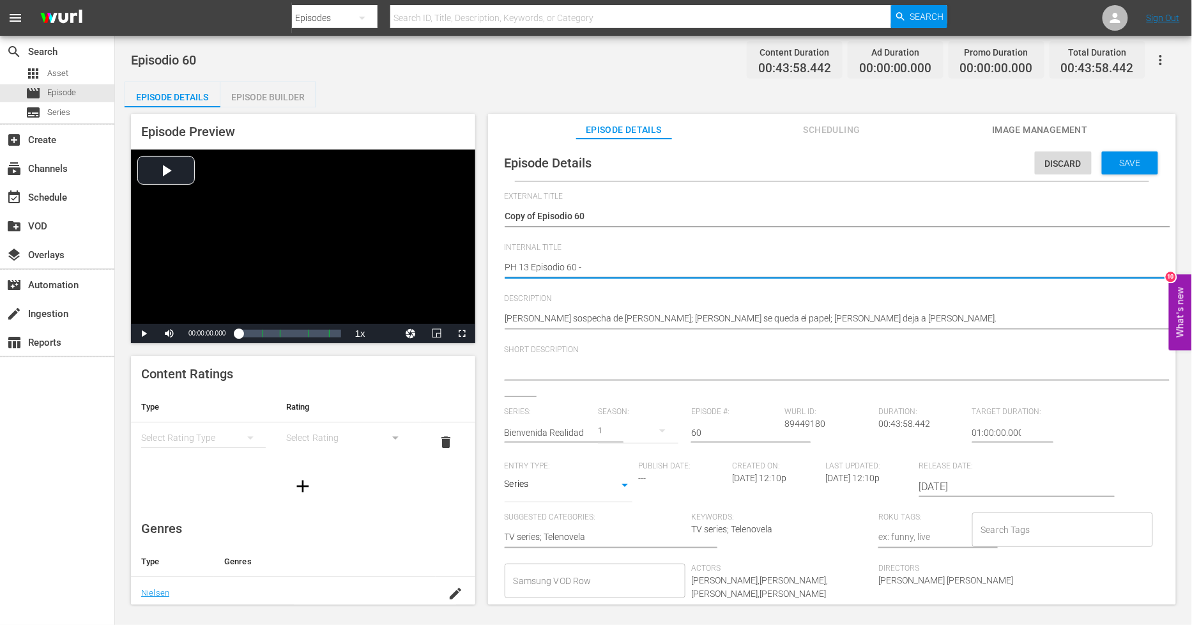
type textarea "PH 13 Episodio 60 -"
type textarea "PH 13 Episodio 60 - S"
type textarea "PH 13 Episodio 60 - SO"
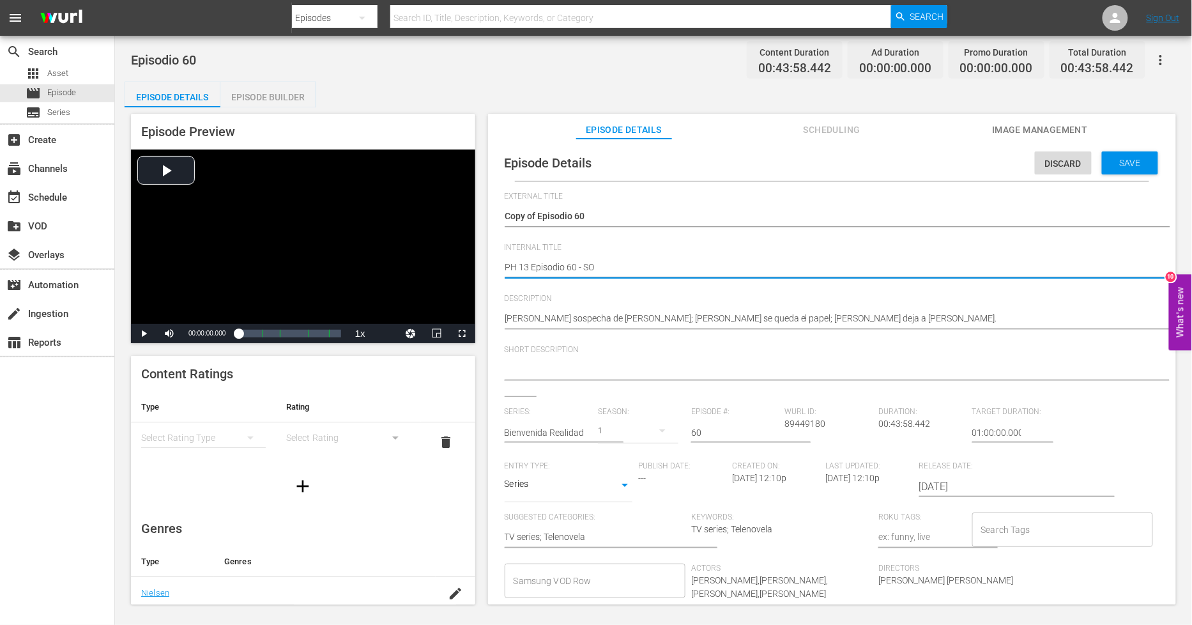
type textarea "PH 13 Episodio 60 - SO"
type textarea "PH 13 Episodio 60 - SO M"
type textarea "PH 13 Episodio 60 - SO ME"
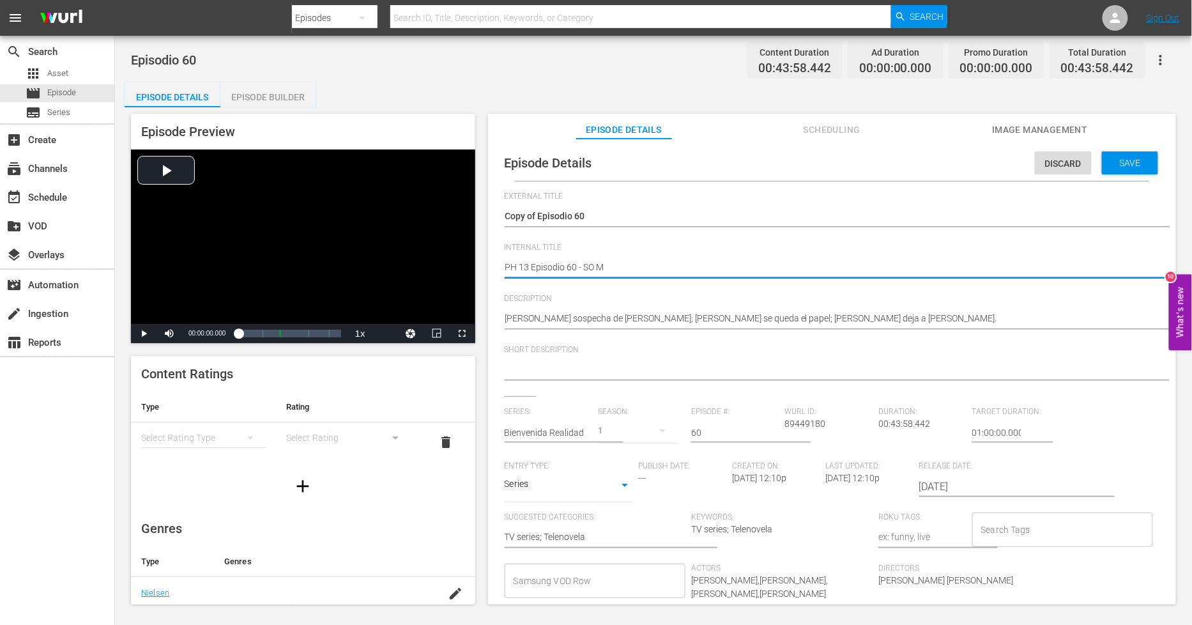
type textarea "PH 13 Episodio 60 - SO ME"
type textarea "PH 13 Episodio 60 - SO MEX"
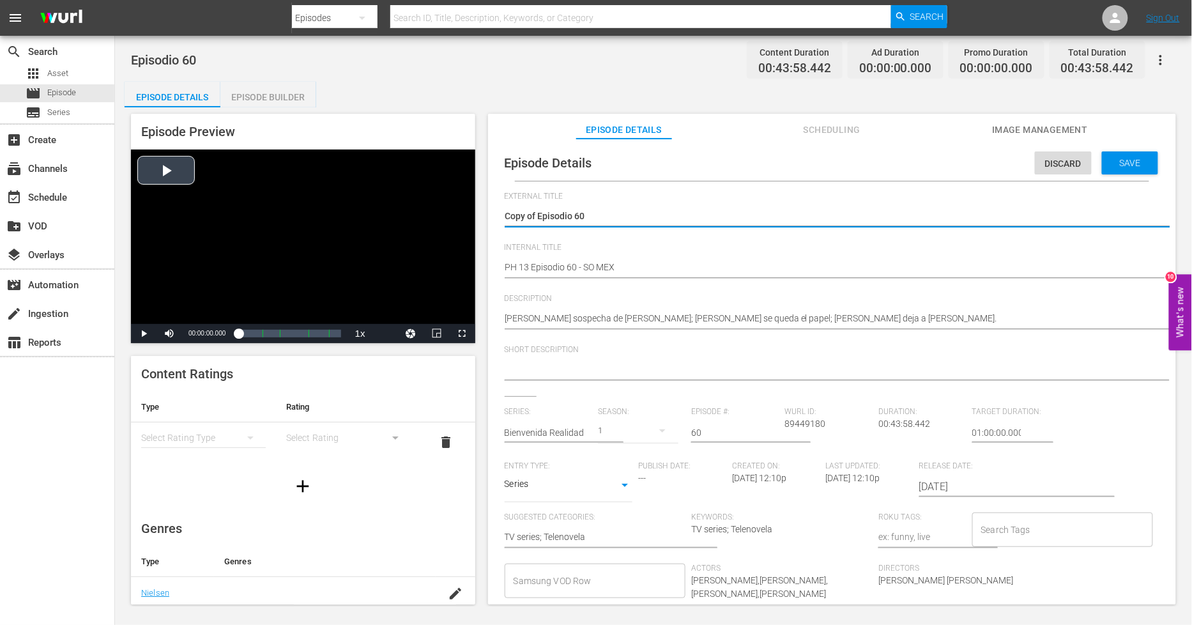
drag, startPoint x: 538, startPoint y: 217, endPoint x: 190, endPoint y: 221, distance: 348.7
type textarea "Episodio 60"
click at [1141, 165] on span "Save" at bounding box center [1130, 163] width 42 height 10
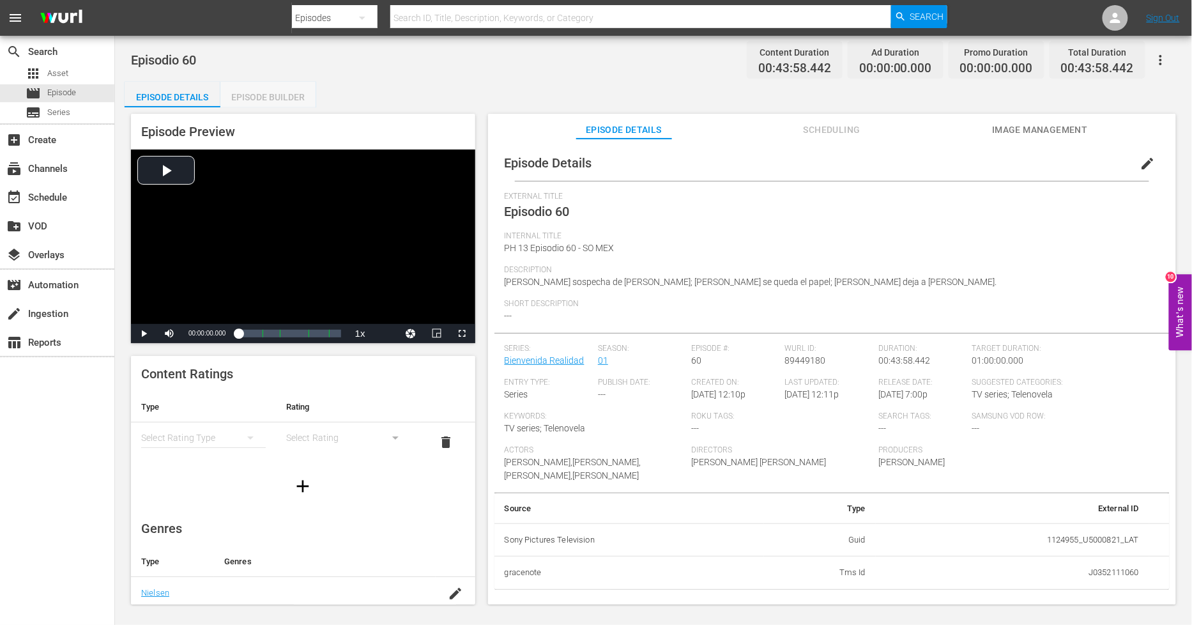
click at [285, 103] on div "Episode Builder" at bounding box center [268, 97] width 96 height 31
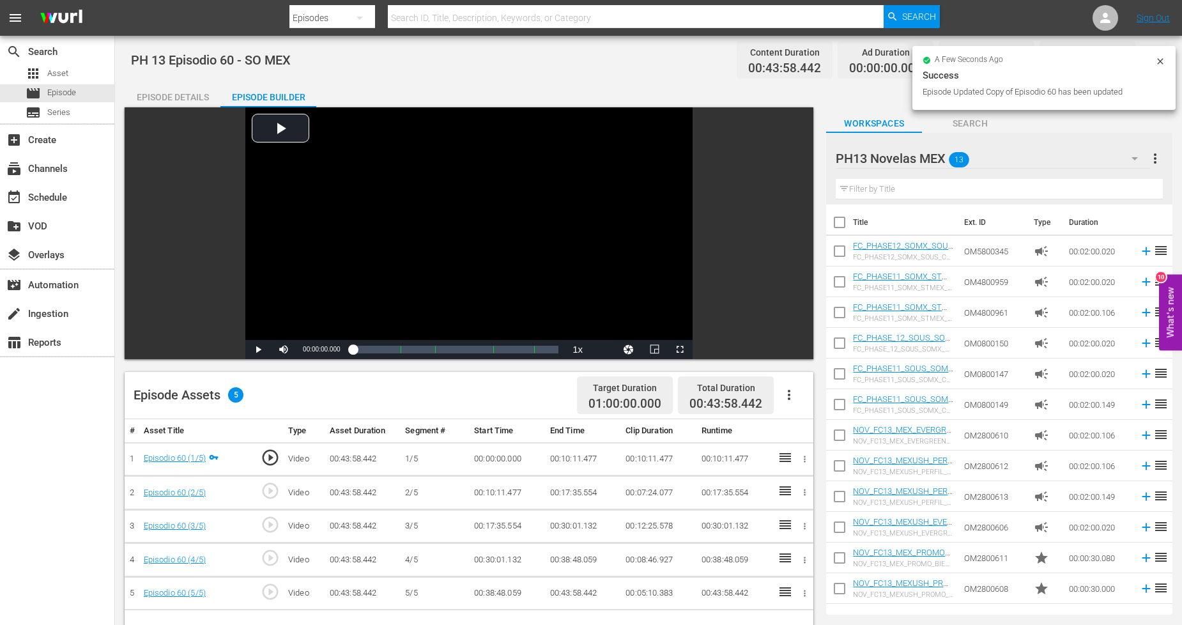
click at [786, 399] on icon "button" at bounding box center [788, 394] width 15 height 15
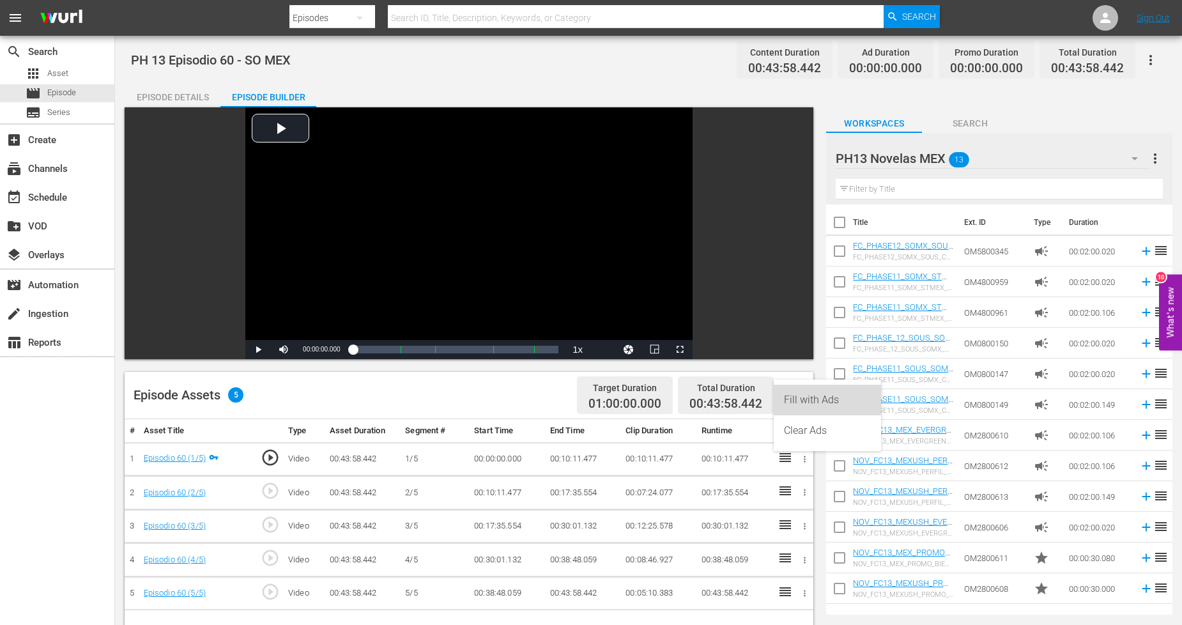
click at [800, 400] on div "Fill with Ads" at bounding box center [827, 399] width 87 height 31
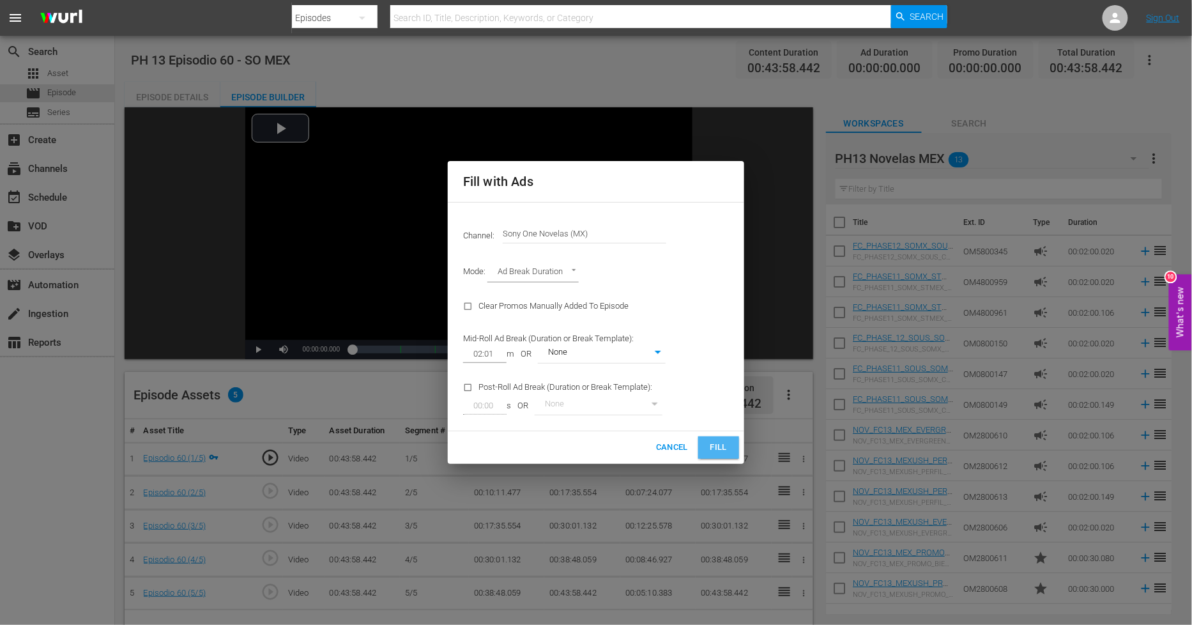
click at [713, 445] on span "Fill" at bounding box center [718, 447] width 20 height 15
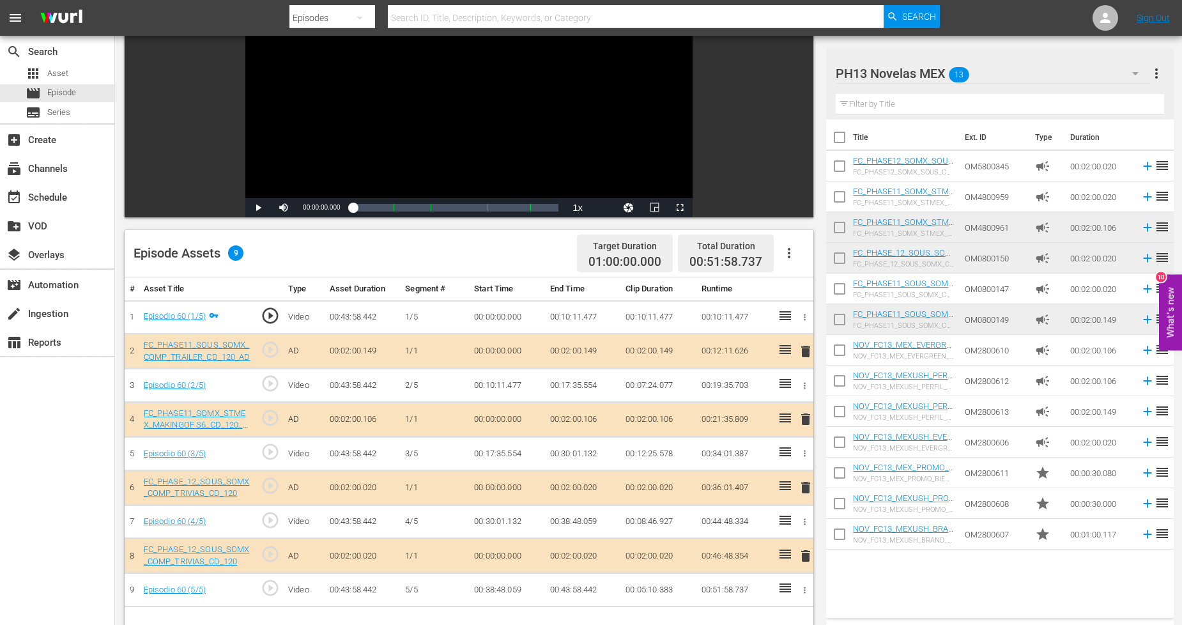
scroll to position [213, 0]
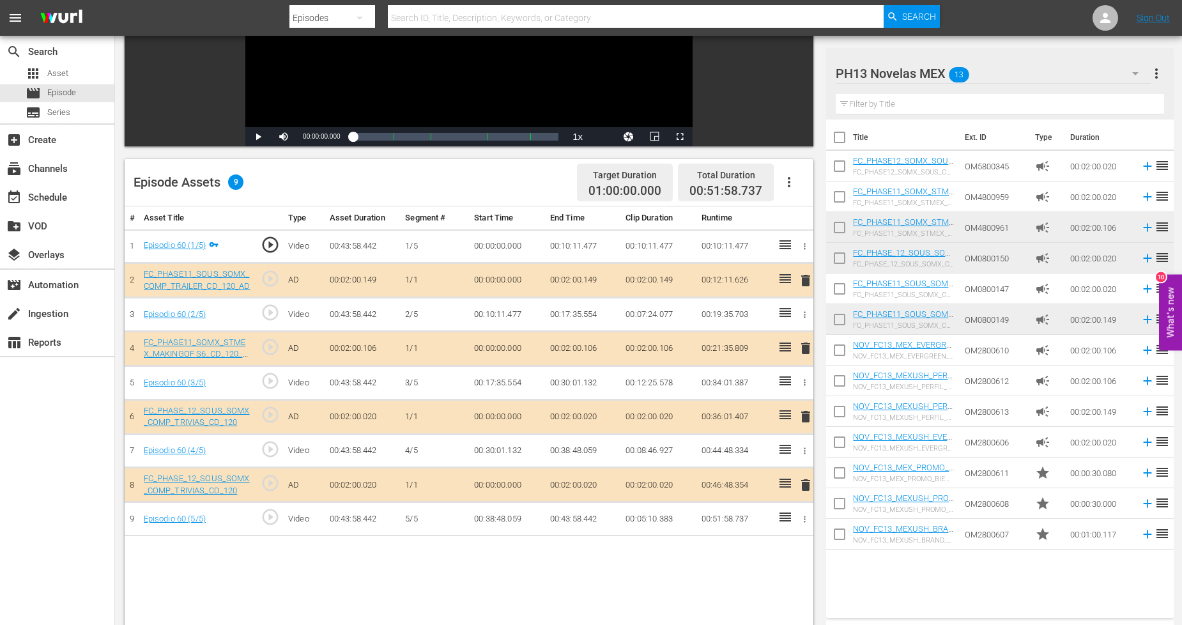
click at [806, 420] on span "delete" at bounding box center [805, 416] width 15 height 15
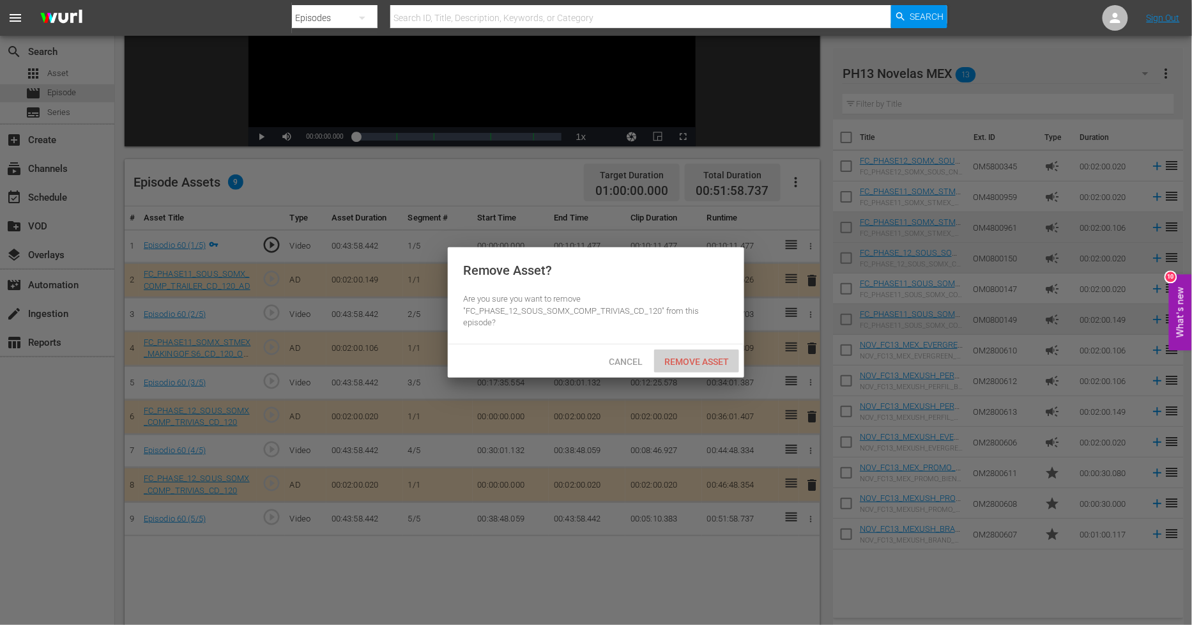
click at [717, 363] on span "Remove Asset" at bounding box center [696, 361] width 85 height 10
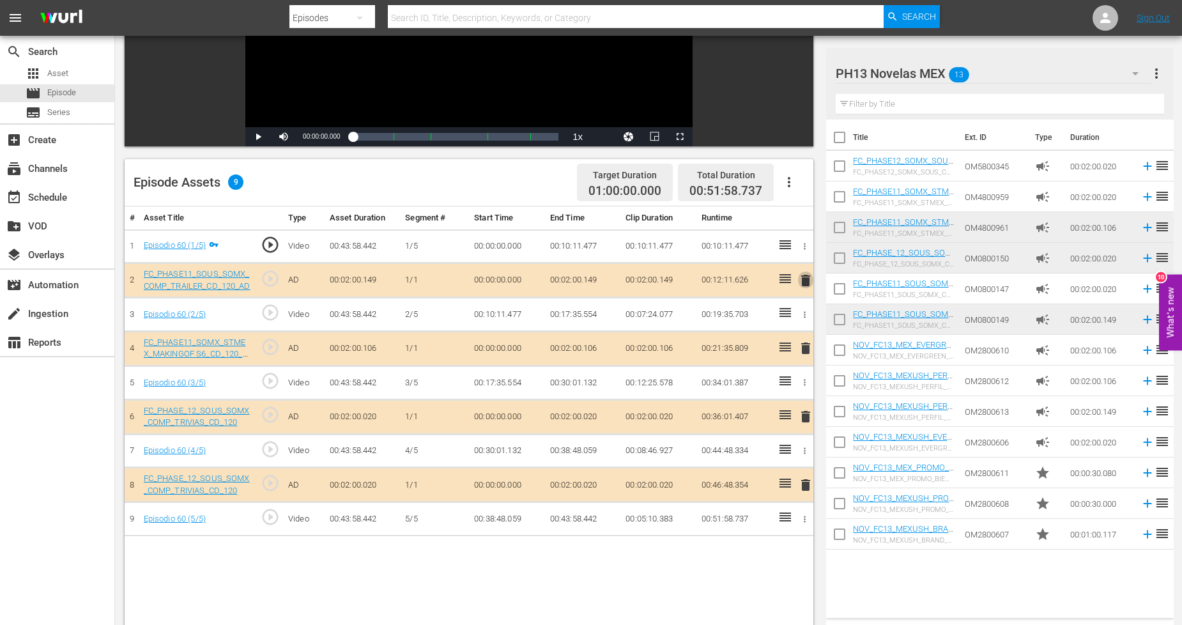
click at [803, 276] on span "delete" at bounding box center [805, 280] width 15 height 15
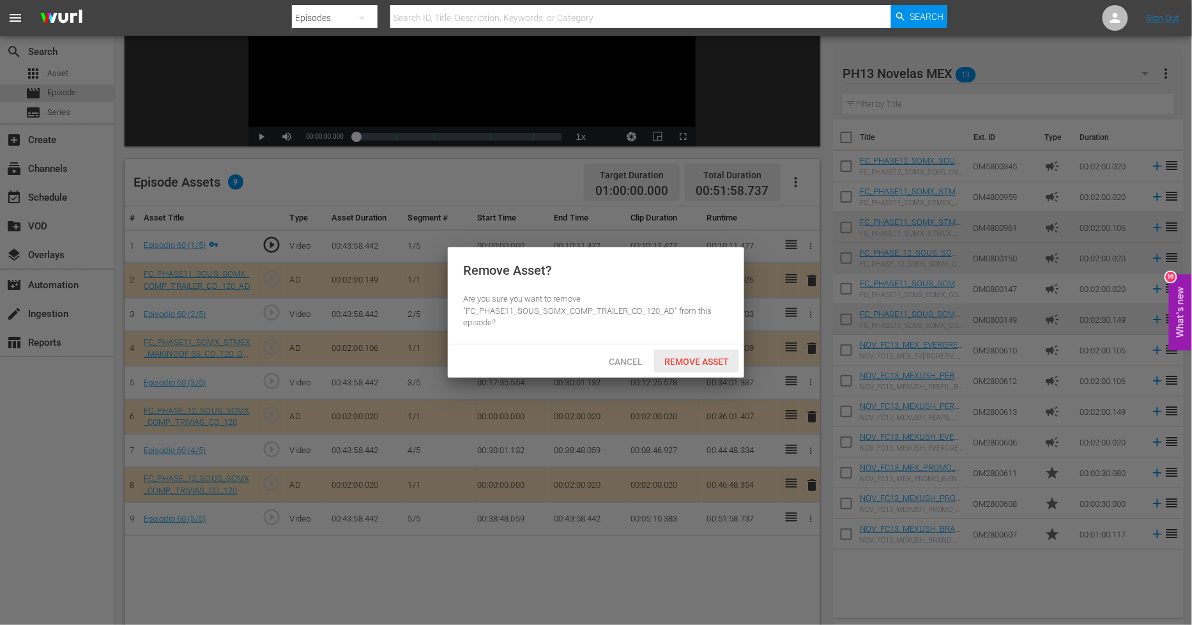
click at [726, 358] on span "Remove Asset" at bounding box center [696, 361] width 85 height 10
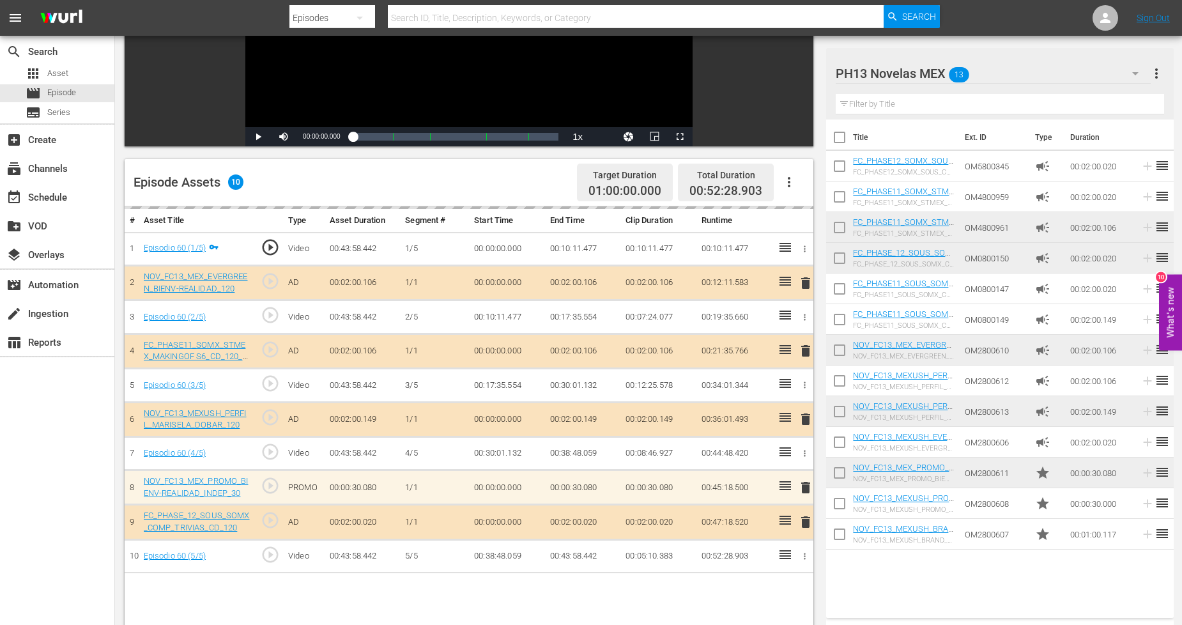
click at [1070, 75] on div "PH13 Novelas MEX 13" at bounding box center [992, 74] width 315 height 36
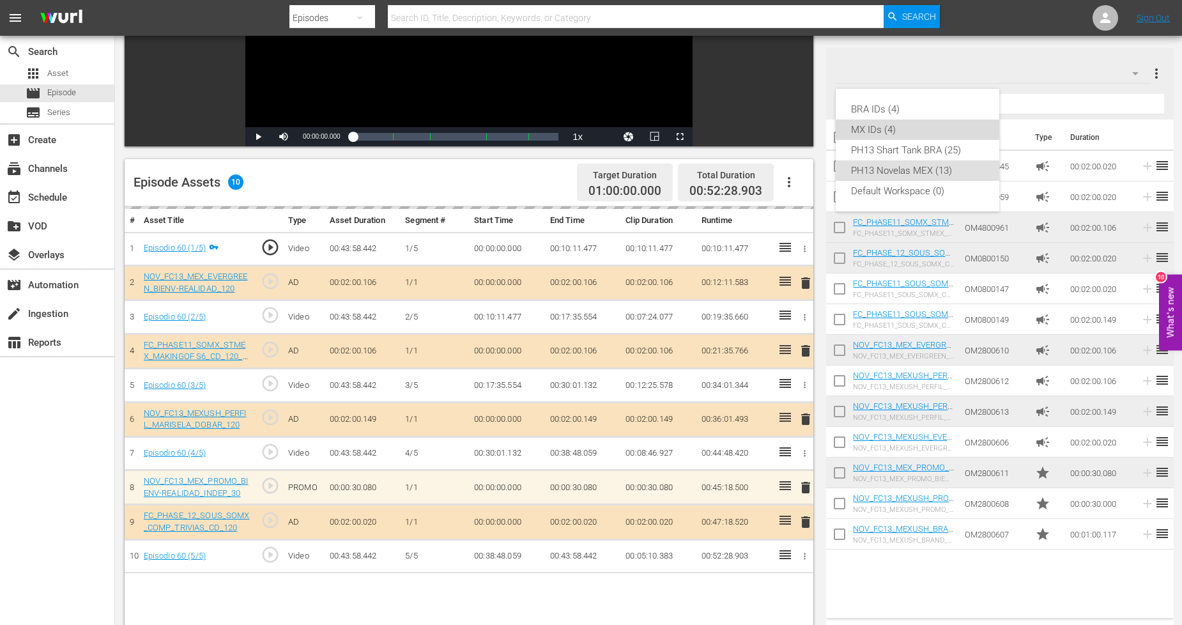
click at [930, 129] on div "MX IDs (4)" at bounding box center [917, 129] width 133 height 20
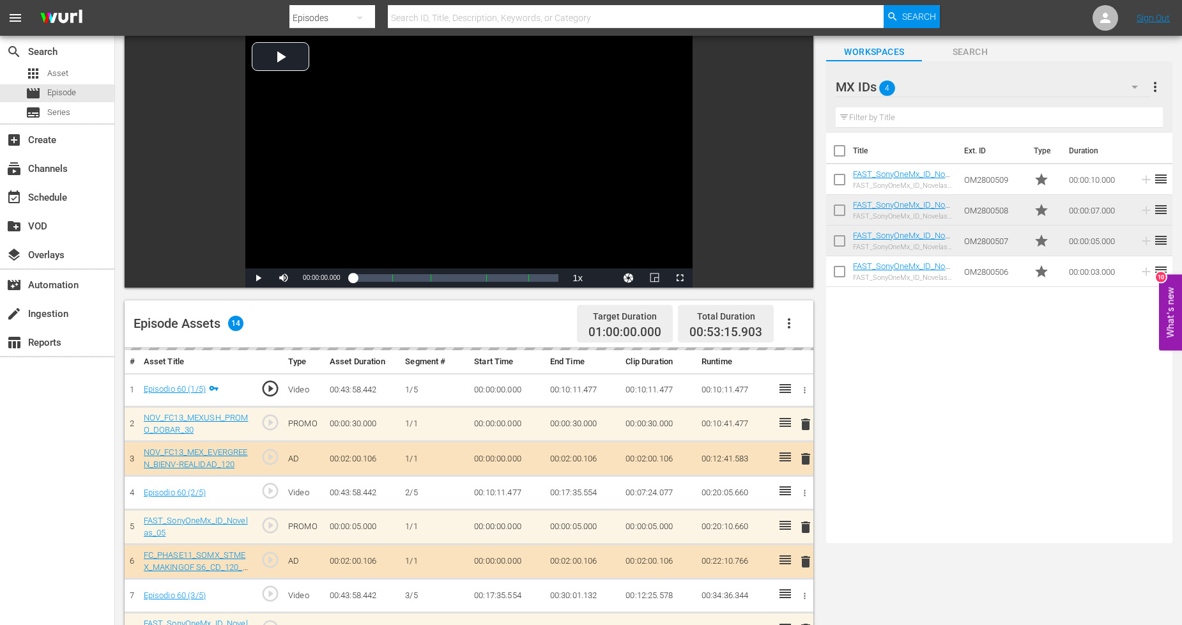
scroll to position [0, 0]
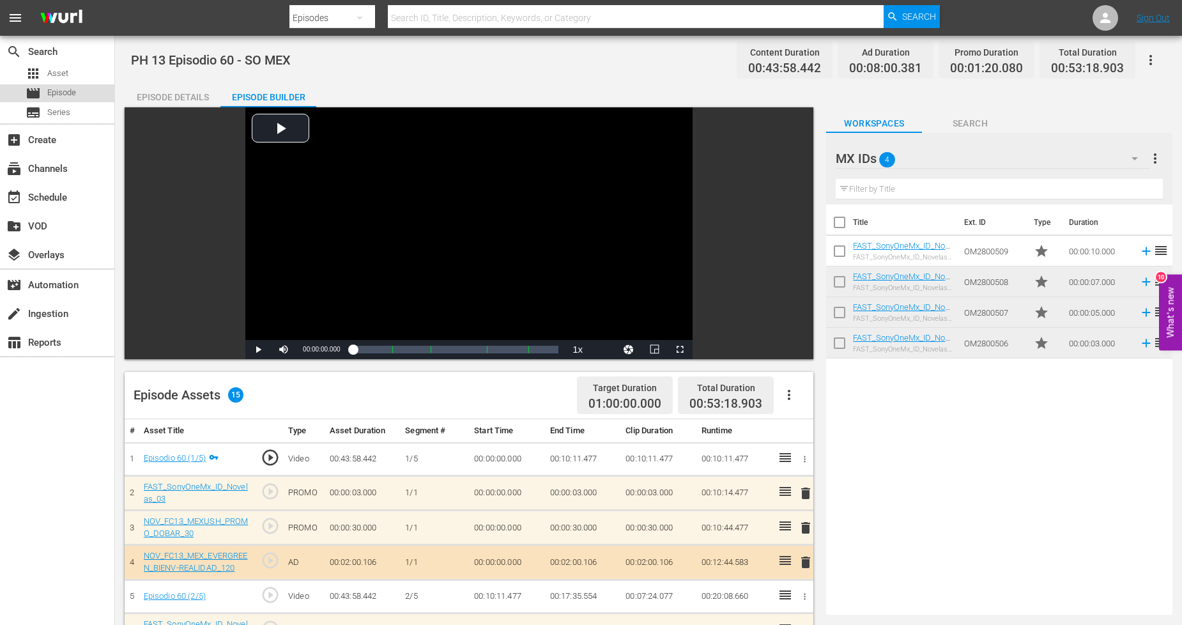
click at [54, 87] on span "Episode" at bounding box center [61, 92] width 29 height 13
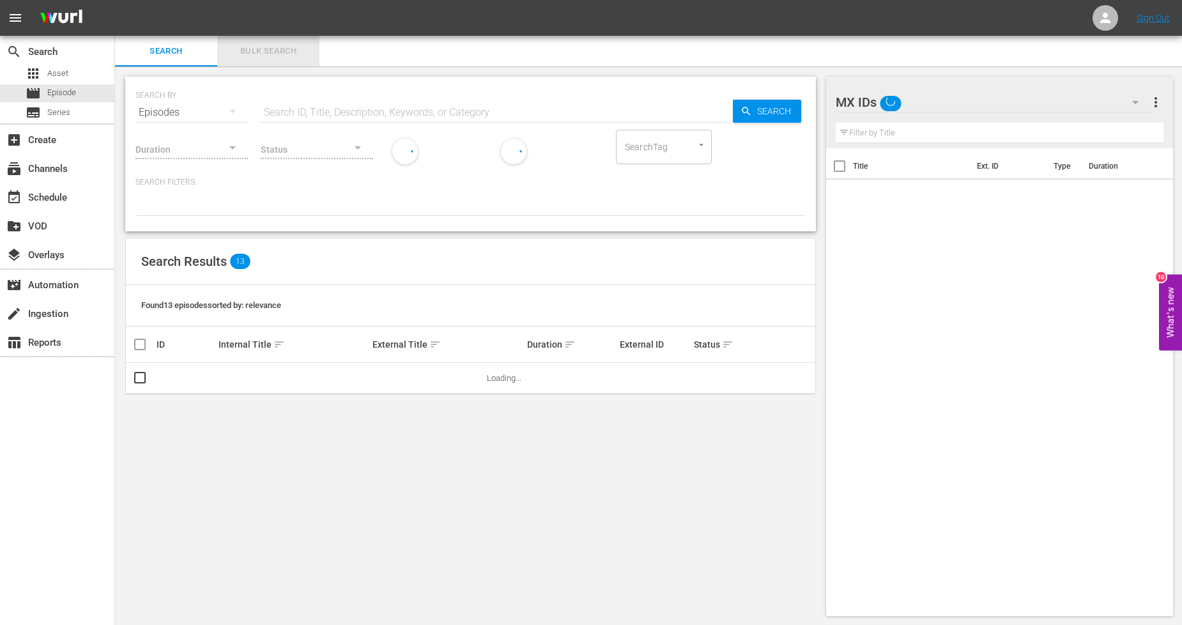
click at [266, 56] on span "Bulk Search" at bounding box center [268, 51] width 87 height 15
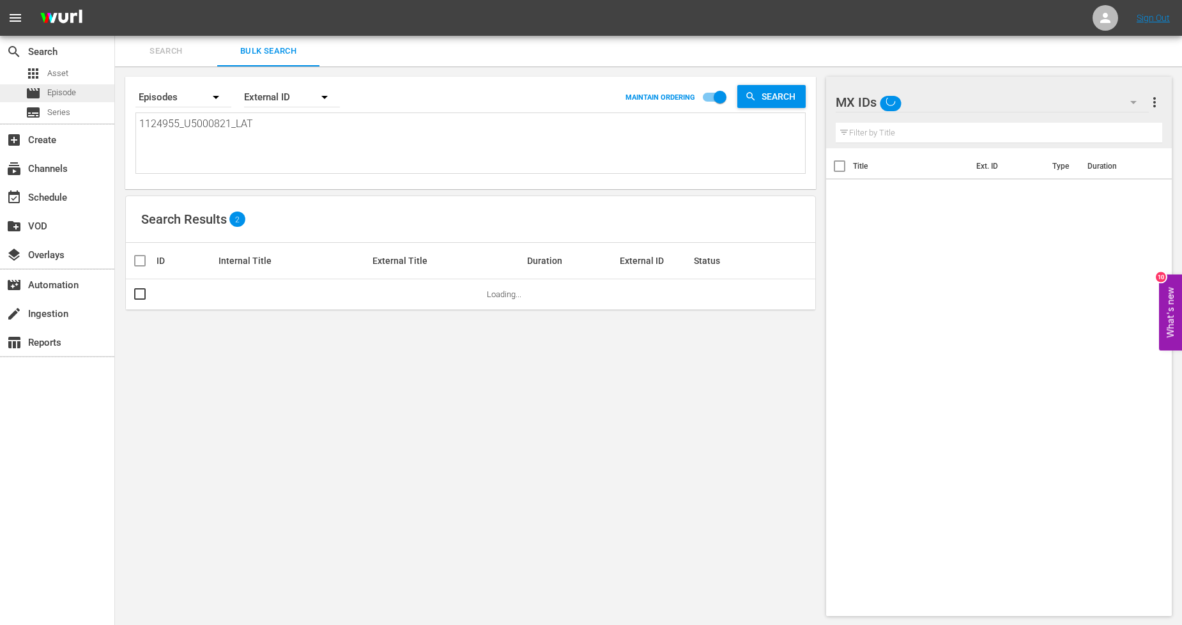
drag, startPoint x: 299, startPoint y: 136, endPoint x: 0, endPoint y: 84, distance: 303.4
click at [115, 0] on div "search Search apps Asset movie Episode subtitles Series add_box Create subscrip…" at bounding box center [648, 0] width 1067 height 0
paste textarea "6_U5000822"
type textarea "1124956_U5000822_LAT"
drag, startPoint x: 284, startPoint y: 123, endPoint x: 0, endPoint y: 120, distance: 283.6
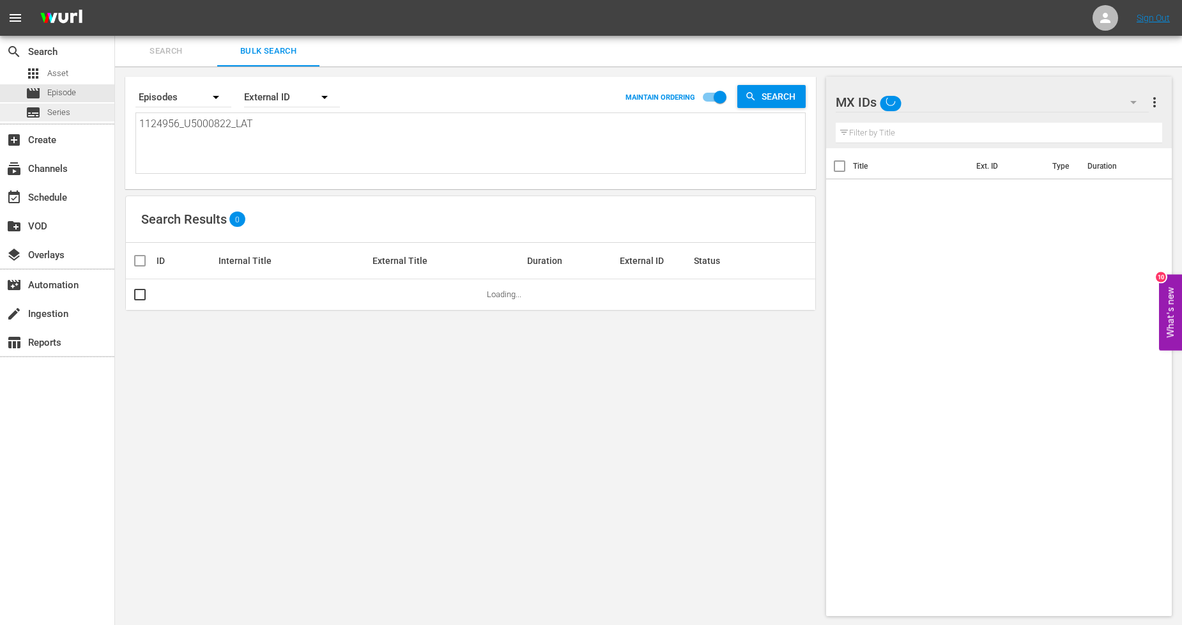
click at [115, 0] on div "search Search apps Asset movie Episode subtitles Series add_box Create subscrip…" at bounding box center [648, 0] width 1067 height 0
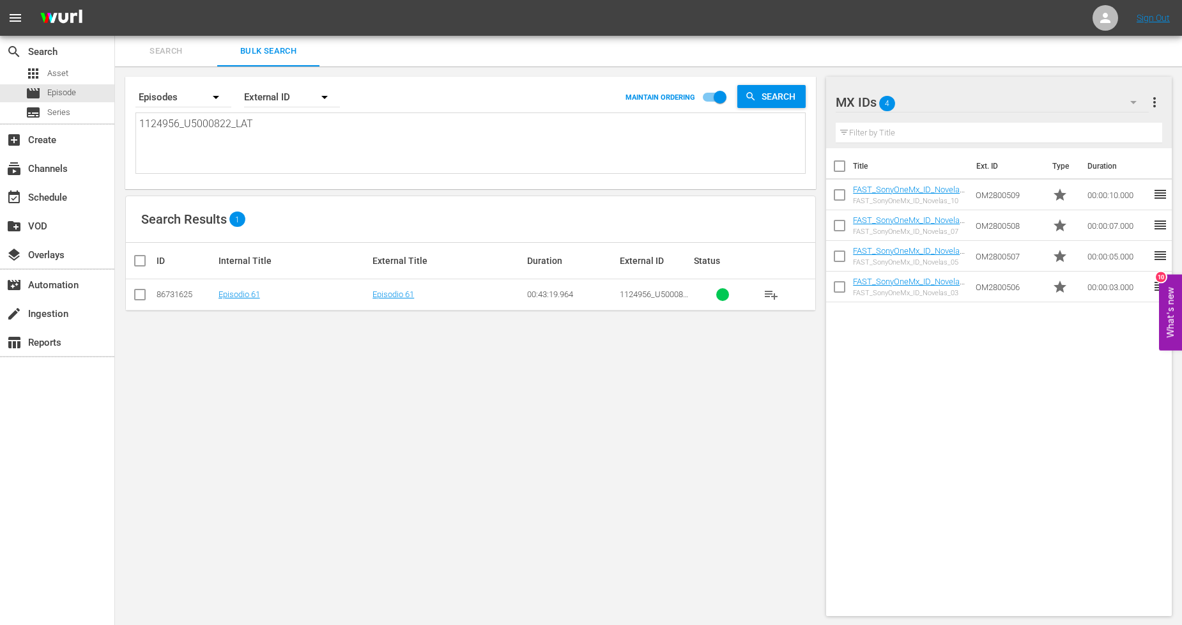
type textarea "1124956_U5000822_LAT"
click at [139, 295] on input "checkbox" at bounding box center [139, 296] width 15 height 15
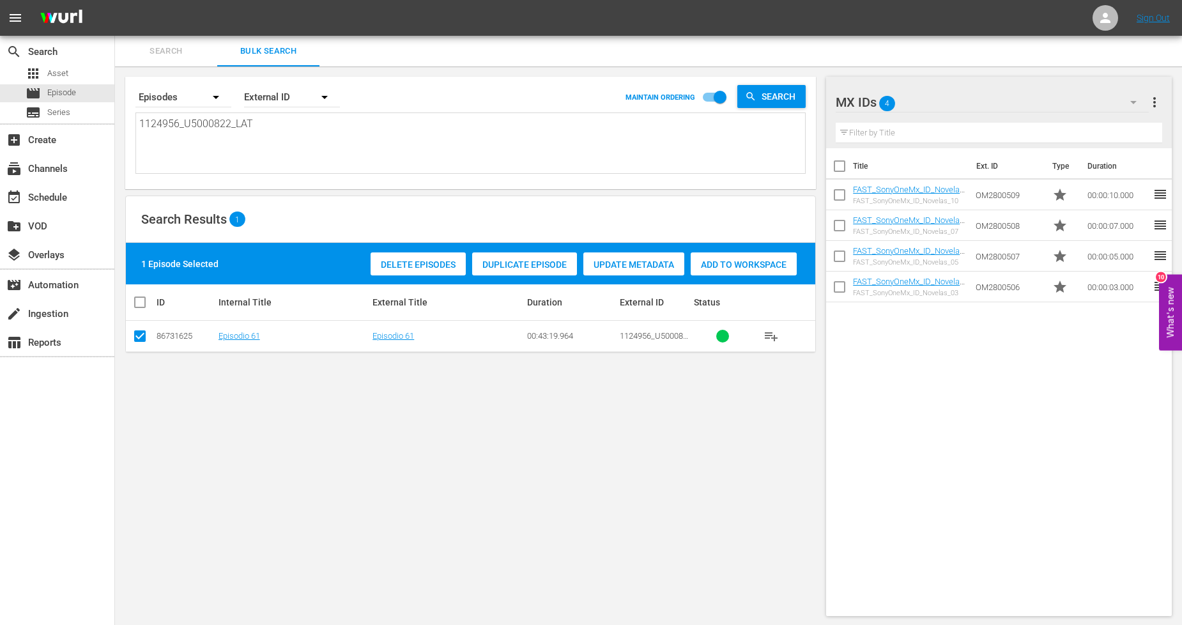
click at [538, 267] on span "Duplicate Episode" at bounding box center [524, 264] width 105 height 10
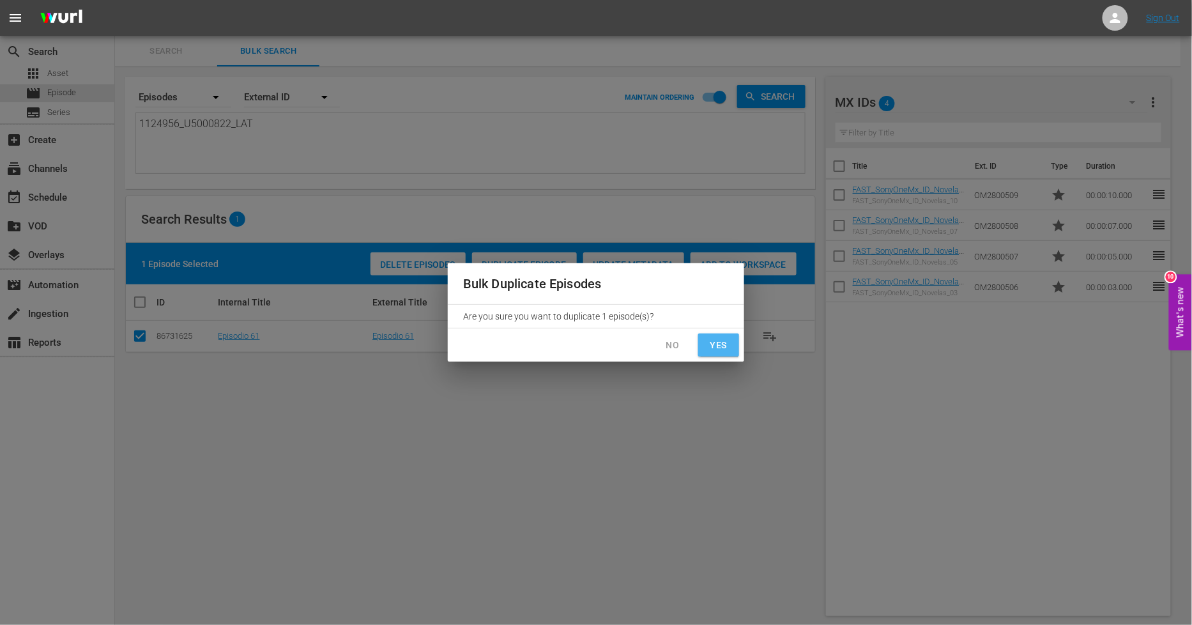
click at [728, 347] on span "Yes" at bounding box center [718, 345] width 20 height 16
checkbox input "false"
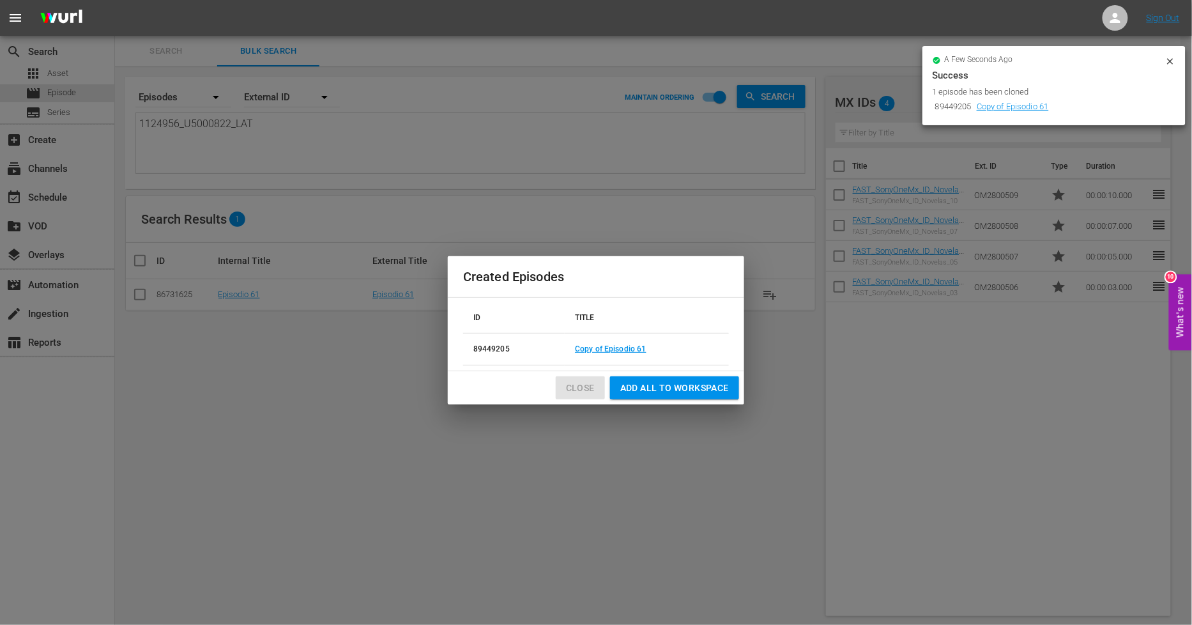
click at [586, 388] on span "Close" at bounding box center [580, 388] width 29 height 16
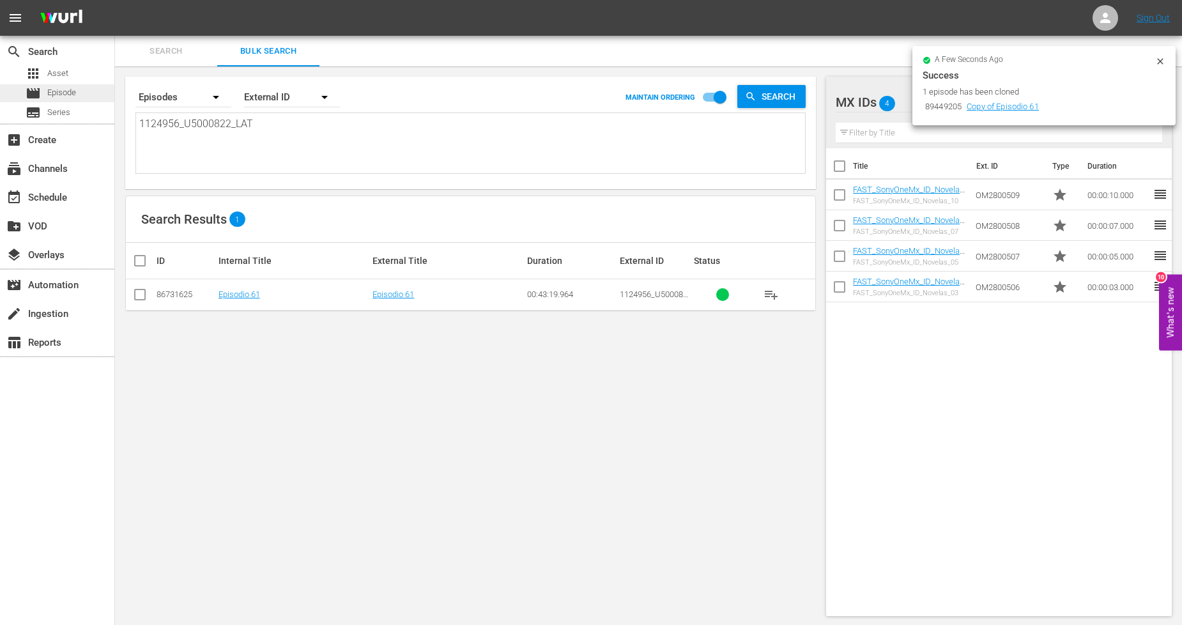
click at [94, 86] on div "movie Episode" at bounding box center [57, 93] width 114 height 18
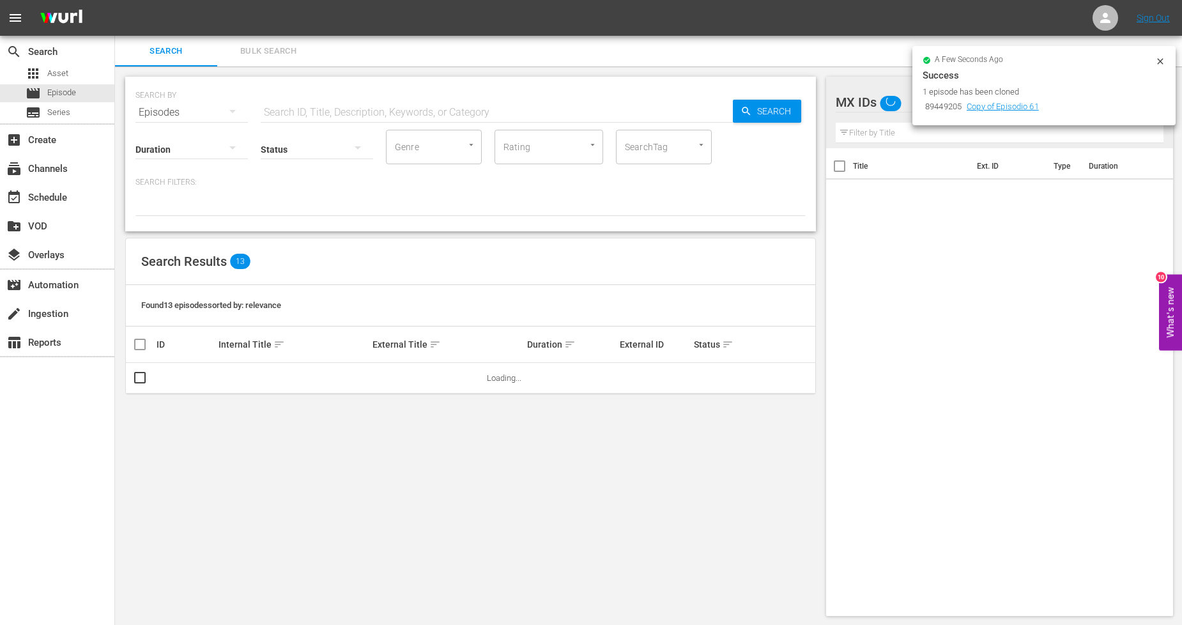
click at [285, 55] on span "Bulk Search" at bounding box center [268, 51] width 87 height 15
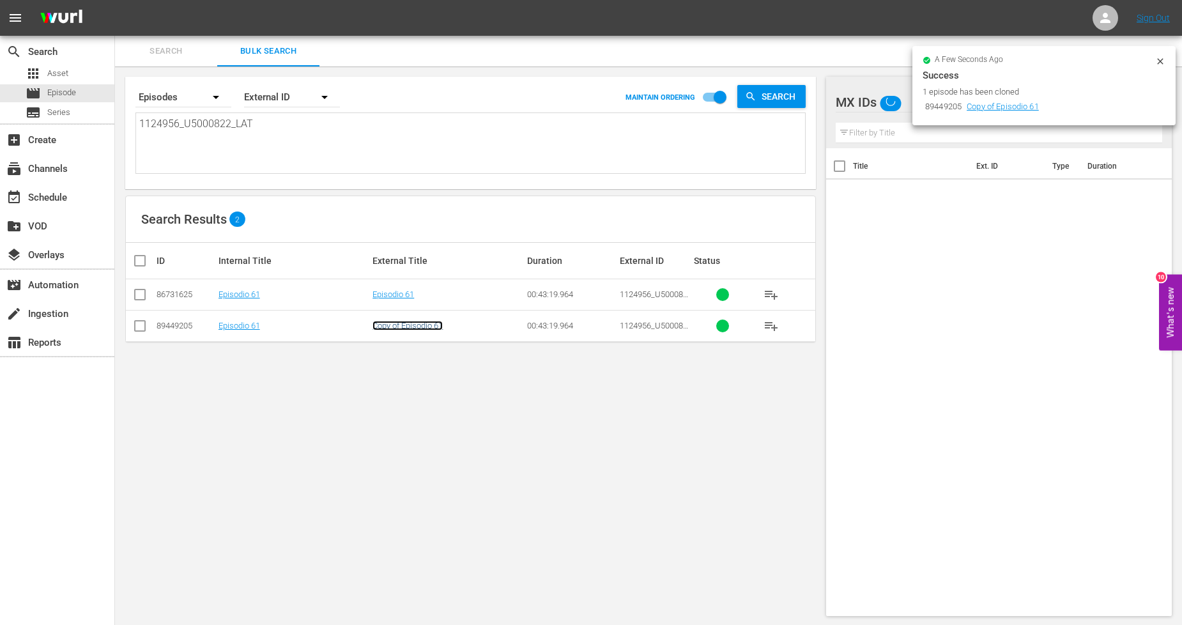
click at [393, 322] on link "Copy of Episodio 61" at bounding box center [407, 326] width 70 height 10
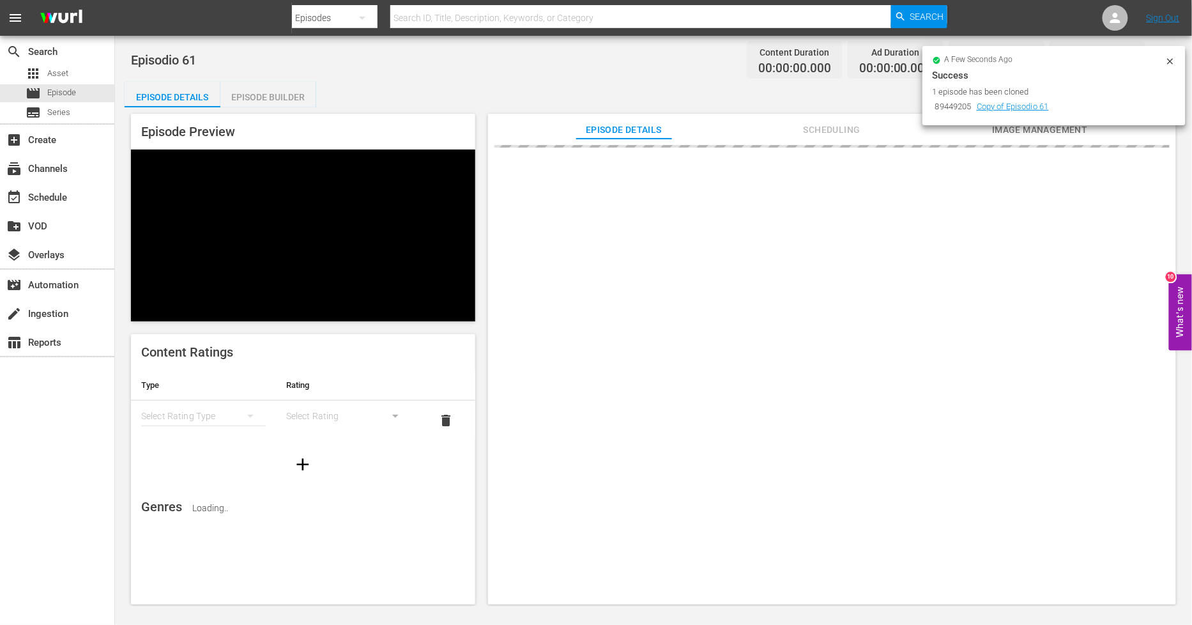
click at [1169, 59] on icon at bounding box center [1170, 61] width 6 height 6
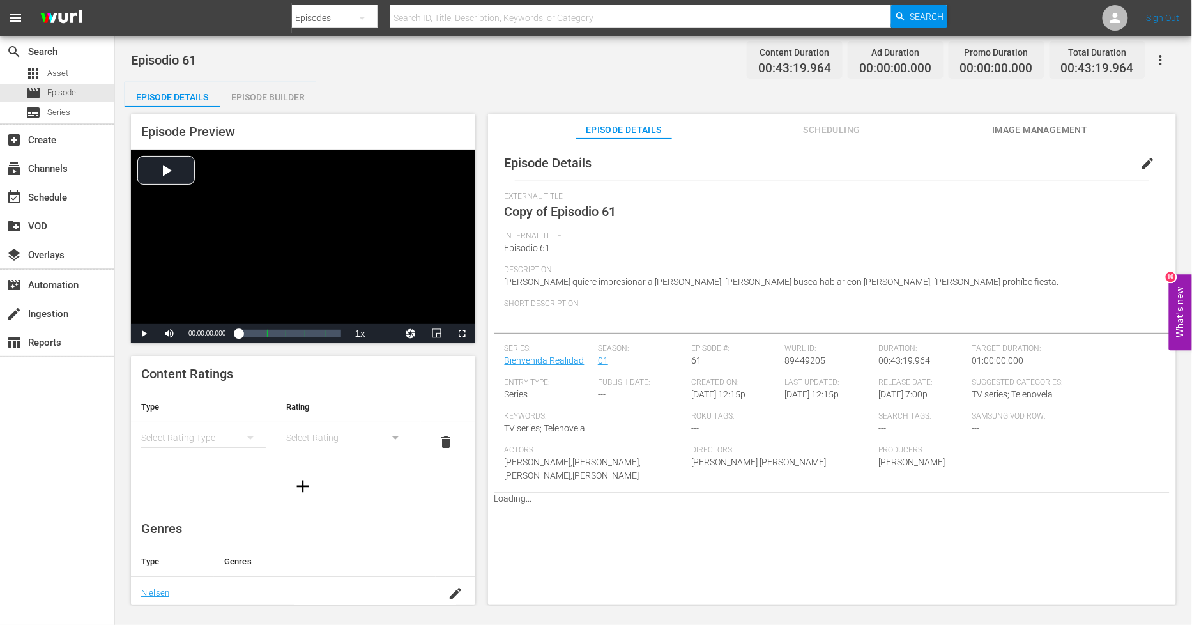
click at [1140, 163] on span "edit" at bounding box center [1147, 163] width 15 height 15
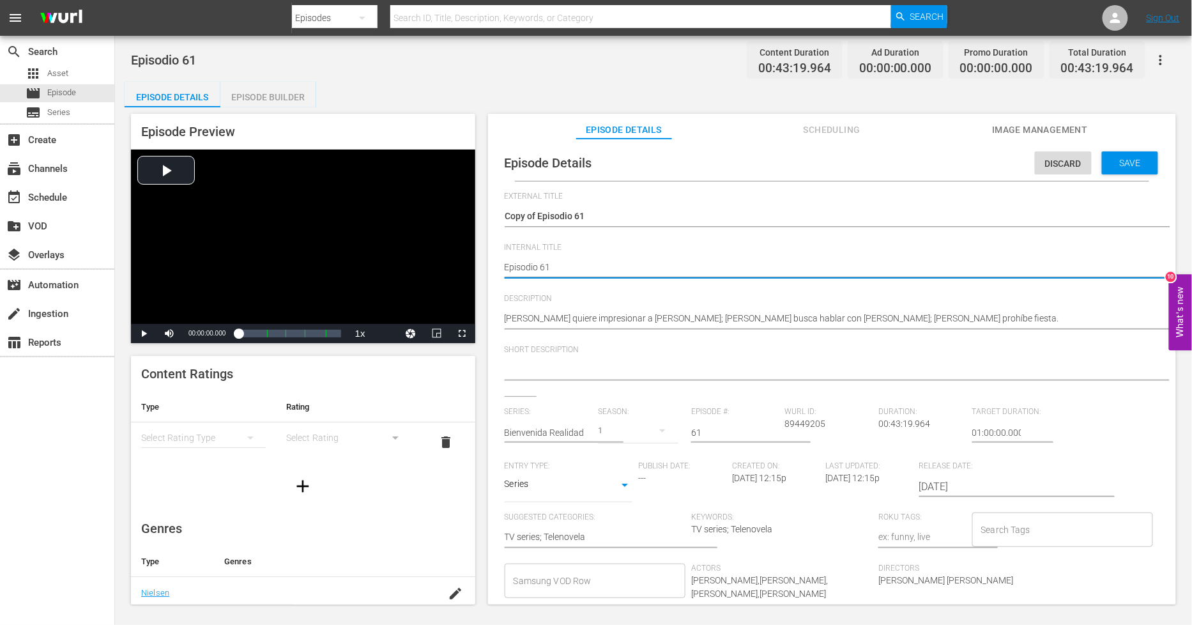
type textarea "Episodio 61"
type textarea "Episodio 61 S"
type textarea "Episodio 61"
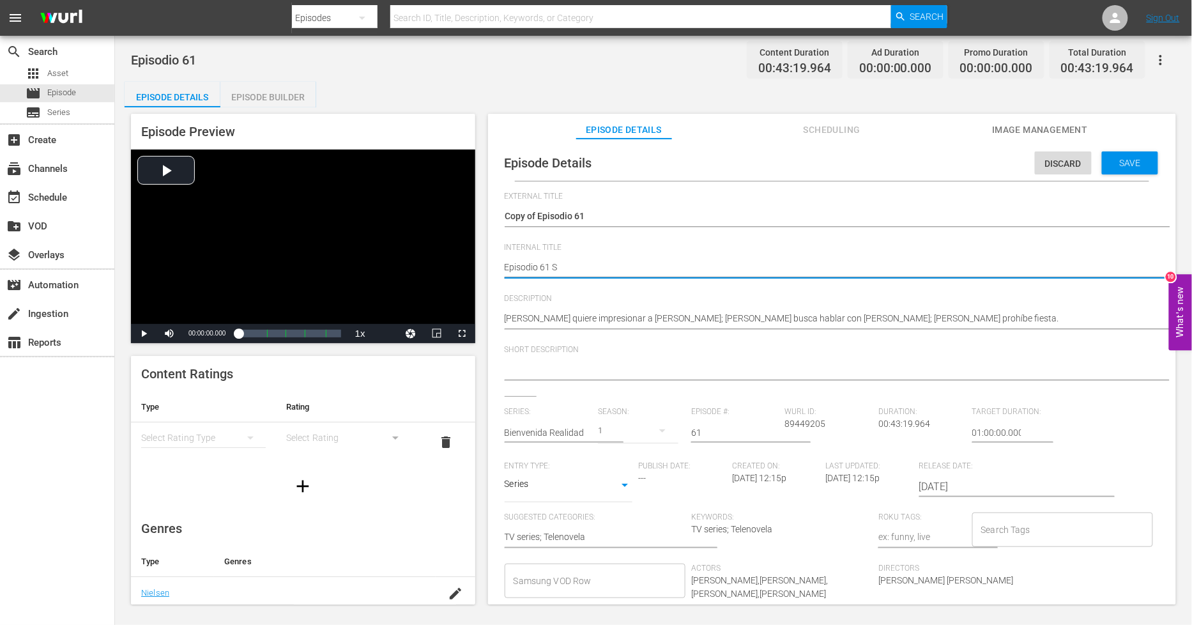
type textarea "Episodio 61"
type textarea "Episodio 61 -"
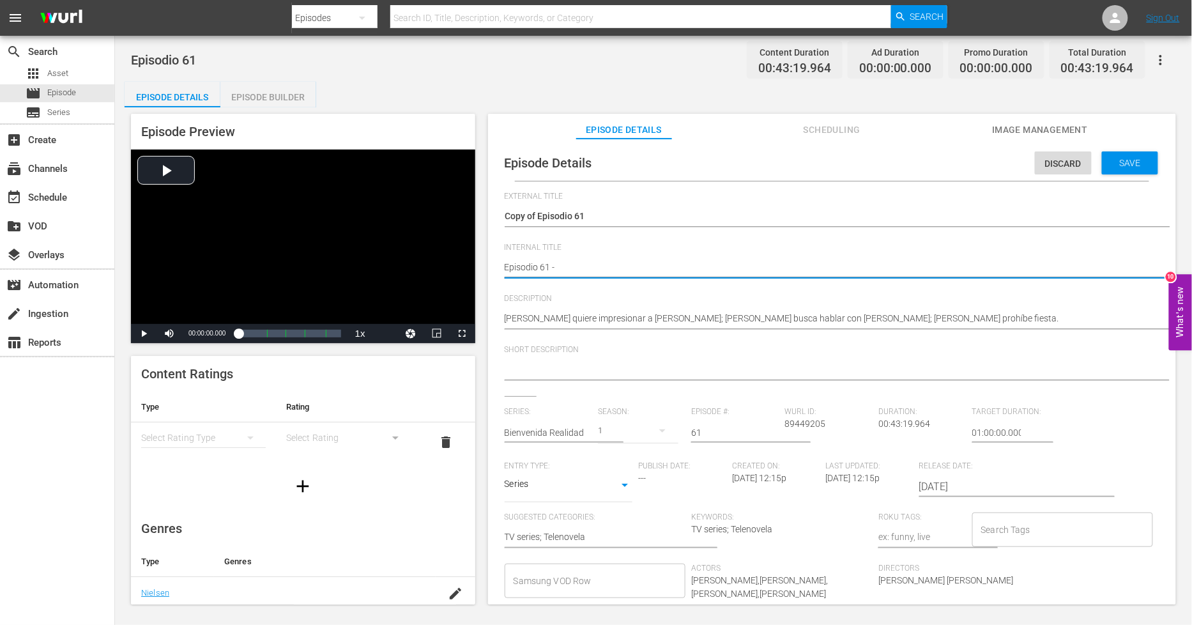
type textarea "Episodio 61 - S"
type textarea "Episodio 61 - SO"
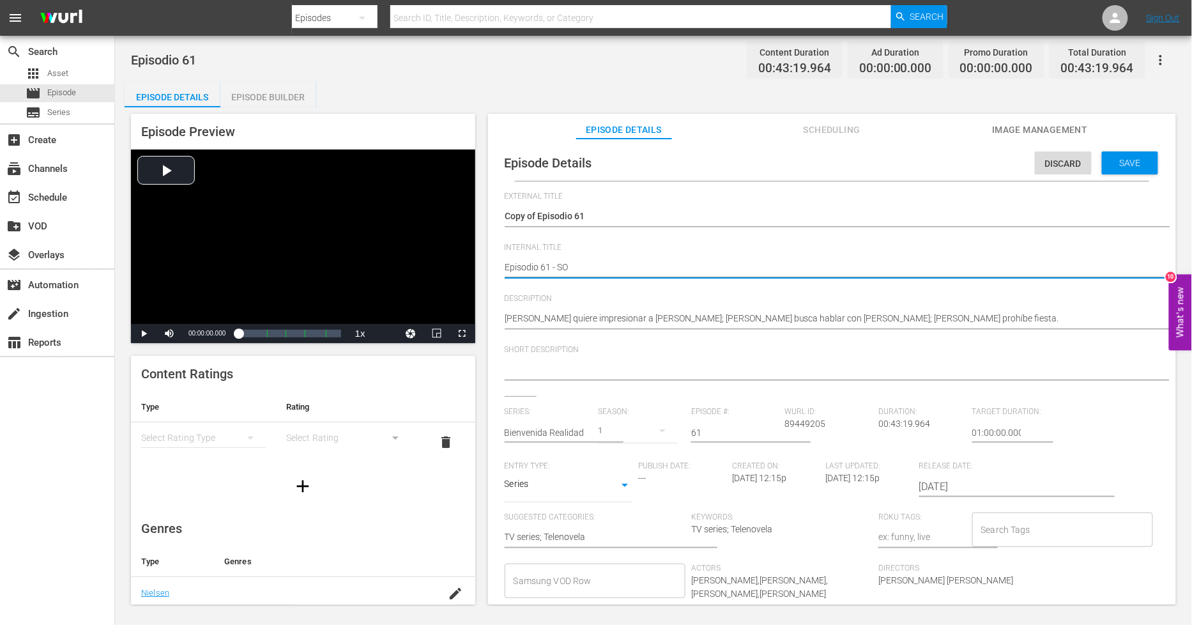
type textarea "Episodio 61 - SO"
type textarea "Episodio 61 - SO M"
type textarea "Episodio 61 - SO ME"
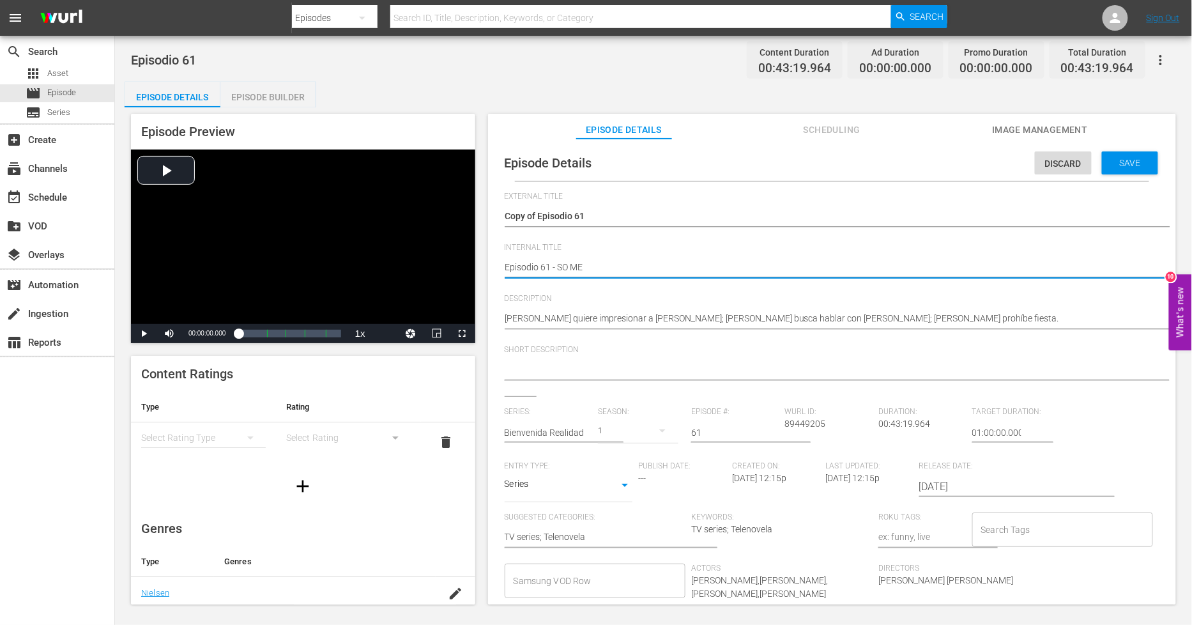
type textarea "Episodio 61 - SO MEX"
click at [505, 267] on textarea "Episodio 61" at bounding box center [829, 268] width 648 height 15
type textarea "PEpisodio 61 - SO MEX"
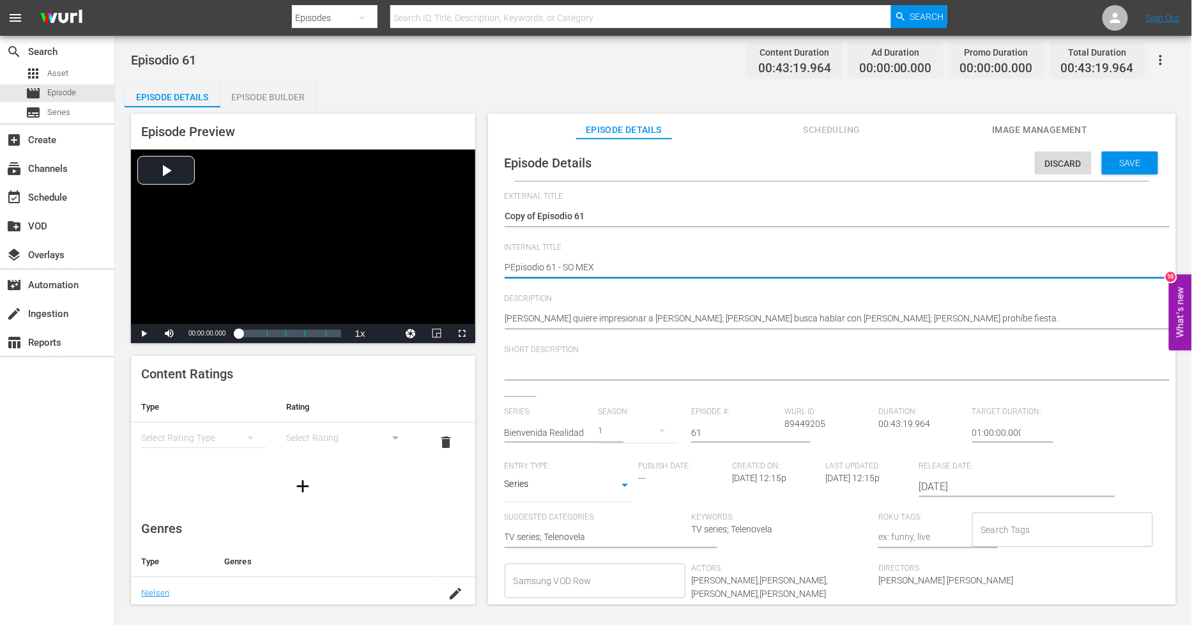
type textarea "PHEpisodio 61 - SO MEX"
type textarea "PH Episodio 61 - SO MEX"
type textarea "PH 1Episodio 61 - SO MEX"
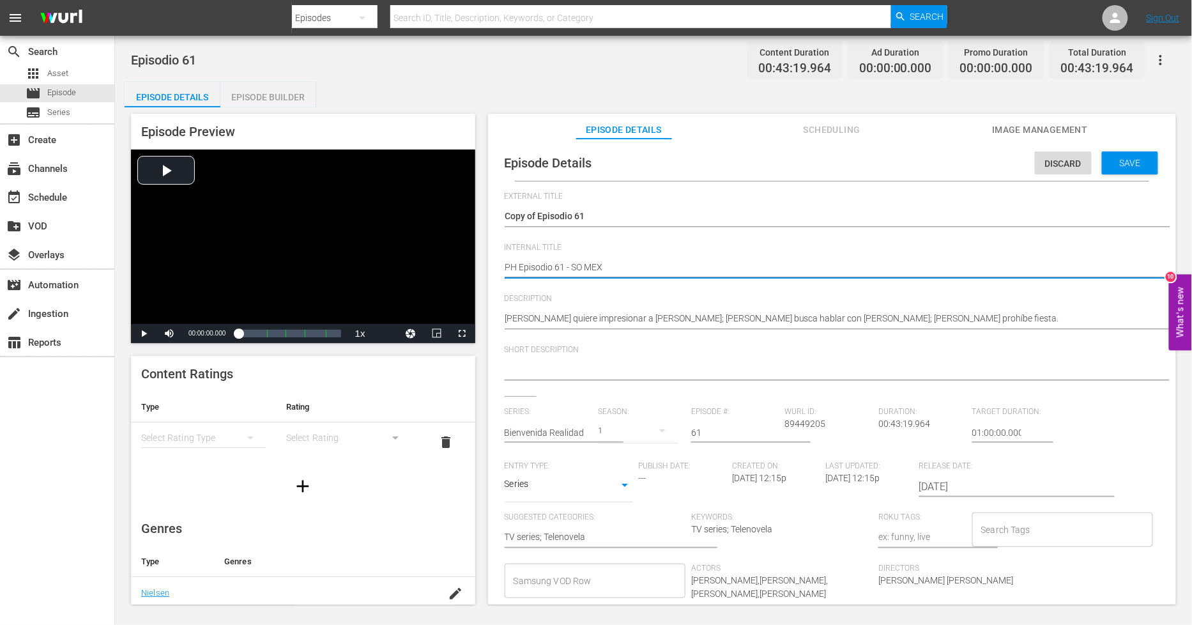
type textarea "PH 1Episodio 61 - SO MEX"
type textarea "PH 13Episodio 61 - SO MEX"
type textarea "PH 13 Episodio 61 - SO MEX"
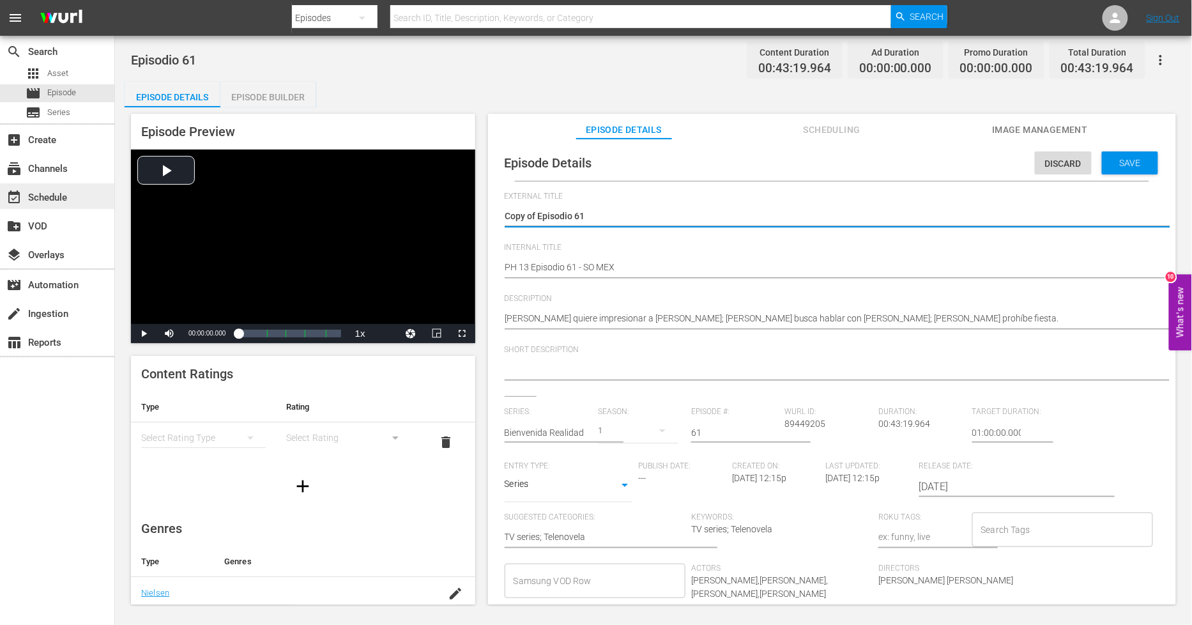
drag, startPoint x: 538, startPoint y: 212, endPoint x: 75, endPoint y: 198, distance: 463.9
type textarea "Episodio 61"
drag, startPoint x: 1127, startPoint y: 160, endPoint x: 1120, endPoint y: 162, distance: 7.1
click at [1128, 160] on span "Save" at bounding box center [1130, 163] width 42 height 10
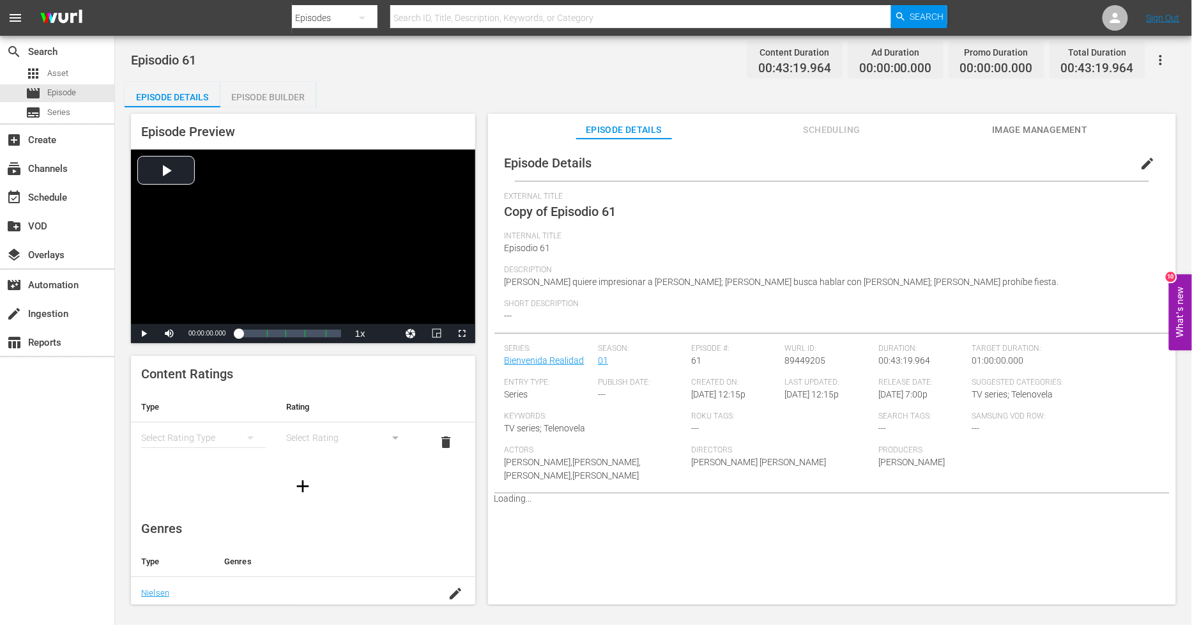
click at [290, 92] on div "Episode Builder" at bounding box center [268, 97] width 96 height 31
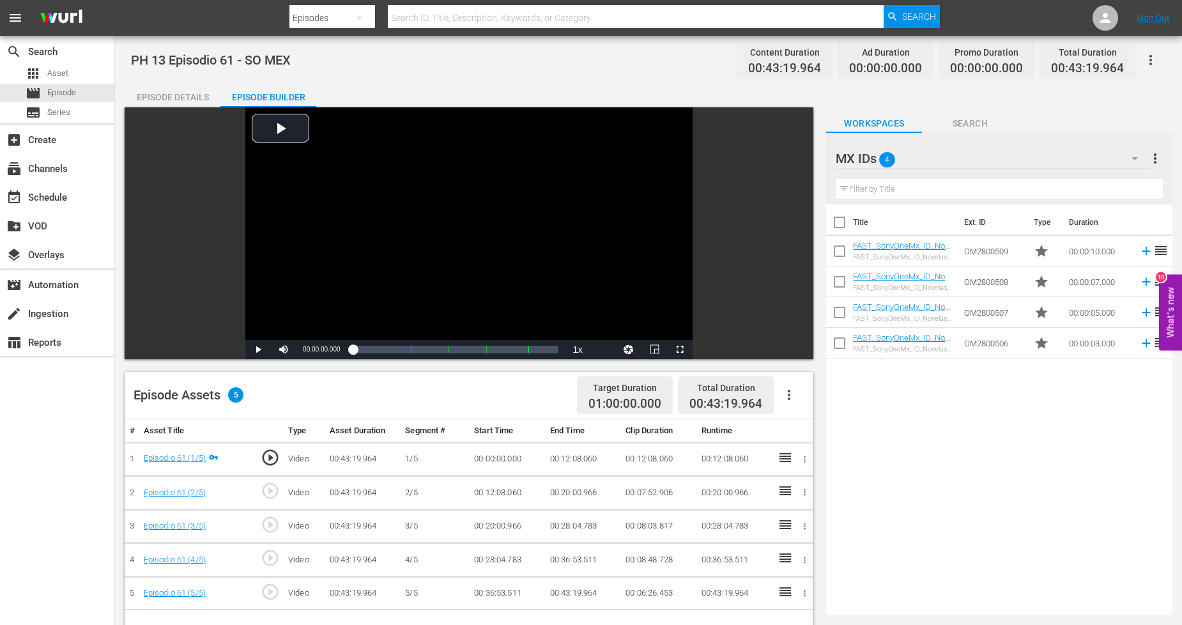
click at [787, 397] on icon "button" at bounding box center [788, 394] width 15 height 15
click at [794, 410] on div "Fill with Ads" at bounding box center [827, 399] width 87 height 31
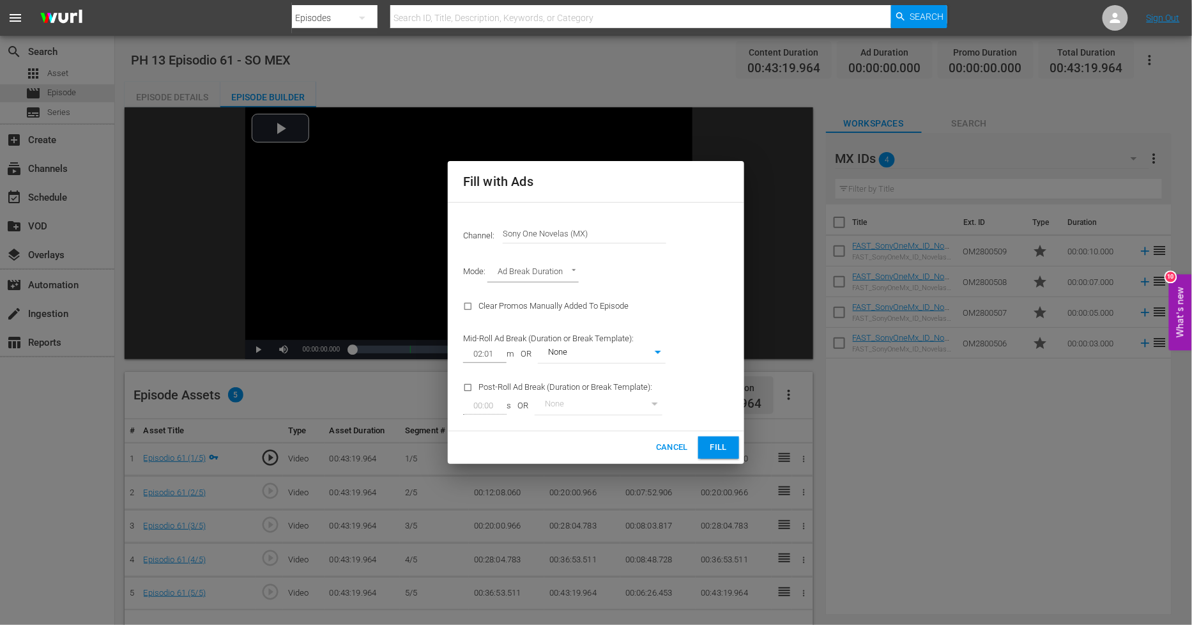
click at [720, 444] on span "Fill" at bounding box center [718, 447] width 20 height 15
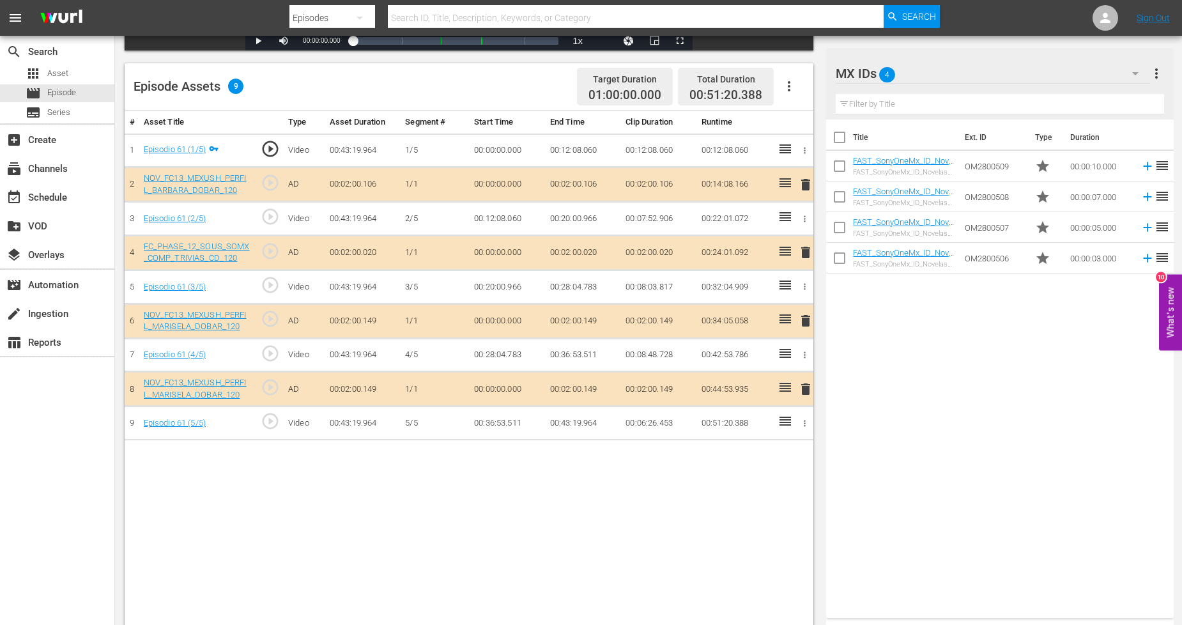
scroll to position [332, 0]
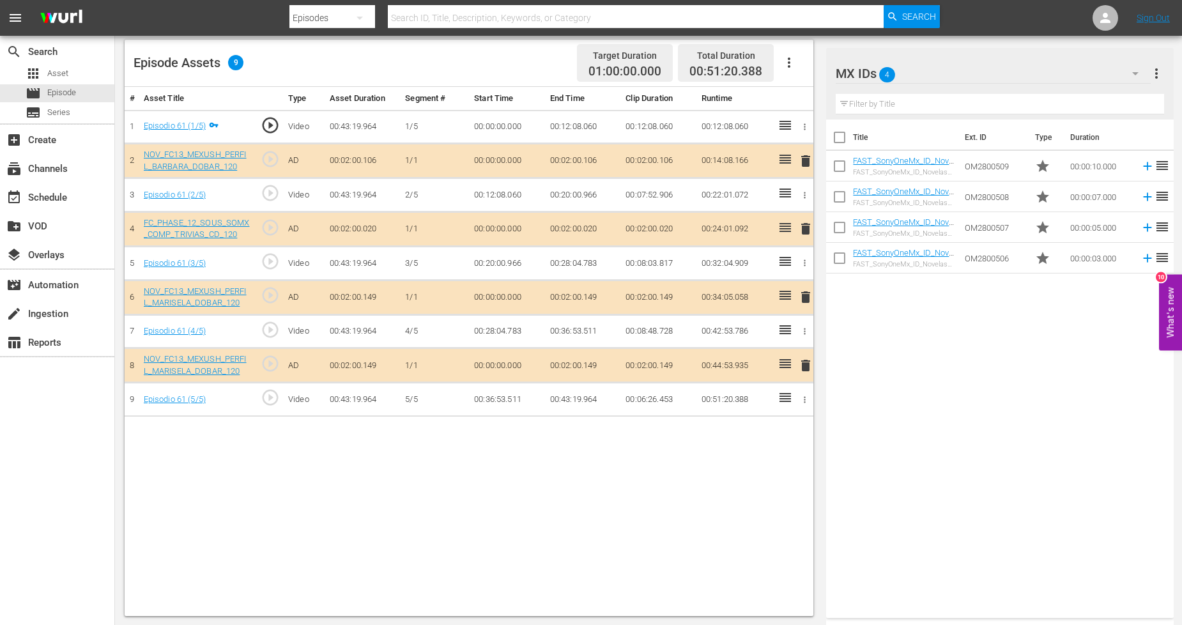
click at [991, 258] on td "OM2800506" at bounding box center [994, 258] width 70 height 31
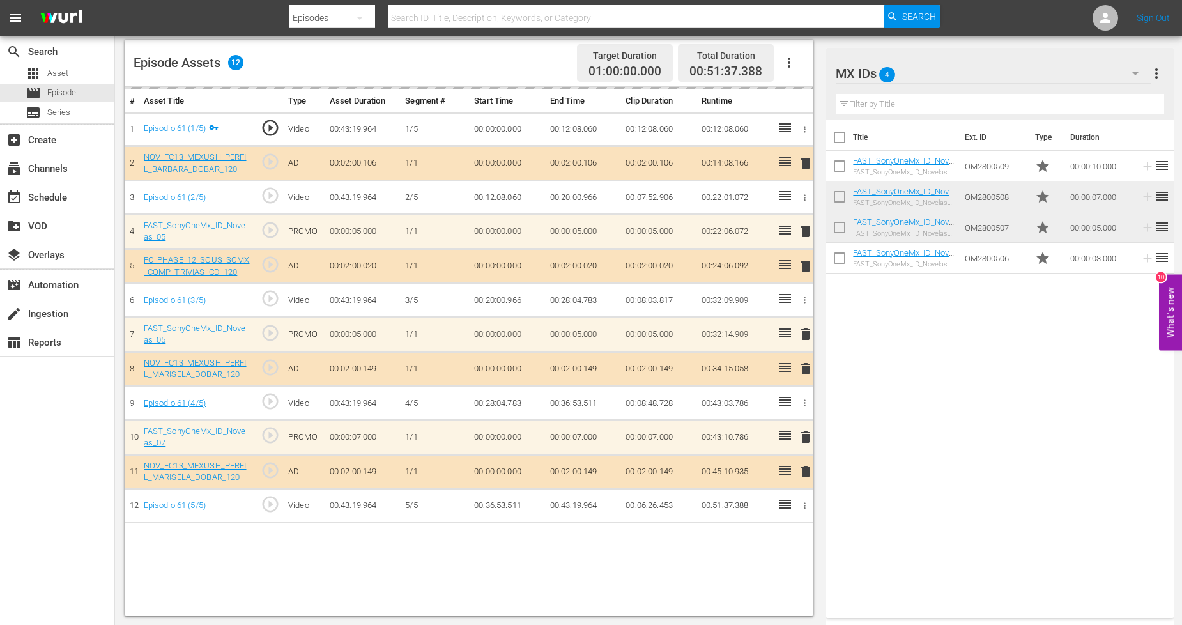
click at [802, 471] on div "delete" at bounding box center [803, 471] width 10 height 19
click at [806, 471] on div "delete" at bounding box center [803, 471] width 10 height 19
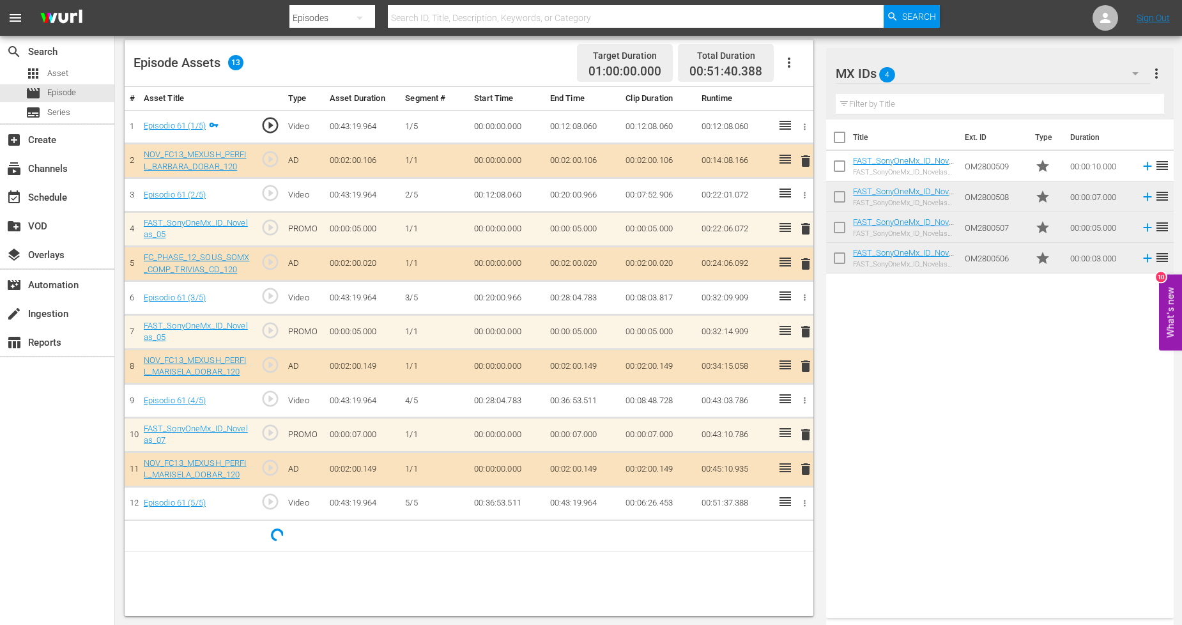
click at [807, 474] on span "delete" at bounding box center [805, 468] width 15 height 15
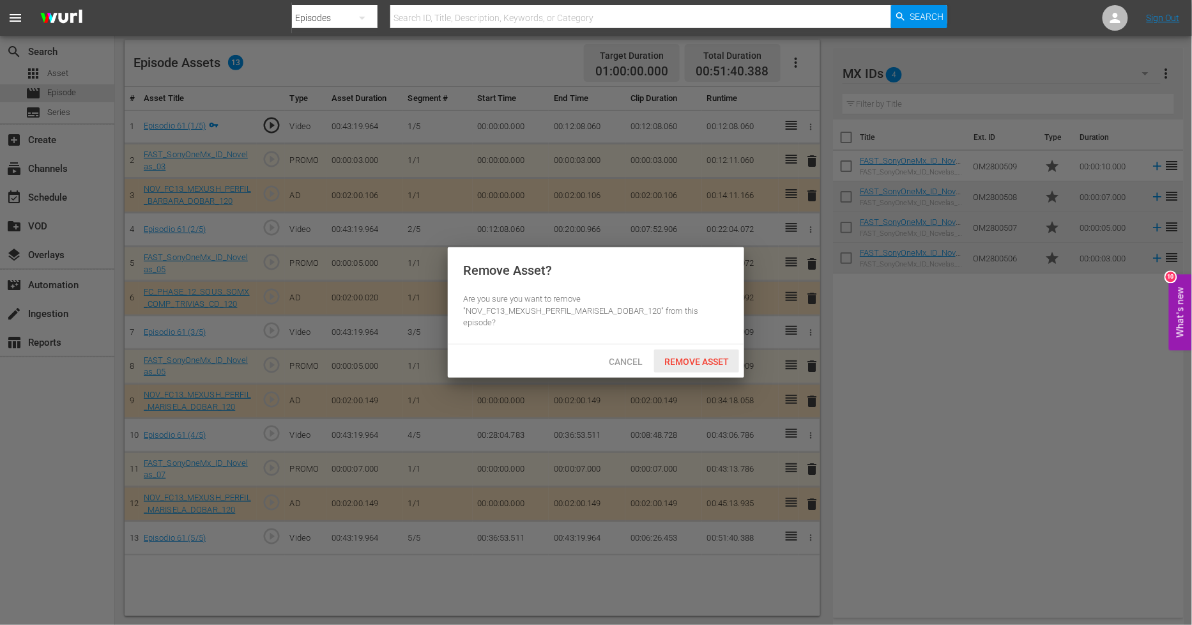
click at [713, 356] on span "Remove Asset" at bounding box center [696, 361] width 85 height 10
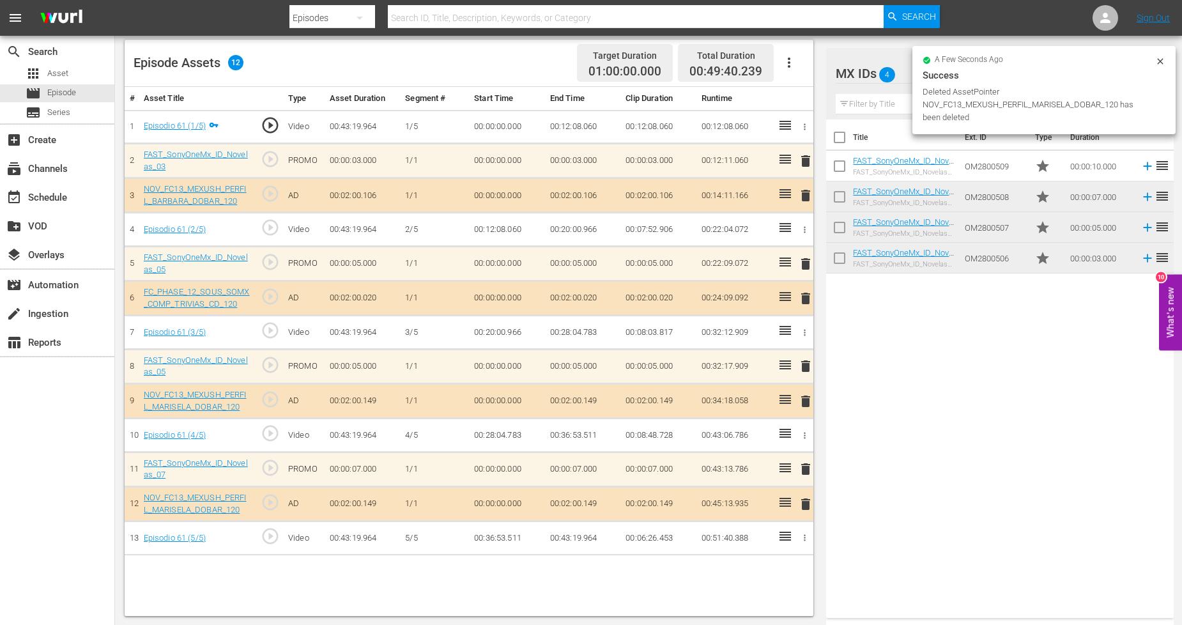
click at [808, 400] on span "delete" at bounding box center [805, 400] width 15 height 15
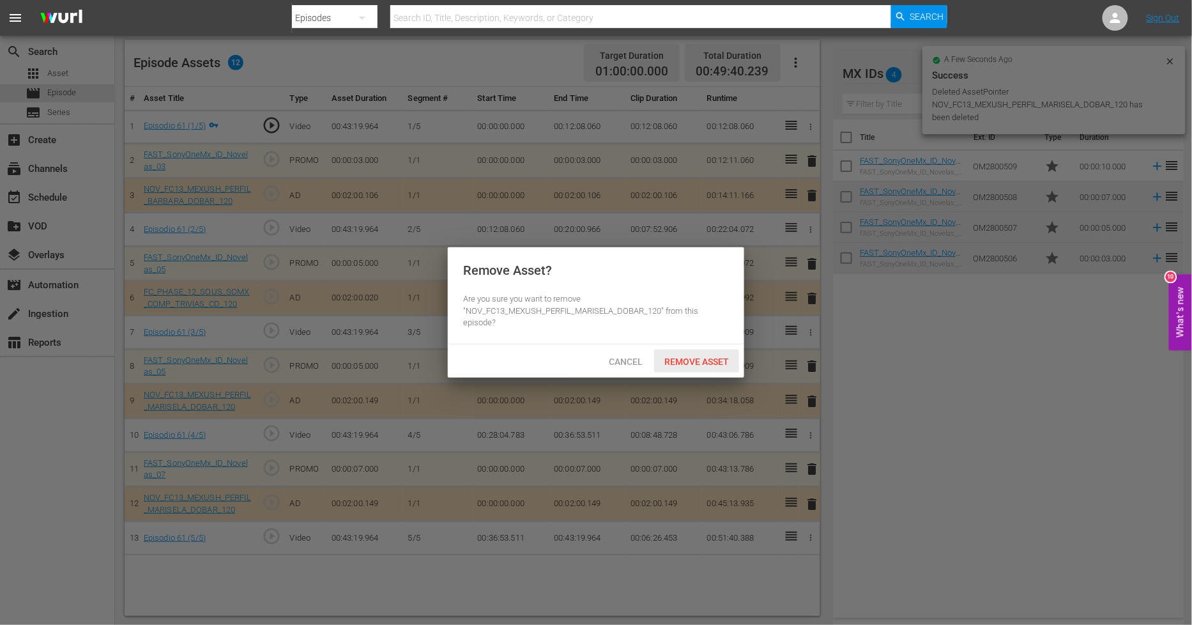
click at [726, 367] on div "Remove Asset" at bounding box center [696, 361] width 85 height 24
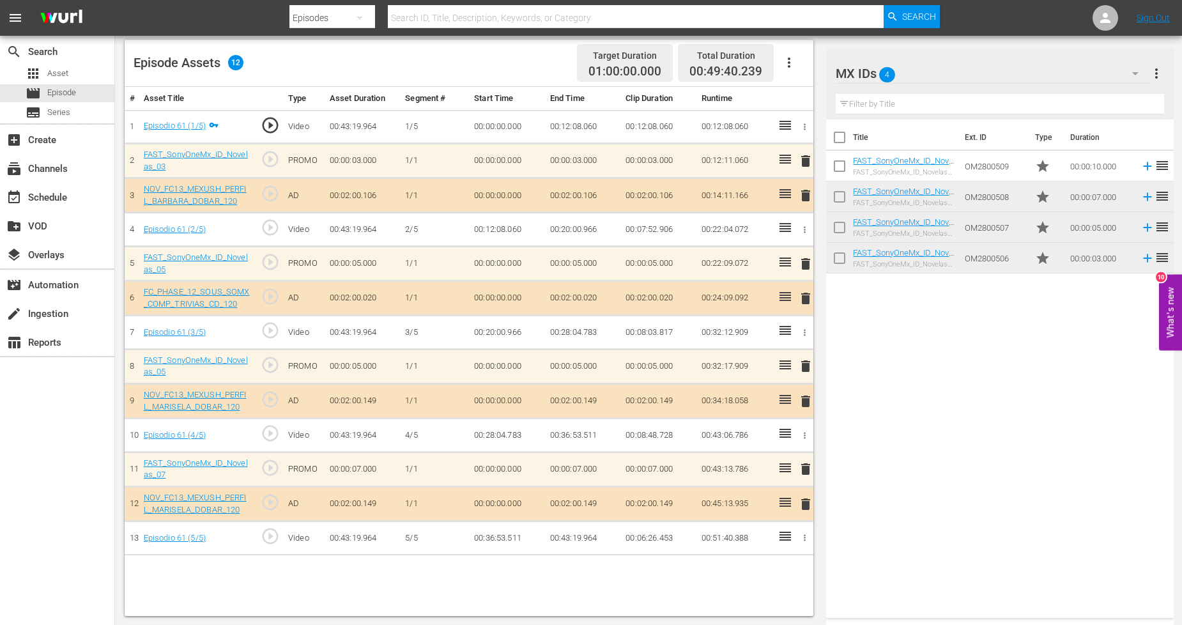
click at [1108, 77] on div "MX IDs 4" at bounding box center [992, 74] width 315 height 36
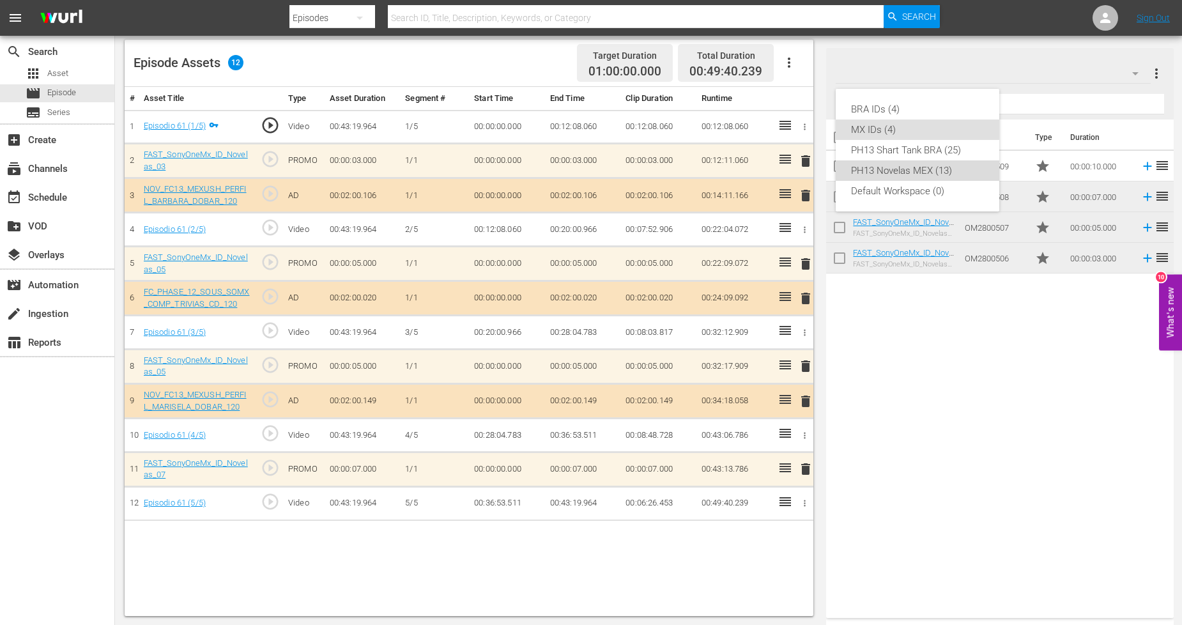
click at [942, 167] on div "PH13 Novelas MEX (13)" at bounding box center [917, 170] width 133 height 20
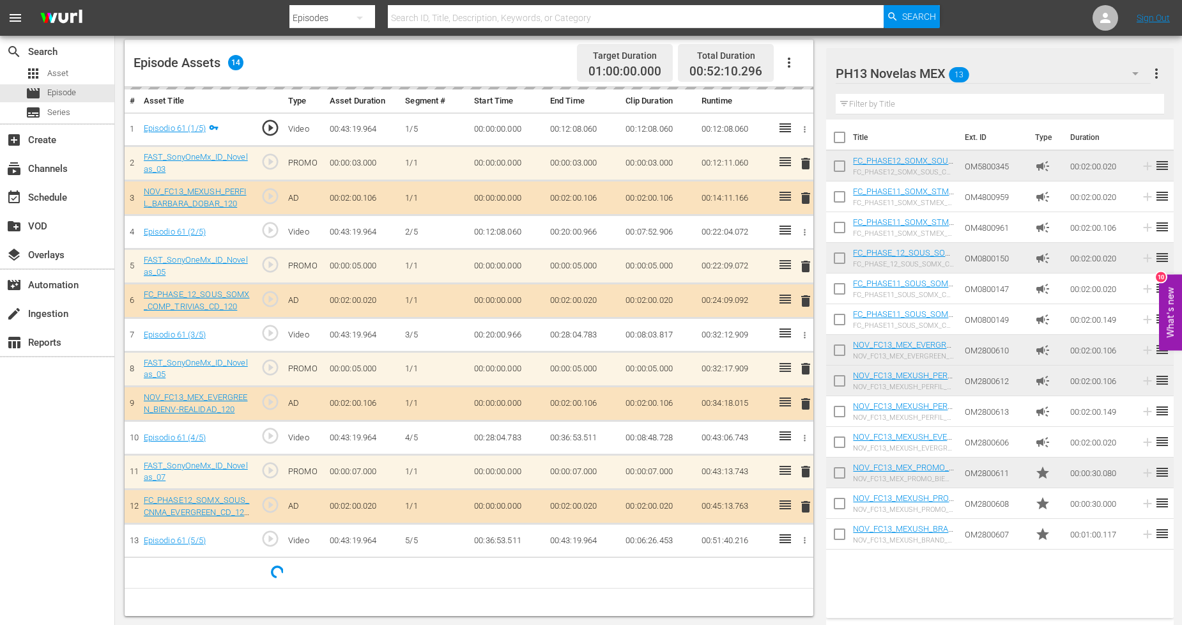
scroll to position [0, 0]
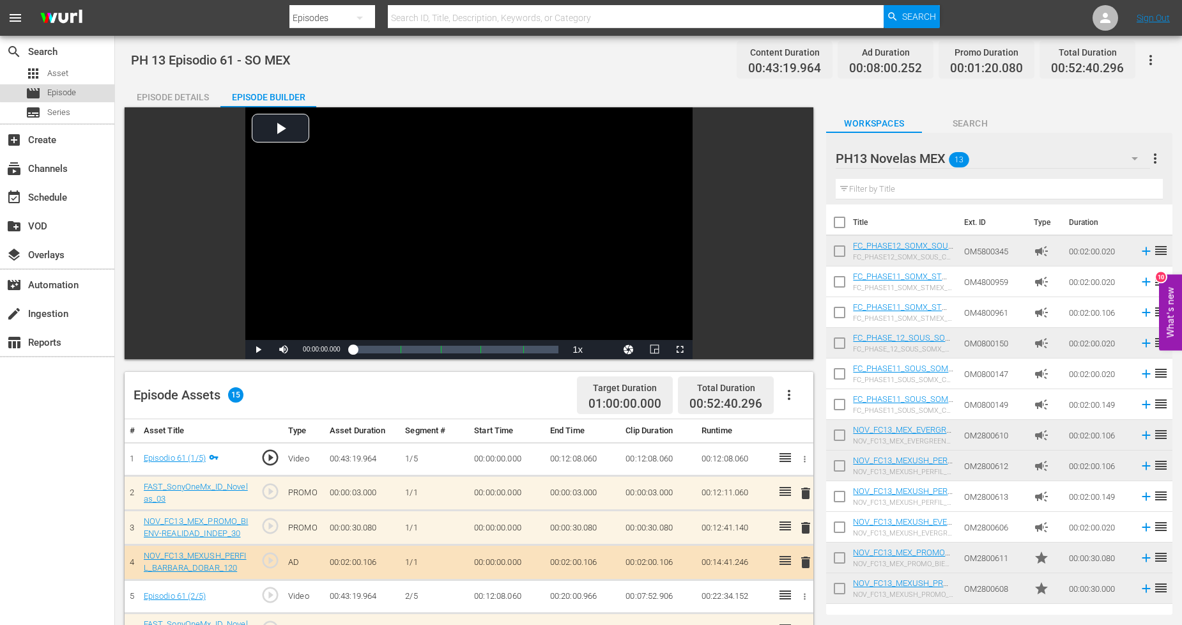
click at [69, 91] on span "Episode" at bounding box center [61, 92] width 29 height 13
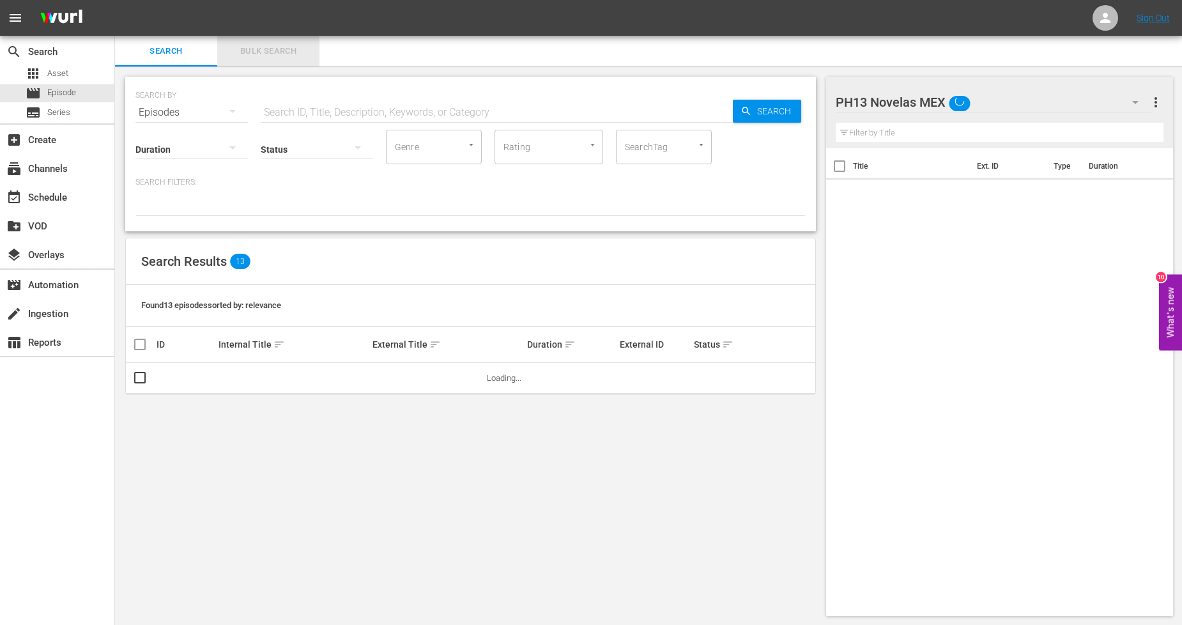
click at [279, 61] on button "Bulk Search" at bounding box center [268, 51] width 102 height 31
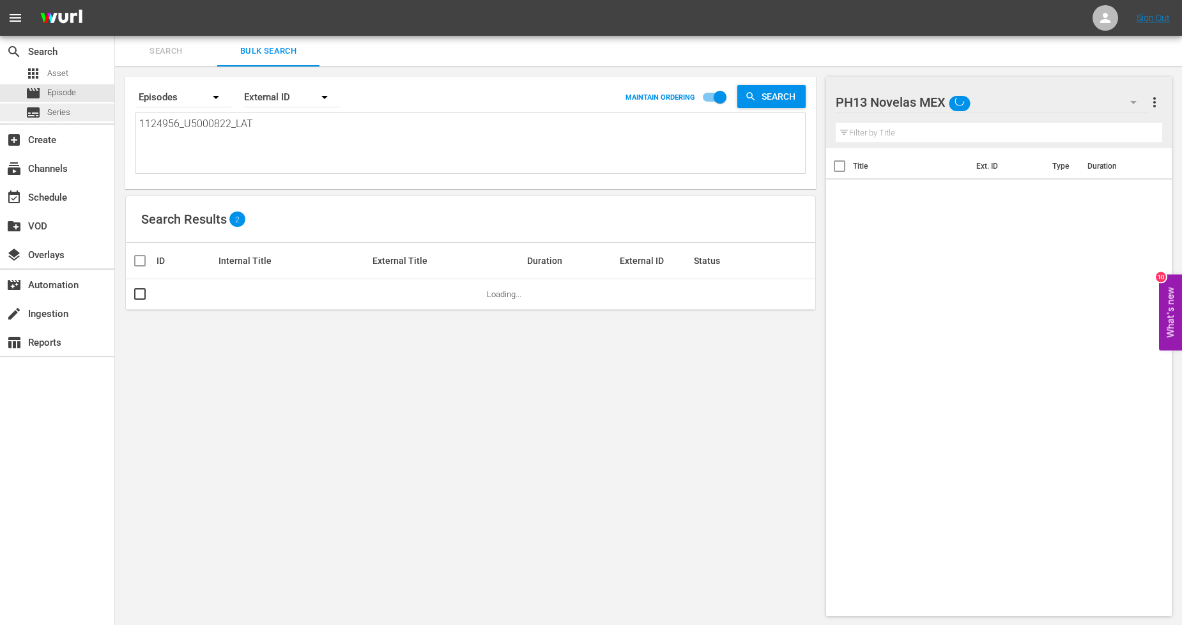
drag, startPoint x: 279, startPoint y: 120, endPoint x: 0, endPoint y: 118, distance: 279.1
click at [115, 0] on div "search Search apps Asset movie Episode subtitles Series add_box Create subscrip…" at bounding box center [648, 0] width 1067 height 0
paste textarea "7_U5000823"
type textarea "1124957_U5000823_LAT"
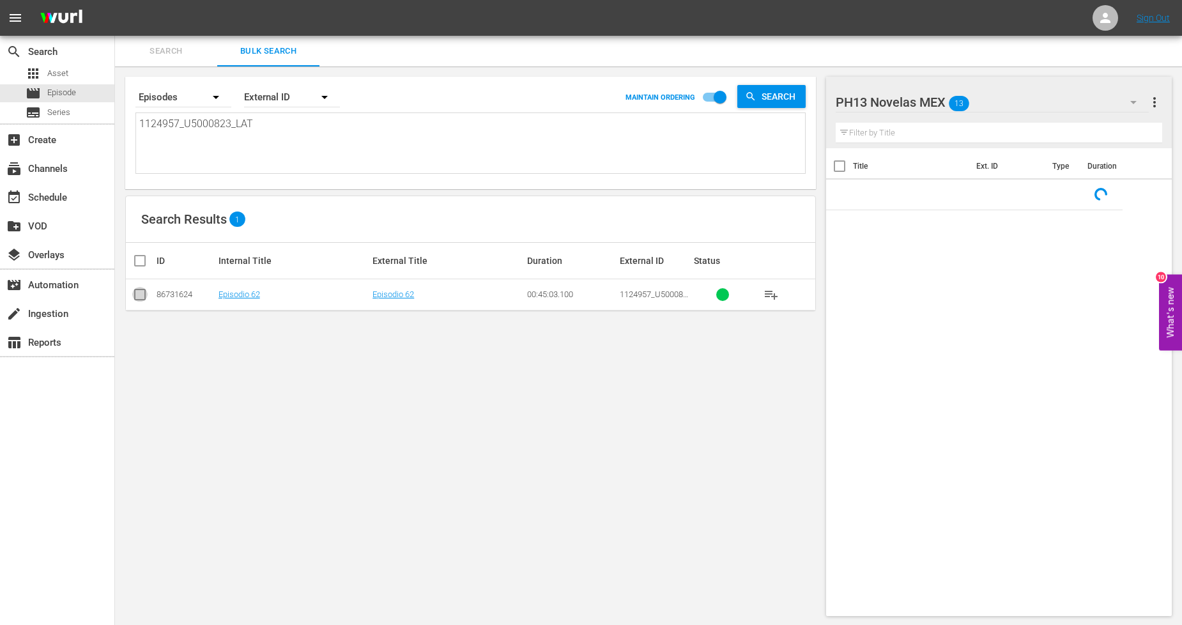
click at [139, 299] on input "checkbox" at bounding box center [139, 296] width 15 height 15
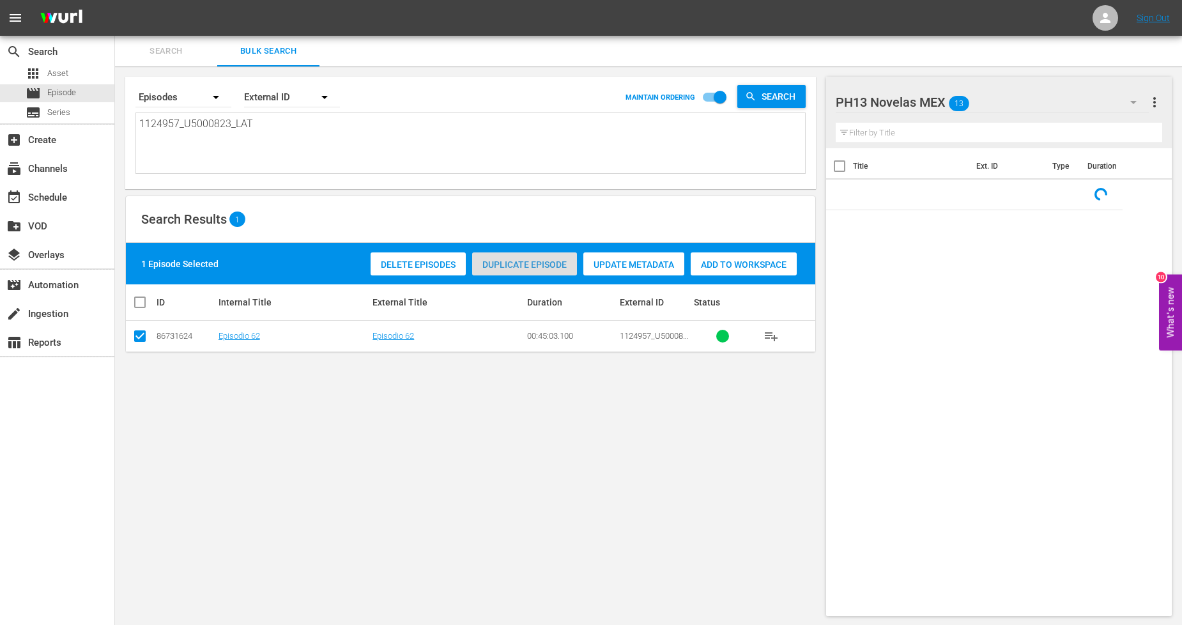
click at [566, 263] on span "Duplicate Episode" at bounding box center [524, 264] width 105 height 10
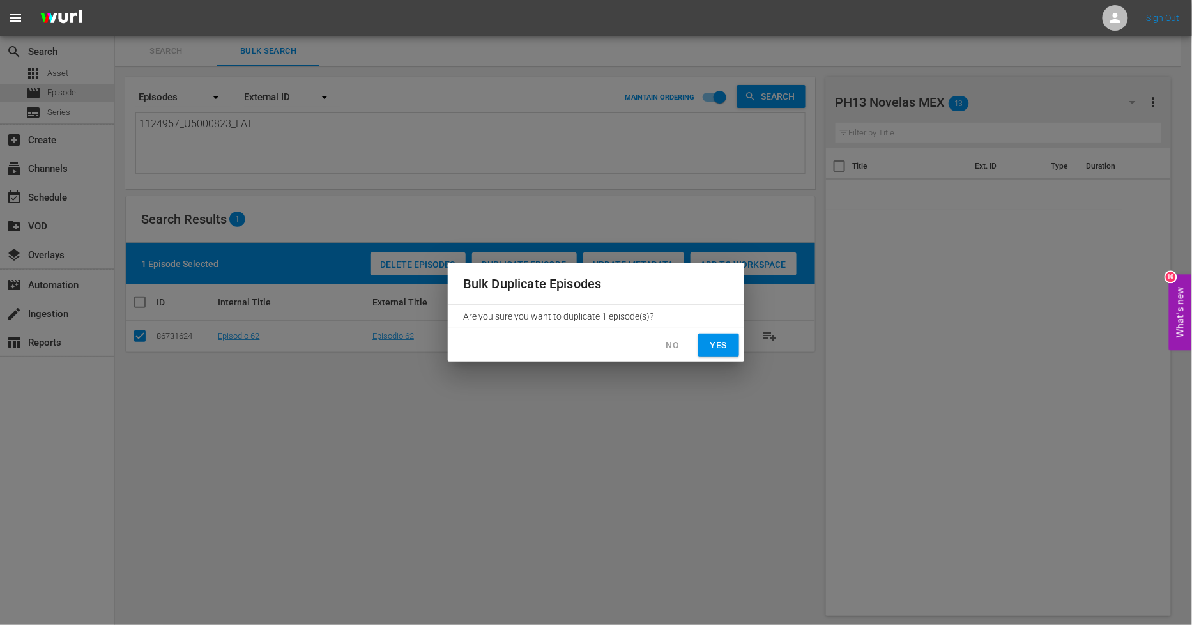
click at [715, 358] on div "No Yes" at bounding box center [596, 345] width 296 height 34
click at [722, 347] on span "Yes" at bounding box center [718, 345] width 20 height 16
checkbox input "false"
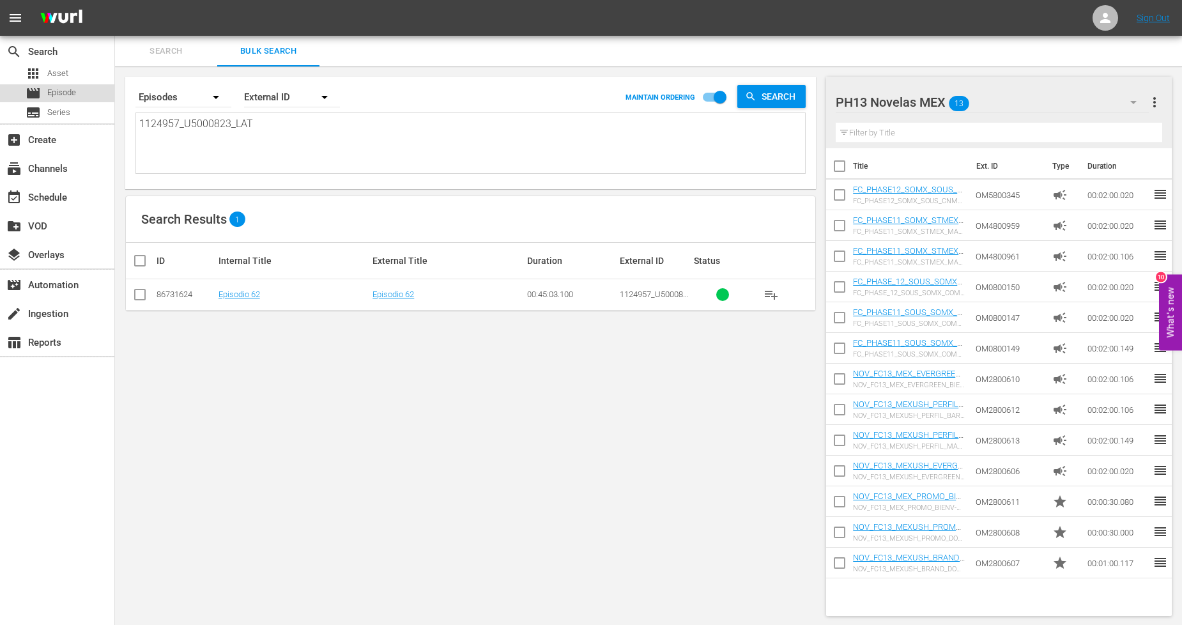
click at [79, 92] on div "movie Episode" at bounding box center [57, 93] width 114 height 18
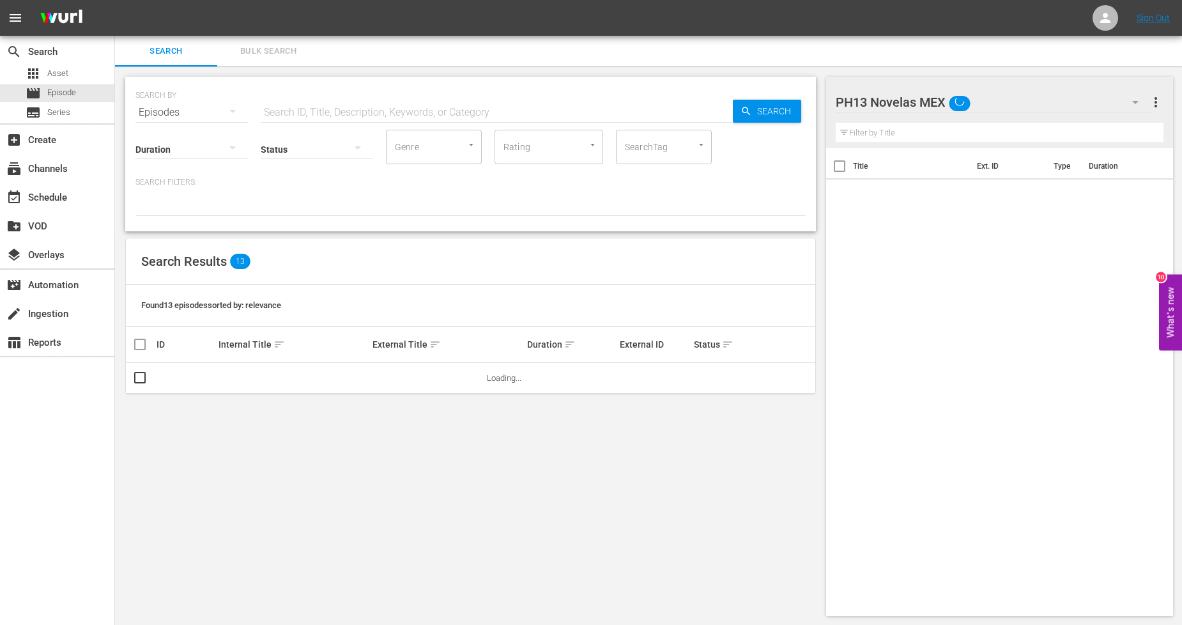
click at [278, 50] on span "Bulk Search" at bounding box center [268, 51] width 87 height 15
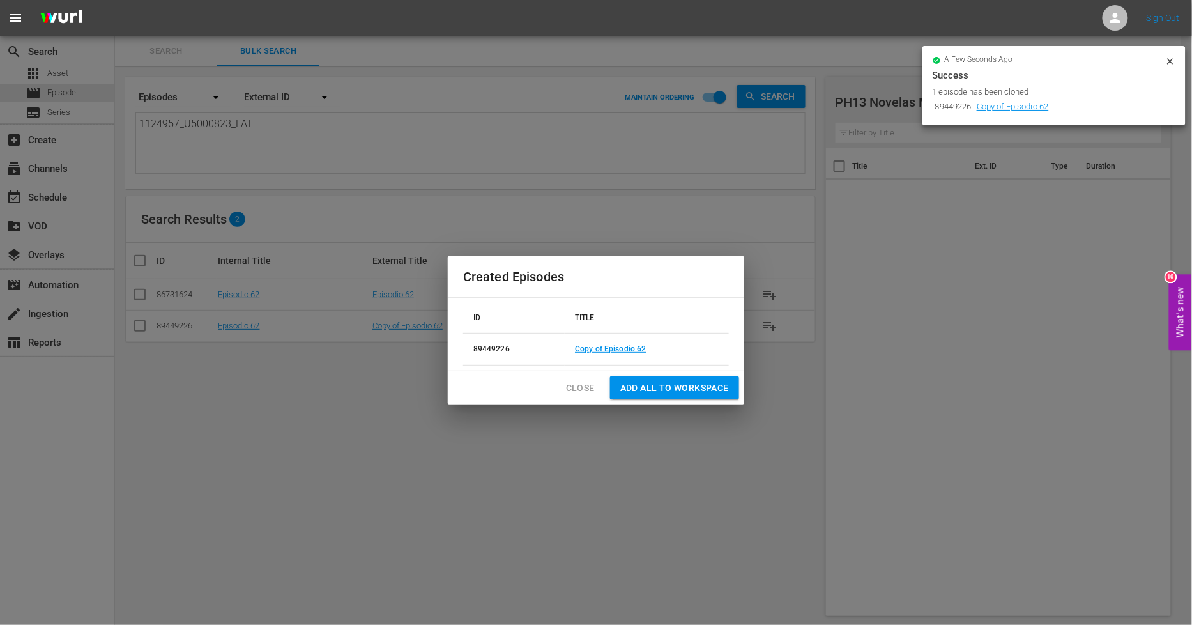
click at [585, 384] on span "Close" at bounding box center [580, 388] width 29 height 16
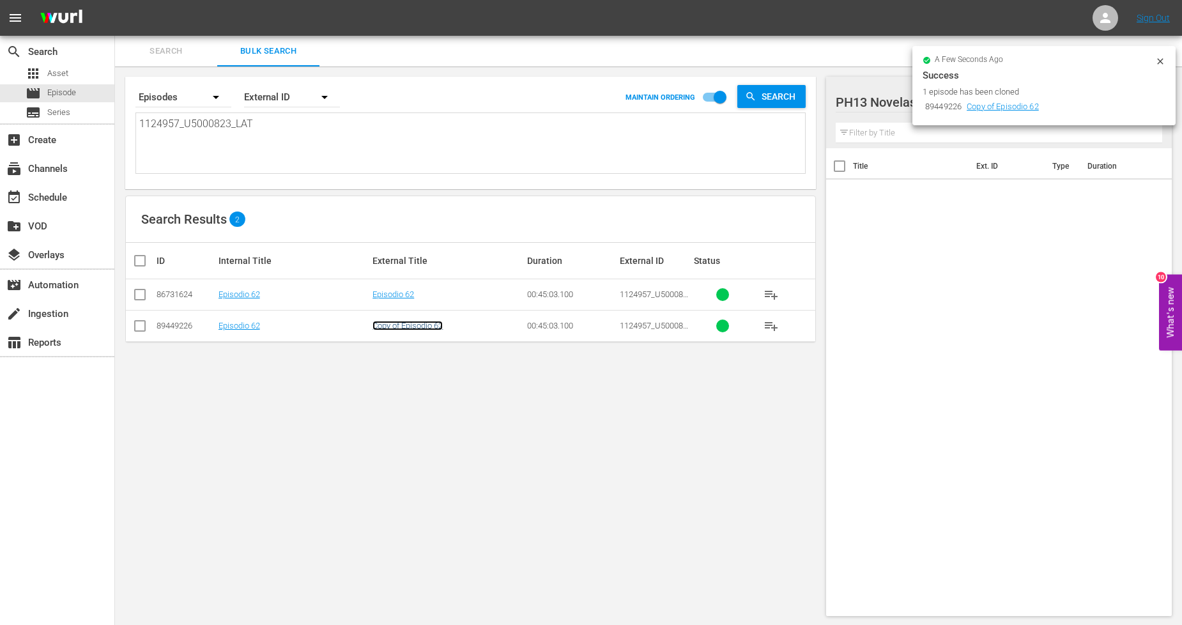
click at [425, 326] on link "Copy of Episodio 62" at bounding box center [407, 326] width 70 height 10
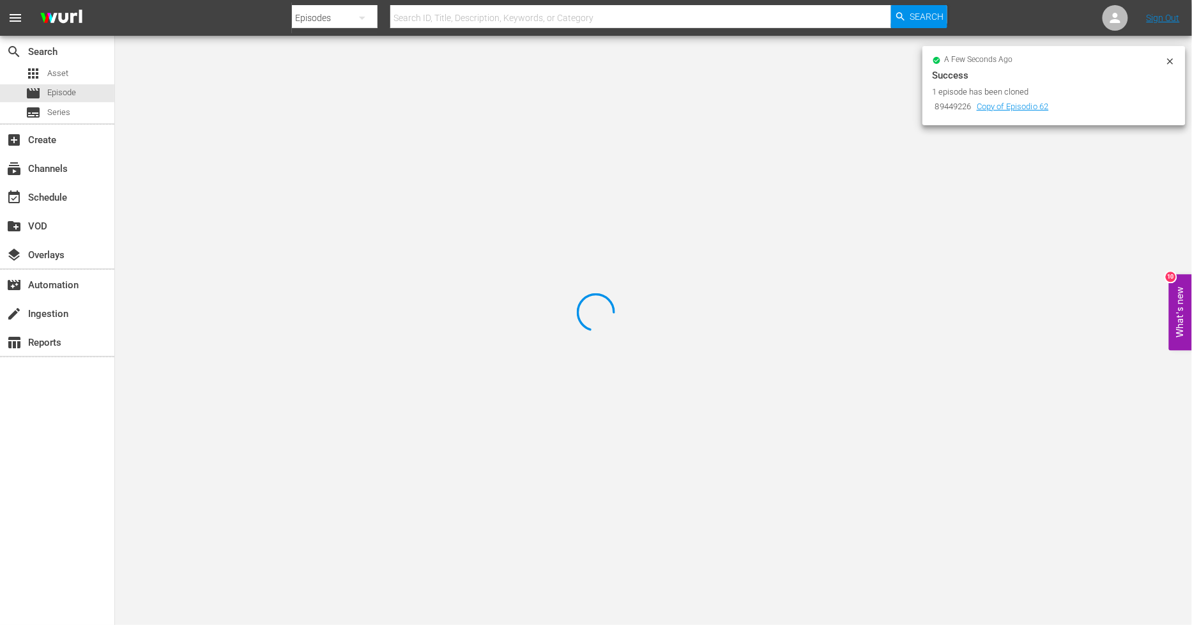
click at [1171, 60] on icon at bounding box center [1170, 61] width 6 height 6
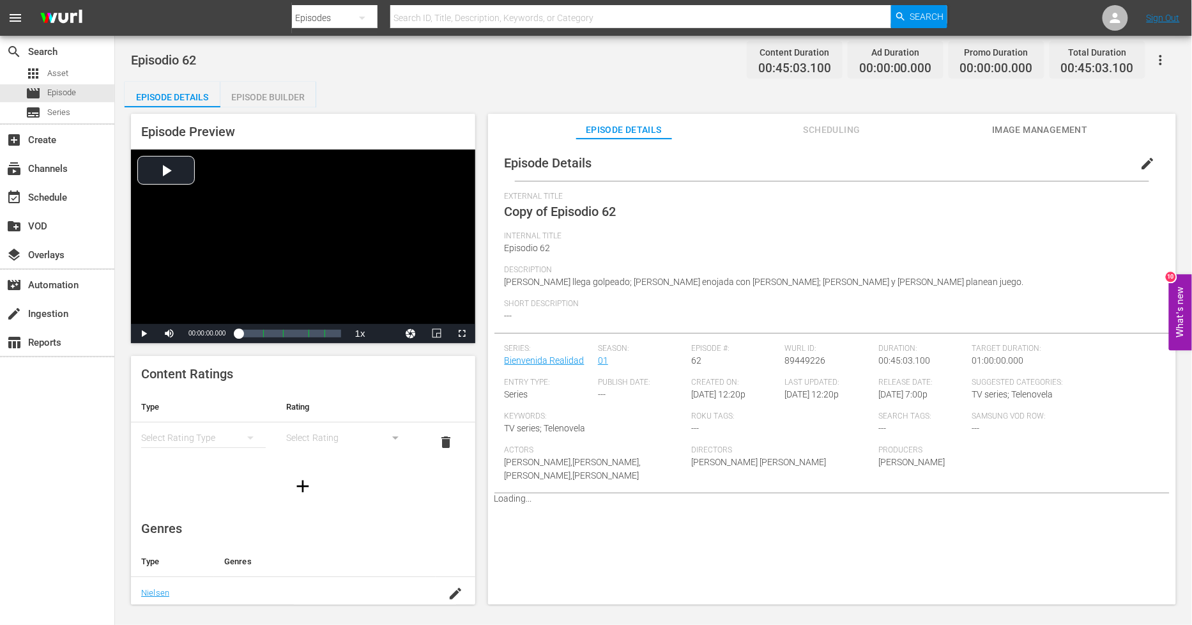
click at [1146, 162] on span "edit" at bounding box center [1147, 163] width 15 height 15
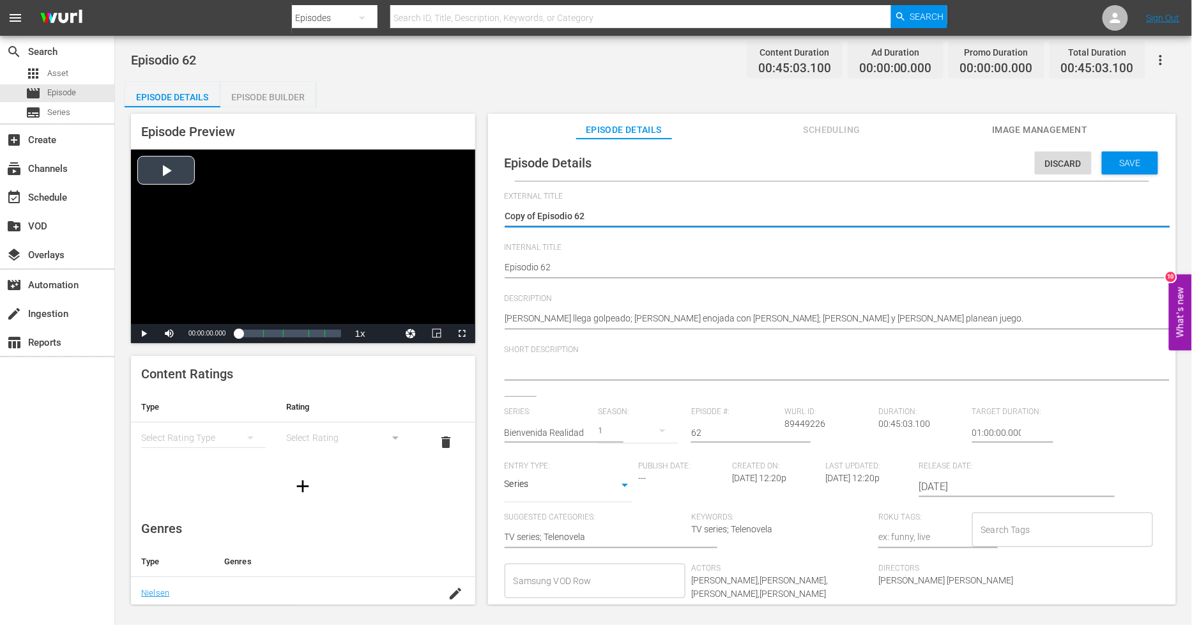
drag, startPoint x: 538, startPoint y: 213, endPoint x: 206, endPoint y: 208, distance: 332.2
click at [208, 209] on div "Episode Preview Video Player is loading. Play Video Play Mute Current Time 00:0…" at bounding box center [654, 360] width 1058 height 507
type textarea "Episodio 62"
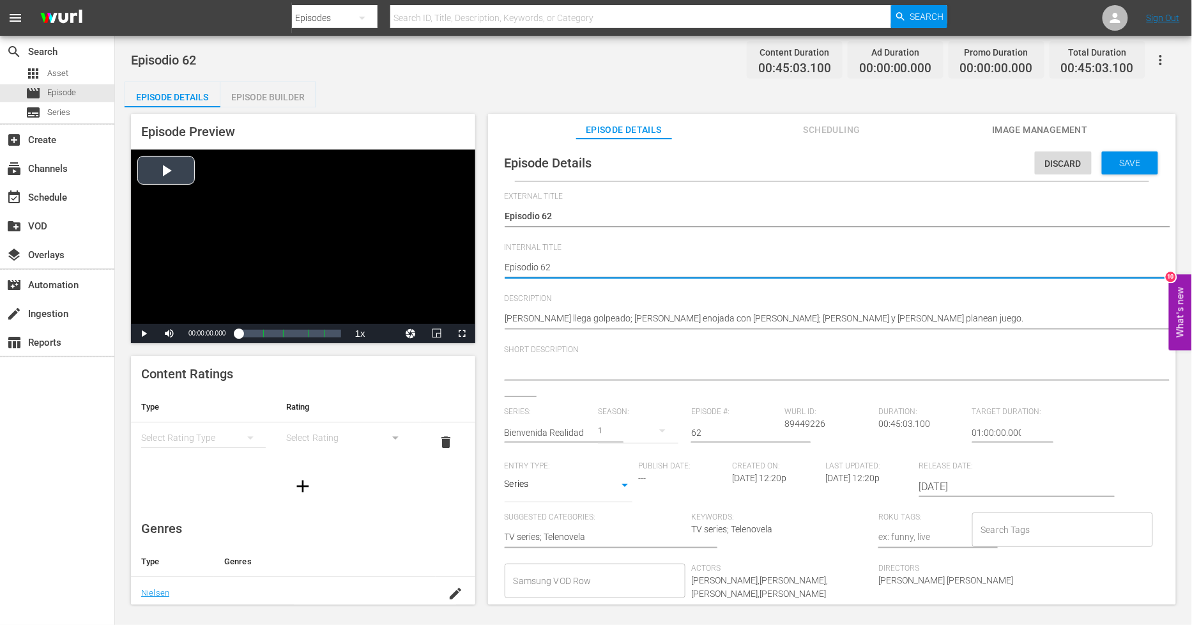
type textarea "PEpisodio 62"
type textarea "PHEpisodio 62"
type textarea "PH Episodio 62"
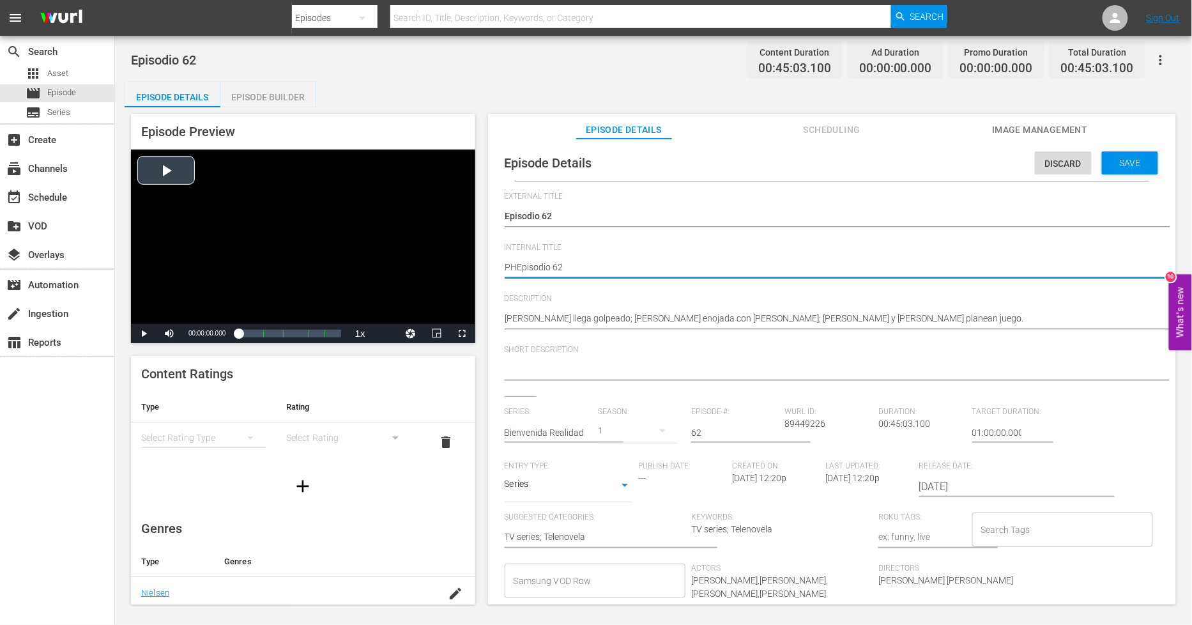
type textarea "PH Episodio 62"
type textarea "PH 1Episodio 62"
type textarea "PH 13Episodio 62"
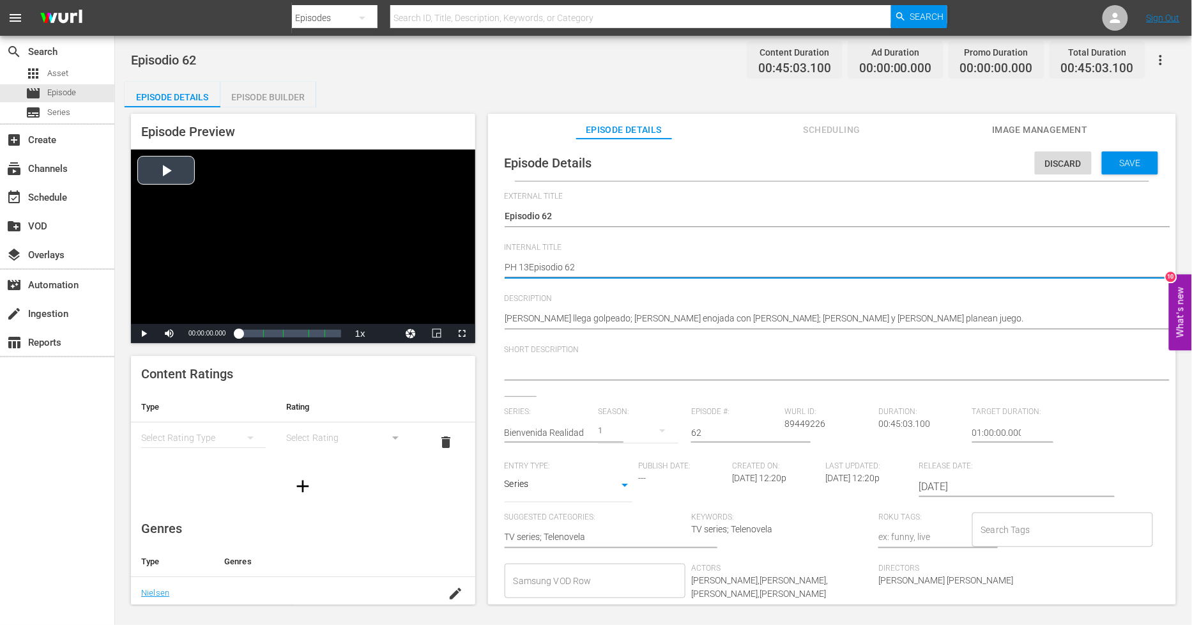
type textarea "PH 13 Episodio 62"
type textarea "PH 13 Episodio 62 -"
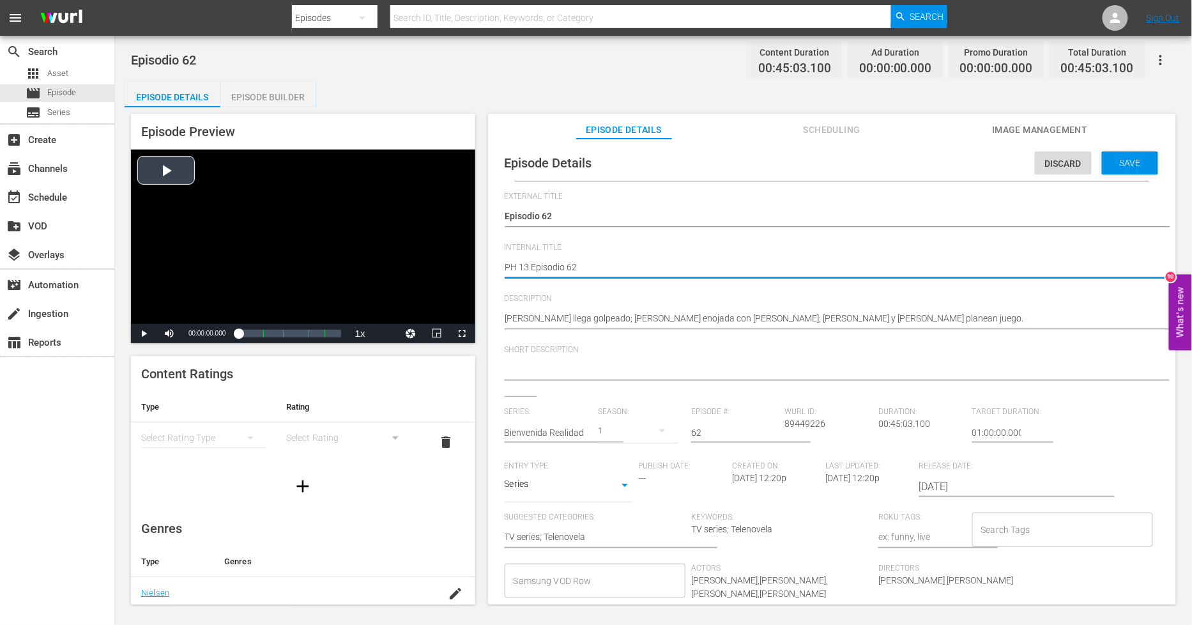
type textarea "PH 13 Episodio 62 -"
type textarea "PH 13 Episodio 62 - S"
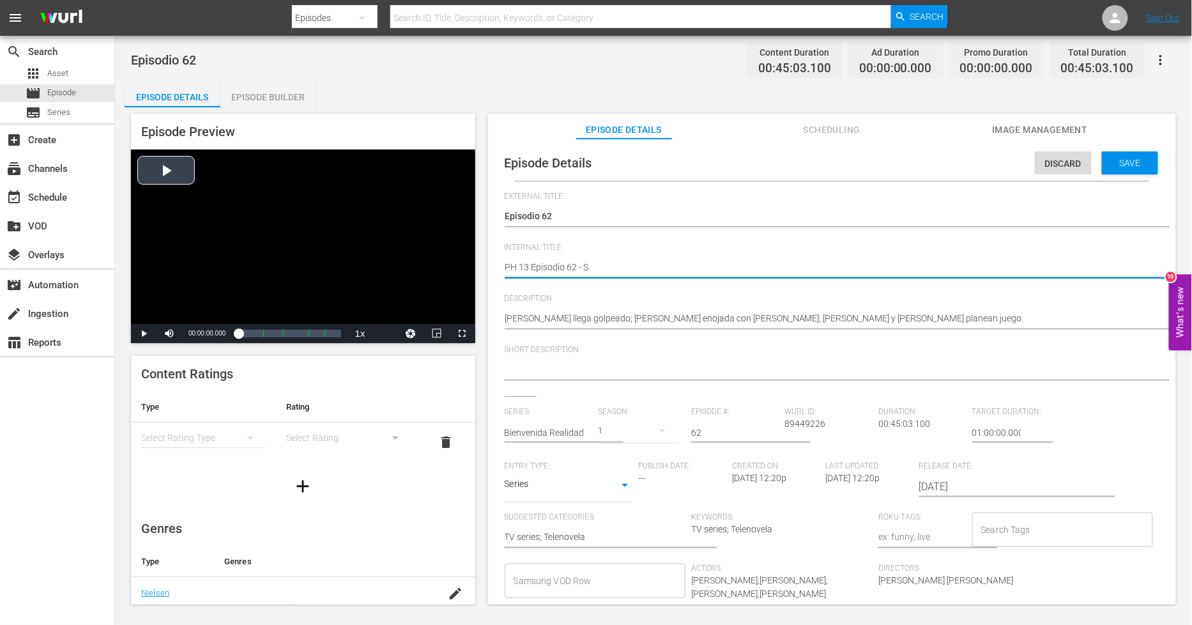
type textarea "PH 13 Episodio 62 - SO"
type textarea "PH 13 Episodio 62 - SO M"
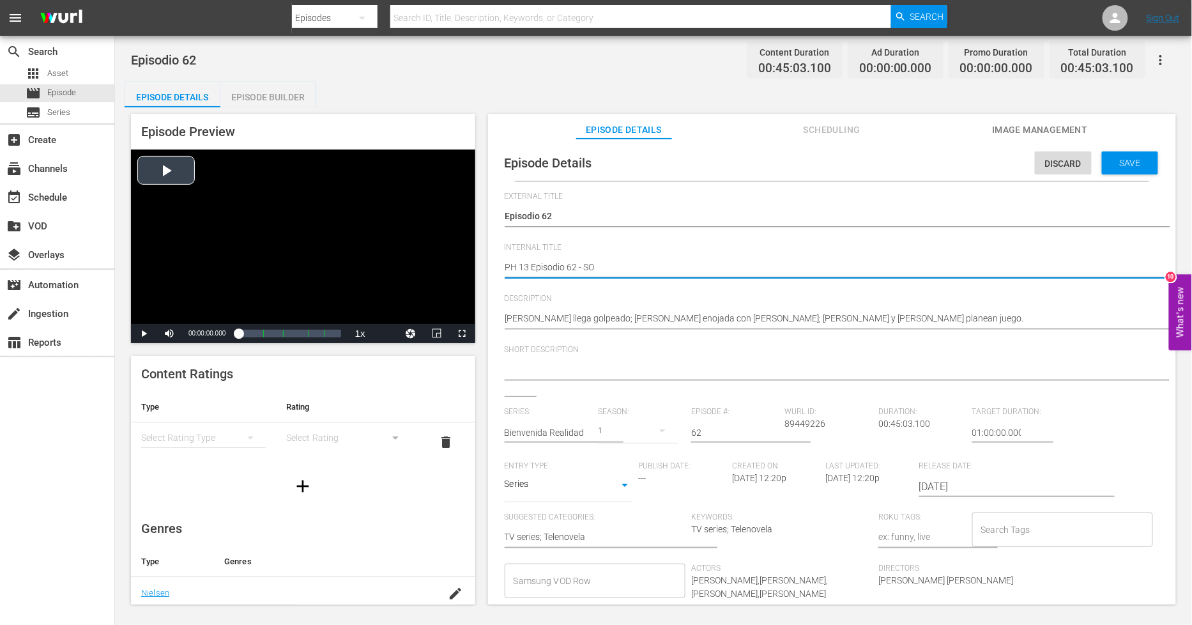
type textarea "PH 13 Episodio 62 - SO M"
type textarea "PH 13 Episodio 62 - SO ME"
type textarea "PH 13 Episodio 62 - SO MEX"
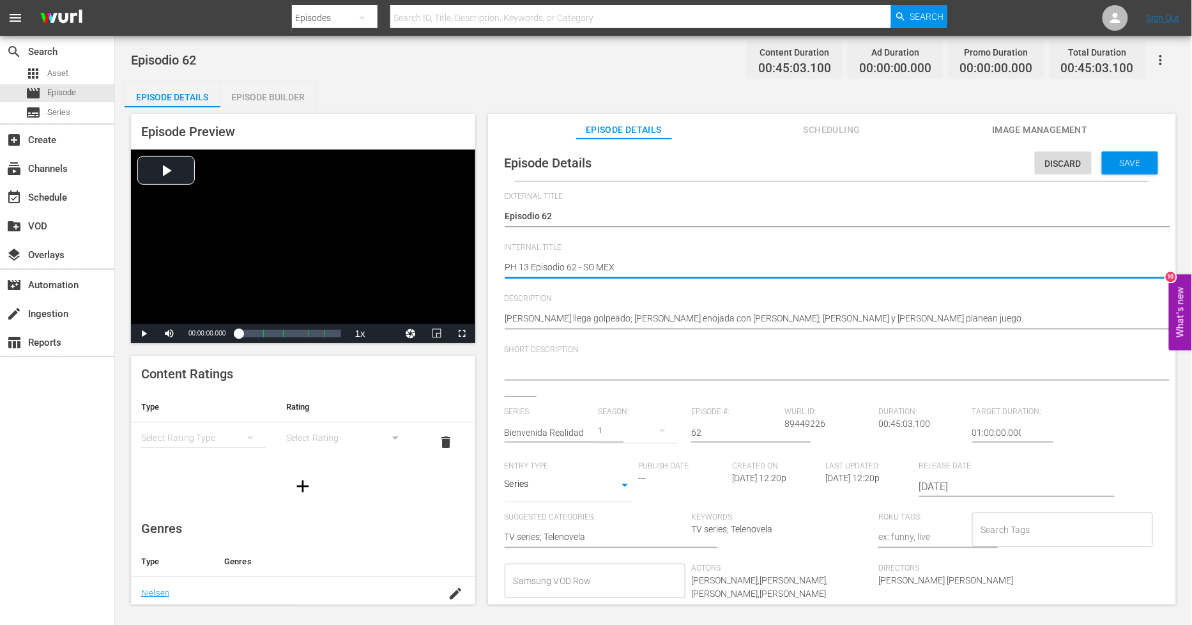
drag, startPoint x: 1107, startPoint y: 176, endPoint x: 1108, endPoint y: 169, distance: 7.1
click at [1108, 170] on div "Episode Details Discard Save" at bounding box center [831, 163] width 675 height 36
click at [1109, 168] on div "Save" at bounding box center [1130, 162] width 56 height 23
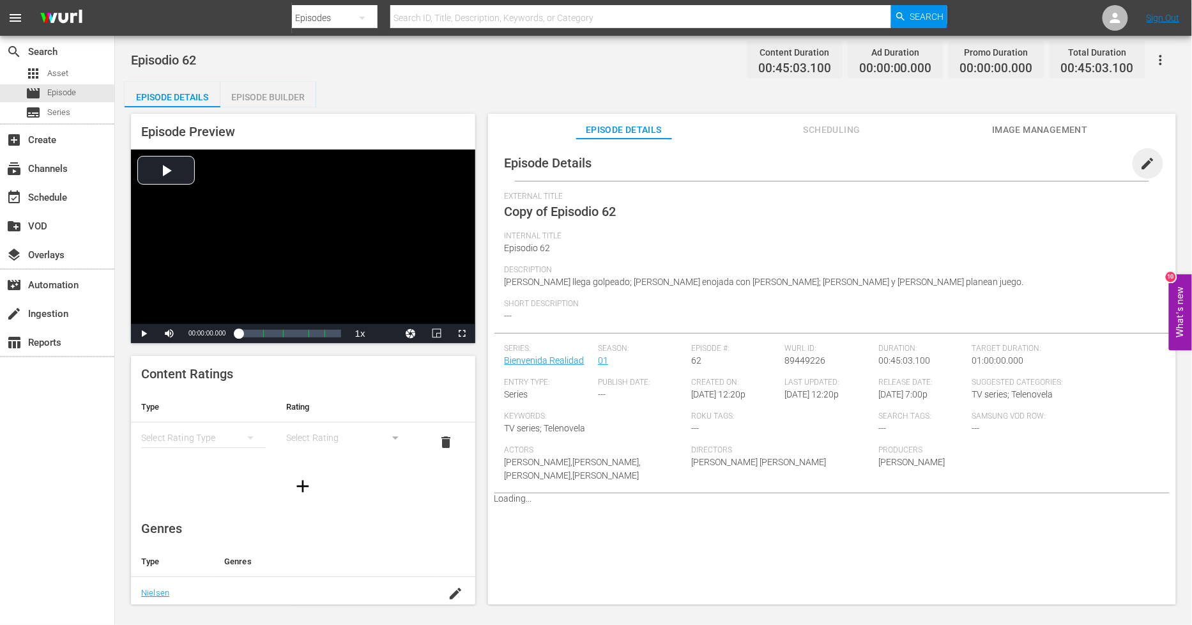
click at [1145, 163] on span "edit" at bounding box center [1147, 163] width 15 height 15
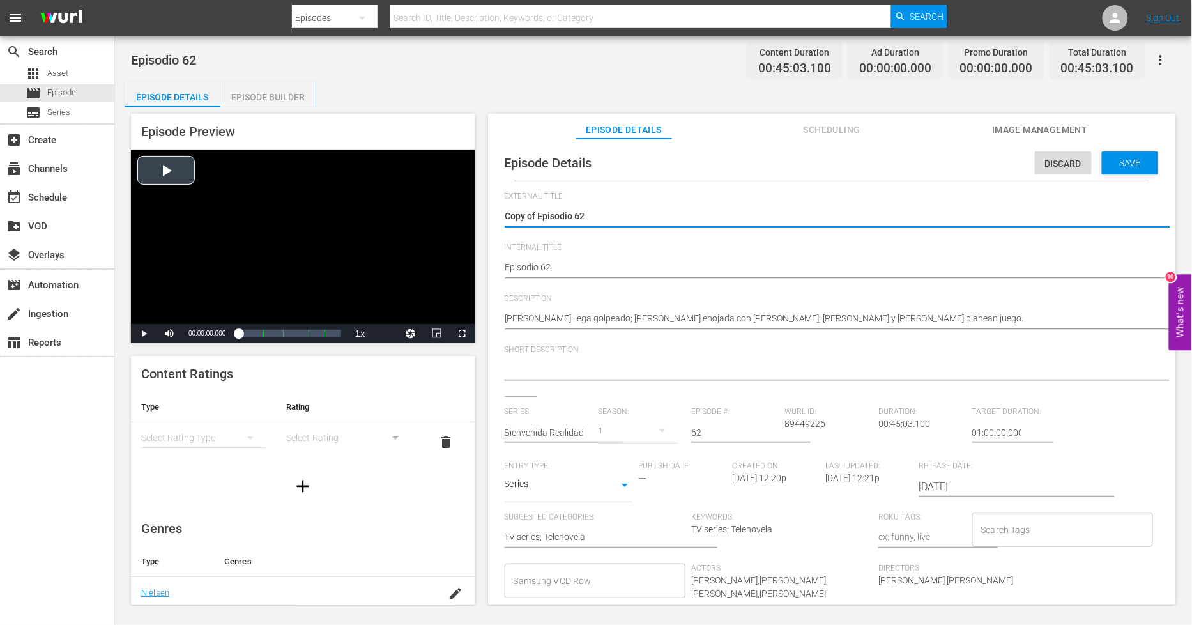
drag, startPoint x: 538, startPoint y: 216, endPoint x: 171, endPoint y: 203, distance: 367.5
click at [171, 203] on div "Episode Preview Video Player is loading. Play Video Play Mute Current Time 00:0…" at bounding box center [654, 360] width 1058 height 507
type textarea "Episodio 62"
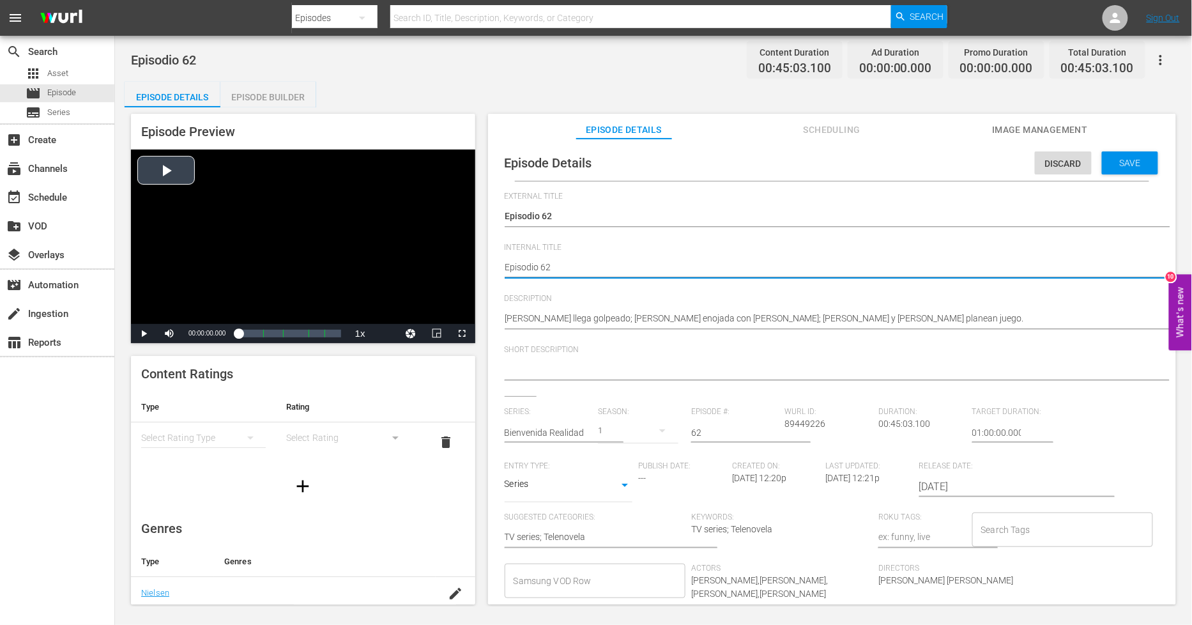
type textarea "PEpisodio 62"
type textarea "PHEpisodio 62"
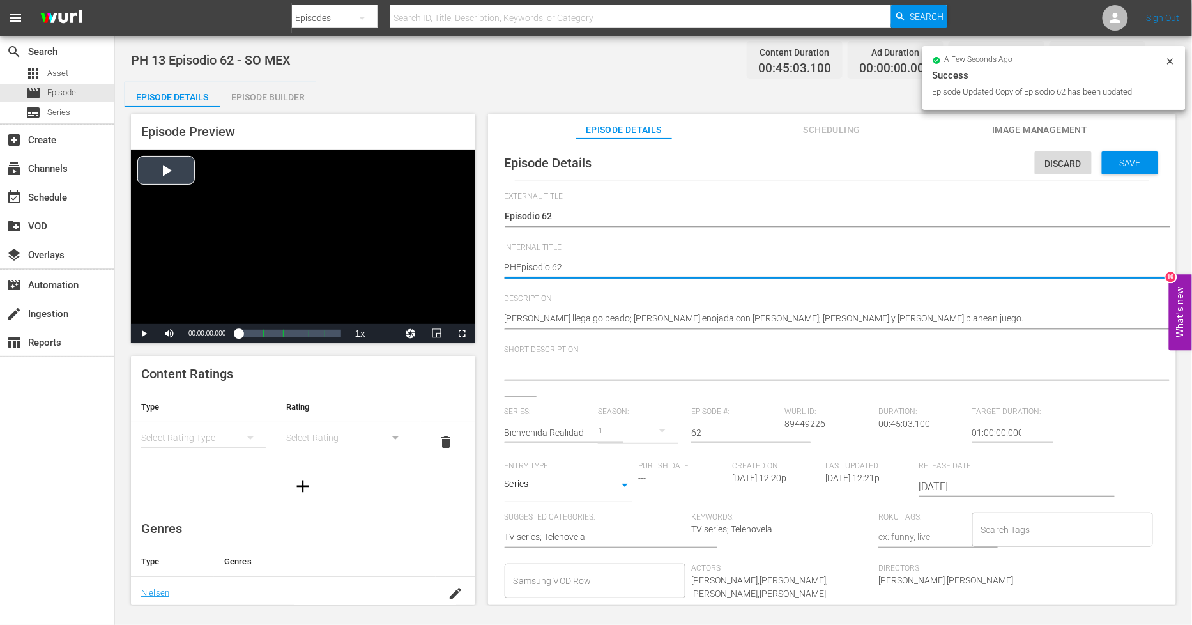
type textarea "PH Episodio 62"
type textarea "PH 1Episodio 62"
type textarea "PH 13Episodio 62"
type textarea "PH 13 Episodio 62"
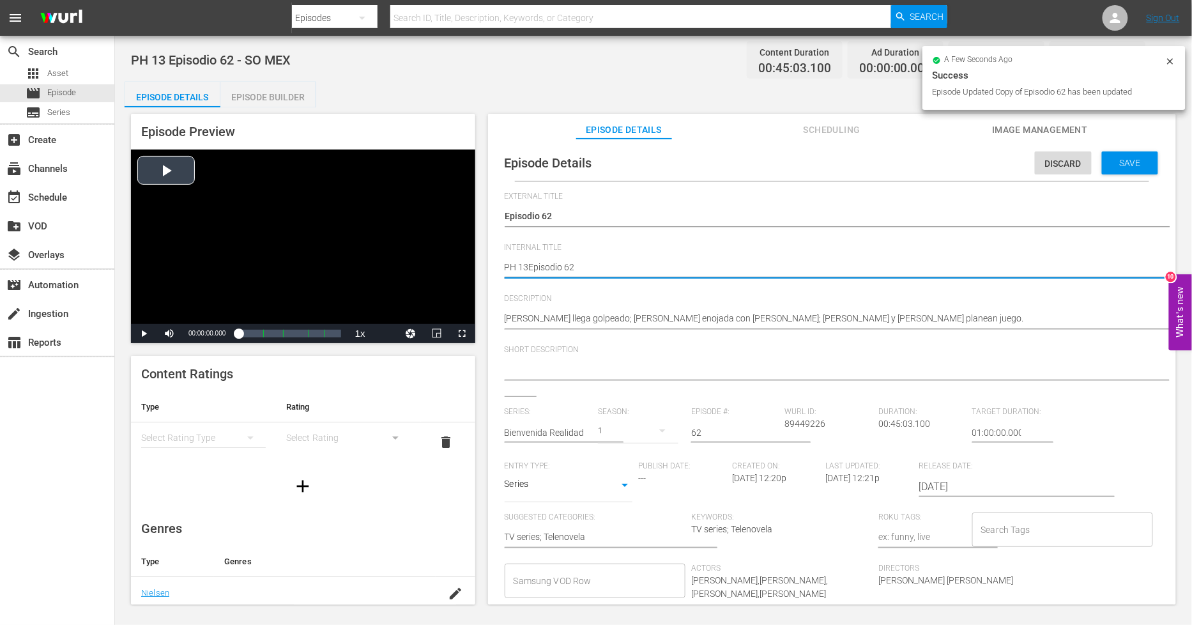
type textarea "PH 13 Episodio 62"
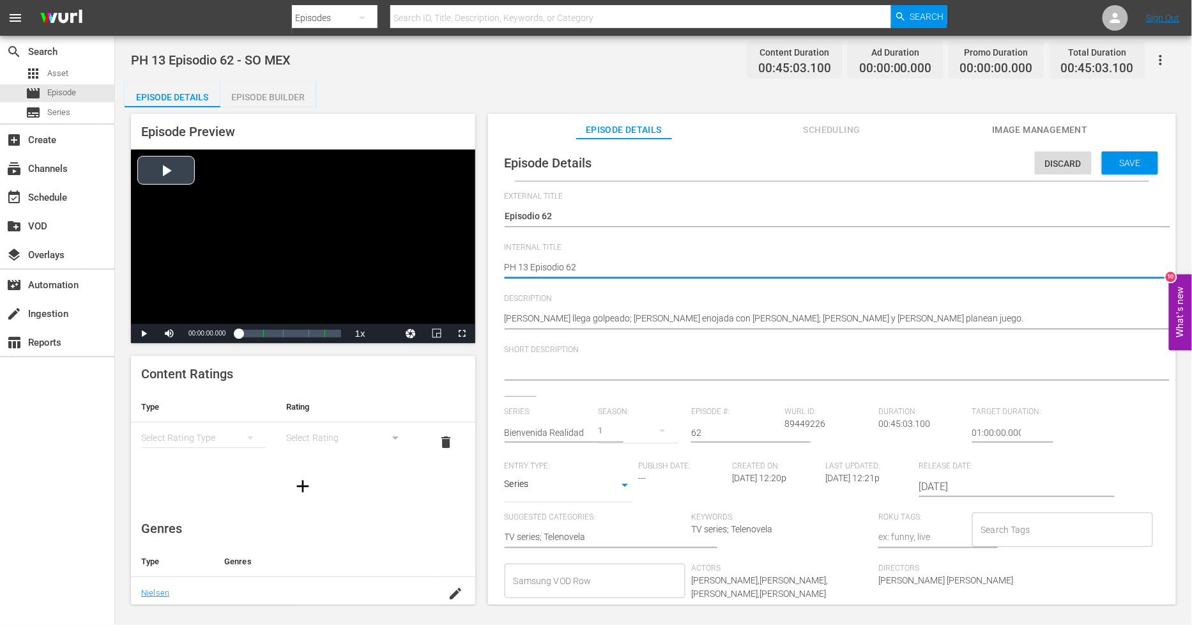
type textarea "PH 13 Episodio 62 -"
type textarea "PH 13 Episodio 62 - S"
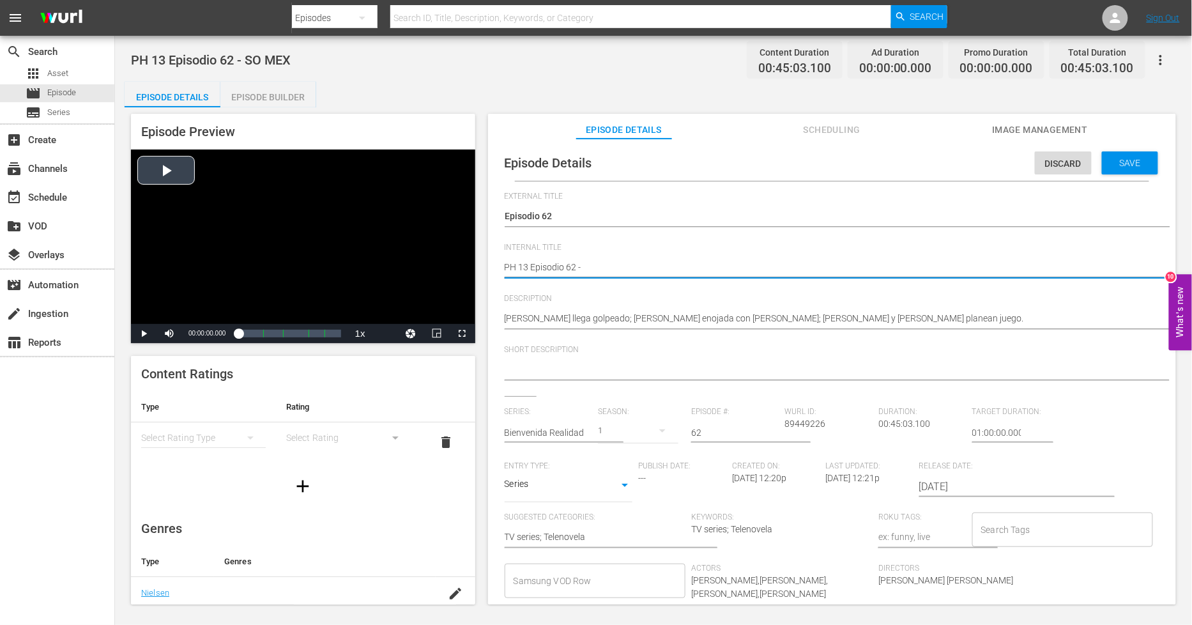
type textarea "PH 13 Episodio 62 - S"
type textarea "PH 13 Episodio 62 - SO"
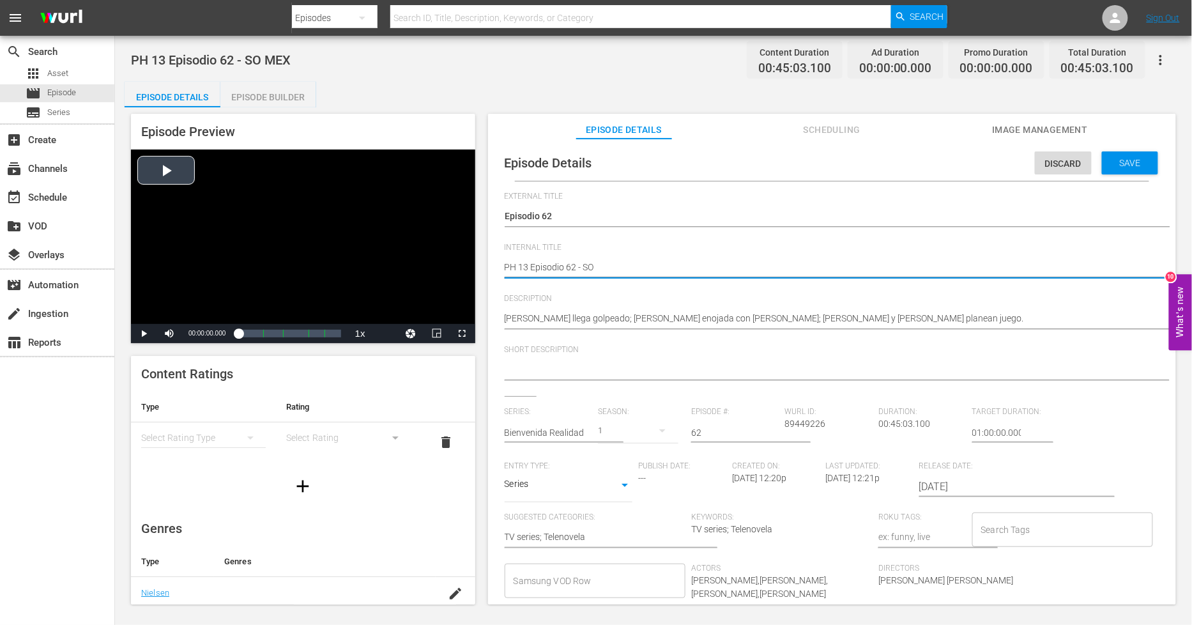
type textarea "PH 13 Episodio 62 - SO M"
type textarea "PH 13 Episodio 62 - SO ME"
type textarea "PH 13 Episodio 62 - SO MEX"
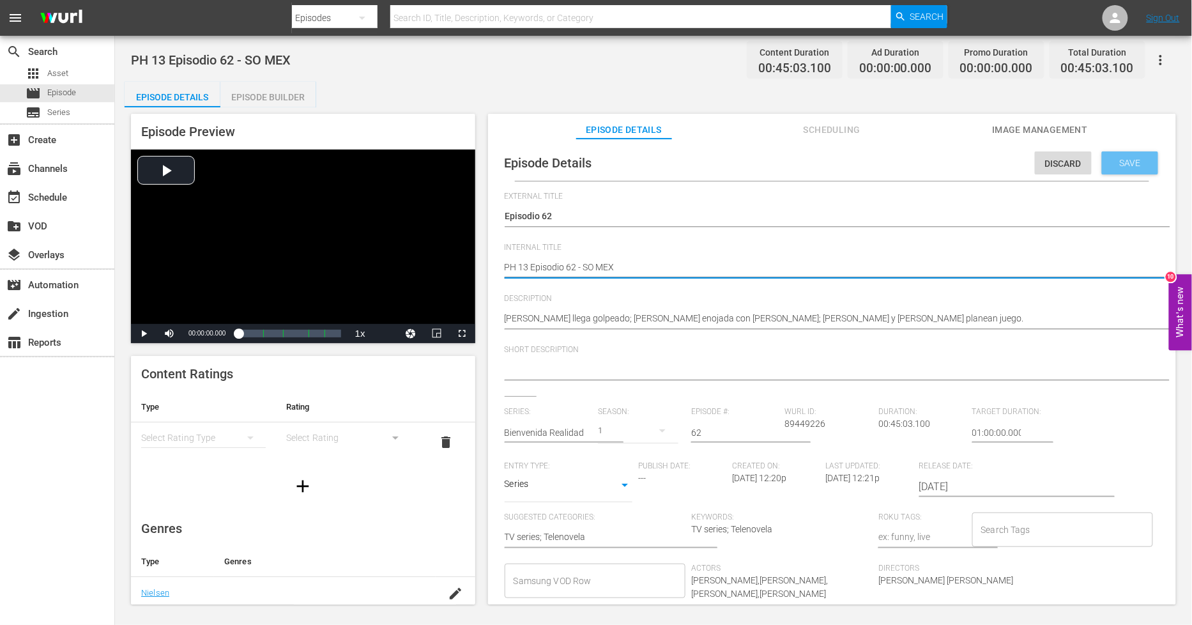
type textarea "PH 13 Episodio 62 - SO MEX"
click at [1112, 164] on span "Save" at bounding box center [1130, 163] width 42 height 10
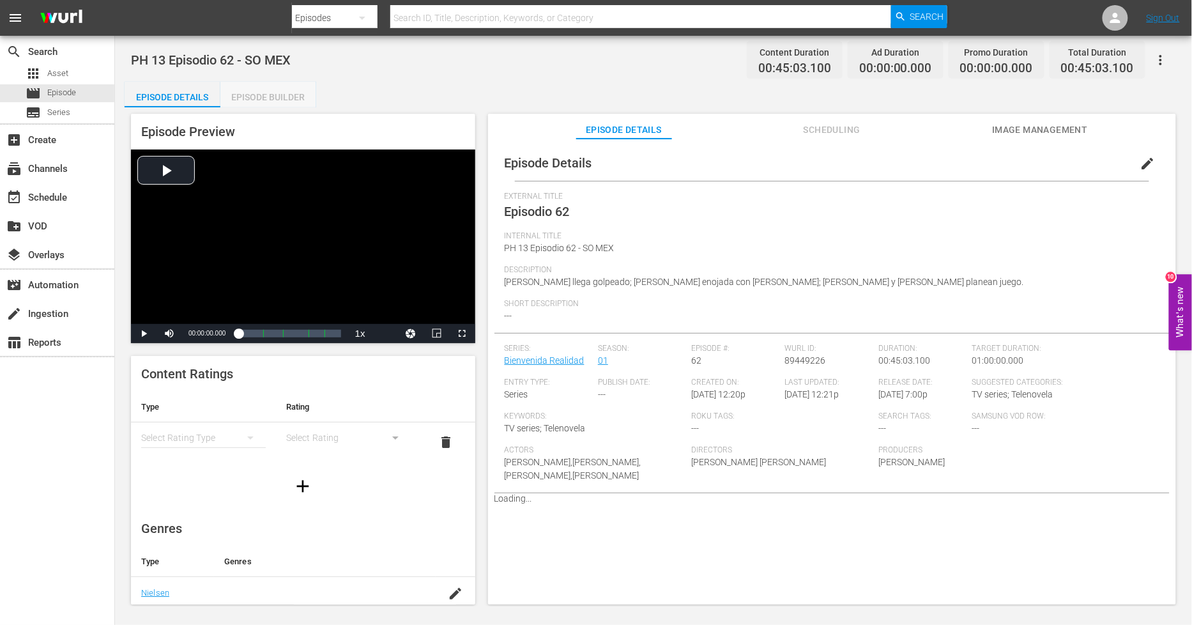
click at [267, 98] on div "Episode Builder" at bounding box center [268, 97] width 96 height 31
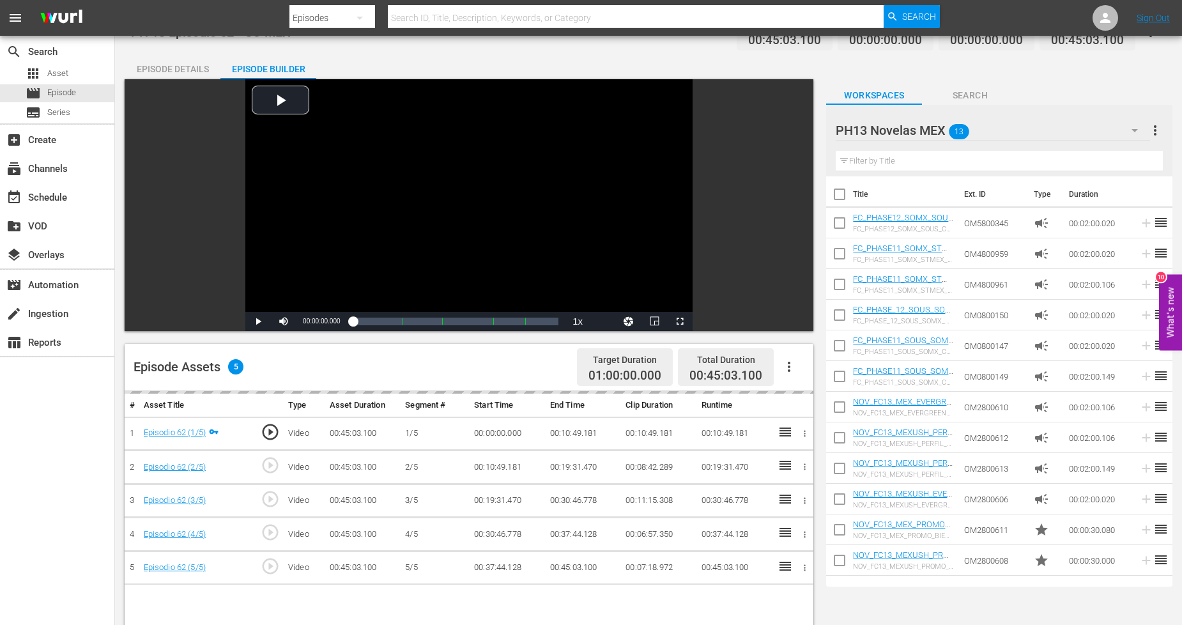
scroll to position [142, 0]
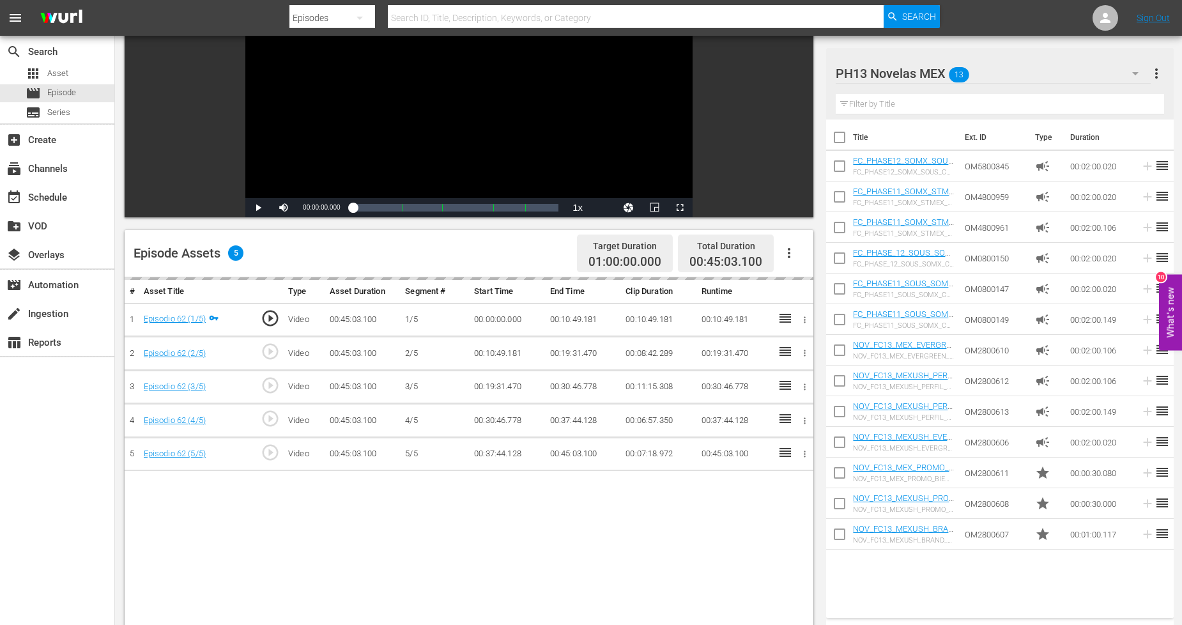
click at [788, 259] on icon "button" at bounding box center [788, 252] width 15 height 15
click at [820, 264] on div "Fill with Ads" at bounding box center [827, 258] width 87 height 31
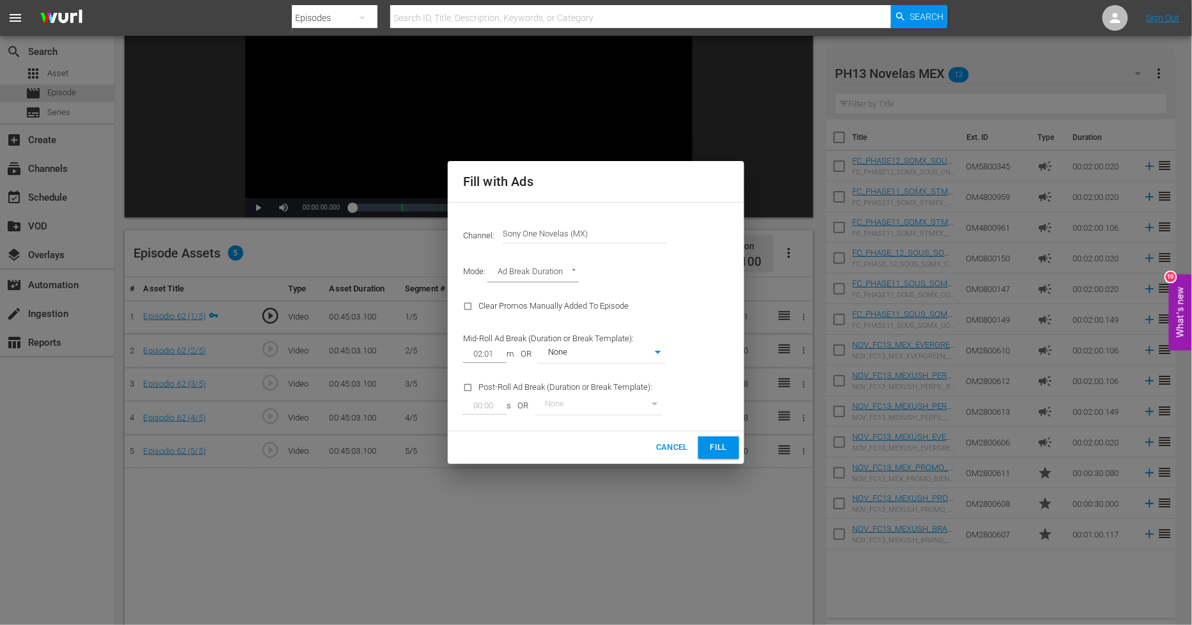
click at [717, 443] on span "Fill" at bounding box center [718, 447] width 20 height 15
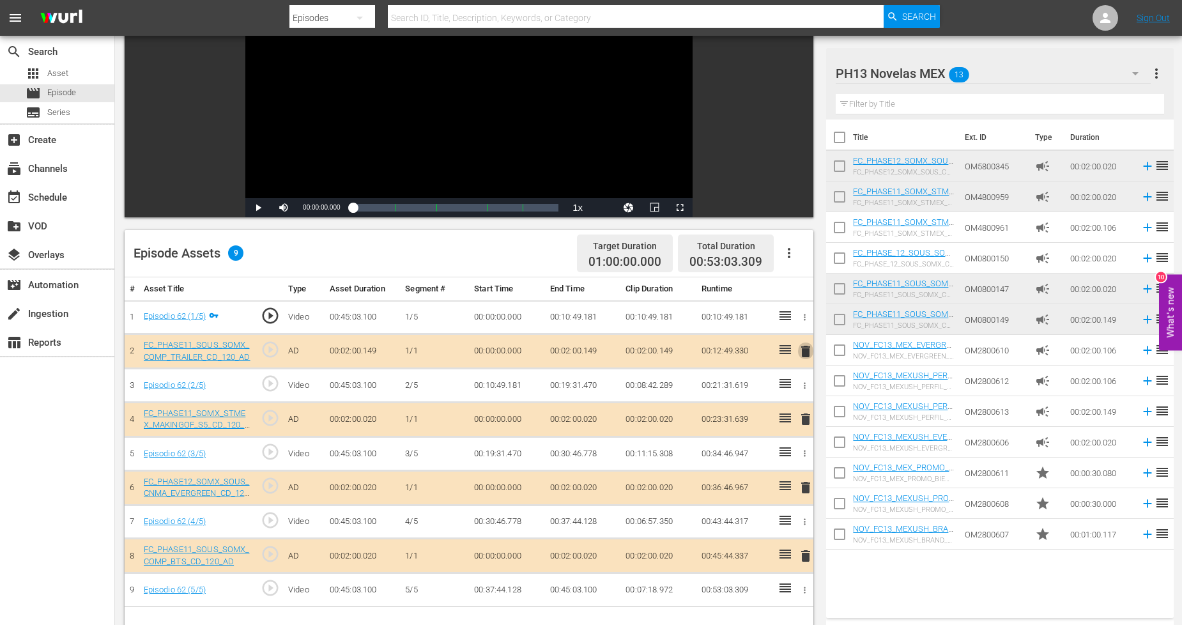
click at [809, 347] on span "delete" at bounding box center [805, 351] width 15 height 15
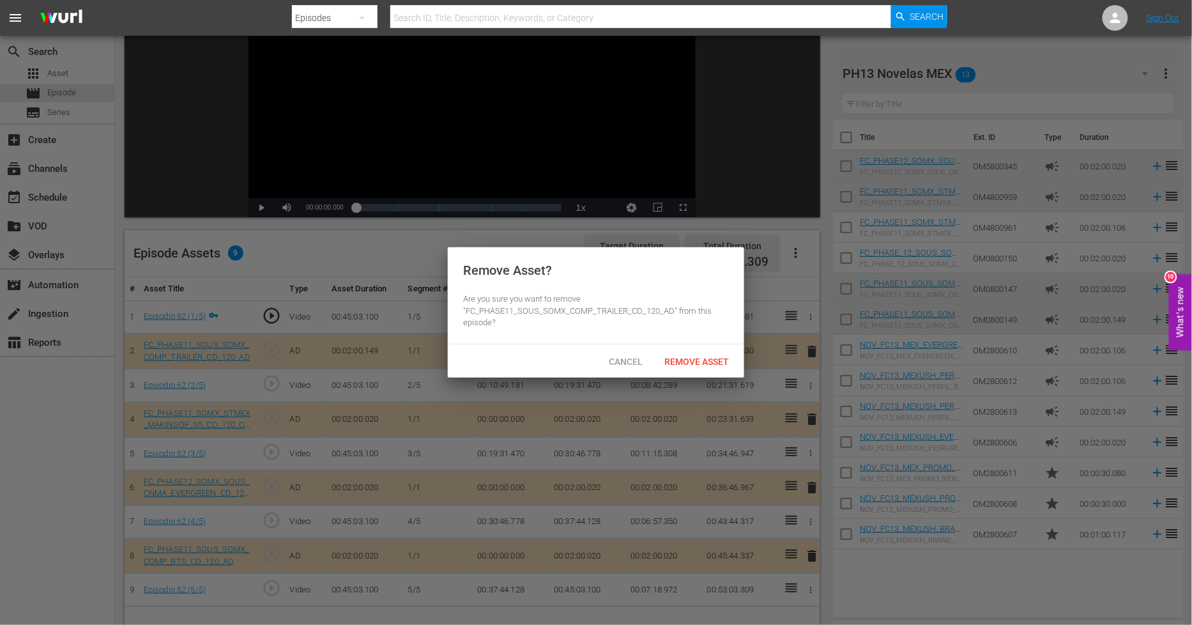
click at [739, 356] on div "Cancel Remove Asset" at bounding box center [596, 360] width 296 height 33
click at [727, 360] on span "Remove Asset" at bounding box center [696, 361] width 85 height 10
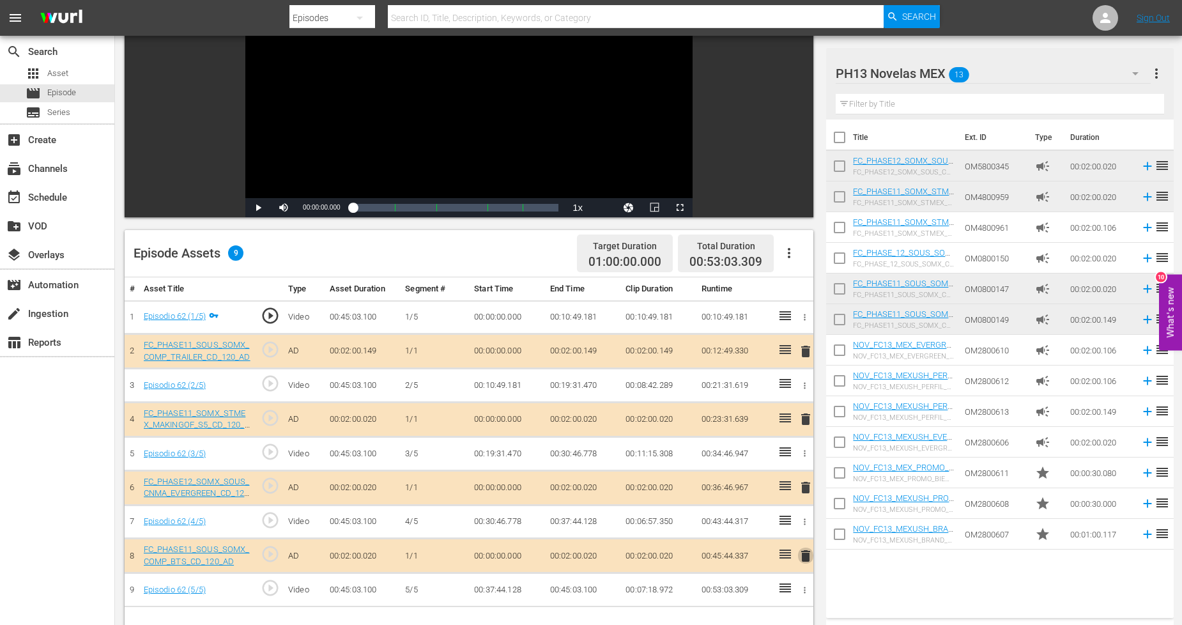
click at [808, 552] on span "delete" at bounding box center [805, 555] width 15 height 15
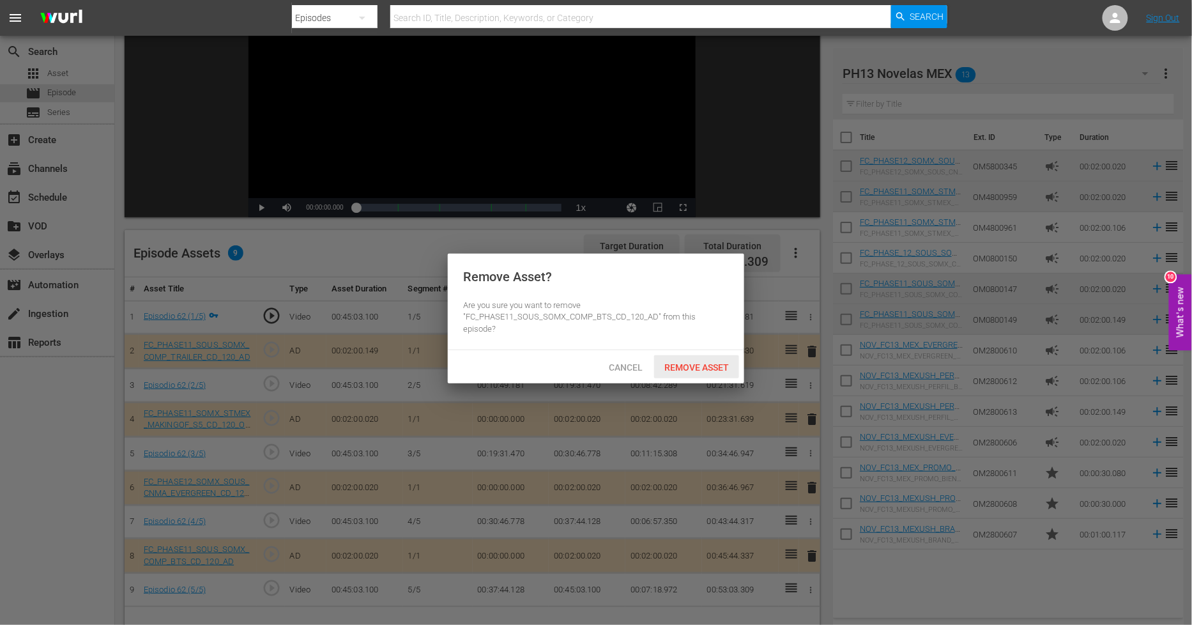
click at [712, 362] on span "Remove Asset" at bounding box center [696, 367] width 85 height 10
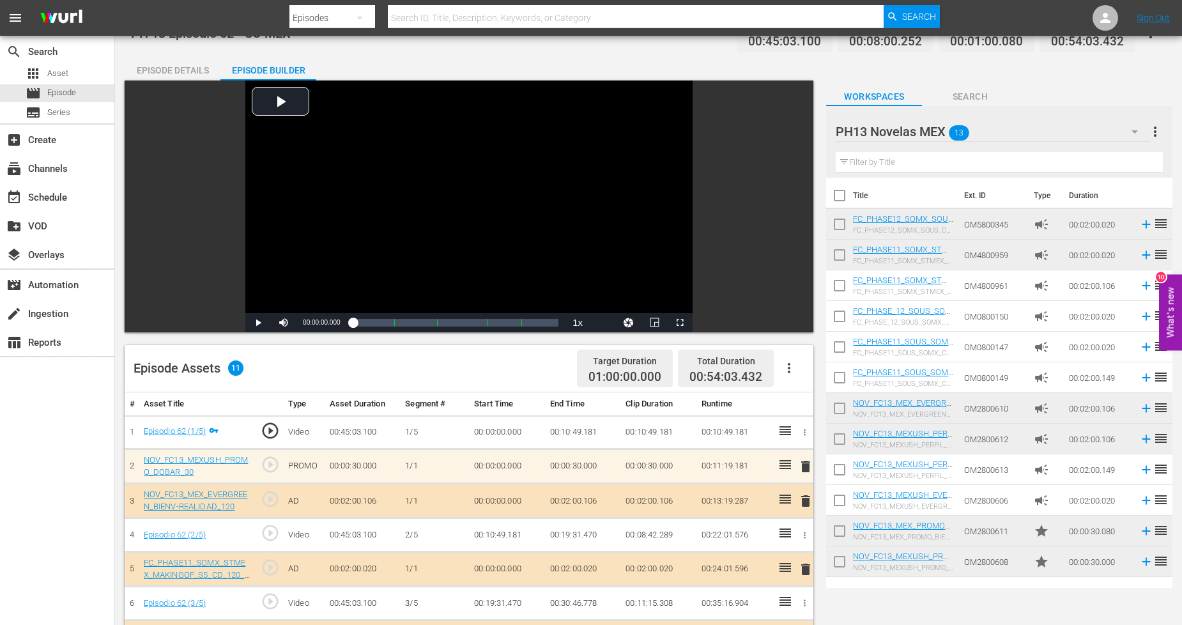
scroll to position [332, 0]
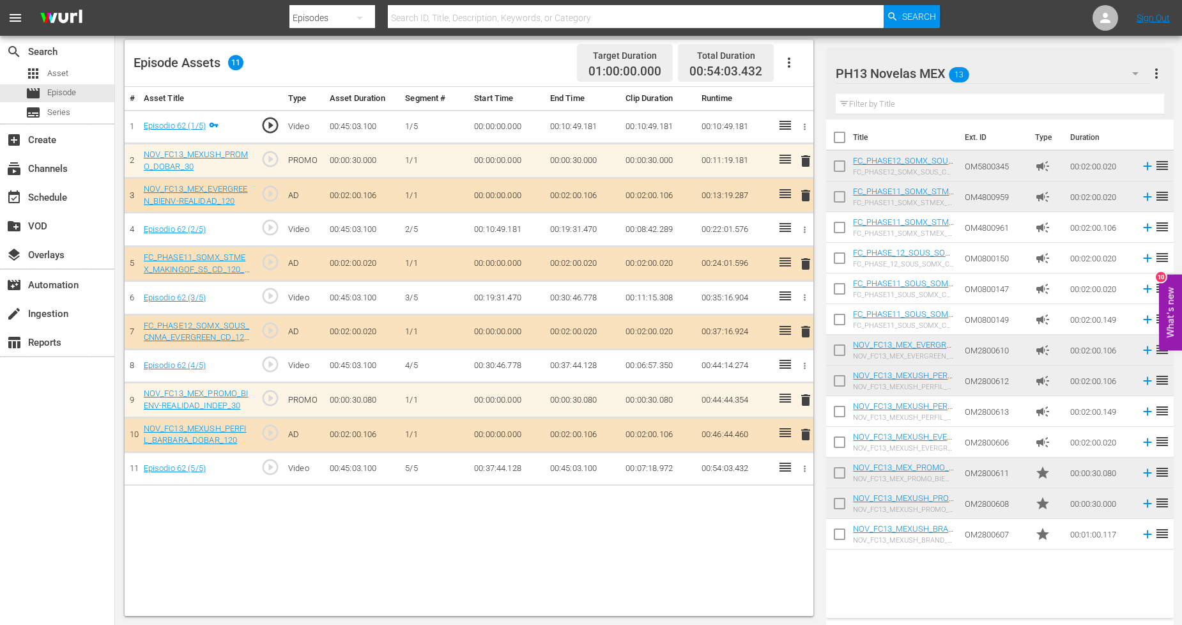
click at [1132, 72] on icon "button" at bounding box center [1135, 73] width 6 height 3
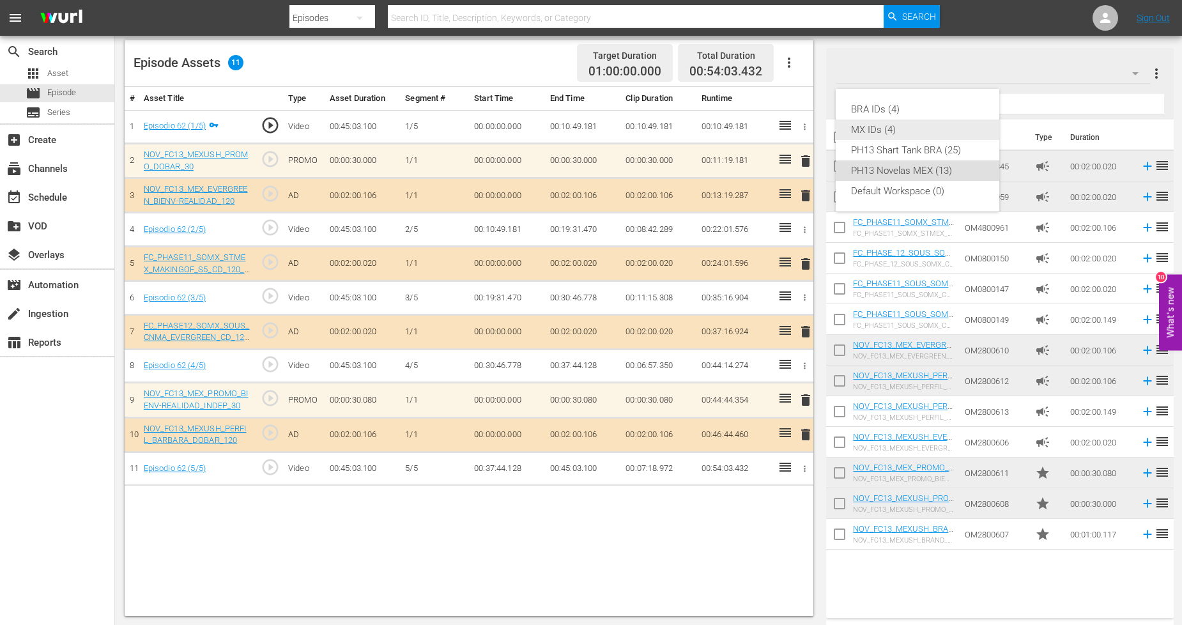
click at [907, 126] on div "MX IDs (4)" at bounding box center [917, 129] width 133 height 20
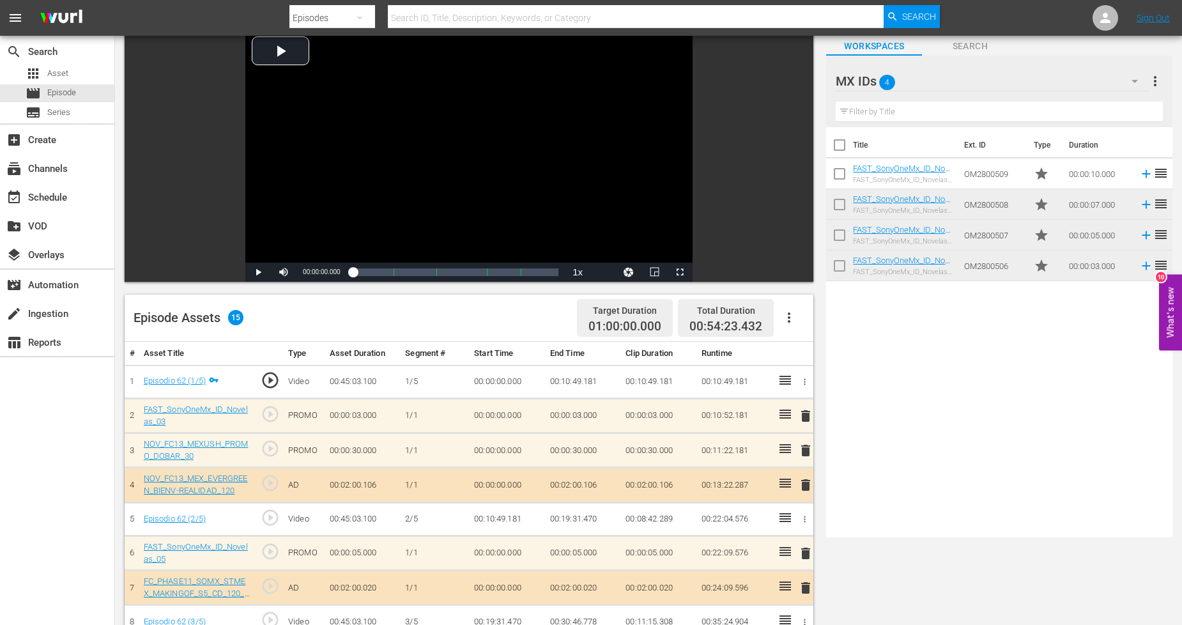
scroll to position [0, 0]
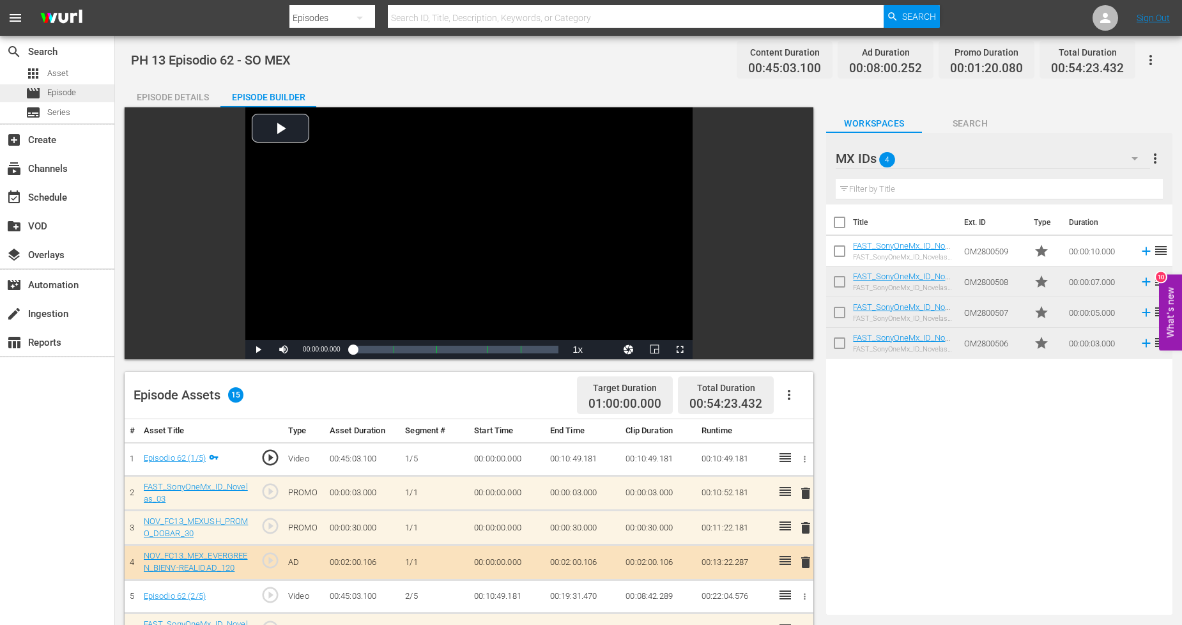
click at [91, 96] on div "movie Episode" at bounding box center [57, 93] width 114 height 18
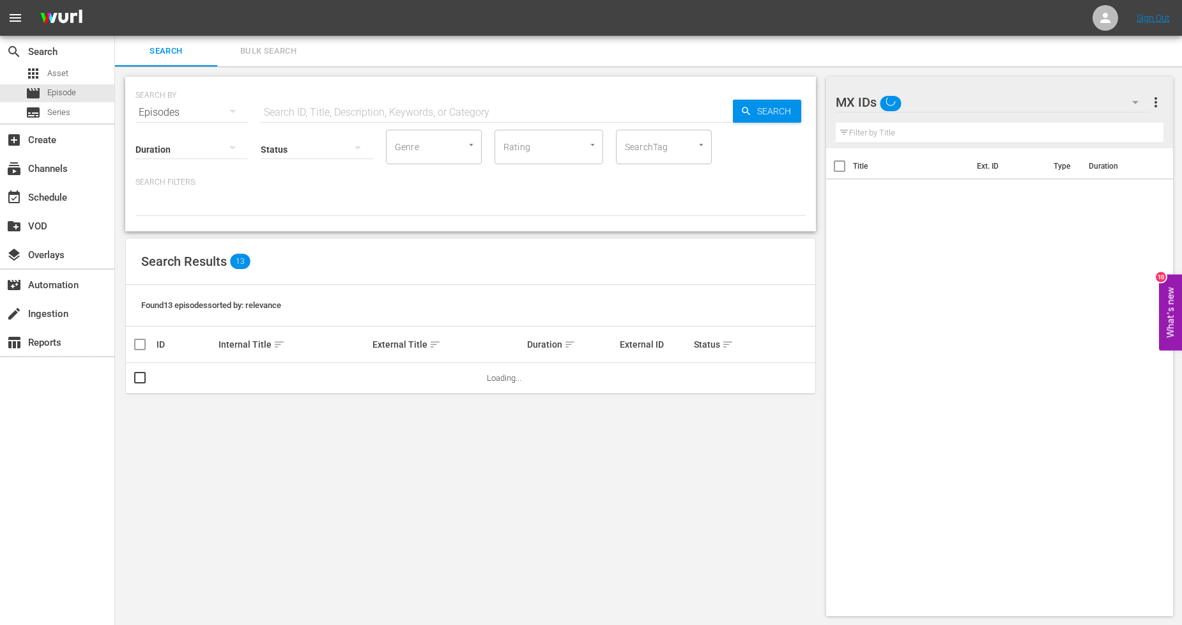
click at [271, 49] on span "Bulk Search" at bounding box center [268, 51] width 87 height 15
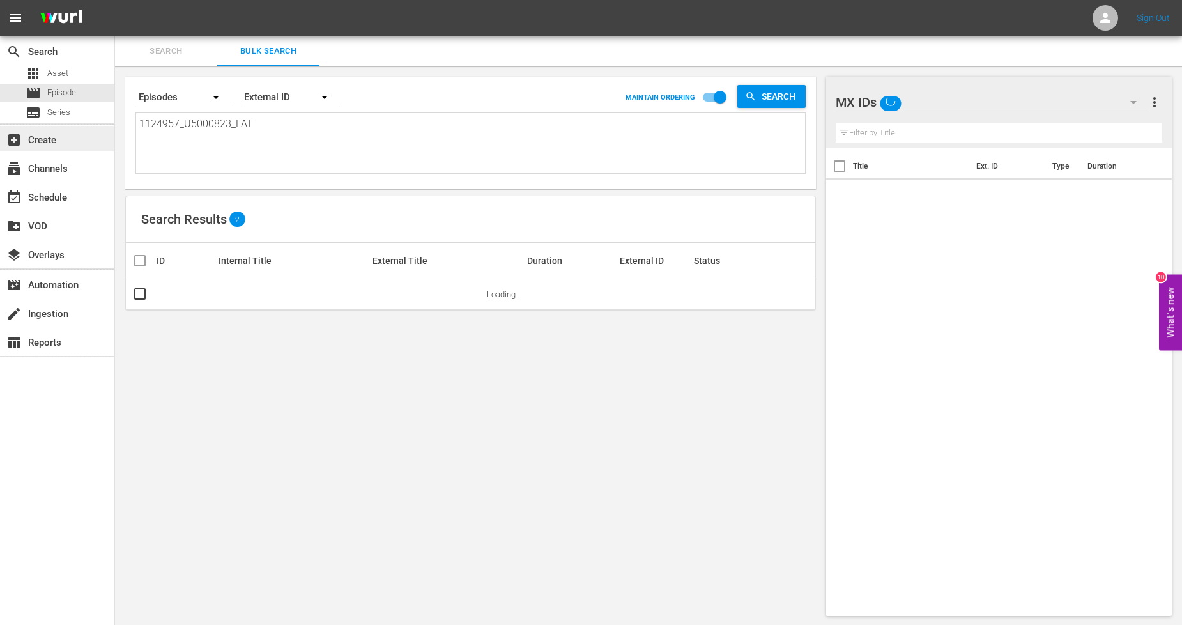
drag, startPoint x: 359, startPoint y: 147, endPoint x: 0, endPoint y: 126, distance: 359.6
click at [115, 0] on div "search Search apps Asset movie Episode subtitles Series add_box Create subscrip…" at bounding box center [648, 0] width 1067 height 0
paste textarea "8_U5000824"
type textarea "1124958_U5000824_LAT"
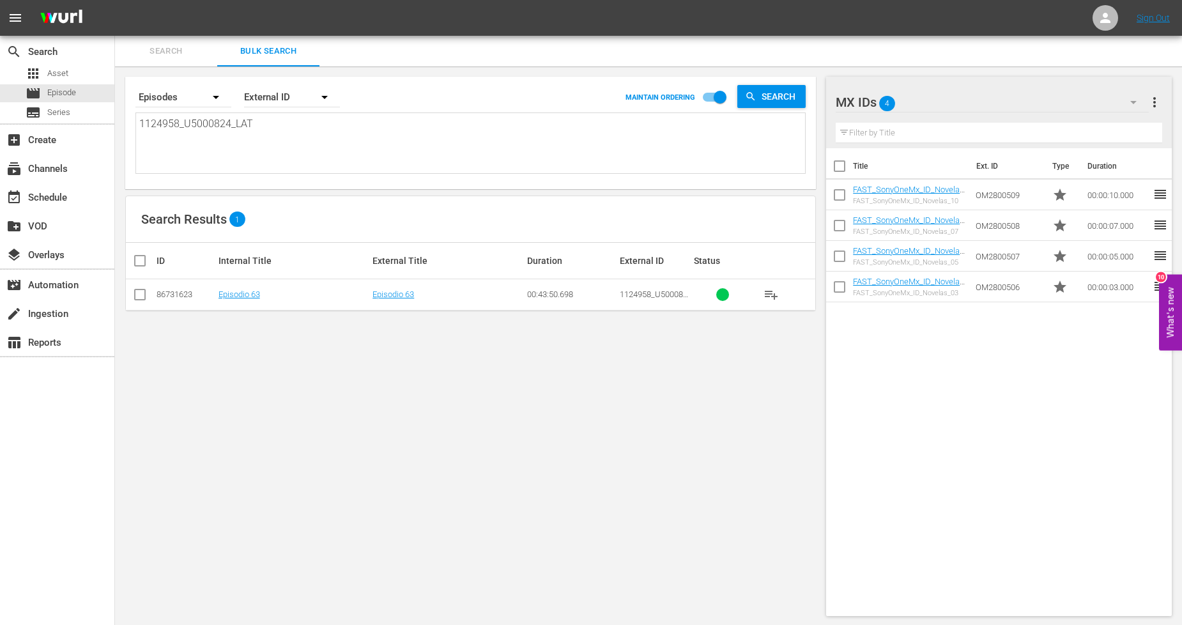
type textarea "1124958_U5000824_LAT"
click at [138, 295] on input "checkbox" at bounding box center [139, 296] width 15 height 15
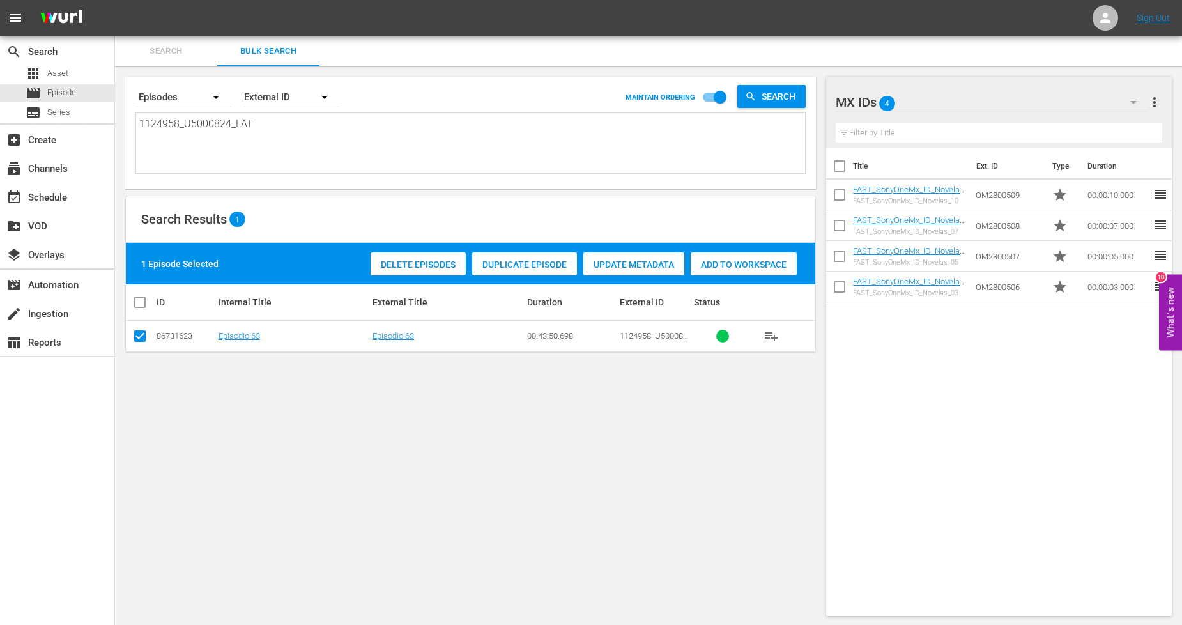
click at [549, 264] on span "Duplicate Episode" at bounding box center [524, 264] width 105 height 10
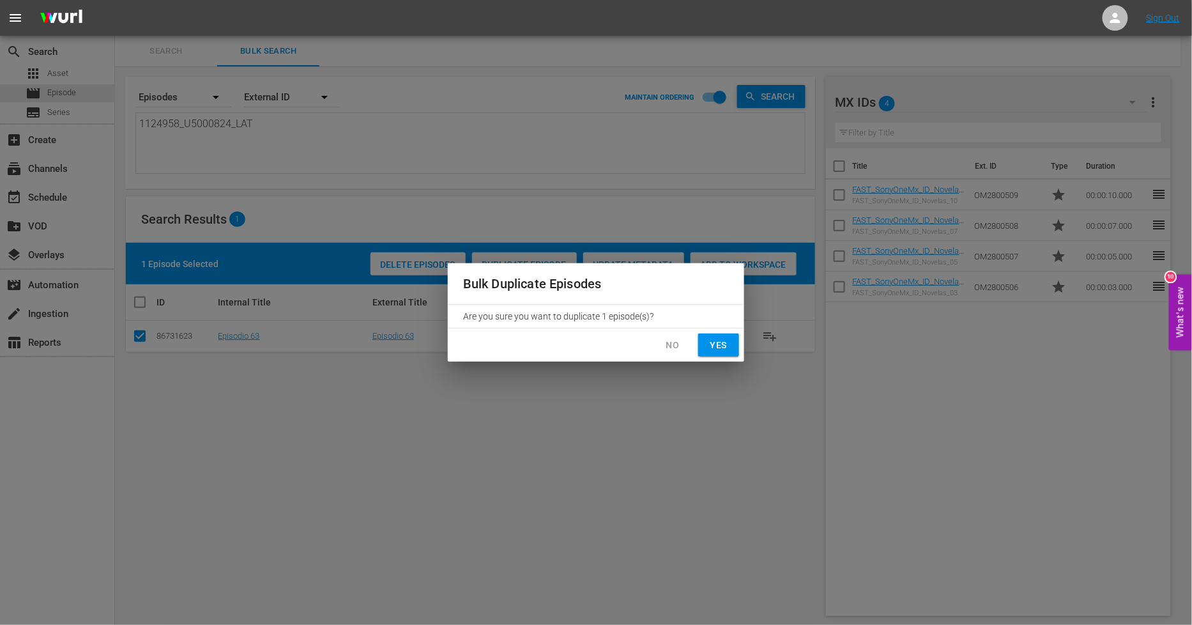
click at [728, 342] on span "Yes" at bounding box center [718, 345] width 20 height 16
checkbox input "false"
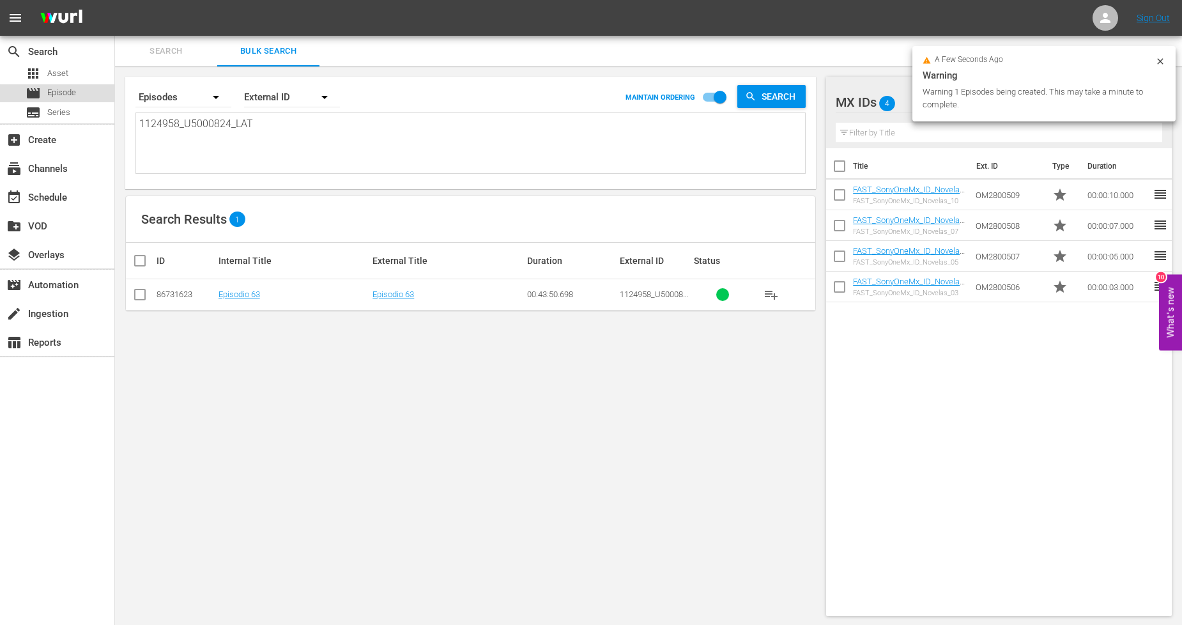
click at [75, 95] on span "Episode" at bounding box center [61, 92] width 29 height 13
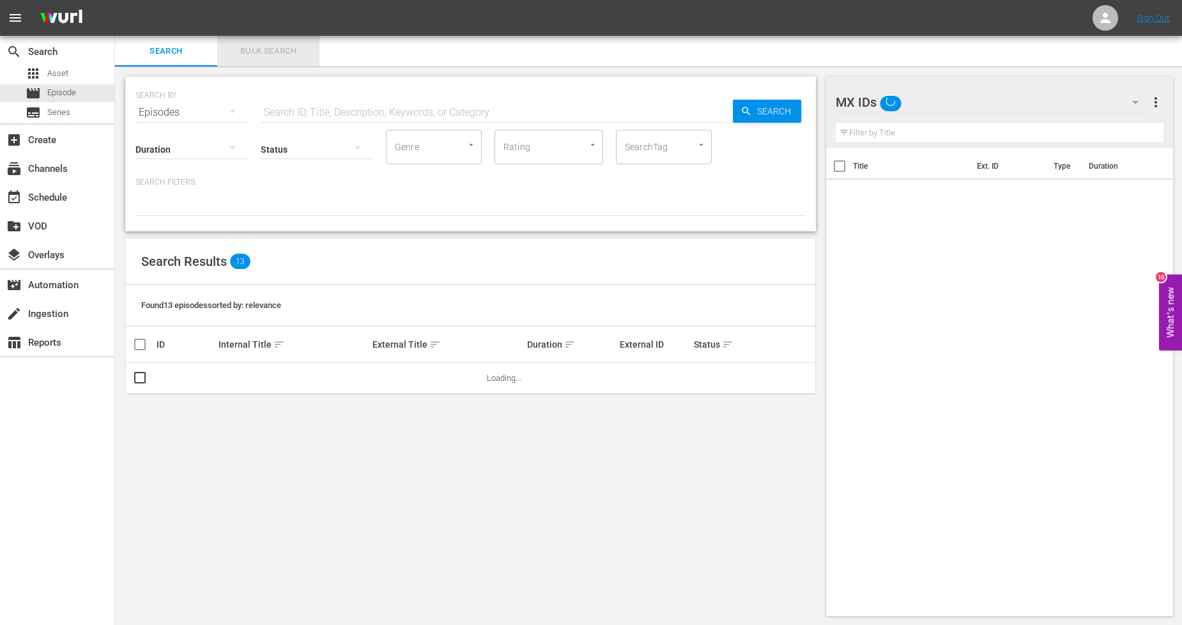
click at [285, 55] on span "Bulk Search" at bounding box center [268, 51] width 87 height 15
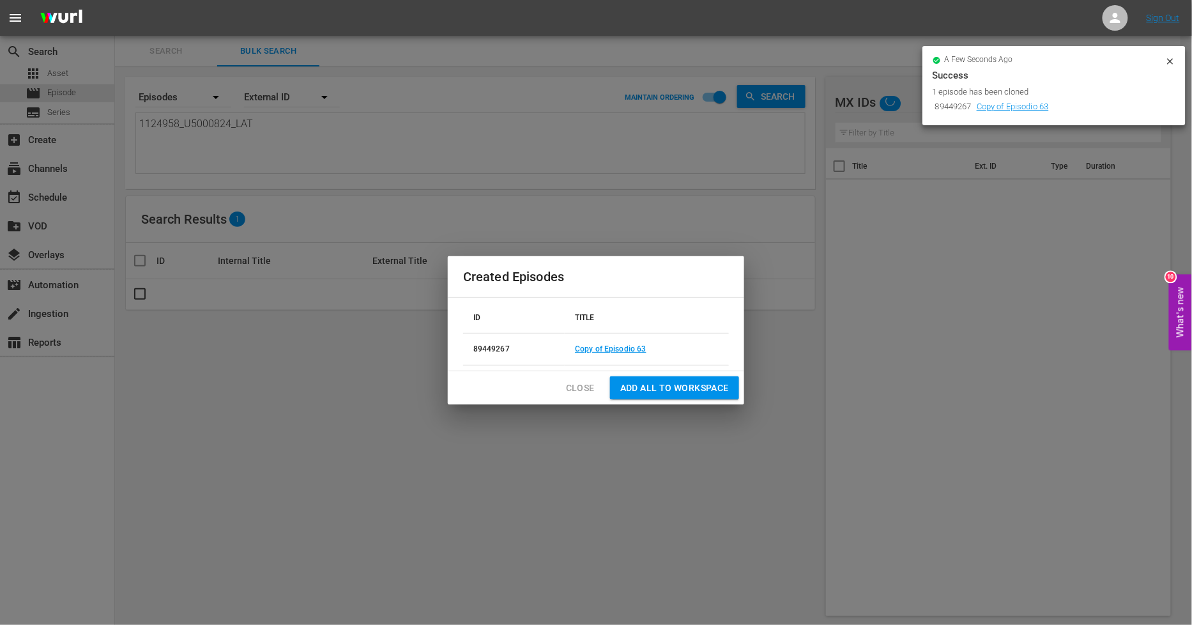
click at [577, 386] on span "Close" at bounding box center [580, 388] width 29 height 16
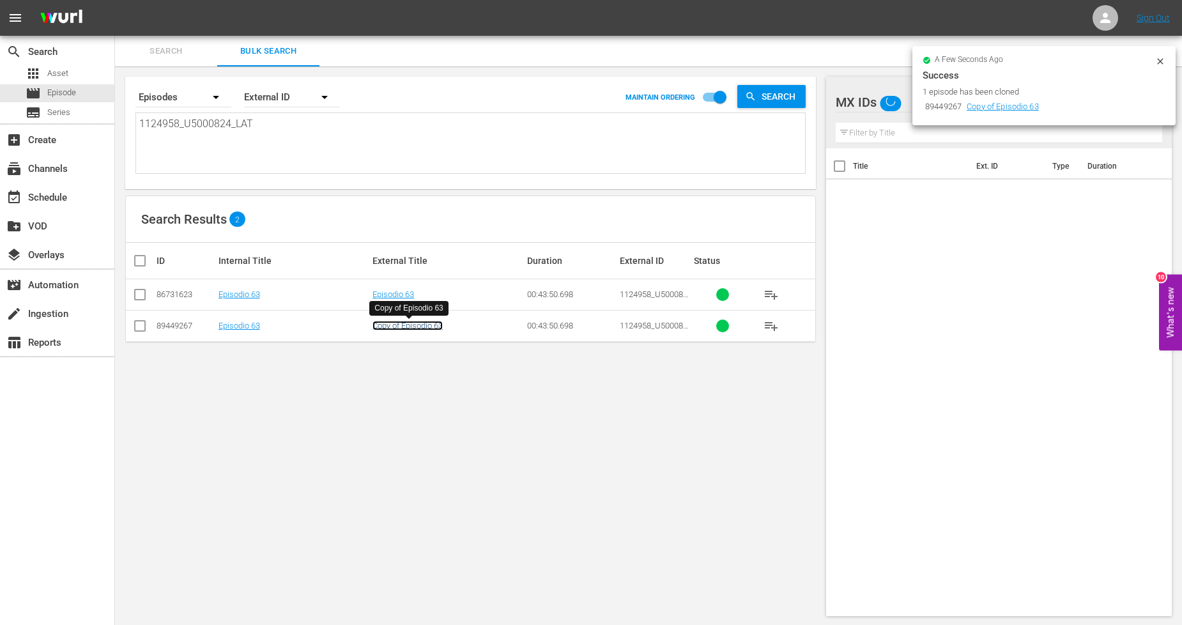
click at [442, 322] on link "Copy of Episodio 63" at bounding box center [407, 326] width 70 height 10
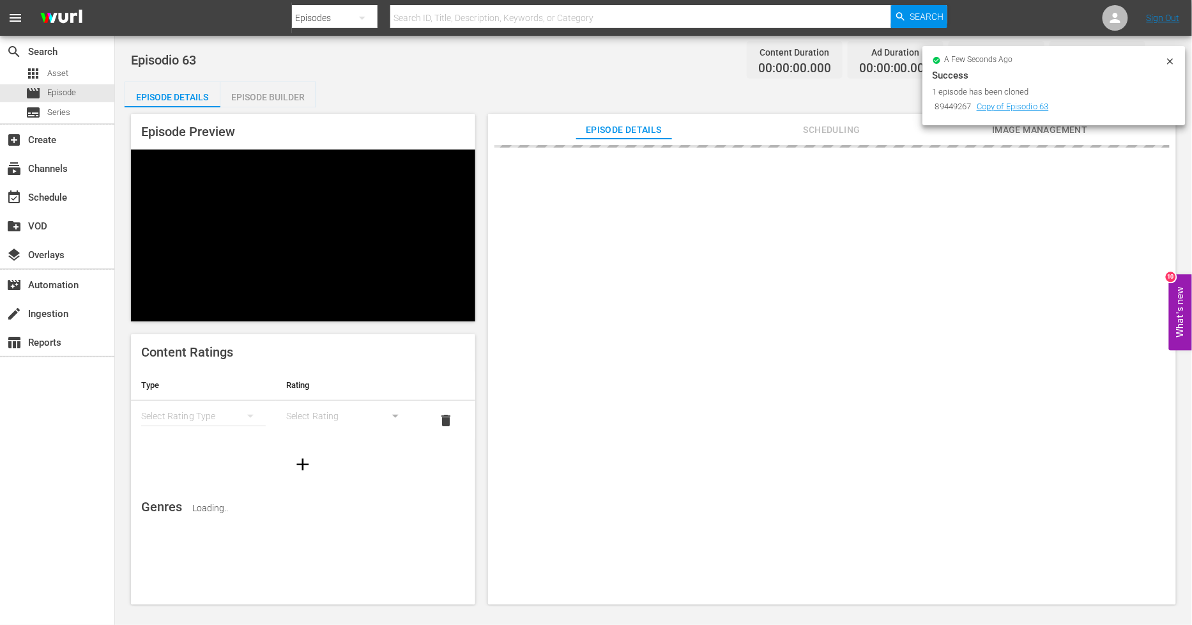
click at [1170, 59] on icon at bounding box center [1170, 61] width 6 height 6
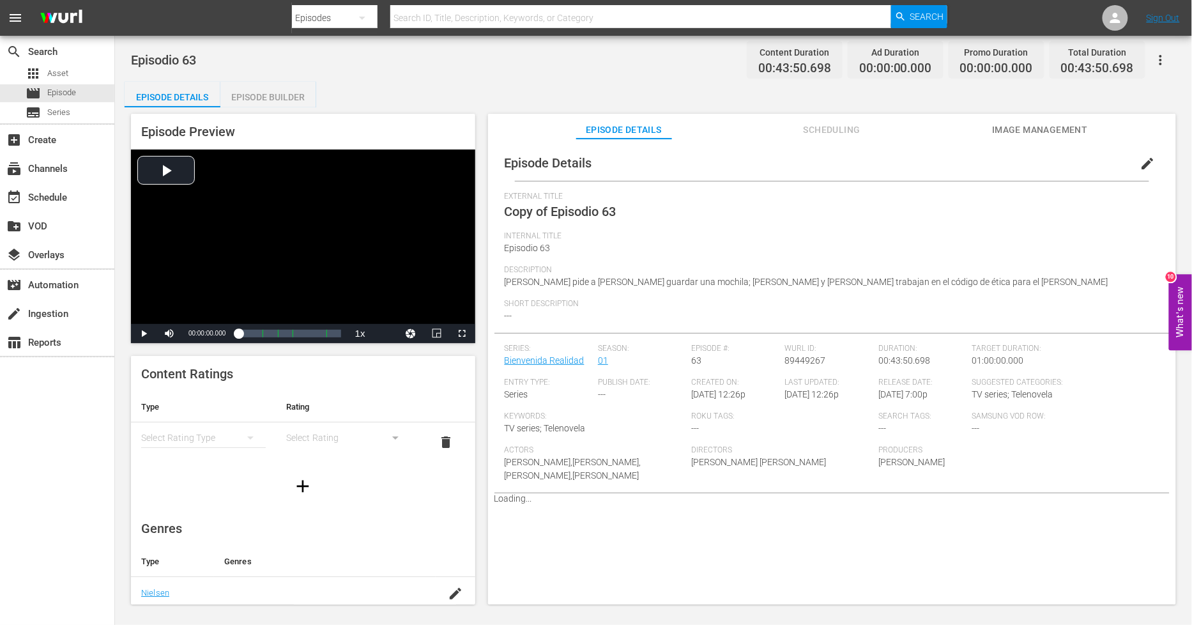
click at [1145, 162] on span "edit" at bounding box center [1147, 163] width 15 height 15
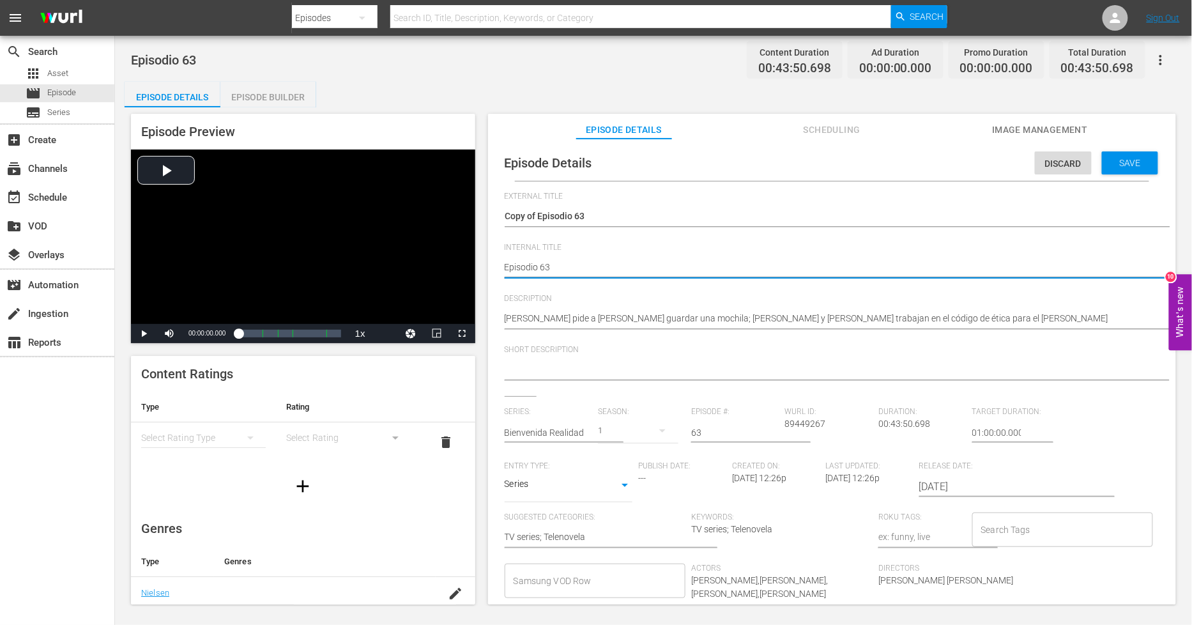
type textarea "PEpisodio 63"
type textarea "PHEpisodio 63"
type textarea "PH Episodio 63"
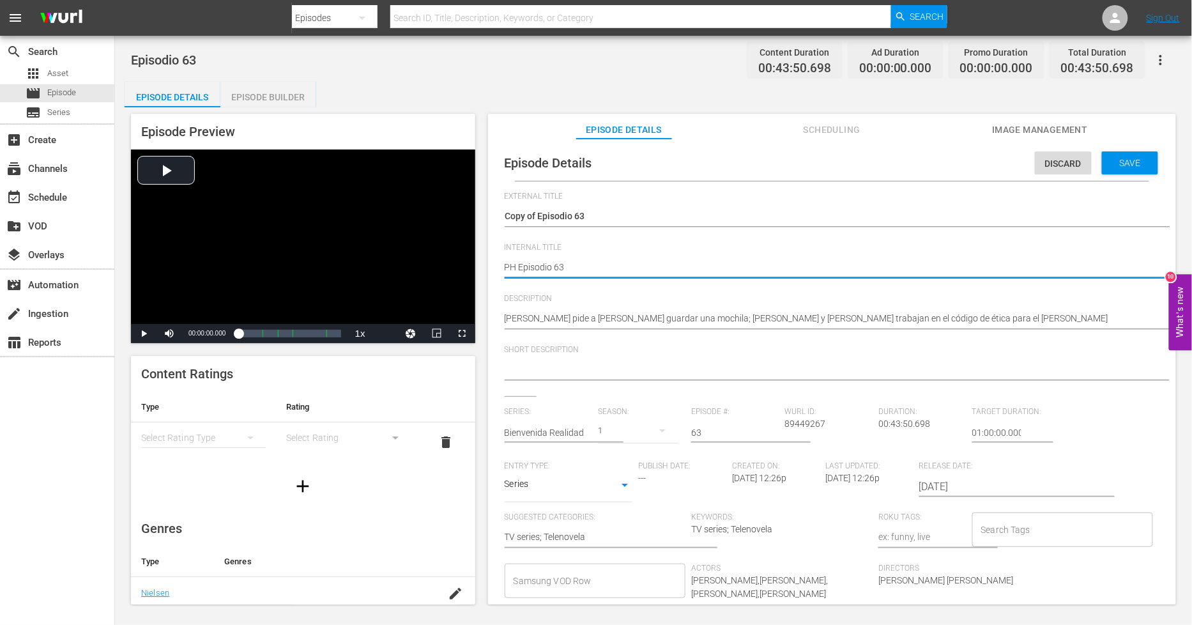
type textarea "PH 1Episodio 63"
type textarea "PH 13Episodio 63"
type textarea "PH 13 Episodio 63"
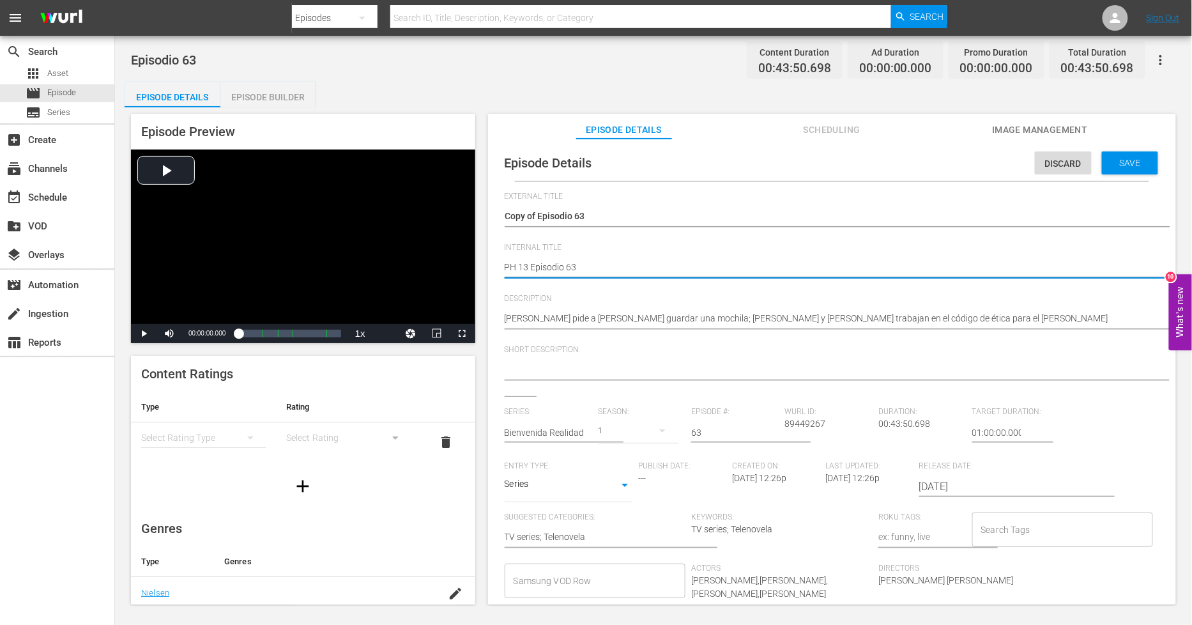
type textarea "PH 13 Episodio 63"
type textarea "PH 13 Episodio 63 -"
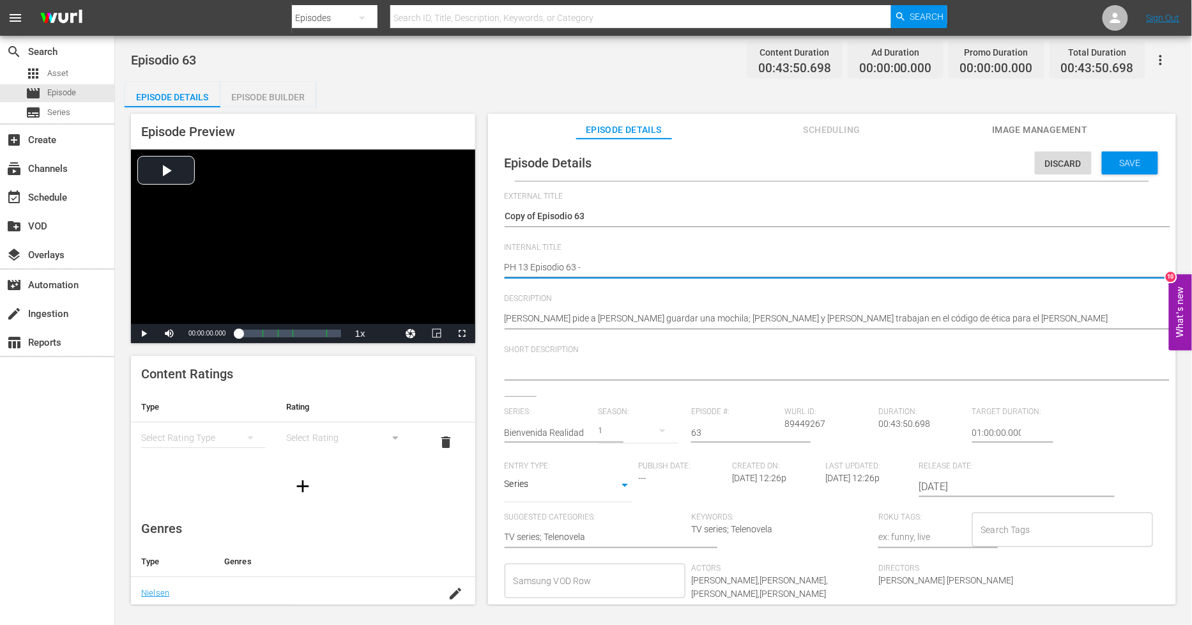
type textarea "PH 13 Episodio 63 -"
type textarea "PH 13 Episodio 63 - S"
type textarea "PH 13 Episodio 63 - SO"
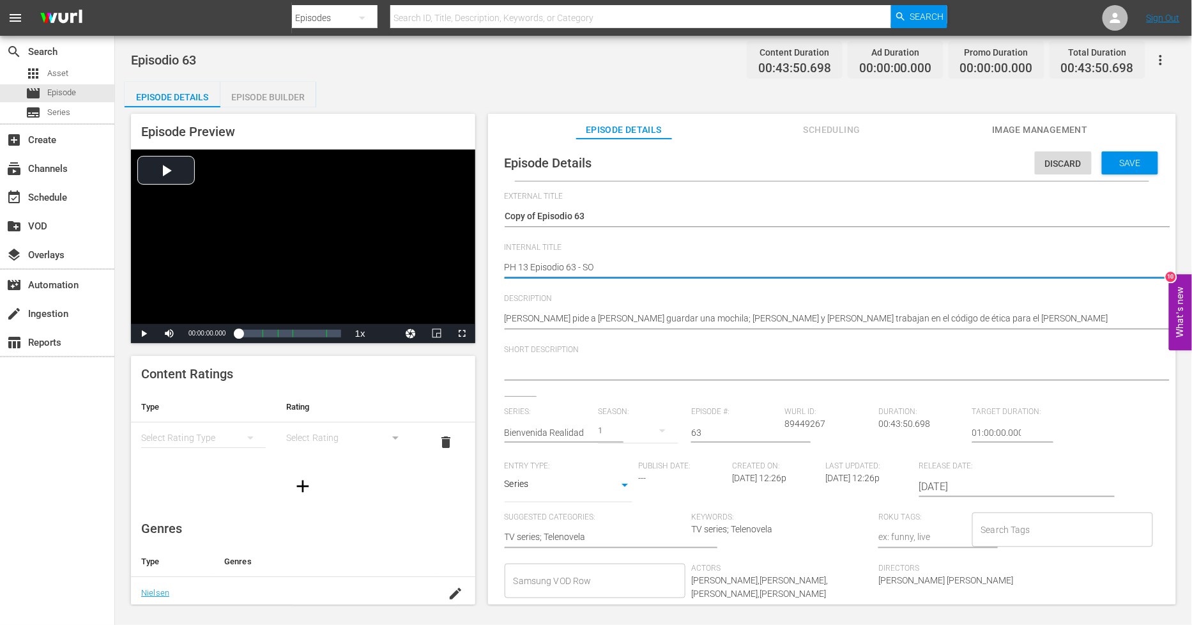
type textarea "PH 13 Episodio 63 - SO"
type textarea "PH 13 Episodio 63 - SO M"
type textarea "PH 13 Episodio 63 - SO ME"
type textarea "PH 13 Episodio 63 - SO MEX"
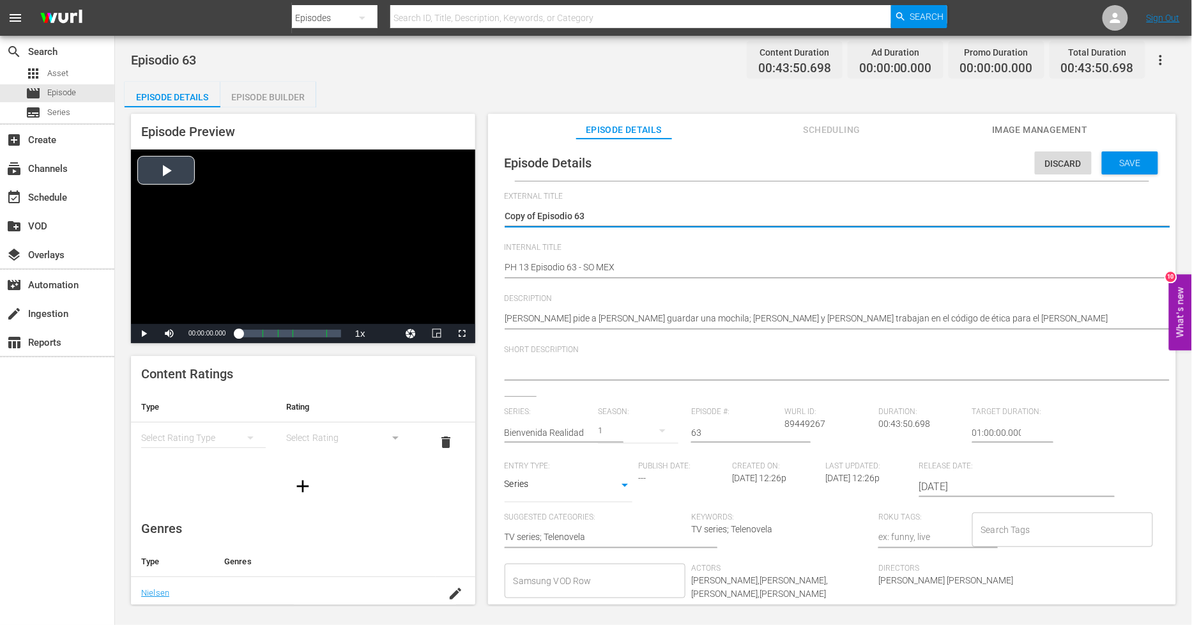
drag, startPoint x: 539, startPoint y: 213, endPoint x: 278, endPoint y: 216, distance: 261.2
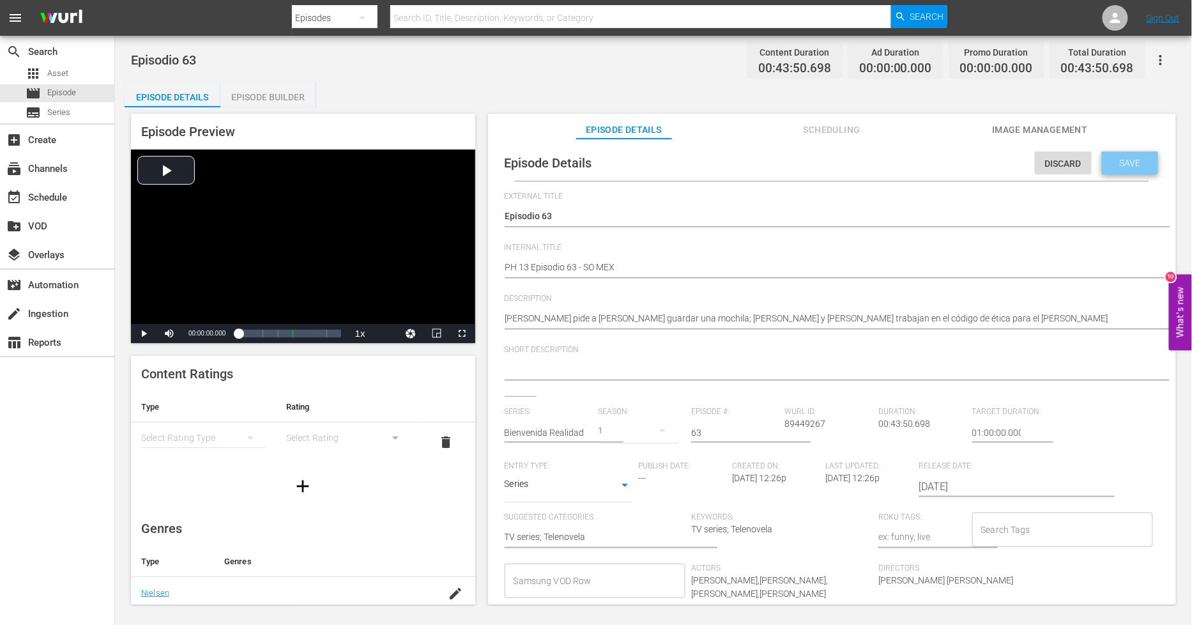
click at [1122, 158] on span "Save" at bounding box center [1130, 163] width 42 height 10
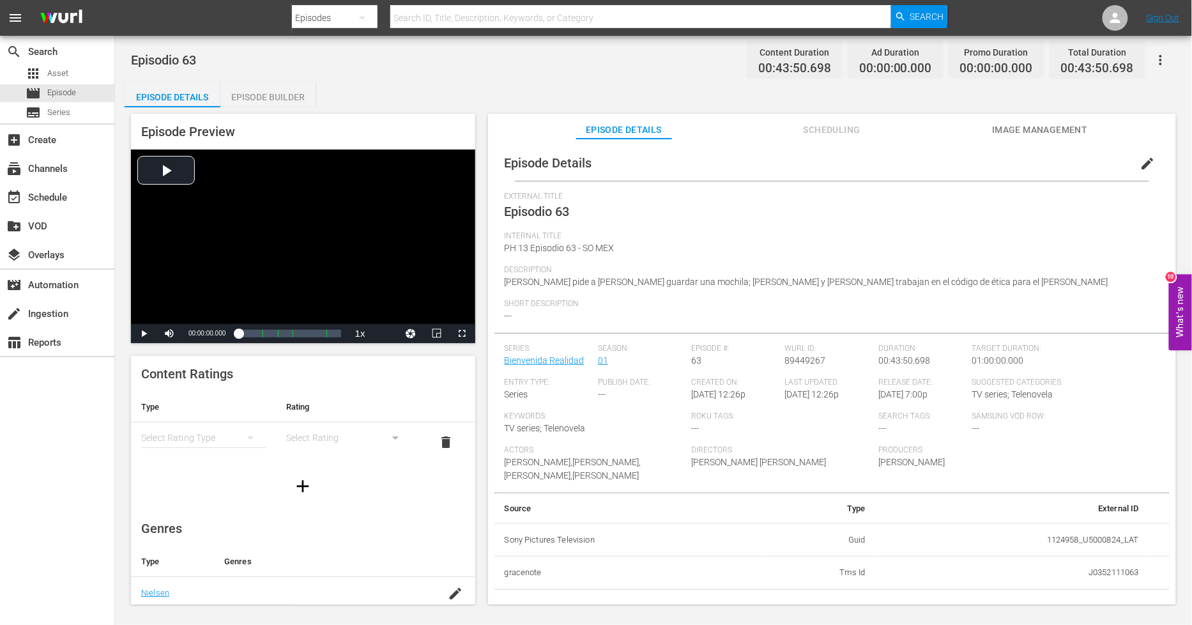
click at [303, 95] on div "Episode Builder" at bounding box center [268, 97] width 96 height 31
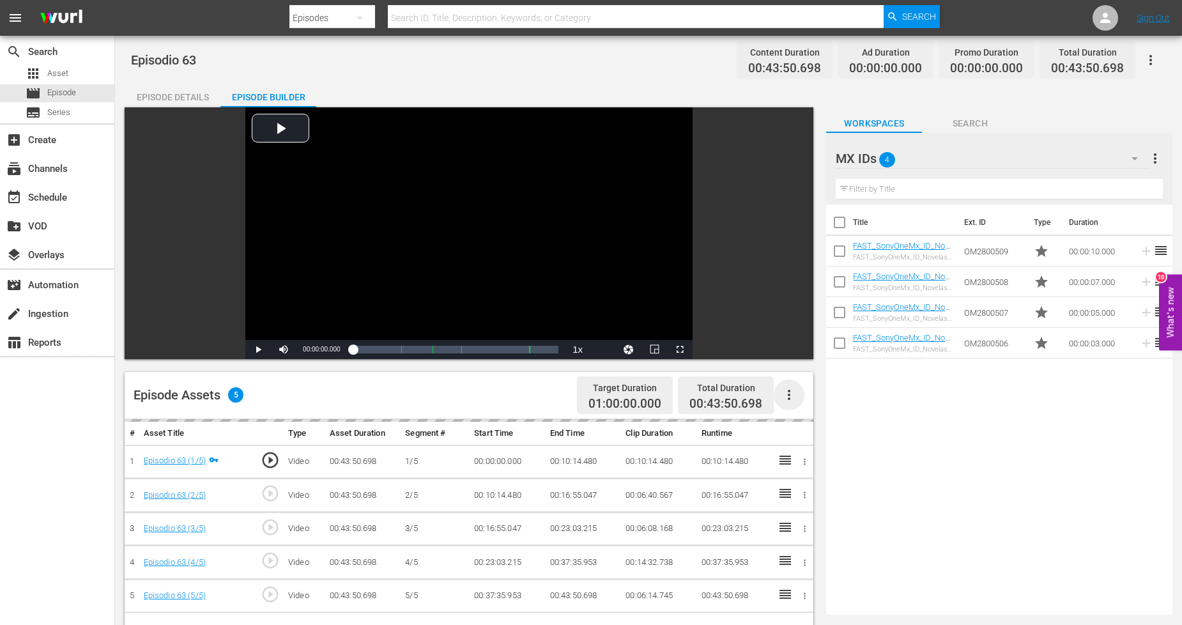
click at [789, 396] on icon "button" at bounding box center [788, 394] width 15 height 15
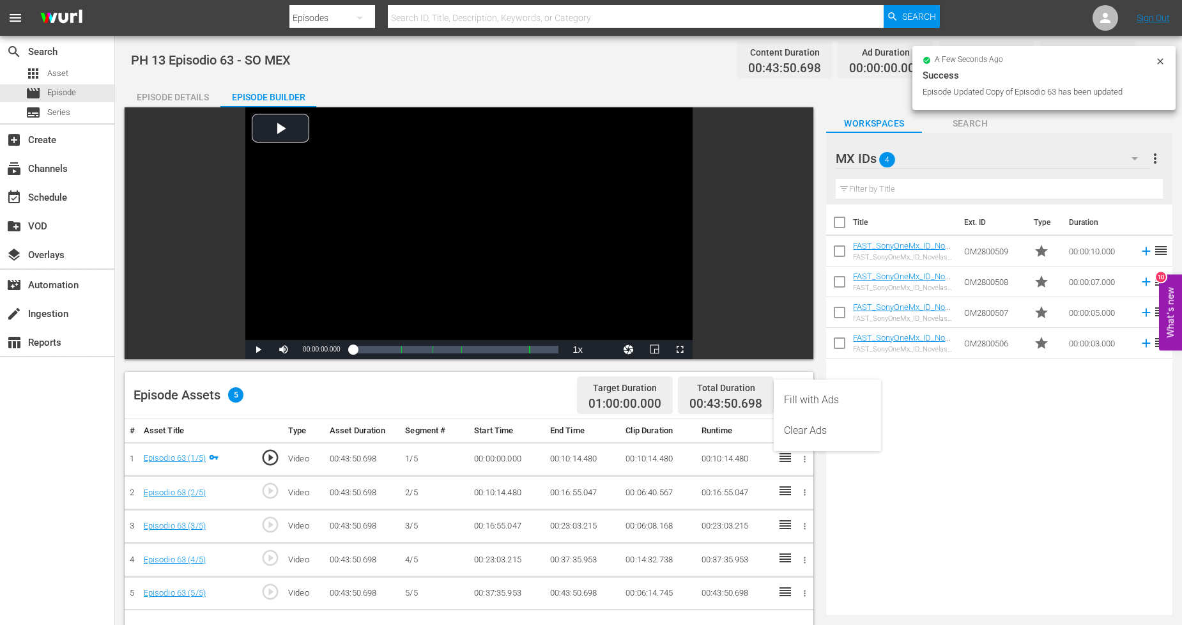
click at [834, 401] on div "Fill with Ads" at bounding box center [827, 399] width 87 height 31
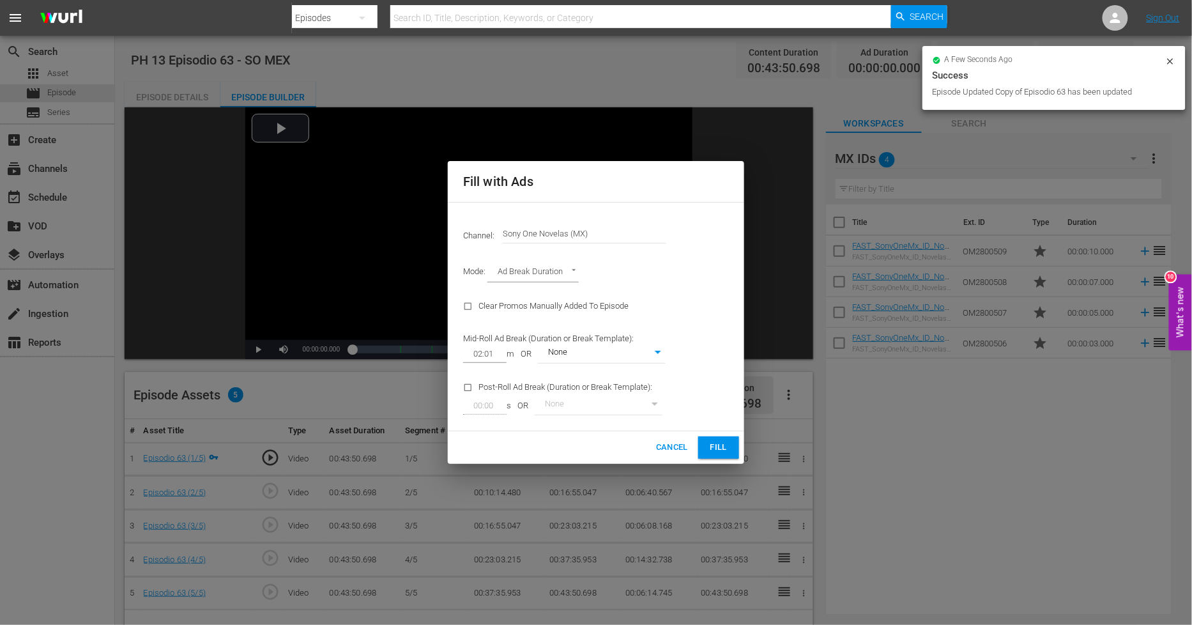
click at [718, 450] on span "Fill" at bounding box center [718, 447] width 20 height 15
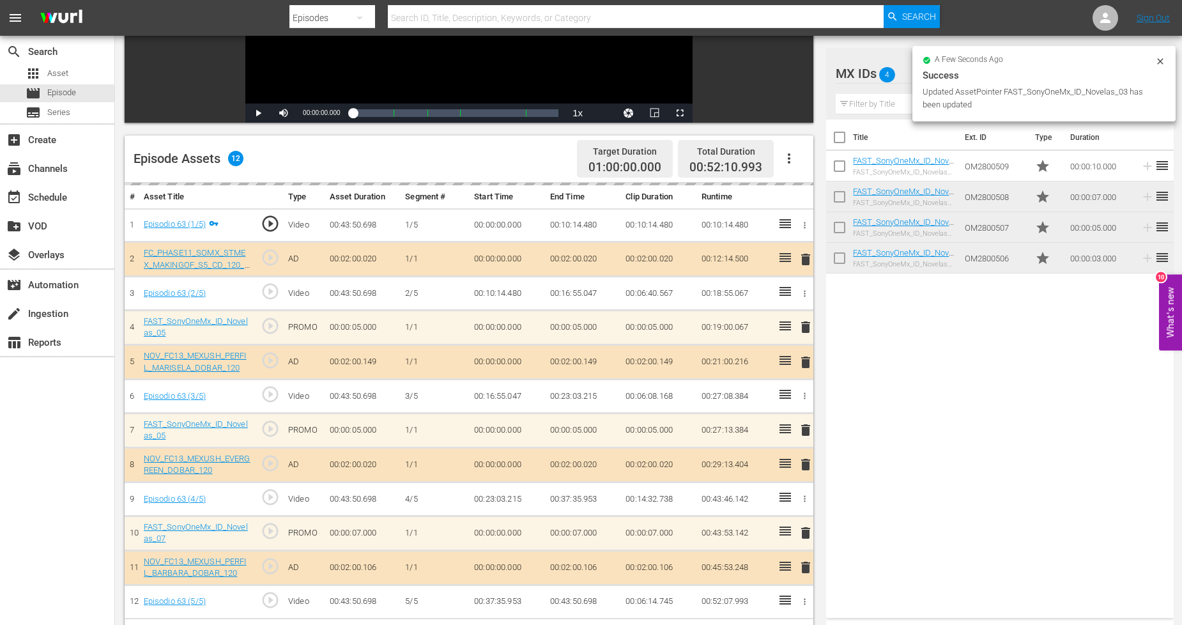
scroll to position [332, 0]
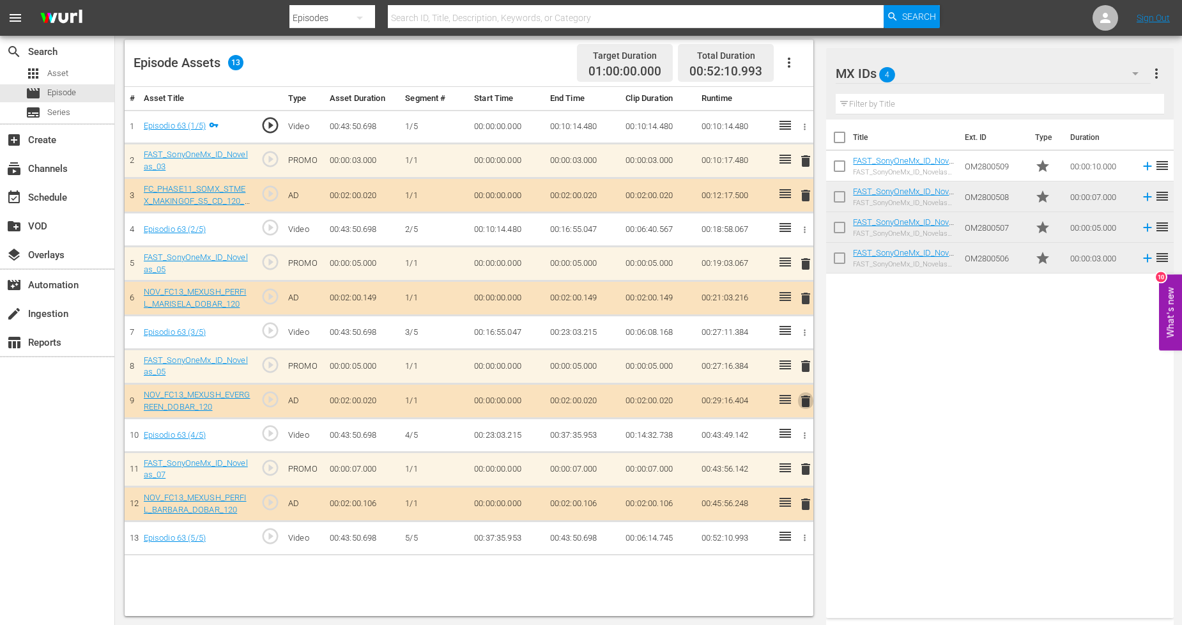
click at [803, 403] on span "delete" at bounding box center [805, 400] width 15 height 15
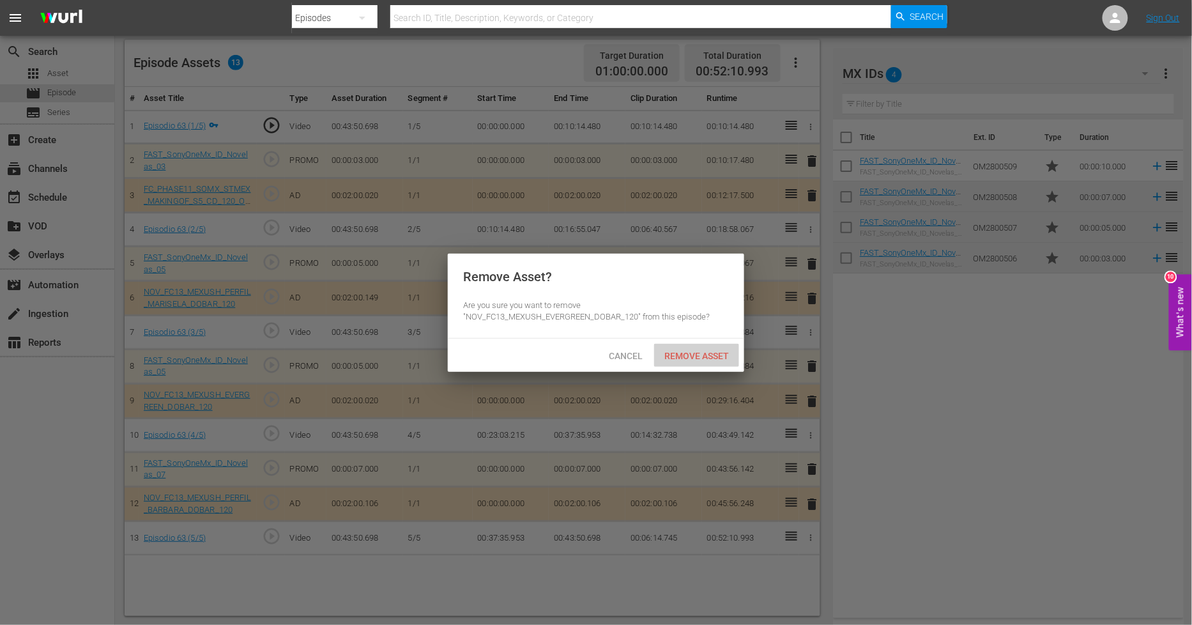
click at [710, 351] on span "Remove Asset" at bounding box center [696, 356] width 85 height 10
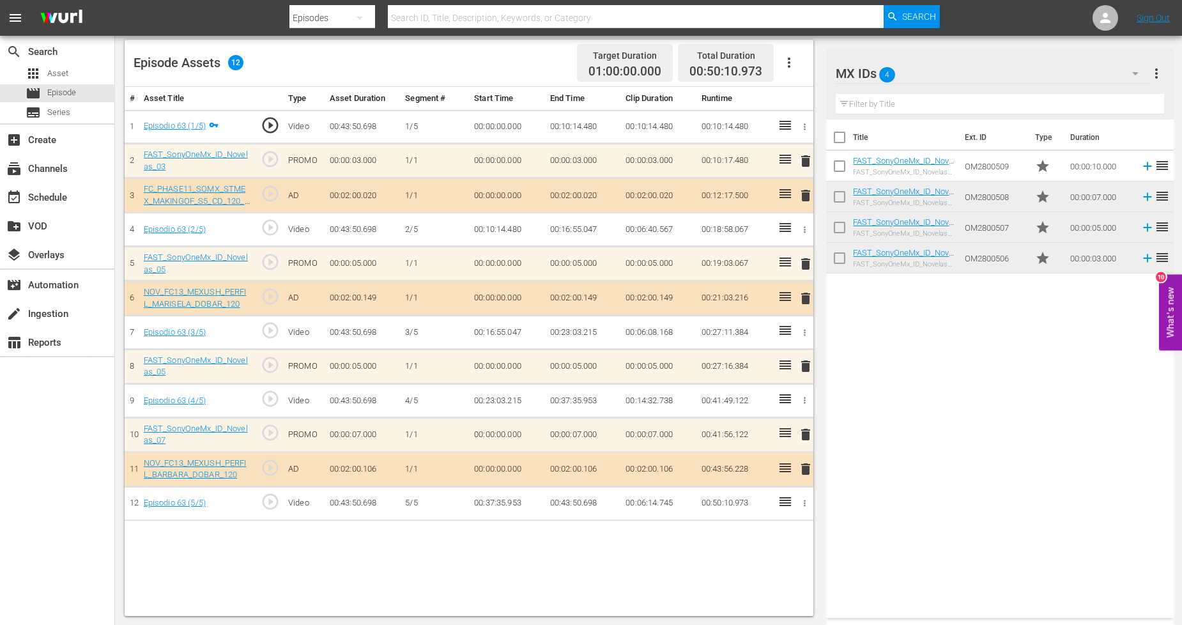
click at [805, 469] on span "delete" at bounding box center [805, 468] width 15 height 15
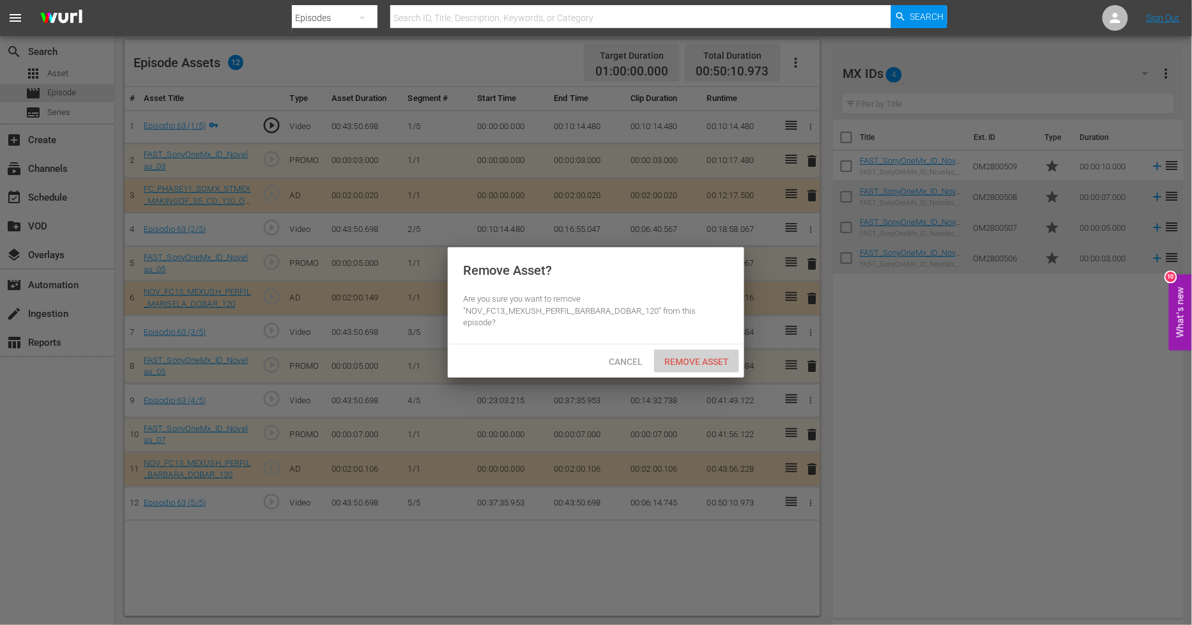
click at [717, 365] on span "Remove Asset" at bounding box center [696, 361] width 85 height 10
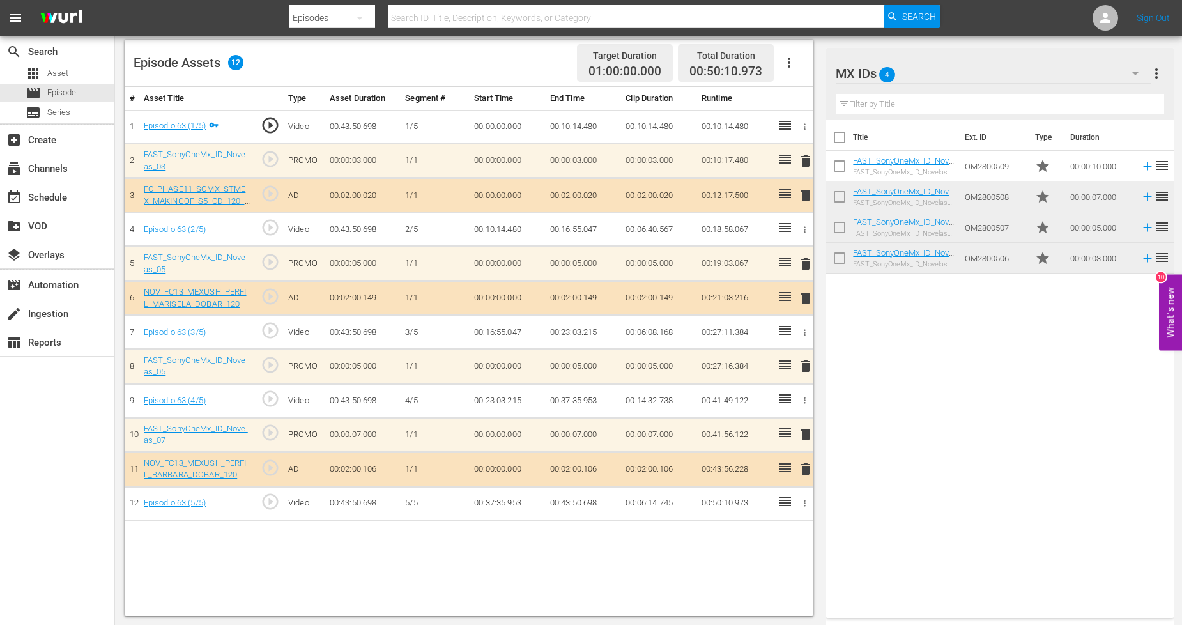
click at [1130, 80] on icon "button" at bounding box center [1134, 73] width 15 height 15
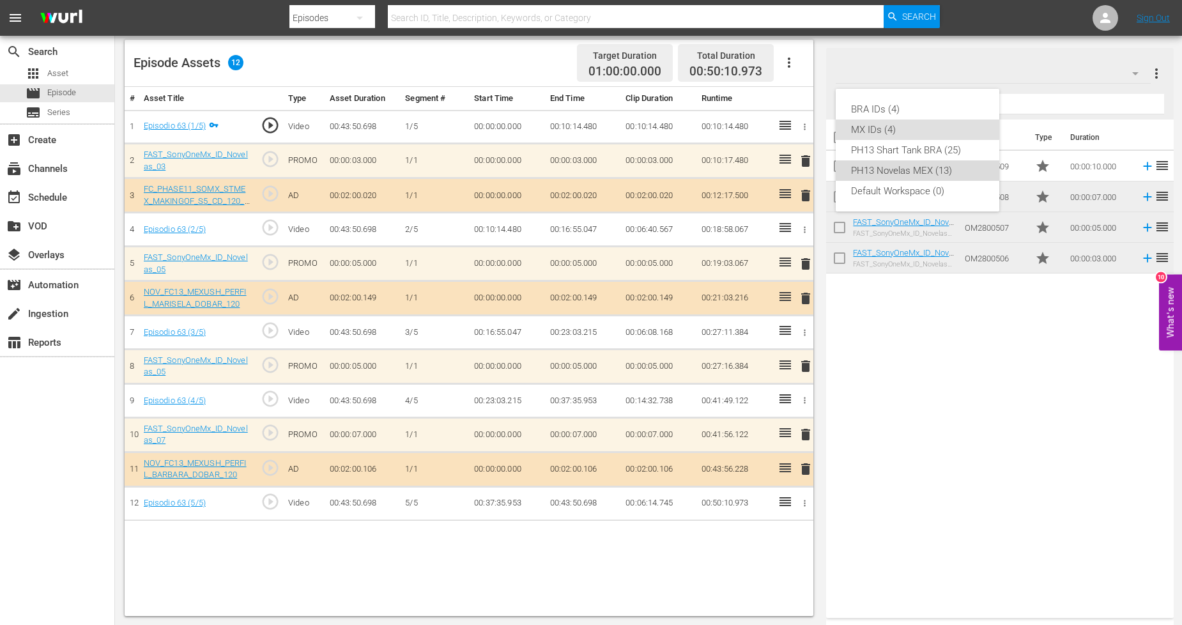
click at [946, 169] on div "PH13 Novelas MEX (13)" at bounding box center [917, 170] width 133 height 20
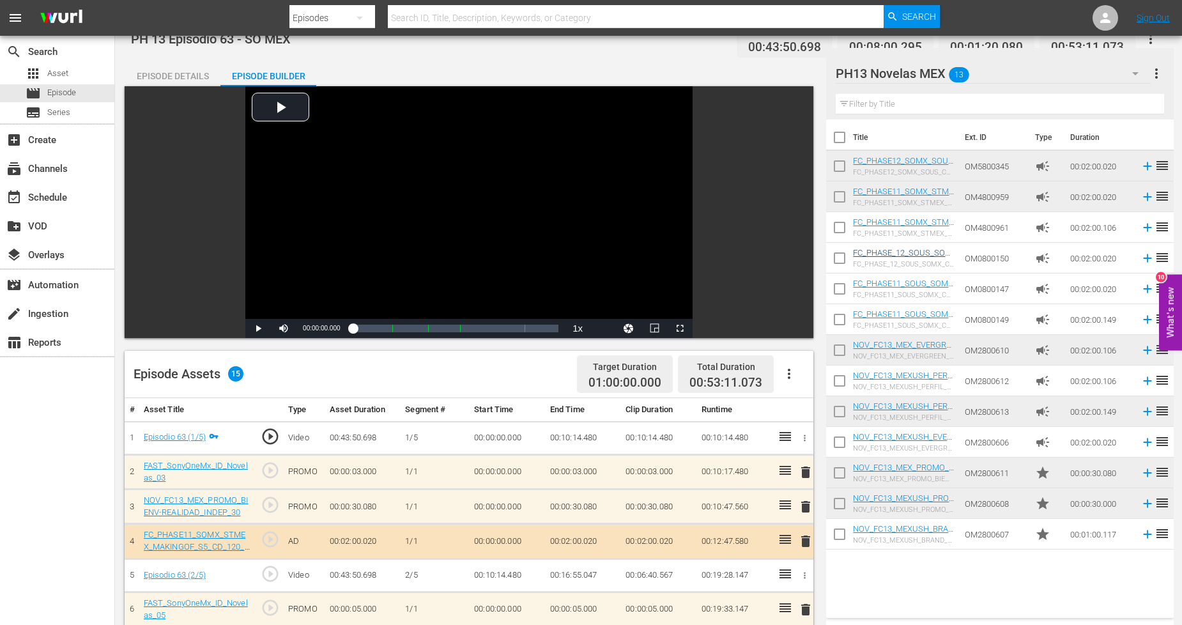
scroll to position [0, 0]
